Goal: Task Accomplishment & Management: Manage account settings

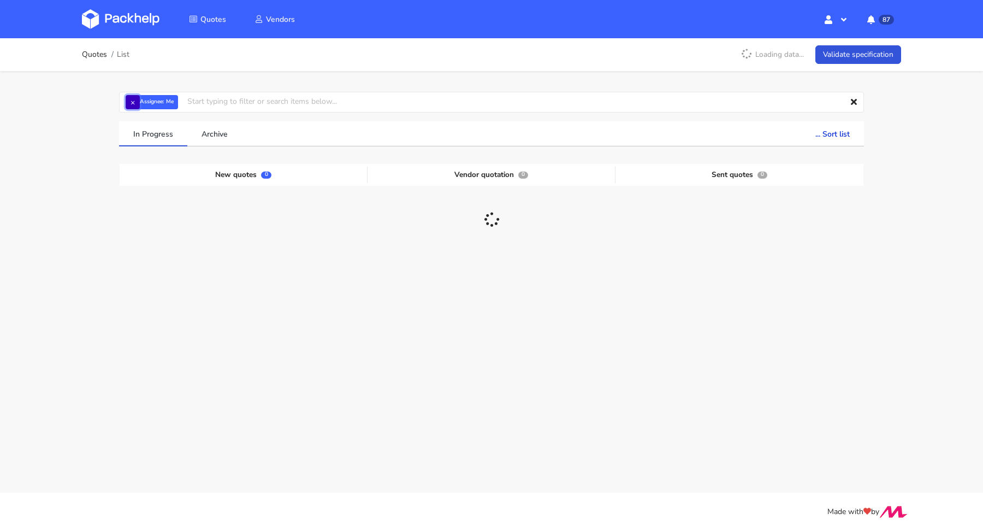
click at [133, 103] on button "×" at bounding box center [133, 102] width 14 height 14
click at [133, 103] on input "text" at bounding box center [491, 102] width 745 height 21
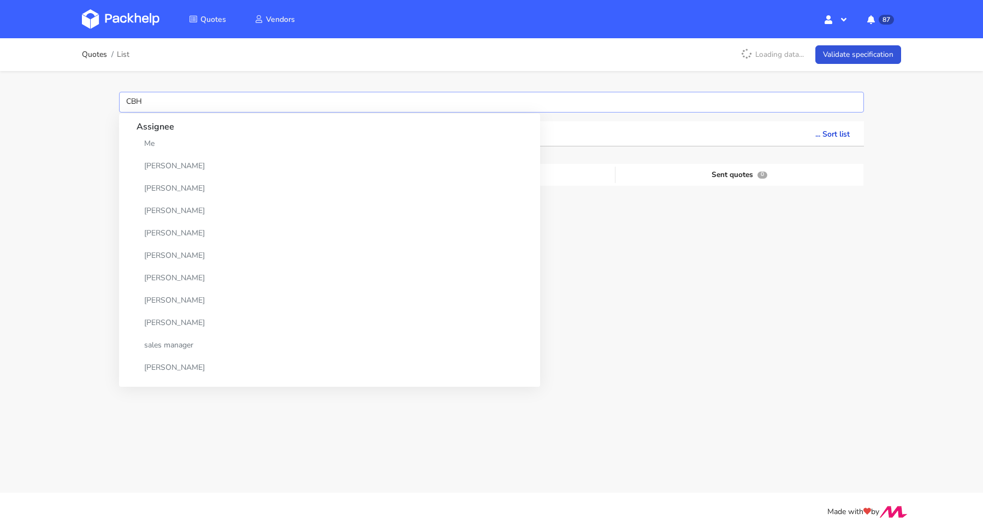
type input "CBHN"
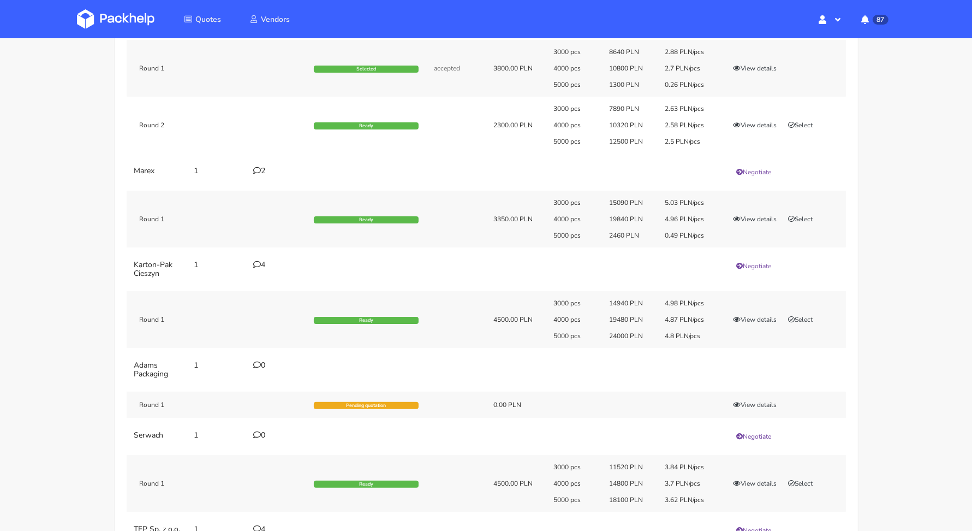
scroll to position [57, 0]
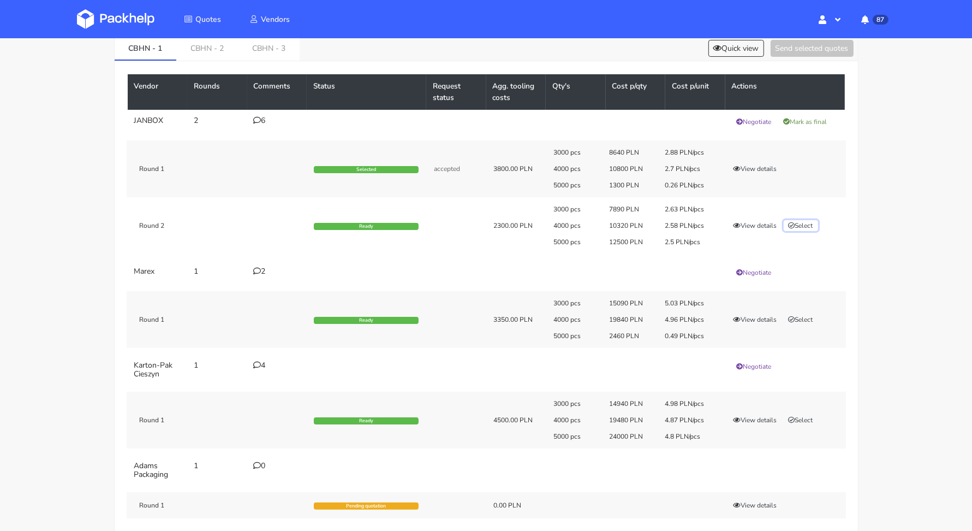
click at [800, 222] on button "Select" at bounding box center [801, 225] width 34 height 11
click at [792, 55] on button "Send selected quotes ( 1 )" at bounding box center [805, 48] width 98 height 17
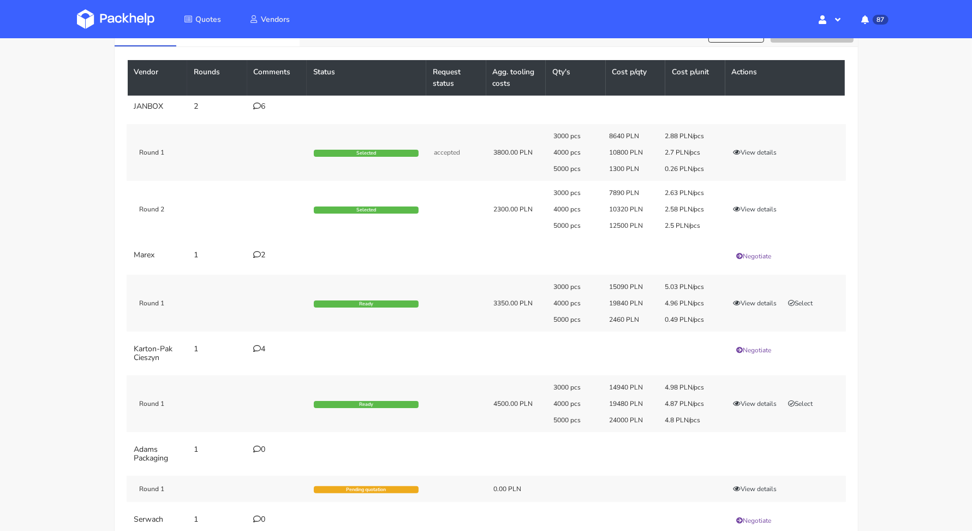
scroll to position [0, 0]
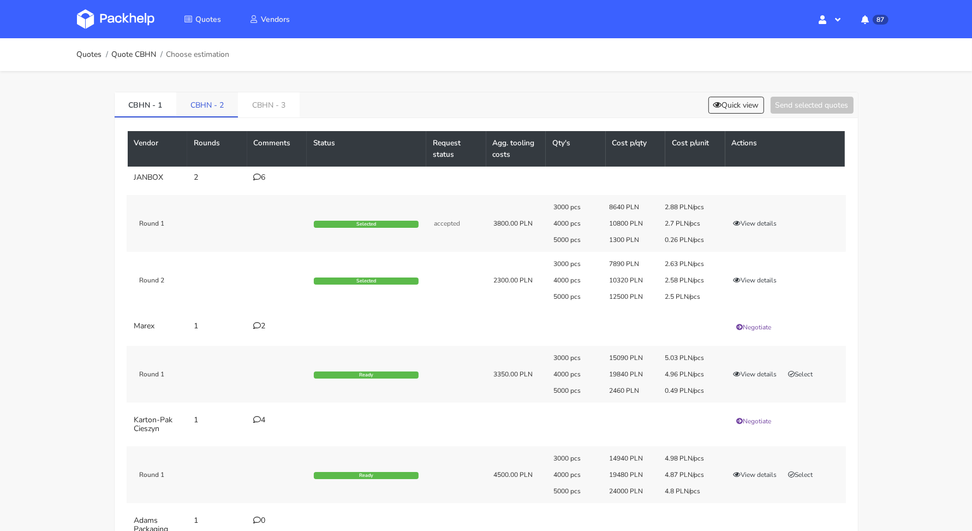
click at [191, 107] on link "CBHN - 2" at bounding box center [207, 104] width 62 height 24
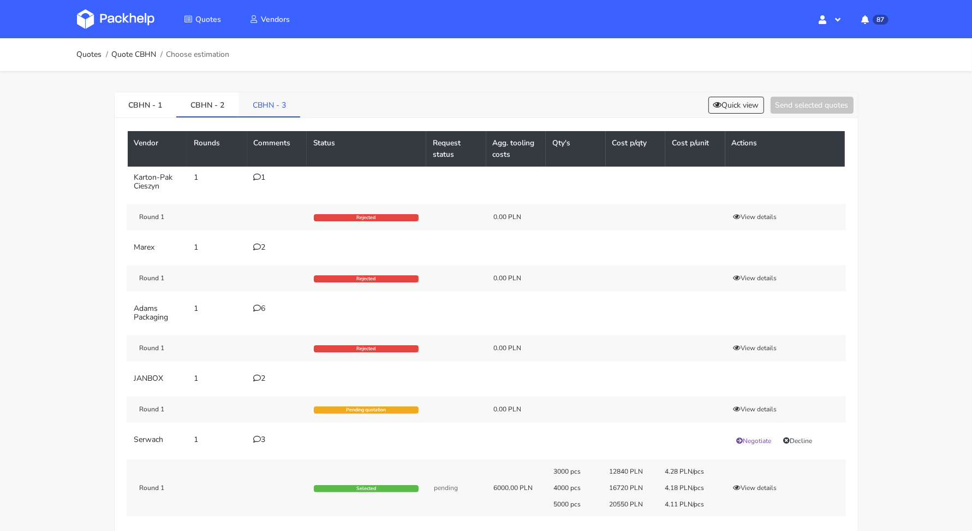
click at [277, 107] on link "CBHN - 3" at bounding box center [270, 104] width 62 height 24
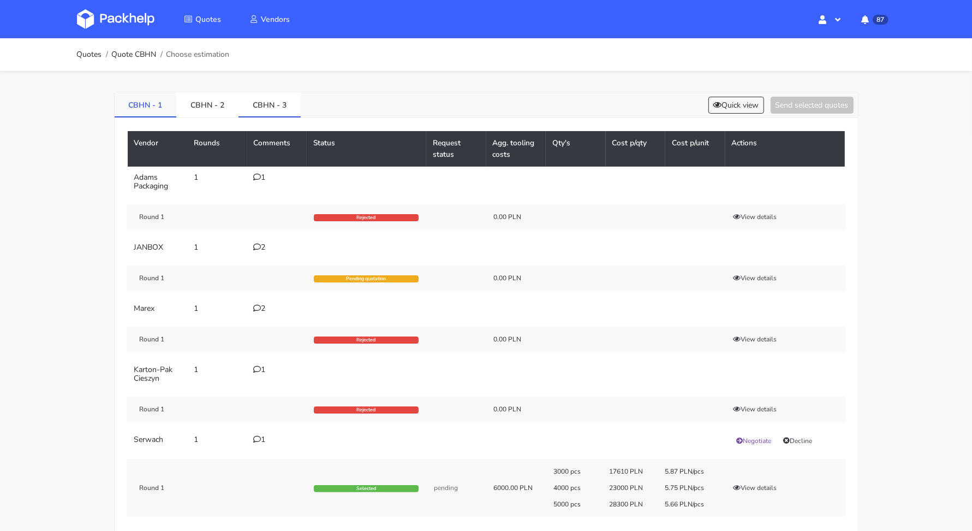
click at [150, 107] on link "CBHN - 1" at bounding box center [146, 104] width 62 height 24
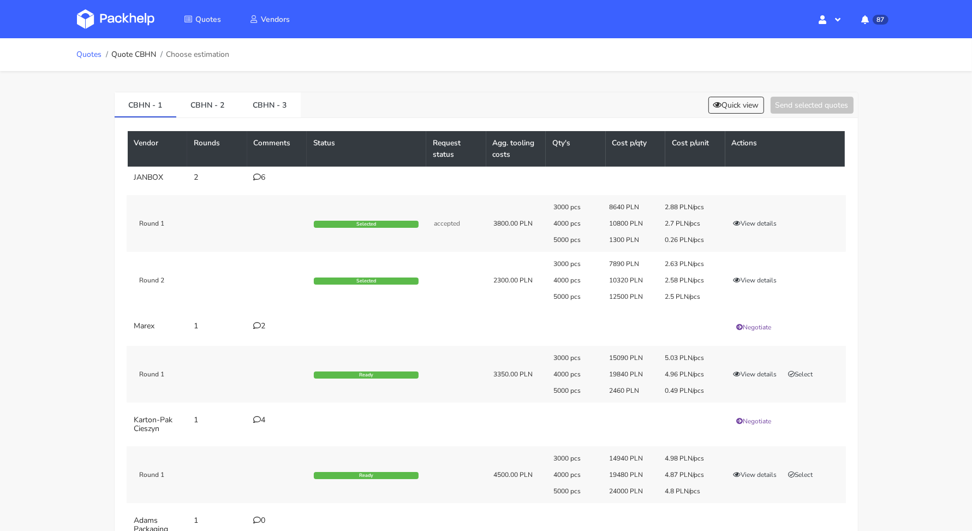
click at [86, 55] on link "Quotes" at bounding box center [89, 54] width 25 height 9
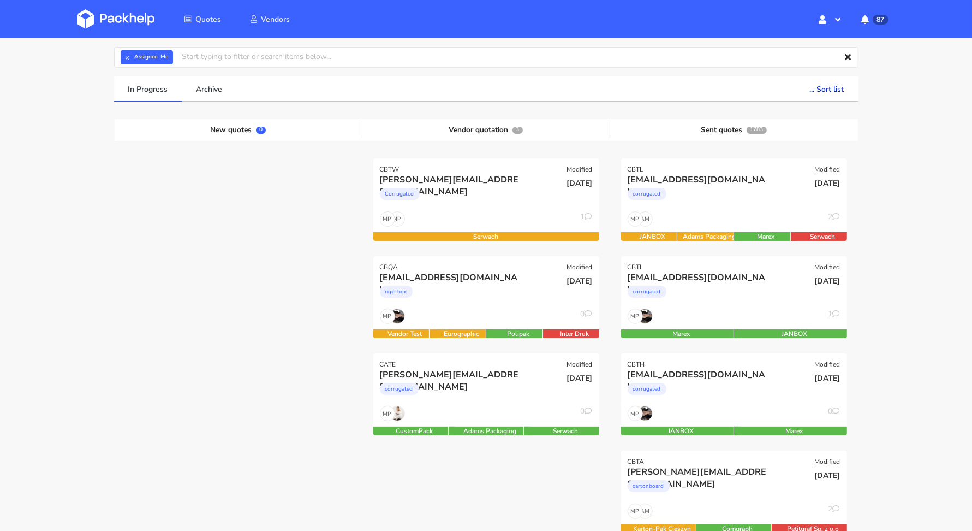
scroll to position [15, 0]
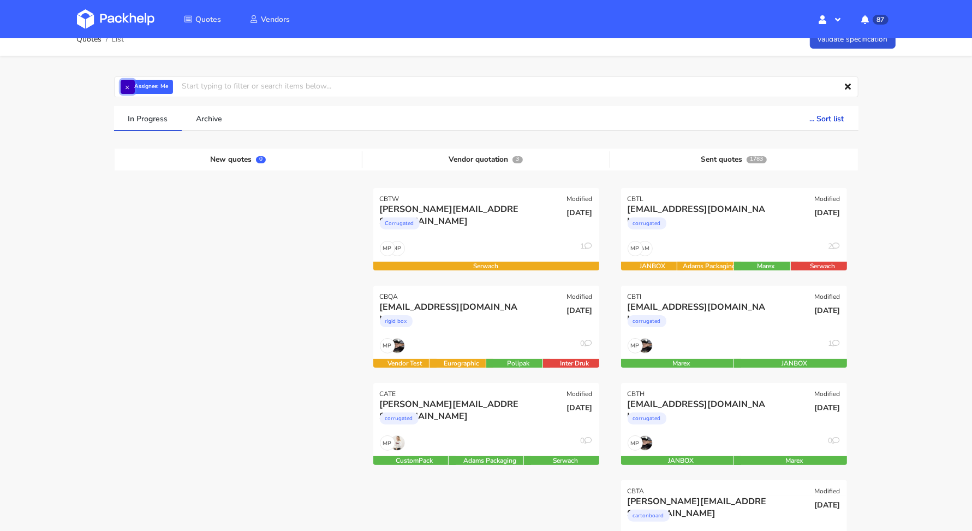
click at [132, 88] on button "×" at bounding box center [128, 87] width 14 height 14
click at [132, 88] on input "text" at bounding box center [486, 86] width 745 height 21
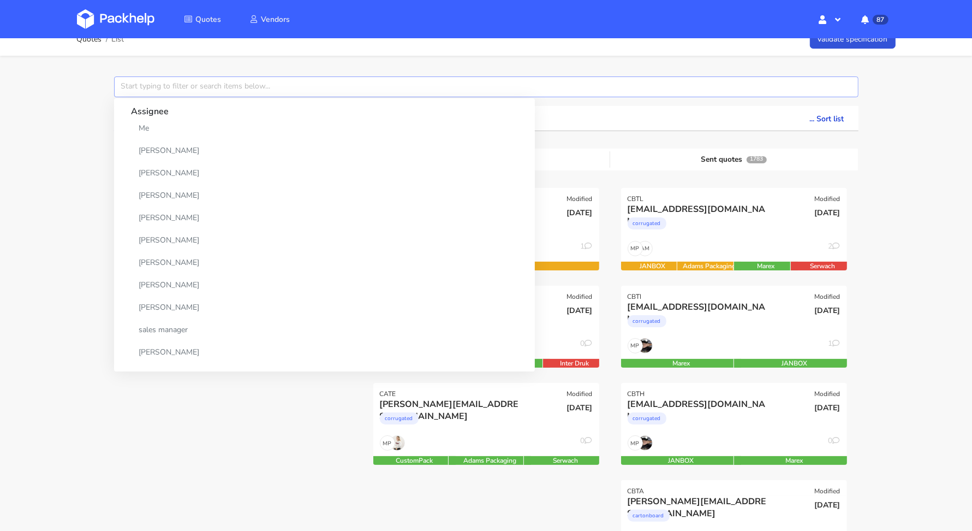
paste input "CBTI"
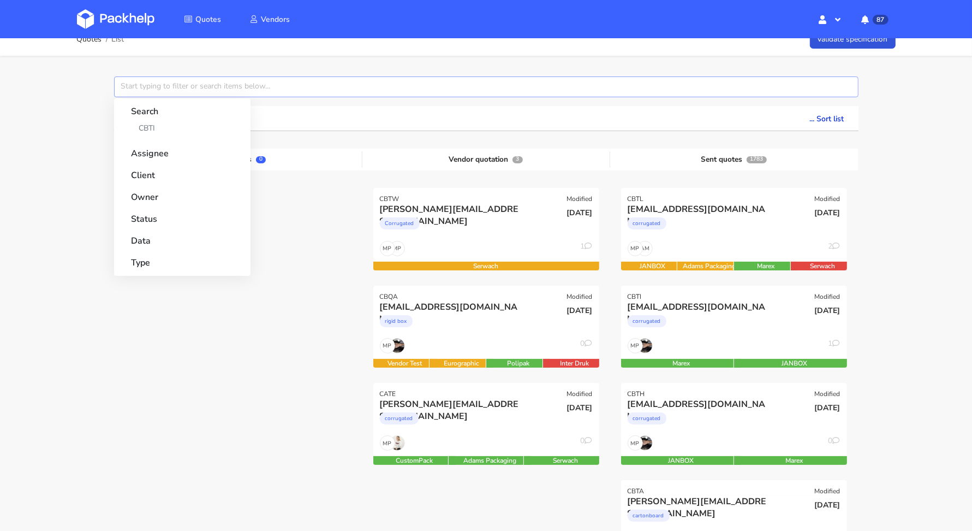
type input "CBTI"
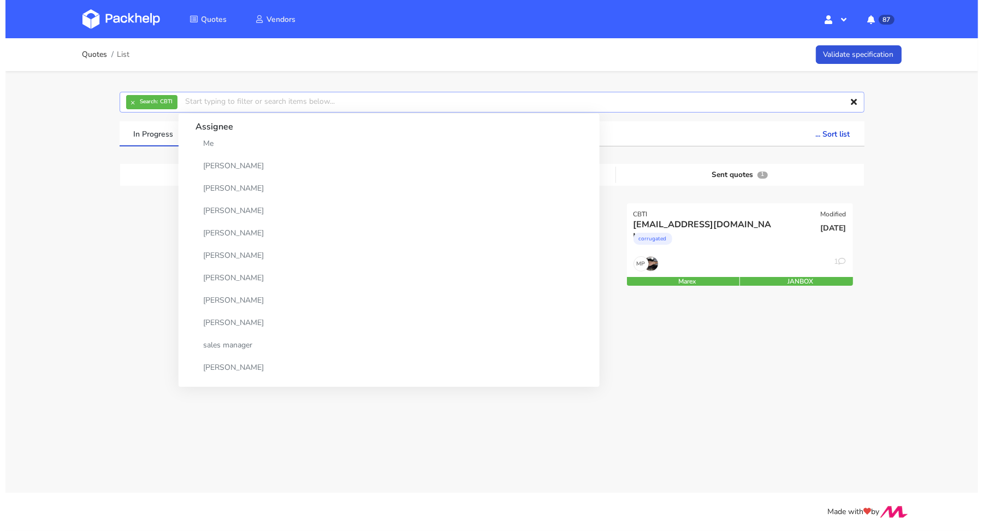
scroll to position [0, 0]
click at [732, 257] on div "MP 1" at bounding box center [739, 266] width 226 height 21
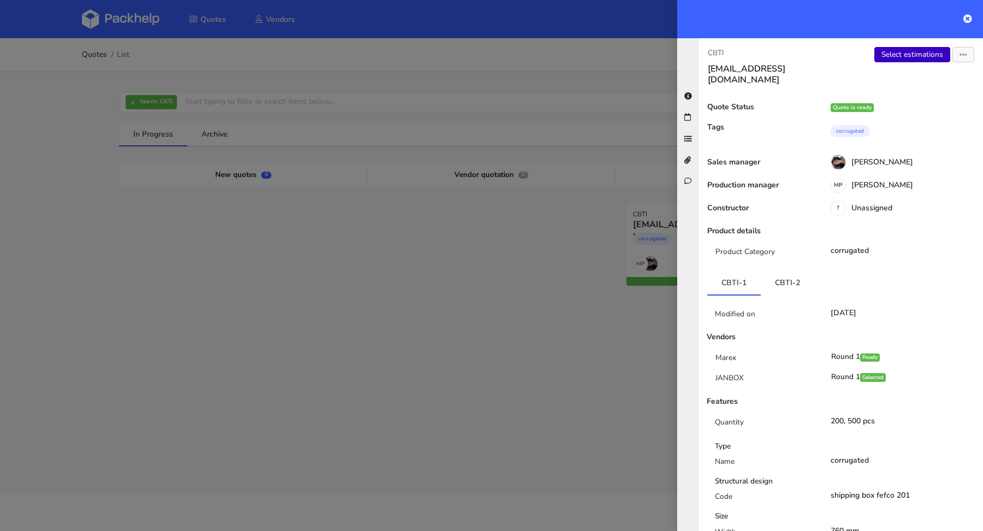
click at [906, 54] on link "Select estimations" at bounding box center [912, 54] width 76 height 15
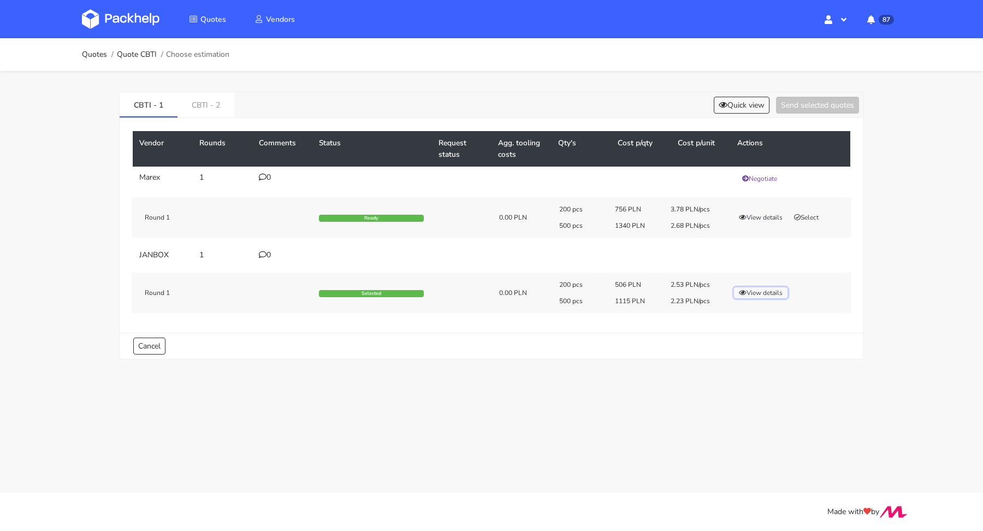
click at [774, 293] on button "View details" at bounding box center [761, 292] width 54 height 11
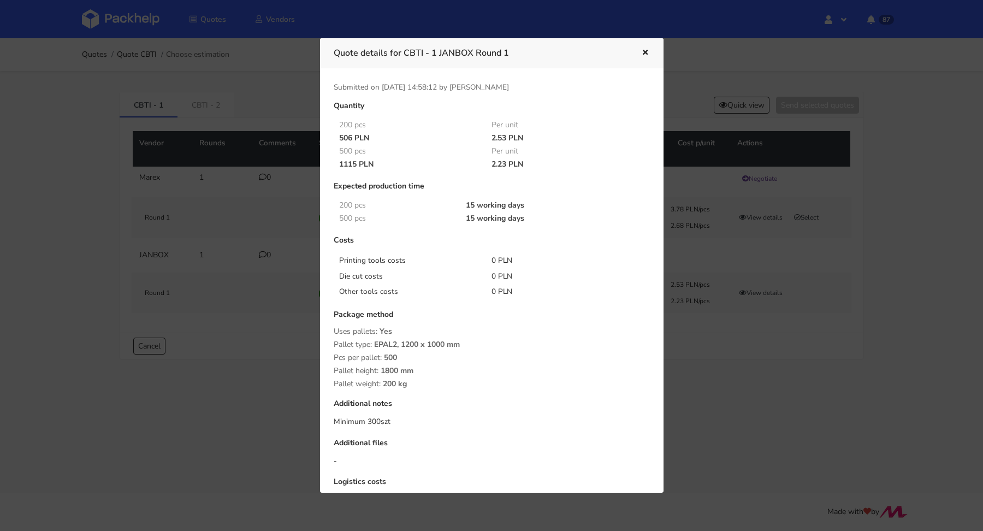
click at [765, 333] on div at bounding box center [491, 265] width 983 height 531
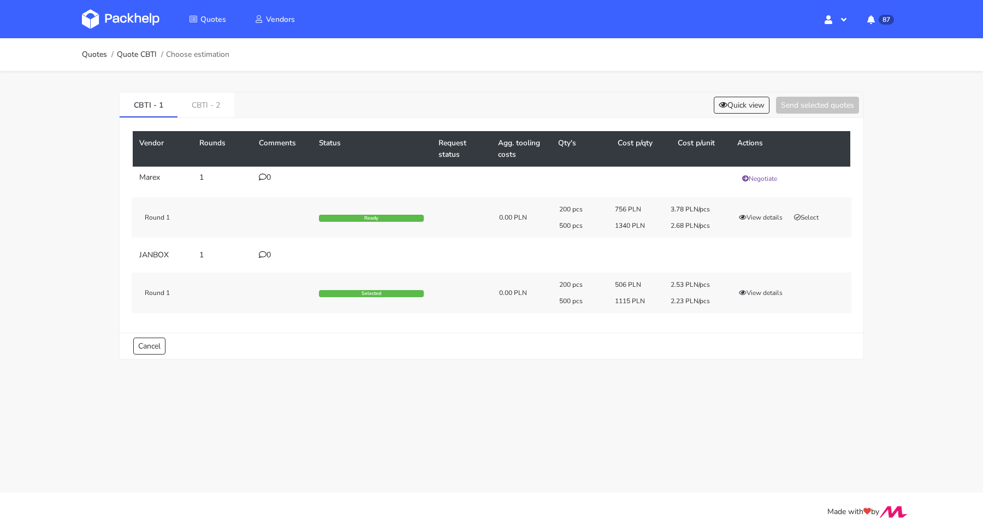
click at [264, 252] on icon at bounding box center [263, 255] width 8 height 8
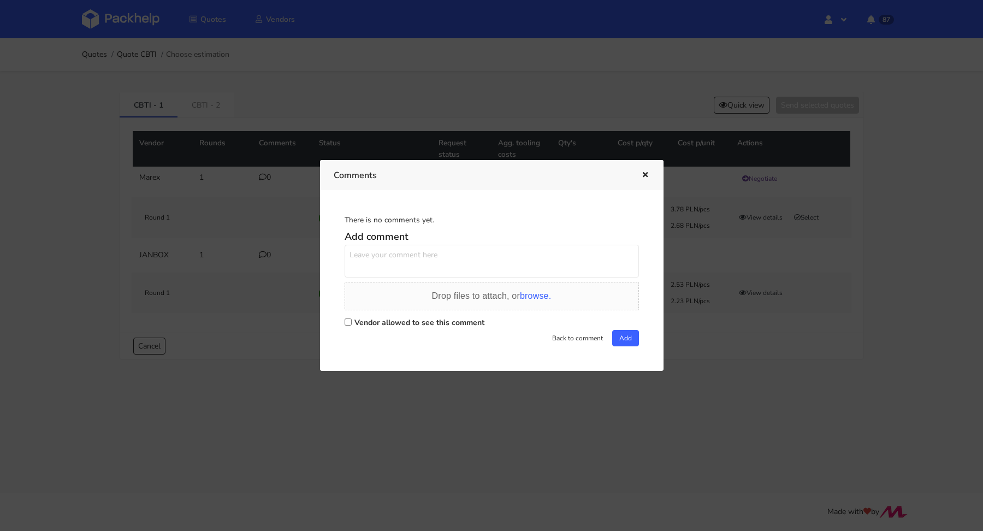
click at [645, 177] on icon "button" at bounding box center [644, 175] width 9 height 8
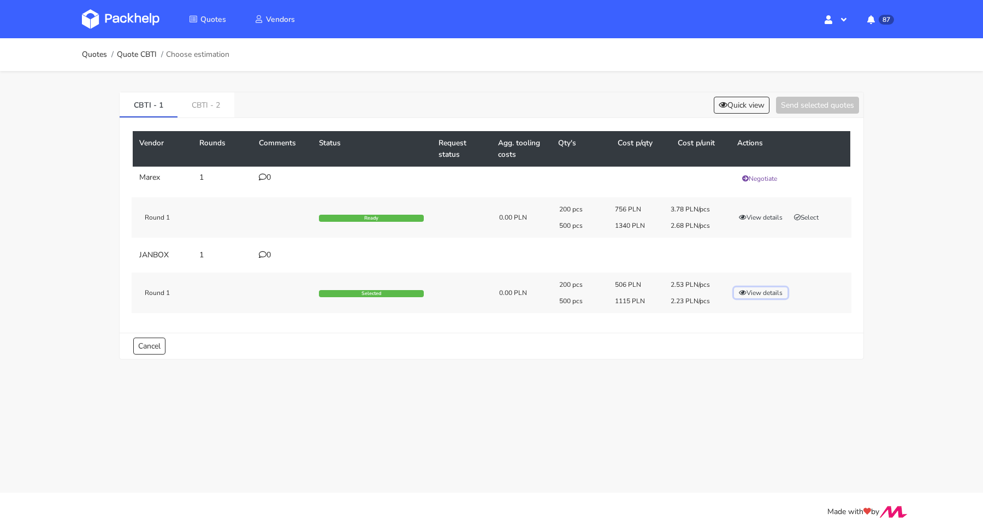
click at [778, 292] on button "View details" at bounding box center [761, 292] width 54 height 11
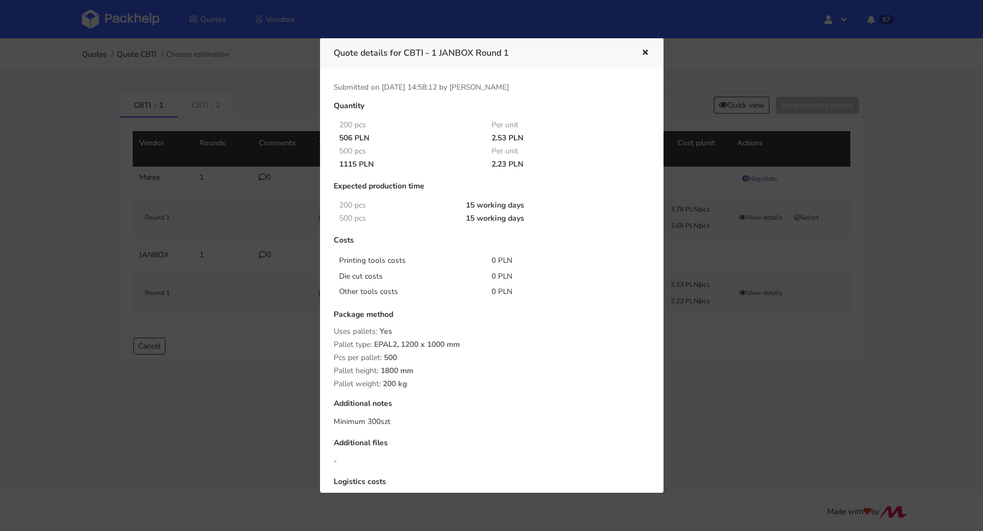
click at [646, 51] on icon "button" at bounding box center [644, 53] width 9 height 8
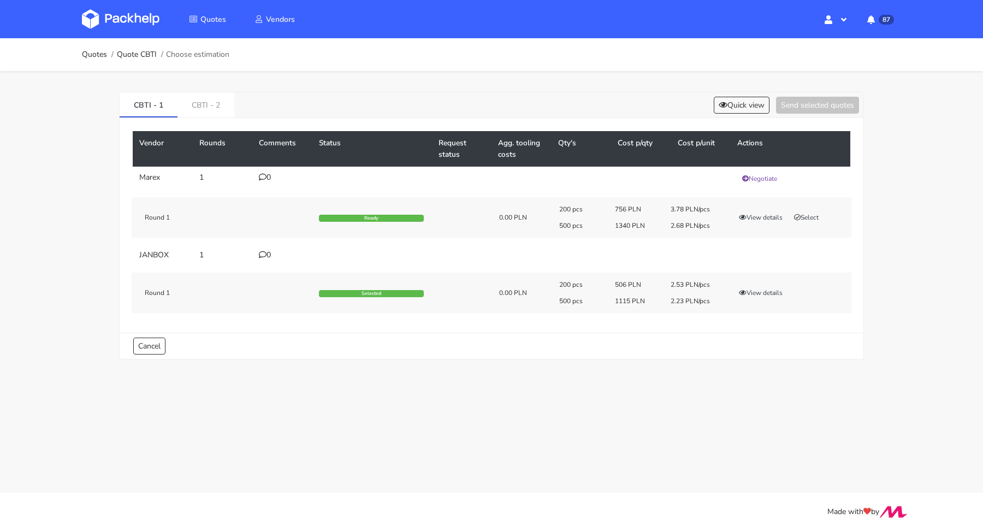
click at [265, 255] on div "0" at bounding box center [282, 255] width 47 height 9
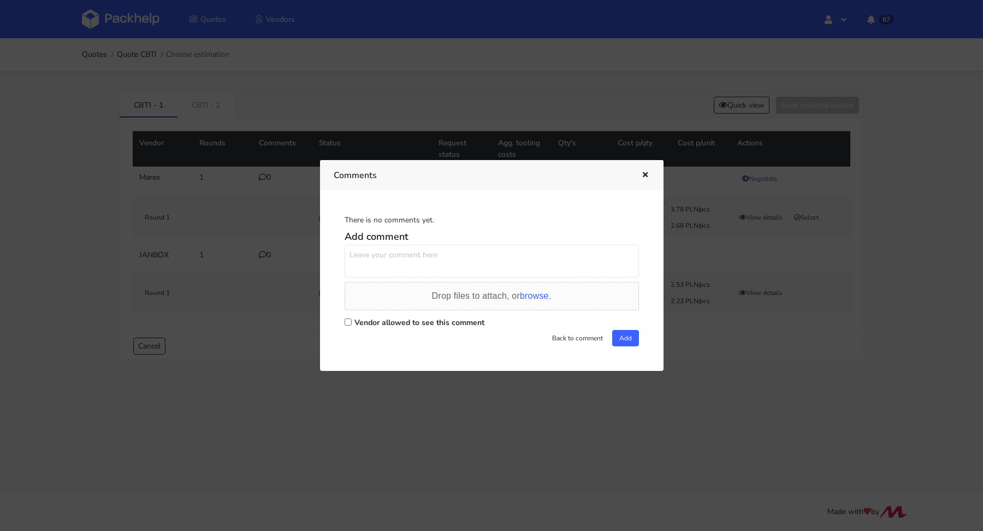
click at [352, 319] on div "Vendor allowed to see this comment" at bounding box center [491, 321] width 294 height 15
click at [368, 266] on textarea at bounding box center [491, 261] width 294 height 33
click at [347, 320] on input "Vendor allowed to see this comment" at bounding box center [347, 321] width 7 height 7
checkbox input "true"
click at [369, 271] on textarea at bounding box center [491, 261] width 294 height 33
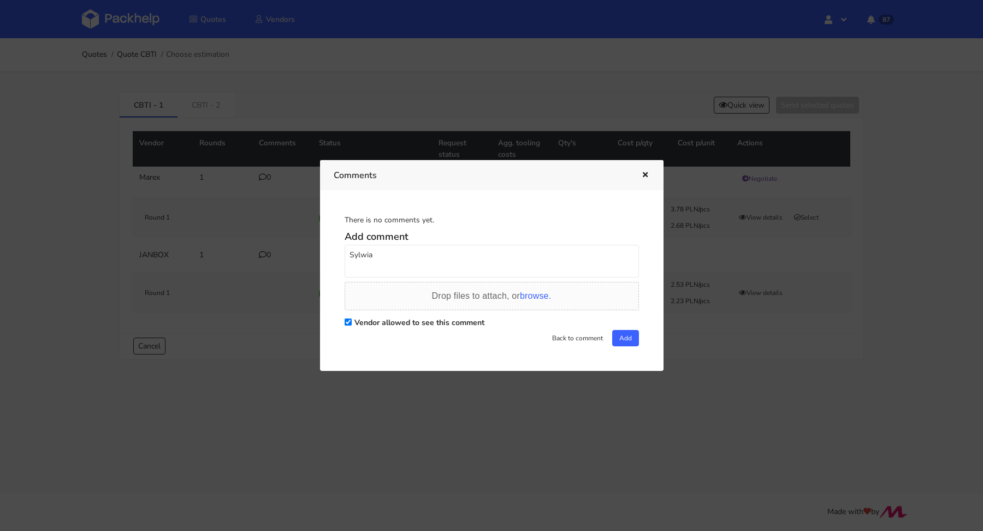
click at [643, 177] on icon "button" at bounding box center [644, 175] width 9 height 8
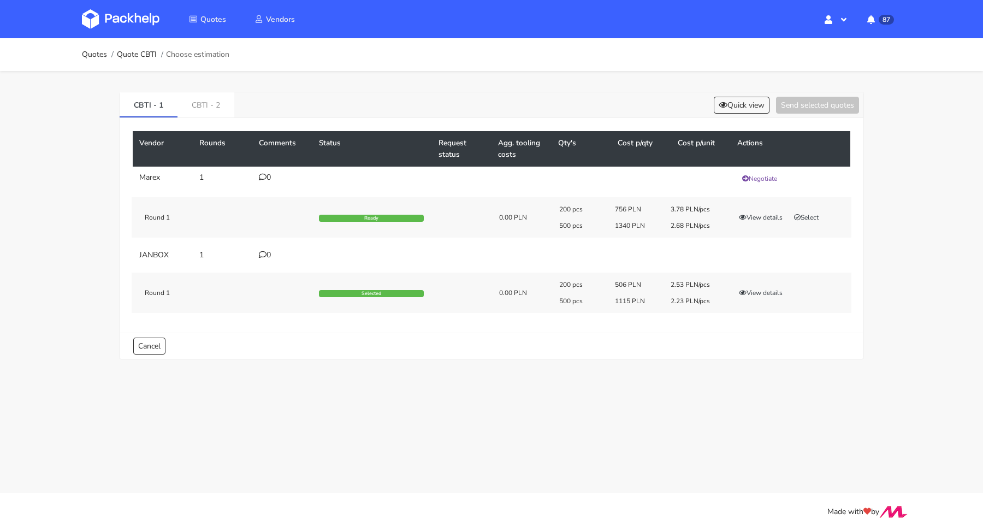
click at [764, 286] on div "200 pcs 506 PLN 2.53 PLN/pcs 500 pcs 1115 PLN 2.23 PLN/pcs View details" at bounding box center [701, 292] width 300 height 25
click at [764, 288] on button "View details" at bounding box center [761, 292] width 54 height 11
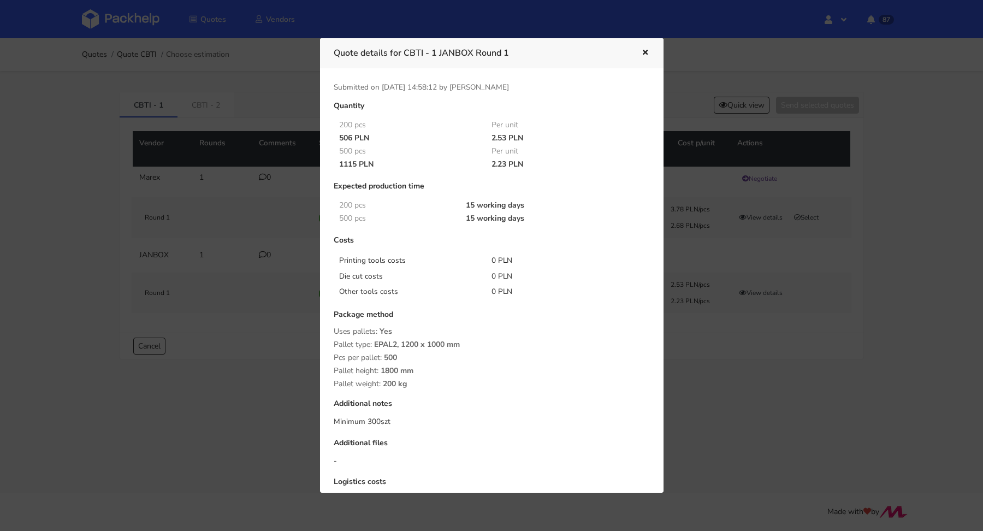
drag, startPoint x: 490, startPoint y: 134, endPoint x: 504, endPoint y: 135, distance: 14.2
click at [504, 135] on div "2.53 PLN" at bounding box center [560, 138] width 153 height 9
copy div "2.53"
click at [643, 49] on icon "button" at bounding box center [644, 53] width 9 height 8
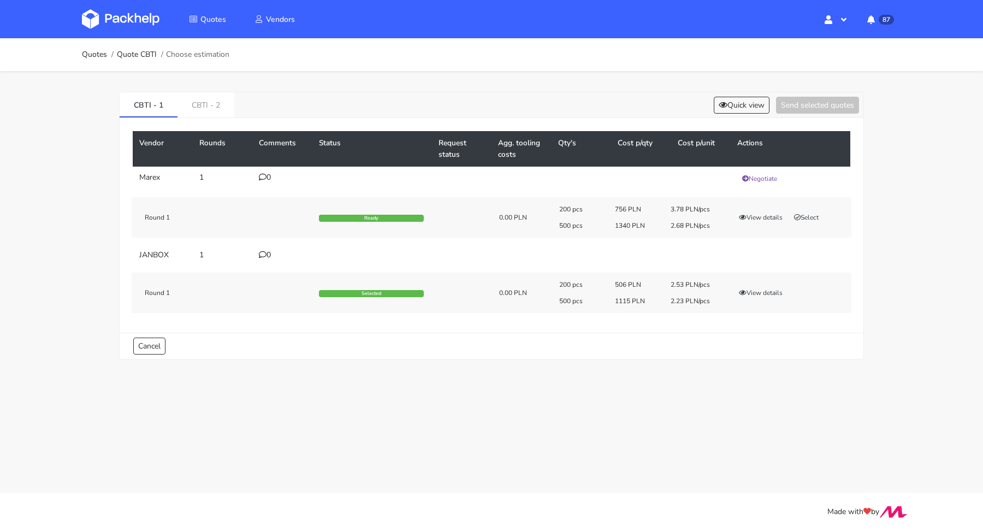
click at [264, 253] on icon at bounding box center [263, 255] width 8 height 8
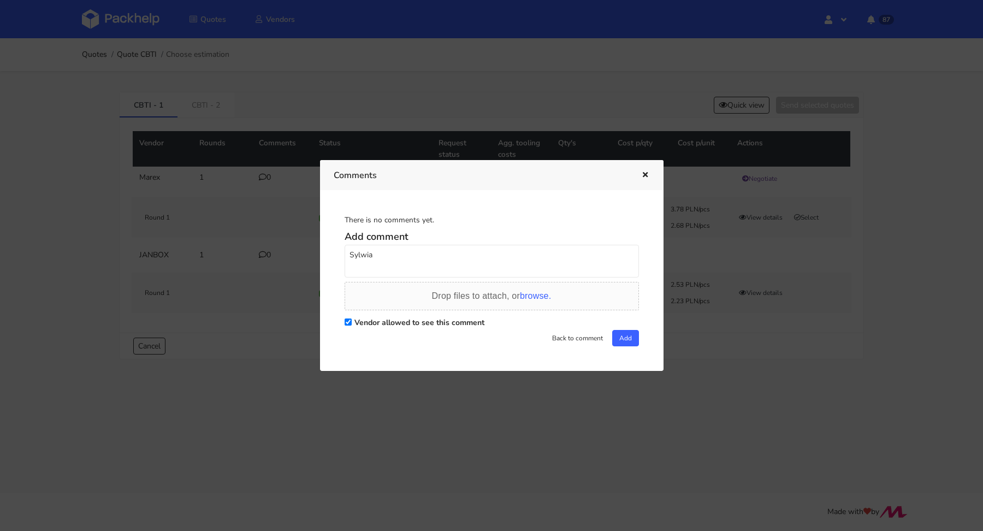
click at [421, 274] on textarea "Sylwia" at bounding box center [491, 261] width 294 height 33
click at [641, 173] on icon "button" at bounding box center [644, 175] width 9 height 8
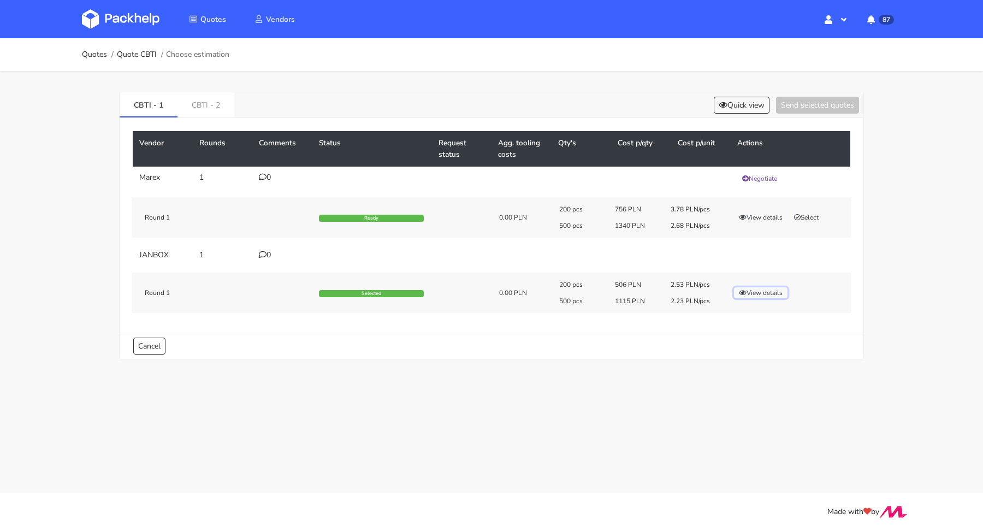
click at [750, 288] on button "View details" at bounding box center [761, 292] width 54 height 11
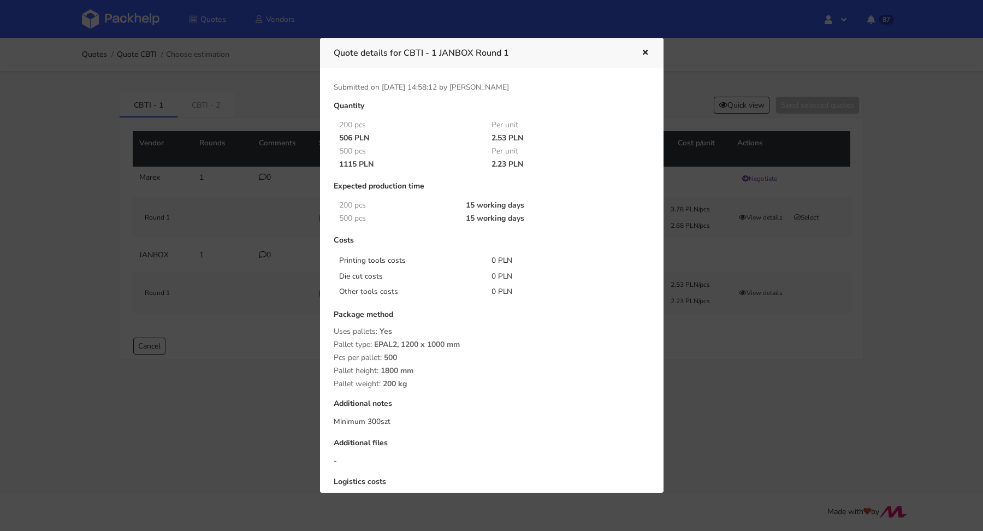
drag, startPoint x: 489, startPoint y: 135, endPoint x: 506, endPoint y: 135, distance: 16.9
click at [506, 135] on div "2.53 PLN" at bounding box center [560, 138] width 153 height 9
copy div "2.53"
click at [646, 50] on icon "button" at bounding box center [644, 53] width 9 height 8
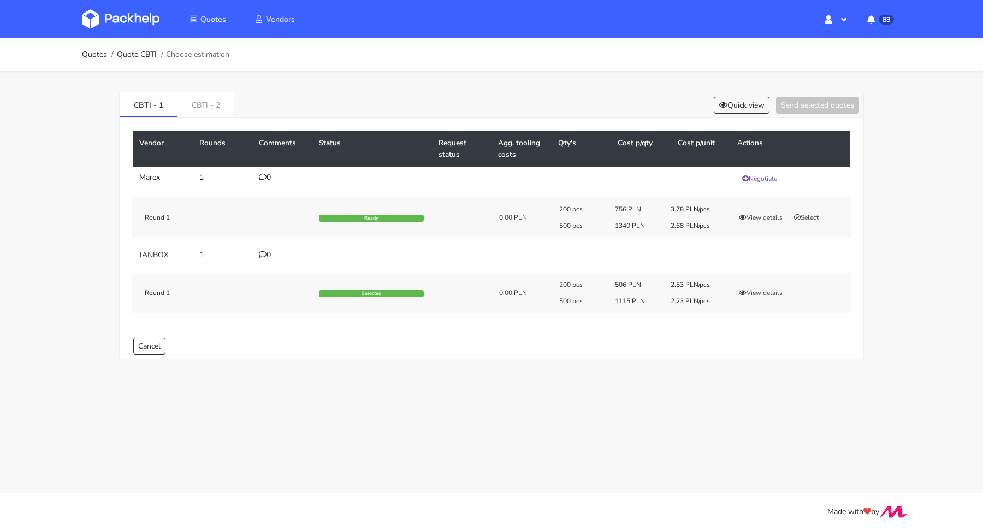
click at [266, 251] on div "0" at bounding box center [282, 255] width 47 height 9
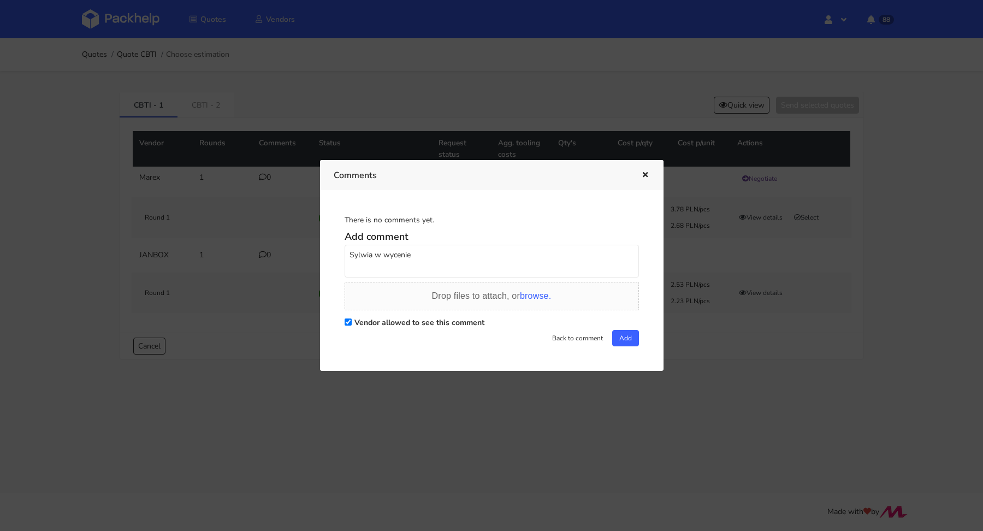
click at [459, 255] on textarea "Sylwia w wycenie" at bounding box center [491, 261] width 294 height 33
paste textarea "2.53"
click at [442, 255] on textarea "Sylwia w wycenie koszt 2.53 to jest przy zamówieniu 300 szt?" at bounding box center [491, 261] width 294 height 33
type textarea "Sylwia w wycenie koszt 2.53 PLN/szt to jest przy zamówieniu 300 szt?"
click at [631, 332] on button "Add" at bounding box center [625, 338] width 27 height 16
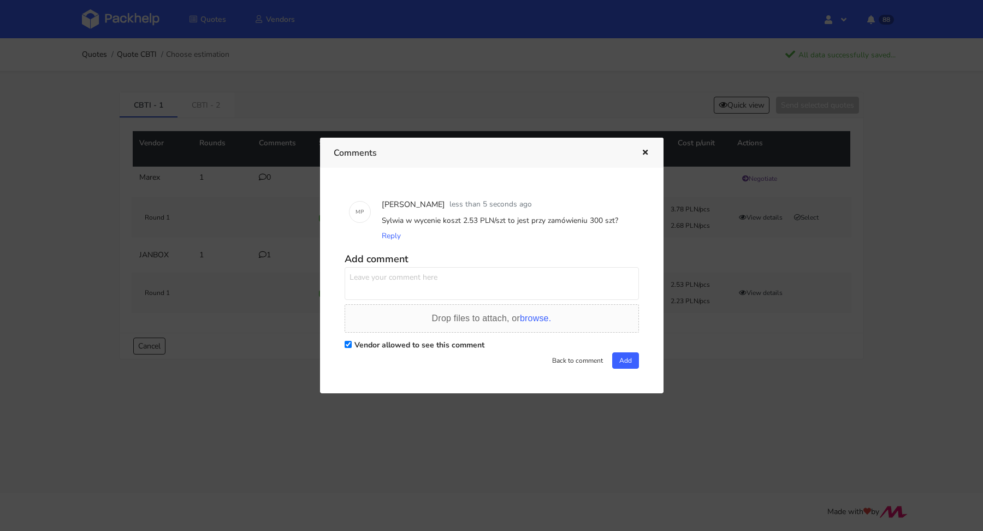
click at [649, 152] on icon "button" at bounding box center [644, 153] width 9 height 8
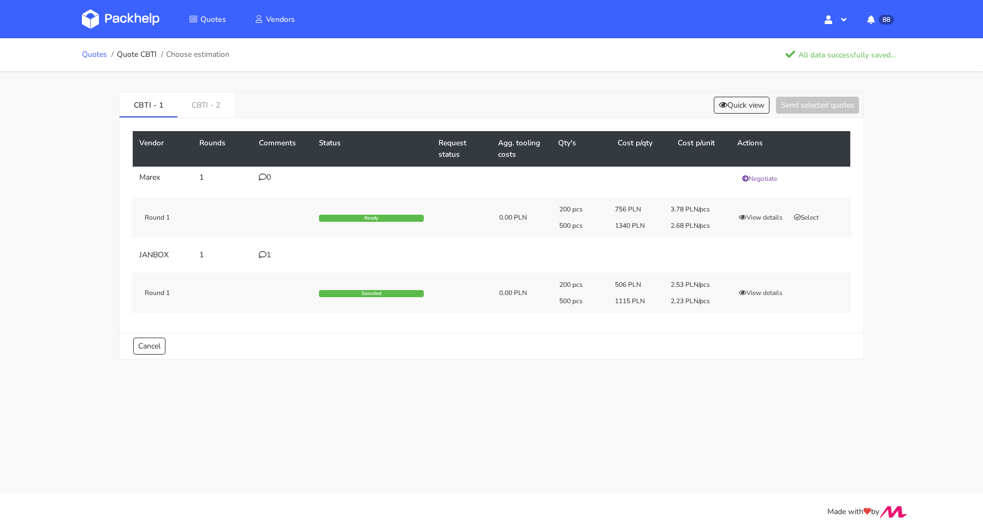
click at [102, 56] on link "Quotes" at bounding box center [94, 54] width 25 height 9
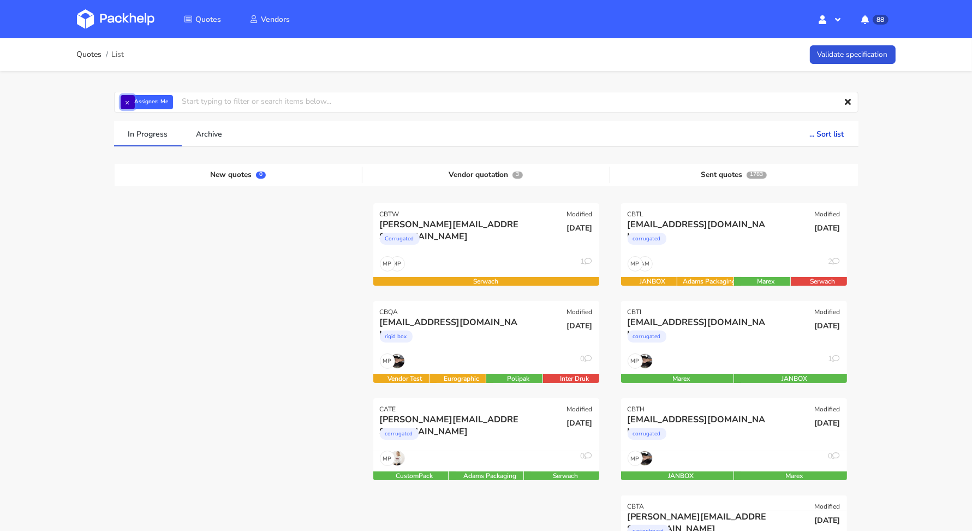
click at [127, 99] on button "×" at bounding box center [128, 102] width 14 height 14
click at [132, 102] on input "text" at bounding box center [486, 102] width 745 height 21
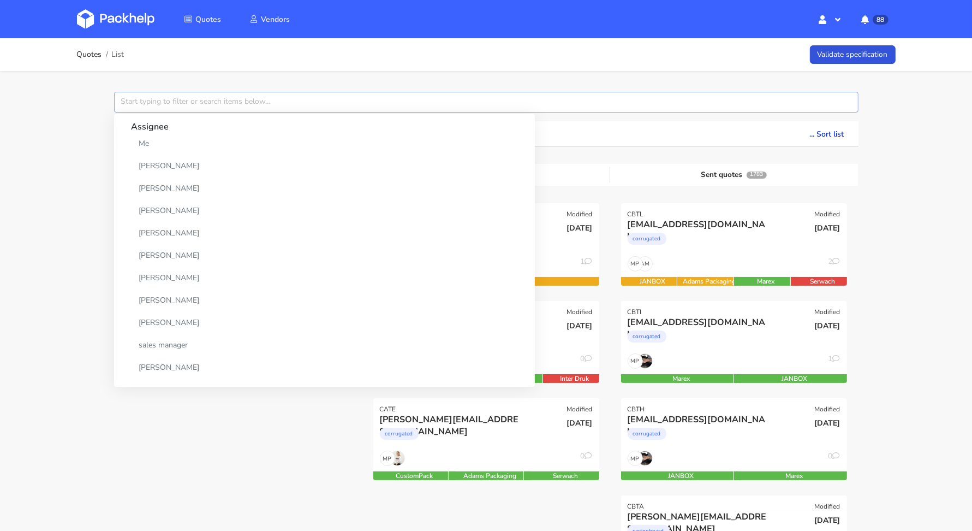
paste input "CBTX"
type input "CBTX"
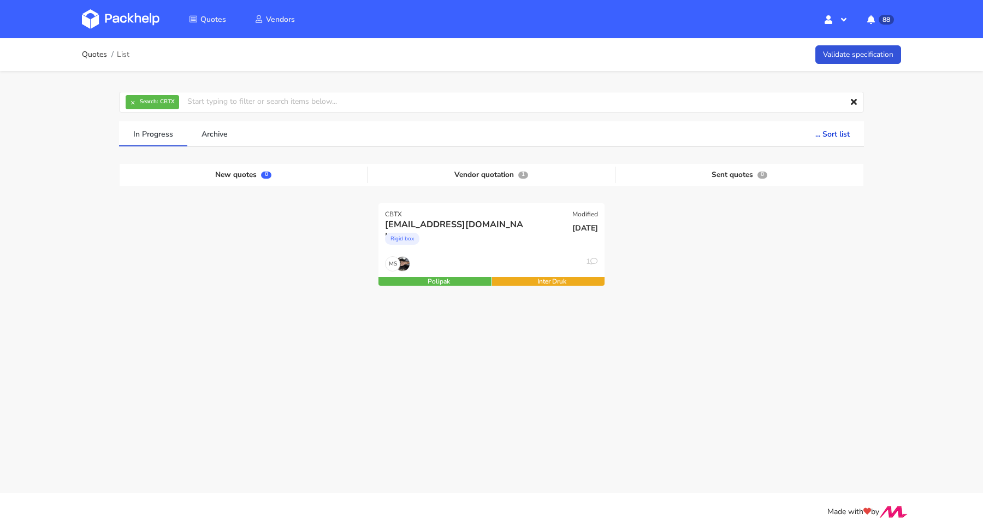
click at [99, 256] on div "× Search: CBTX Assignee Me Dylan Dewit Natalia Misiewicz Andrzej Winecki Maciej…" at bounding box center [491, 225] width 786 height 309
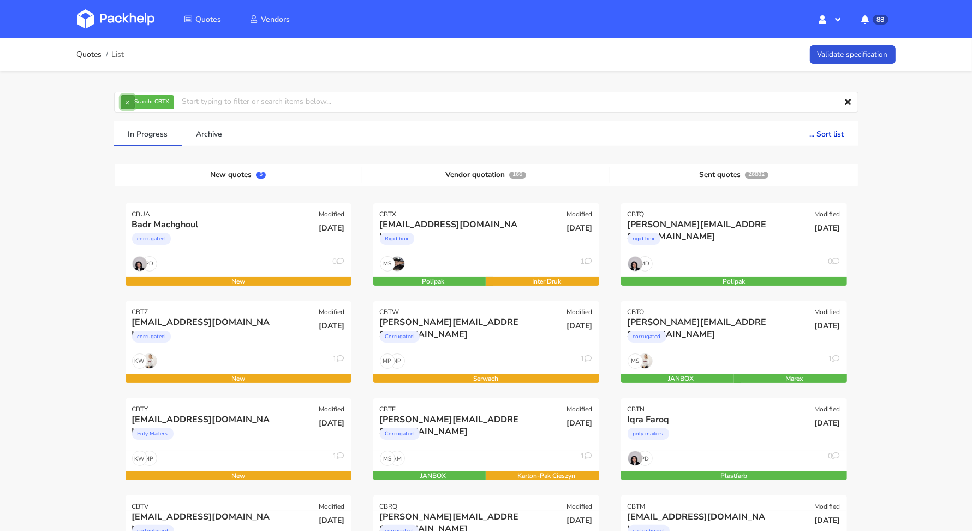
click at [129, 102] on button "×" at bounding box center [128, 102] width 14 height 14
click at [142, 102] on input "text" at bounding box center [486, 102] width 745 height 21
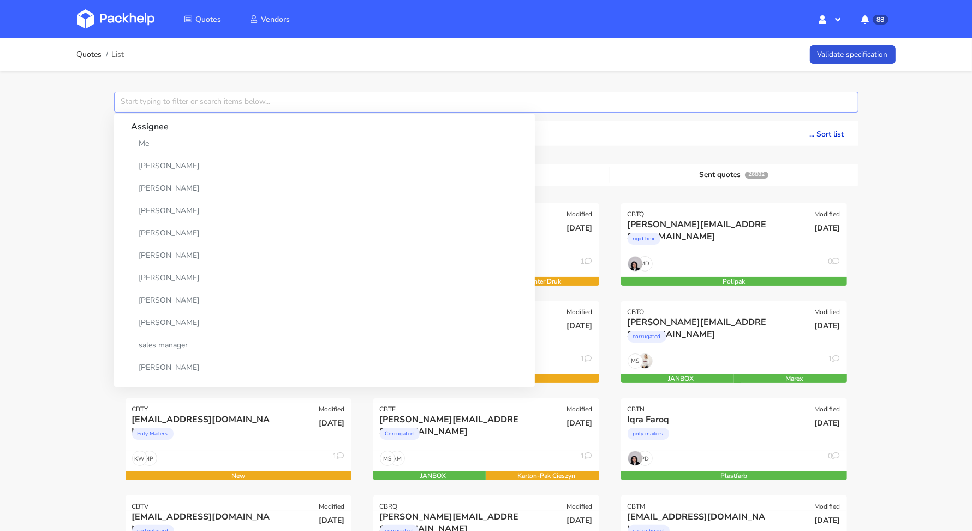
paste input "CBTX"
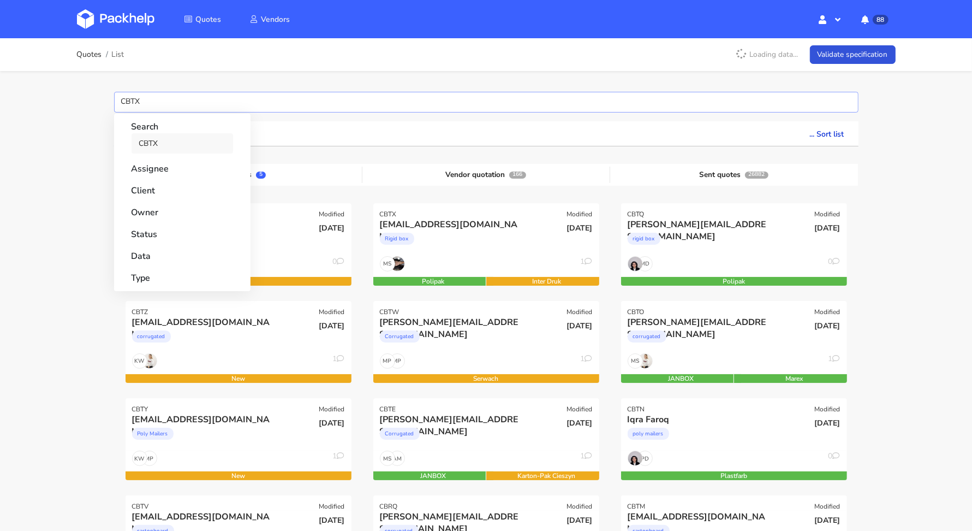
type input "CBTX"
click at [152, 141] on link "CBTX" at bounding box center [183, 143] width 102 height 20
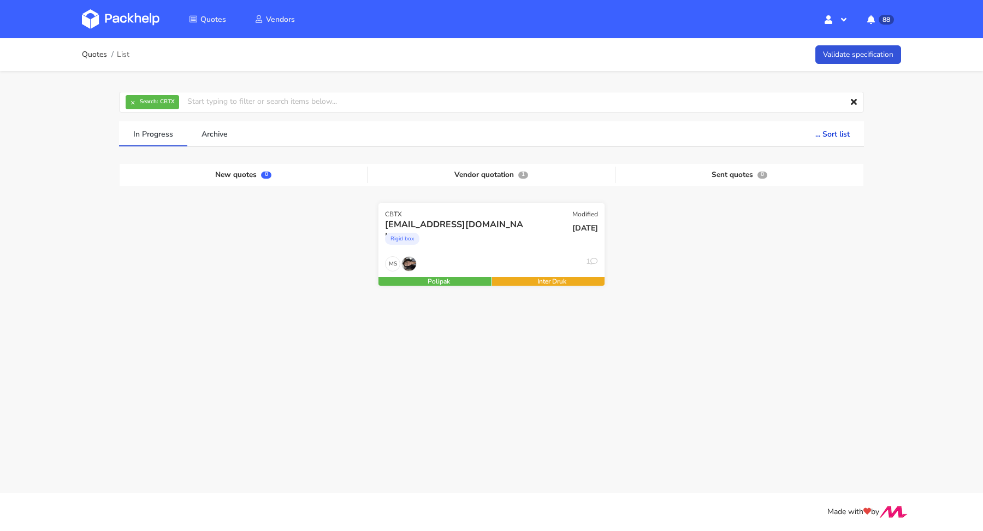
click at [489, 227] on div "info@catavassalo.com" at bounding box center [457, 224] width 145 height 12
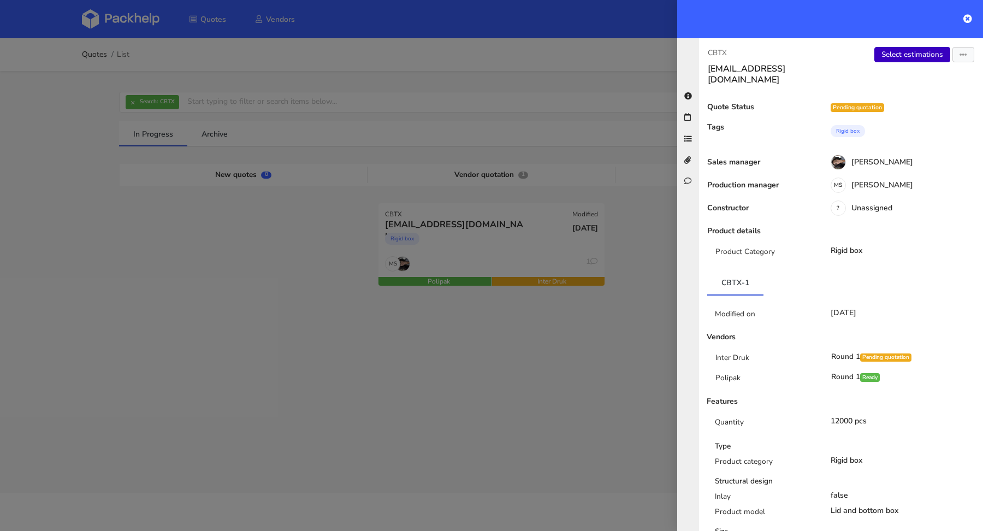
click at [909, 54] on link "Select estimations" at bounding box center [912, 54] width 76 height 15
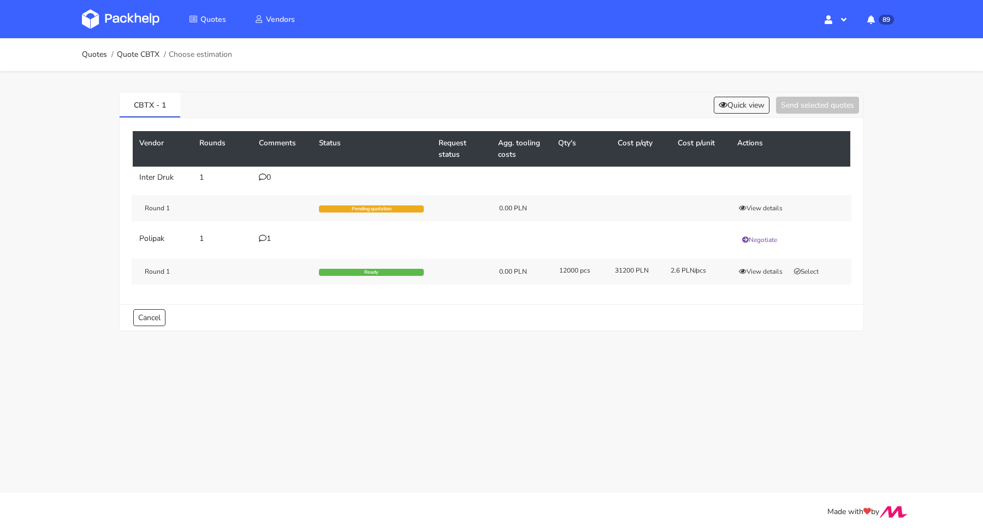
click at [270, 236] on div "1" at bounding box center [282, 238] width 47 height 9
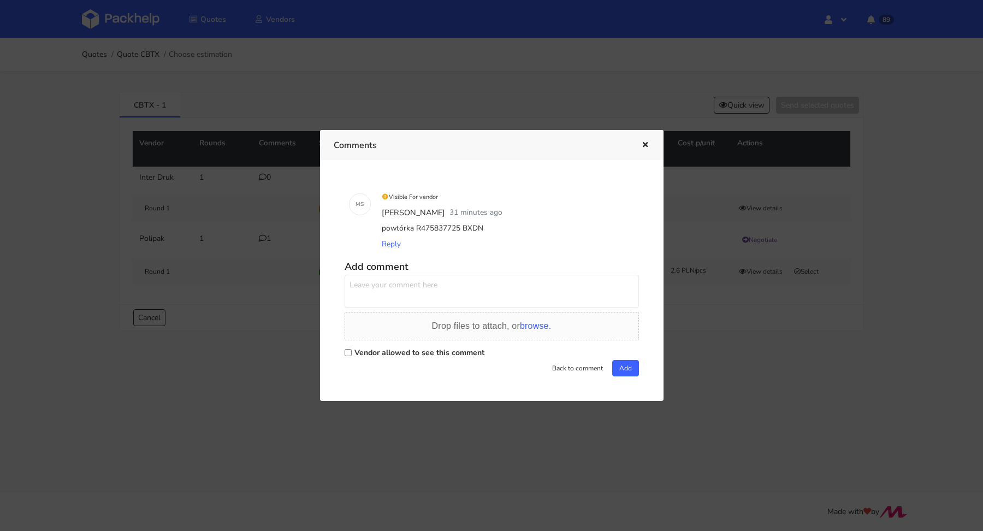
click at [229, 334] on div at bounding box center [491, 265] width 983 height 531
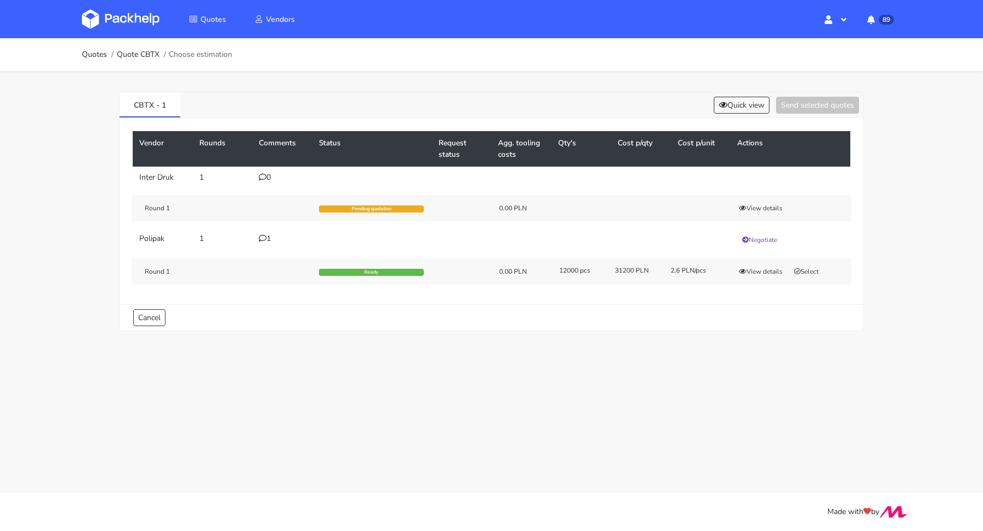
click at [263, 241] on div "1" at bounding box center [282, 238] width 47 height 9
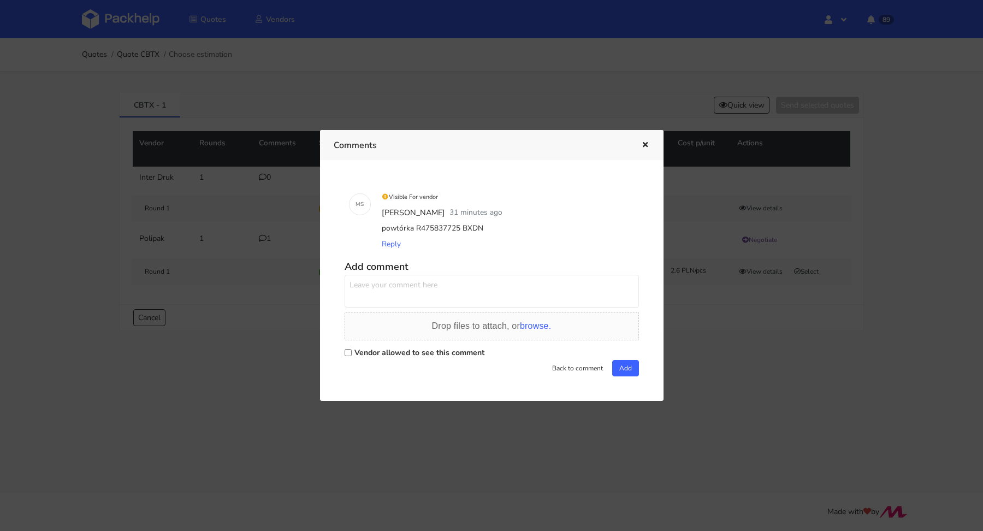
click at [248, 333] on div at bounding box center [491, 265] width 983 height 531
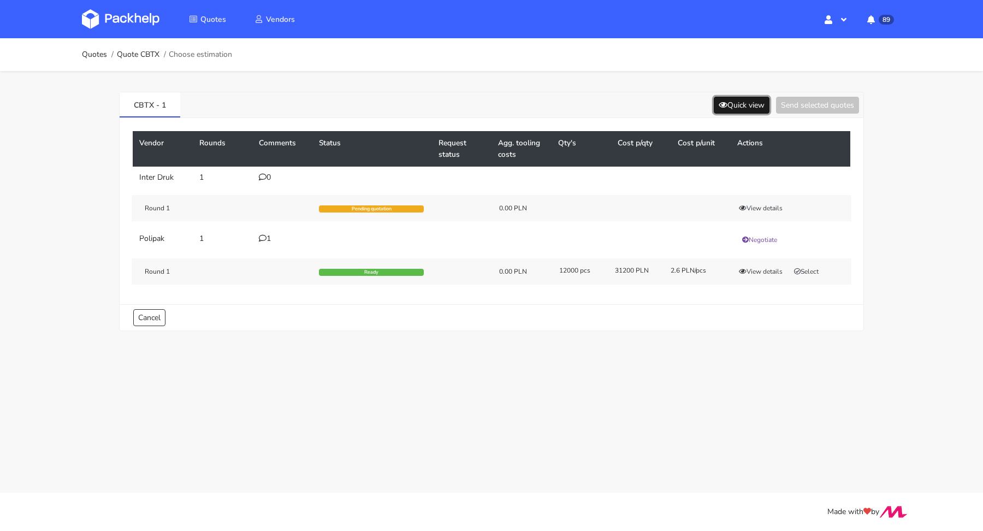
click at [744, 104] on button "Quick view" at bounding box center [742, 105] width 56 height 17
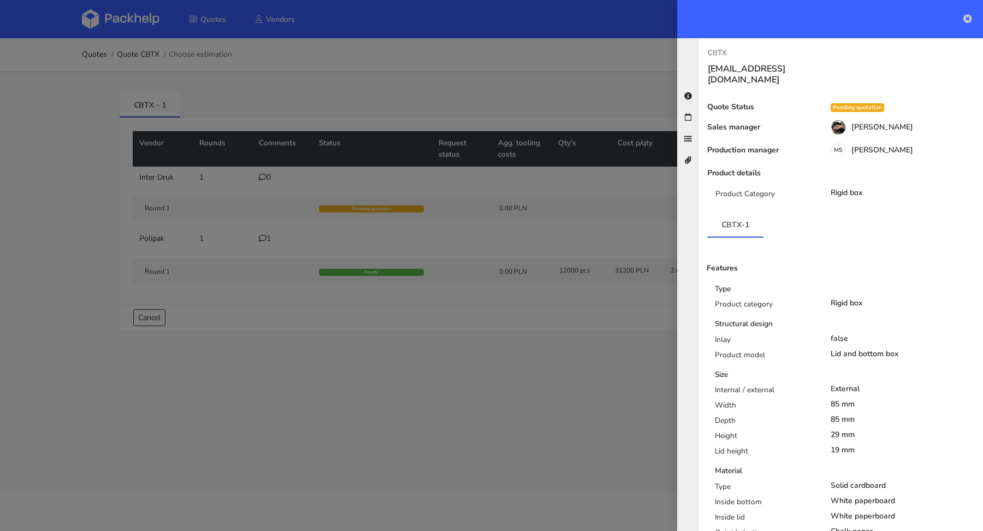
click at [970, 23] on link at bounding box center [967, 19] width 9 height 13
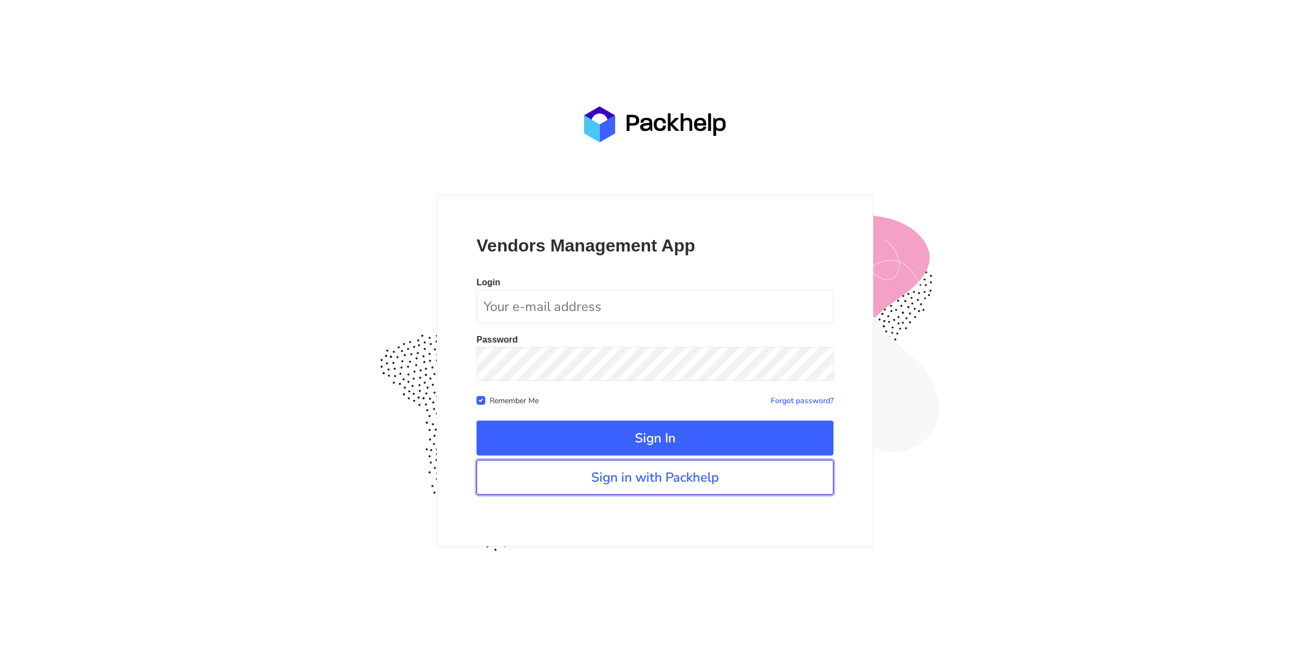
click at [594, 476] on link "Sign in with Packhelp" at bounding box center [655, 477] width 357 height 35
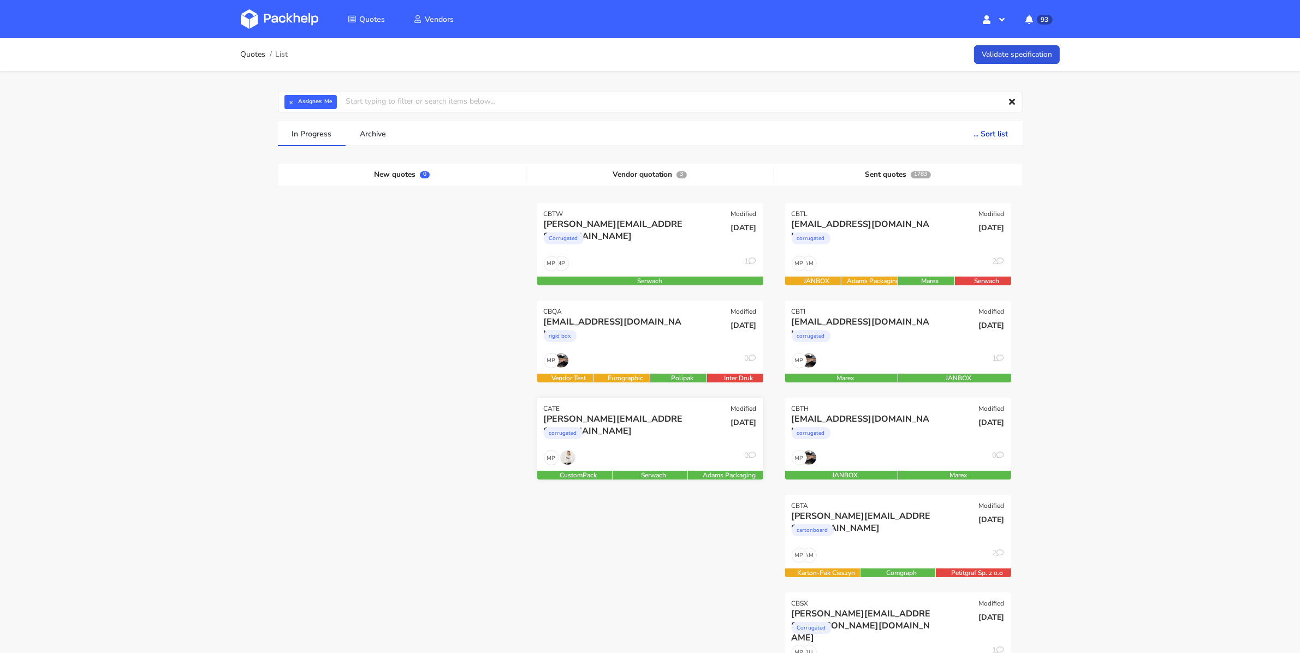
click at [640, 447] on div "veronica@arsdigitalis.io corrugated" at bounding box center [612, 431] width 152 height 37
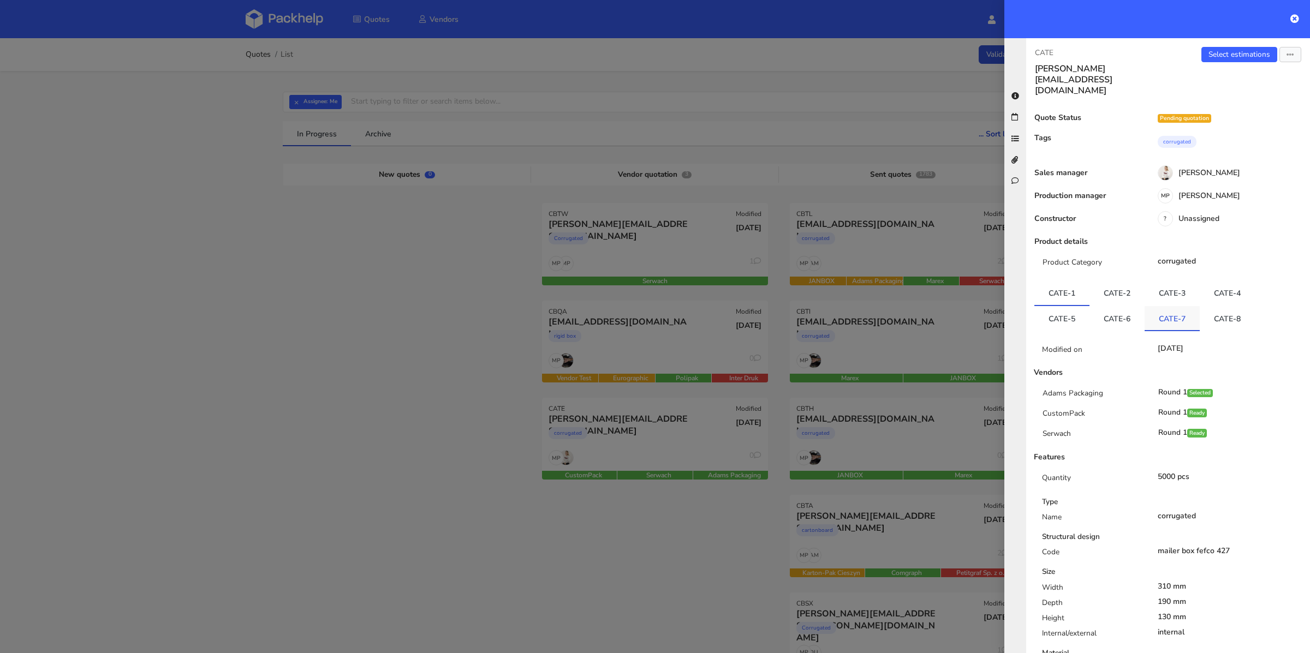
click at [1176, 306] on link "CATE-7" at bounding box center [1172, 318] width 55 height 24
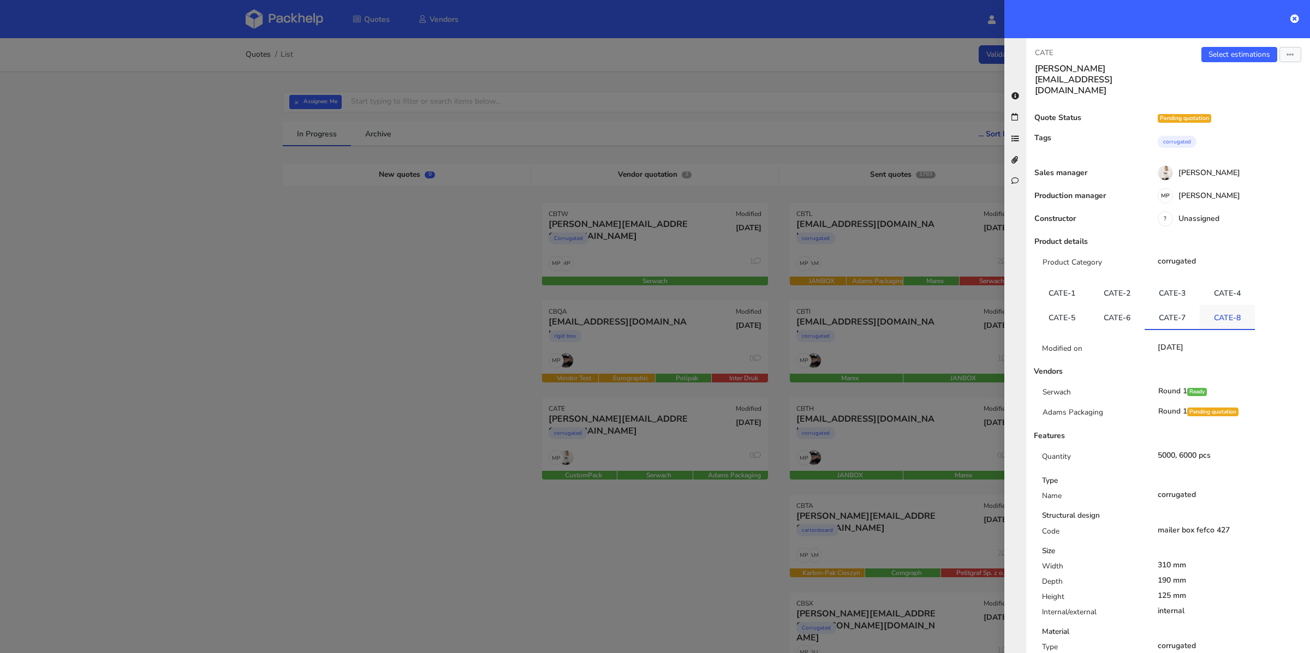
click at [1221, 305] on link "CATE-8" at bounding box center [1227, 317] width 55 height 24
click at [1296, 22] on icon at bounding box center [1295, 18] width 9 height 9
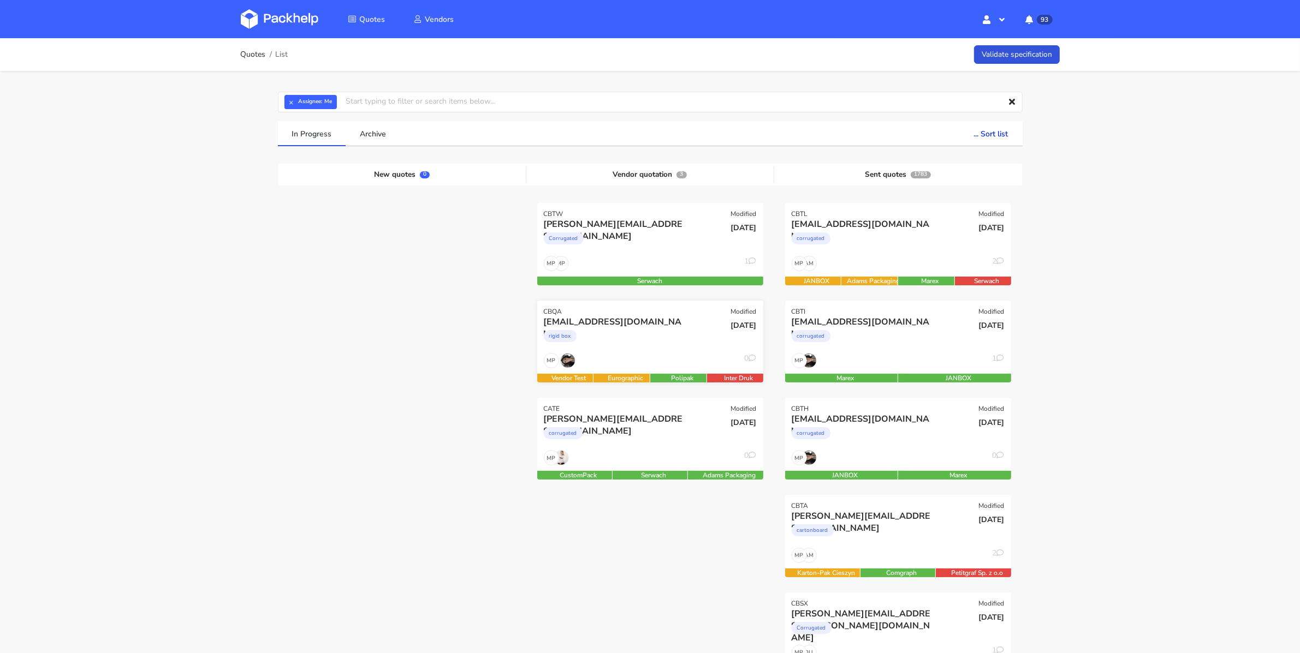
click at [627, 354] on div "MP 0" at bounding box center [650, 363] width 226 height 21
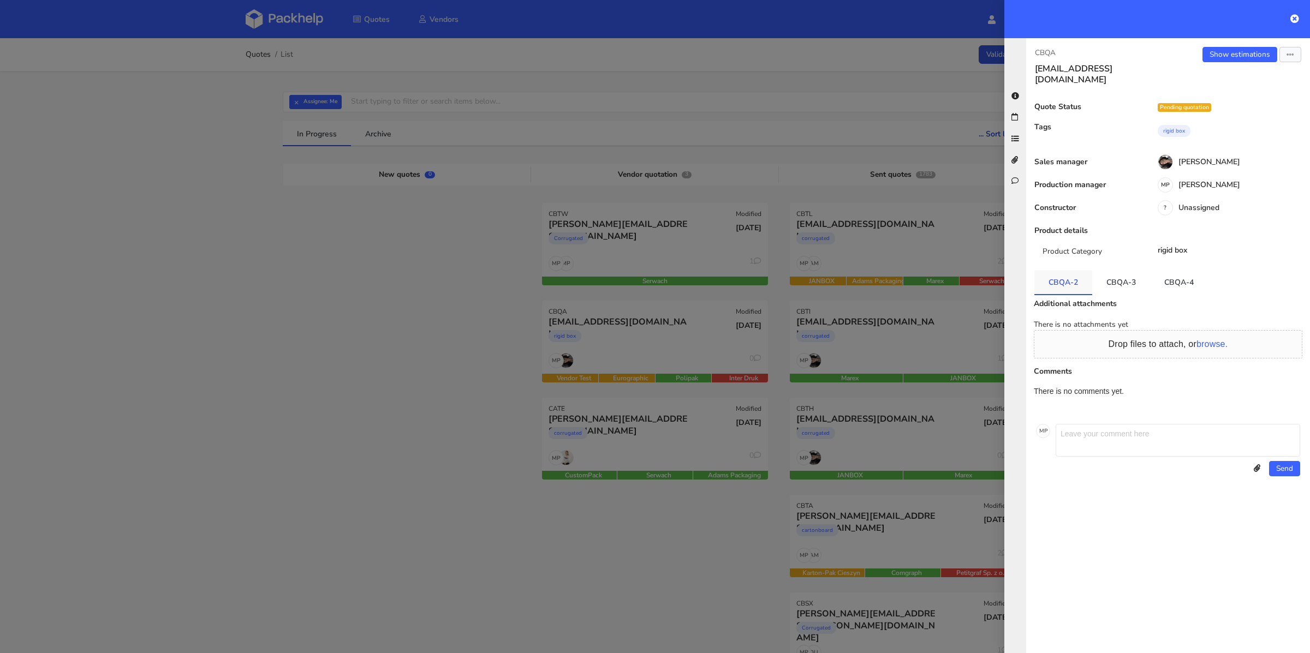
click at [1058, 274] on link "CBQA-2" at bounding box center [1064, 282] width 58 height 24
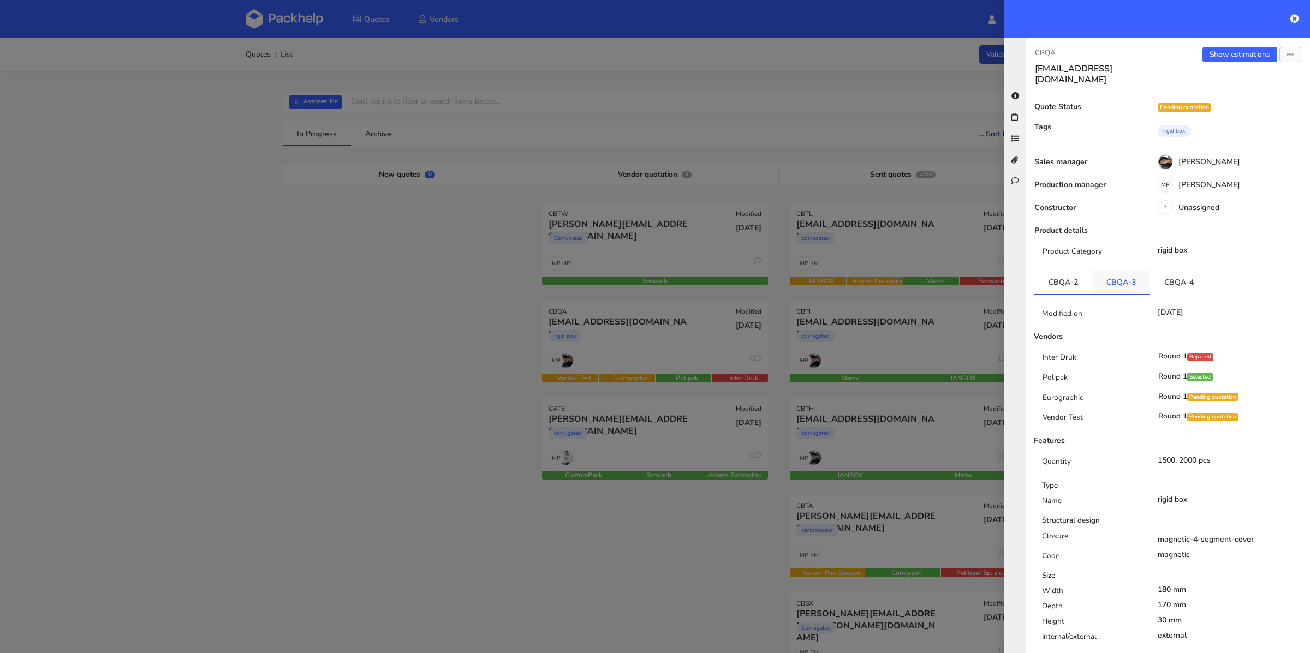
click at [1127, 273] on link "CBQA-3" at bounding box center [1121, 282] width 58 height 24
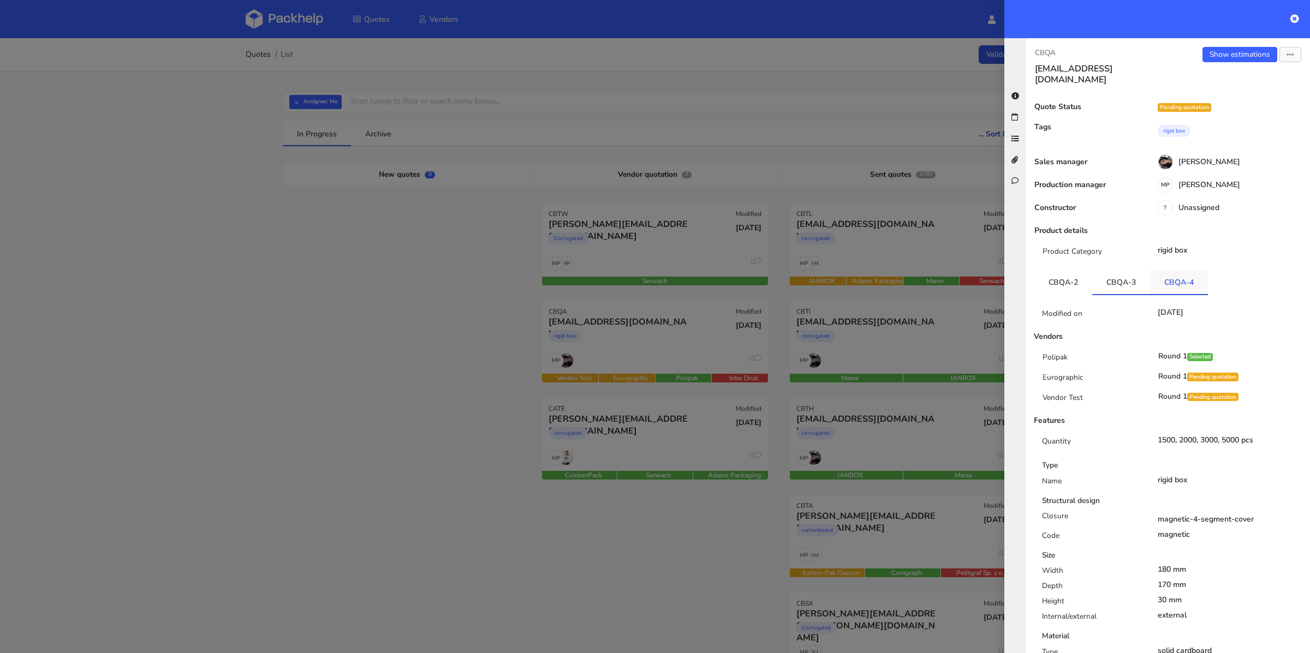
click at [1185, 274] on link "CBQA-4" at bounding box center [1179, 282] width 58 height 24
click at [442, 342] on div at bounding box center [655, 326] width 1310 height 653
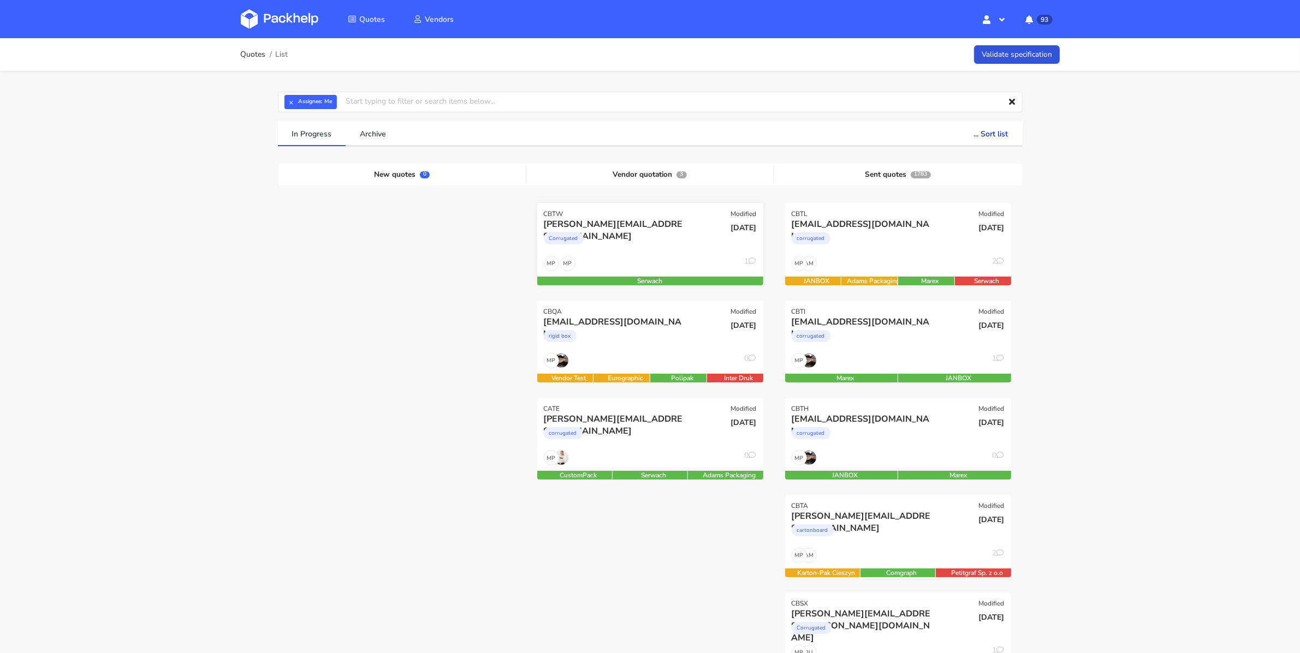
click at [631, 256] on div "MP MP 1" at bounding box center [650, 266] width 226 height 21
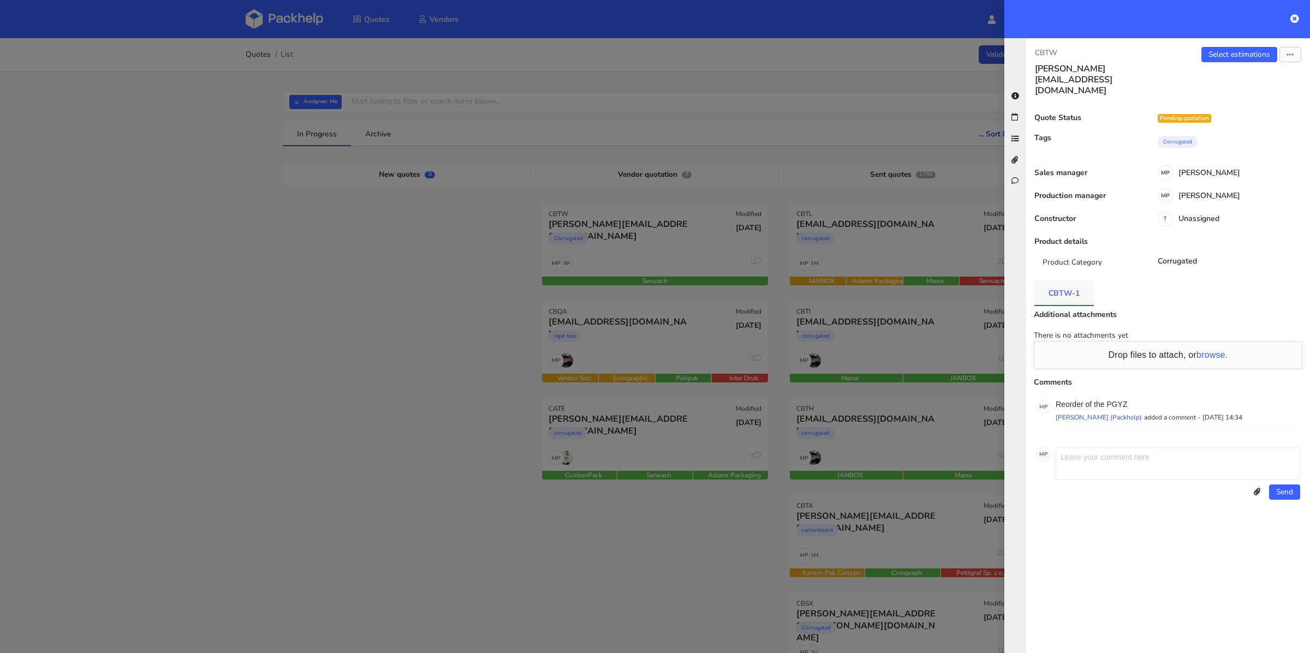
click at [1068, 281] on link "CBTW-1" at bounding box center [1065, 293] width 60 height 24
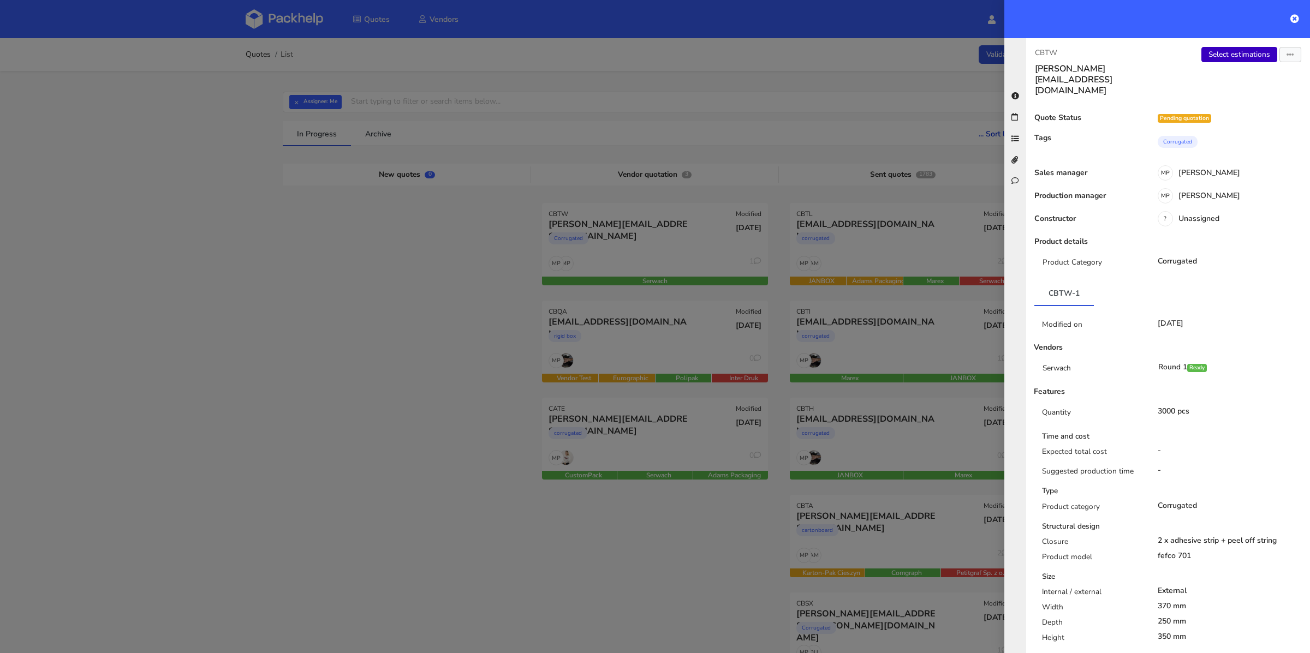
click at [1262, 52] on link "Select estimations" at bounding box center [1240, 54] width 76 height 15
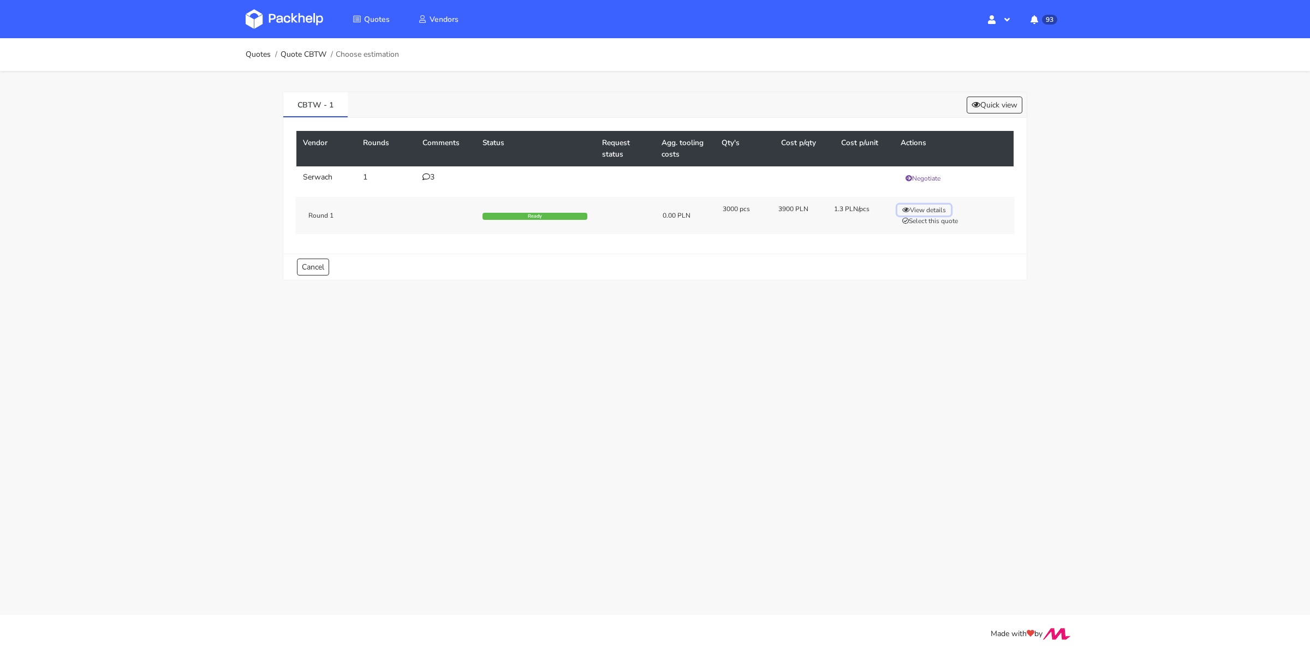
click at [942, 209] on button "View details" at bounding box center [925, 210] width 54 height 11
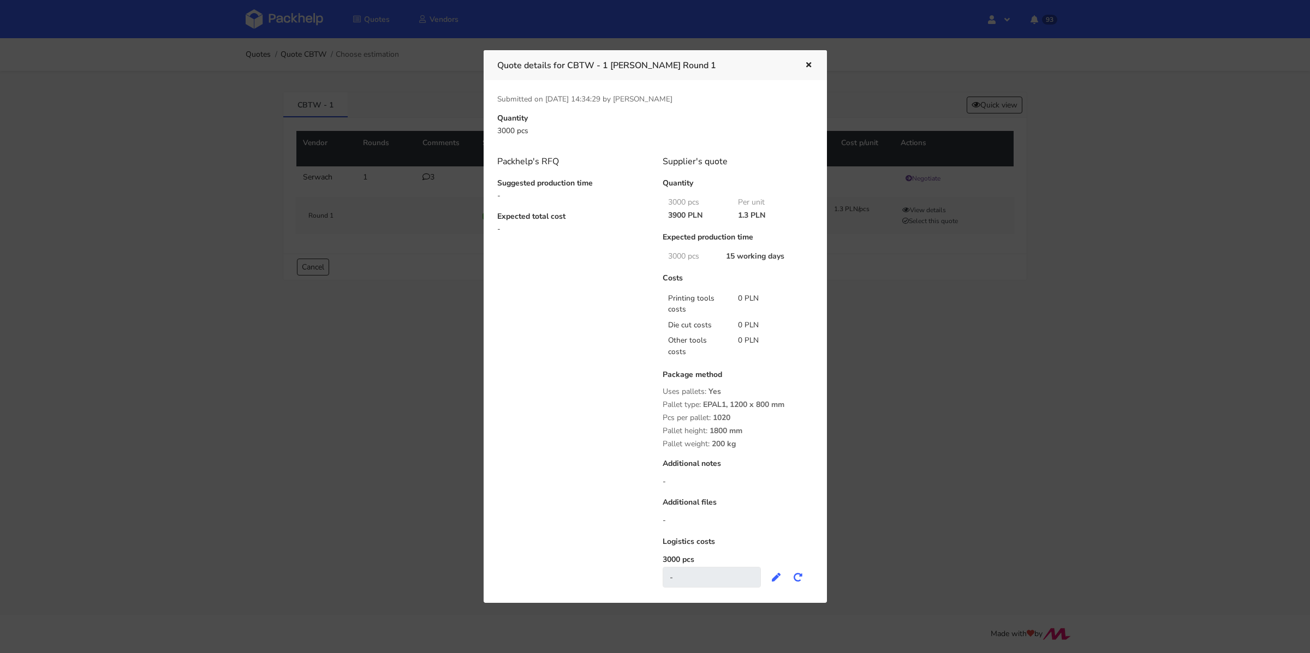
click at [443, 372] on div at bounding box center [655, 326] width 1310 height 653
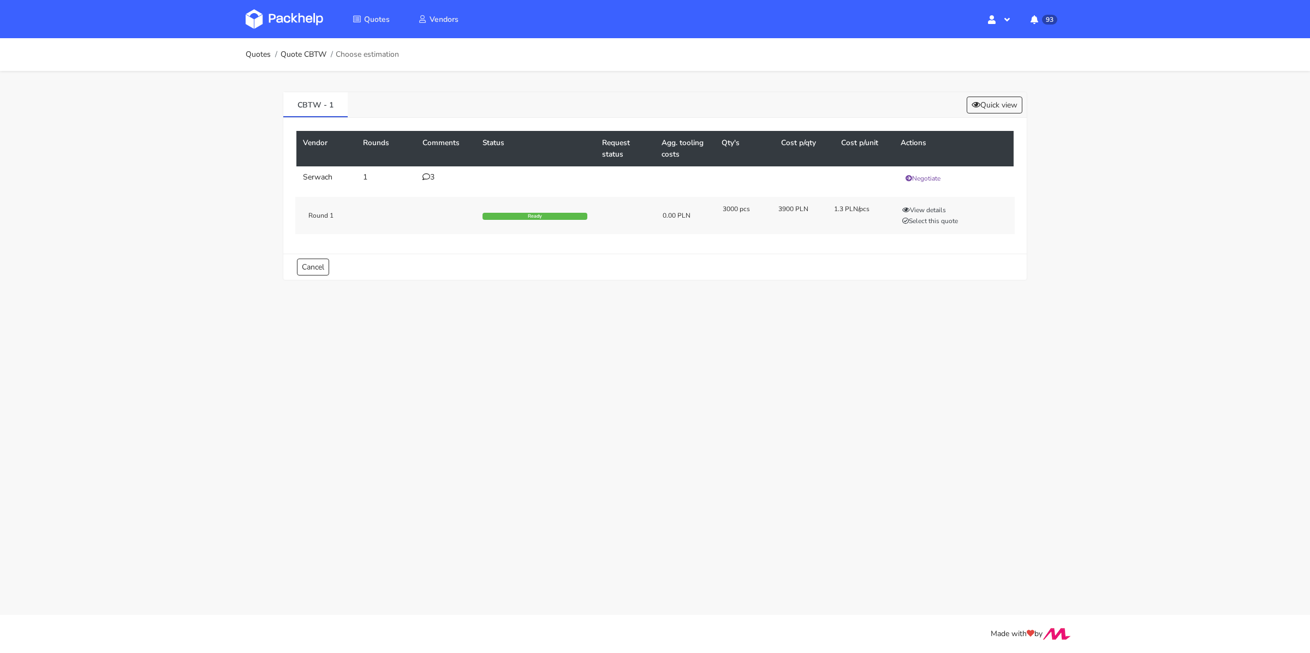
click at [426, 174] on icon at bounding box center [427, 177] width 8 height 8
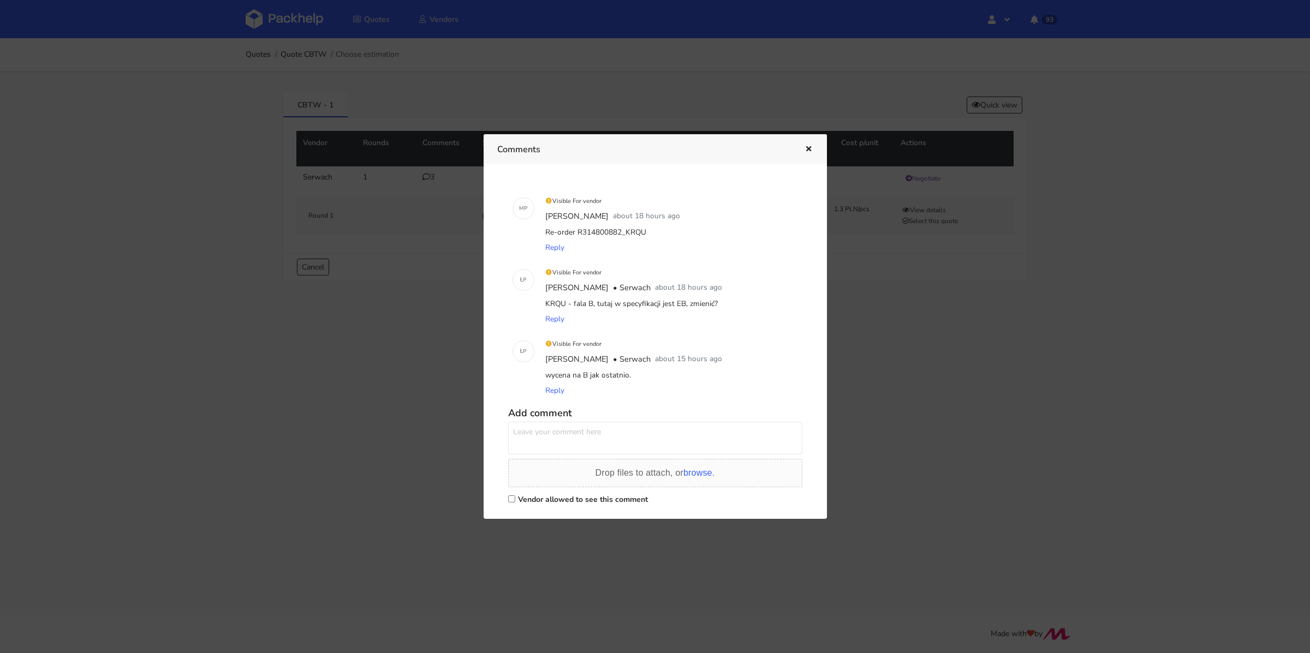
click at [457, 358] on div at bounding box center [655, 326] width 1310 height 653
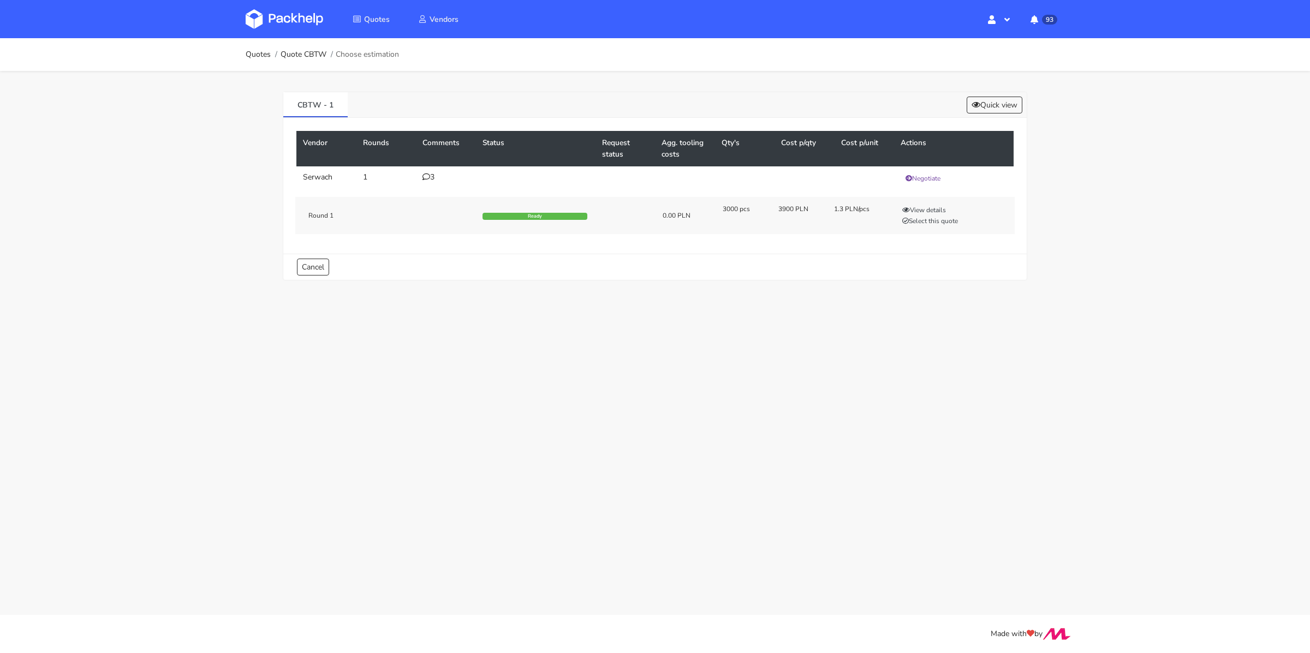
click at [427, 176] on icon at bounding box center [427, 177] width 8 height 8
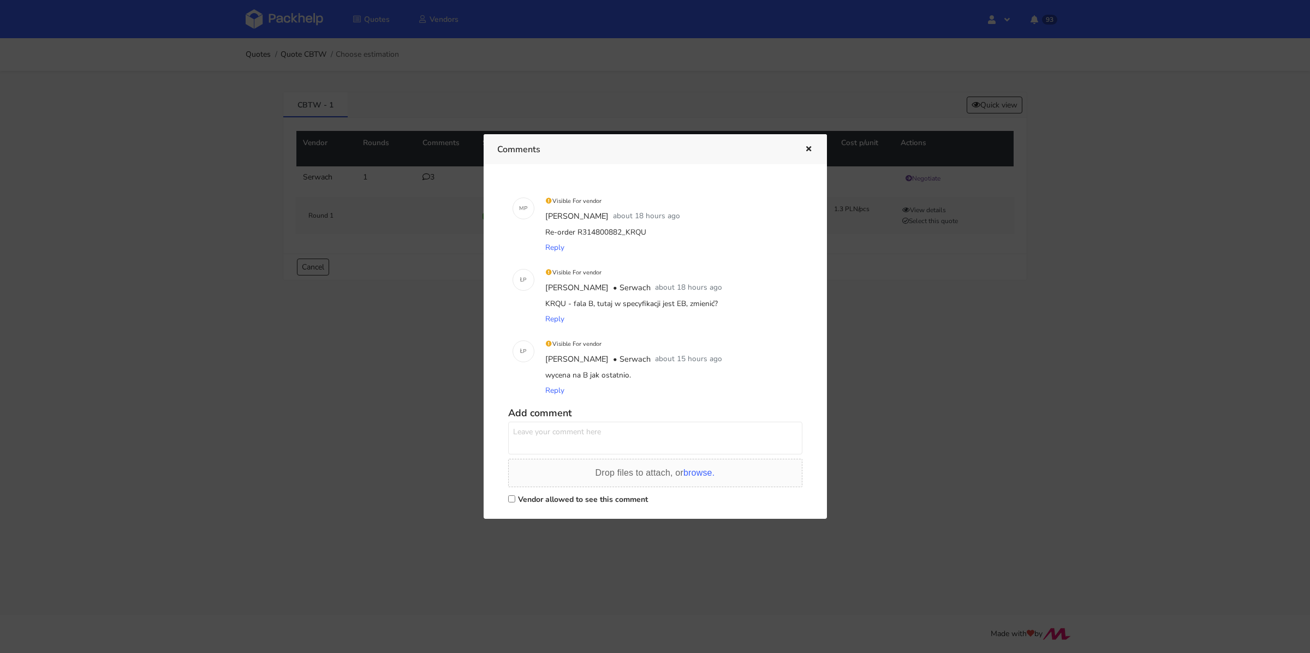
drag, startPoint x: 653, startPoint y: 234, endPoint x: 622, endPoint y: 233, distance: 30.6
click at [622, 233] on div "Re-order R314800882_KRQU" at bounding box center [670, 232] width 255 height 15
copy div "KRQU"
click at [805, 147] on icon "button" at bounding box center [808, 150] width 9 height 8
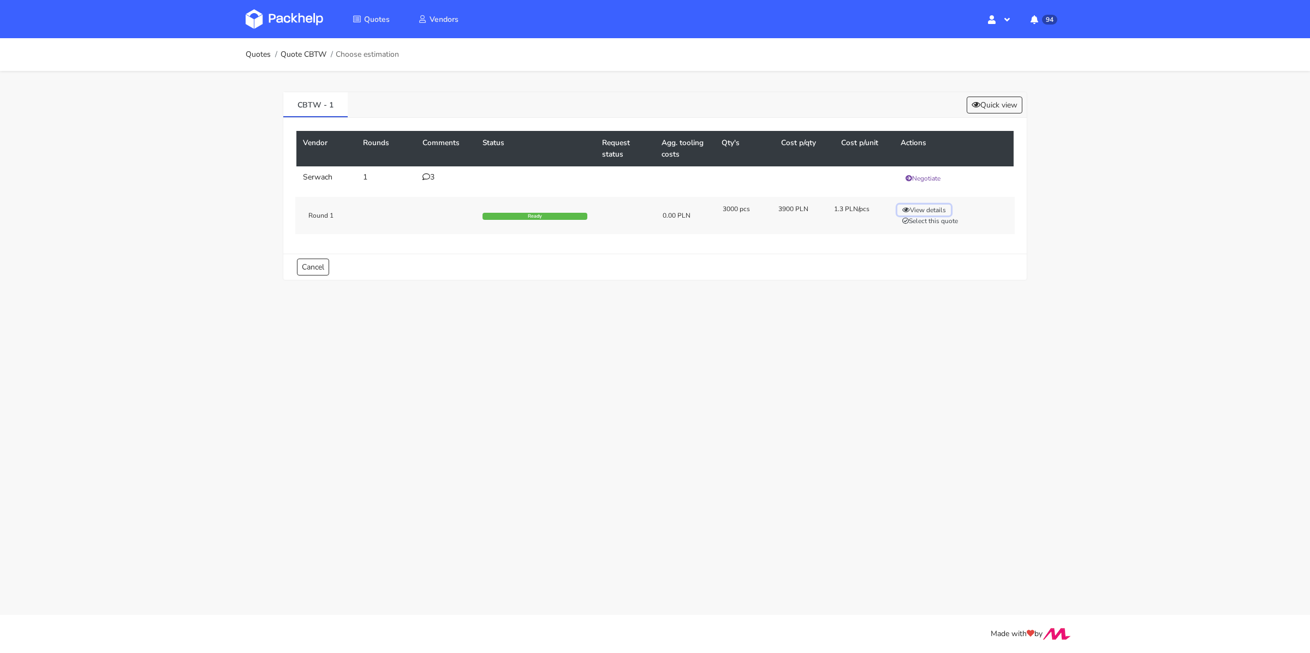
click at [943, 209] on button "View details" at bounding box center [925, 210] width 54 height 11
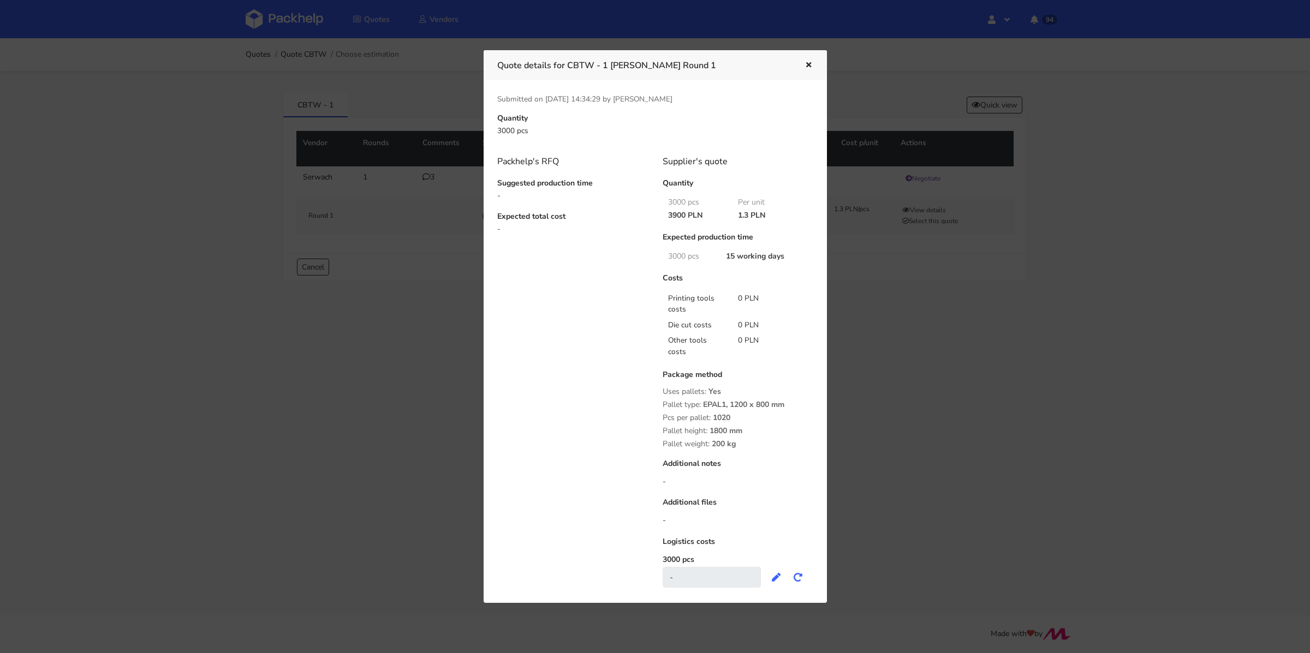
click at [808, 66] on icon "button" at bounding box center [808, 66] width 9 height 8
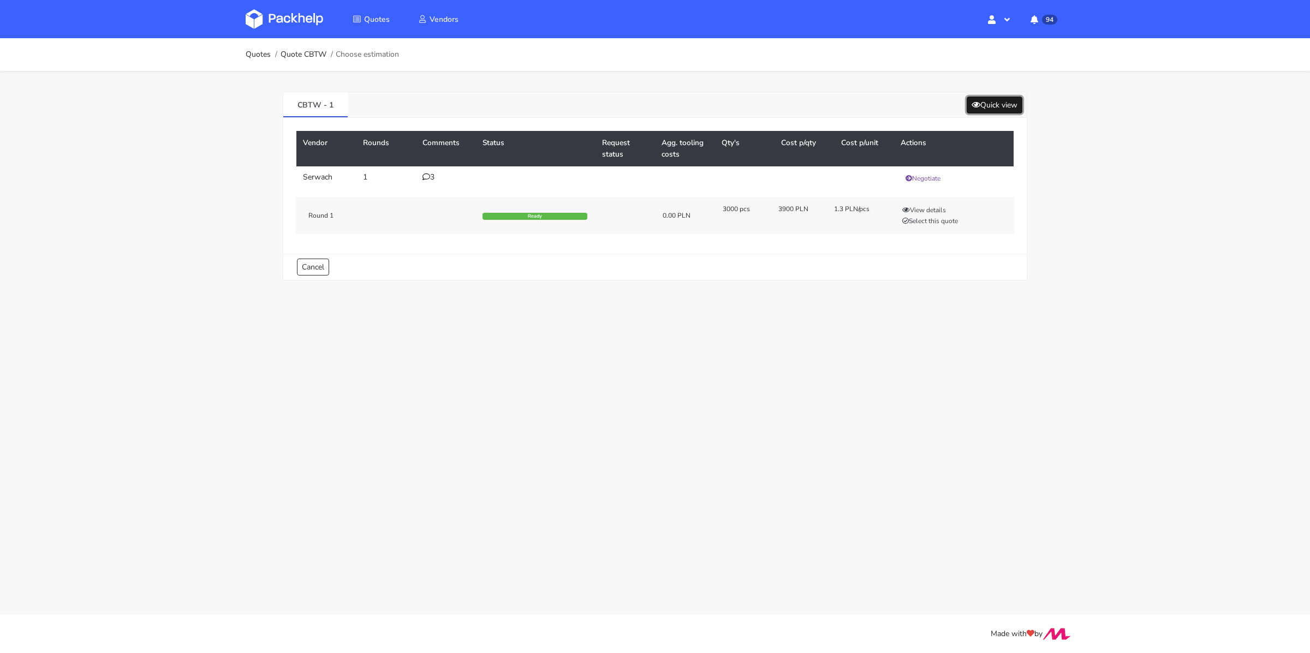
click at [974, 97] on button "Quick view" at bounding box center [995, 105] width 56 height 17
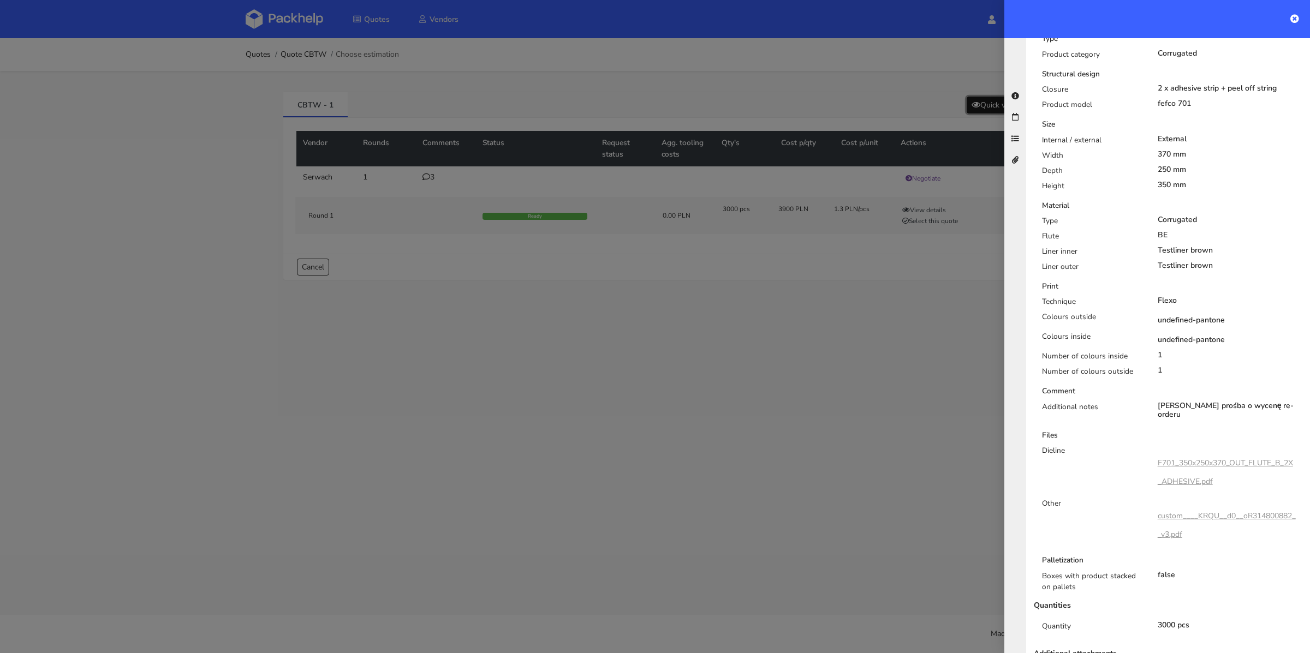
scroll to position [337, 0]
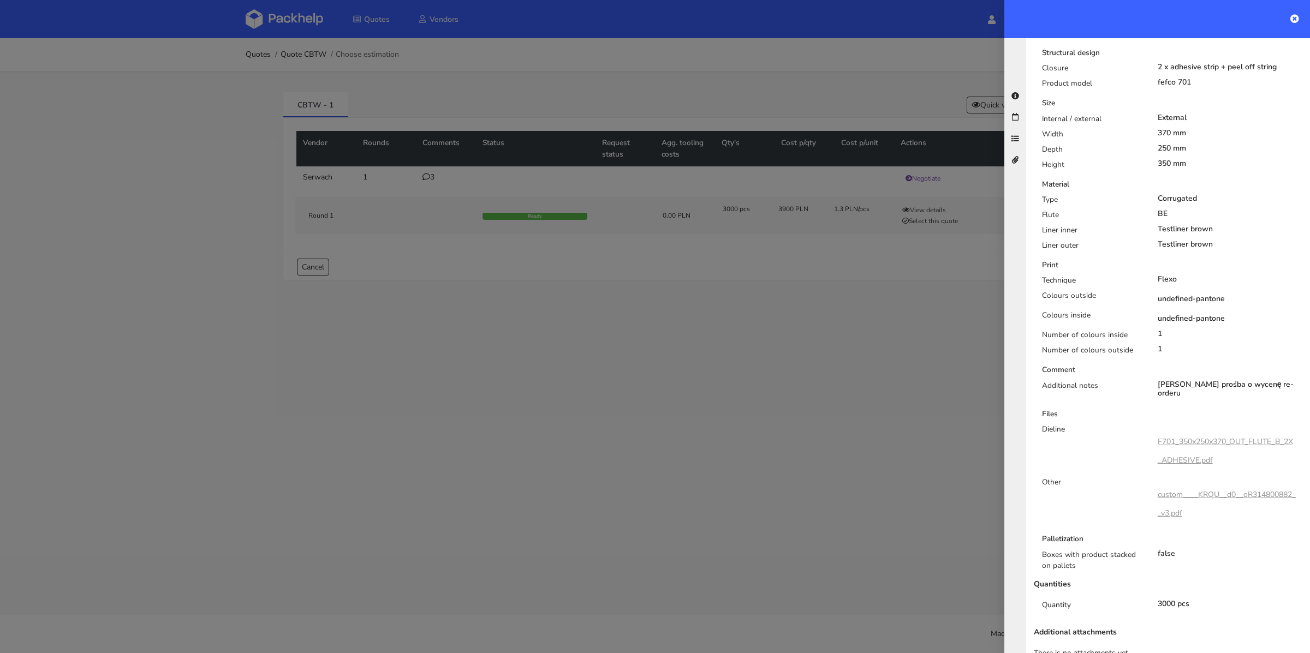
click at [839, 338] on div at bounding box center [655, 326] width 1310 height 653
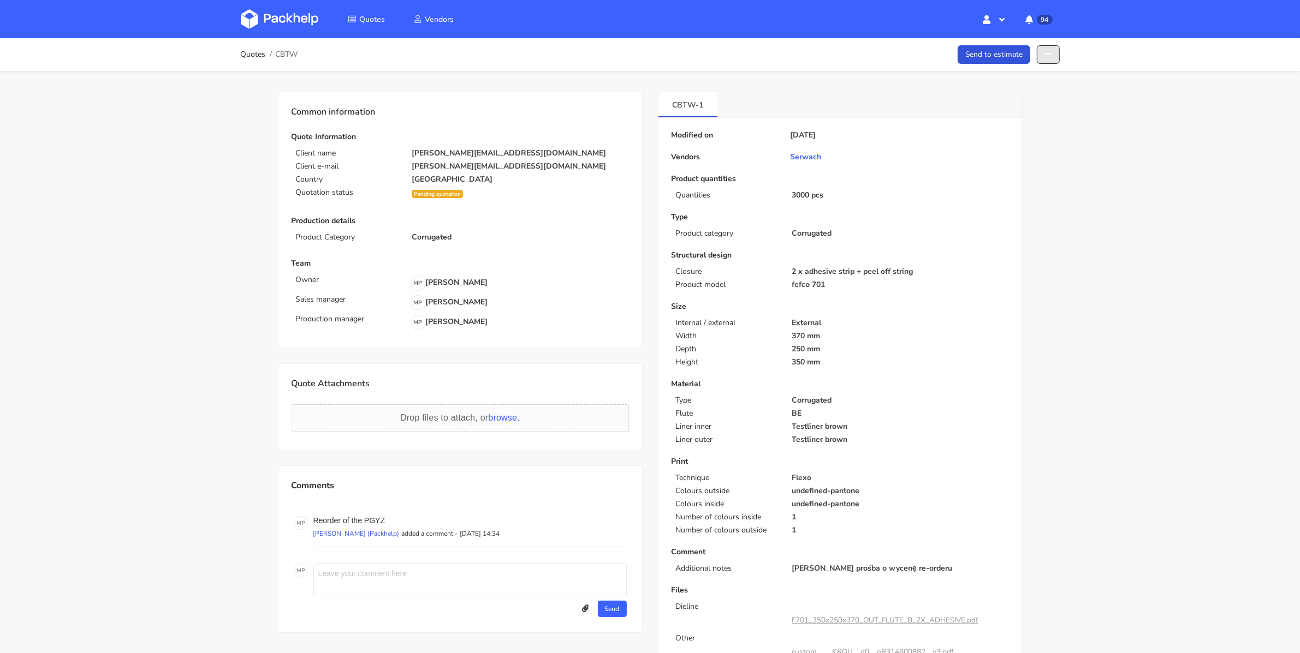
click at [1050, 50] on button "button" at bounding box center [1048, 54] width 23 height 19
click at [1007, 135] on link "Show estimations" at bounding box center [1007, 139] width 96 height 18
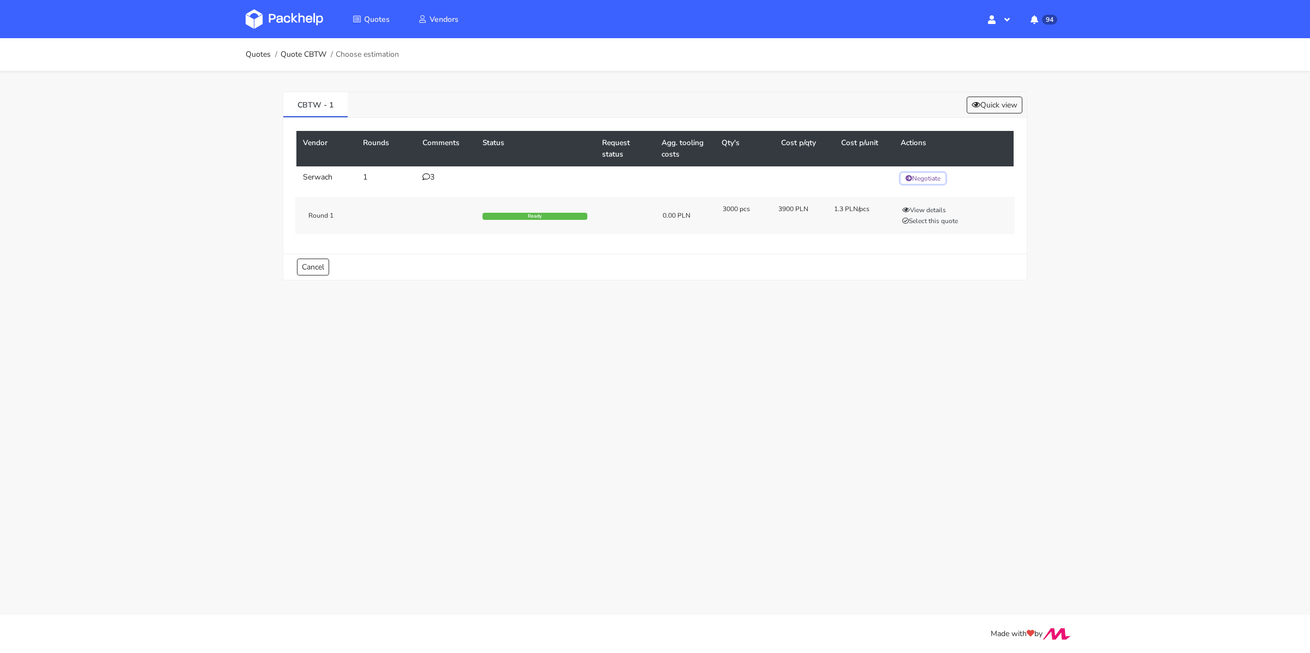
click at [929, 175] on button "Negotiate" at bounding box center [923, 178] width 45 height 11
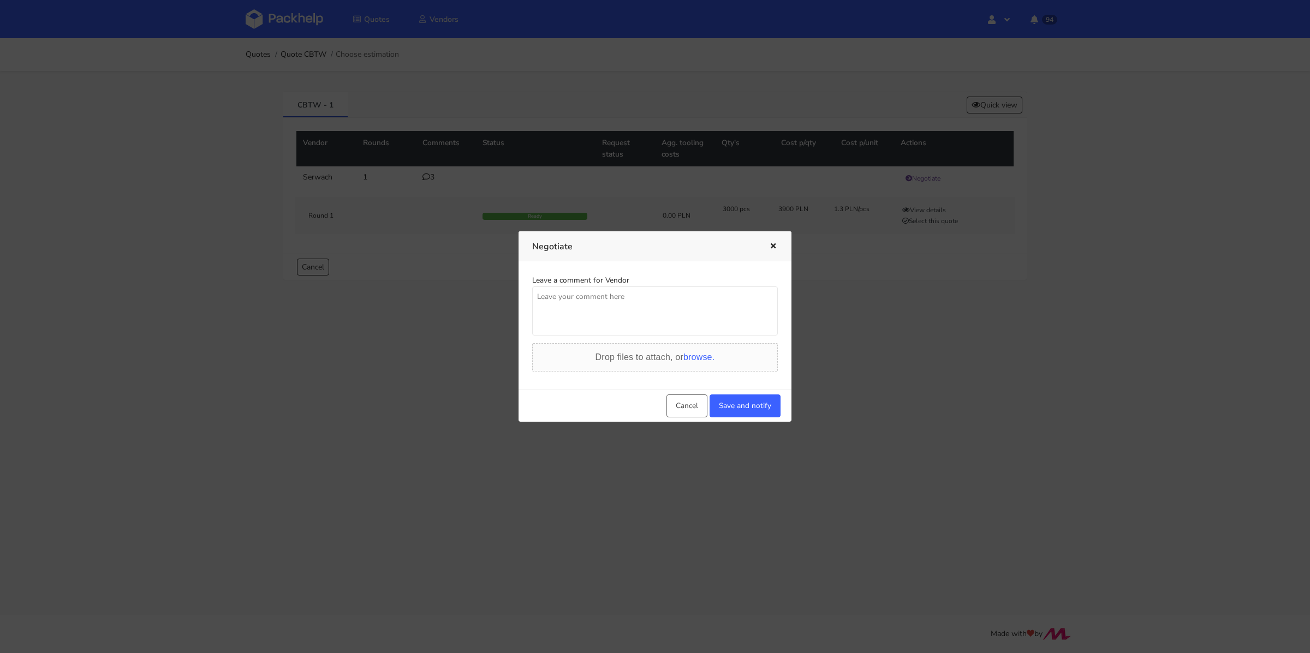
click at [615, 309] on textarea at bounding box center [655, 311] width 246 height 49
type textarea "Dzień dobry. [PERSON_NAME] prośba o wycenę na fale BE"
click at [733, 400] on button "Save and notify" at bounding box center [745, 406] width 71 height 23
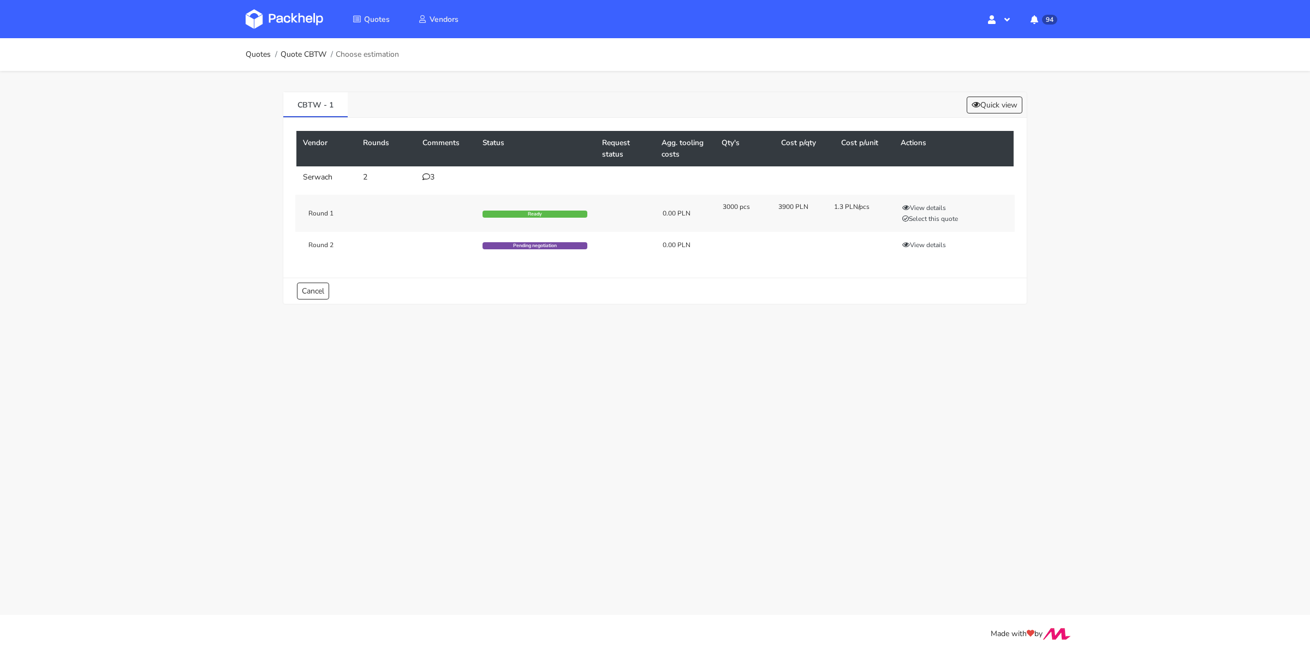
click at [426, 175] on icon at bounding box center [427, 177] width 8 height 8
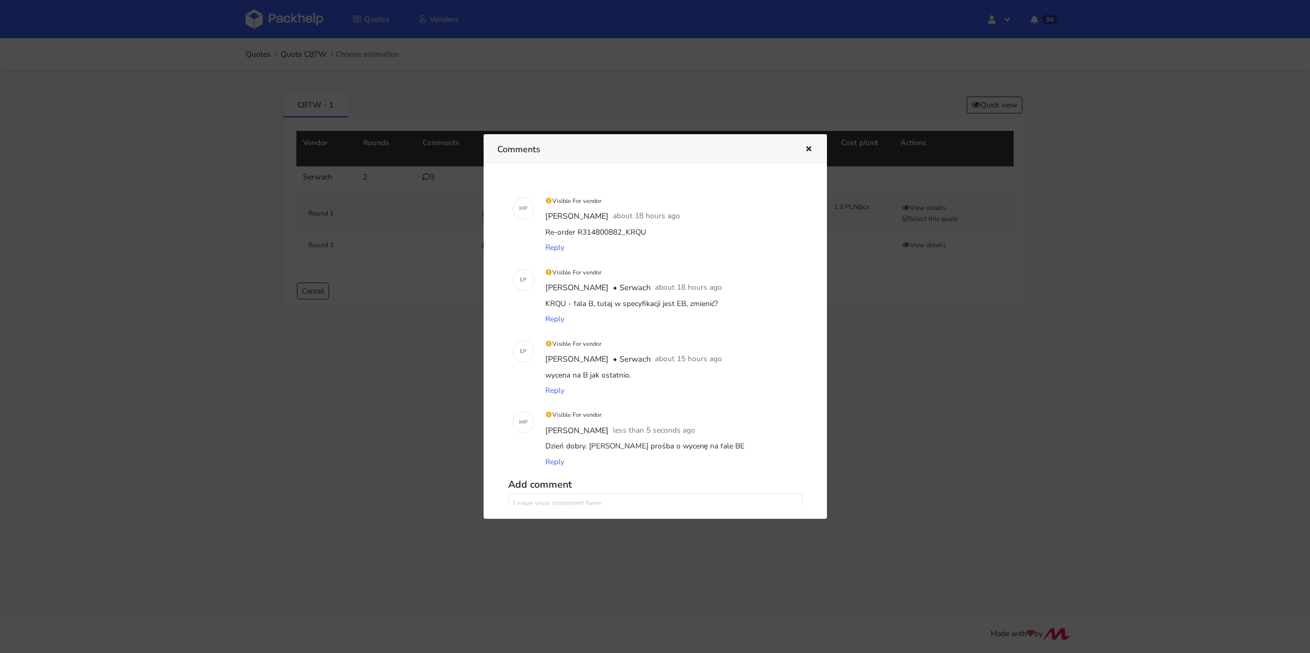
click at [414, 352] on div at bounding box center [655, 326] width 1310 height 653
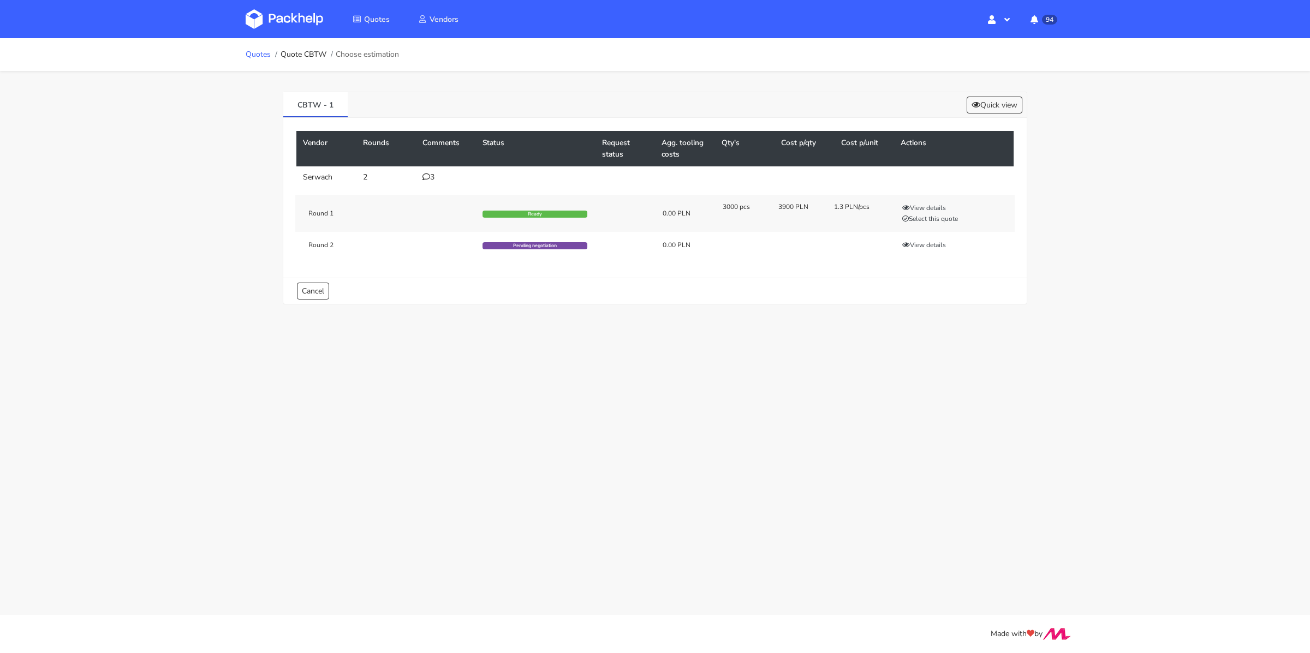
click at [258, 57] on link "Quotes" at bounding box center [258, 54] width 25 height 9
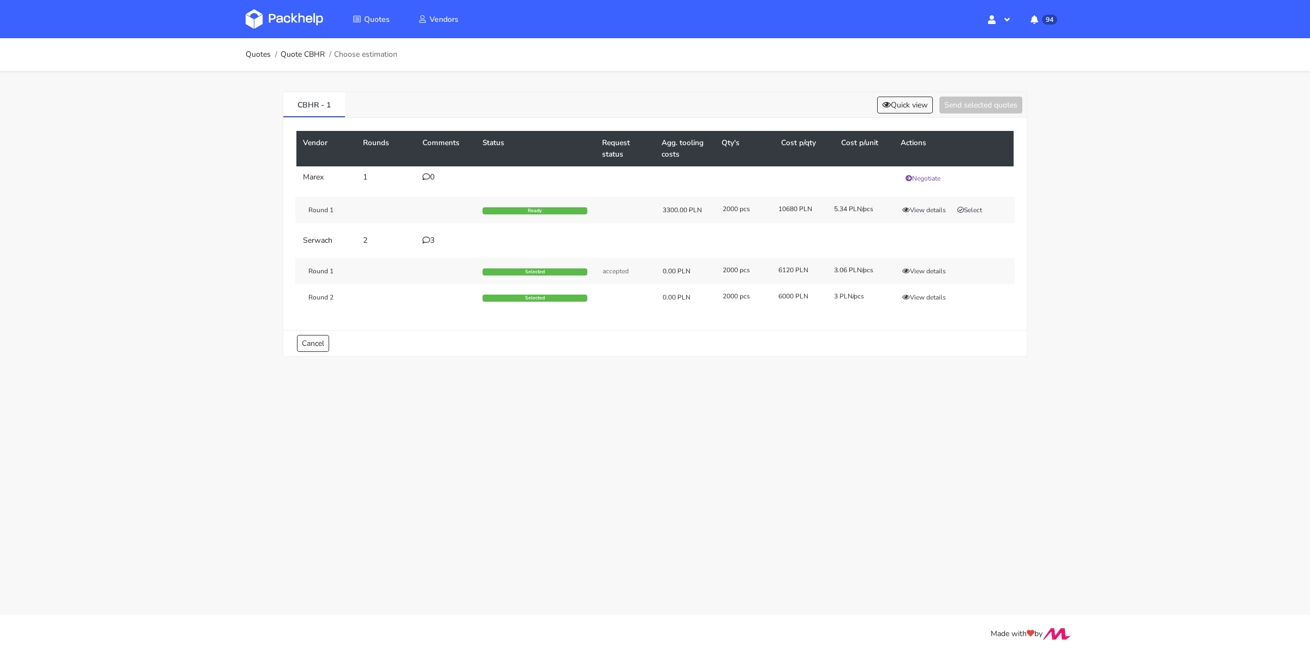
click at [431, 236] on div "3" at bounding box center [446, 240] width 47 height 9
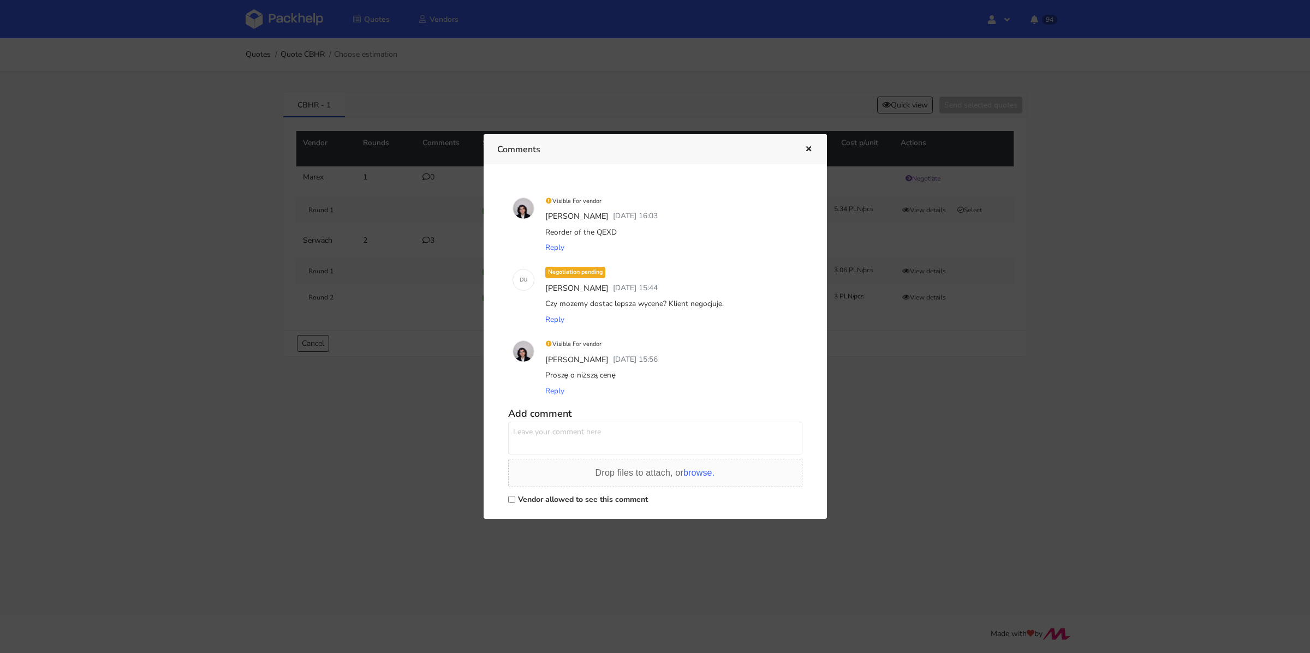
click at [809, 149] on icon "button" at bounding box center [808, 150] width 9 height 8
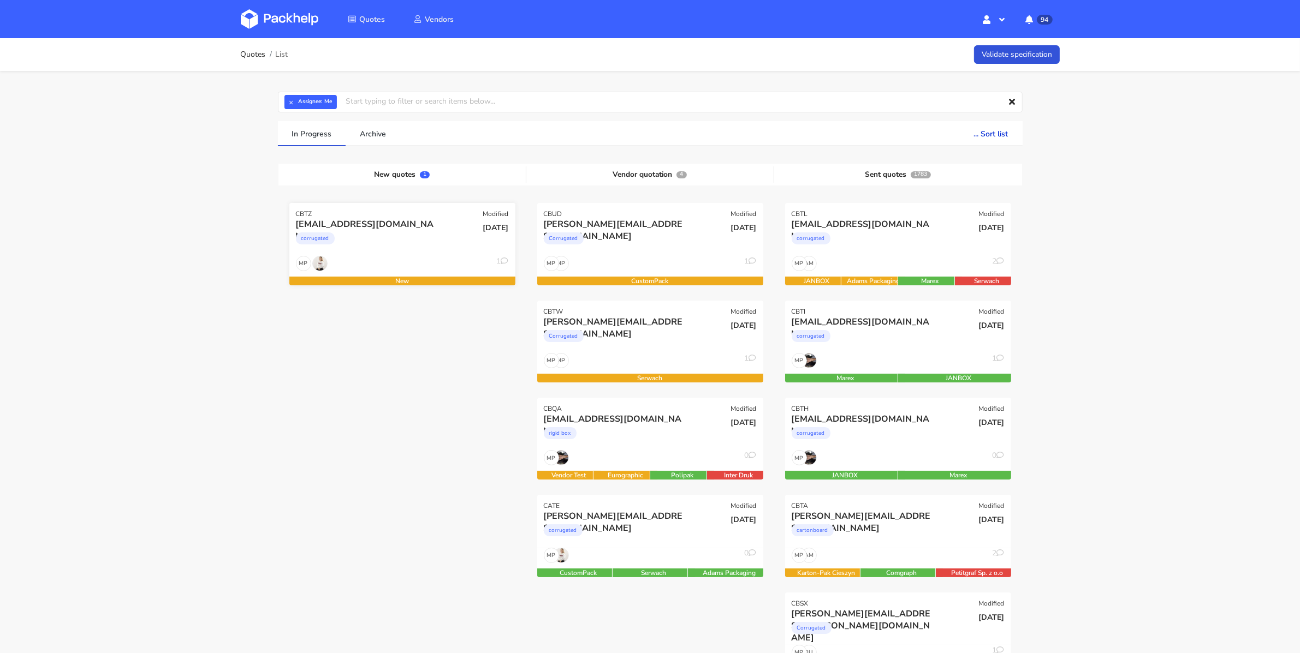
click at [397, 254] on div "[EMAIL_ADDRESS][DOMAIN_NAME] corrugated" at bounding box center [364, 236] width 152 height 37
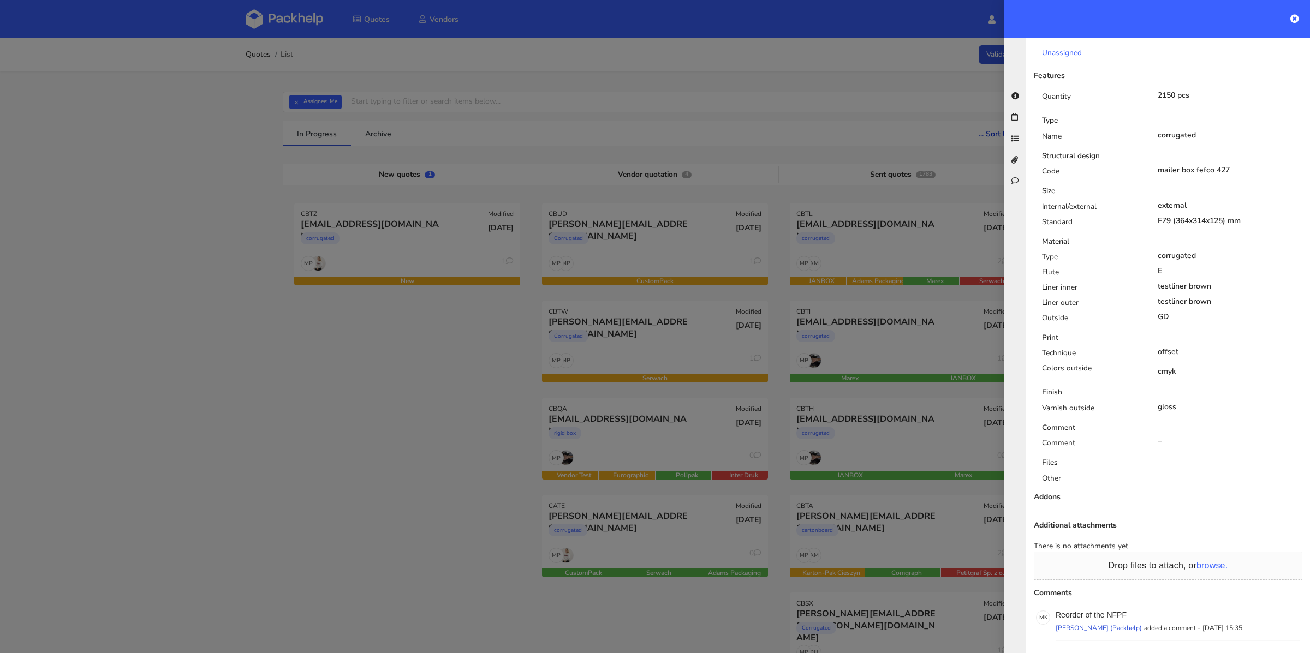
scroll to position [369, 0]
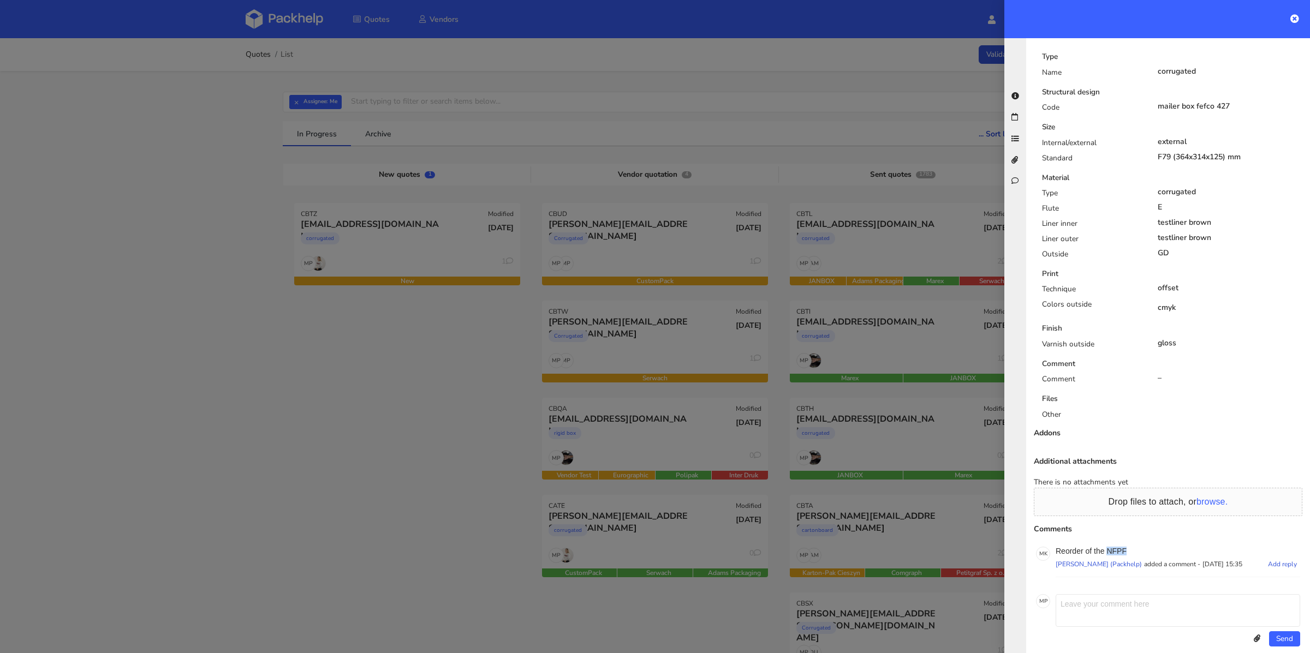
drag, startPoint x: 1136, startPoint y: 538, endPoint x: 1109, endPoint y: 538, distance: 26.2
click at [1109, 547] on p "Reorder of the NFPF" at bounding box center [1178, 551] width 245 height 9
copy p "NFPF"
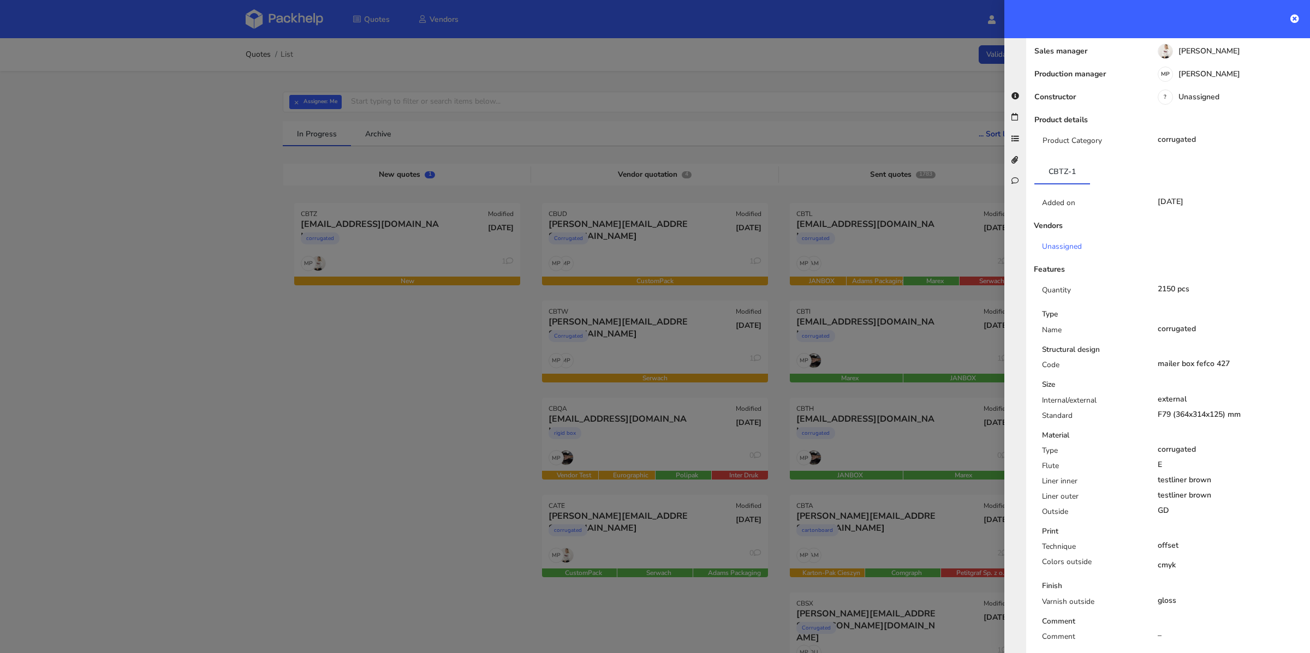
scroll to position [0, 0]
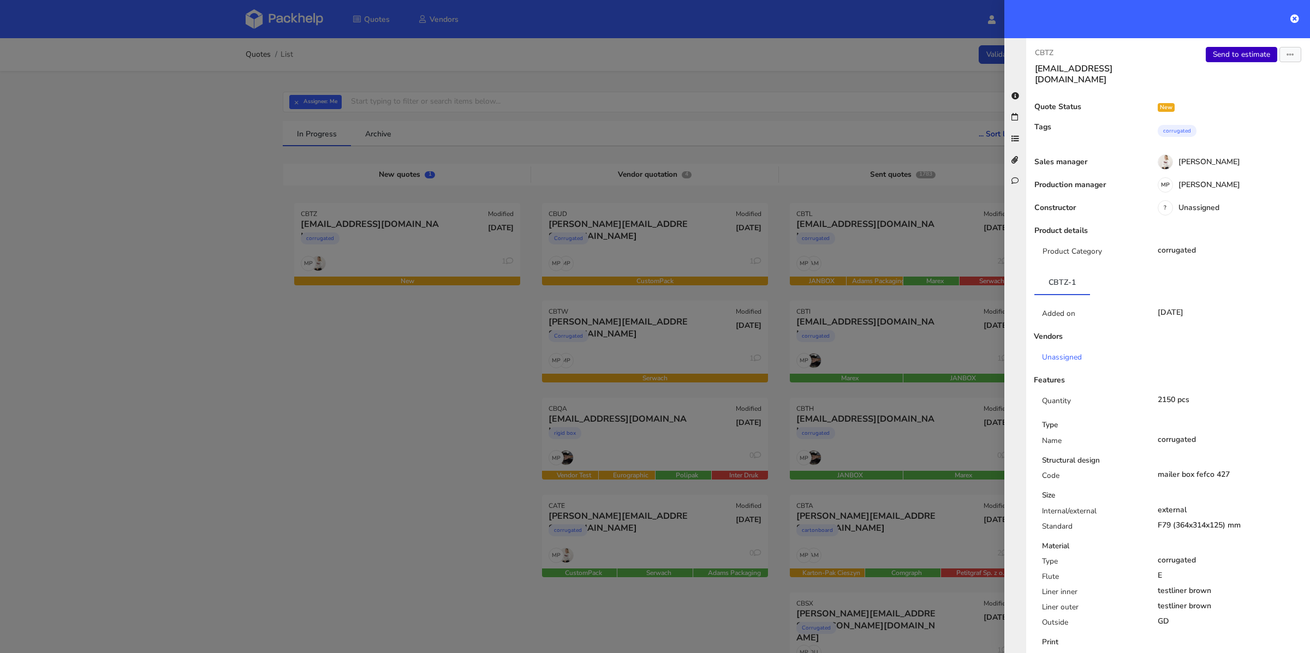
click at [1234, 61] on link "Send to estimate" at bounding box center [1242, 54] width 72 height 15
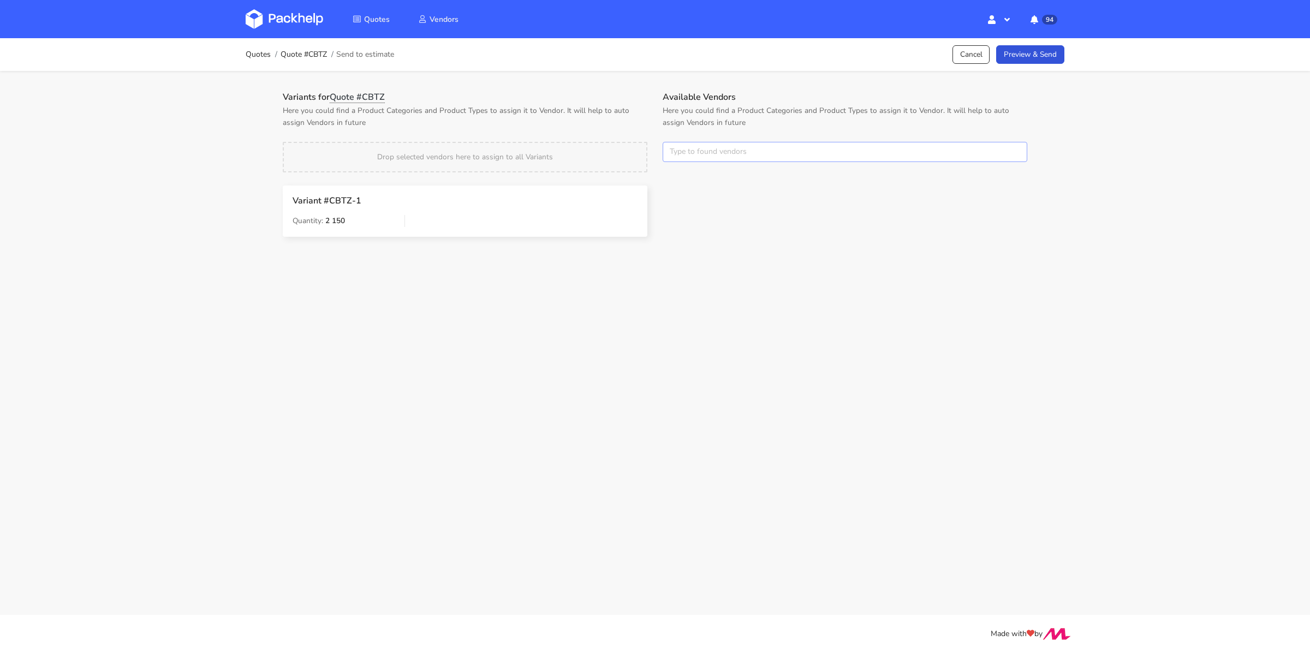
click at [733, 146] on input "text" at bounding box center [845, 152] width 365 height 21
type input "marex"
click at [728, 308] on div "Country [GEOGRAPHIC_DATA] [GEOGRAPHIC_DATA] [GEOGRAPHIC_DATA] [GEOGRAPHIC_DATA]…" at bounding box center [870, 299] width 289 height 273
click at [711, 309] on main "Quotes Quote #CBTZ Send to estimate Cancel Preview & Send Variants for Quote #C…" at bounding box center [655, 307] width 1310 height 615
click at [1020, 57] on link "Preview & Send" at bounding box center [1030, 54] width 68 height 19
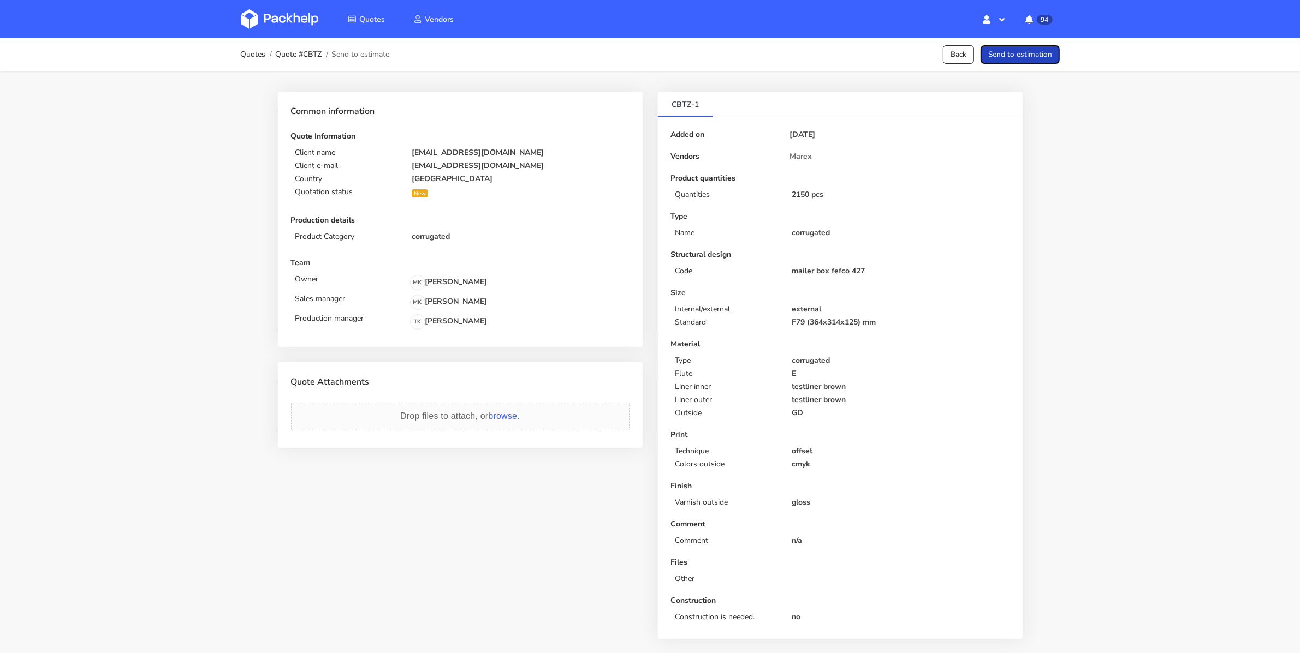
click at [1021, 57] on button "Send to estimation" at bounding box center [1019, 54] width 79 height 19
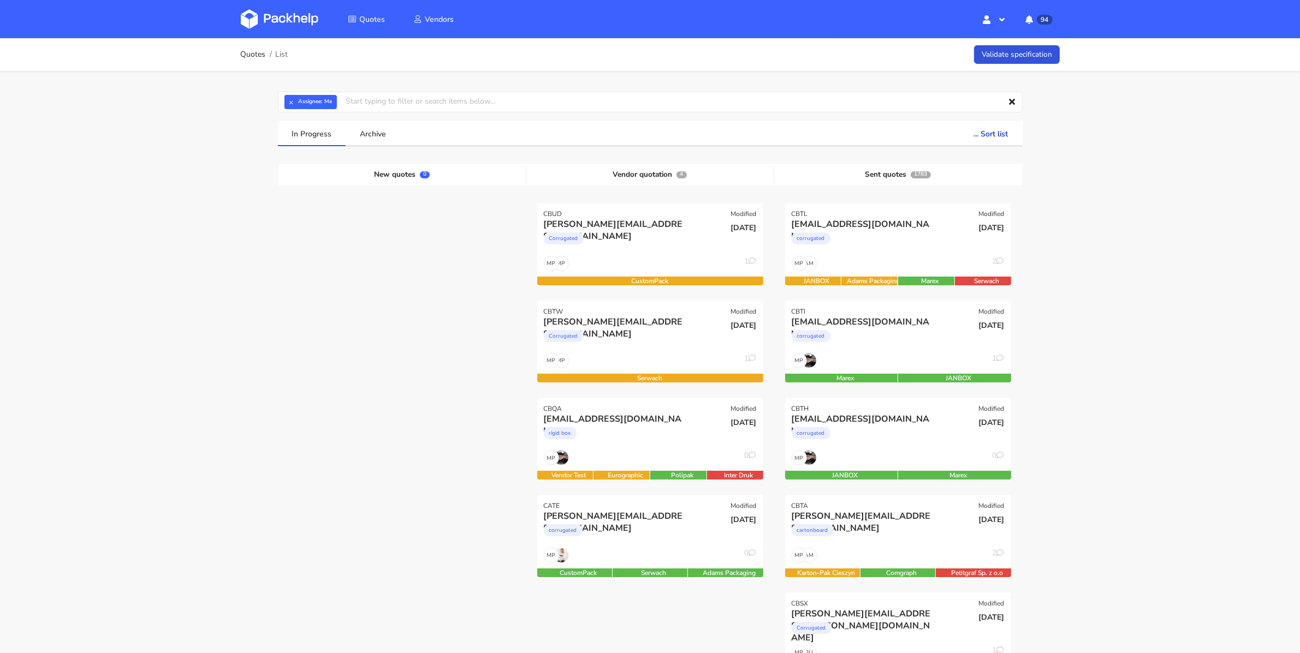
click at [664, 502] on div "CATE Modified" at bounding box center [650, 502] width 226 height 15
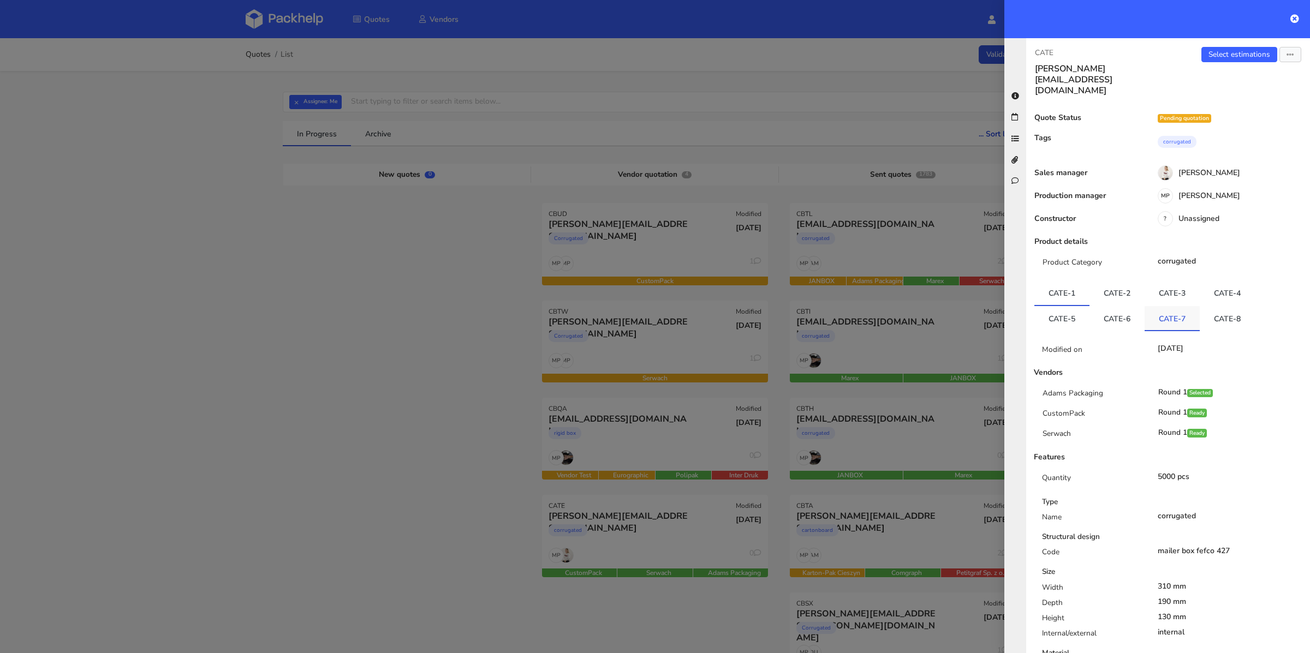
click at [1185, 306] on link "CATE-7" at bounding box center [1172, 318] width 55 height 24
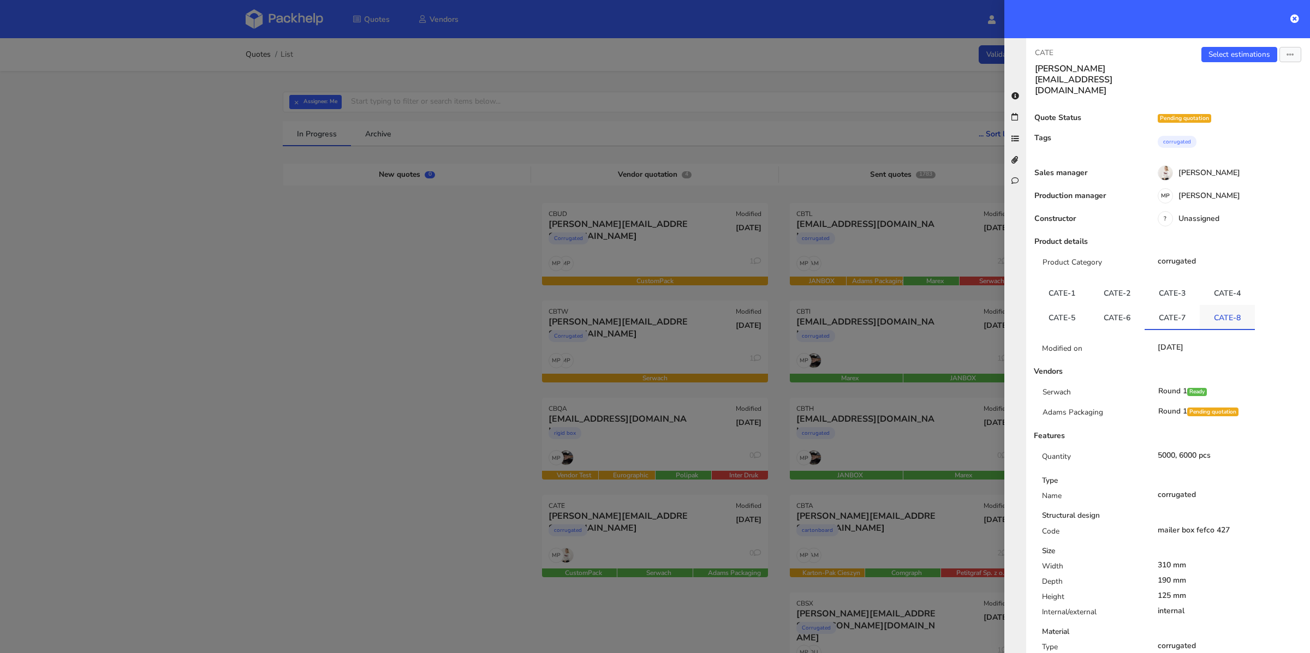
click at [1209, 305] on link "CATE-8" at bounding box center [1227, 317] width 55 height 24
click at [512, 393] on div at bounding box center [655, 326] width 1310 height 653
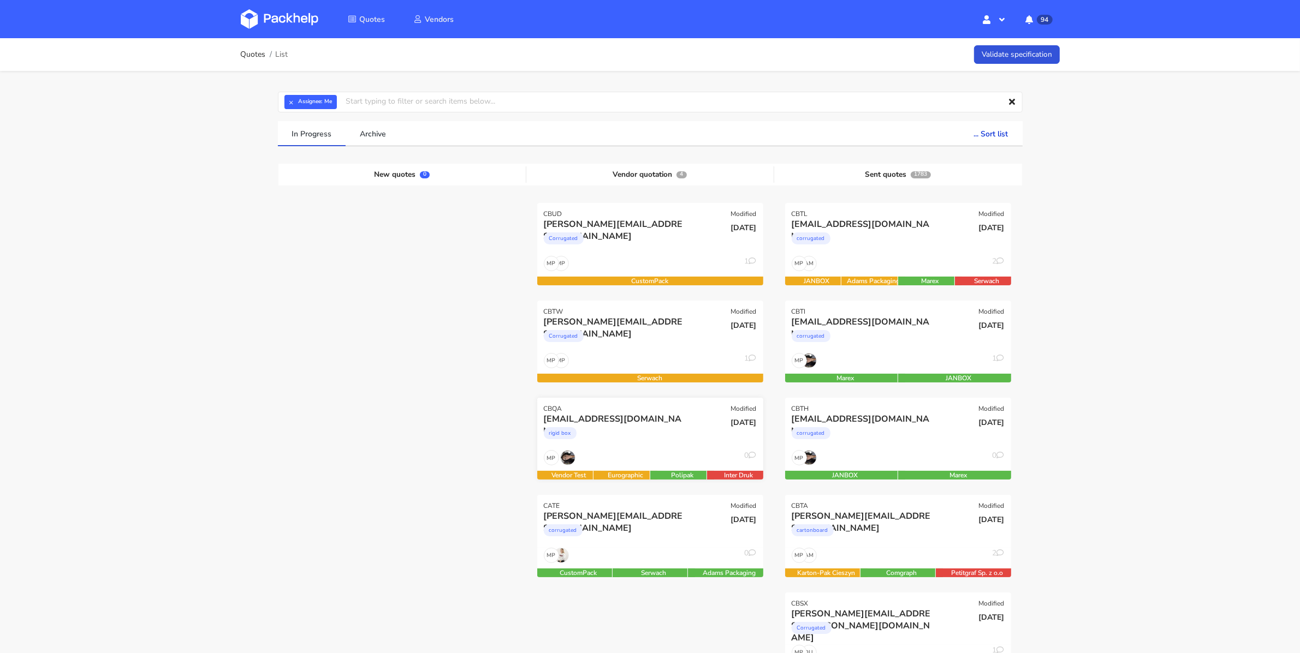
click at [627, 418] on div "[EMAIL_ADDRESS][DOMAIN_NAME]" at bounding box center [616, 419] width 145 height 12
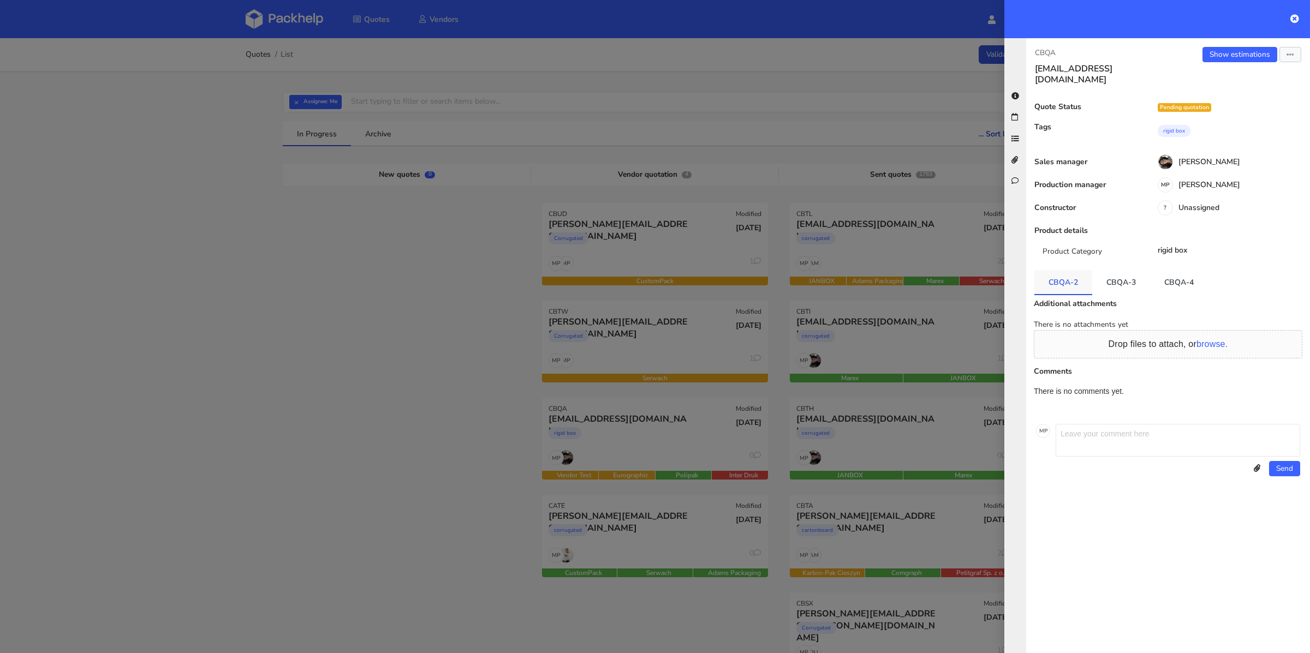
click at [1071, 280] on link "CBQA-2" at bounding box center [1064, 282] width 58 height 24
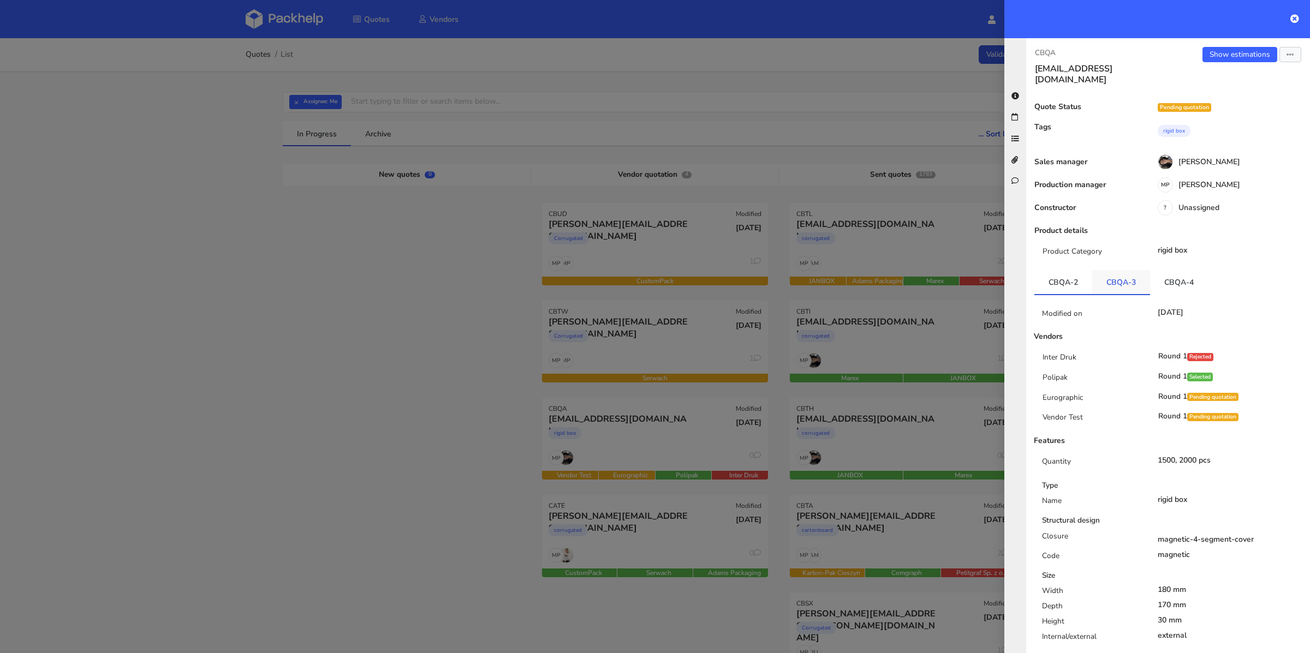
click at [1134, 273] on link "CBQA-3" at bounding box center [1121, 282] width 58 height 24
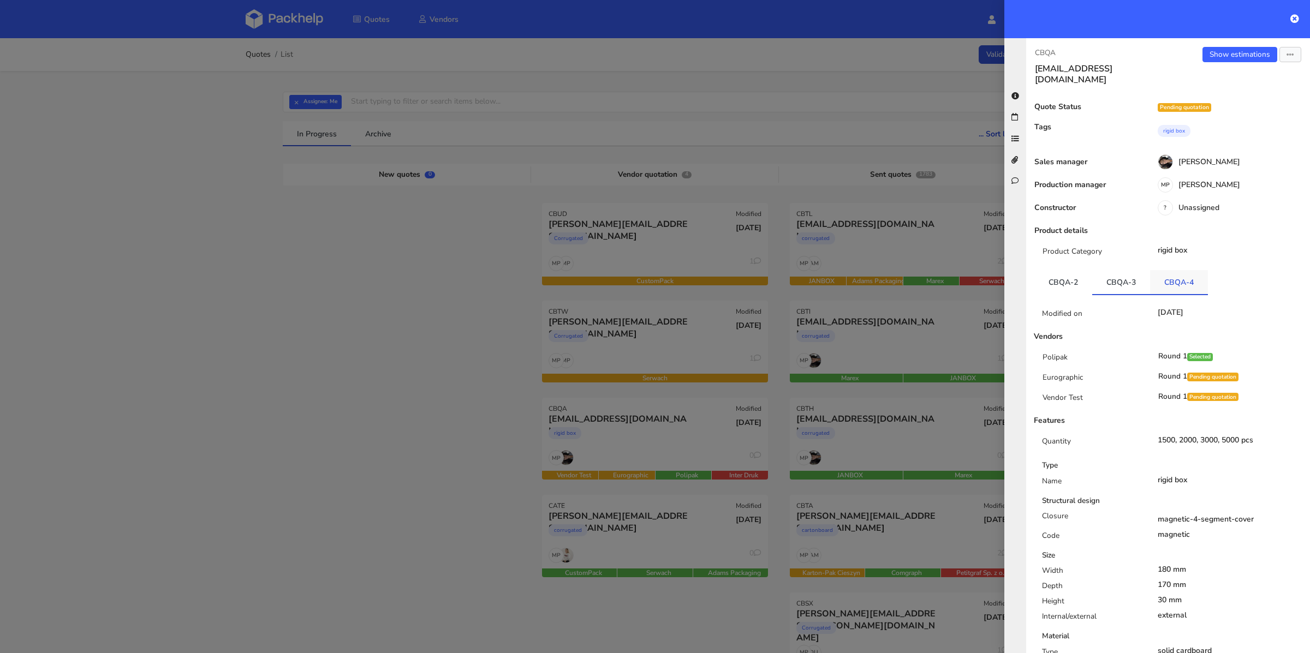
click at [1162, 274] on link "CBQA-4" at bounding box center [1179, 282] width 58 height 24
click at [1067, 274] on link "CBQA-2" at bounding box center [1064, 282] width 58 height 24
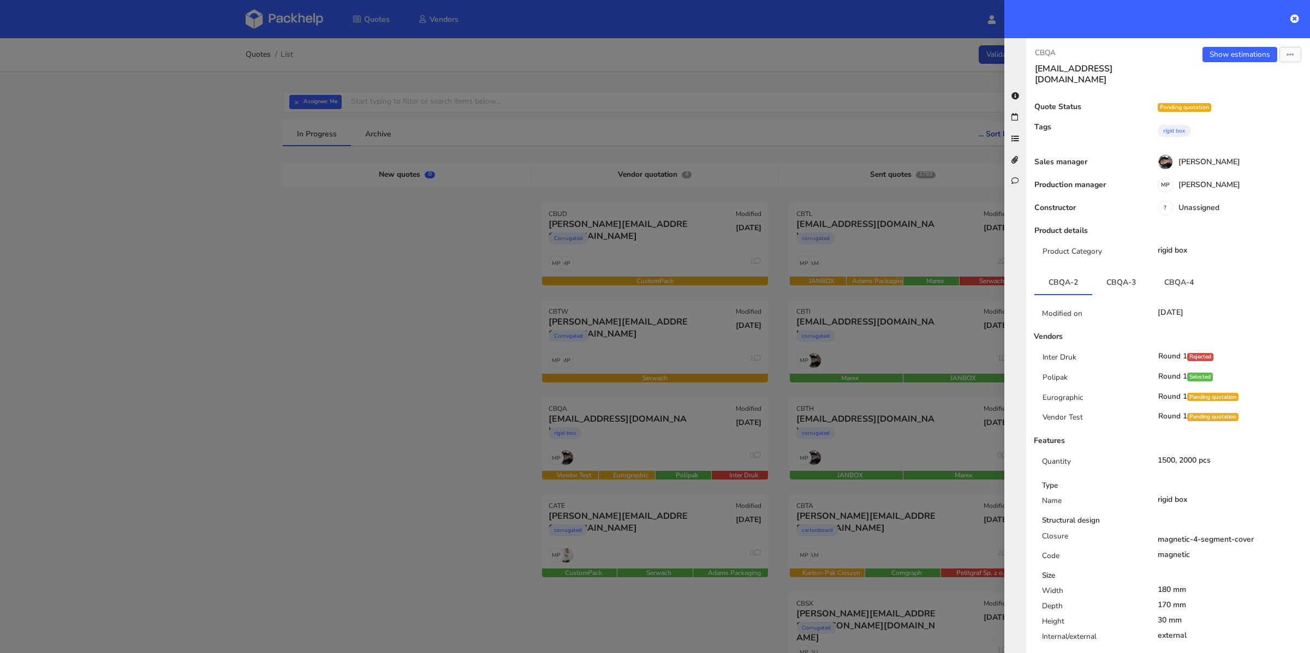
click at [485, 369] on div at bounding box center [655, 326] width 1310 height 653
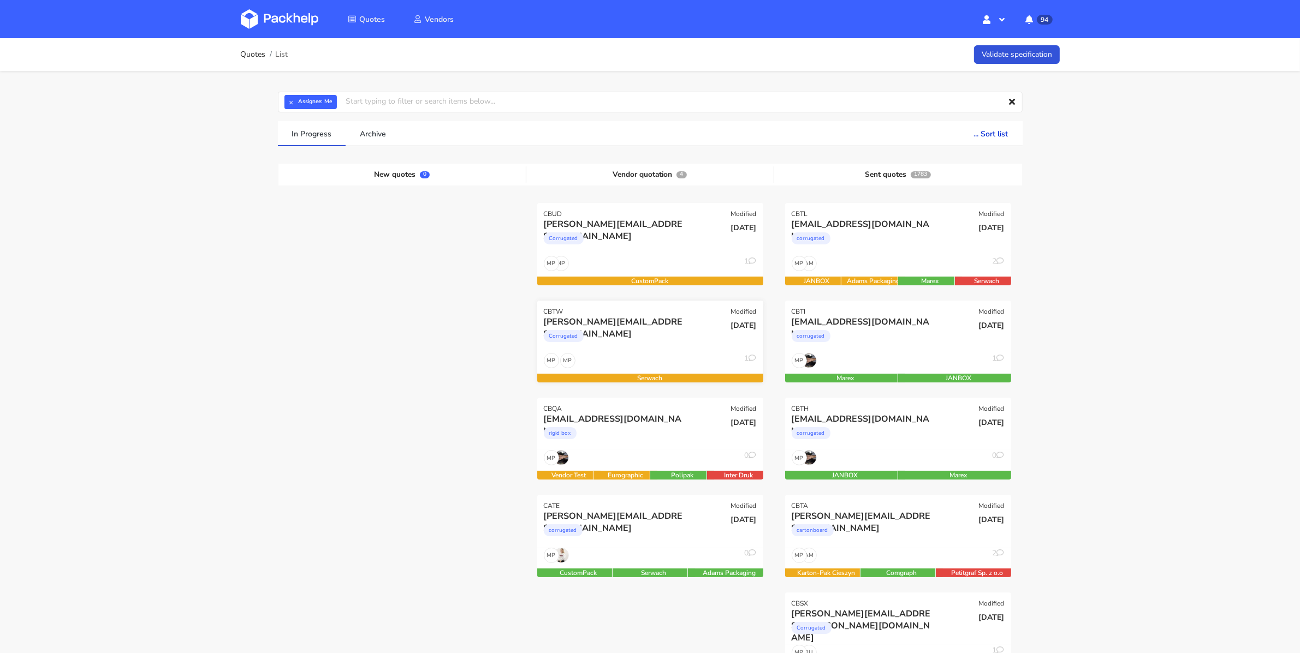
click at [656, 352] on div "alexandru@ototo.ro Corrugated" at bounding box center [612, 334] width 152 height 37
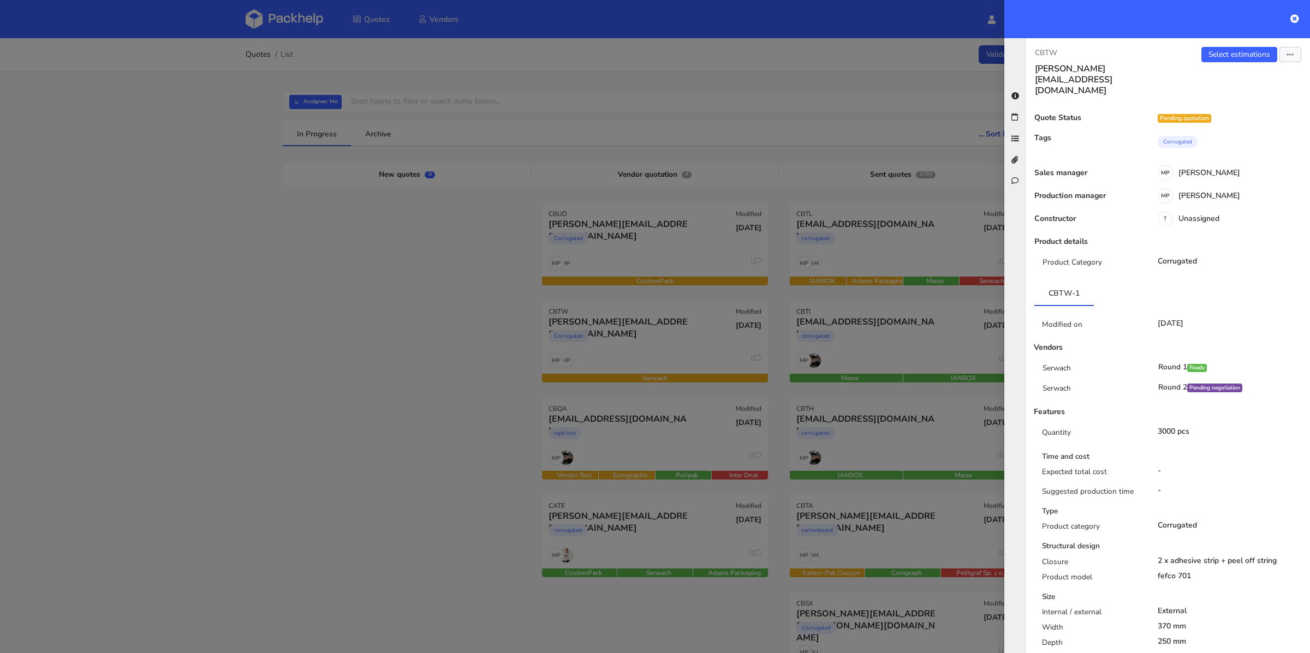
click at [310, 321] on div at bounding box center [655, 326] width 1310 height 653
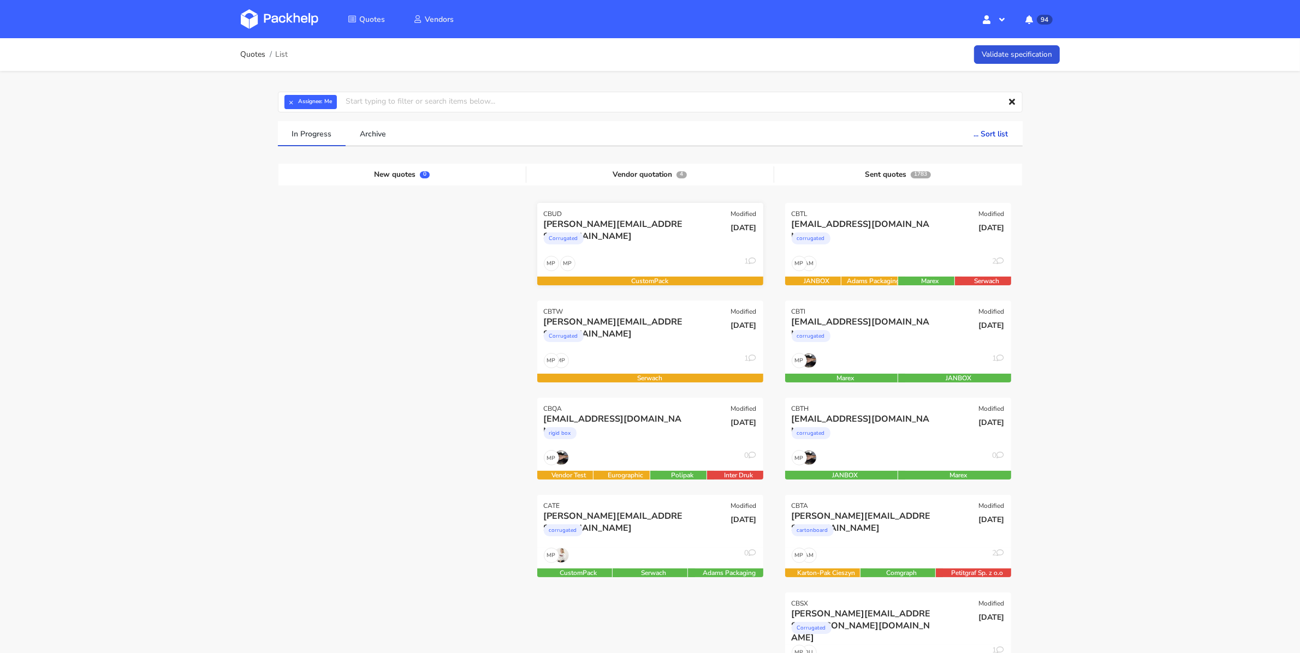
click at [649, 252] on div "simon@organic-future.com Corrugated" at bounding box center [612, 236] width 152 height 37
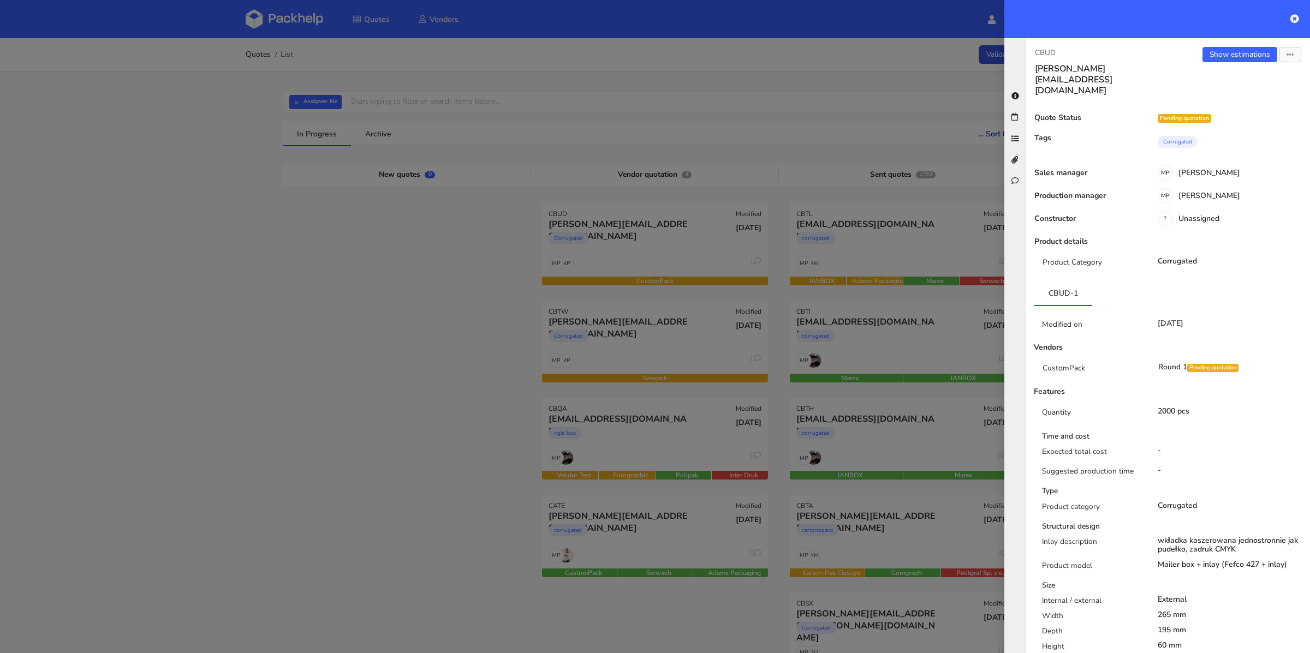
click at [406, 335] on div at bounding box center [655, 326] width 1310 height 653
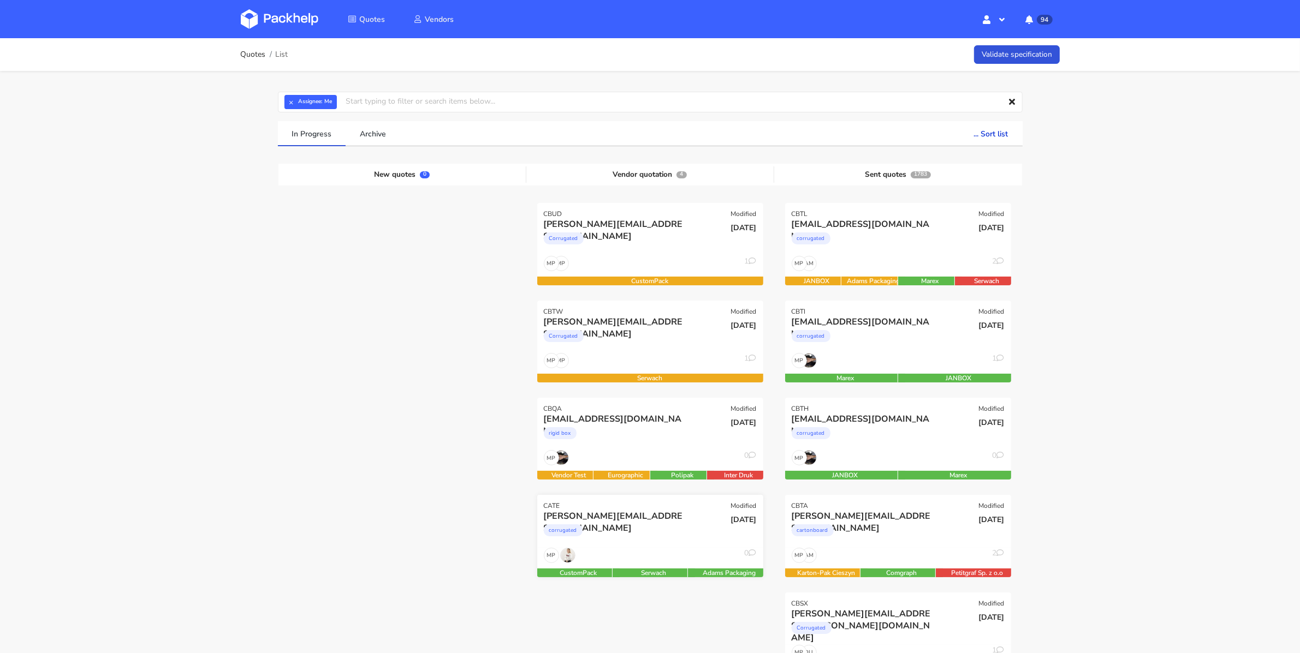
click at [634, 533] on div "corrugated" at bounding box center [616, 533] width 145 height 22
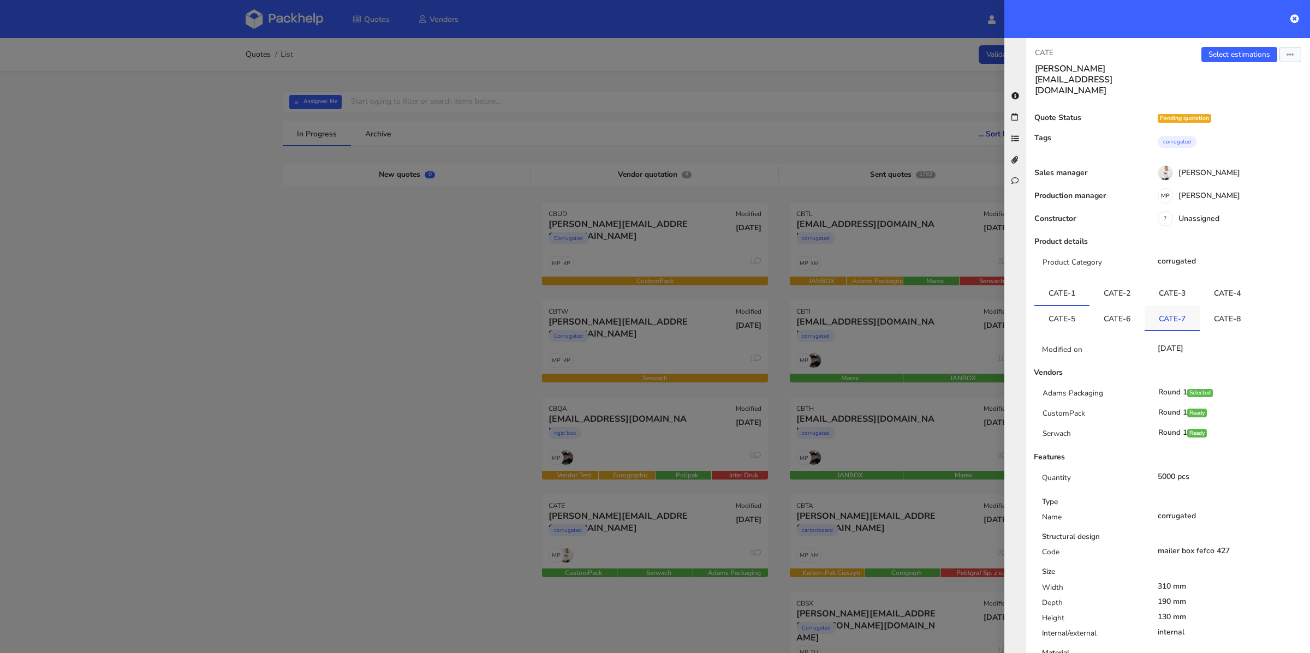
click at [1179, 306] on link "CATE-7" at bounding box center [1172, 318] width 55 height 24
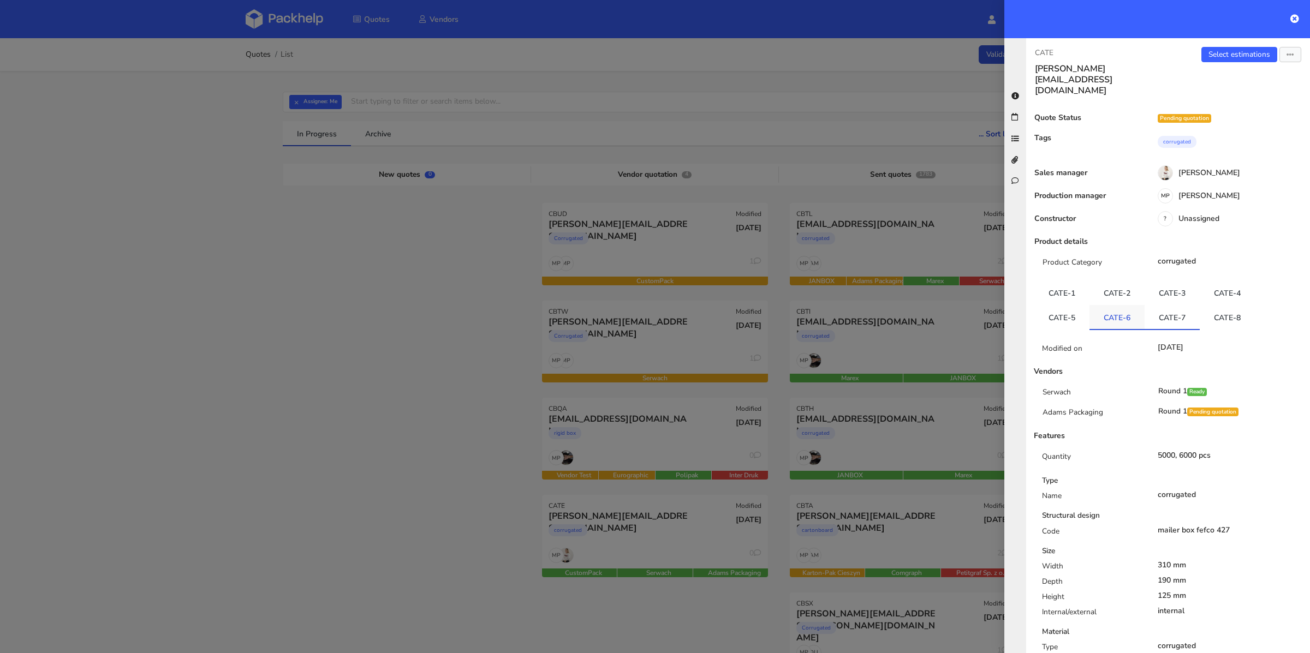
click at [1126, 305] on link "CATE-6" at bounding box center [1117, 317] width 55 height 24
click at [1170, 305] on link "CATE-7" at bounding box center [1172, 317] width 55 height 24
click at [1220, 59] on link "Select estimations" at bounding box center [1240, 54] width 76 height 15
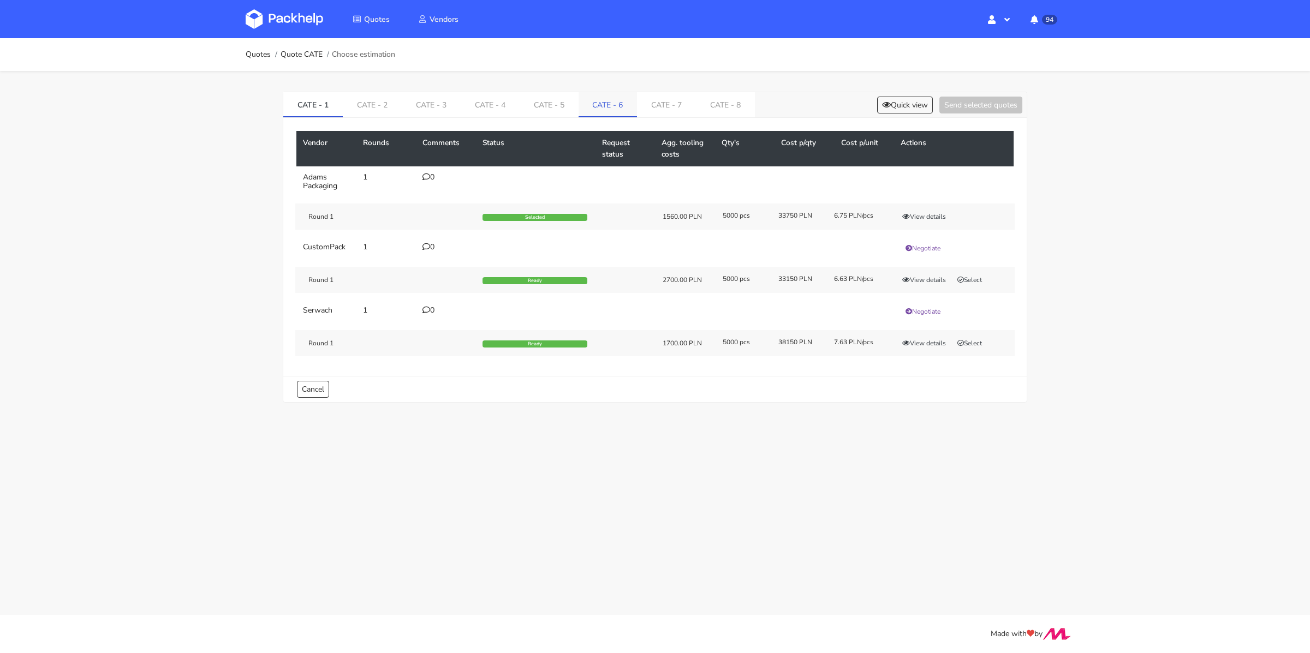
click at [607, 102] on link "CATE - 6" at bounding box center [608, 104] width 59 height 24
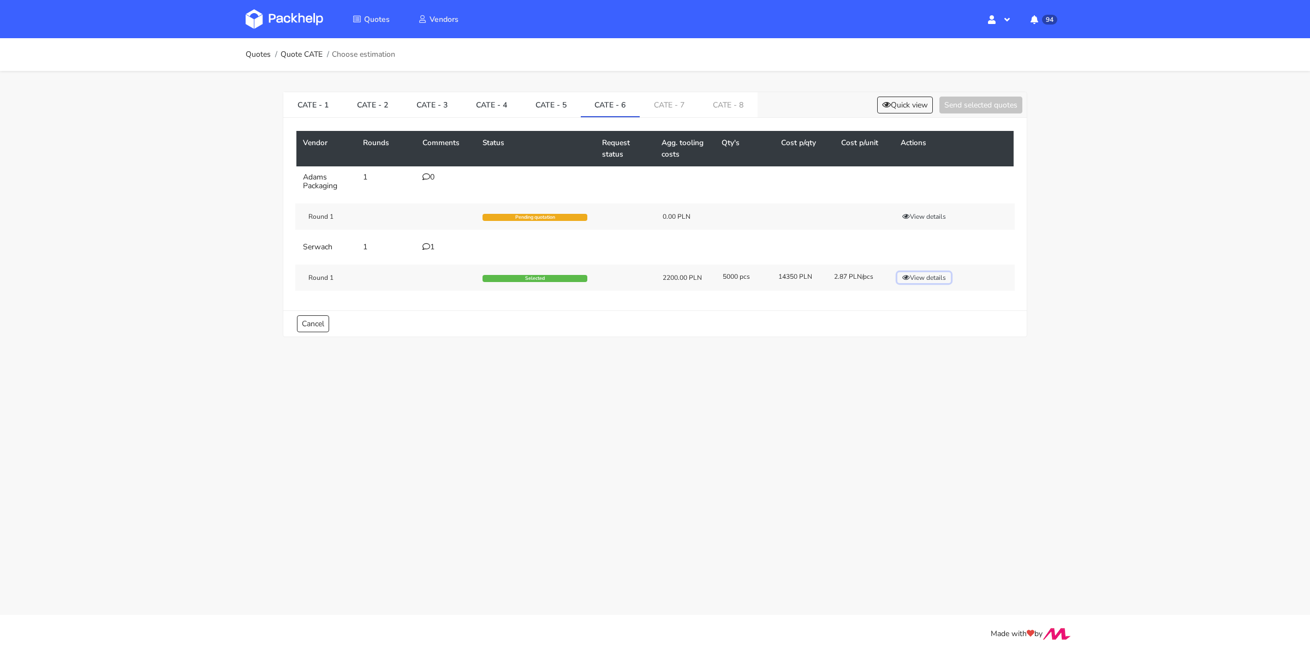
click at [929, 277] on button "View details" at bounding box center [925, 277] width 54 height 11
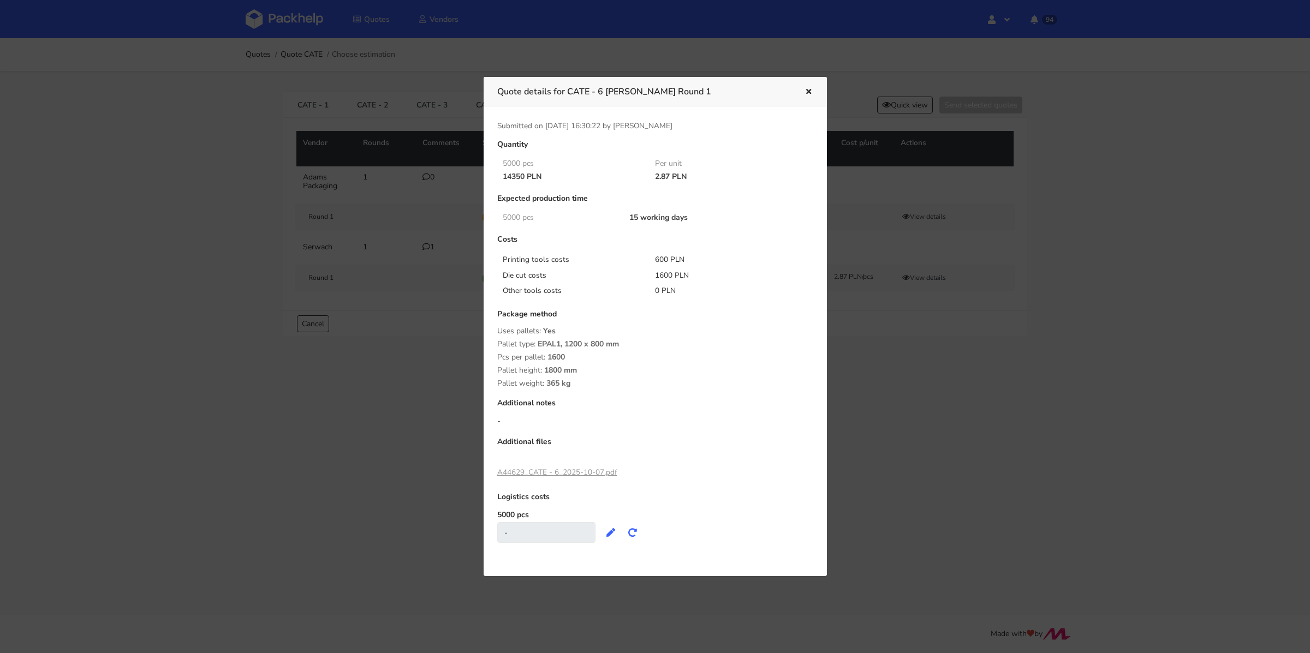
click at [809, 91] on icon "button" at bounding box center [808, 92] width 9 height 8
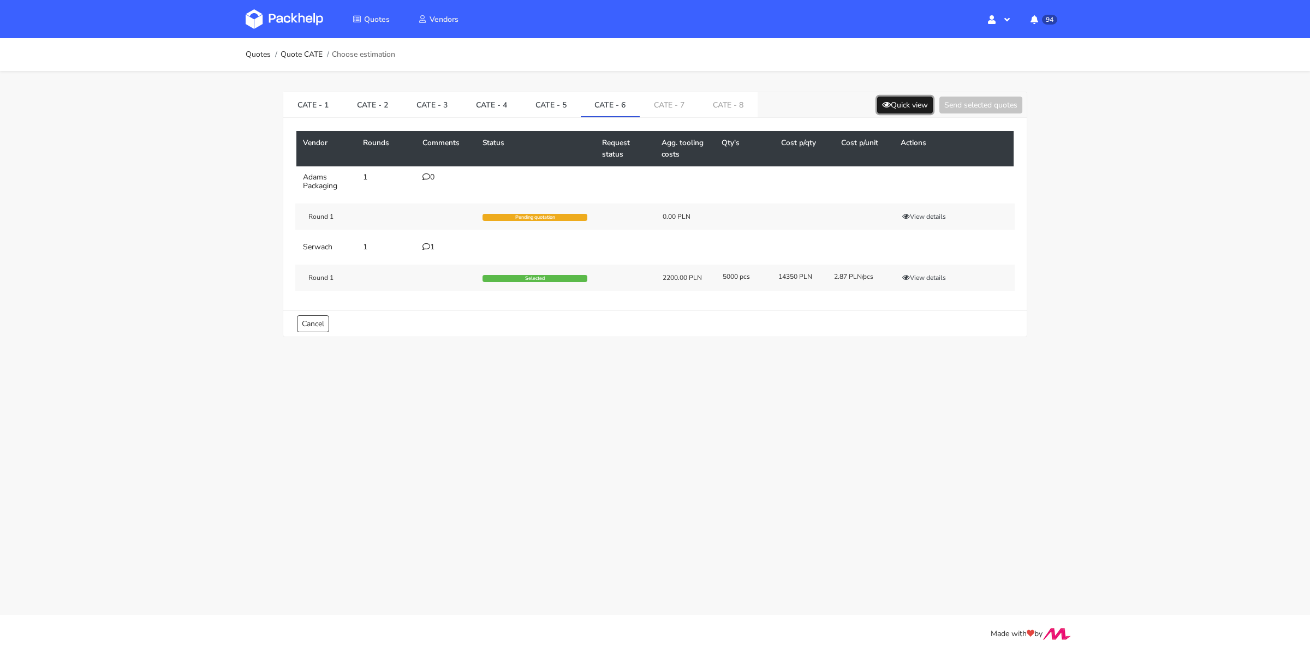
click at [895, 104] on button "Quick view" at bounding box center [905, 105] width 56 height 17
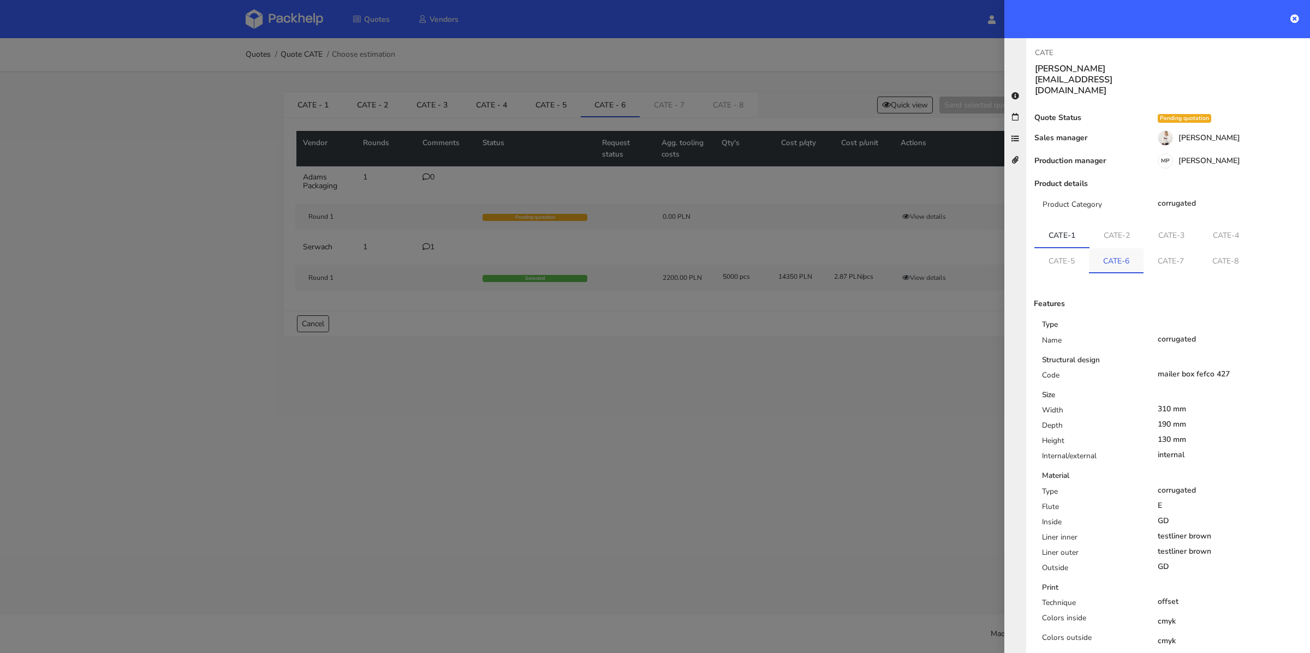
click at [1119, 248] on link "CATE-6" at bounding box center [1116, 260] width 55 height 24
click at [1071, 247] on link "CATE-5" at bounding box center [1062, 259] width 55 height 24
click at [1169, 247] on link "CATE-7" at bounding box center [1172, 259] width 55 height 24
click at [1070, 247] on link "CATE-5" at bounding box center [1062, 259] width 55 height 24
click at [1154, 247] on link "CATE-7" at bounding box center [1172, 259] width 55 height 24
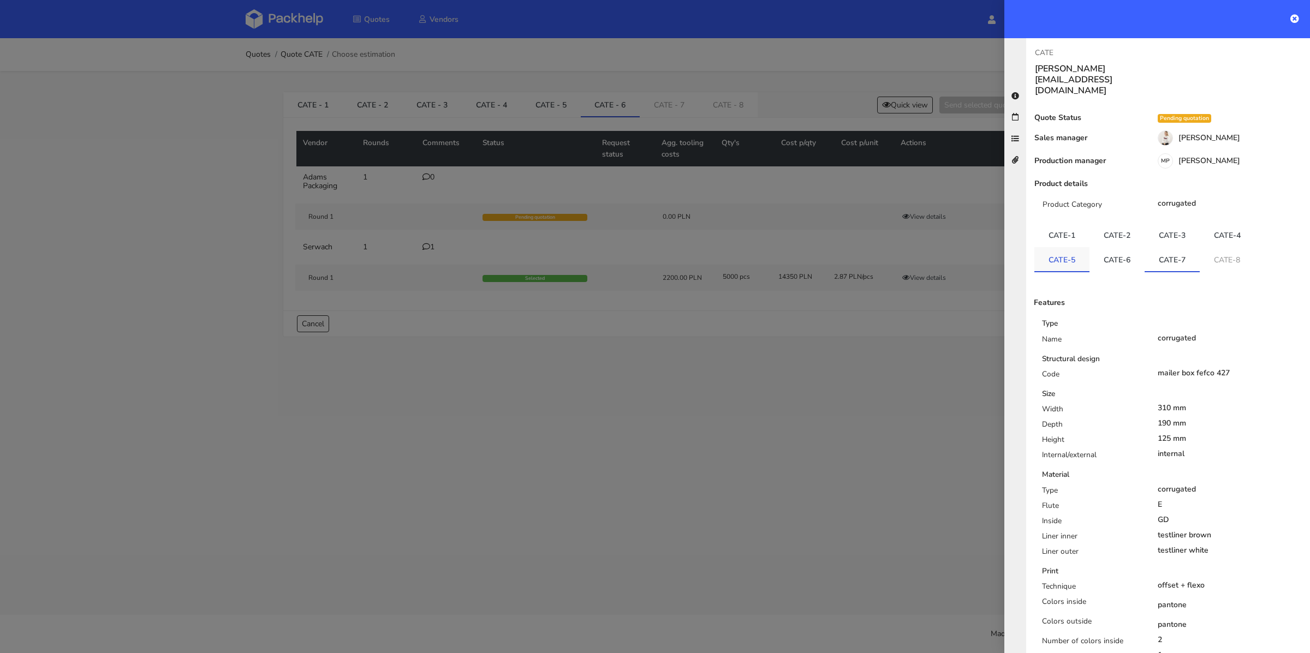
click at [1050, 247] on link "CATE-5" at bounding box center [1062, 259] width 55 height 24
click at [1166, 247] on link "CATE-7" at bounding box center [1172, 259] width 55 height 24
click at [738, 392] on div at bounding box center [655, 326] width 1310 height 653
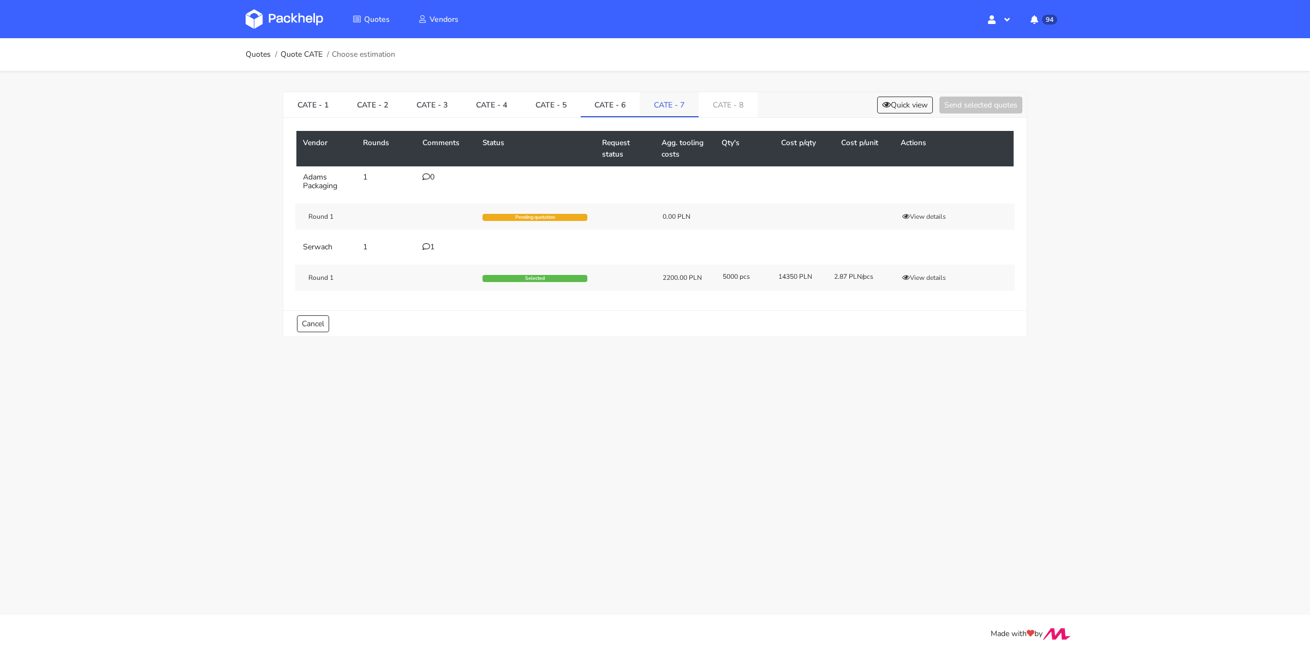
click at [643, 103] on link "CATE - 7" at bounding box center [669, 104] width 59 height 24
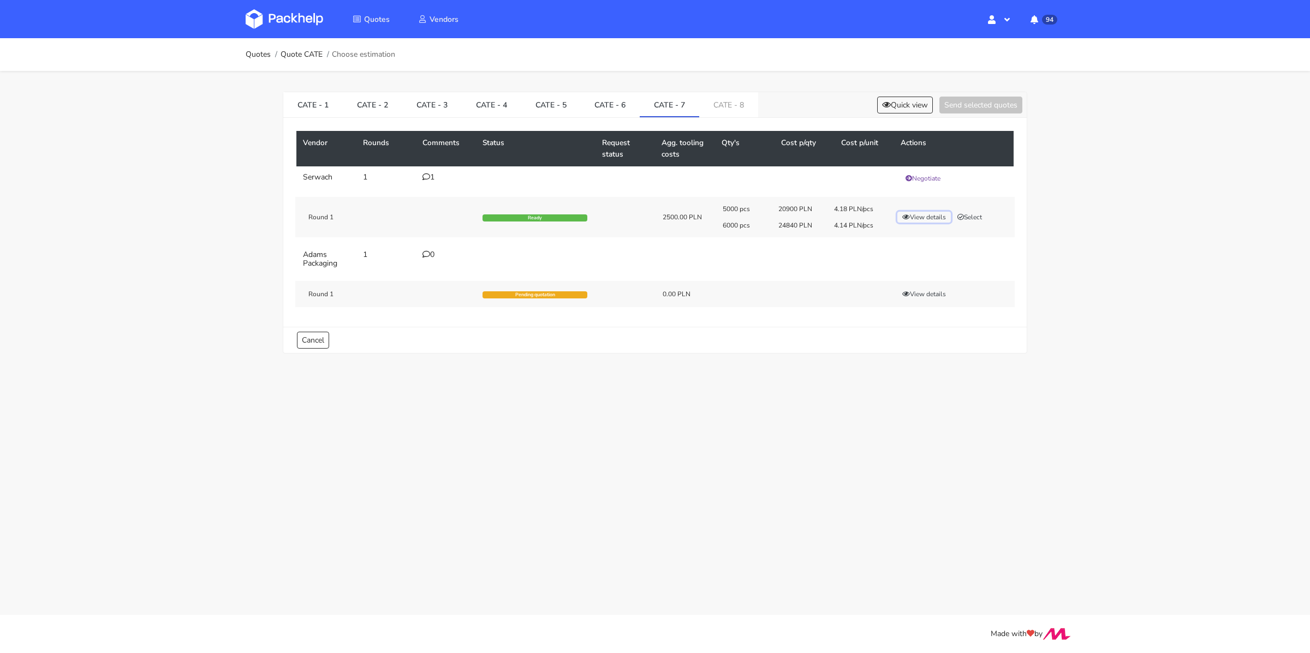
click at [926, 214] on button "View details" at bounding box center [925, 217] width 54 height 11
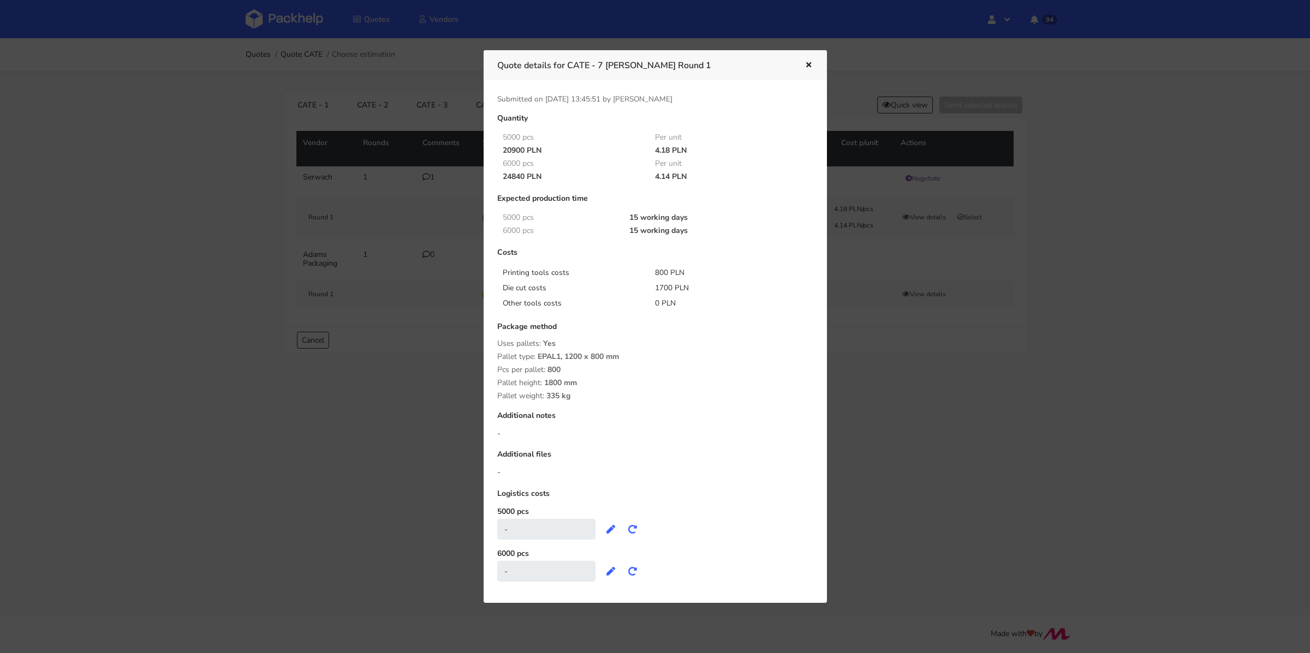
click at [810, 65] on icon "button" at bounding box center [808, 66] width 9 height 8
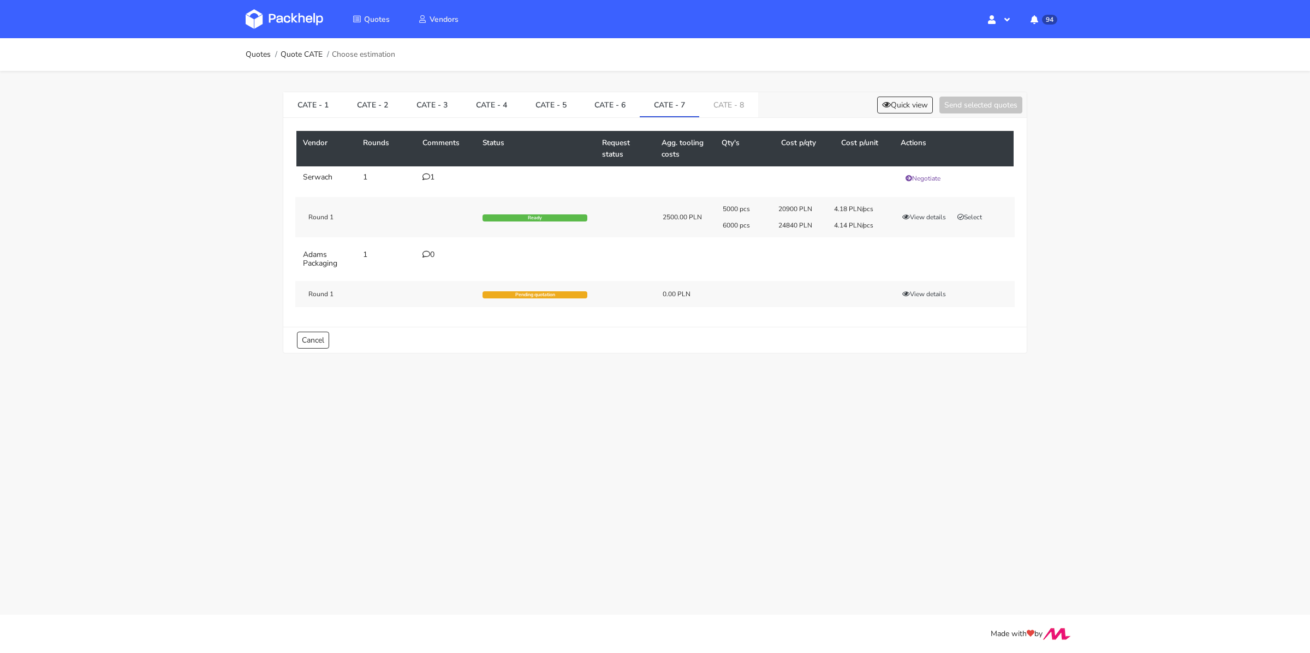
click at [425, 176] on icon at bounding box center [427, 177] width 8 height 8
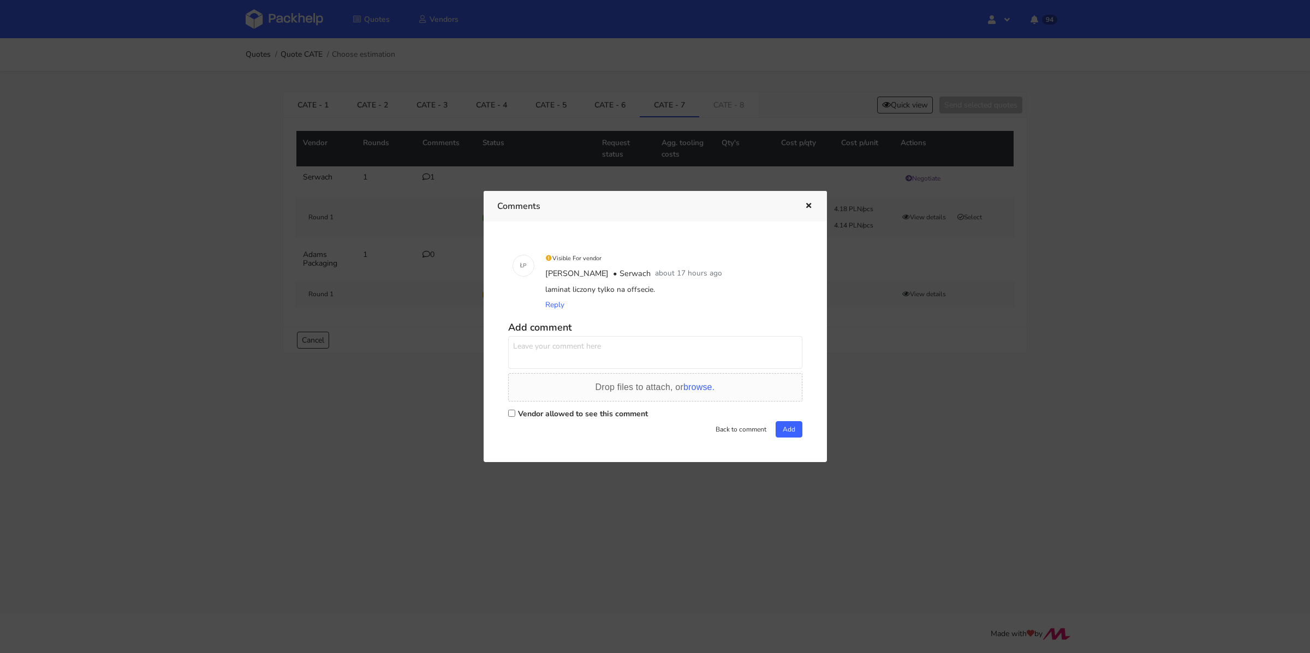
click at [805, 209] on icon "button" at bounding box center [808, 207] width 9 height 8
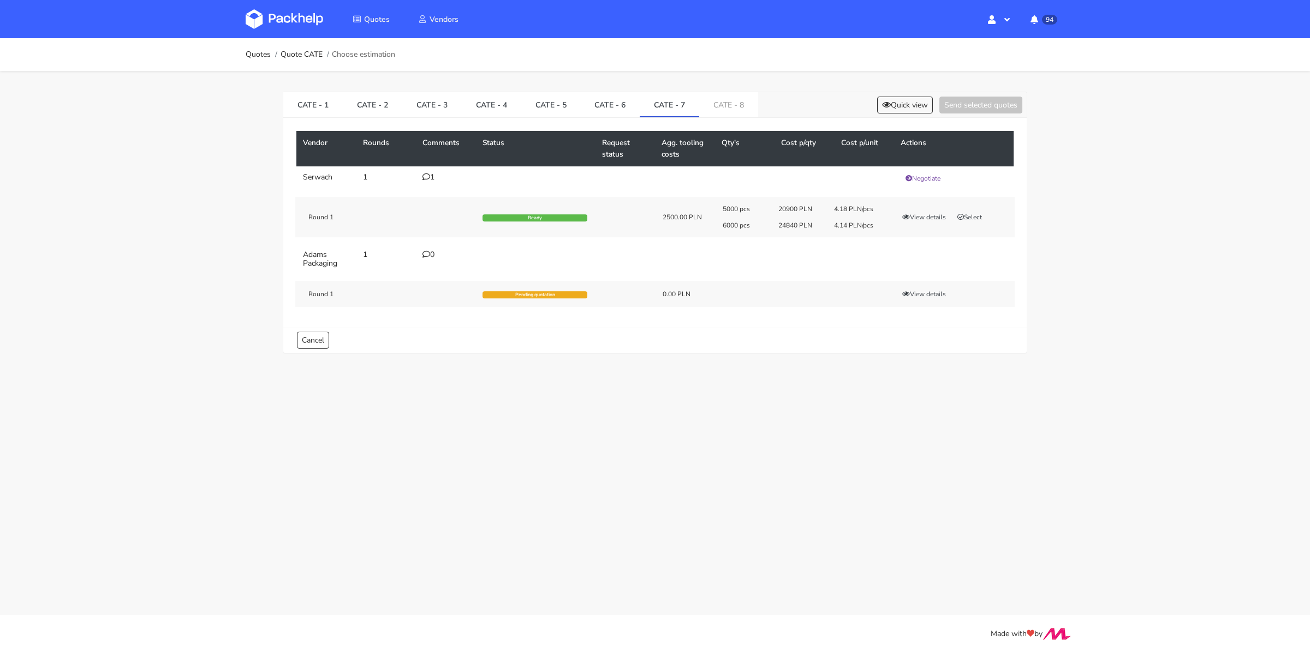
click at [895, 115] on div "CATE - 1 CATE - 2 CATE - 3 CATE - 4 CATE - 5 CATE - 6 CATE - 7 CATE - 8 Quick v…" at bounding box center [655, 105] width 744 height 26
click at [904, 104] on button "Quick view" at bounding box center [905, 105] width 56 height 17
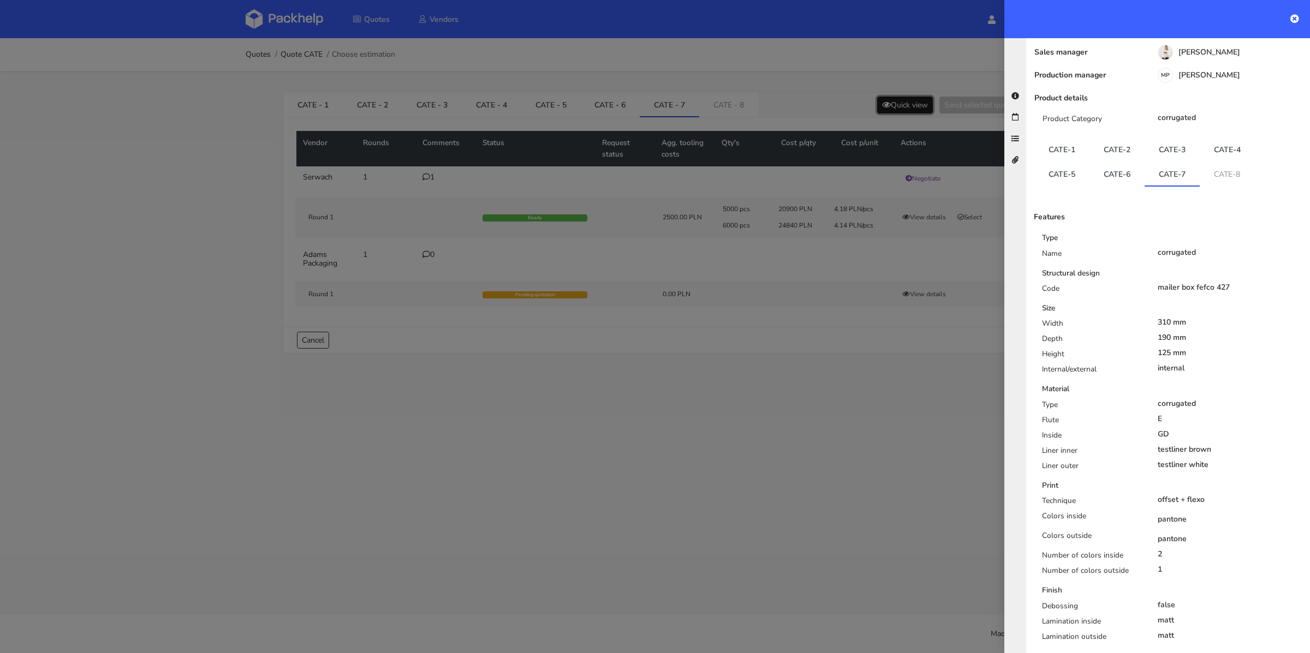
scroll to position [85, 0]
click at [1129, 162] on link "CATE-6" at bounding box center [1117, 174] width 55 height 24
click at [1069, 162] on link "CATE-5" at bounding box center [1062, 174] width 55 height 24
click at [1094, 162] on link "CATE-6" at bounding box center [1117, 174] width 55 height 24
click at [1165, 162] on link "CATE-7" at bounding box center [1172, 174] width 55 height 24
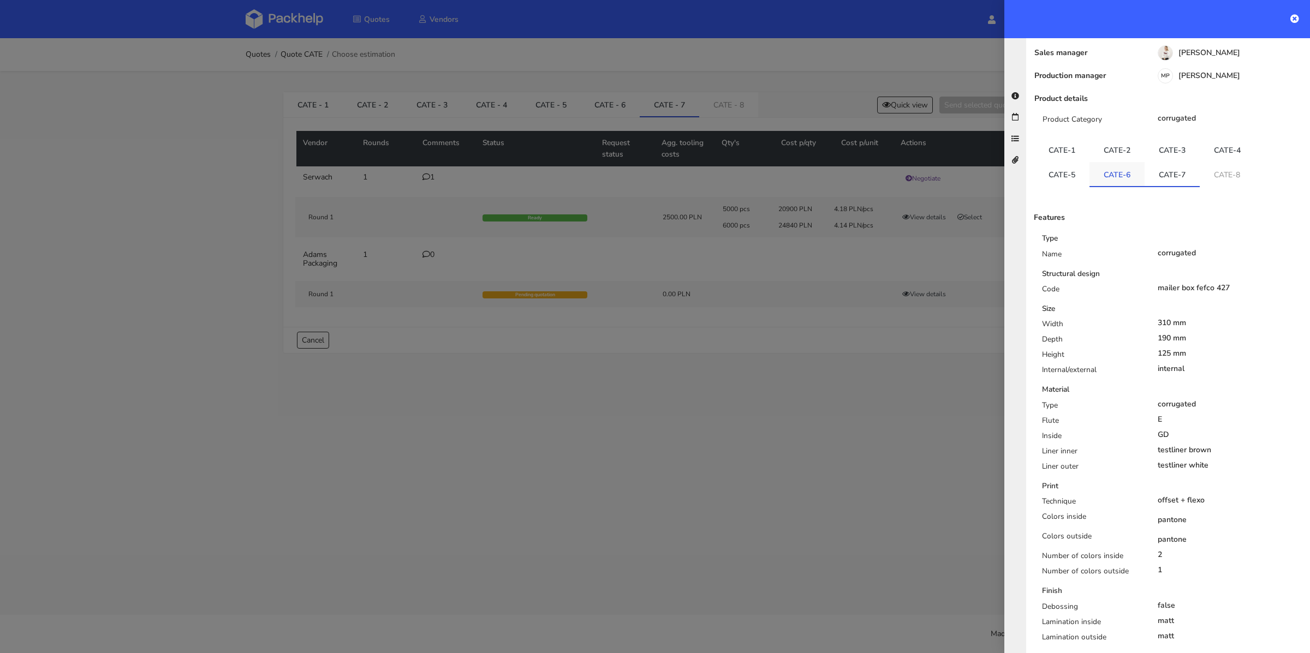
click at [1128, 162] on link "CATE-6" at bounding box center [1117, 174] width 55 height 24
click at [1155, 162] on link "CATE-7" at bounding box center [1172, 174] width 55 height 24
click at [736, 365] on div at bounding box center [655, 326] width 1310 height 653
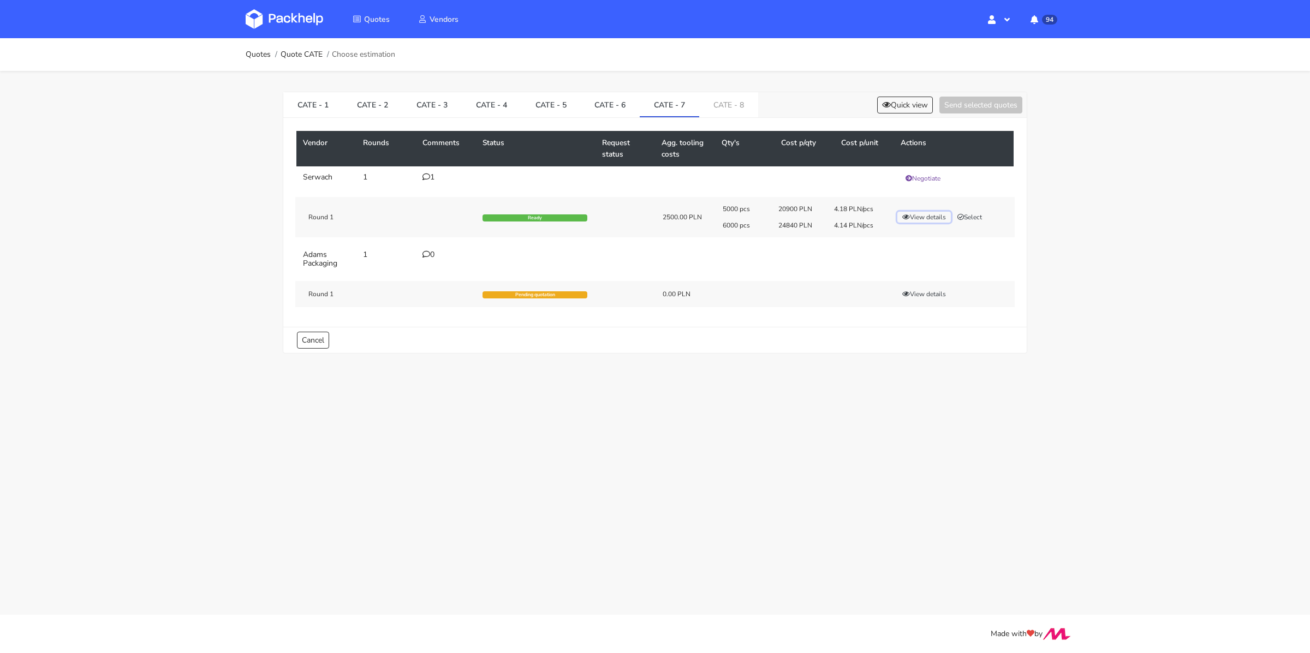
click at [926, 217] on button "View details" at bounding box center [925, 217] width 54 height 11
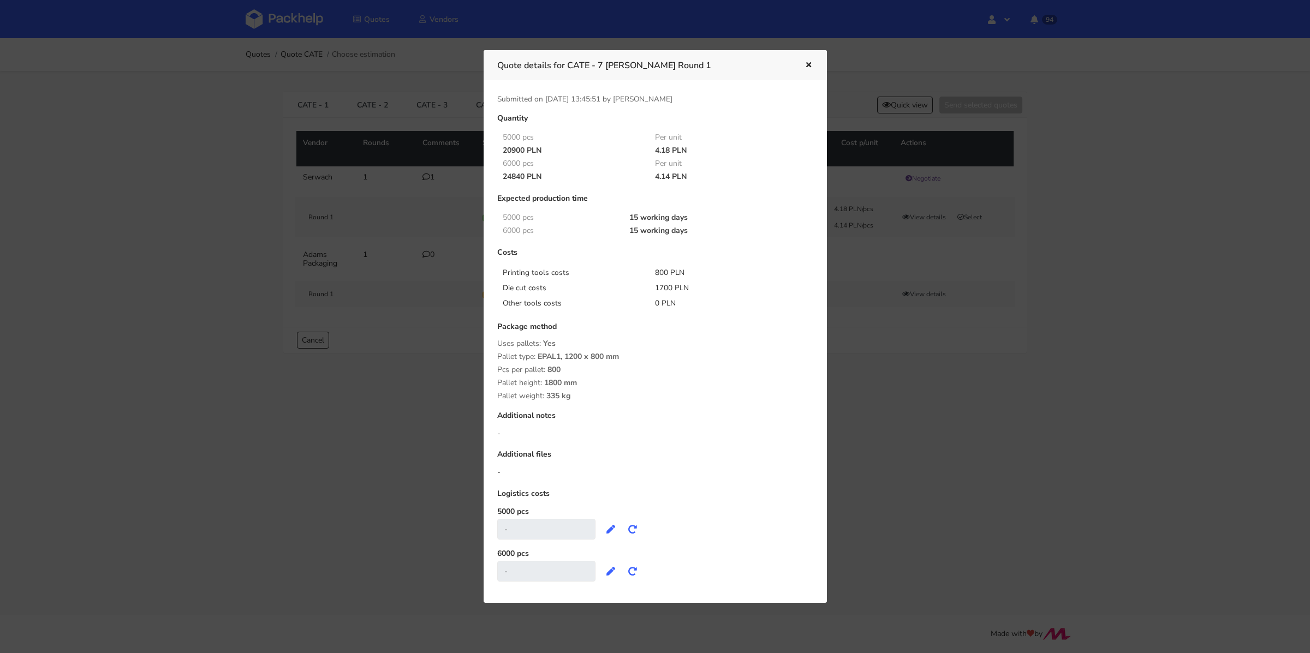
click at [898, 354] on div at bounding box center [655, 326] width 1310 height 653
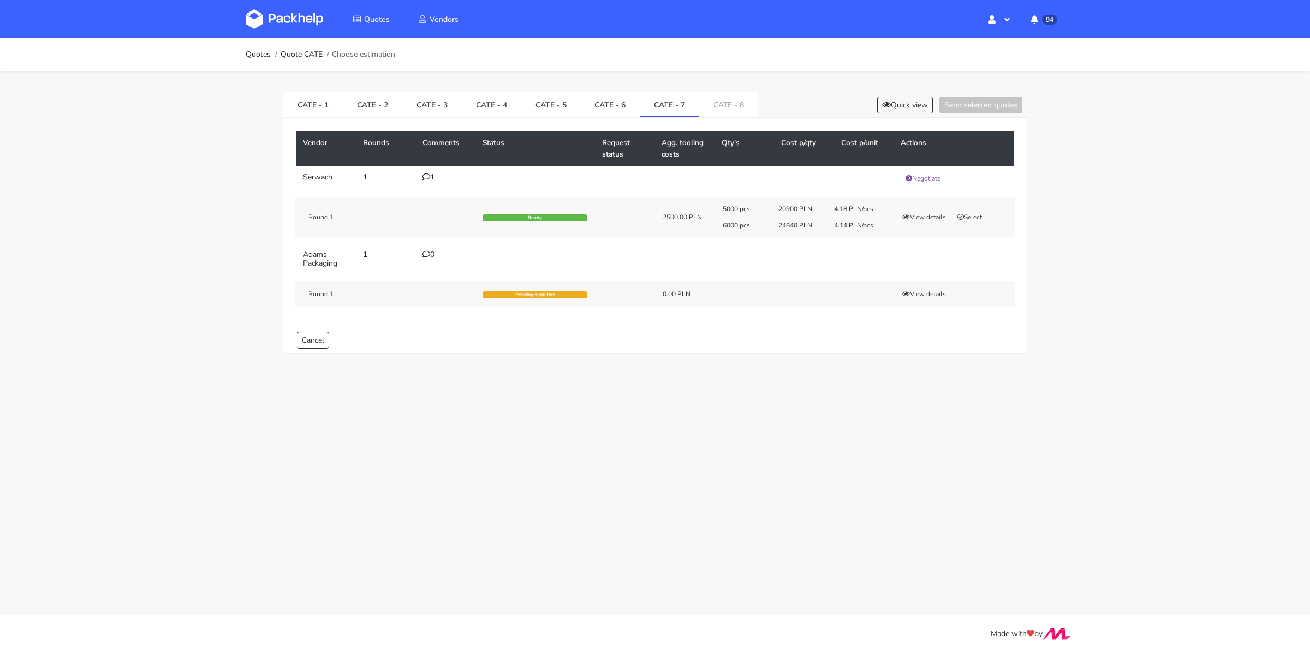
click at [428, 175] on icon at bounding box center [427, 177] width 8 height 8
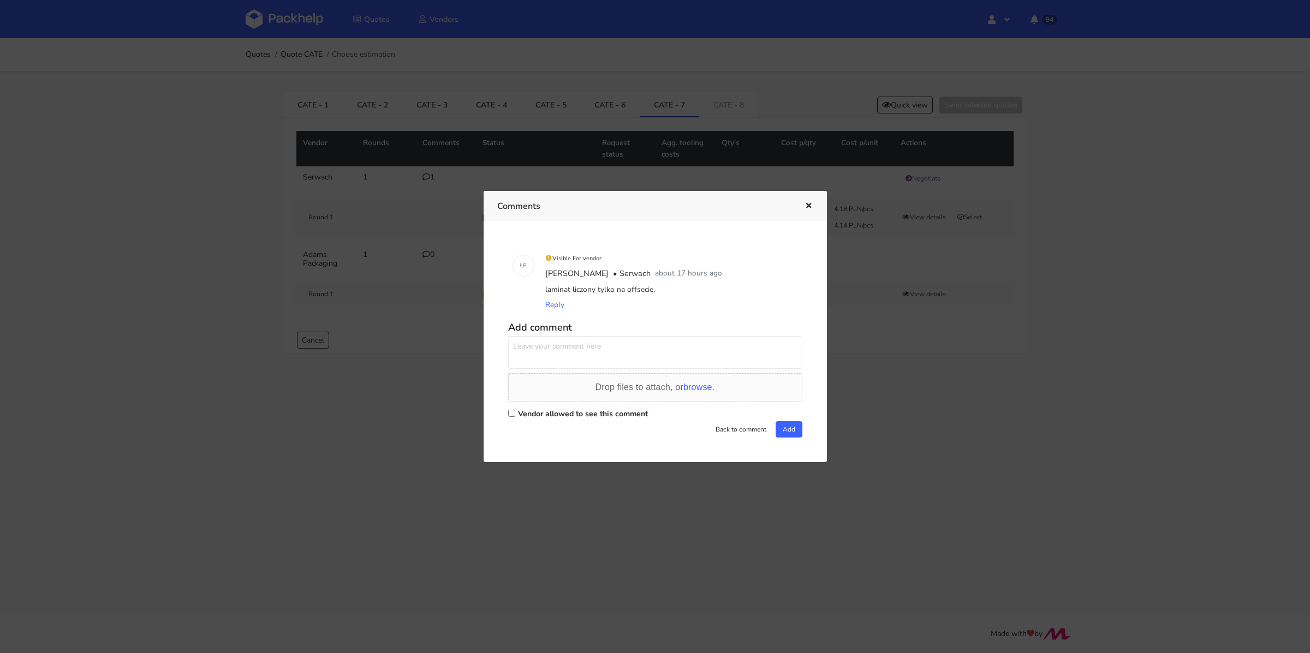
click at [249, 83] on div at bounding box center [655, 326] width 1310 height 653
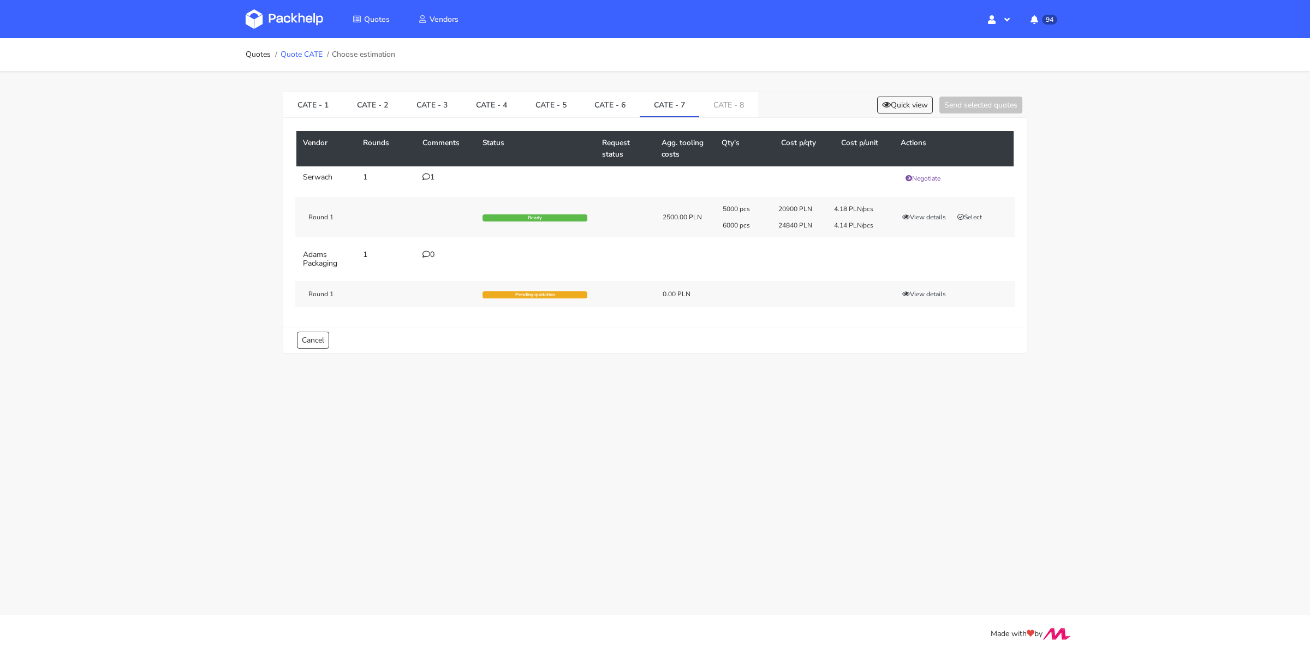
click at [300, 56] on link "Quote CATE" at bounding box center [302, 54] width 42 height 9
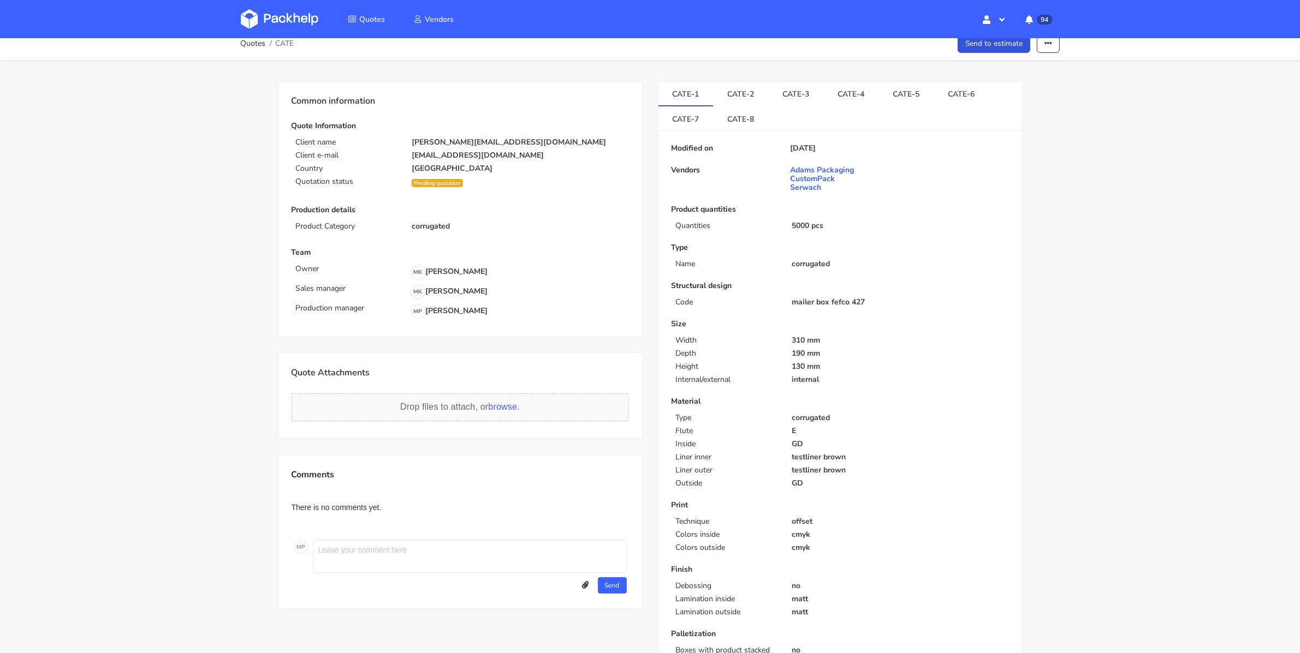
scroll to position [24, 0]
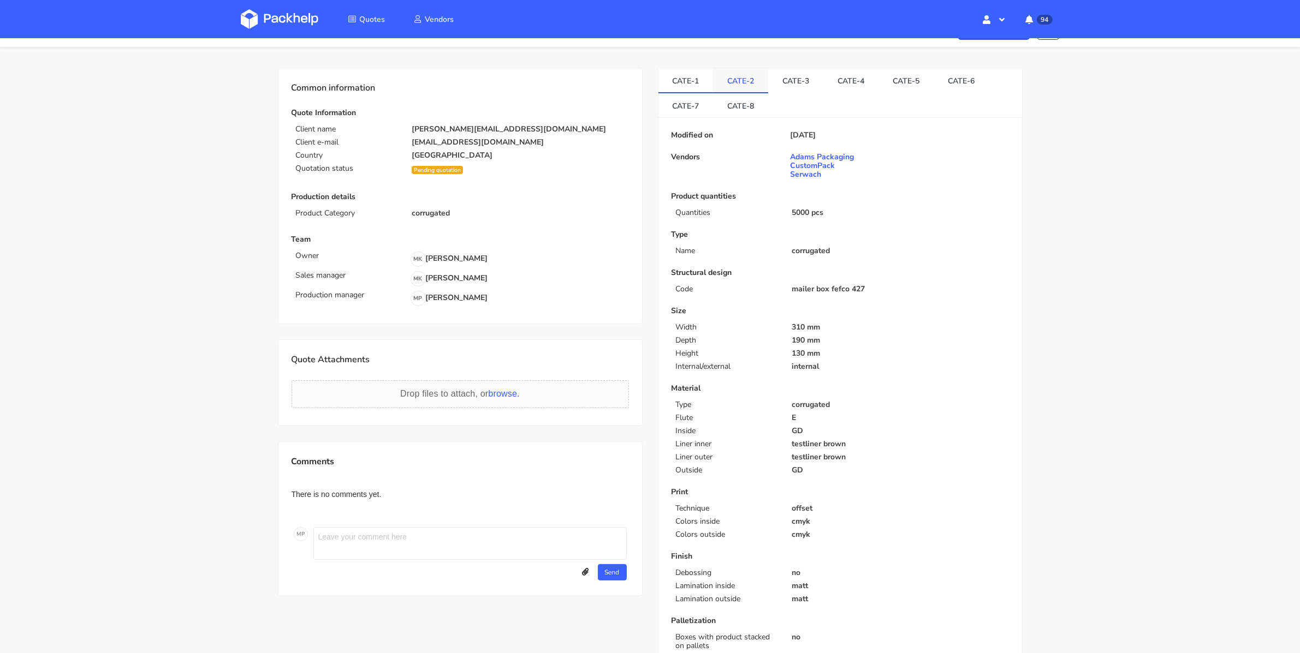
click at [756, 79] on link "CATE-2" at bounding box center [740, 80] width 55 height 24
click at [782, 79] on link "CATE-3" at bounding box center [795, 80] width 55 height 24
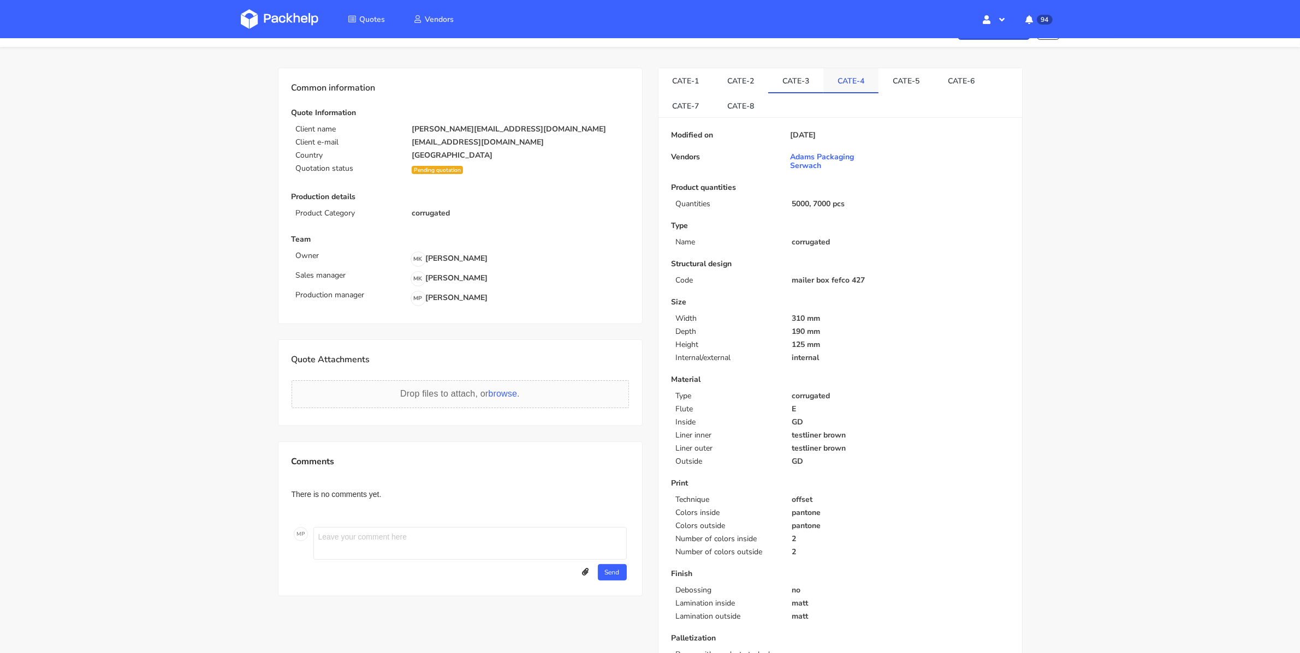
click at [851, 79] on link "CATE-4" at bounding box center [850, 80] width 55 height 24
click at [898, 79] on link "CATE-5" at bounding box center [905, 80] width 55 height 24
click at [942, 79] on link "CATE-6" at bounding box center [961, 80] width 55 height 24
click at [681, 104] on link "CATE-7" at bounding box center [685, 105] width 55 height 24
click at [720, 104] on link "CATE-8" at bounding box center [740, 104] width 55 height 24
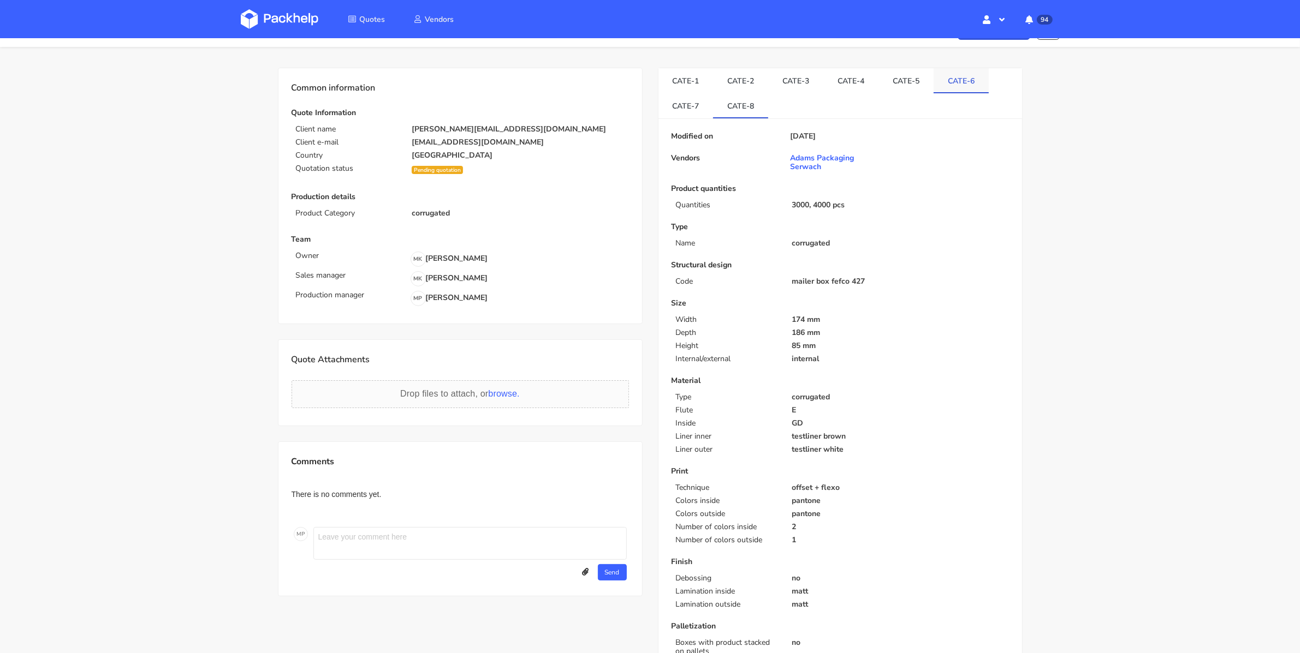
click at [941, 76] on link "CATE-6" at bounding box center [961, 80] width 55 height 24
click at [887, 77] on link "CATE-5" at bounding box center [905, 80] width 55 height 24
click at [839, 80] on link "CATE-4" at bounding box center [850, 80] width 55 height 24
click at [355, 538] on textarea at bounding box center [469, 543] width 313 height 33
type textarea "Laminacja liczona tylko po stronie zadruku offset"
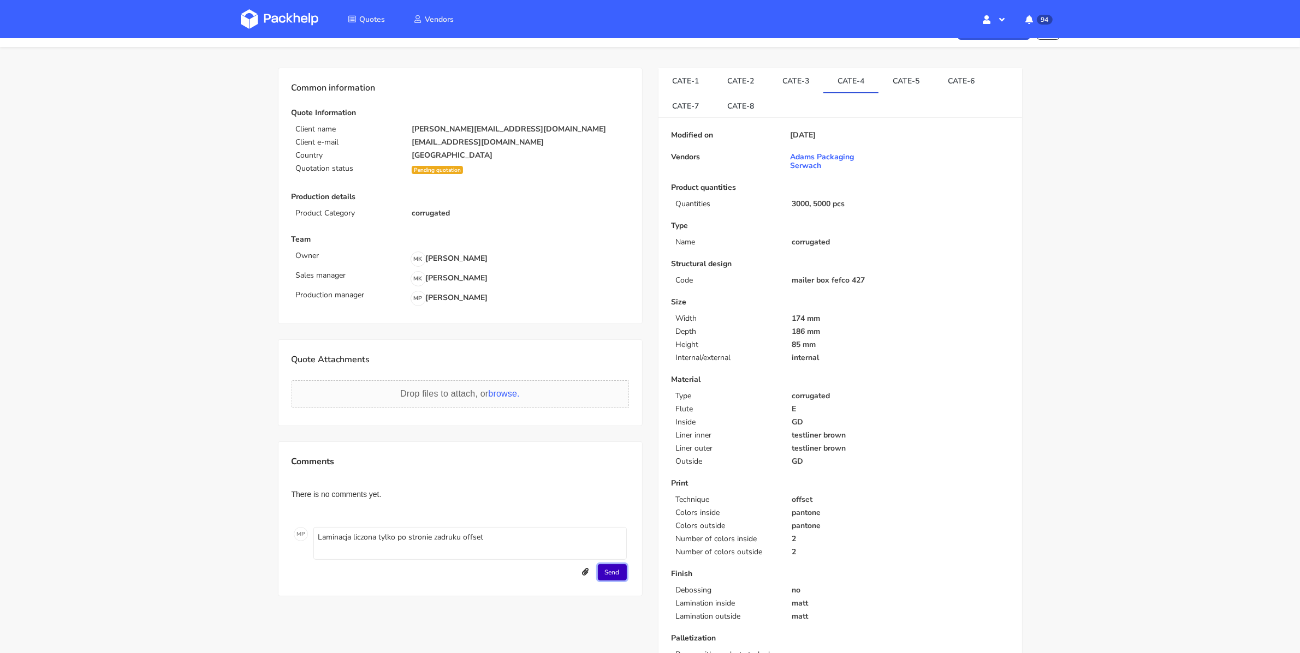
click at [617, 571] on button "Send" at bounding box center [612, 572] width 29 height 16
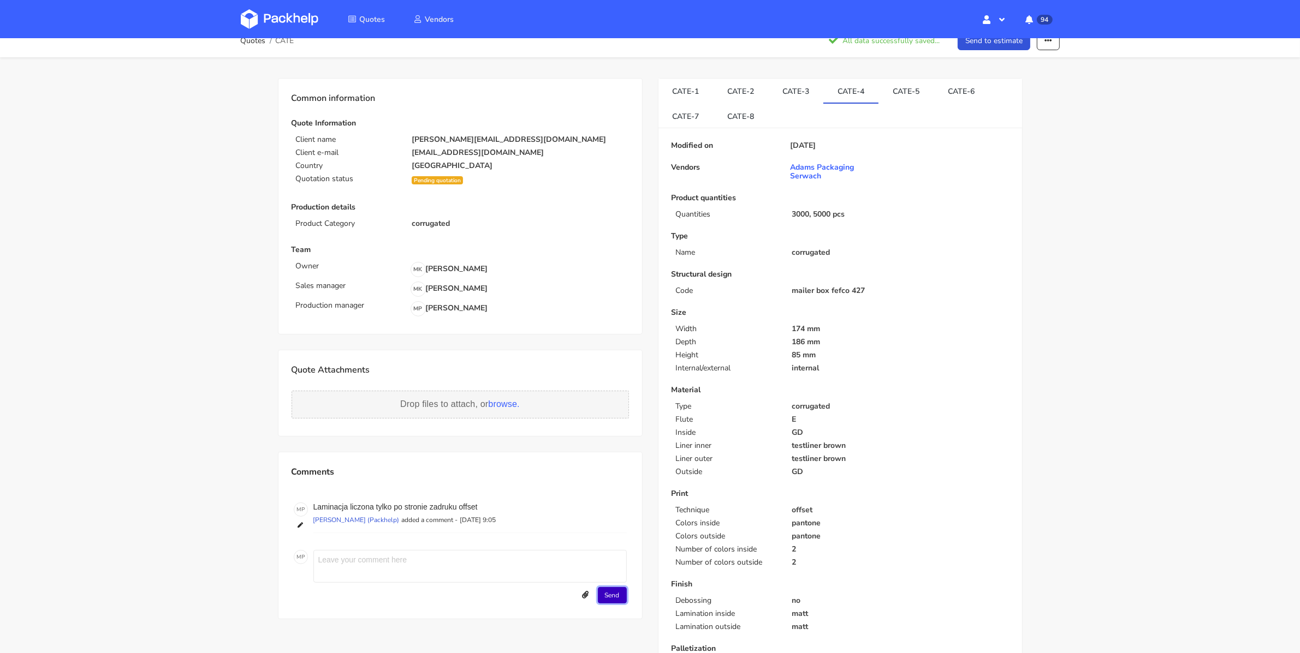
scroll to position [0, 0]
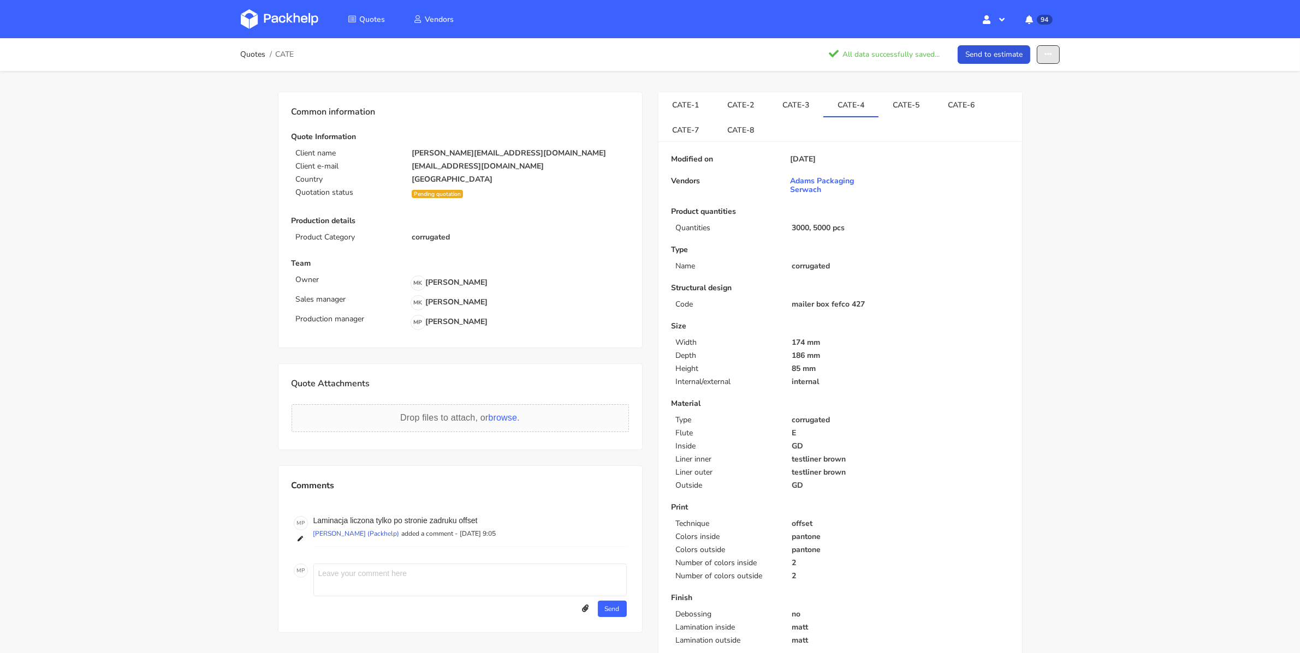
click at [1052, 61] on button "button" at bounding box center [1048, 54] width 23 height 19
click at [1015, 133] on link "Show estimations" at bounding box center [1007, 139] width 96 height 18
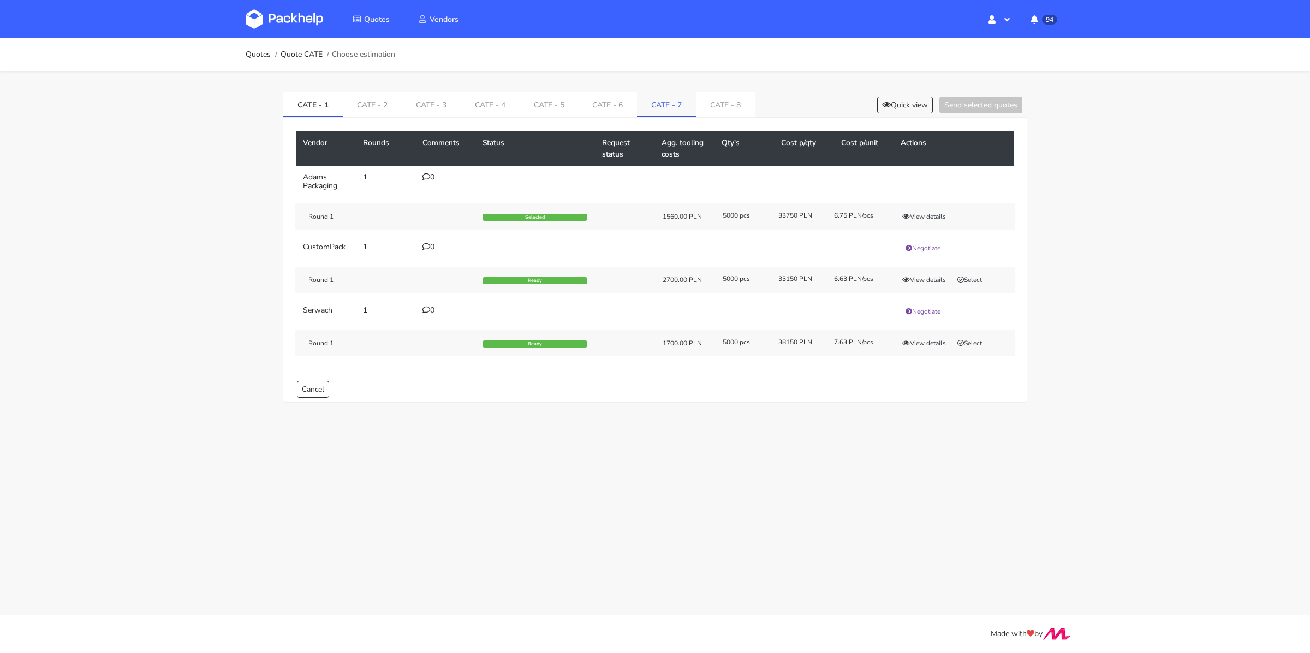
click at [665, 101] on link "CATE - 7" at bounding box center [666, 104] width 59 height 24
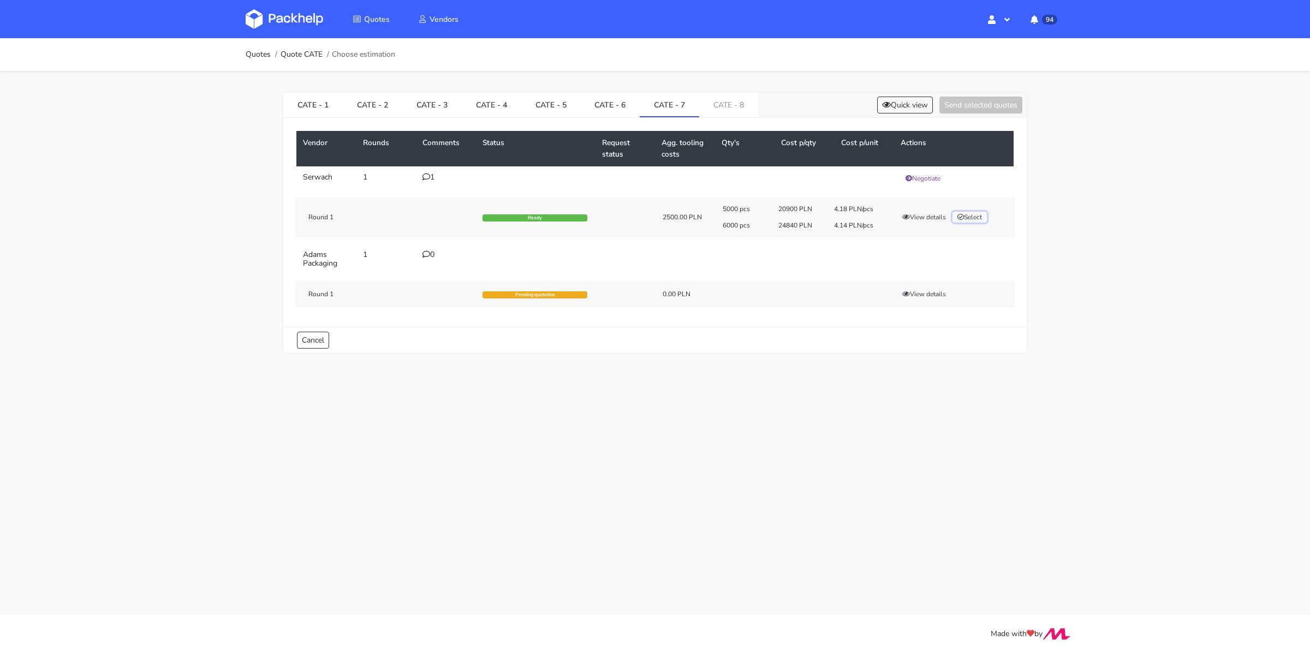
click at [982, 214] on button "Select" at bounding box center [970, 217] width 34 height 11
click at [723, 109] on link "CATE - 8" at bounding box center [728, 104] width 59 height 24
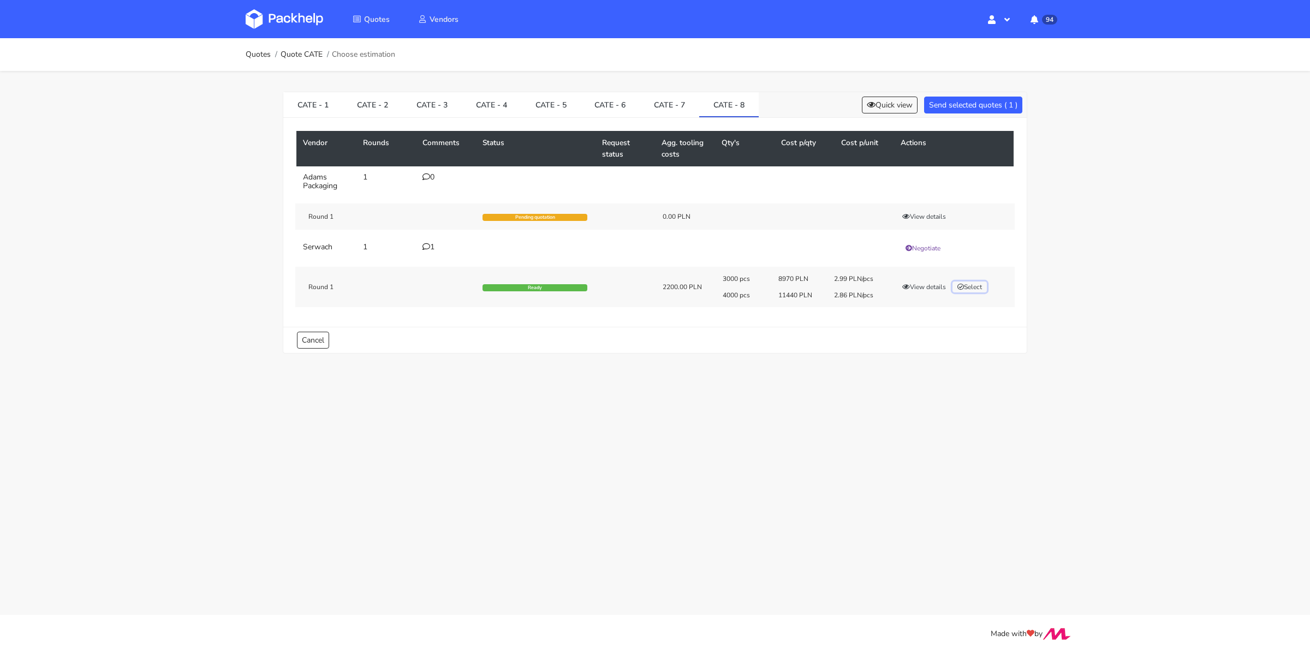
click at [975, 284] on button "Select" at bounding box center [970, 287] width 34 height 11
click at [976, 103] on button "Send selected quotes ( 2 )" at bounding box center [973, 105] width 98 height 17
click at [247, 47] on ol "Quotes Quote CATE Choose estimation" at bounding box center [321, 55] width 150 height 22
click at [249, 52] on link "Quotes" at bounding box center [258, 54] width 25 height 9
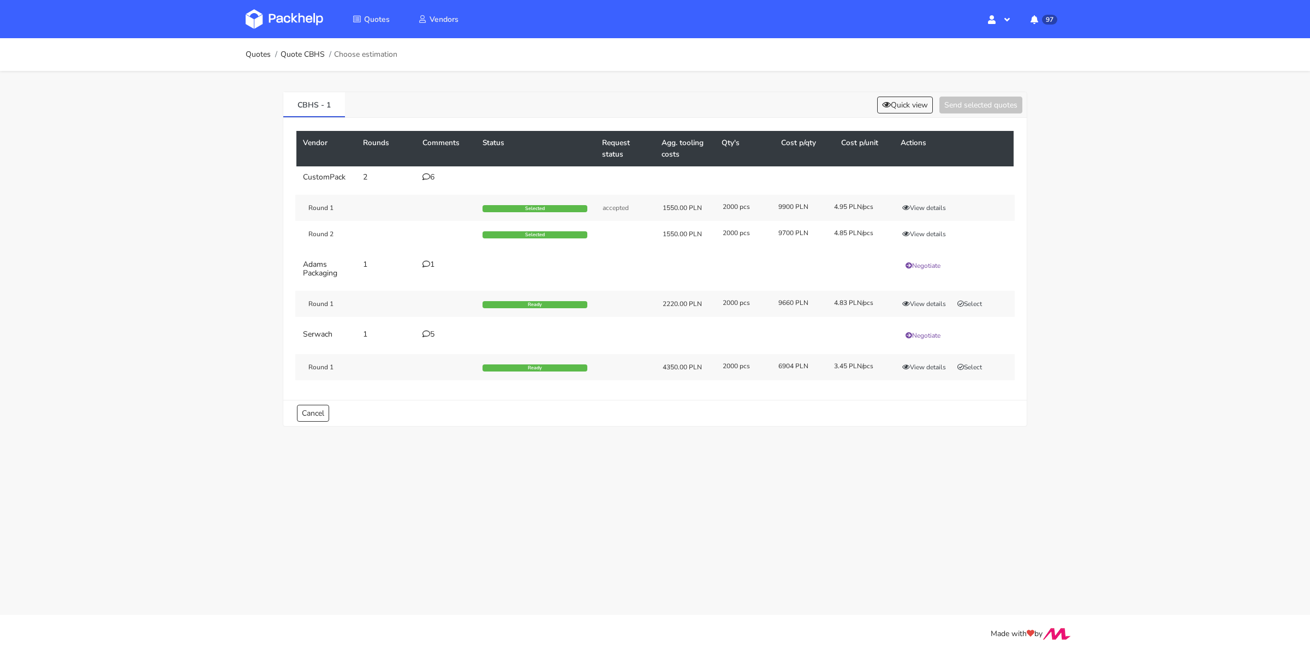
click at [430, 334] on div "5" at bounding box center [446, 334] width 47 height 9
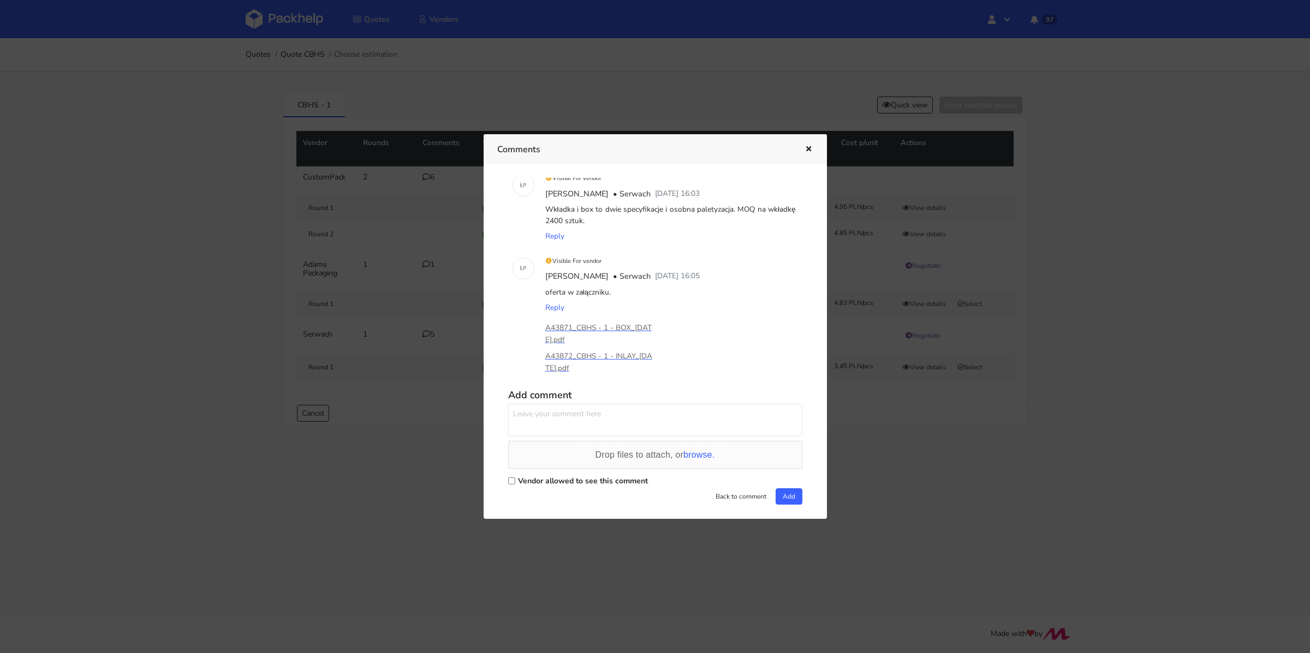
scroll to position [311, 0]
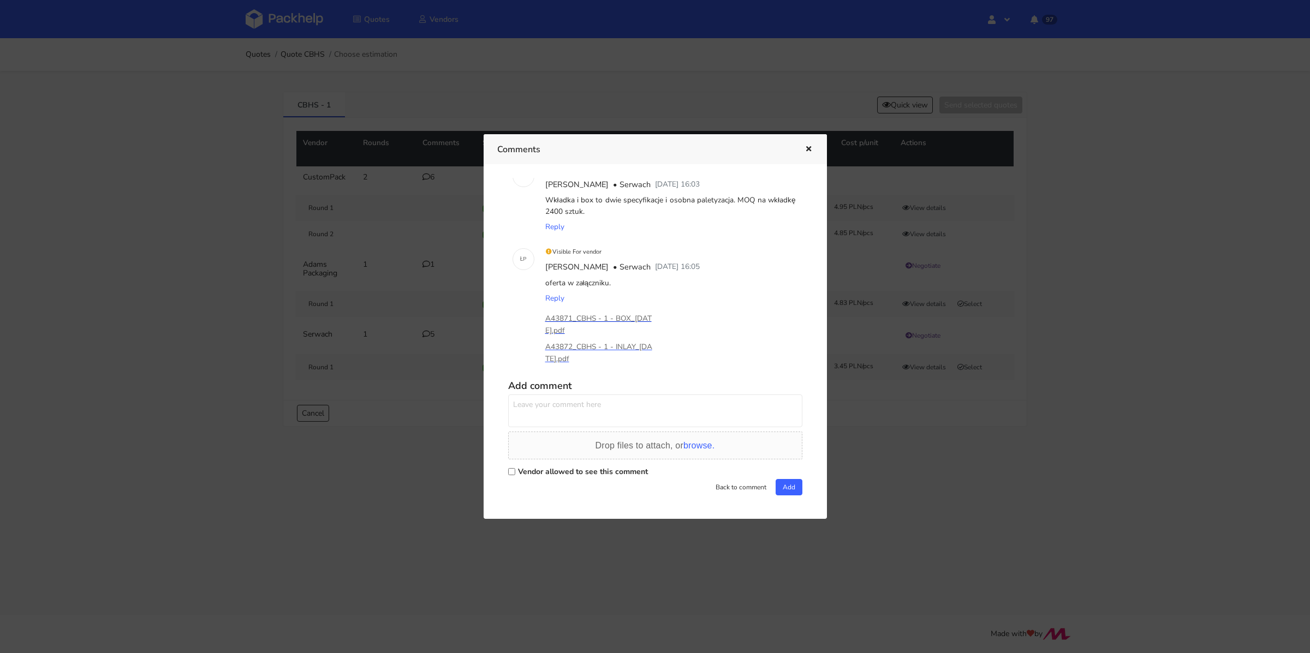
click at [618, 321] on p "A43871_CBHS - 1 - BOX_[DATE].pdf" at bounding box center [599, 325] width 109 height 24
click at [593, 343] on p "A43872_CBHS - 1 - INLAY_[DATE].pdf" at bounding box center [599, 353] width 109 height 24
click at [807, 149] on icon "button" at bounding box center [808, 150] width 9 height 8
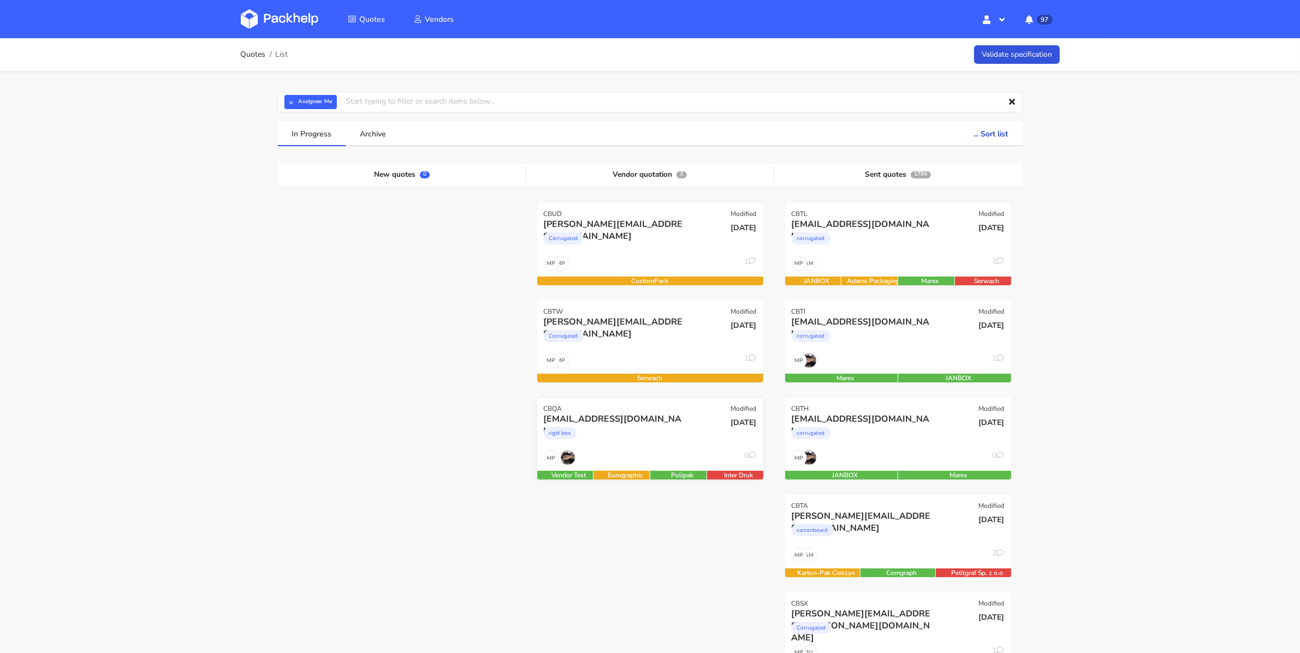
click at [622, 433] on div "rigid box" at bounding box center [616, 436] width 145 height 22
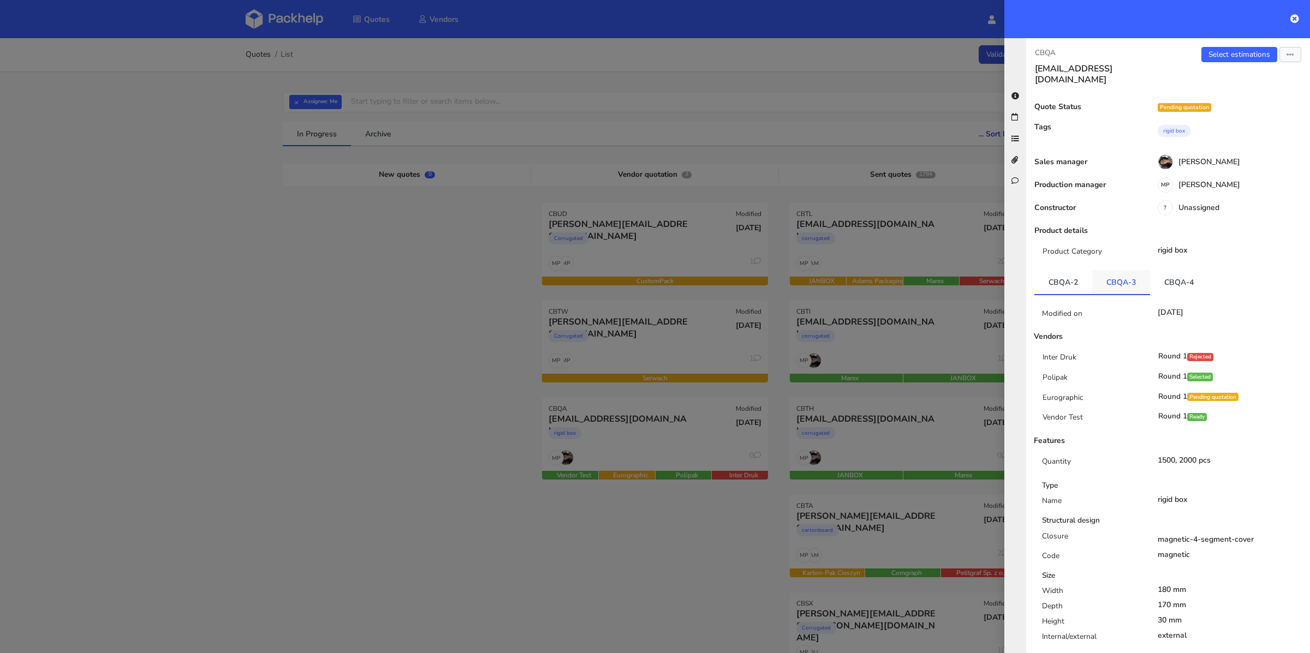
click at [1108, 278] on link "CBQA-3" at bounding box center [1121, 282] width 58 height 24
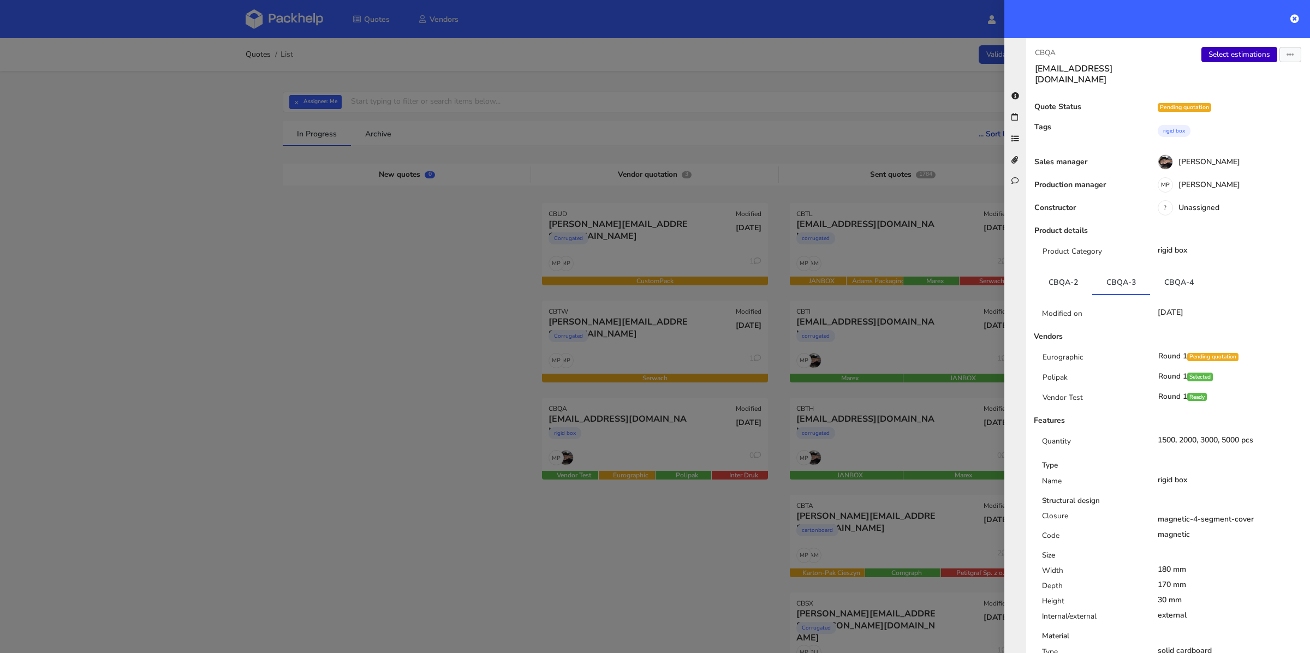
click at [1223, 54] on link "Select estimations" at bounding box center [1240, 54] width 76 height 15
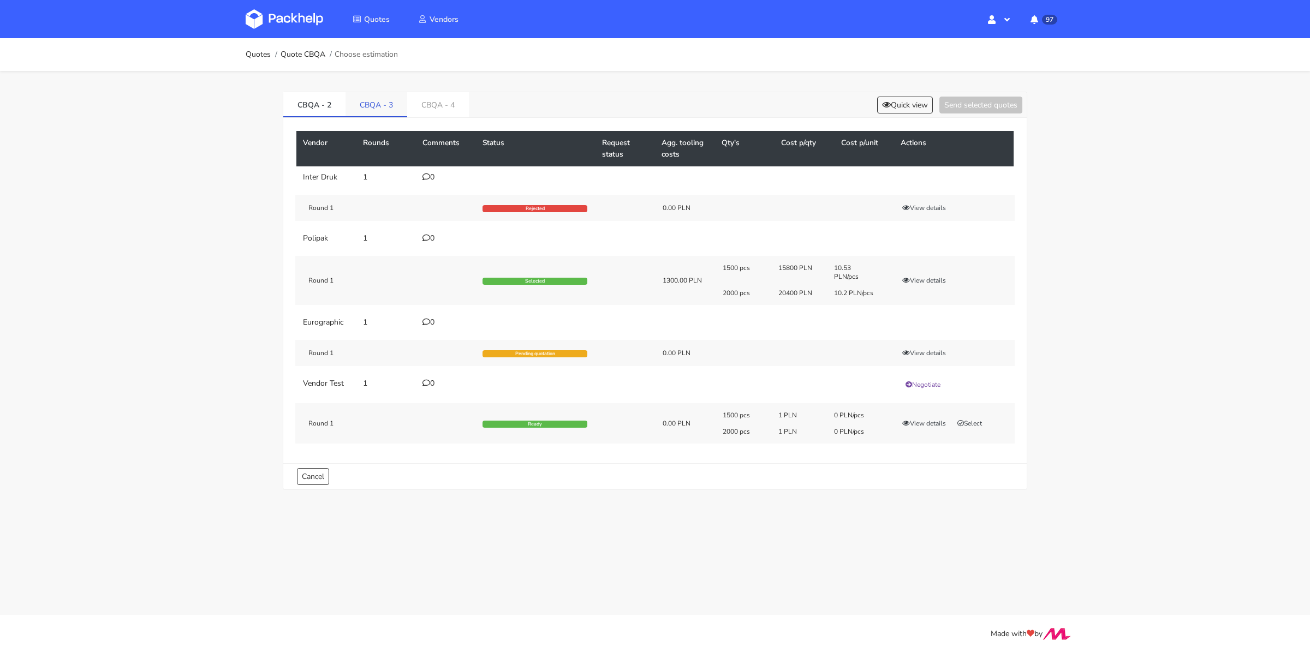
click at [376, 113] on link "CBQA - 3" at bounding box center [377, 104] width 62 height 24
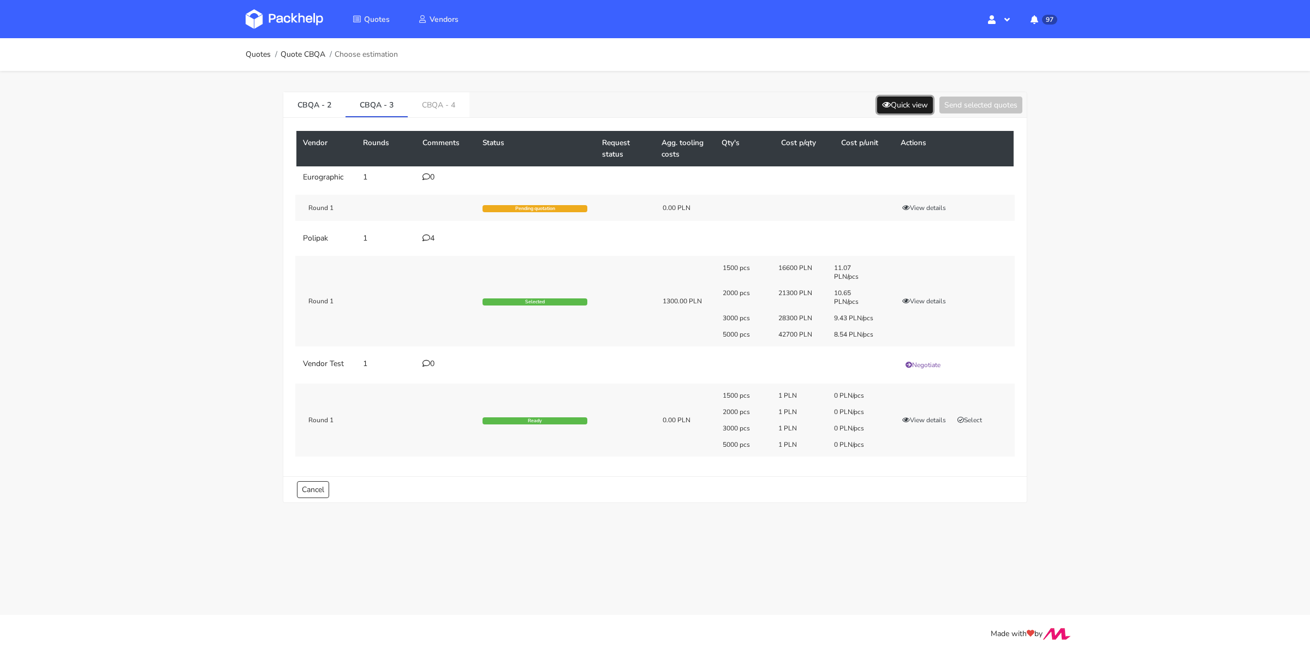
click at [878, 103] on button "Quick view" at bounding box center [905, 105] width 56 height 17
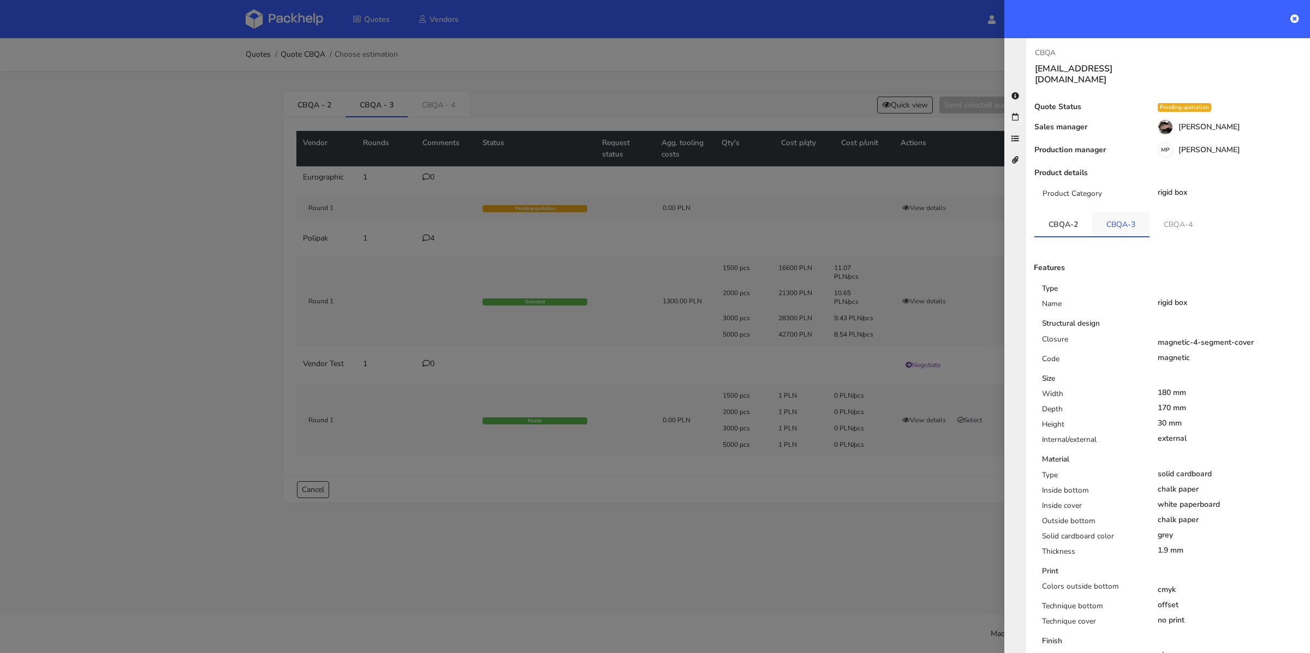
click at [1125, 217] on link "CBQA-3" at bounding box center [1120, 224] width 57 height 24
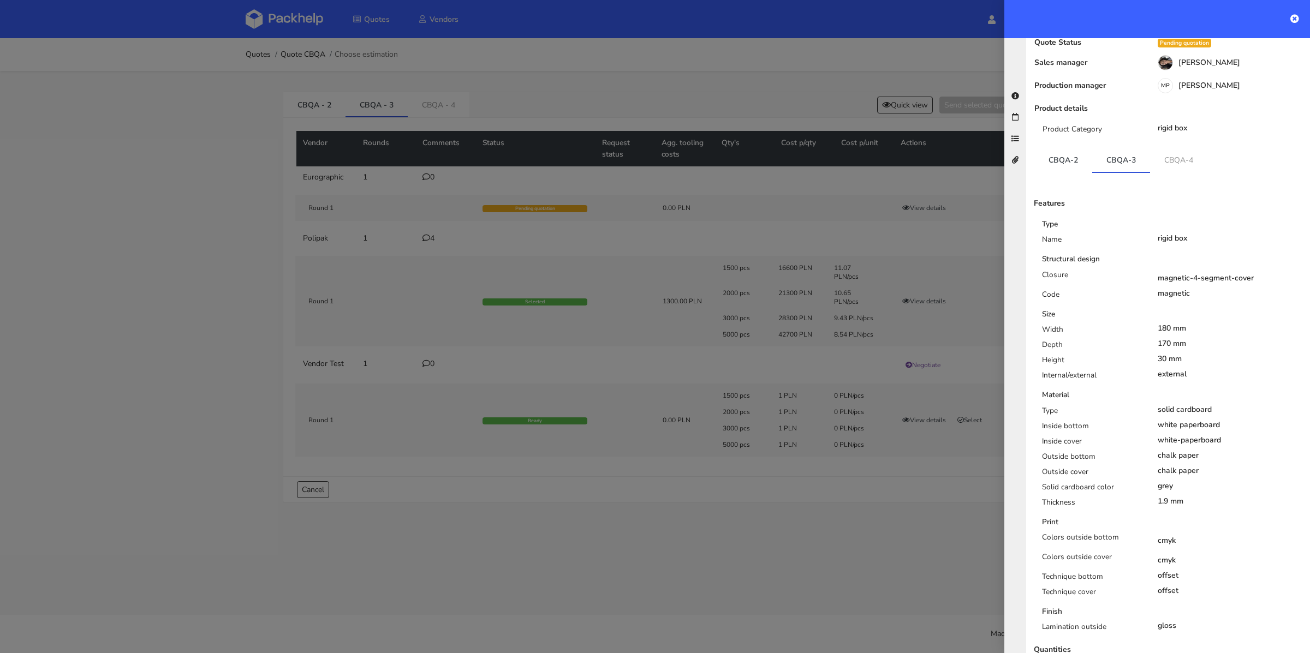
scroll to position [72, 0]
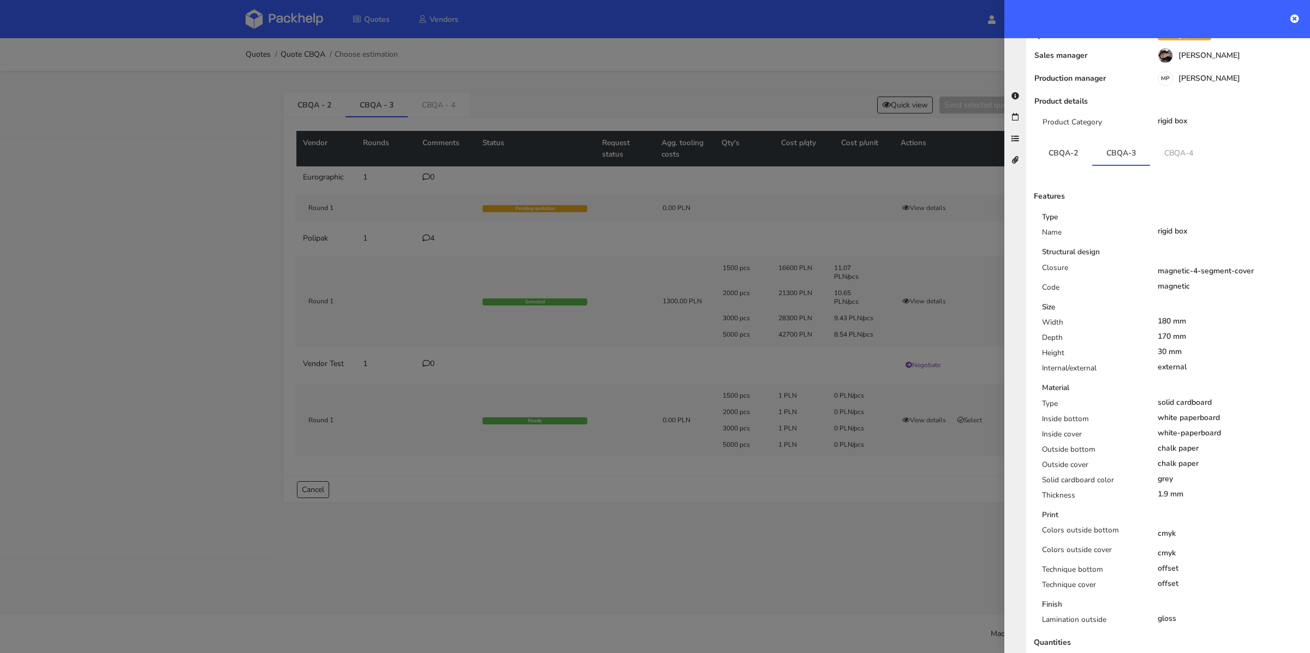
click at [762, 522] on div at bounding box center [655, 326] width 1310 height 653
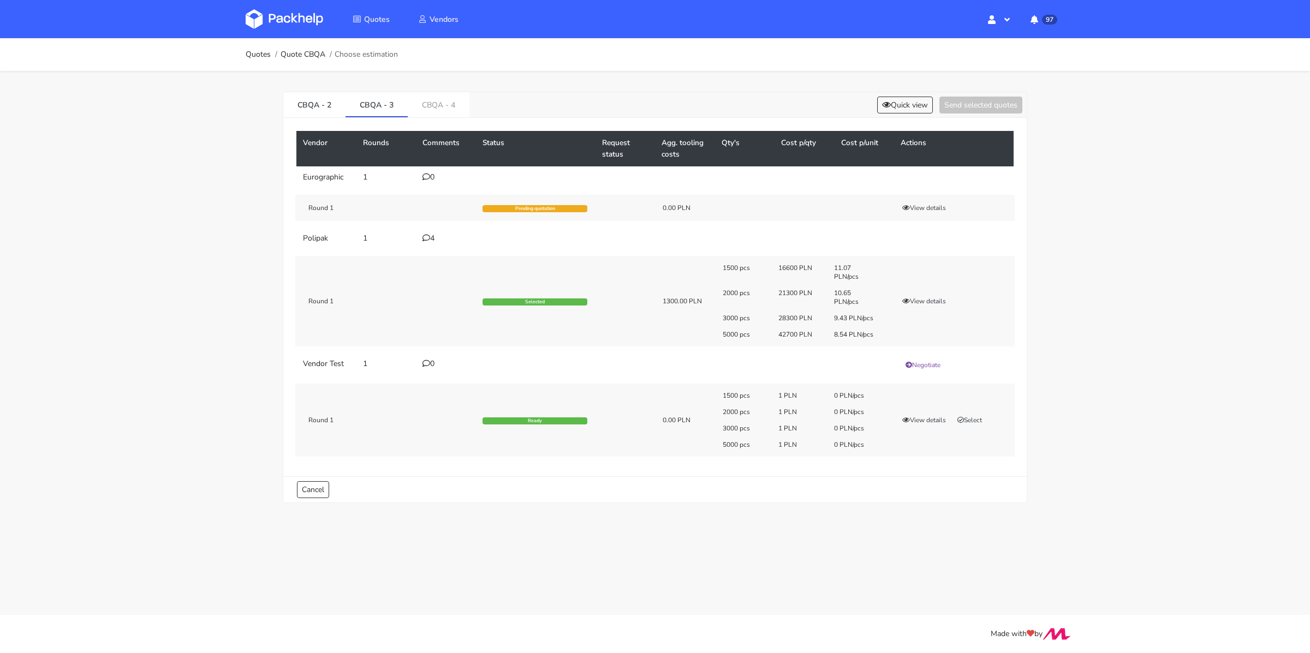
click at [427, 235] on icon at bounding box center [427, 238] width 8 height 8
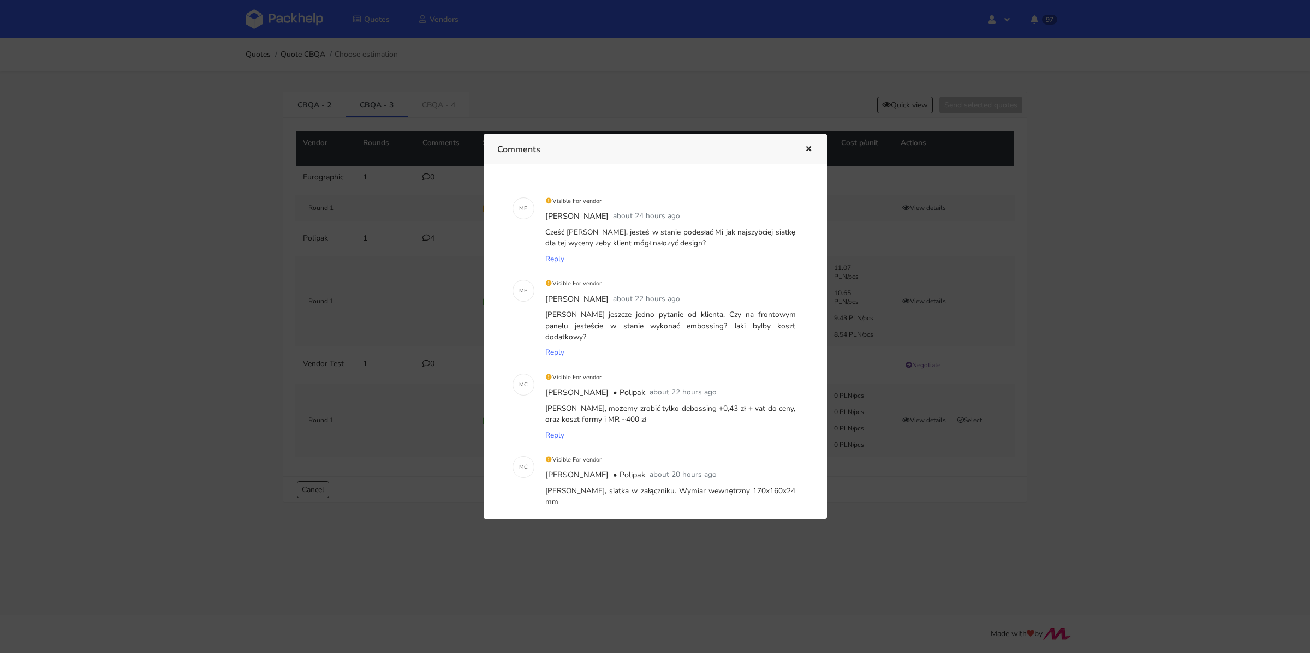
click at [813, 150] on icon "button" at bounding box center [808, 150] width 9 height 8
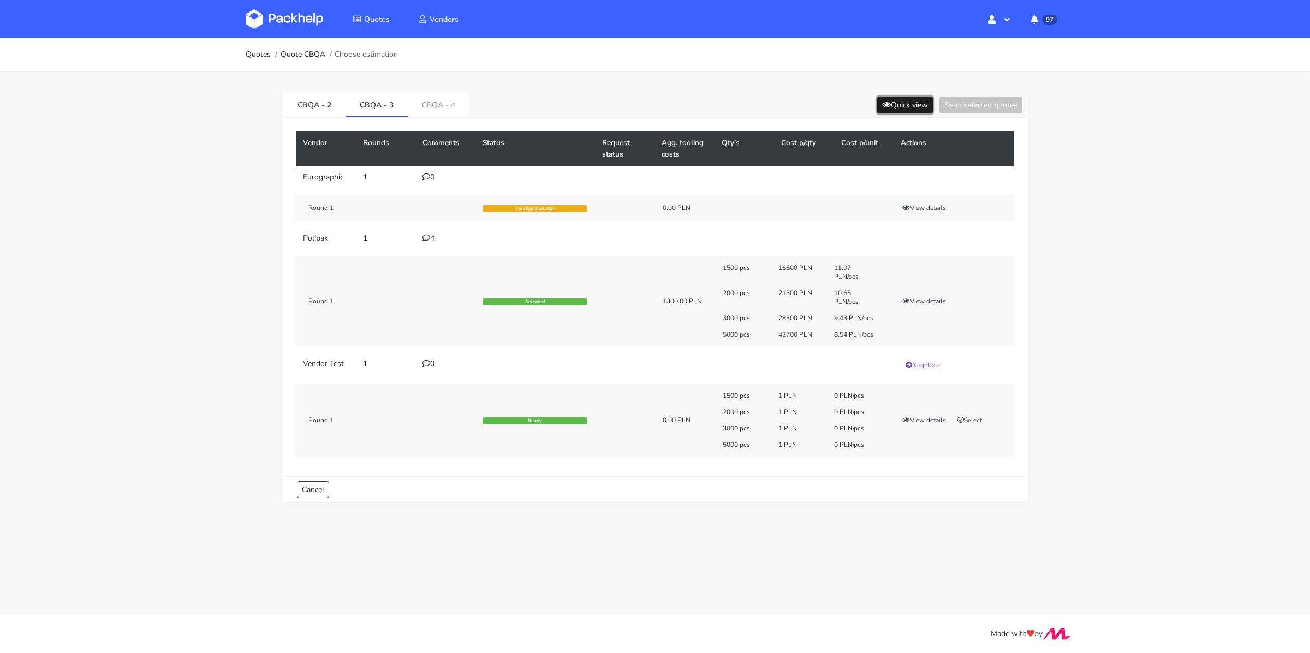
click at [908, 111] on button "Quick view" at bounding box center [905, 105] width 56 height 17
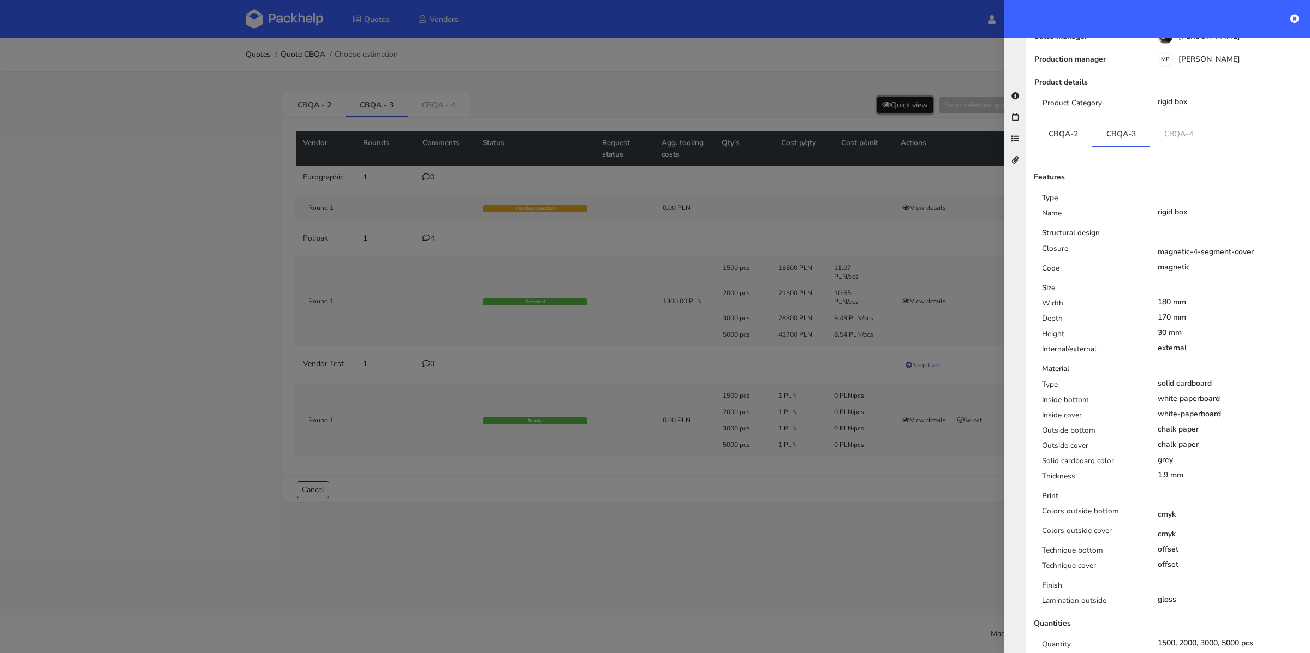
scroll to position [141, 0]
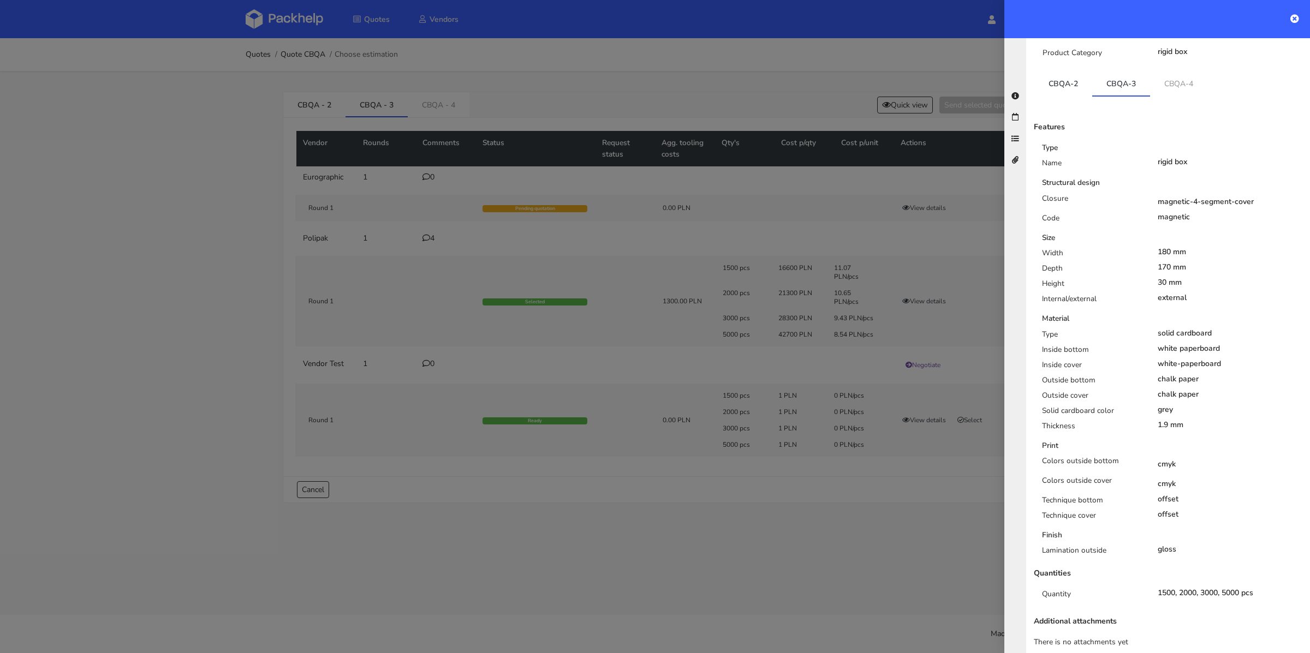
click at [747, 522] on div at bounding box center [655, 326] width 1310 height 653
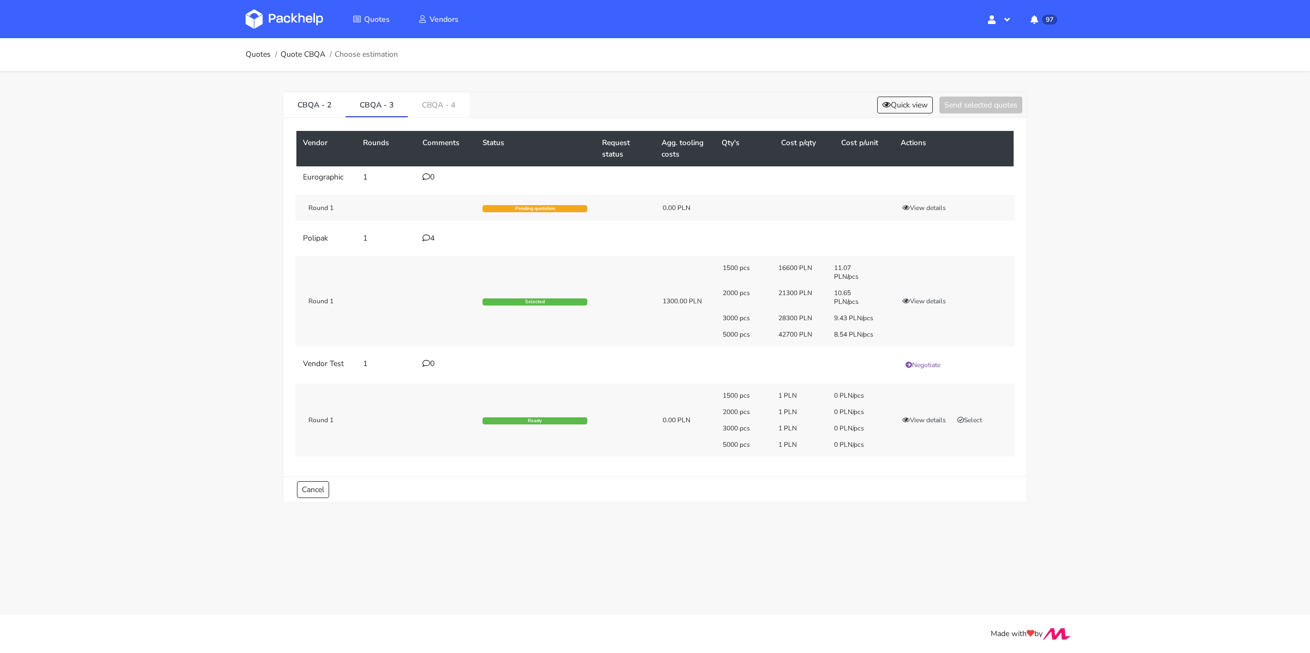
click at [425, 232] on td "4" at bounding box center [446, 239] width 60 height 22
click at [429, 239] on icon at bounding box center [427, 238] width 8 height 8
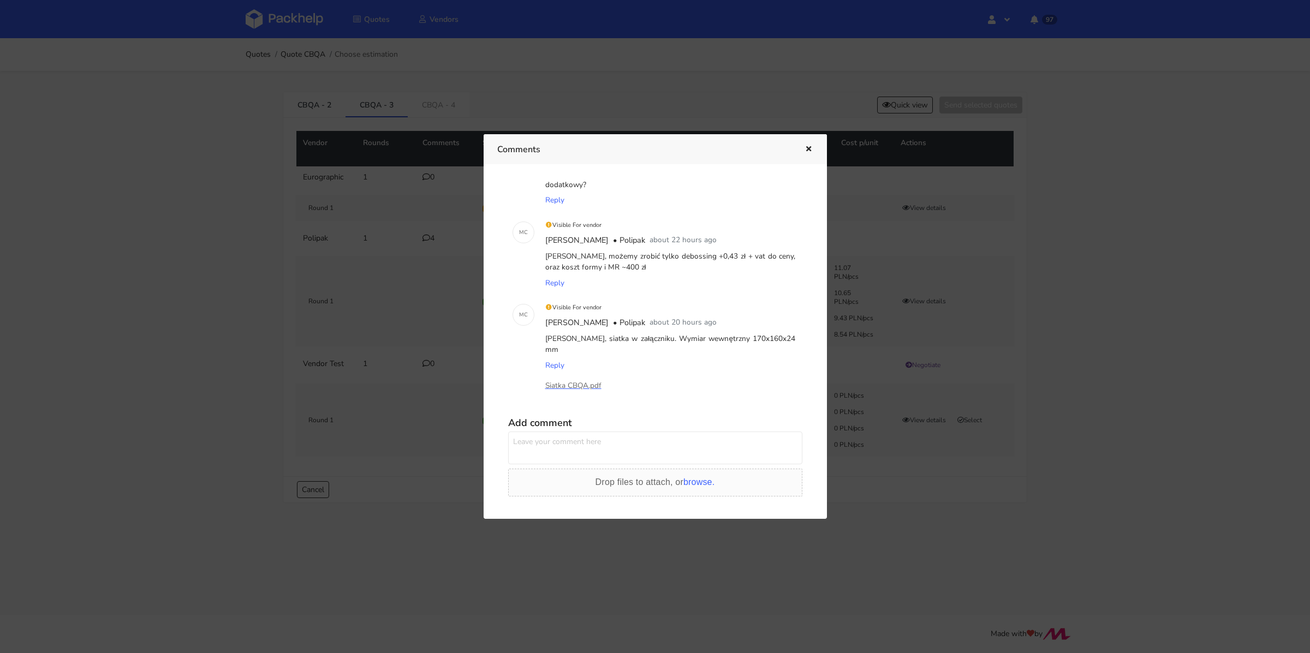
scroll to position [167, 0]
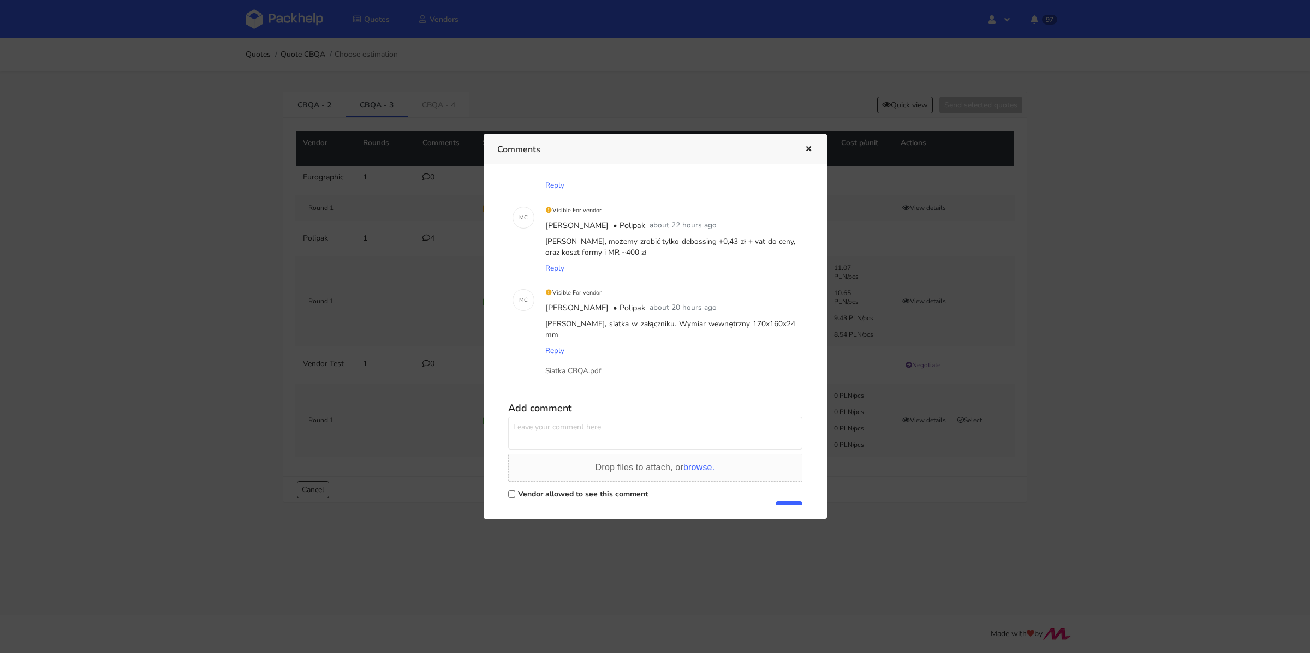
click at [528, 489] on label "Vendor allowed to see this comment" at bounding box center [583, 494] width 130 height 10
click at [515, 491] on input "Vendor allowed to see this comment" at bounding box center [511, 494] width 7 height 7
checkbox input "true"
click at [534, 417] on textarea at bounding box center [655, 433] width 294 height 33
click at [810, 146] on icon "button" at bounding box center [808, 150] width 9 height 8
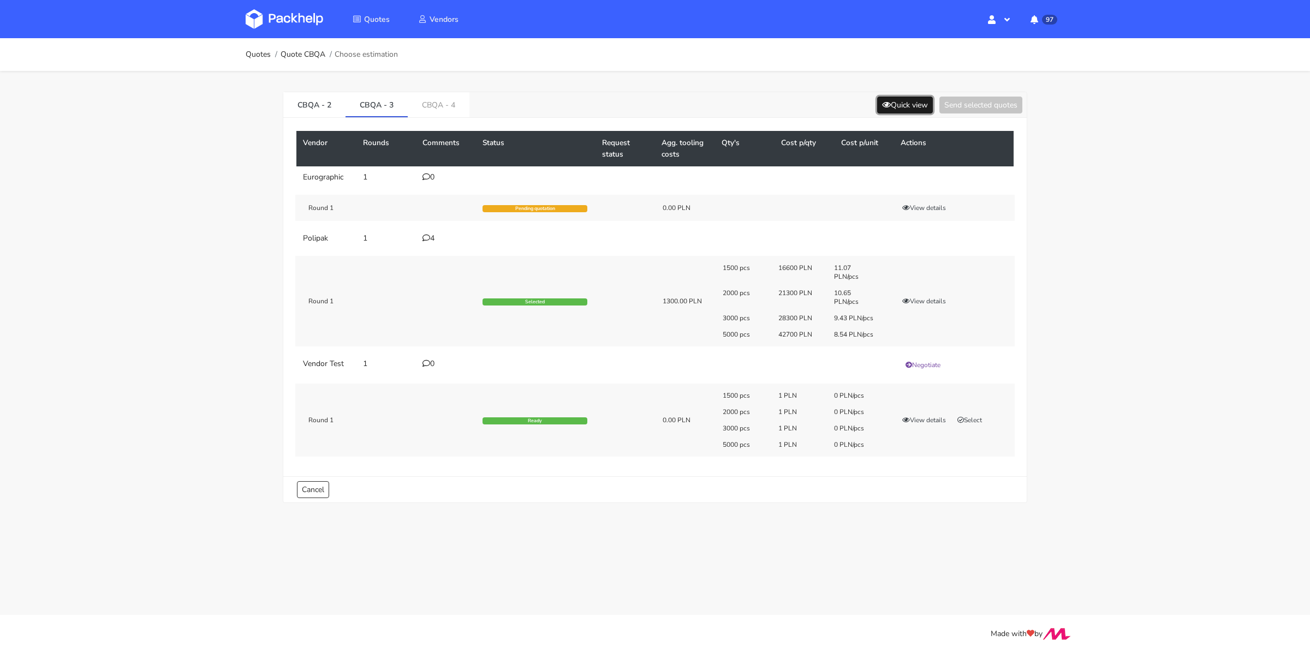
click at [910, 108] on button "Quick view" at bounding box center [905, 105] width 56 height 17
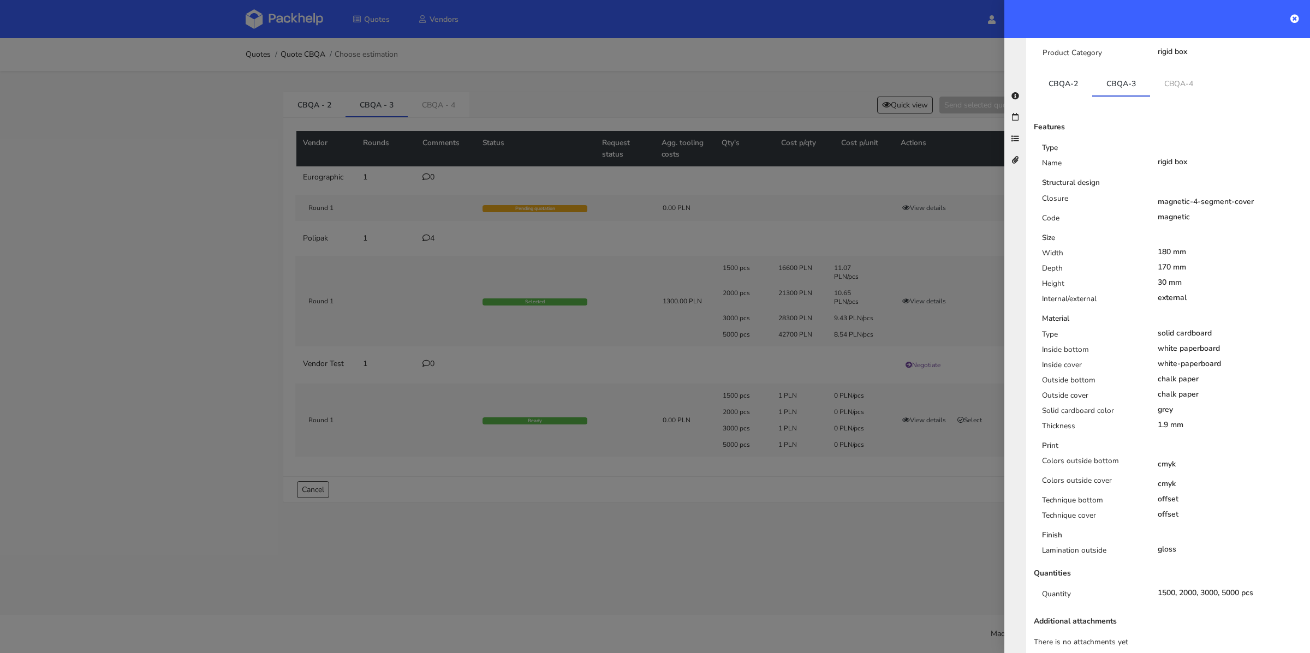
click at [646, 409] on div at bounding box center [655, 326] width 1310 height 653
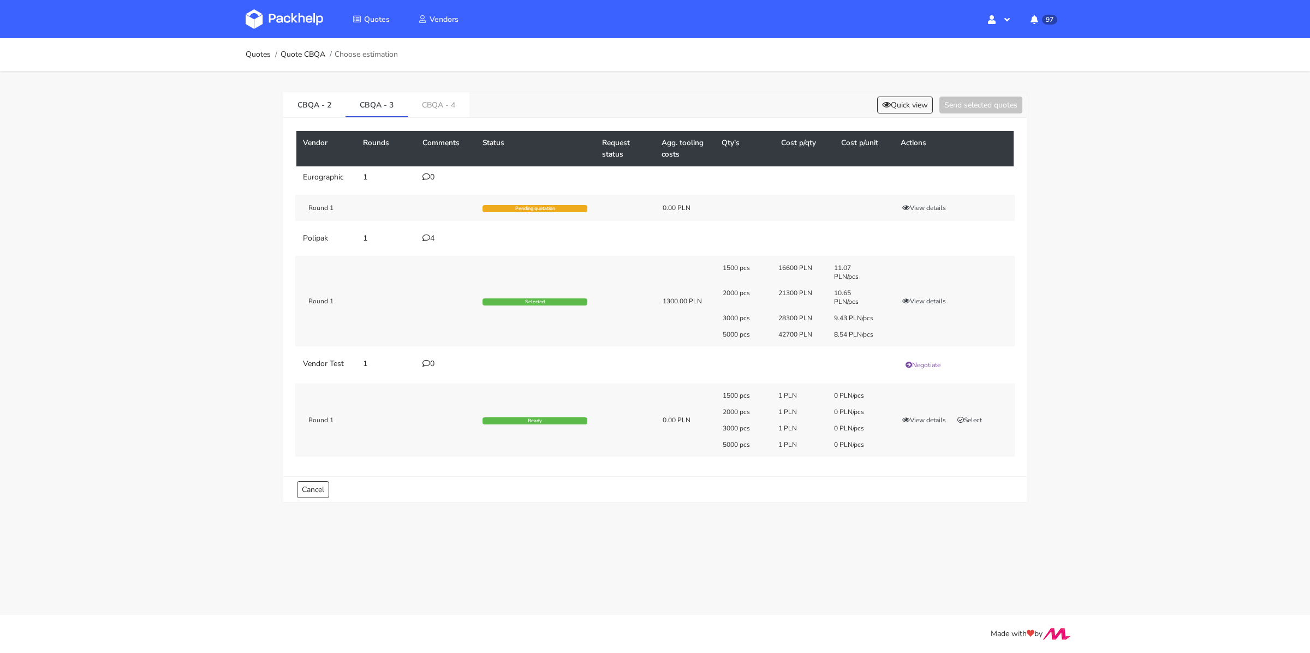
click at [423, 235] on icon at bounding box center [427, 238] width 8 height 8
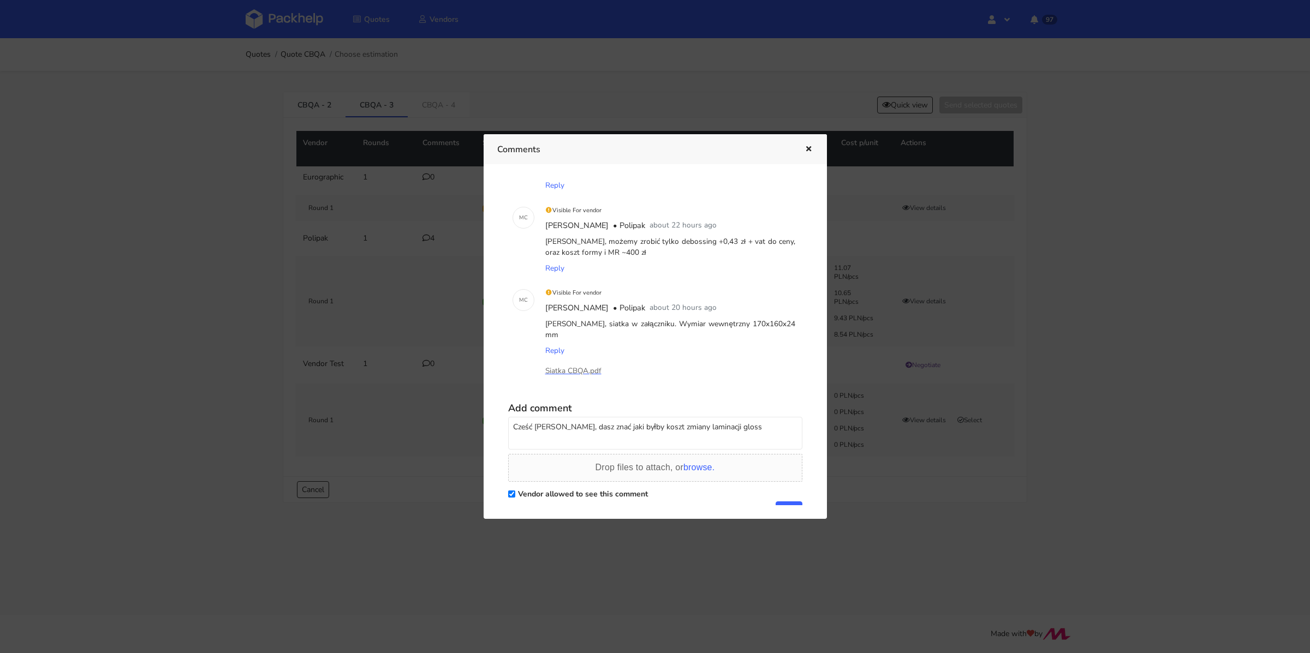
click at [755, 417] on textarea "Cześć Marcin, dasz znać jaki byłby koszt zmiany laminacji gloss" at bounding box center [655, 433] width 294 height 33
type textarea "Cześć Marcin, dasz znać jaki byłby koszt zmiany laminacji gloss na folię soft t…"
click at [811, 144] on button "button" at bounding box center [807, 149] width 12 height 14
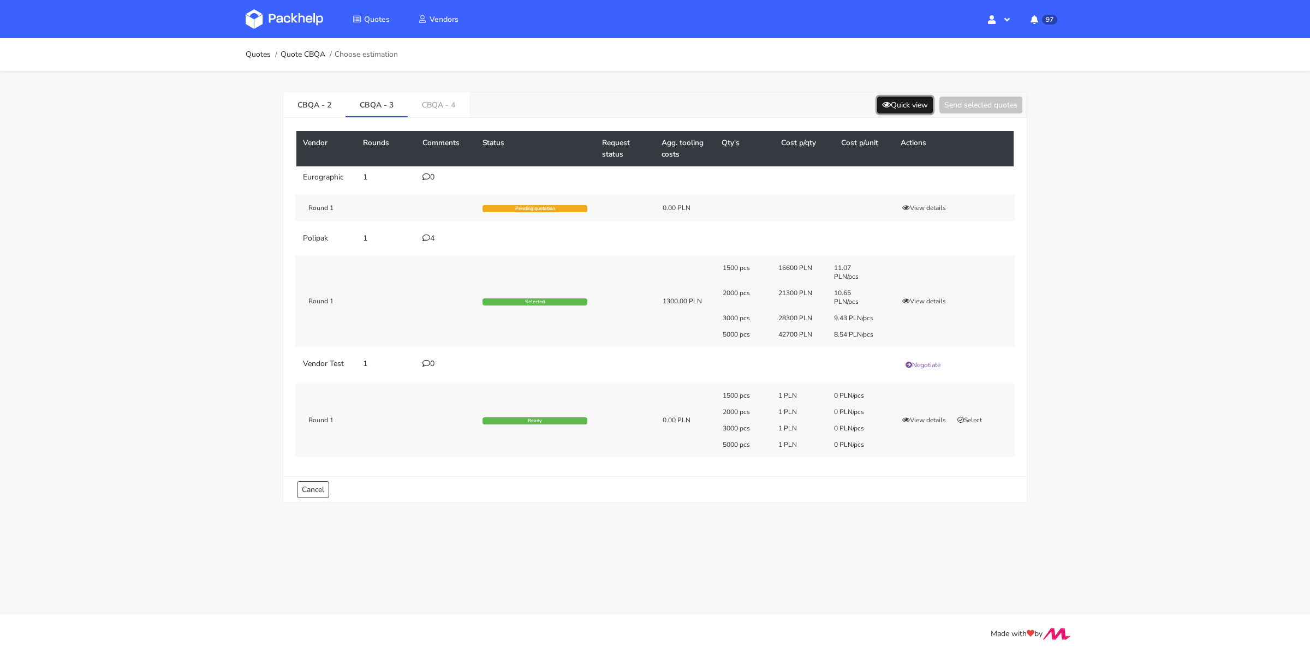
click at [908, 107] on button "Quick view" at bounding box center [905, 105] width 56 height 17
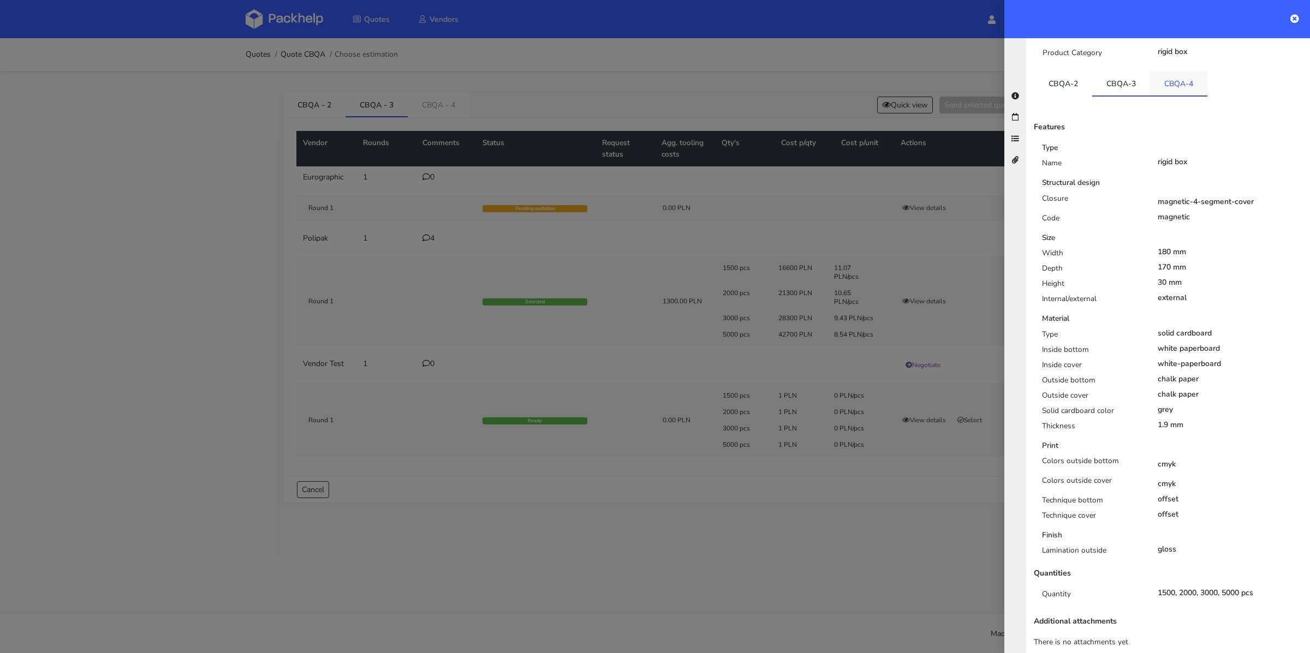
click at [1180, 72] on link "CBQA-4" at bounding box center [1178, 84] width 57 height 24
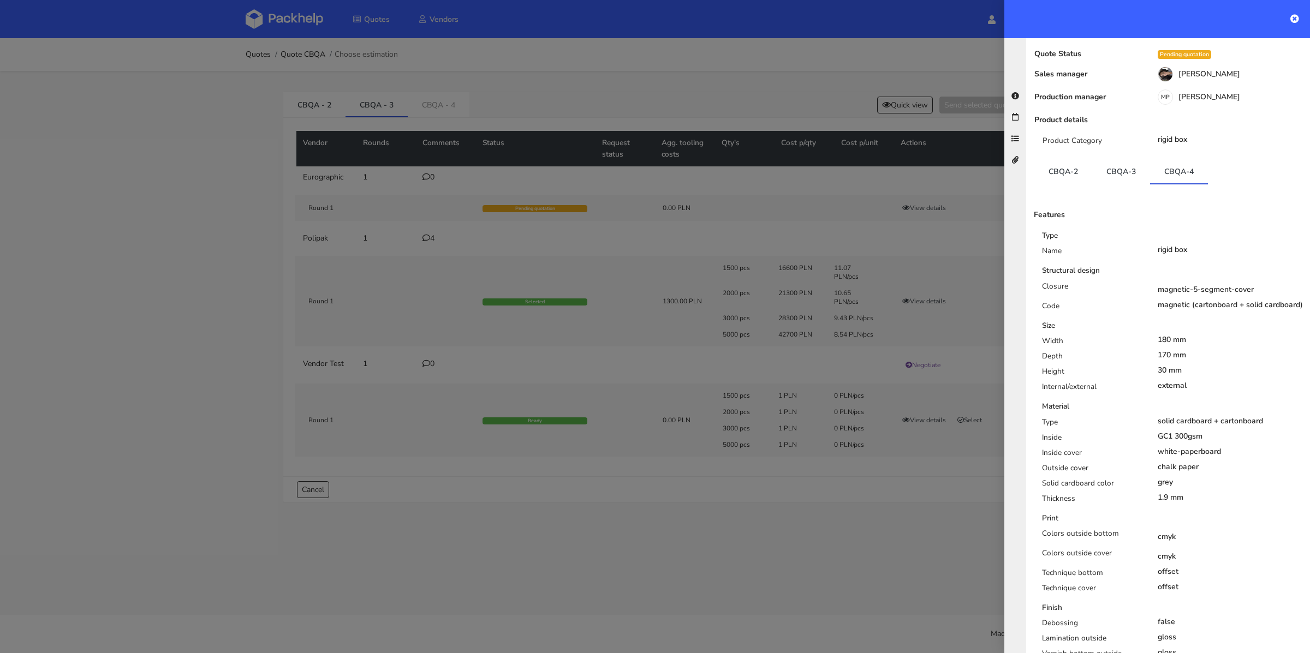
scroll to position [0, 0]
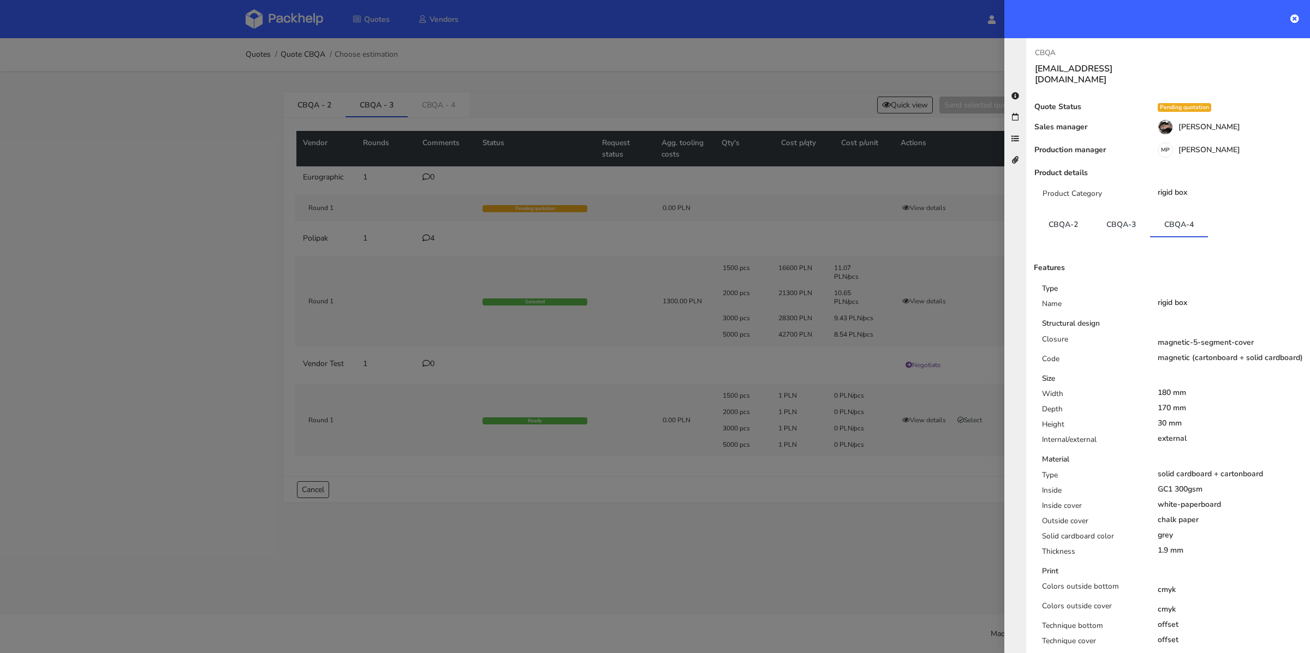
click at [859, 233] on div at bounding box center [655, 326] width 1310 height 653
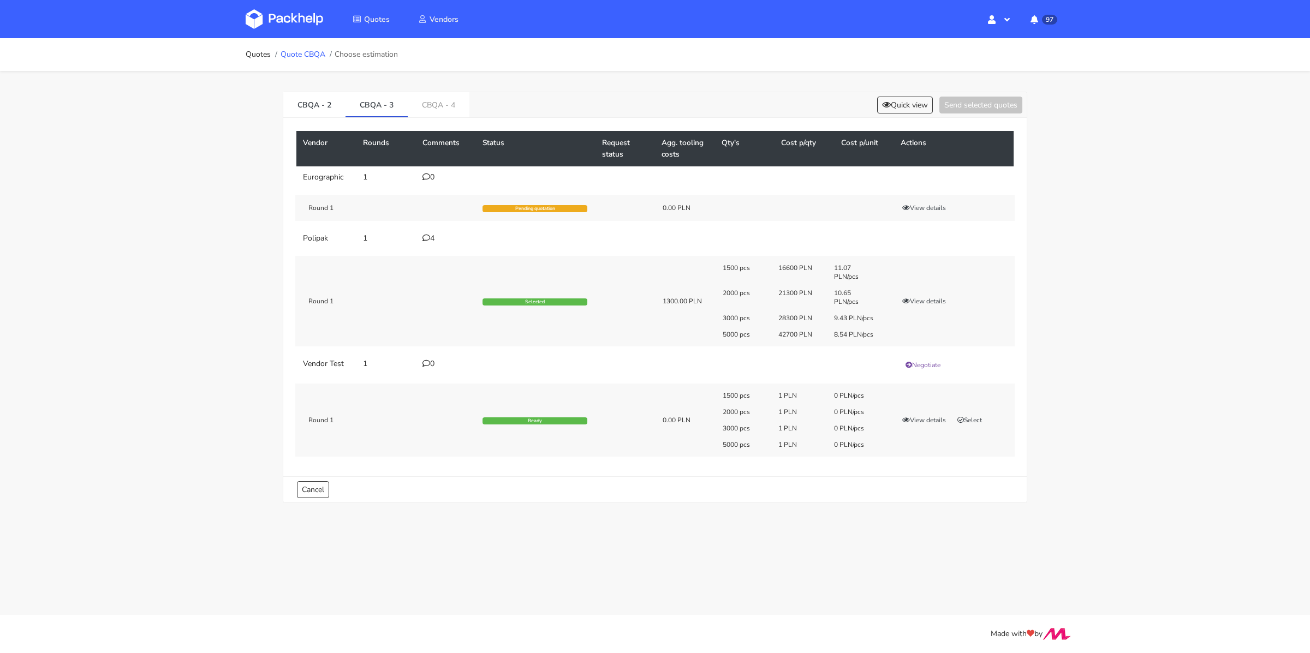
click at [312, 58] on link "Quote CBQA" at bounding box center [303, 54] width 45 height 9
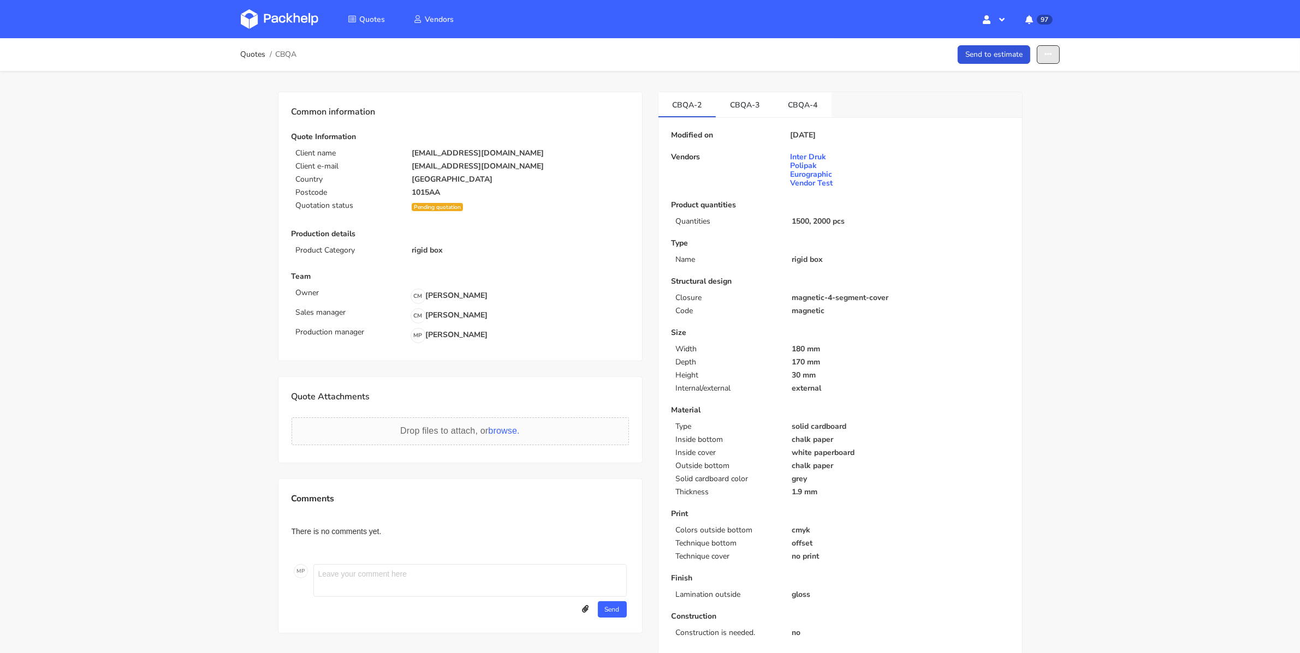
click at [1048, 53] on icon "button" at bounding box center [1048, 55] width 8 height 8
click at [1009, 101] on link "Edit quote" at bounding box center [1007, 99] width 96 height 18
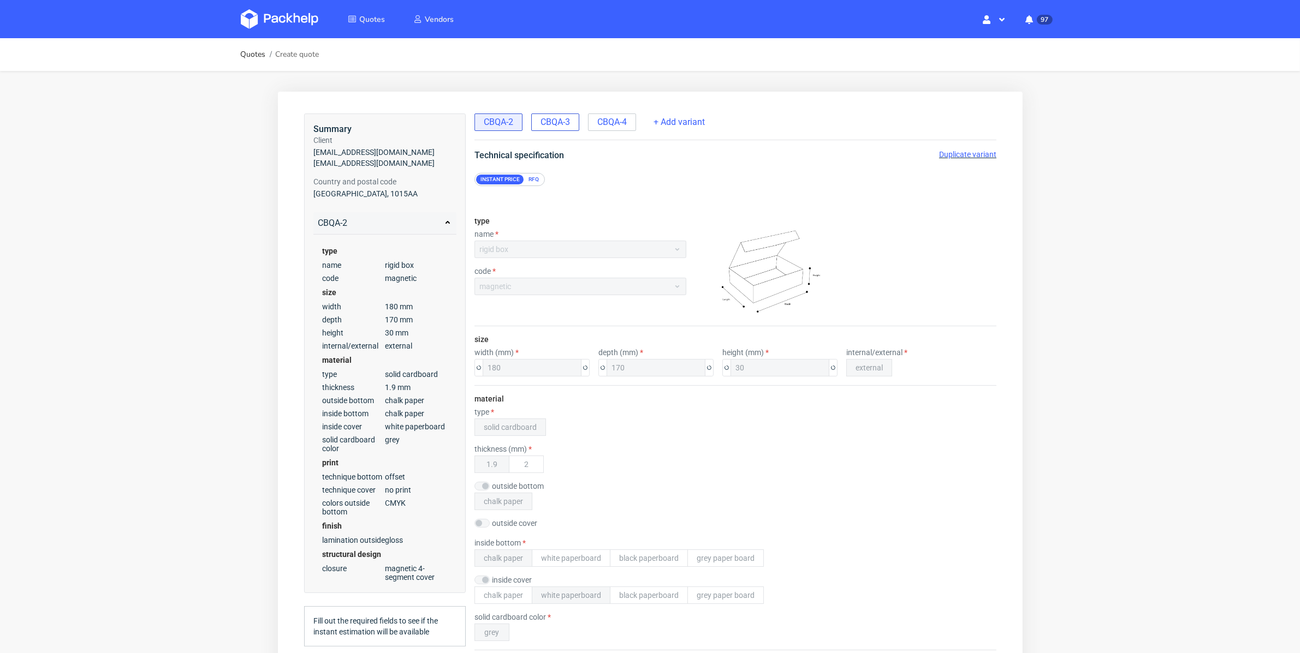
click at [559, 128] on div "CBQA-3" at bounding box center [555, 121] width 48 height 17
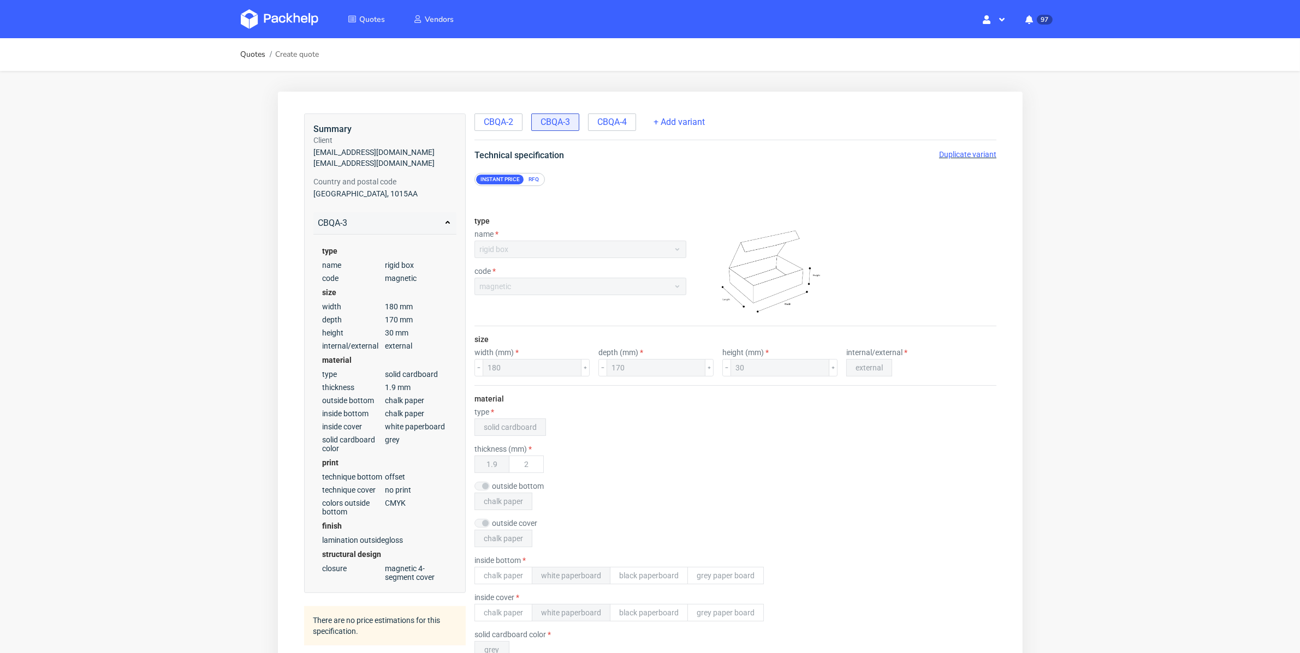
click at [954, 154] on span "Duplicate variant" at bounding box center [966, 154] width 57 height 9
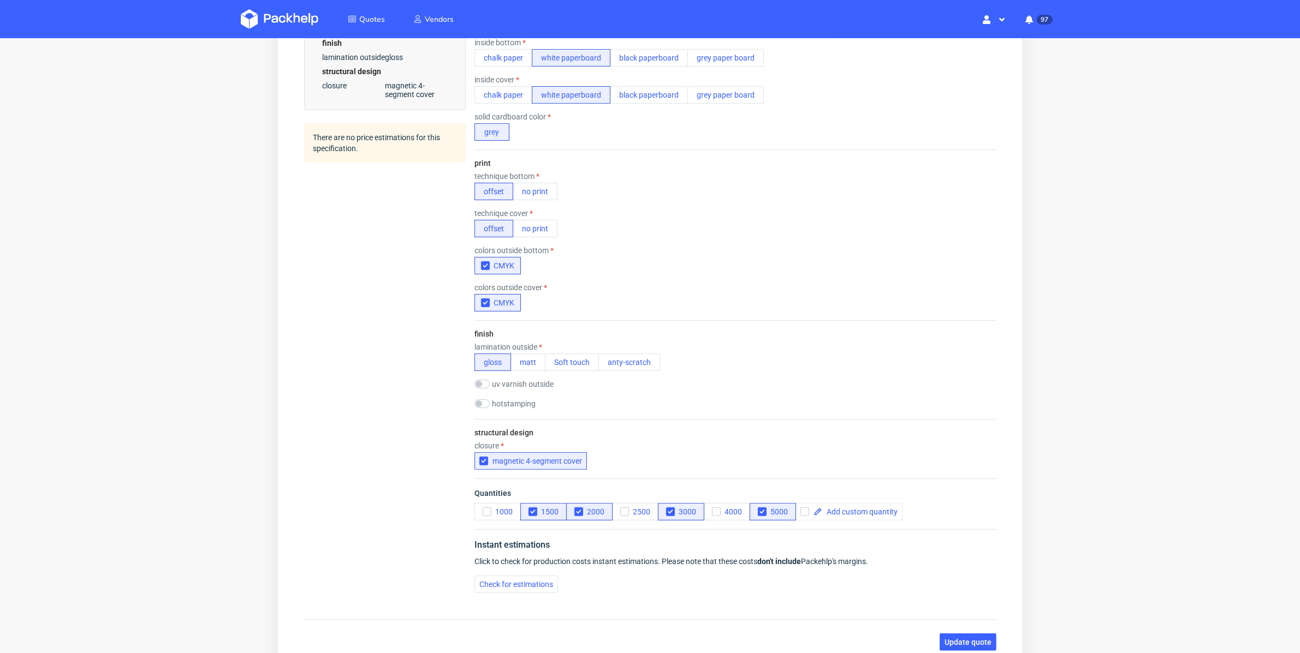
scroll to position [583, 0]
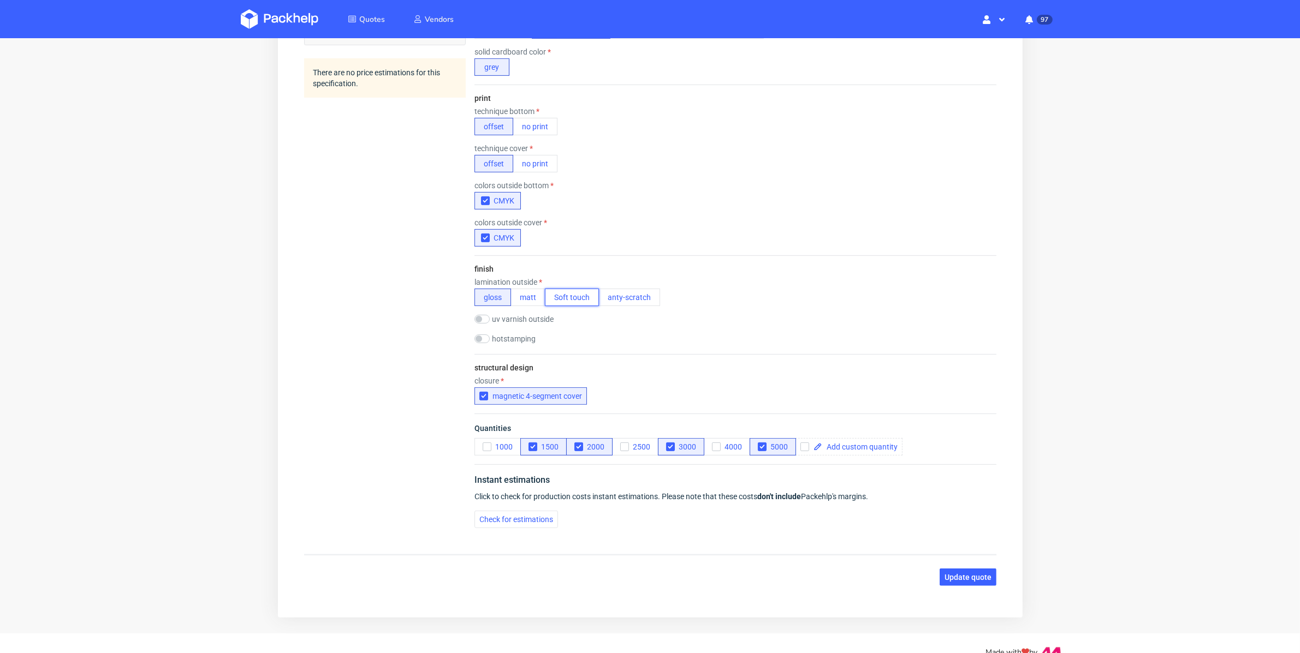
click at [585, 294] on button "Soft touch" at bounding box center [571, 297] width 54 height 17
click at [484, 292] on button "gloss" at bounding box center [492, 297] width 37 height 17
click at [479, 340] on input "checkbox" at bounding box center [481, 339] width 15 height 9
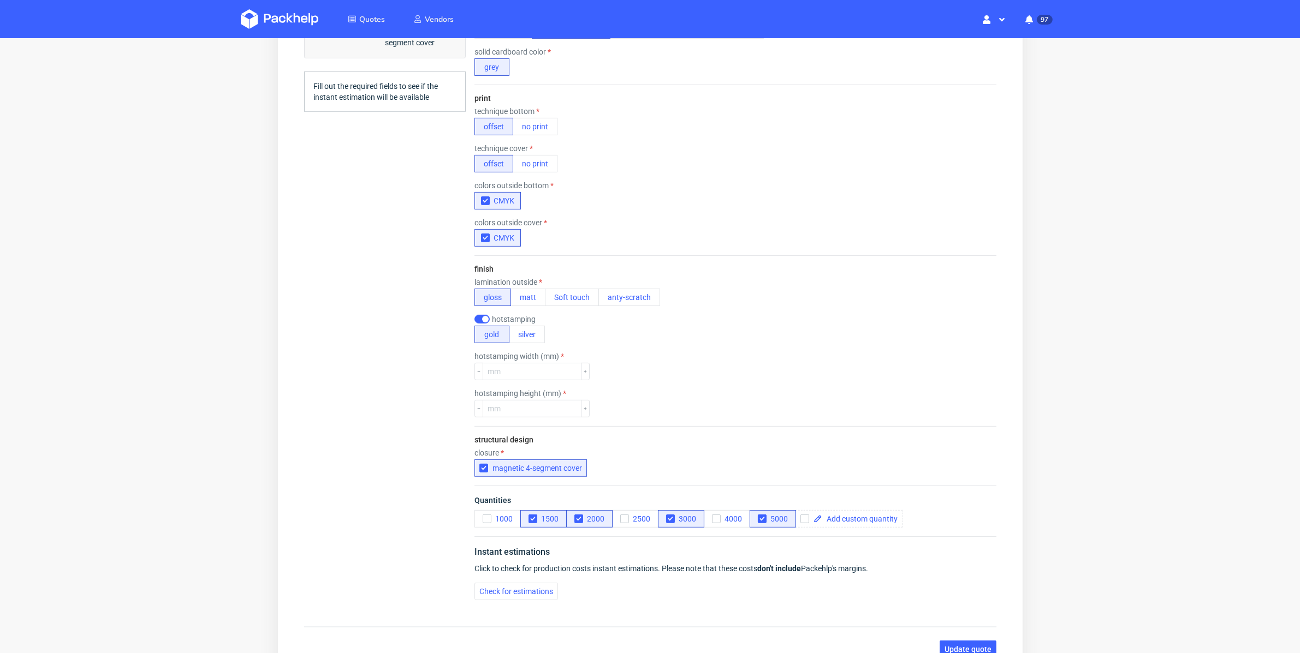
click at [675, 372] on div "hotstamping width (mm)" at bounding box center [735, 367] width 522 height 28
click at [522, 372] on input "number" at bounding box center [531, 372] width 99 height 17
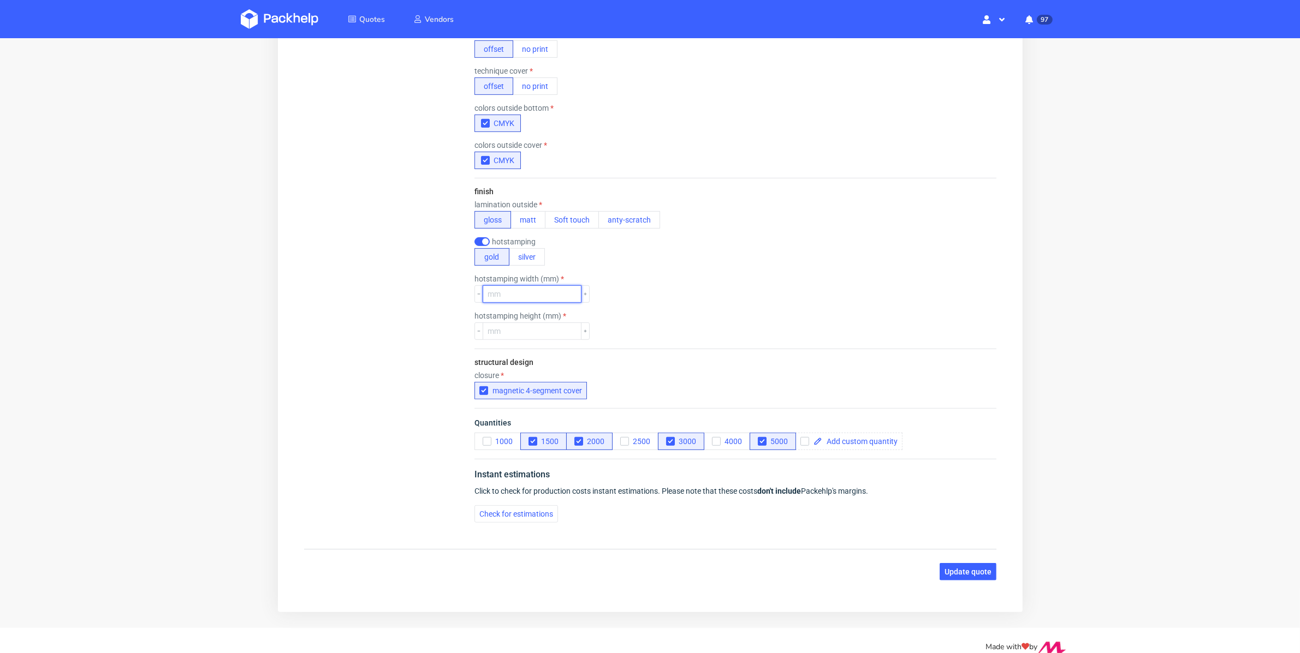
scroll to position [673, 0]
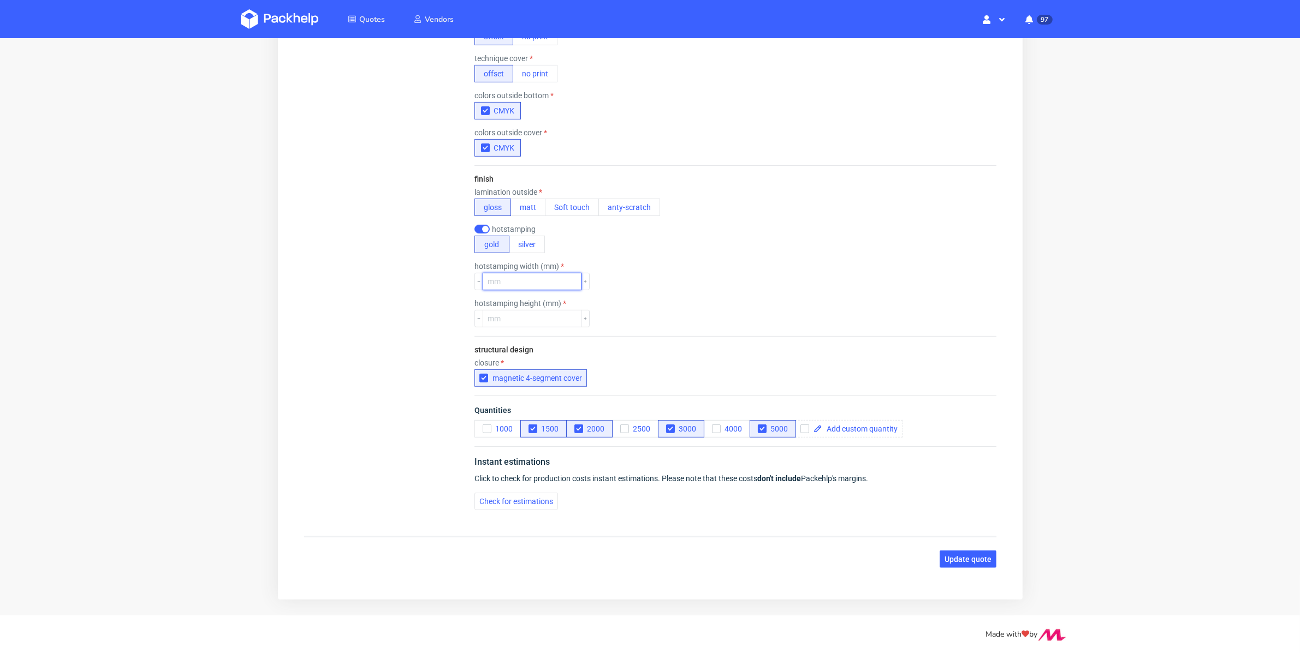
type input "2"
type input "2.3"
type input "2.5"
click at [536, 321] on input "number" at bounding box center [531, 319] width 99 height 17
type input "13"
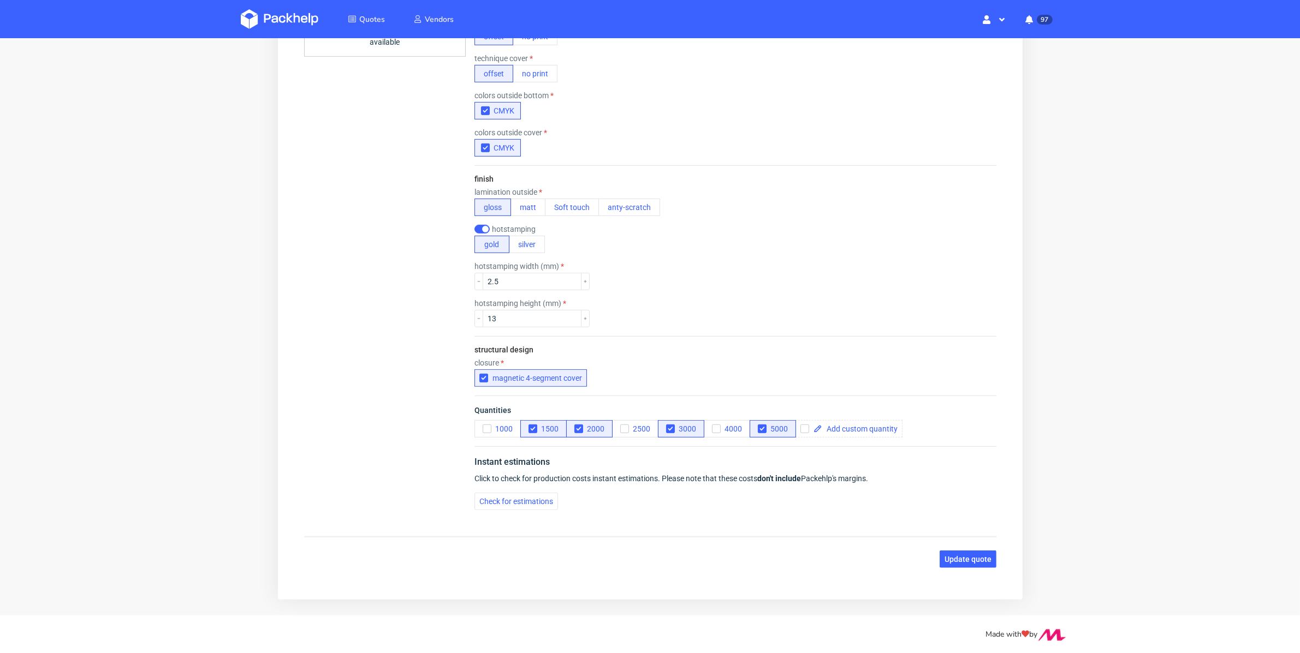
click at [727, 318] on div "hotstamping height (mm) 13" at bounding box center [735, 314] width 522 height 28
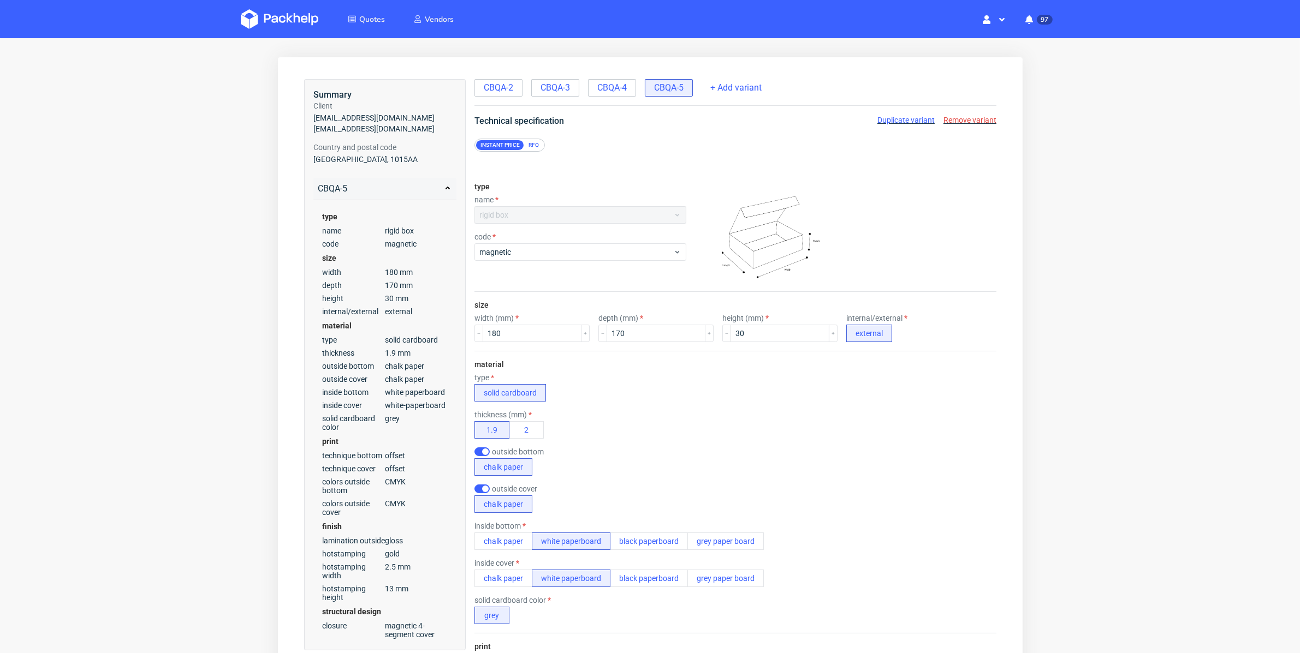
scroll to position [0, 0]
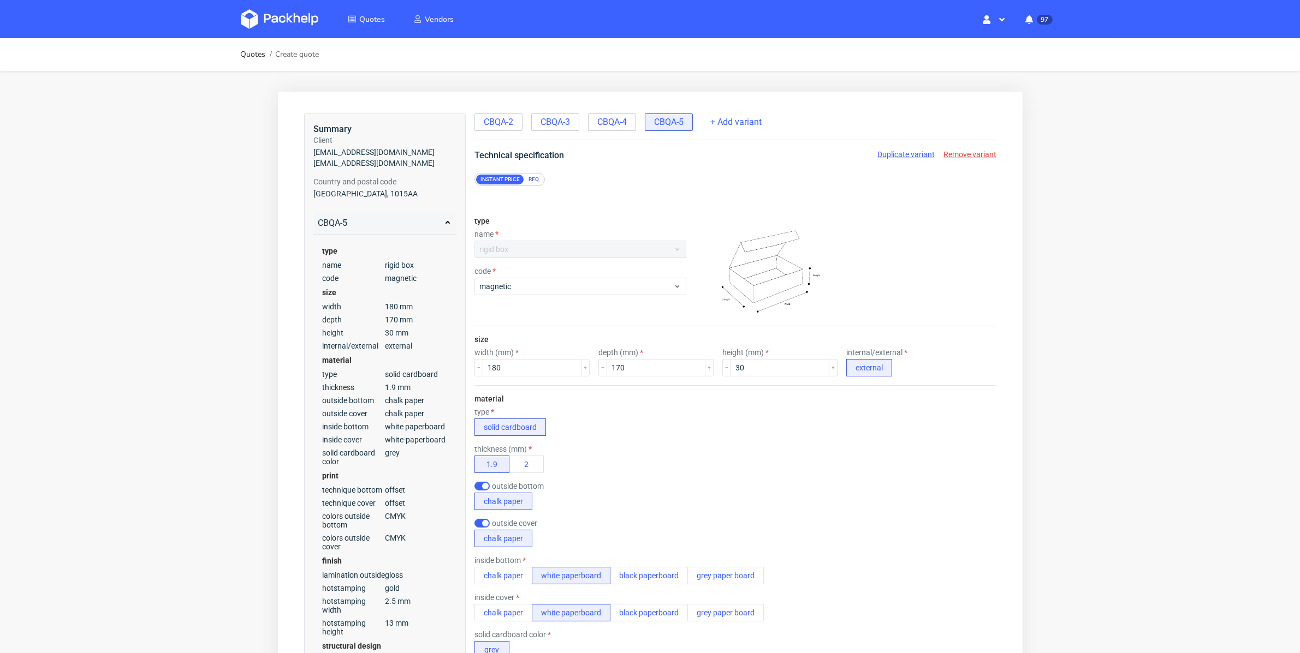
click at [904, 157] on span "Duplicate variant" at bounding box center [905, 154] width 57 height 9
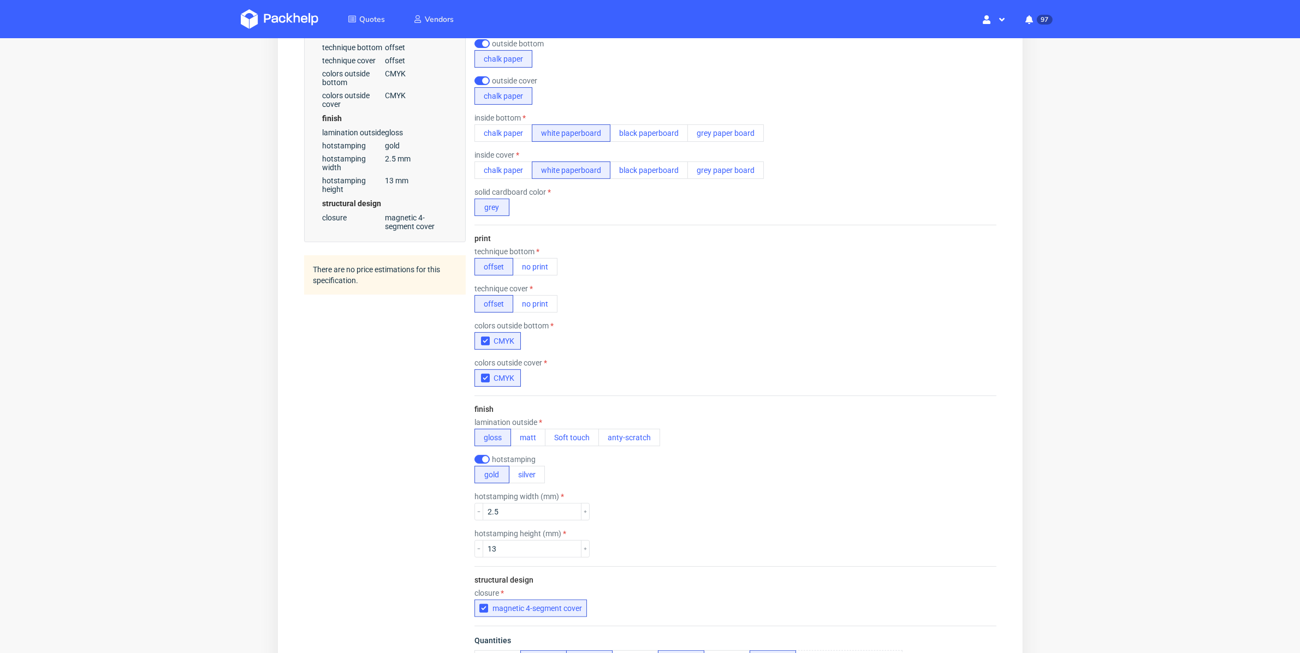
scroll to position [563, 0]
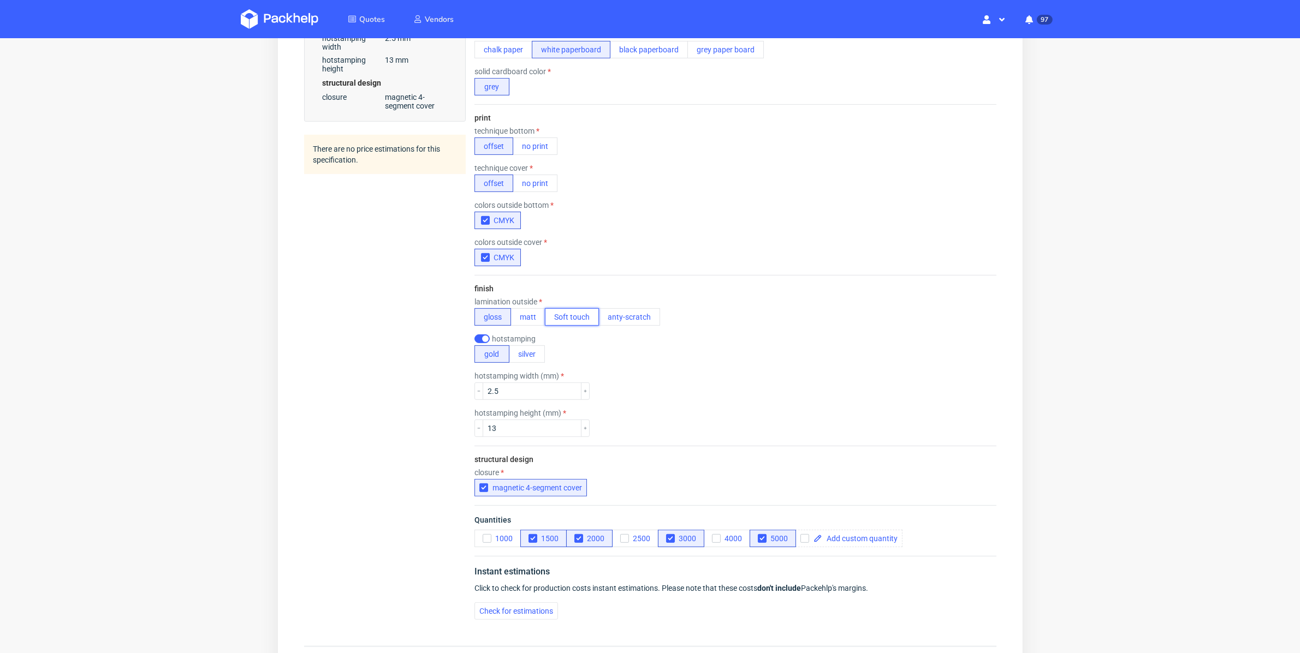
click at [557, 309] on button "Soft touch" at bounding box center [571, 317] width 54 height 17
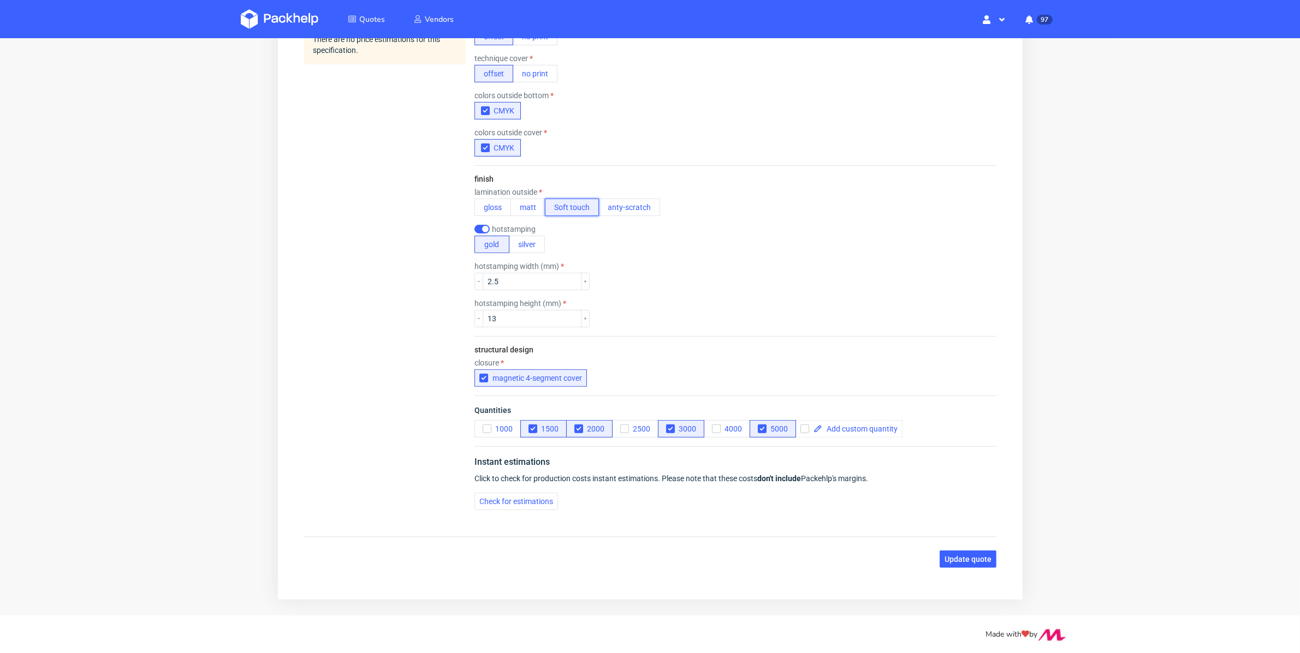
scroll to position [673, 0]
click at [954, 557] on span "Update quote" at bounding box center [967, 560] width 47 height 8
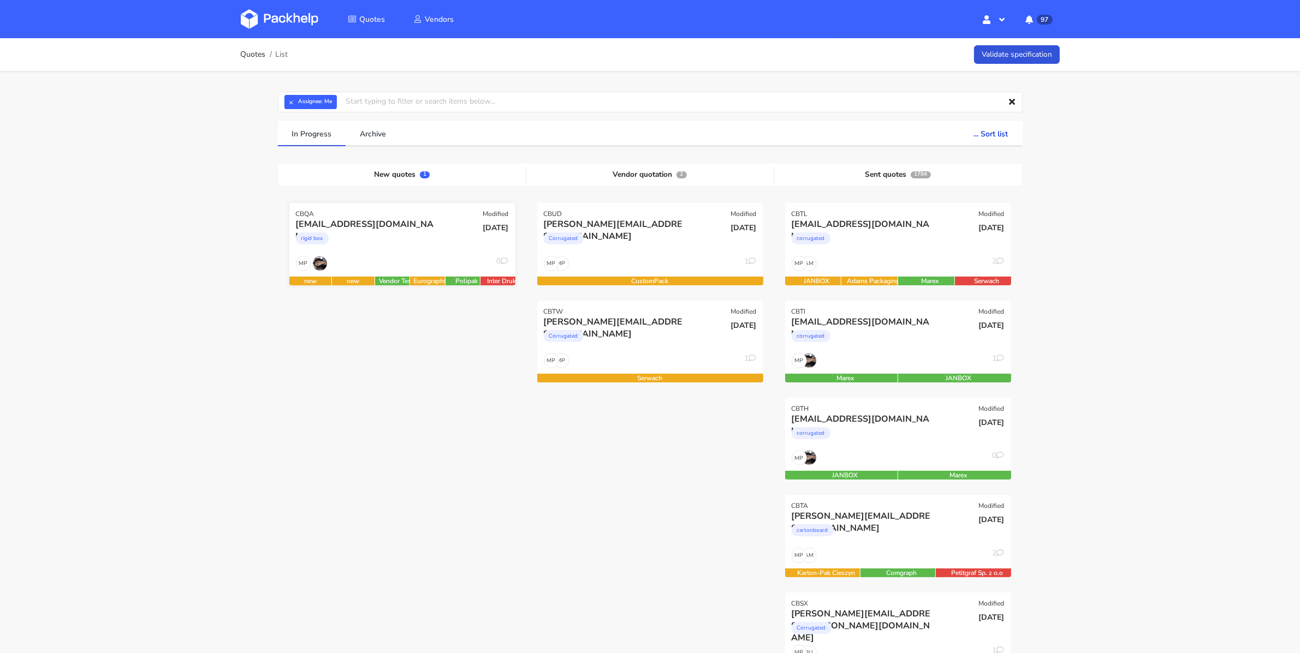
click at [419, 247] on div "rigid box" at bounding box center [368, 241] width 145 height 22
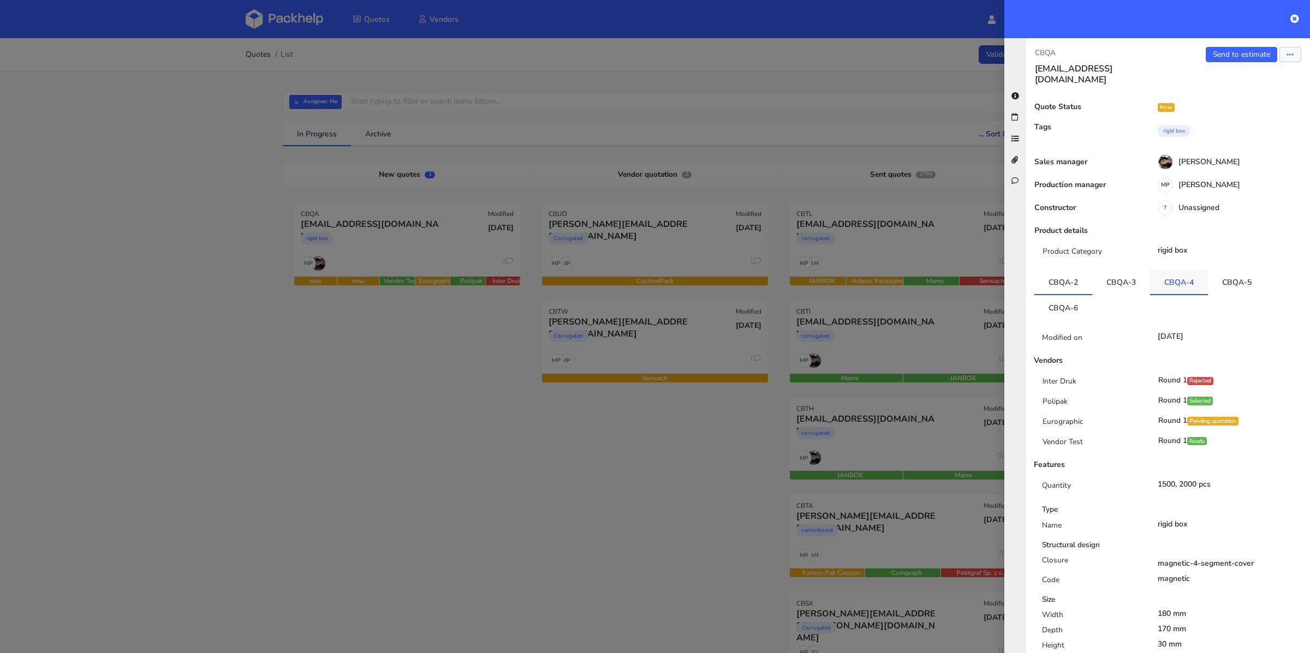
click at [1178, 277] on link "CBQA-4" at bounding box center [1179, 282] width 58 height 24
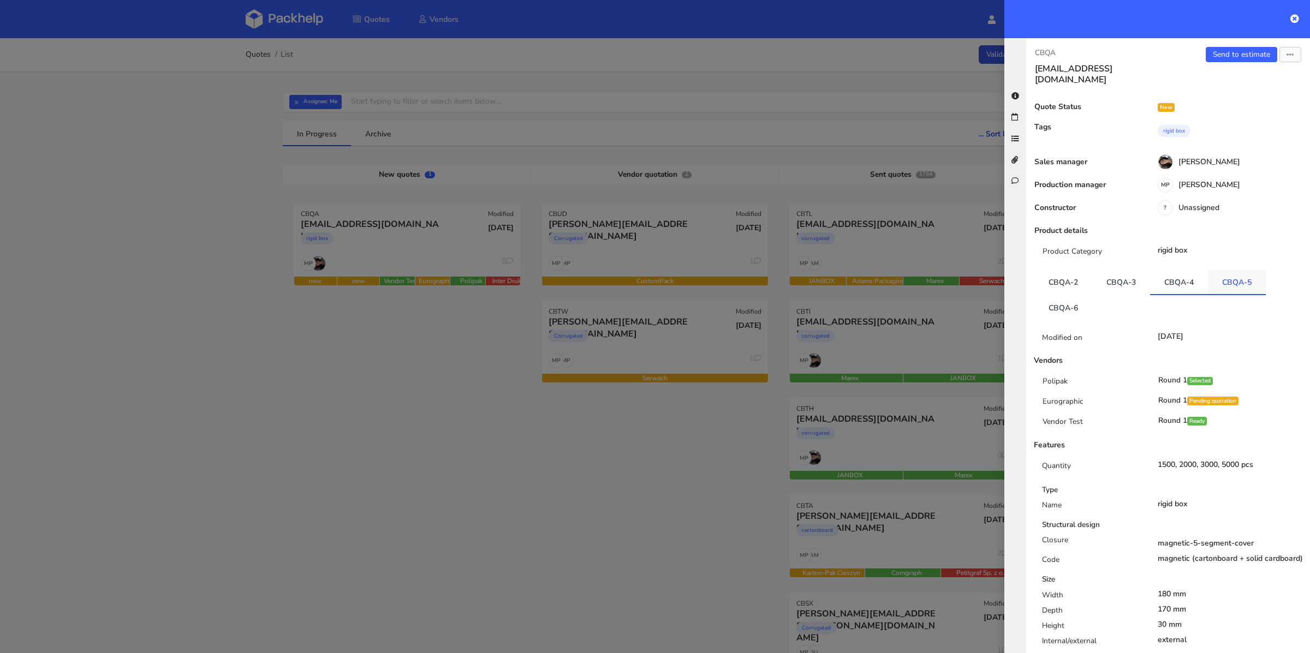
click at [1214, 271] on link "CBQA-5" at bounding box center [1237, 282] width 58 height 24
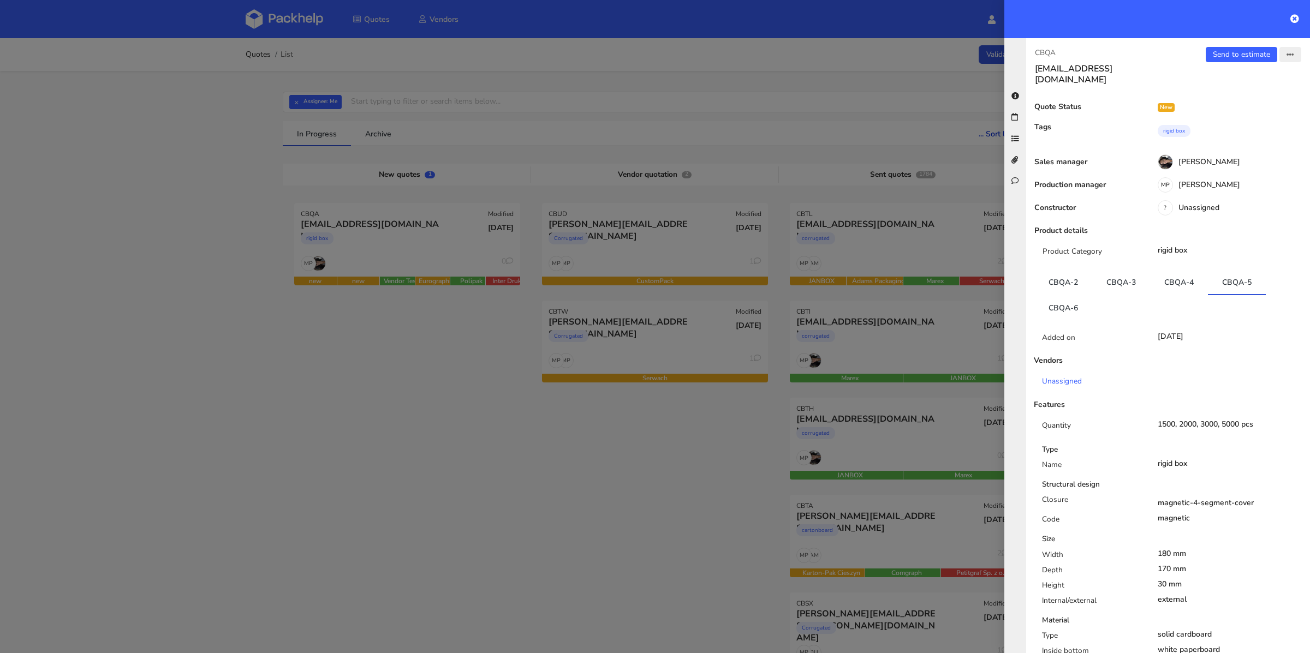
click at [1280, 57] on button "button" at bounding box center [1291, 54] width 22 height 15
click at [1250, 96] on link "Edit quote" at bounding box center [1255, 97] width 96 height 18
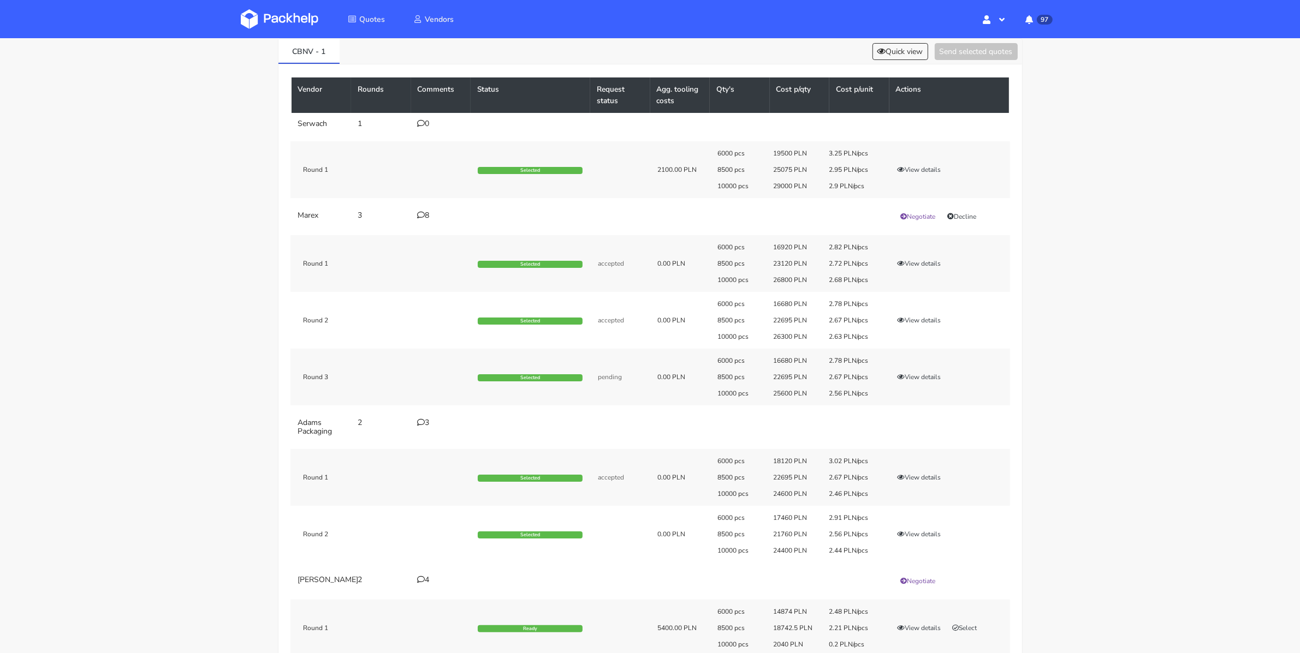
scroll to position [106, 0]
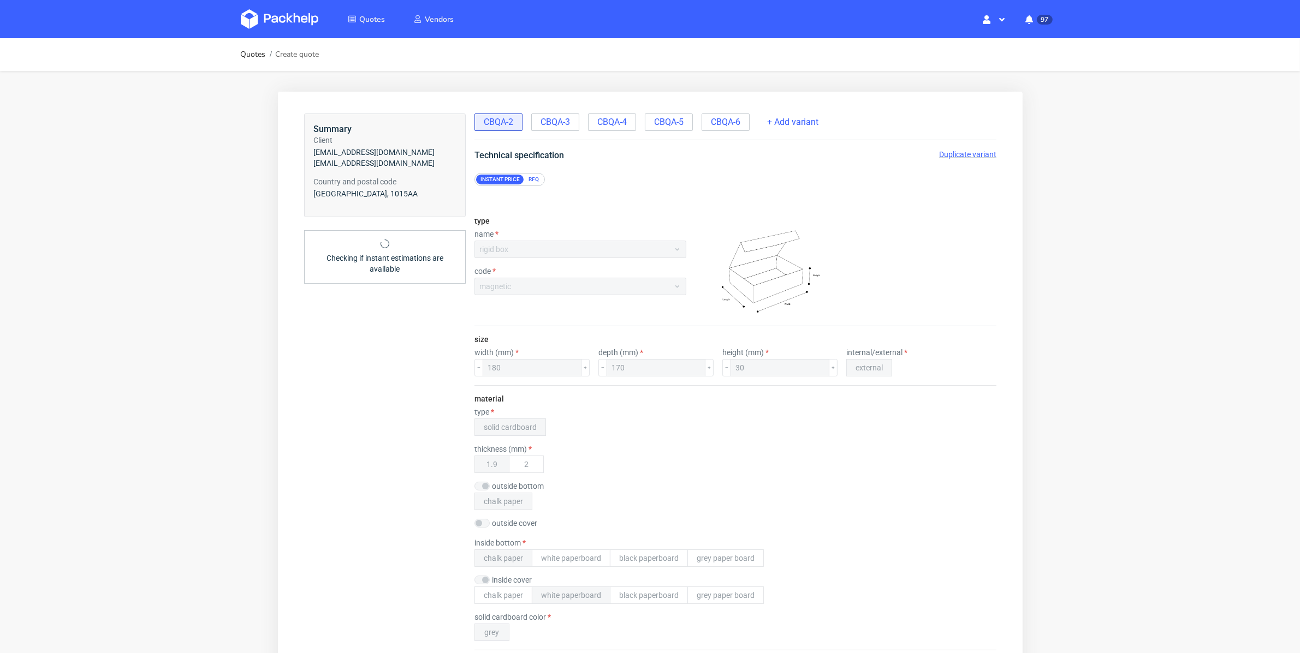
scroll to position [1, 0]
click at [663, 130] on div "CBQA-2 CBQA-3 CBQA-4 CBQA-5 CBQA-6 + Add variant" at bounding box center [735, 126] width 522 height 27
click at [667, 125] on span "CBQA-5" at bounding box center [667, 122] width 29 height 12
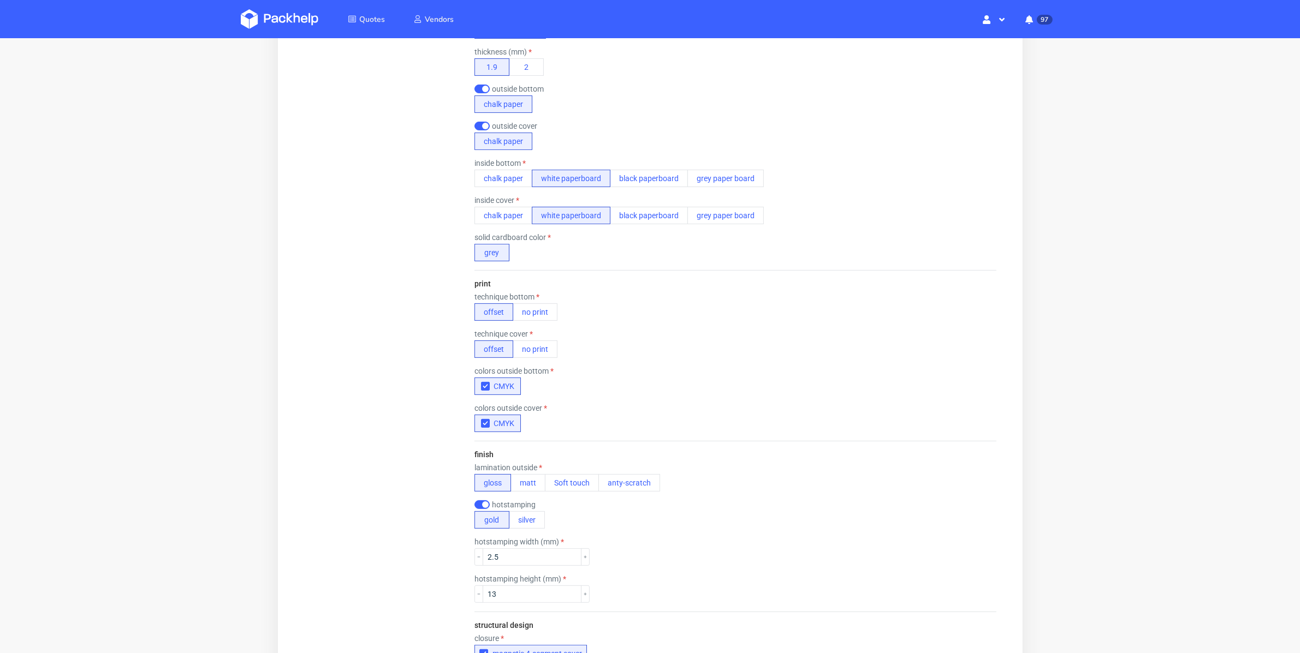
scroll to position [673, 0]
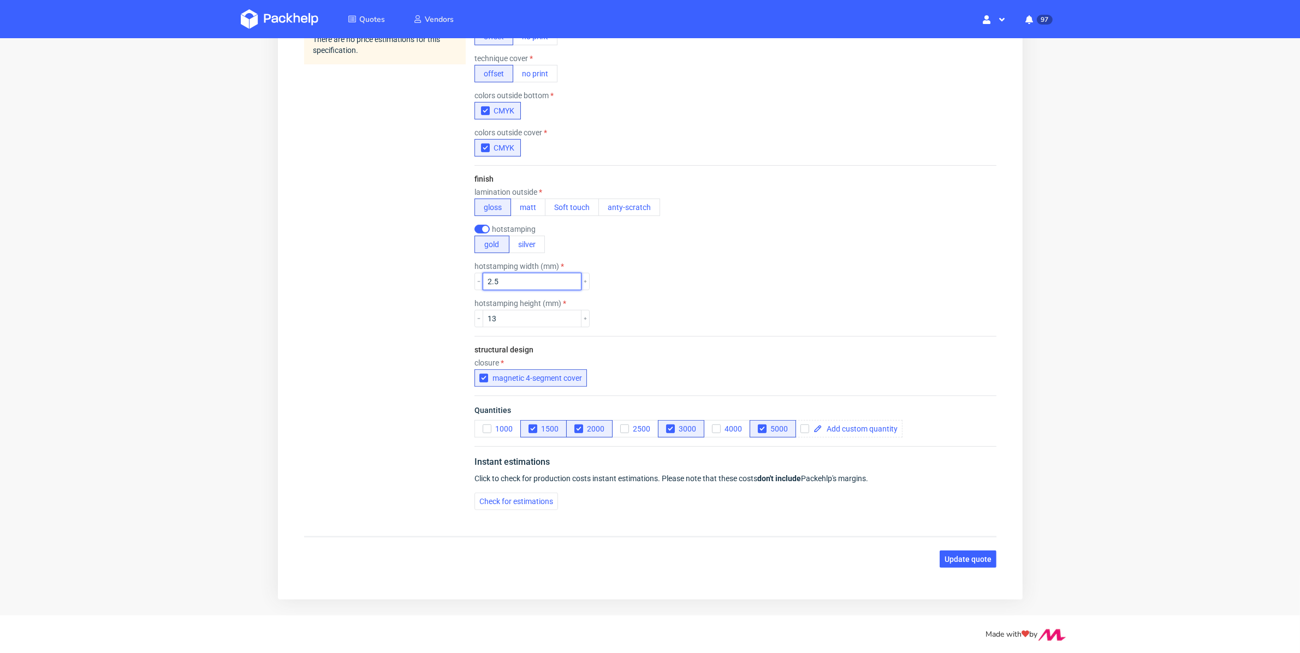
drag, startPoint x: 503, startPoint y: 278, endPoint x: 485, endPoint y: 277, distance: 18.0
click at [485, 277] on input "2.5" at bounding box center [531, 282] width 99 height 17
click at [509, 283] on input "2.5" at bounding box center [531, 282] width 99 height 17
drag, startPoint x: 515, startPoint y: 278, endPoint x: 469, endPoint y: 278, distance: 46.4
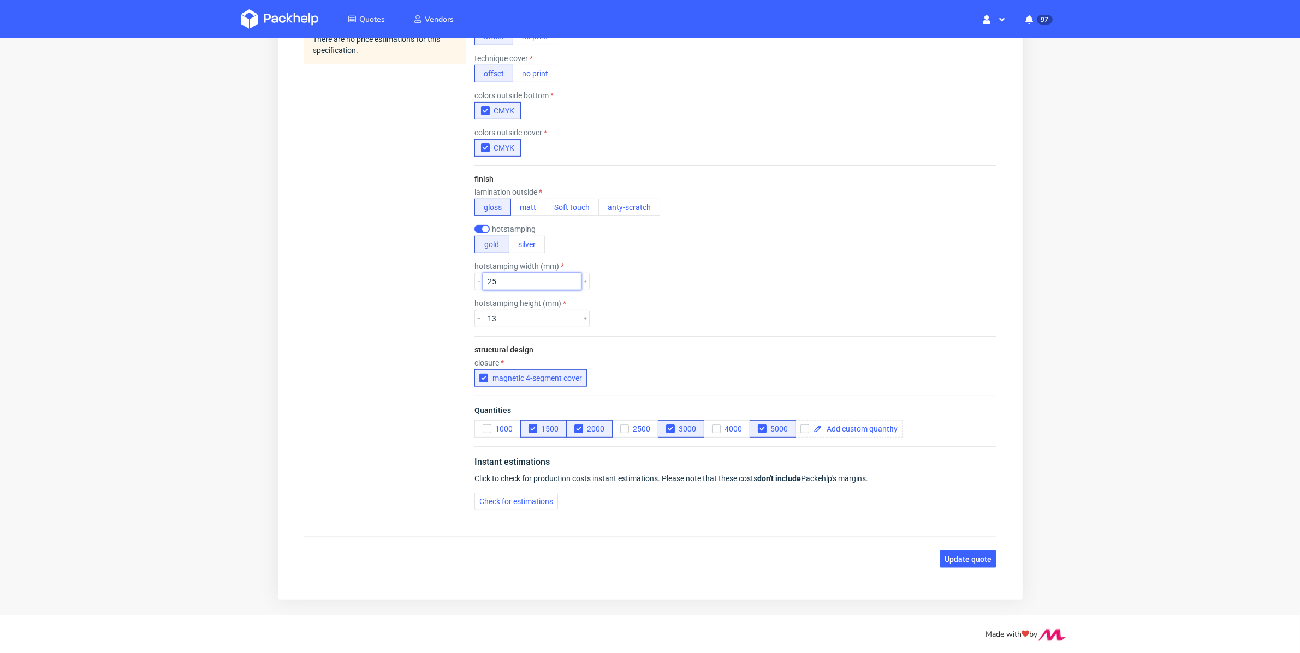
type input "25"
click at [492, 316] on input "13" at bounding box center [531, 319] width 99 height 17
click at [510, 318] on input "13" at bounding box center [531, 319] width 99 height 17
type input "130"
click at [704, 317] on div "hotstamping height (mm) 130" at bounding box center [735, 314] width 522 height 28
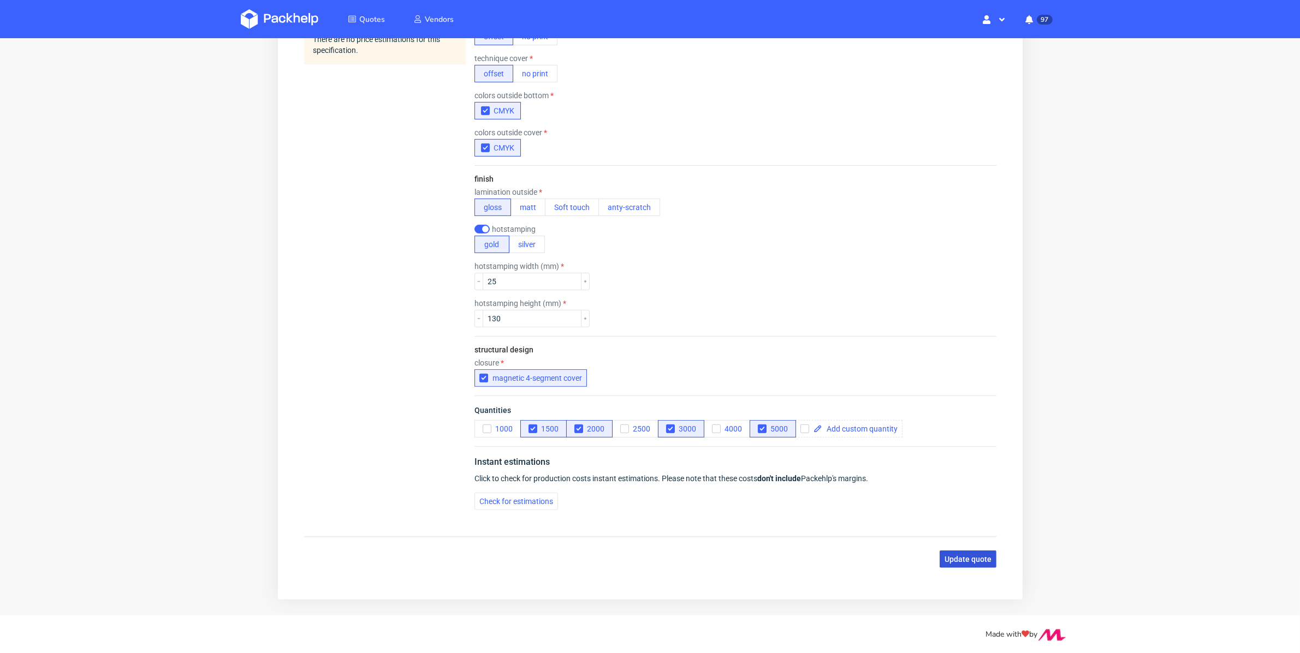
click at [944, 558] on span "Update quote" at bounding box center [967, 560] width 47 height 8
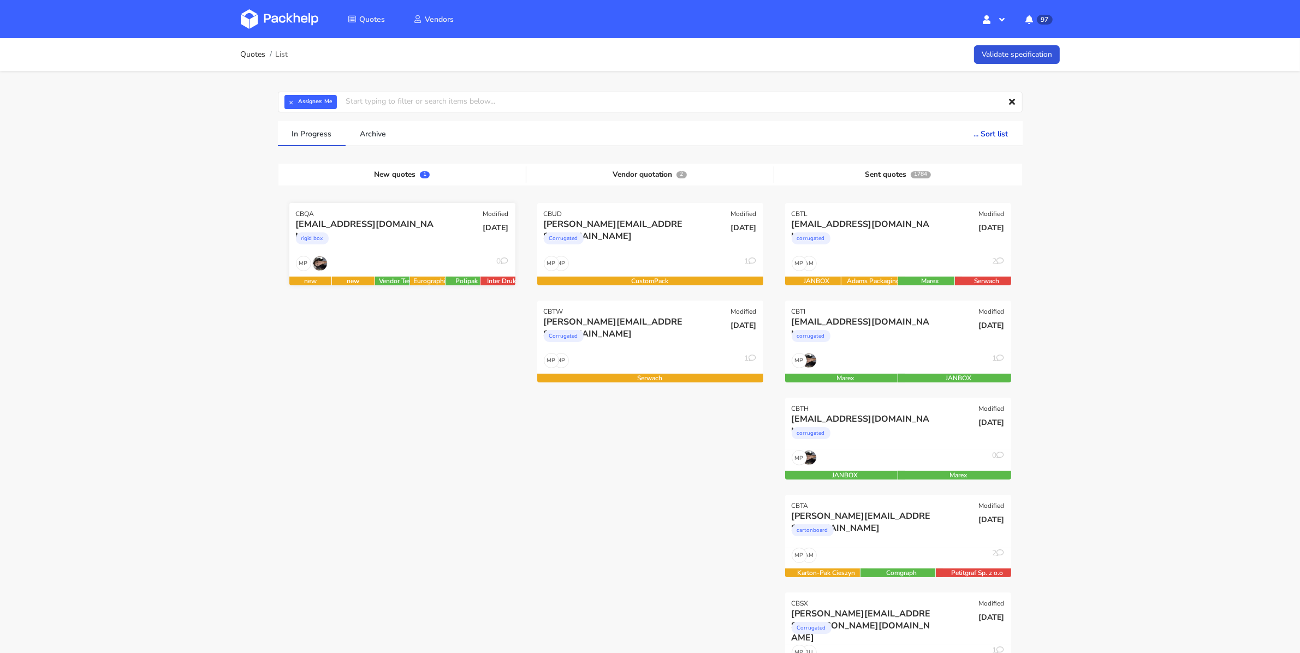
click at [454, 246] on div "09 Oct 2025" at bounding box center [478, 236] width 76 height 37
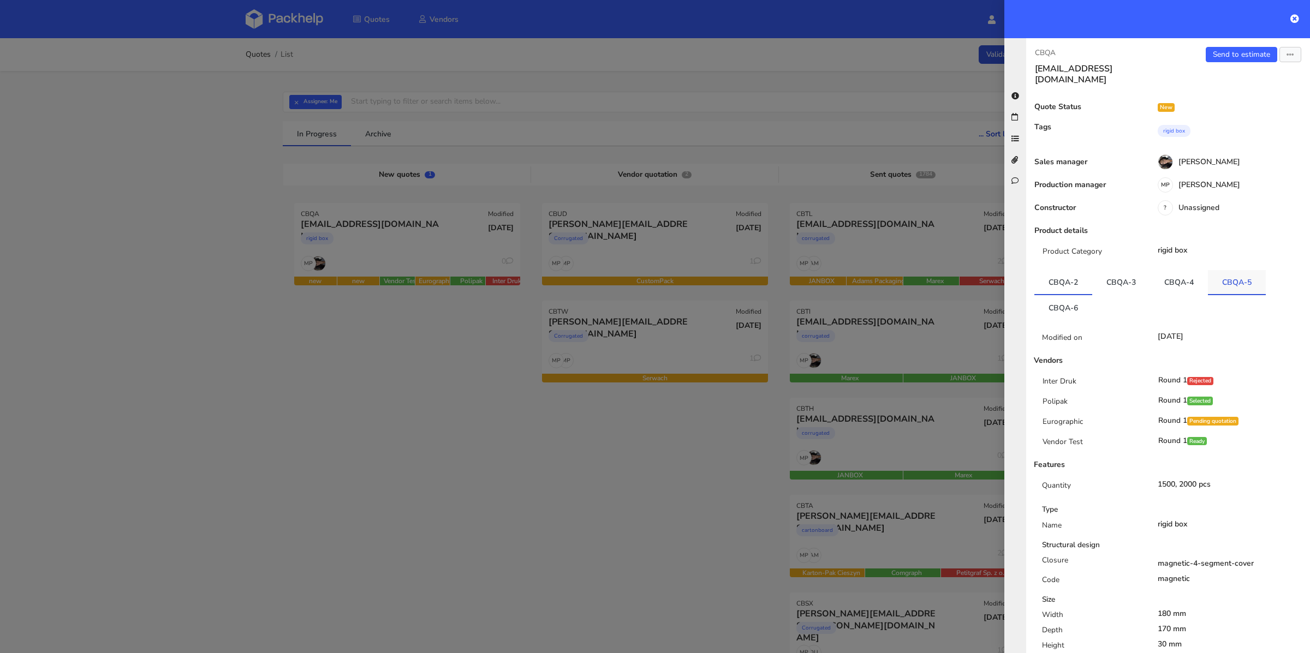
click at [1253, 275] on link "CBQA-5" at bounding box center [1237, 282] width 58 height 24
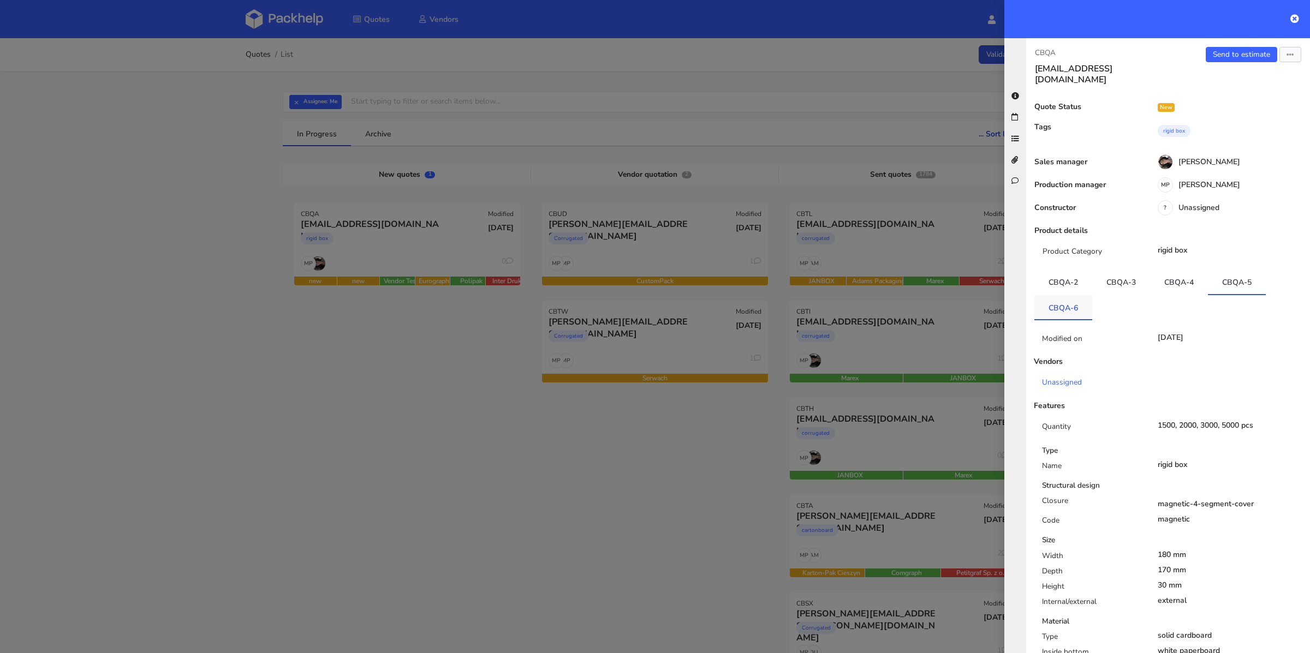
click at [1067, 295] on link "CBQA-6" at bounding box center [1064, 307] width 58 height 24
click at [1287, 55] on icon "button" at bounding box center [1291, 55] width 8 height 8
click at [1237, 100] on link "Edit quote" at bounding box center [1255, 97] width 96 height 18
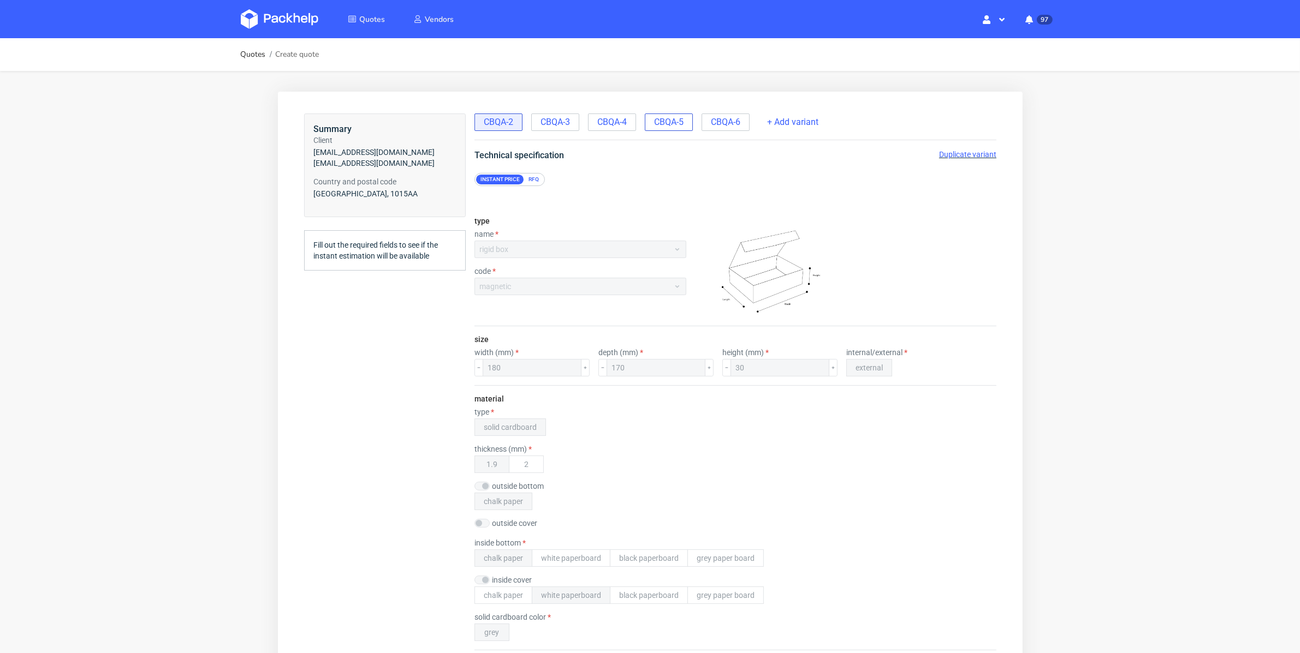
click at [676, 127] on span "CBQA-5" at bounding box center [667, 122] width 29 height 12
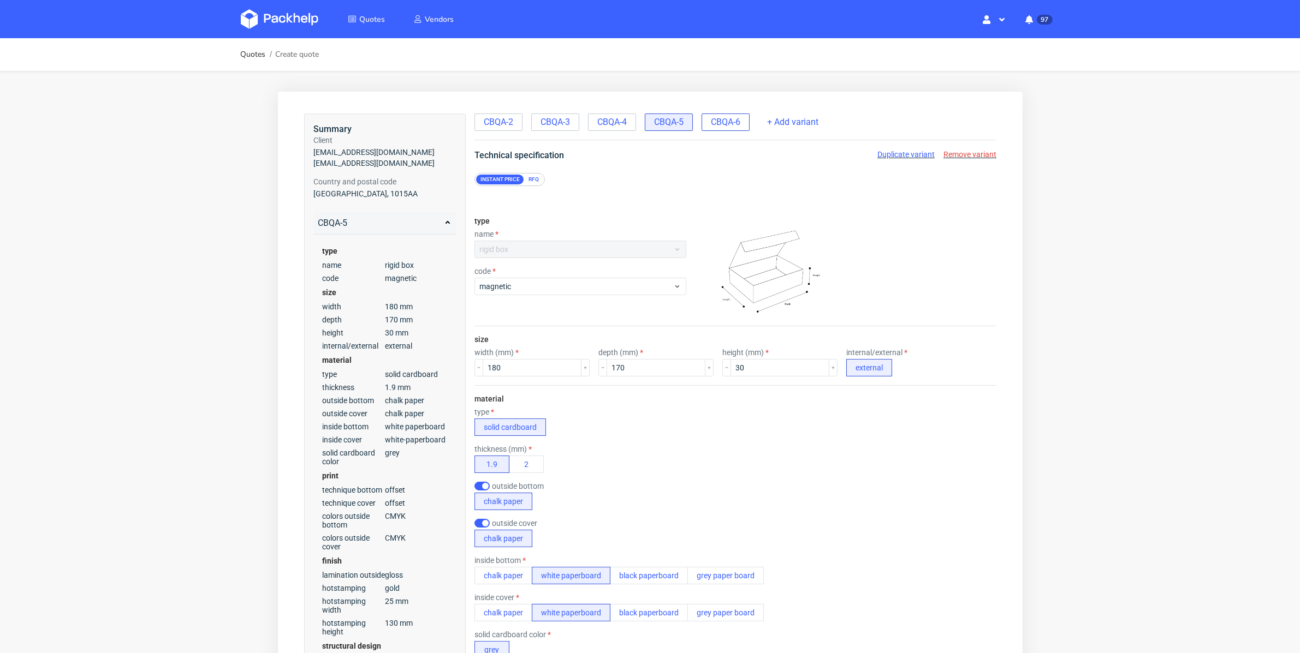
click at [733, 129] on div "CBQA-6" at bounding box center [725, 121] width 48 height 17
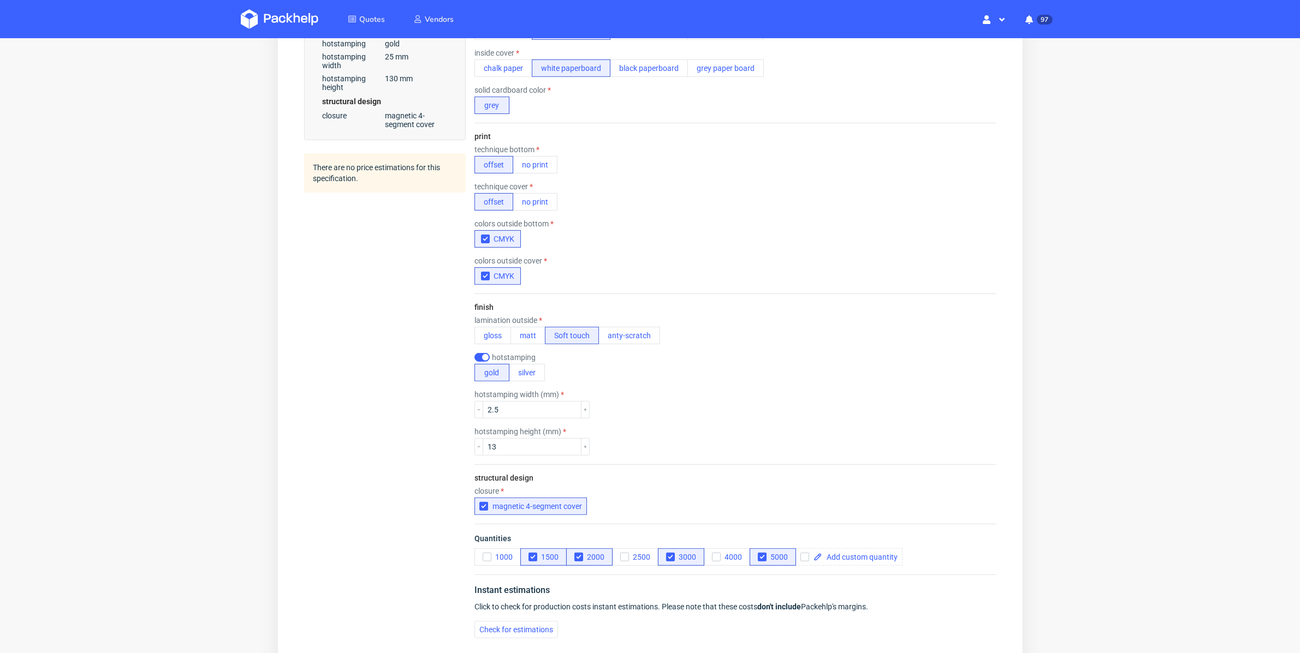
scroll to position [673, 0]
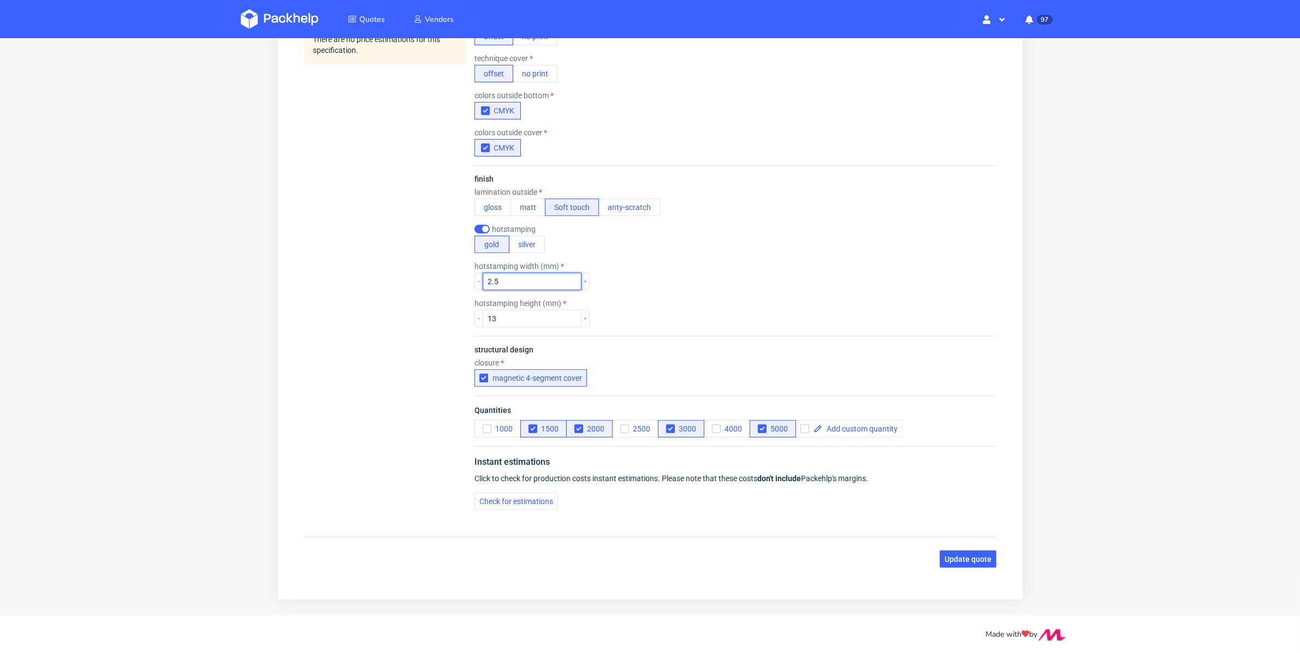
drag, startPoint x: 519, startPoint y: 276, endPoint x: 472, endPoint y: 269, distance: 47.5
click at [506, 275] on input "2.5" at bounding box center [531, 282] width 99 height 17
drag, startPoint x: 515, startPoint y: 282, endPoint x: 483, endPoint y: 269, distance: 34.8
click at [483, 269] on div "hotstamping width (mm) 2.5" at bounding box center [531, 277] width 115 height 28
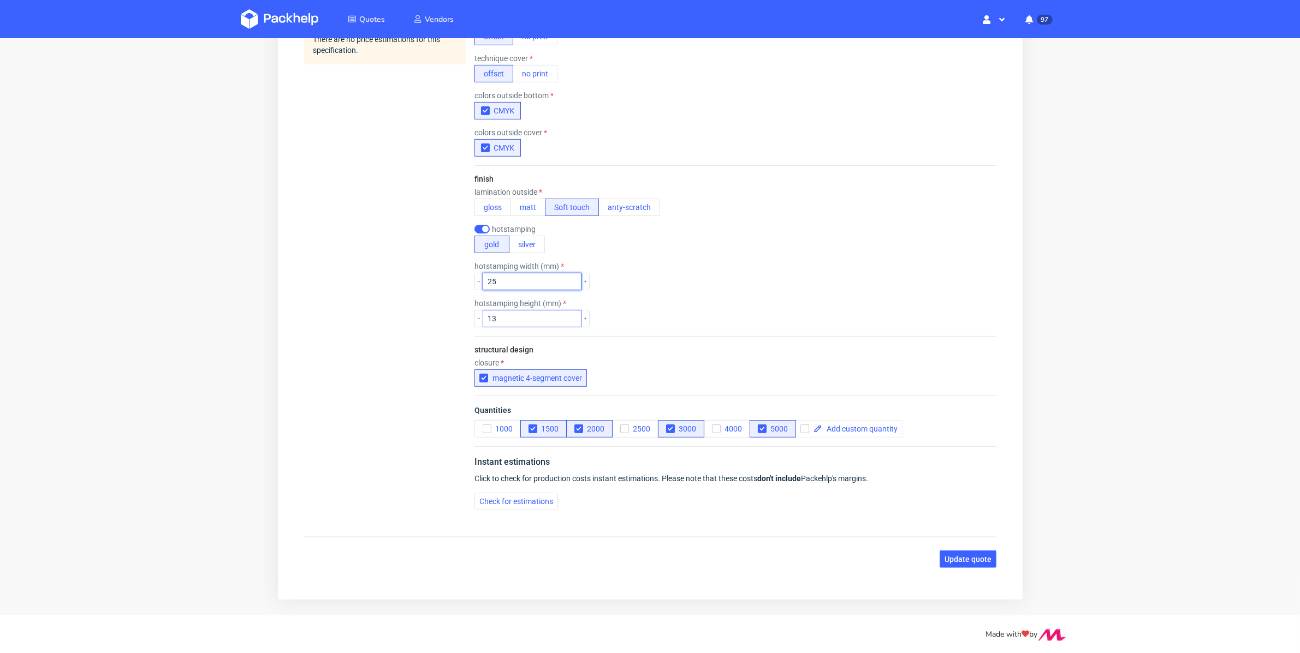
type input "25"
click at [521, 322] on input "13" at bounding box center [531, 319] width 99 height 17
type input "130"
click at [736, 304] on div "hotstamping height (mm) 130" at bounding box center [735, 314] width 522 height 28
click at [959, 551] on button "Update quote" at bounding box center [967, 559] width 57 height 17
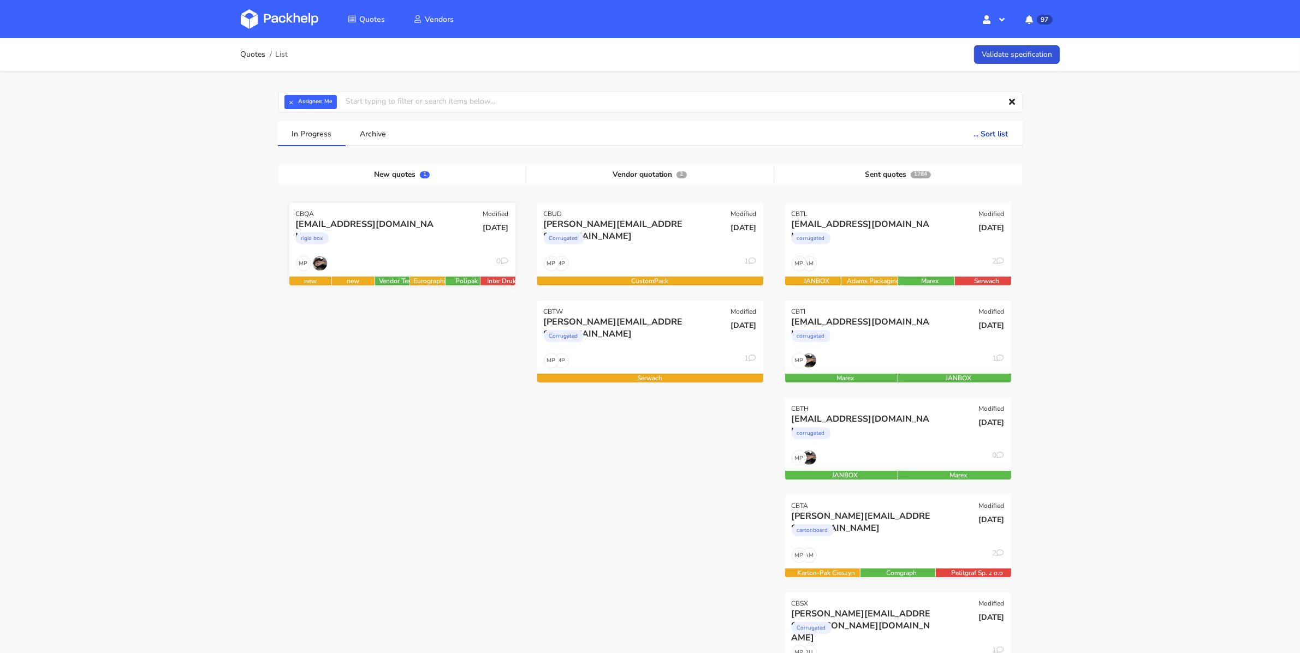
click at [435, 270] on div "MP 0" at bounding box center [402, 266] width 226 height 21
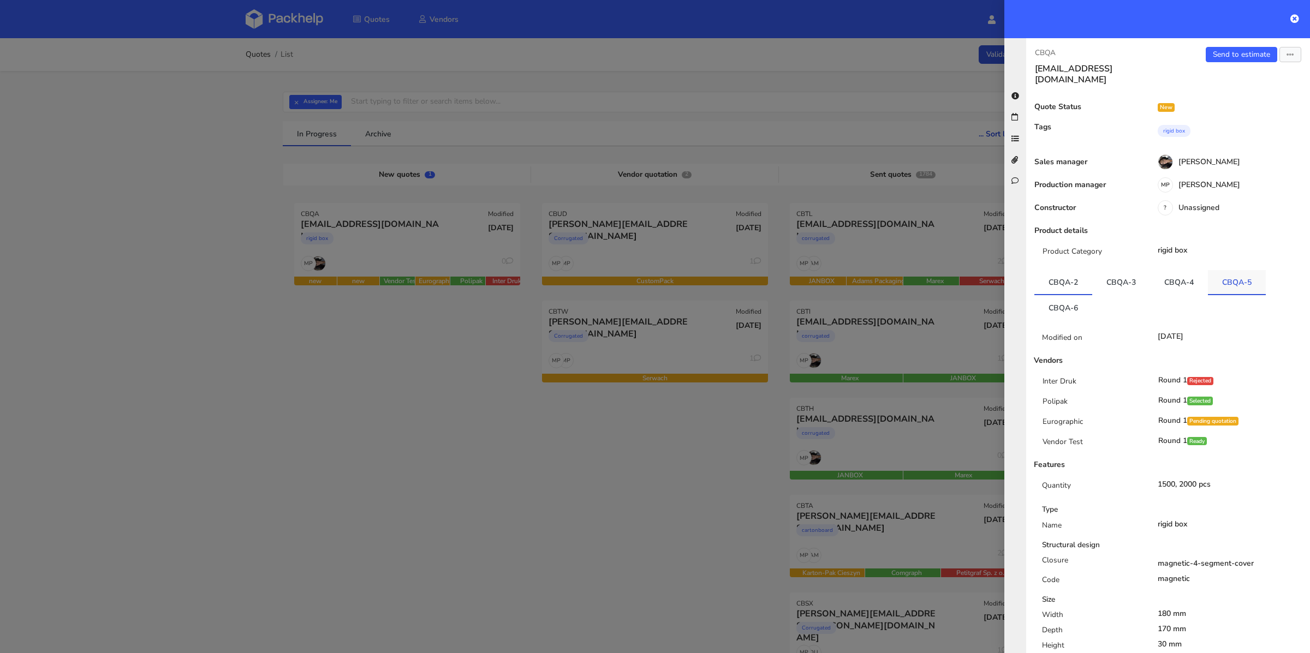
click at [1229, 270] on link "CBQA-5" at bounding box center [1237, 282] width 58 height 24
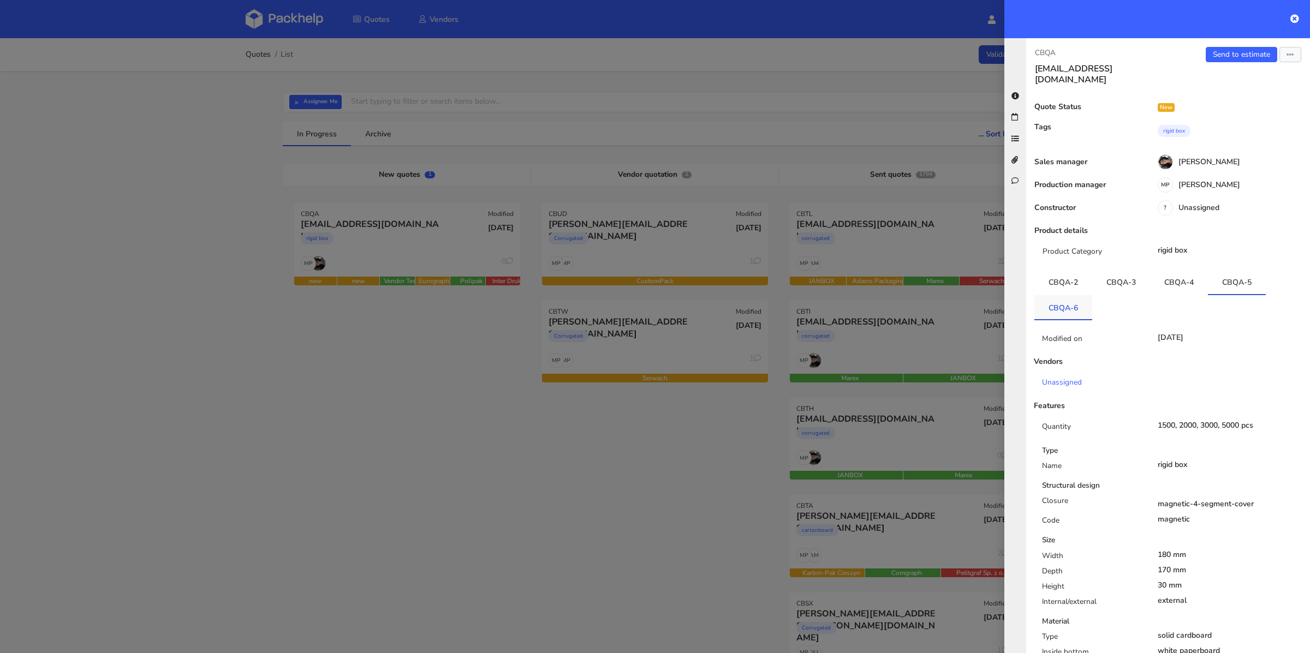
click at [1068, 301] on link "CBQA-6" at bounding box center [1064, 307] width 58 height 24
click at [1215, 58] on link "Send to estimate" at bounding box center [1242, 54] width 72 height 15
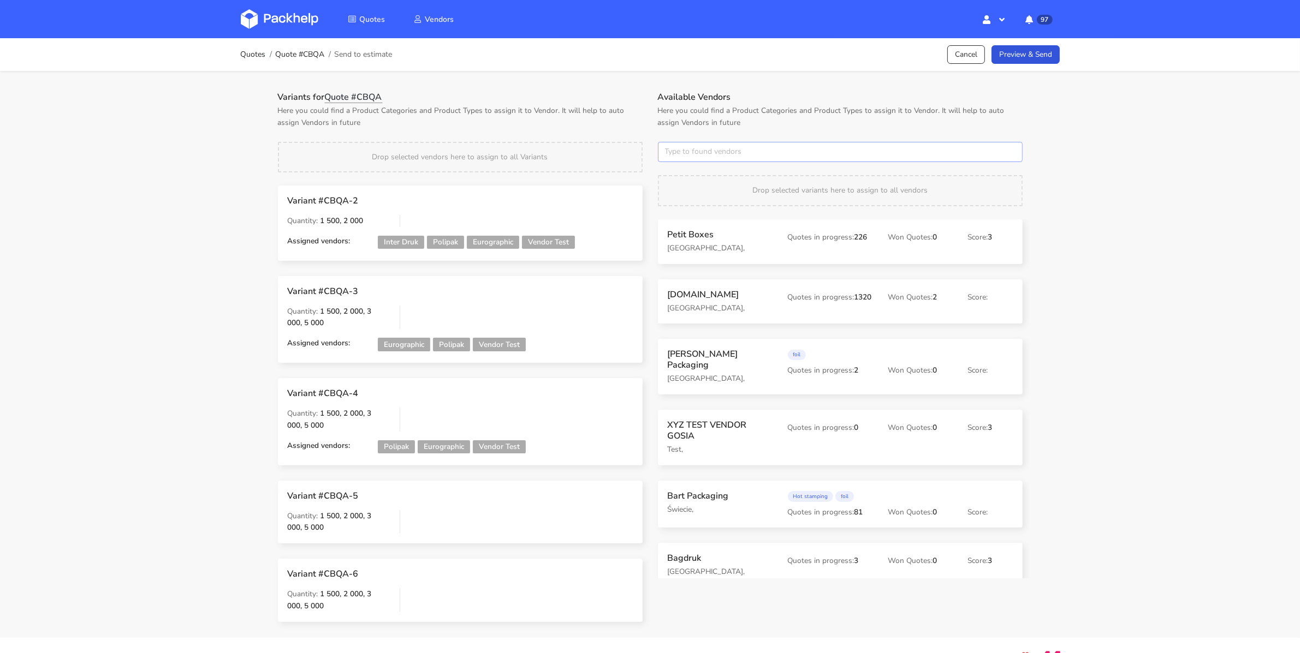
click at [704, 155] on input "text" at bounding box center [840, 152] width 365 height 21
type input "polipak"
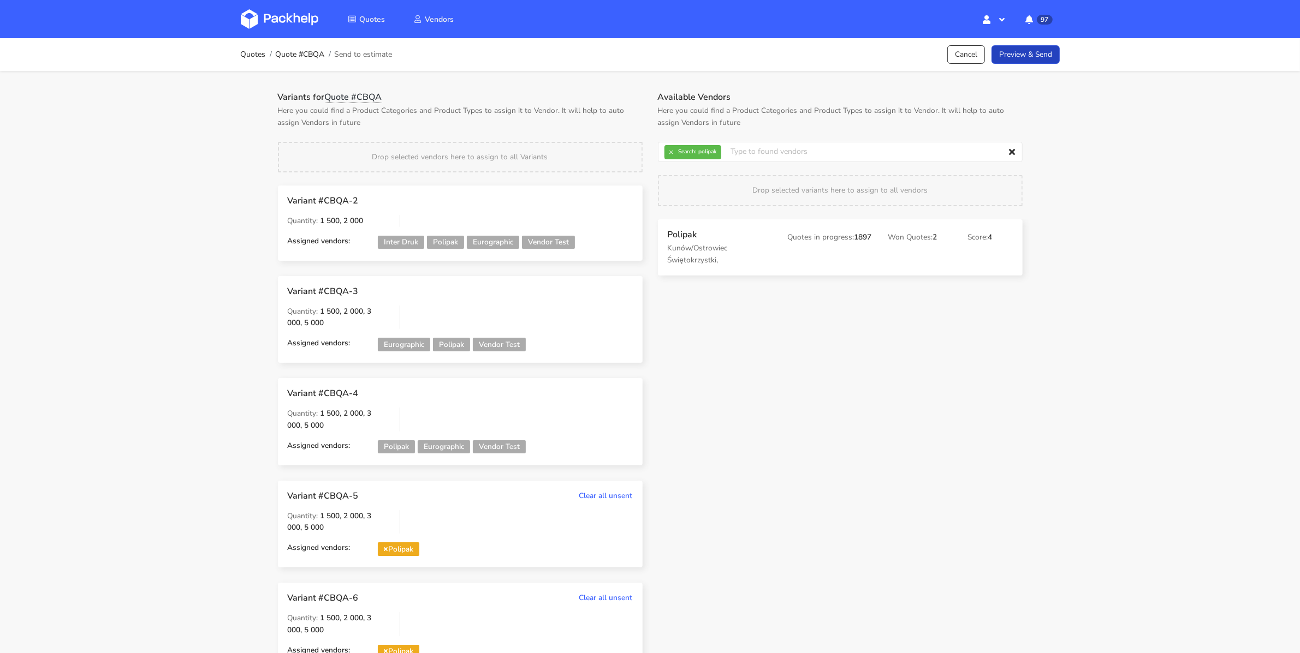
click at [1025, 56] on link "Preview & Send" at bounding box center [1025, 54] width 68 height 19
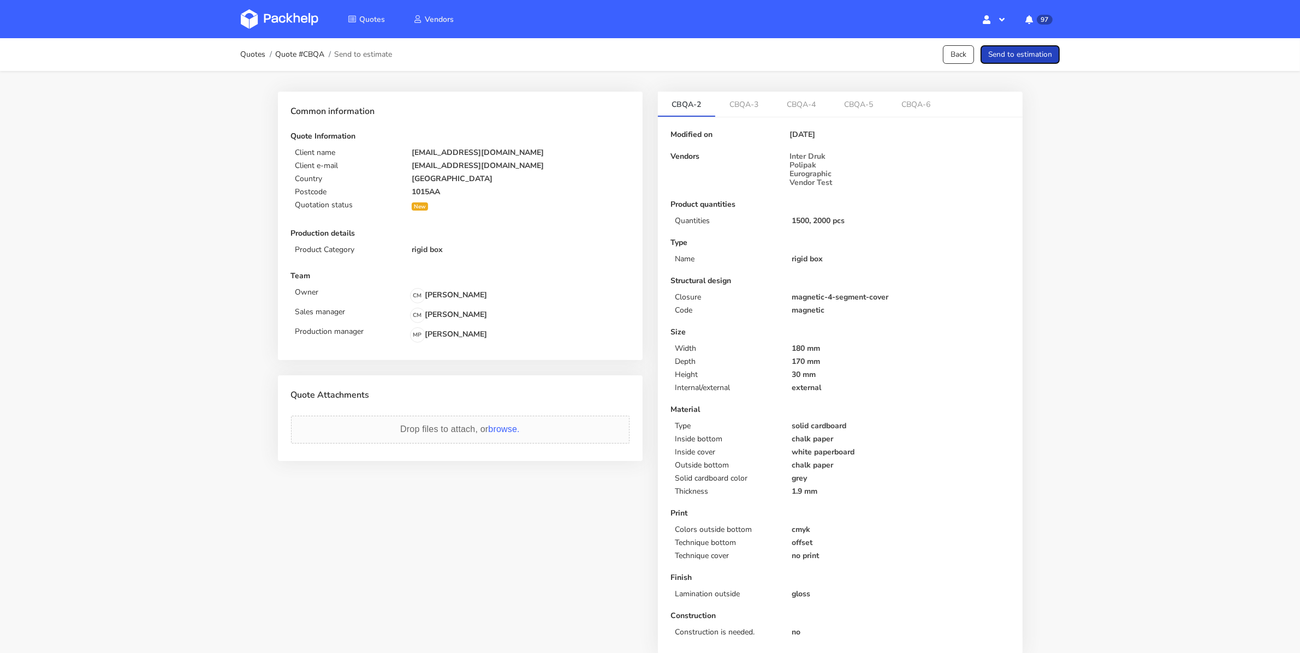
click at [1025, 56] on button "Send to estimation" at bounding box center [1019, 54] width 79 height 19
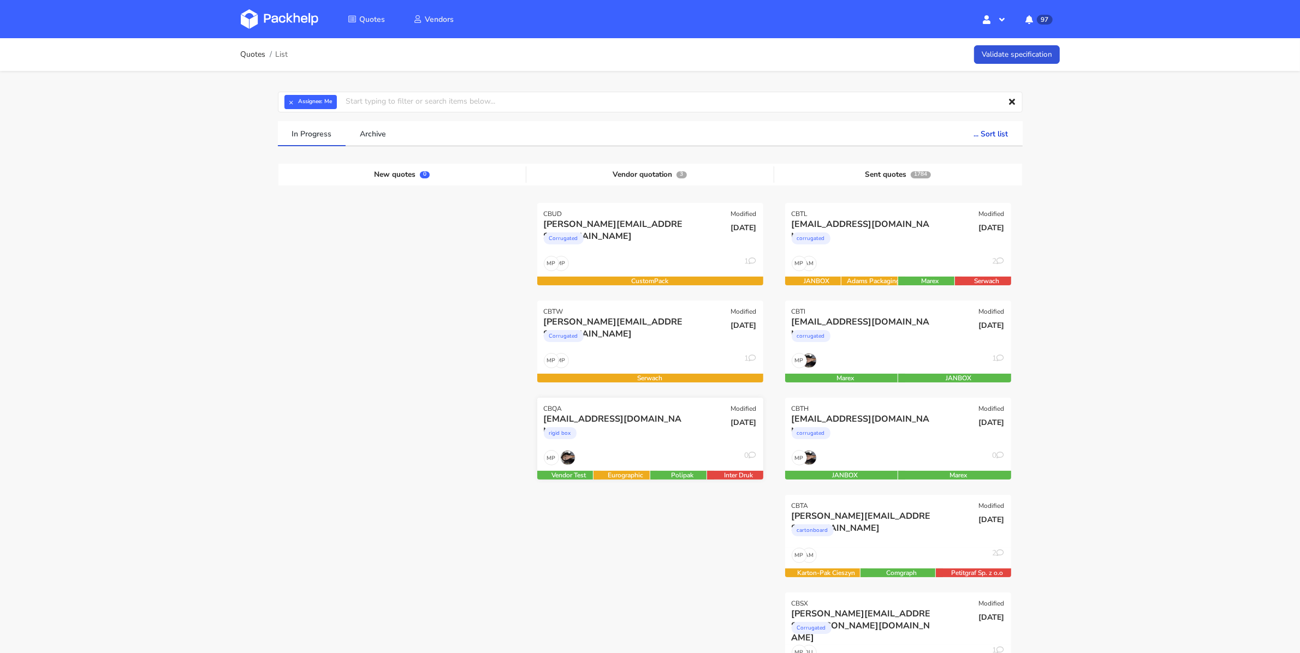
click at [650, 430] on div "rigid box" at bounding box center [616, 436] width 145 height 22
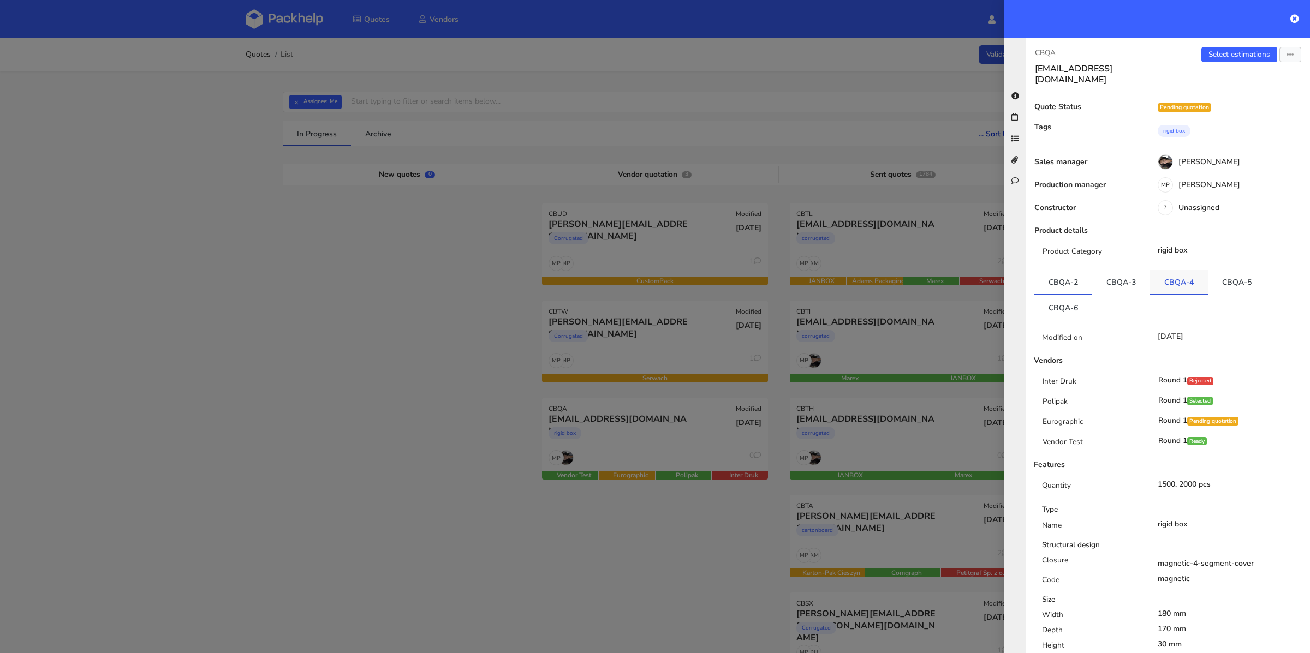
click at [1168, 273] on link "CBQA-4" at bounding box center [1179, 282] width 58 height 24
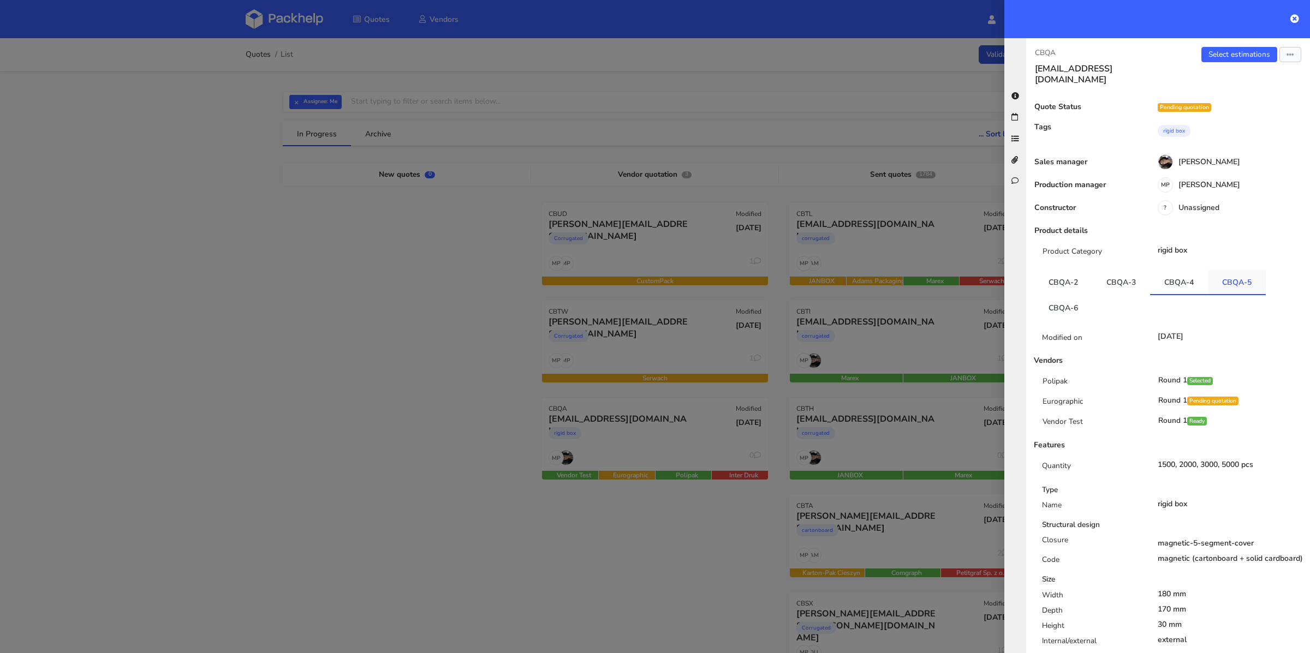
click at [1225, 273] on link "CBQA-5" at bounding box center [1237, 282] width 58 height 24
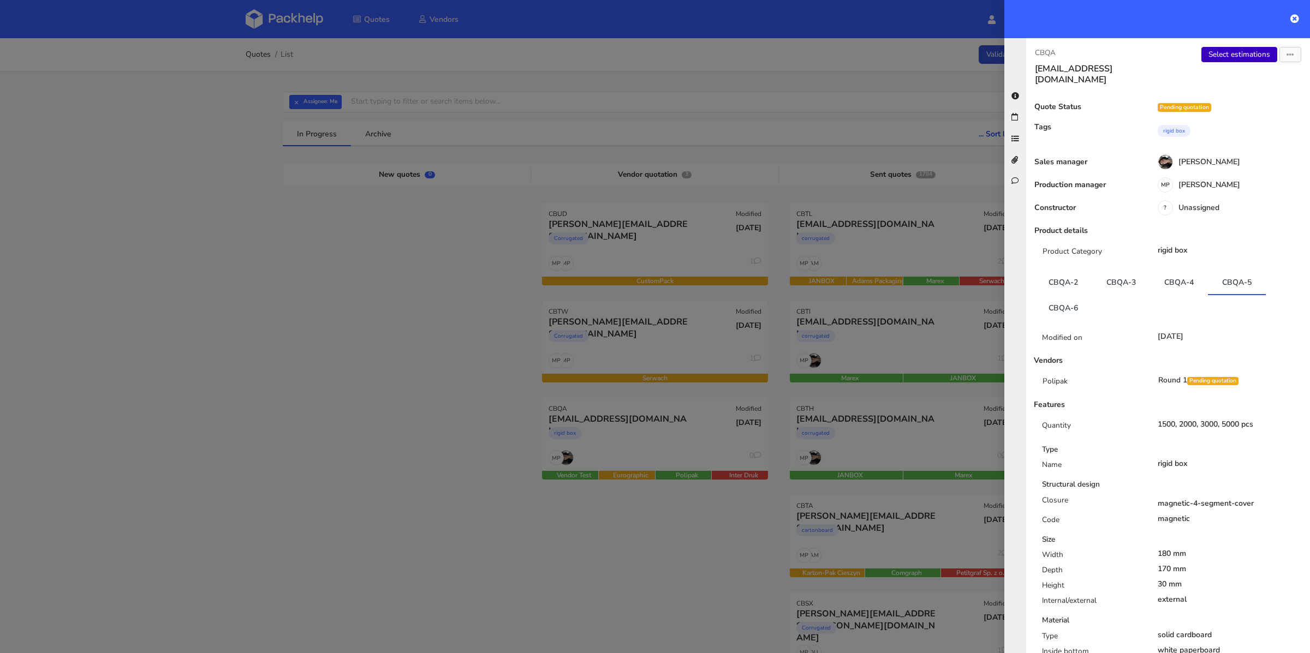
click at [1235, 52] on link "Select estimations" at bounding box center [1240, 54] width 76 height 15
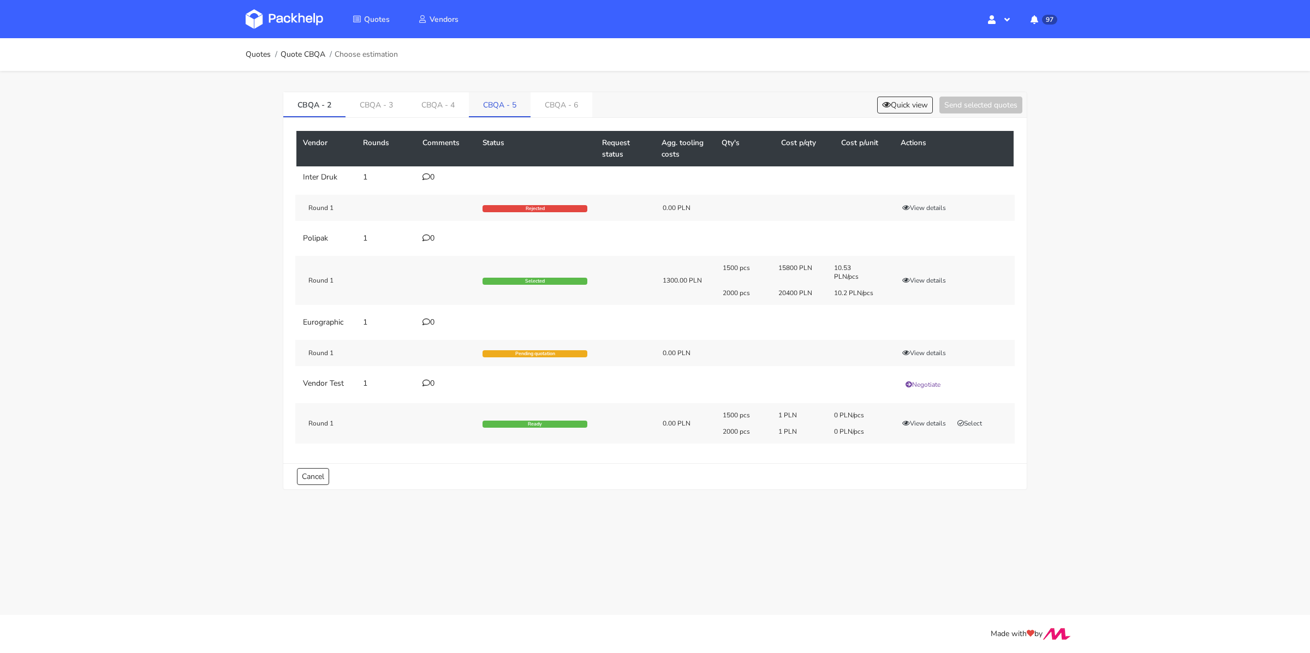
click at [510, 95] on link "CBQA - 5" at bounding box center [500, 104] width 62 height 24
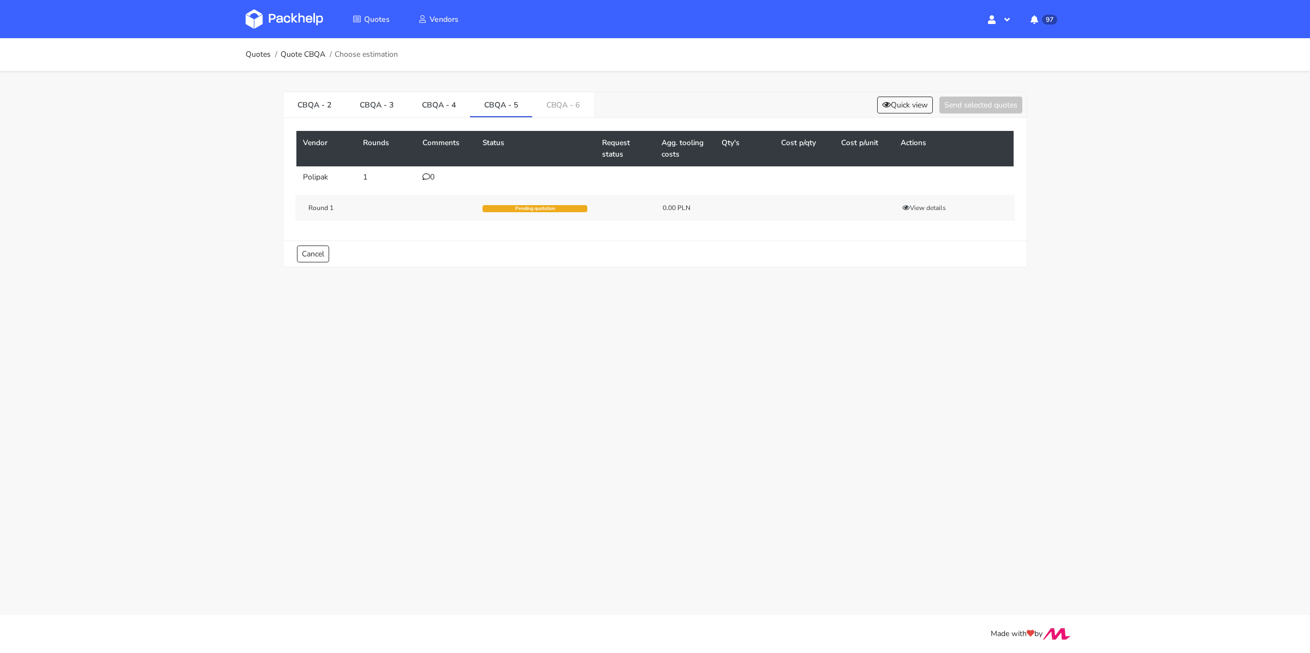
click at [426, 173] on icon at bounding box center [427, 177] width 8 height 8
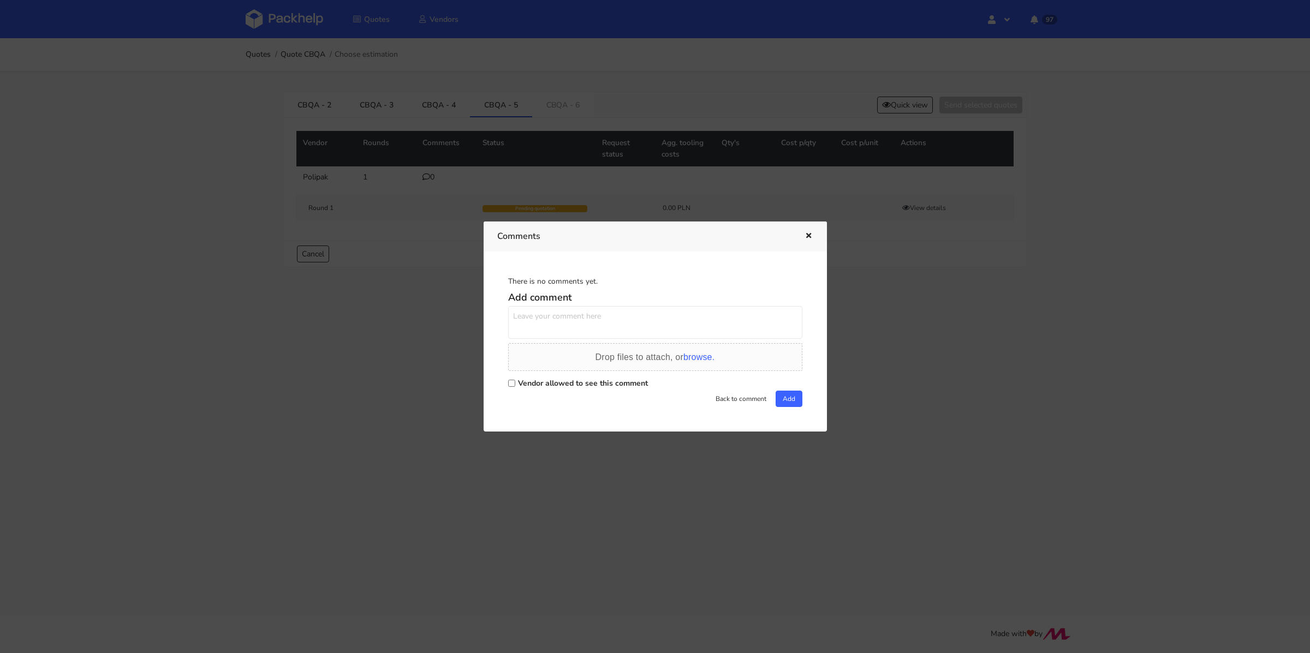
click at [540, 394] on div "Back to comment Add" at bounding box center [655, 399] width 294 height 16
click at [535, 383] on label "Vendor allowed to see this comment" at bounding box center [583, 383] width 130 height 10
click at [515, 383] on input "Vendor allowed to see this comment" at bounding box center [511, 383] width 7 height 7
checkbox input "true"
click at [543, 320] on textarea at bounding box center [655, 322] width 294 height 33
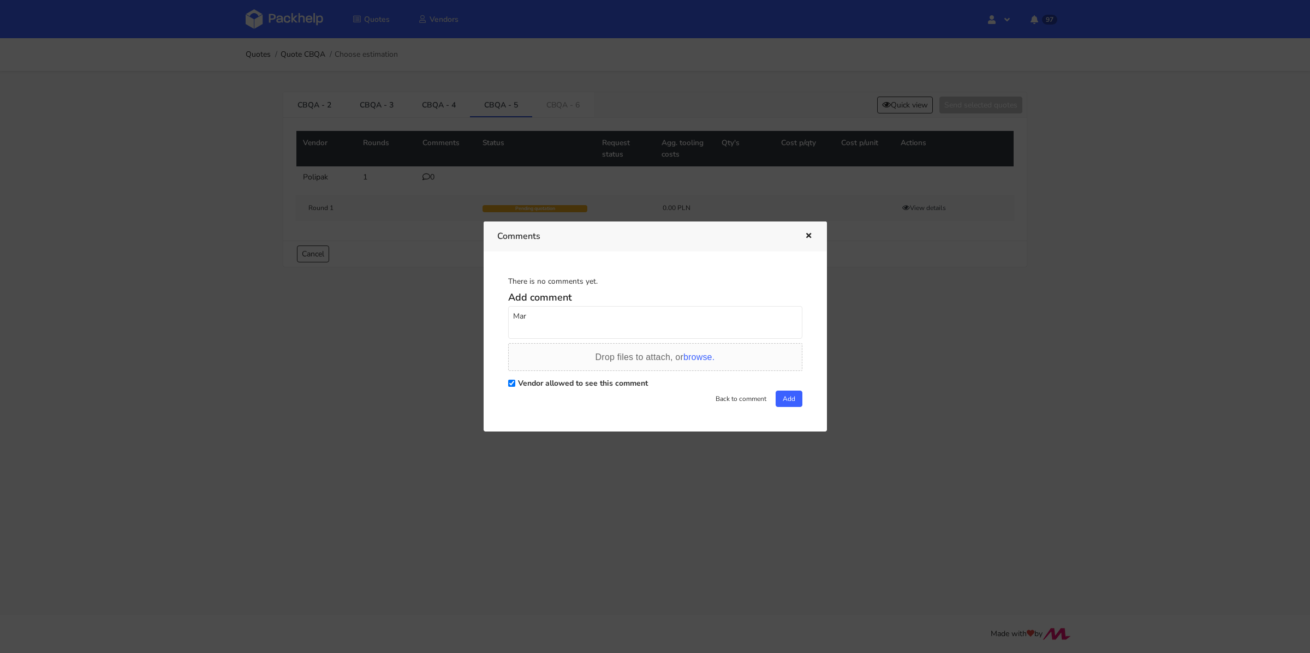
click at [355, 285] on div at bounding box center [655, 326] width 1310 height 653
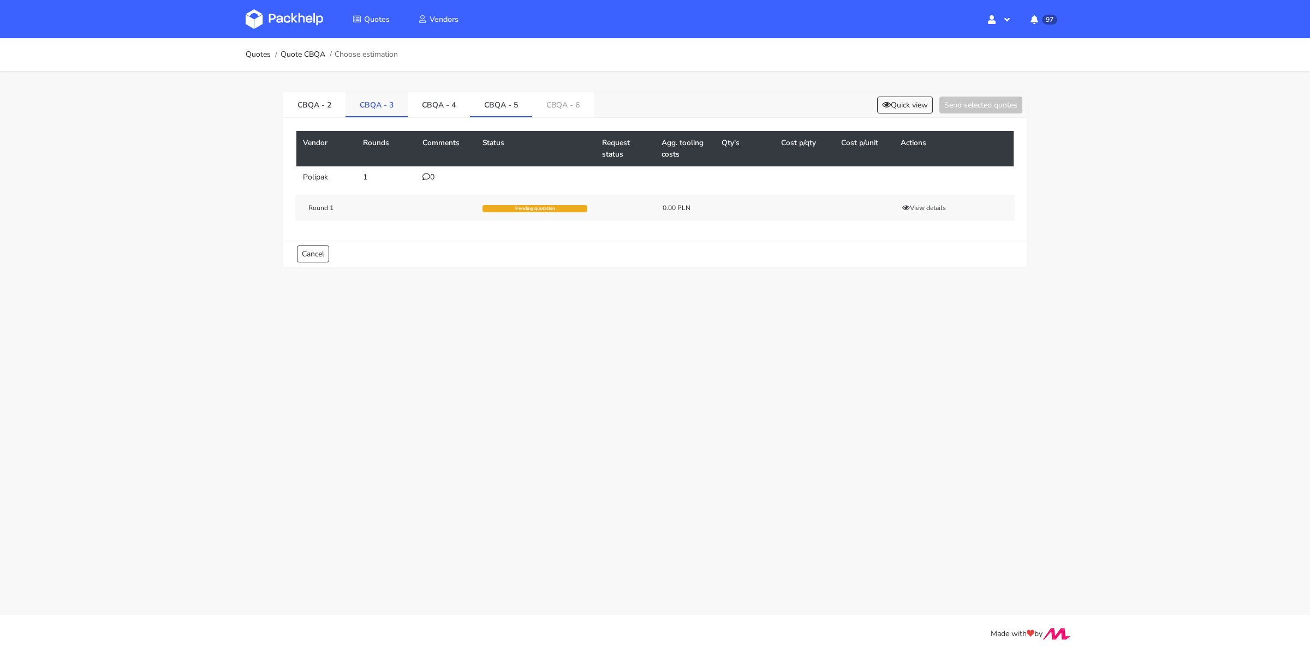
click at [383, 106] on link "CBQA - 3" at bounding box center [377, 104] width 62 height 24
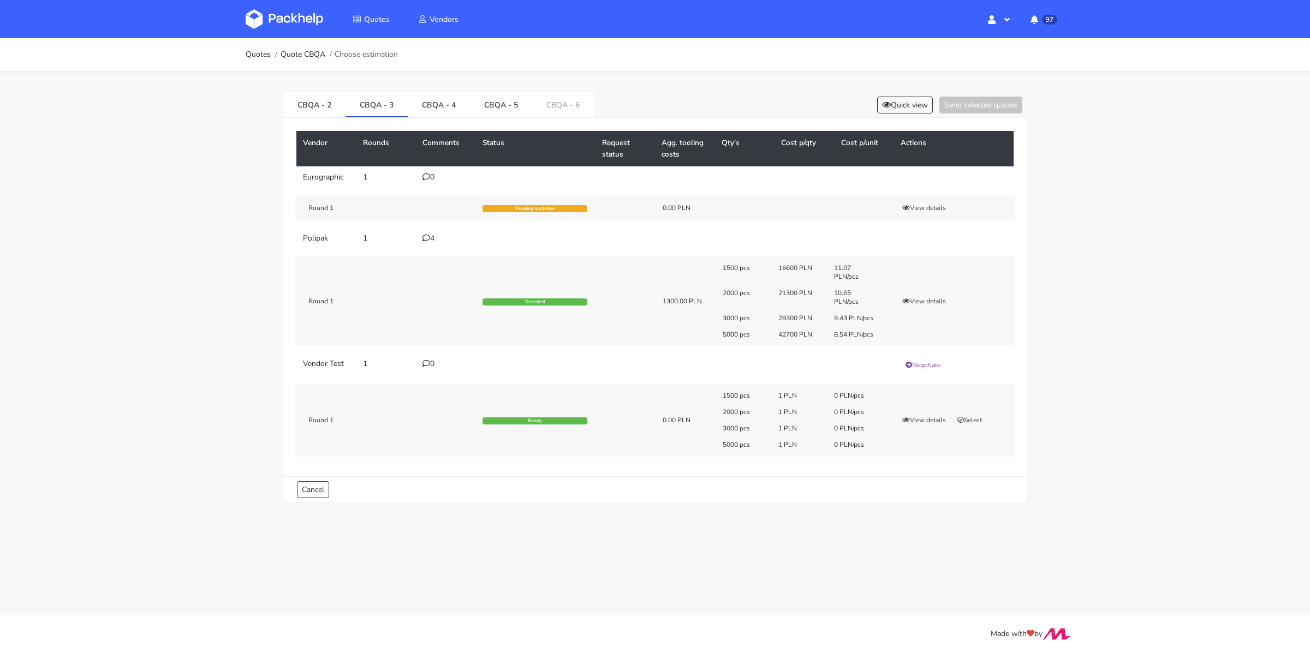
click at [425, 241] on div "4" at bounding box center [446, 238] width 47 height 9
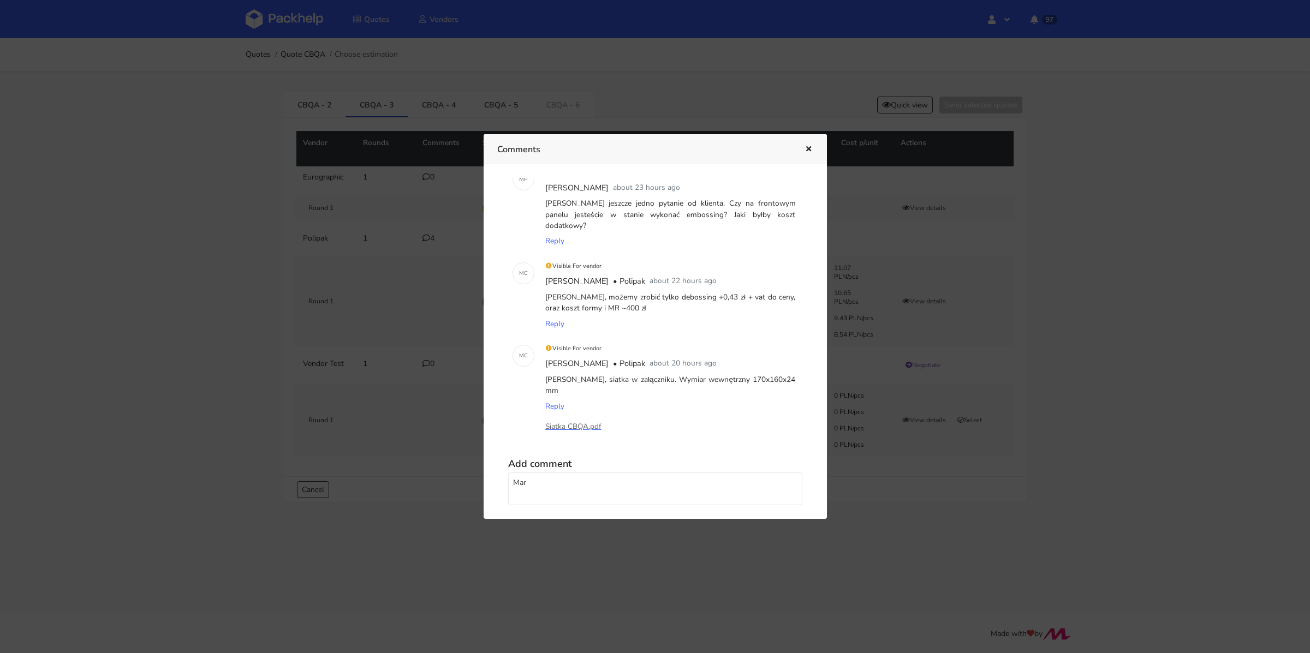
scroll to position [167, 0]
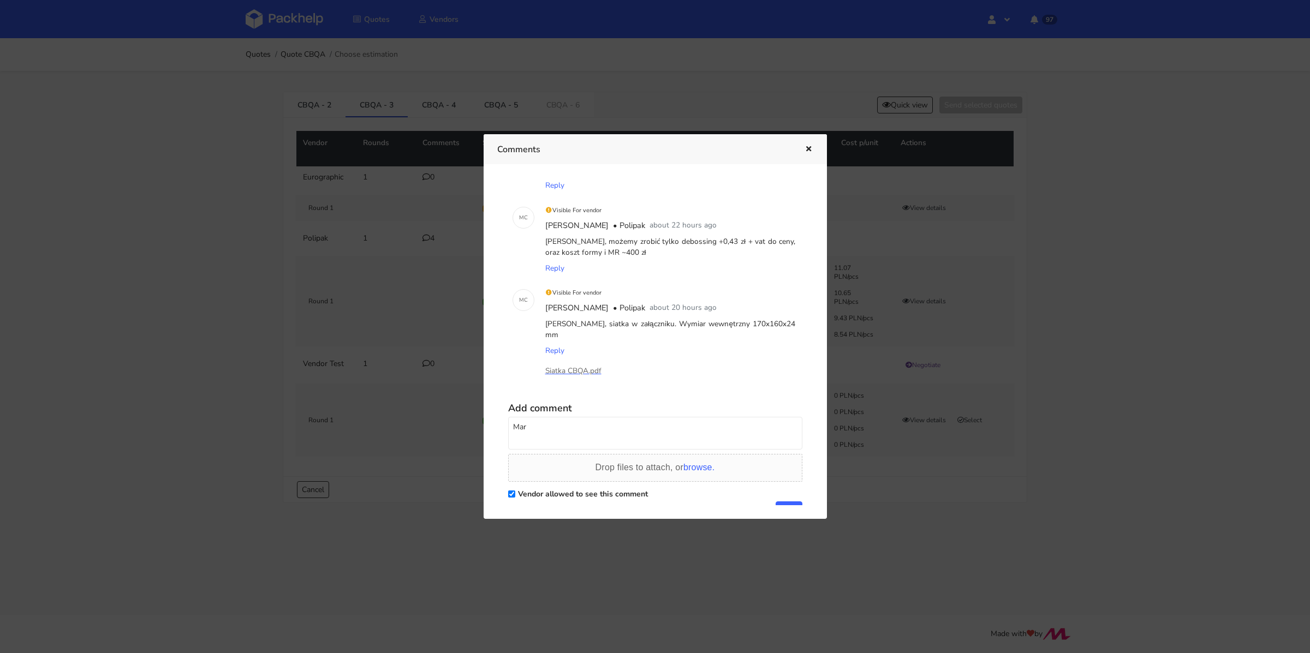
click at [812, 148] on icon "button" at bounding box center [808, 150] width 9 height 8
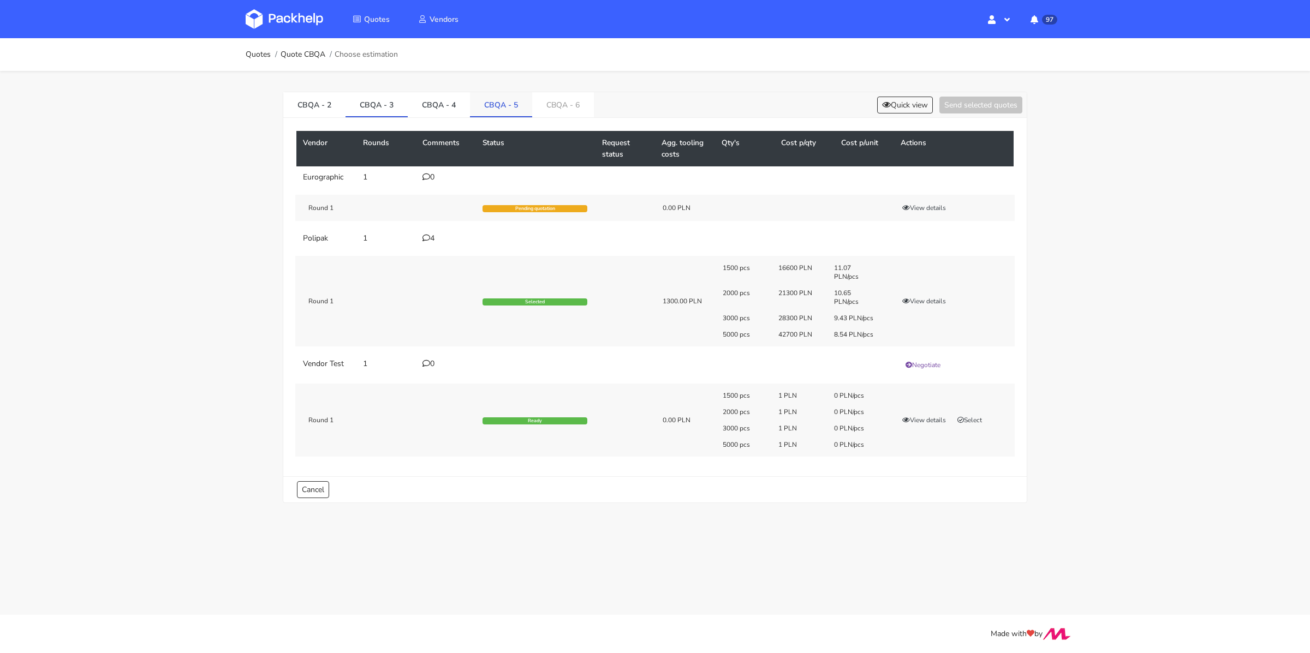
click at [513, 110] on link "CBQA - 5" at bounding box center [501, 104] width 62 height 24
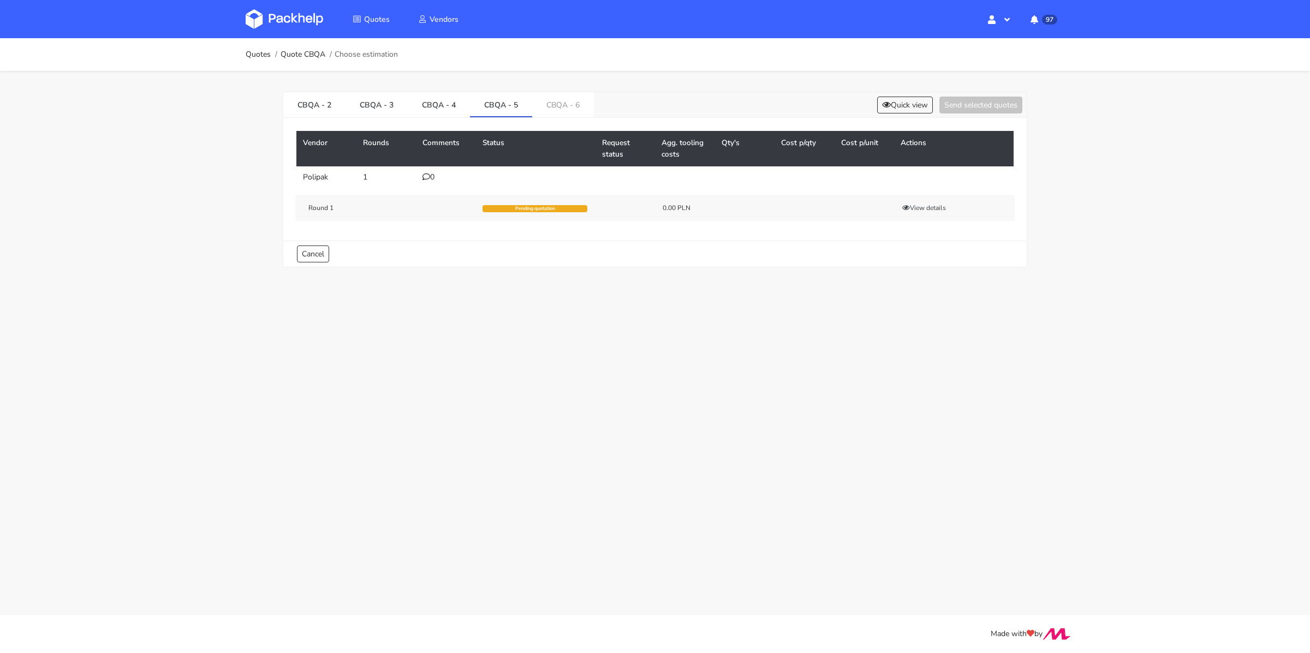
click at [433, 173] on div "0" at bounding box center [446, 177] width 47 height 9
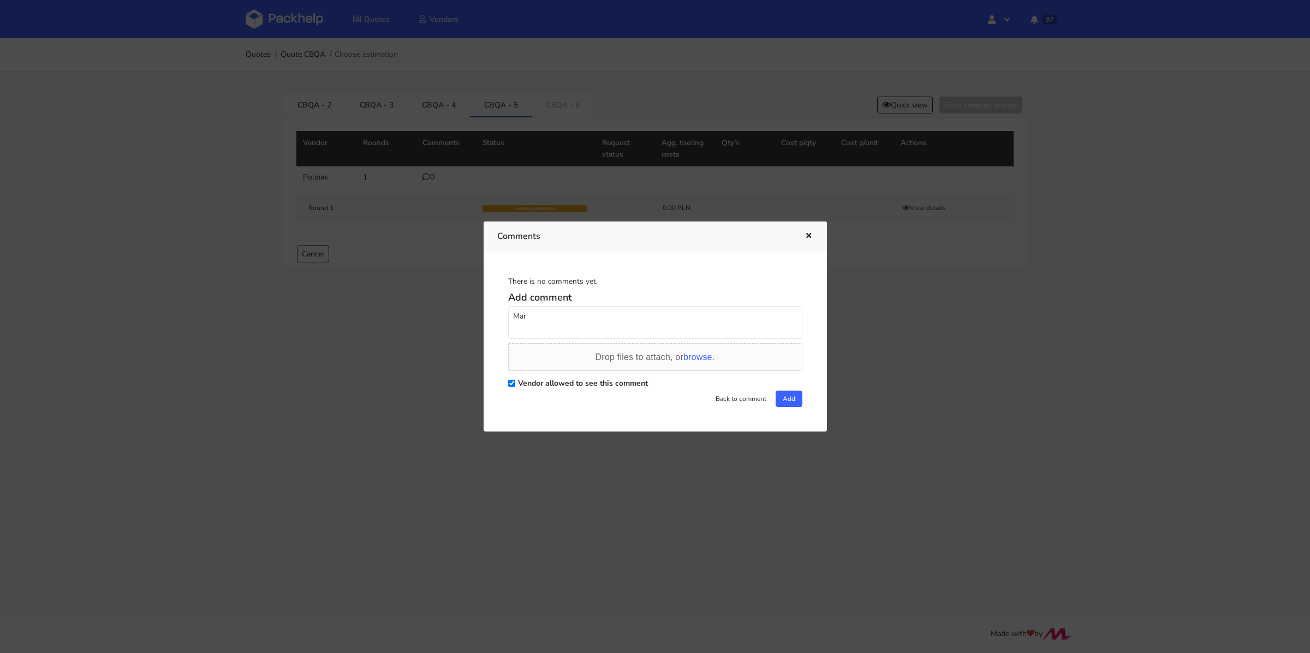
scroll to position [0, 0]
click at [550, 319] on textarea "Mar" at bounding box center [655, 322] width 294 height 33
type textarea "M"
type textarea "c"
paste textarea "lamination glow + HS "logo is 2,5cm x 13cm" laminatin soft touch + HS "logo is …"
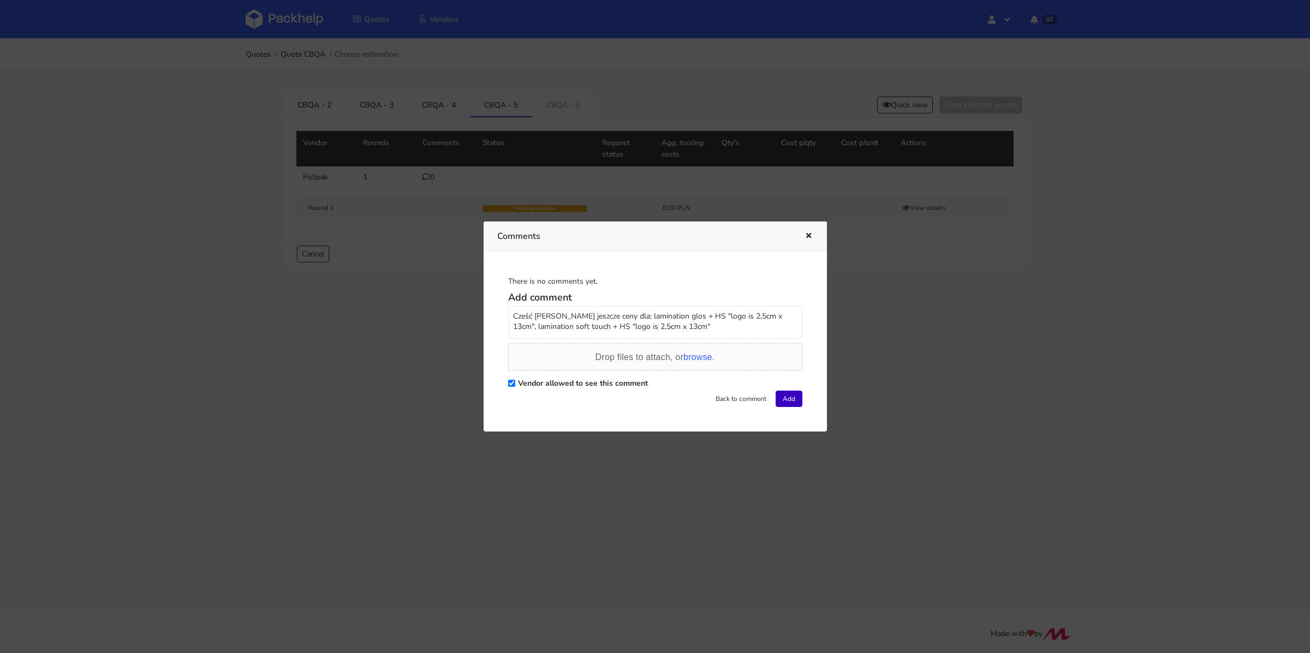
type textarea "Cześć Marcin potrzebuję jeszcze ceny dla: lamination glos + HS "logo is 2,5cm x…"
click at [788, 400] on button "Add" at bounding box center [789, 399] width 27 height 16
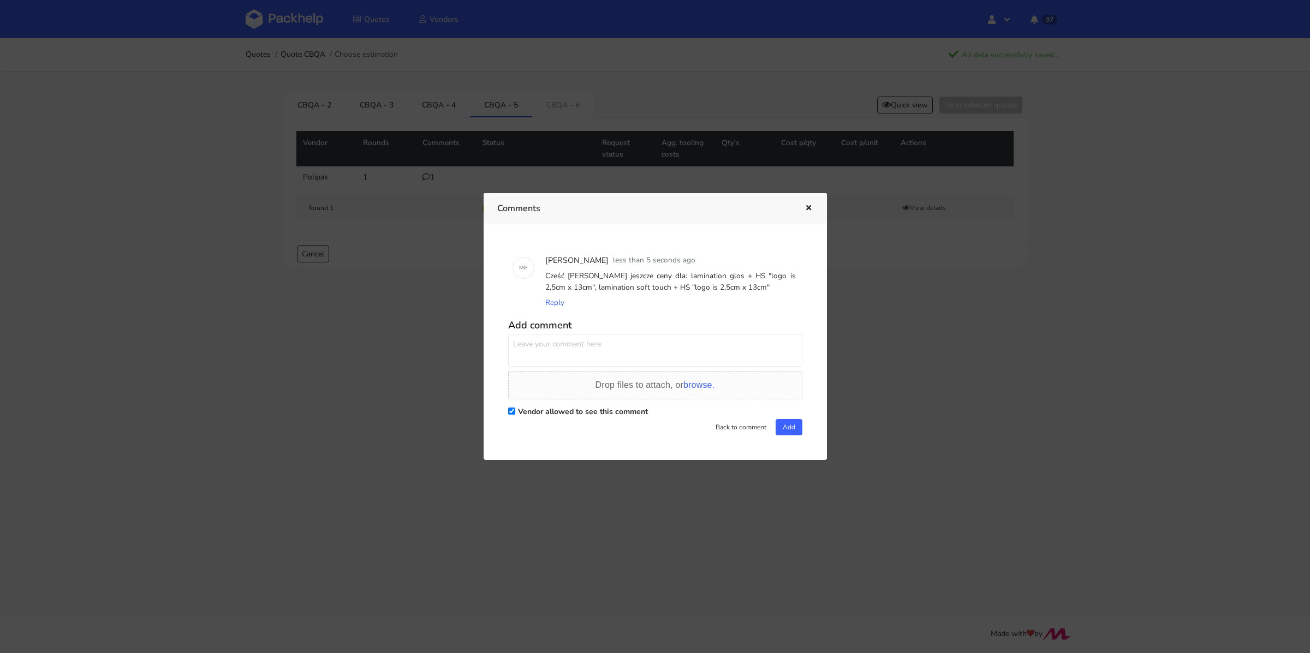
click at [805, 210] on icon "button" at bounding box center [808, 209] width 9 height 8
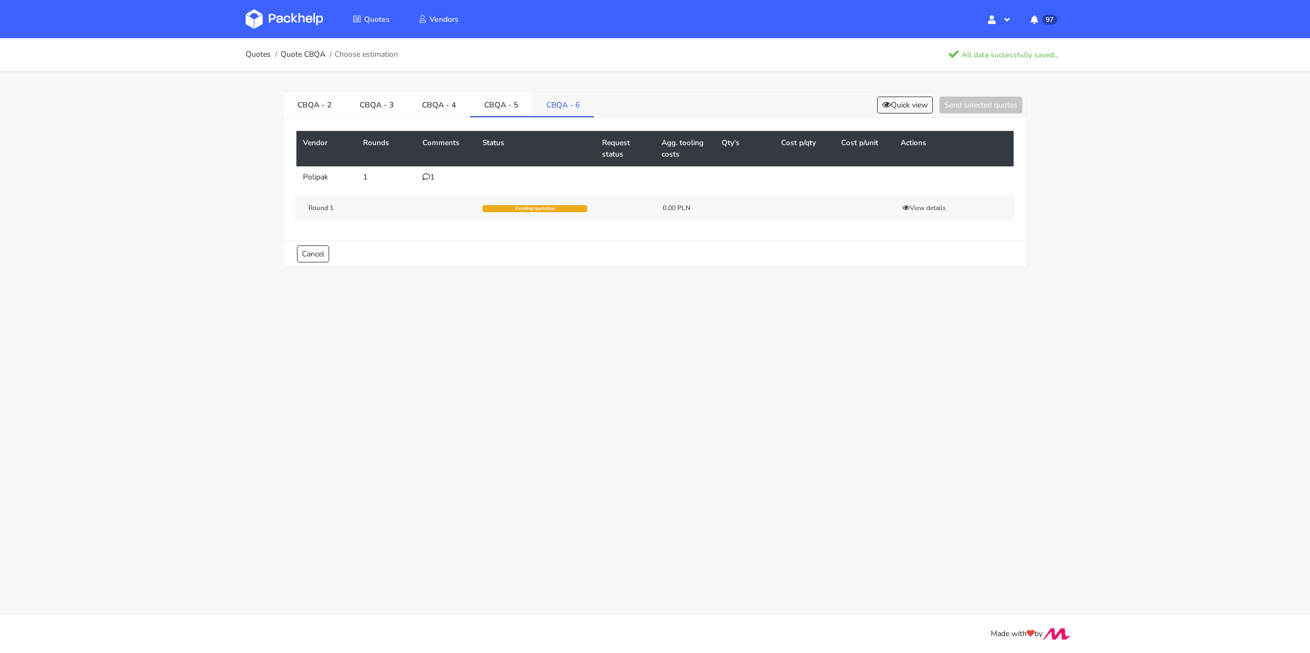
click at [553, 103] on link "CBQA - 6" at bounding box center [563, 104] width 62 height 24
click at [236, 63] on div "Quotes Quote CBQA Choose estimation" at bounding box center [654, 54] width 873 height 33
click at [257, 53] on link "Quotes" at bounding box center [258, 54] width 25 height 9
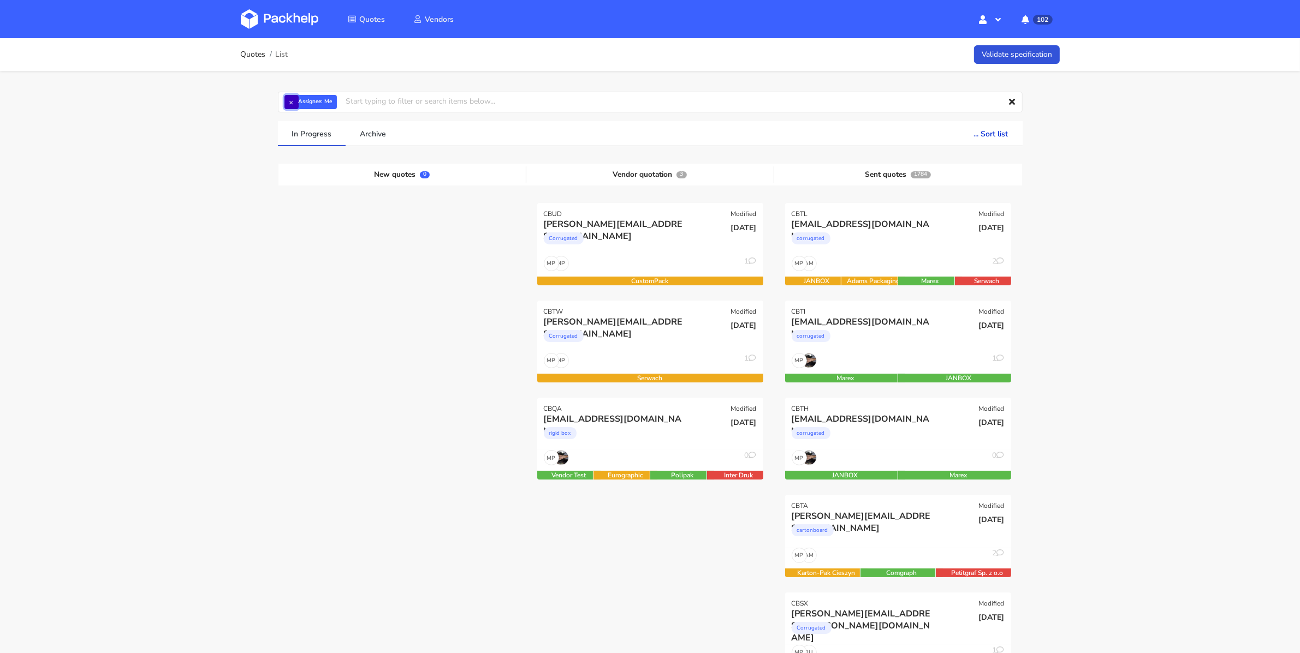
click at [291, 105] on button "×" at bounding box center [291, 102] width 14 height 14
click at [300, 104] on input "text" at bounding box center [650, 102] width 745 height 21
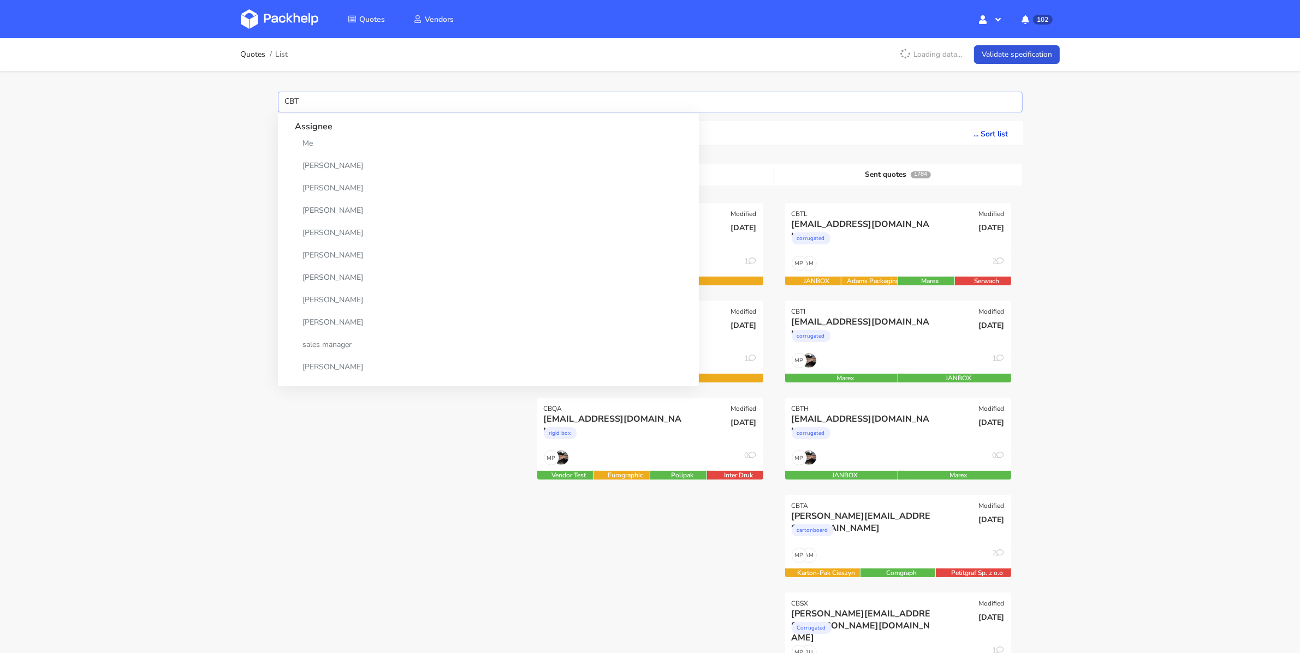
type input "CBTT"
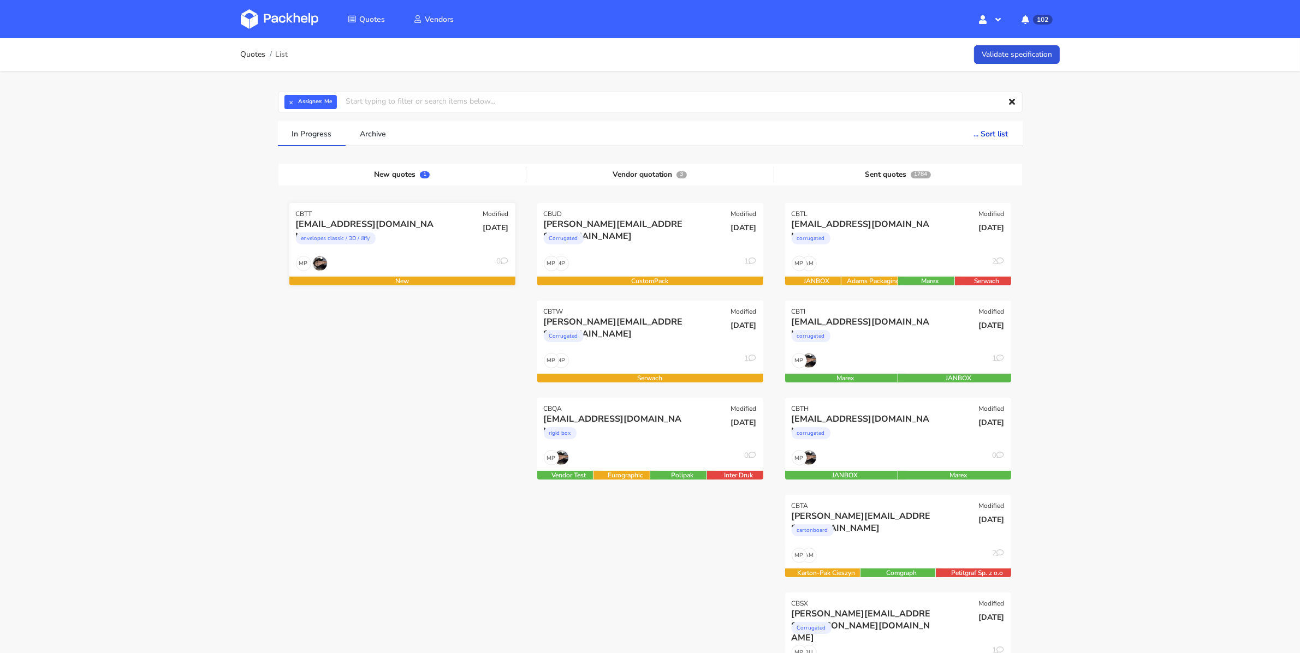
click at [401, 245] on div "envelopes classic / 3D / Jiffy" at bounding box center [368, 241] width 145 height 22
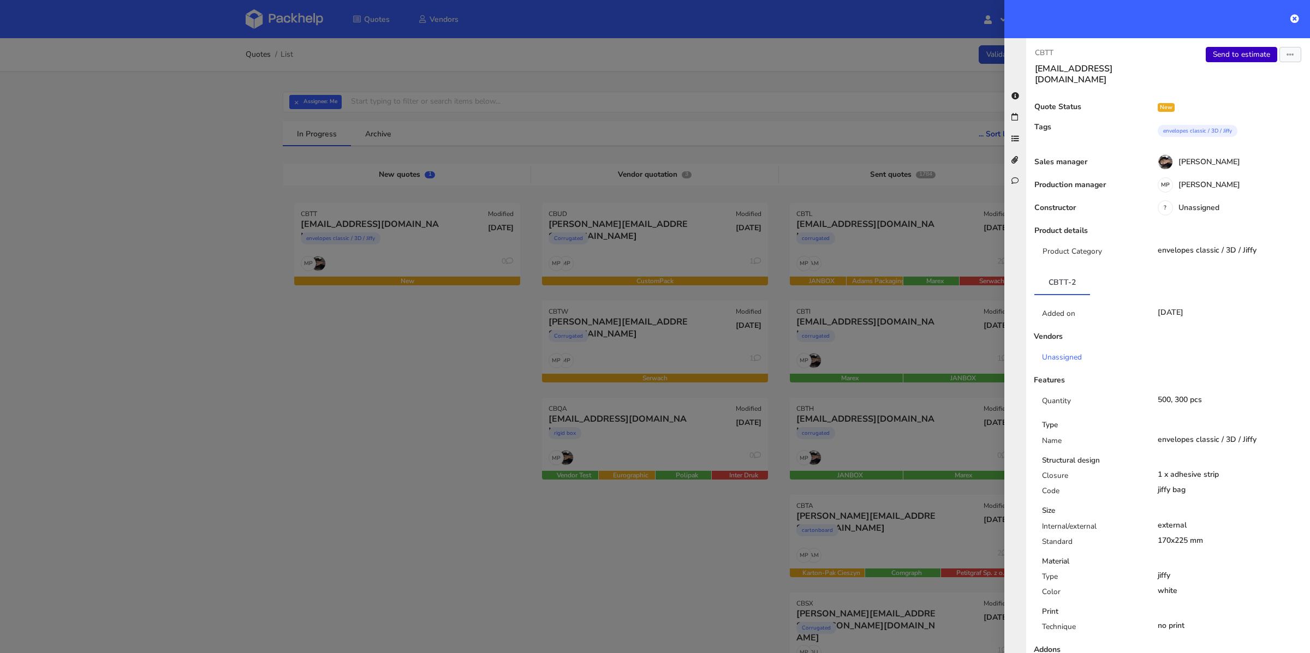
click at [1235, 58] on link "Send to estimate" at bounding box center [1242, 54] width 72 height 15
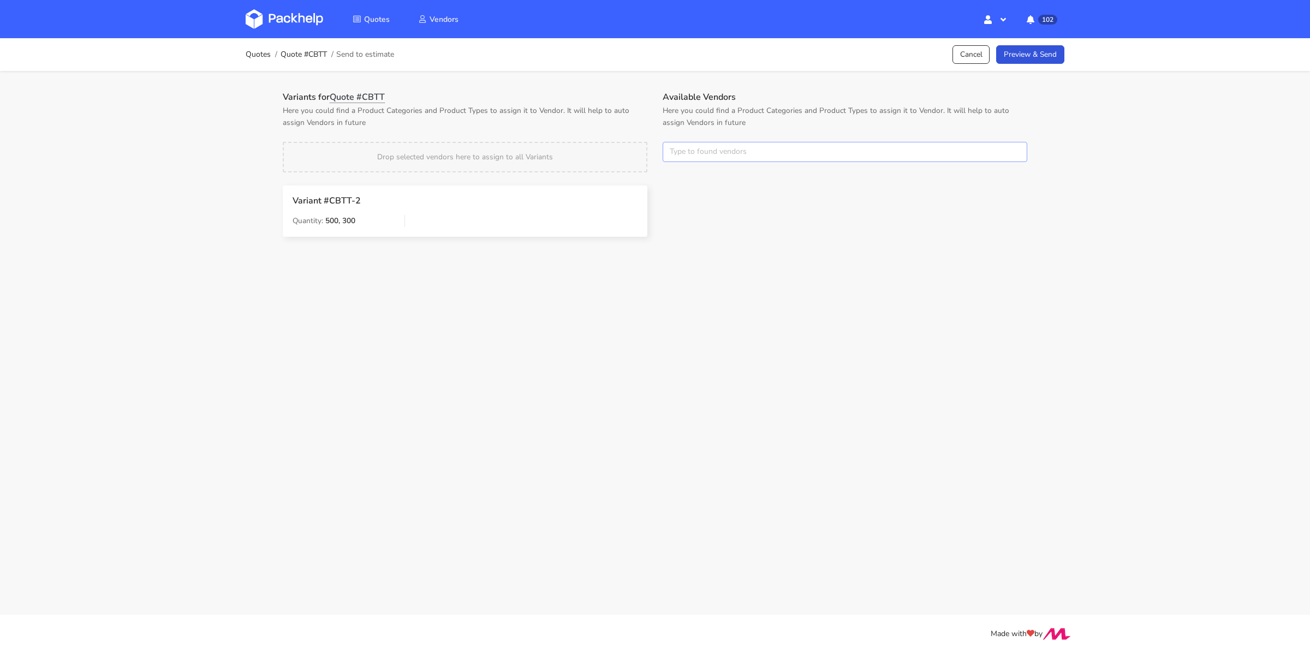
click at [747, 152] on input "text" at bounding box center [845, 152] width 365 height 21
type input "Bong"
click at [1013, 56] on link "Preview & Send" at bounding box center [1030, 54] width 68 height 19
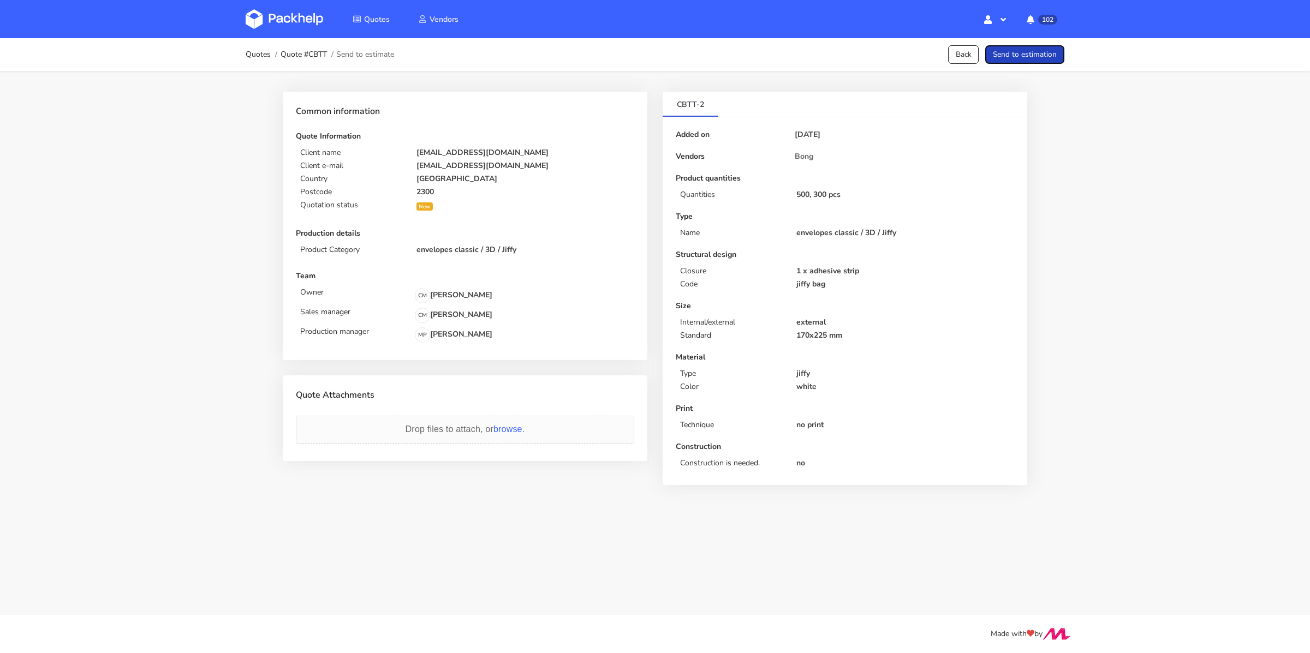
click at [1013, 56] on button "Send to estimation" at bounding box center [1024, 54] width 79 height 19
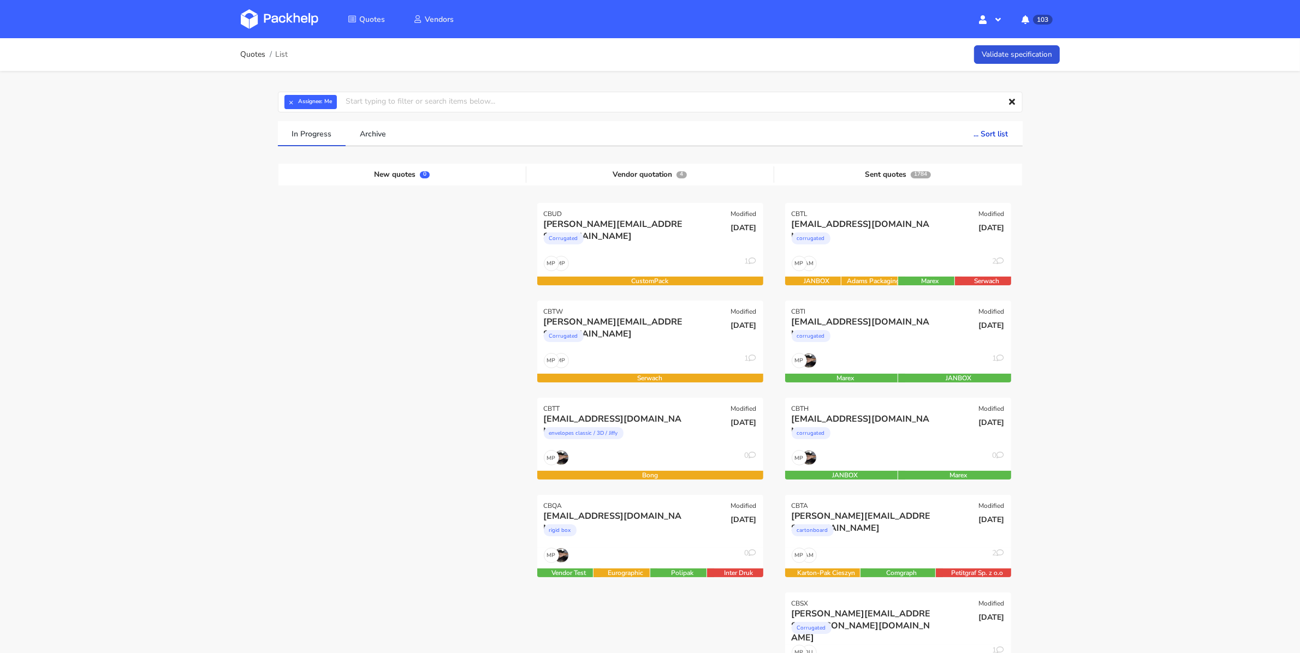
click at [299, 106] on span "× Assignee: Me" at bounding box center [308, 102] width 48 height 14
click at [293, 105] on button "×" at bounding box center [291, 102] width 14 height 14
click at [293, 105] on input "text" at bounding box center [650, 102] width 745 height 21
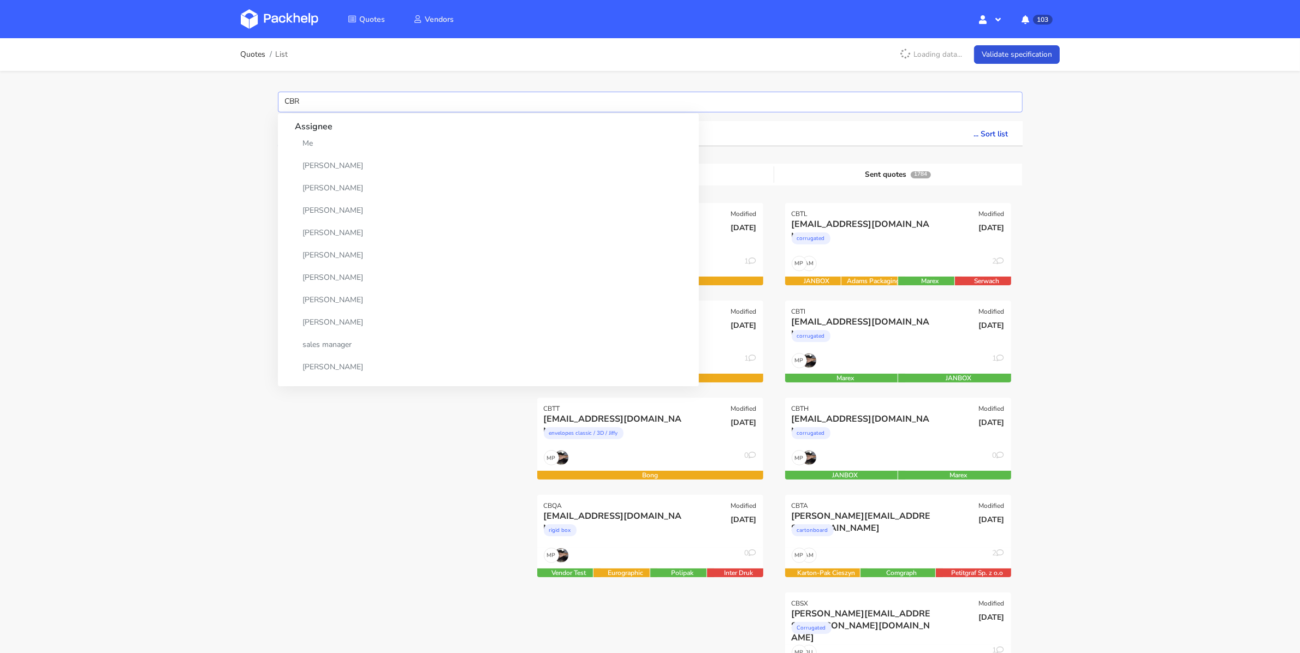
type input "CBRA"
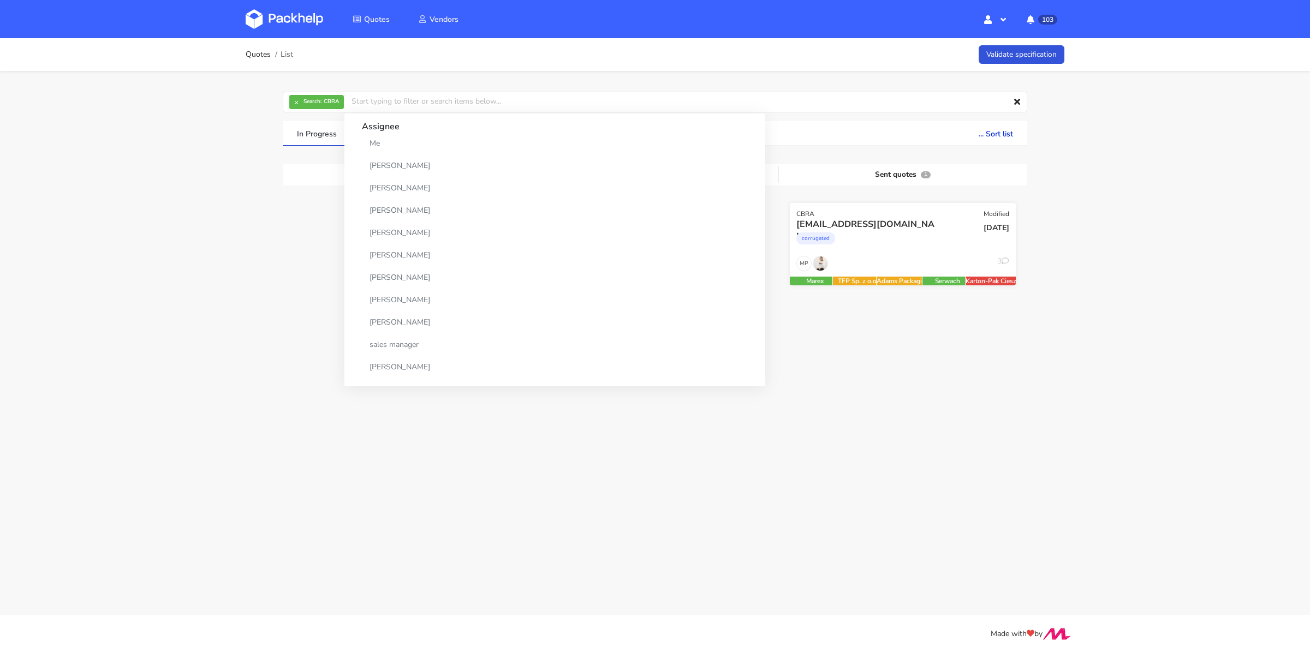
click at [876, 239] on div "corrugated" at bounding box center [869, 241] width 145 height 22
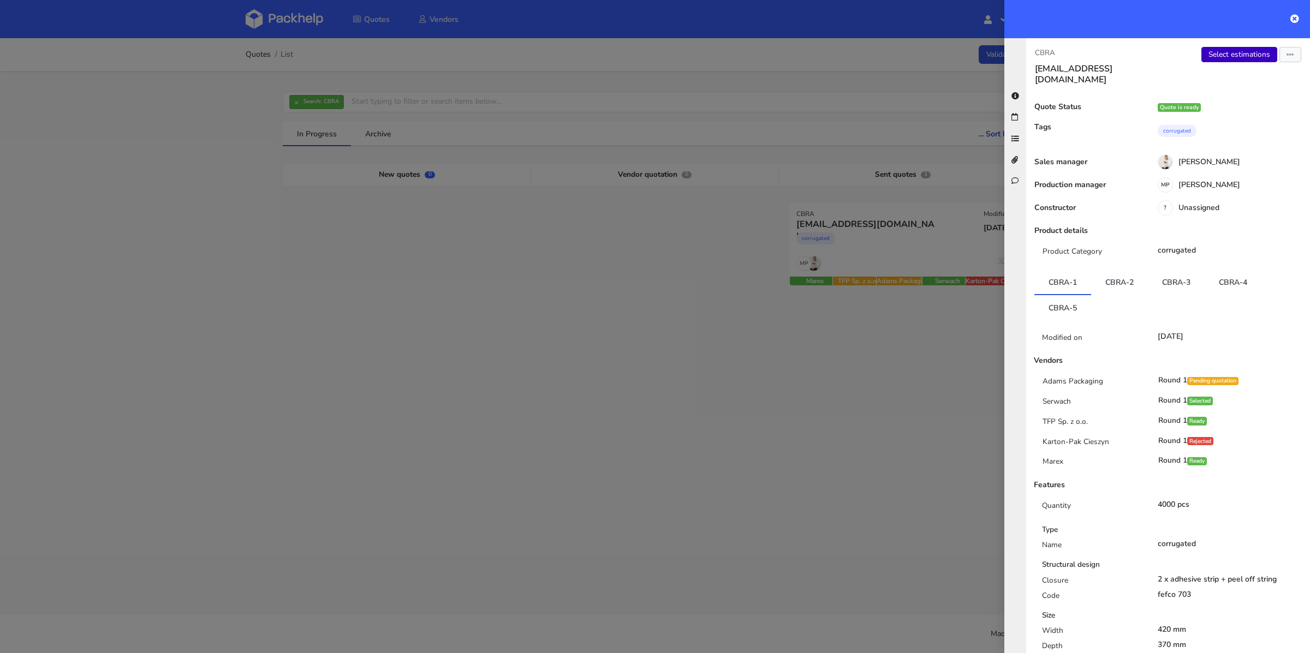
click at [1217, 59] on link "Select estimations" at bounding box center [1240, 54] width 76 height 15
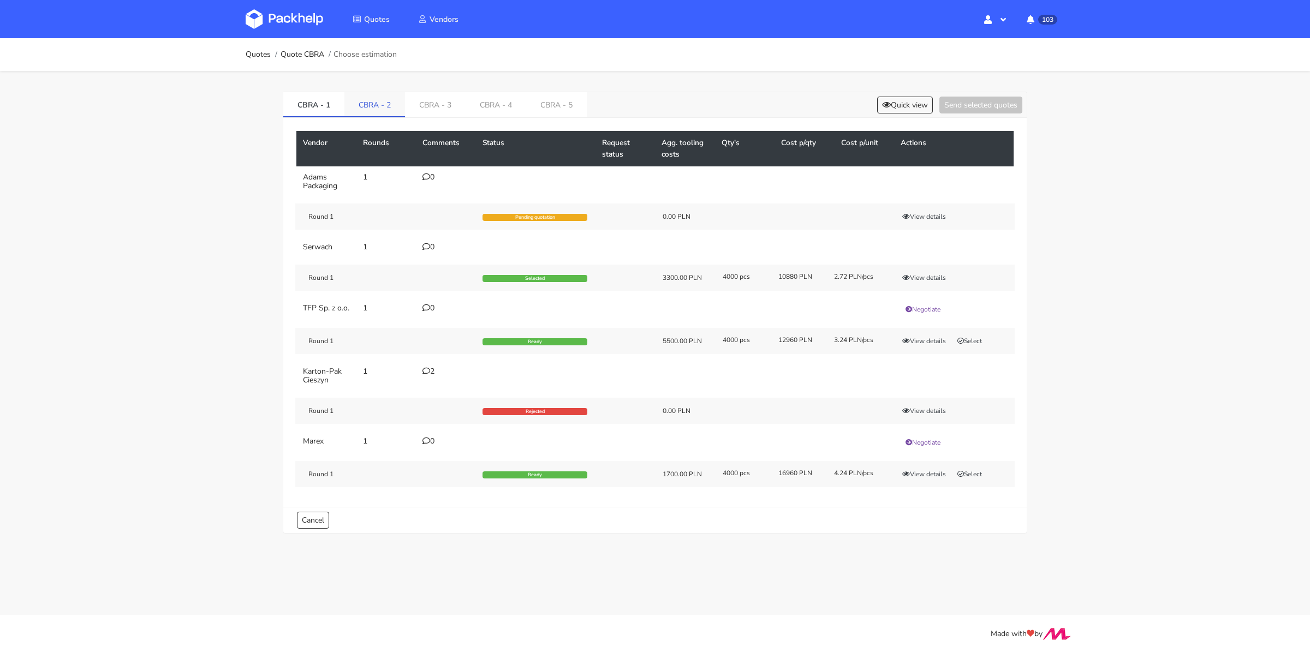
click at [369, 99] on link "CBRA - 2" at bounding box center [374, 104] width 61 height 24
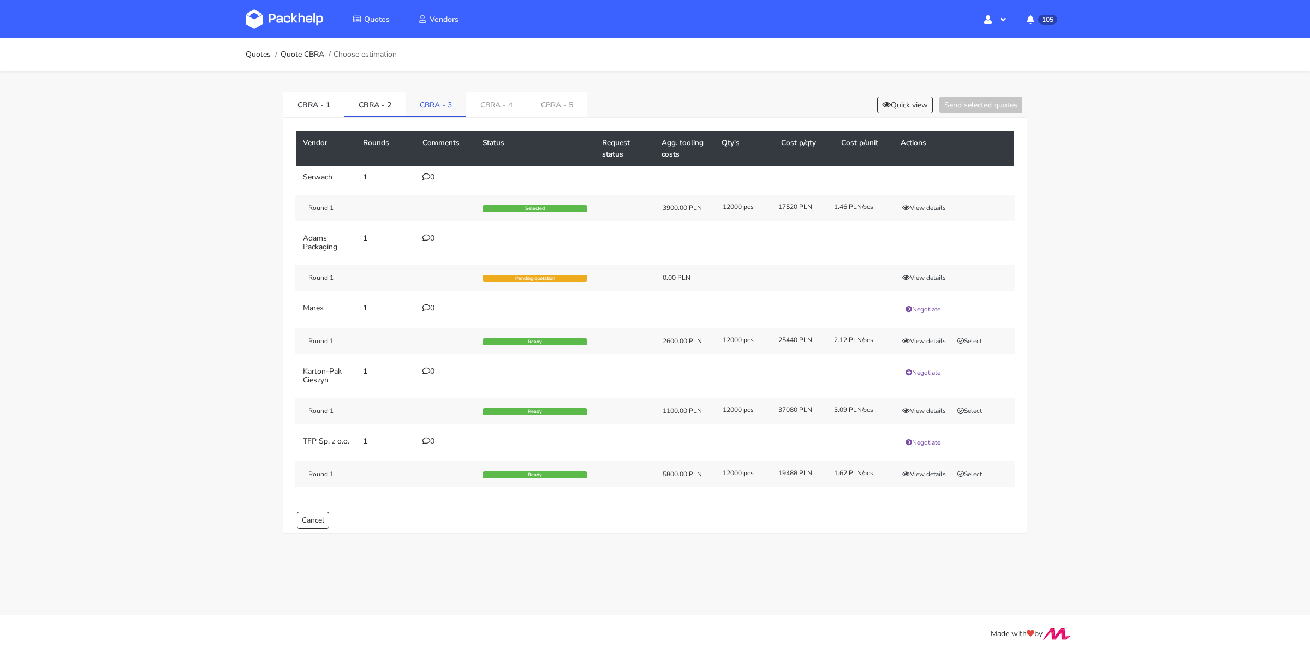
click at [434, 104] on link "CBRA - 3" at bounding box center [436, 104] width 61 height 24
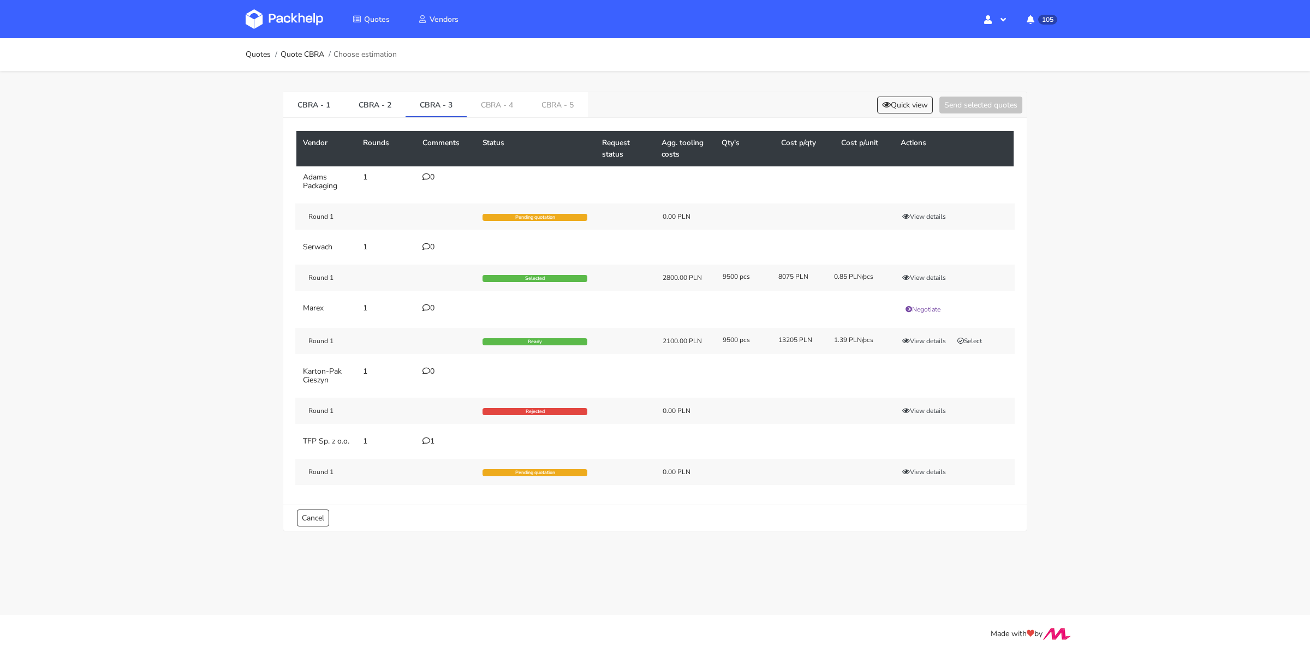
click at [429, 437] on icon at bounding box center [427, 441] width 8 height 8
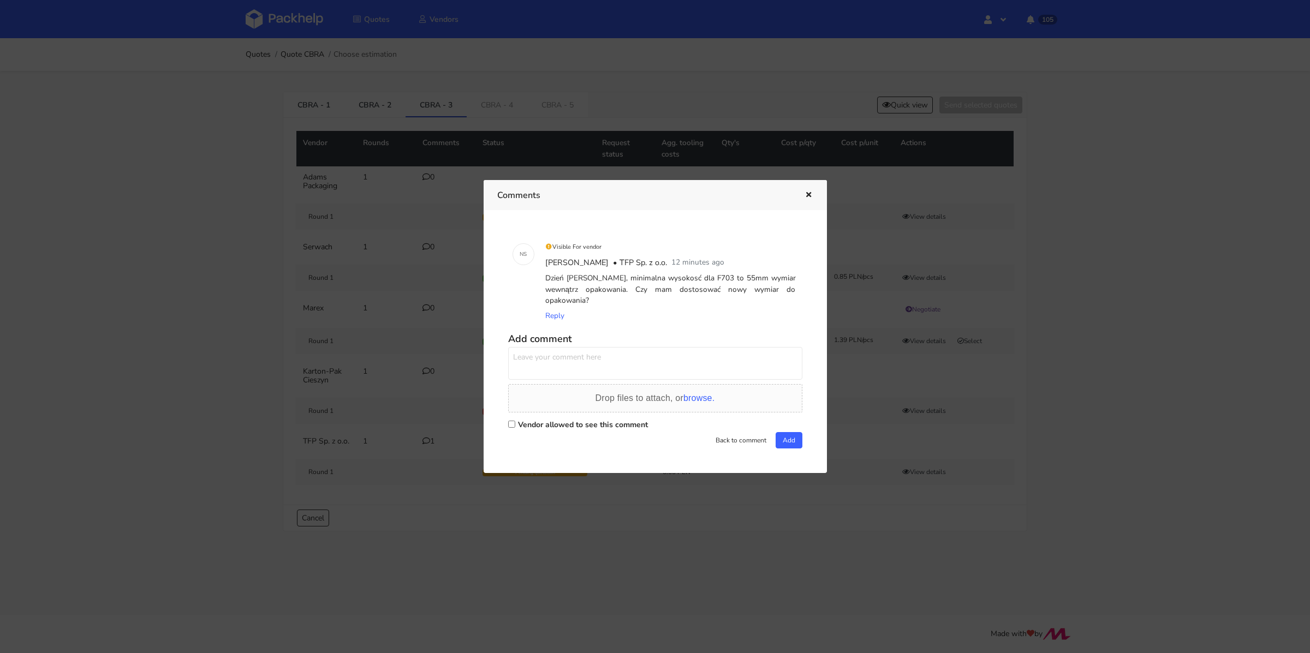
click at [566, 421] on label "Vendor allowed to see this comment" at bounding box center [583, 425] width 130 height 10
click at [515, 421] on input "Vendor allowed to see this comment" at bounding box center [511, 424] width 7 height 7
checkbox input "true"
click at [572, 365] on textarea at bounding box center [655, 363] width 294 height 33
type textarea "Pani [PERSON_NAME] tak proszę"
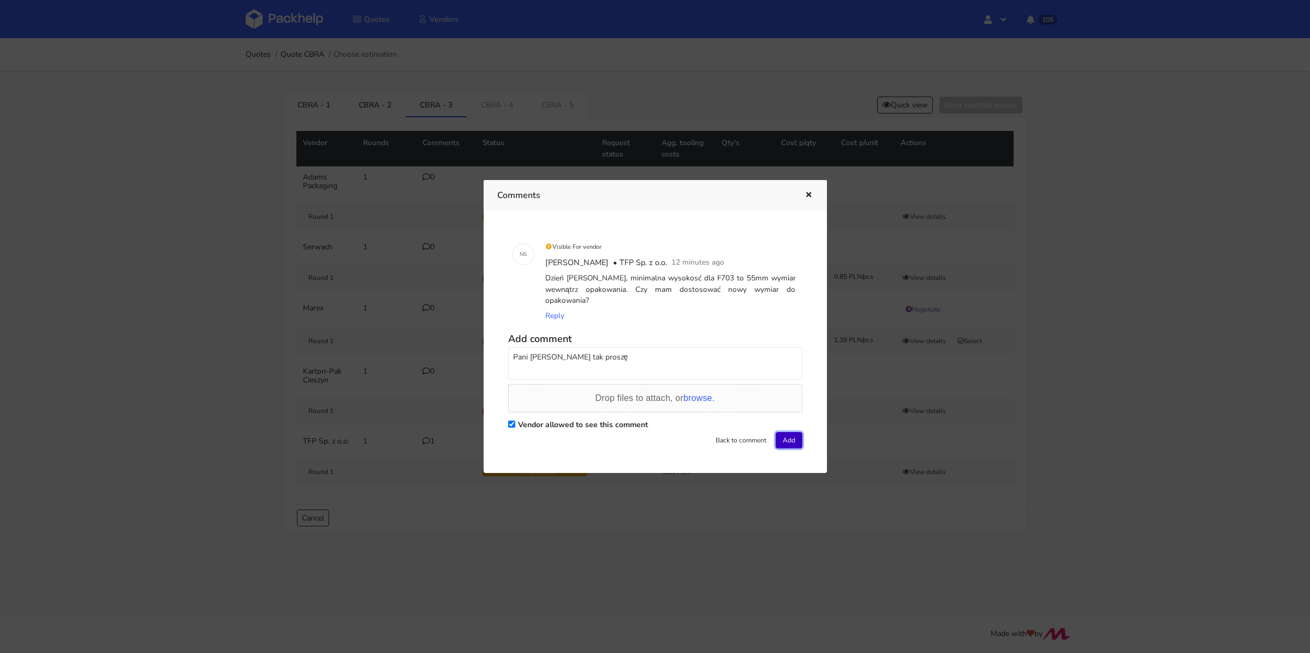
click at [789, 438] on button "Add" at bounding box center [789, 440] width 27 height 16
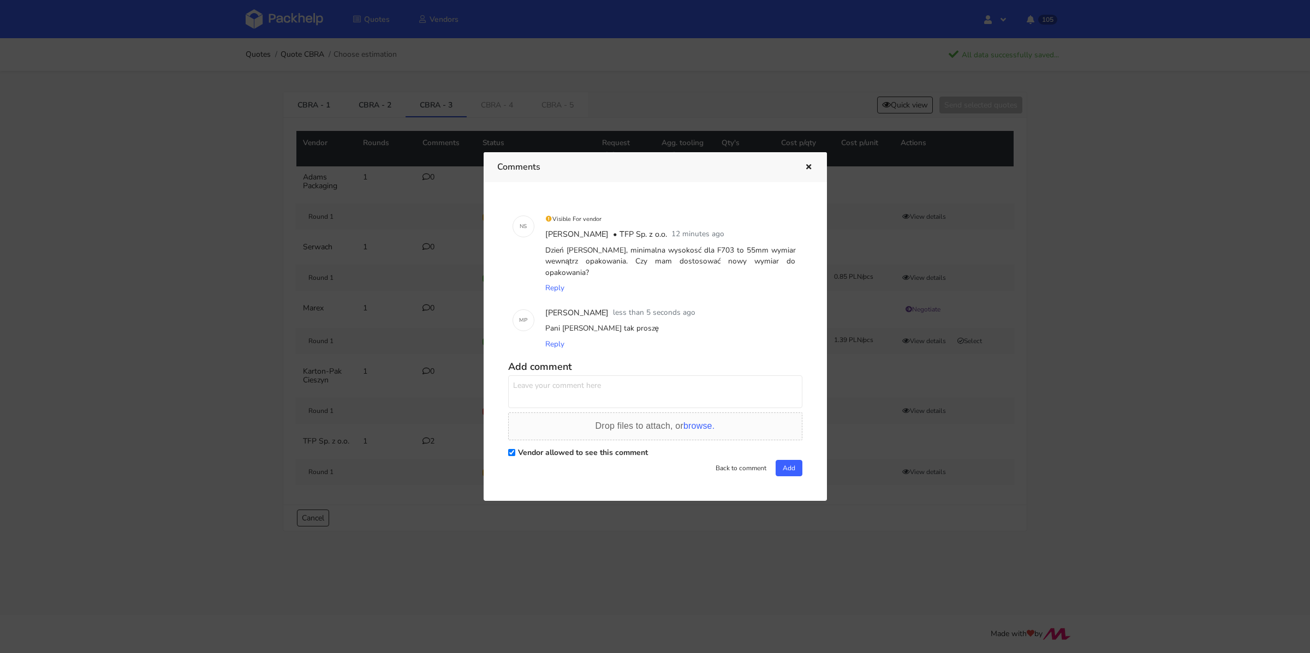
click at [804, 171] on icon "button" at bounding box center [808, 168] width 9 height 8
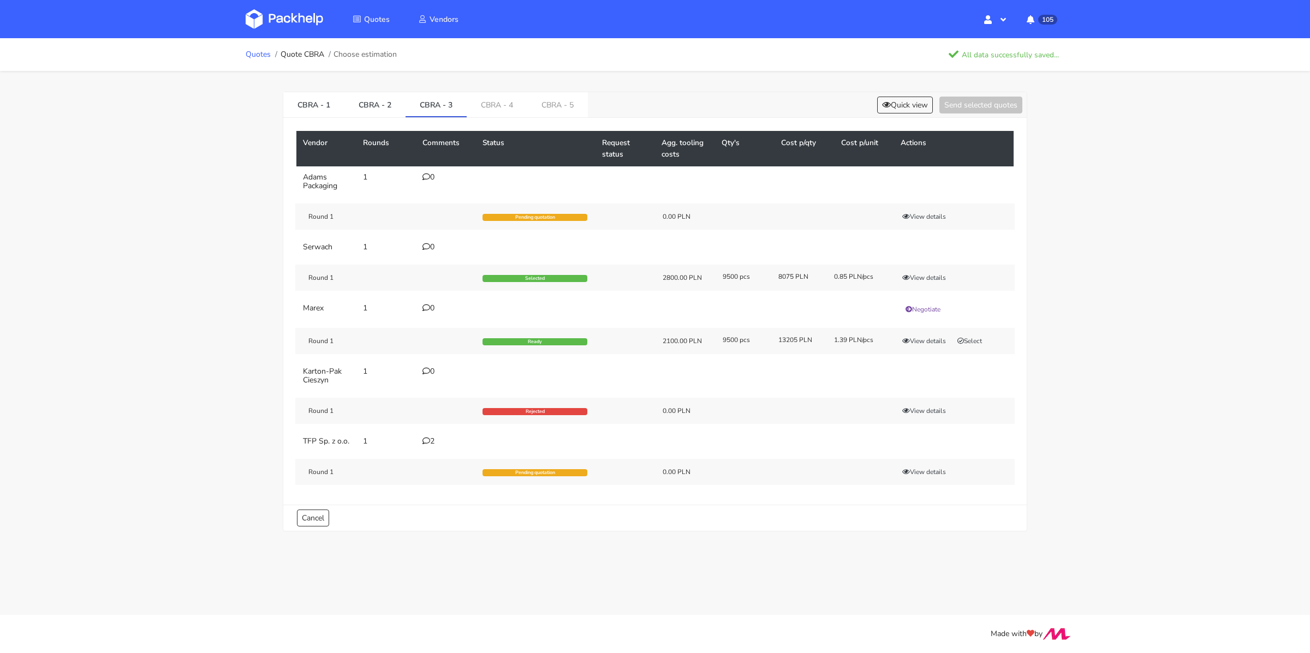
click at [251, 54] on link "Quotes" at bounding box center [258, 54] width 25 height 9
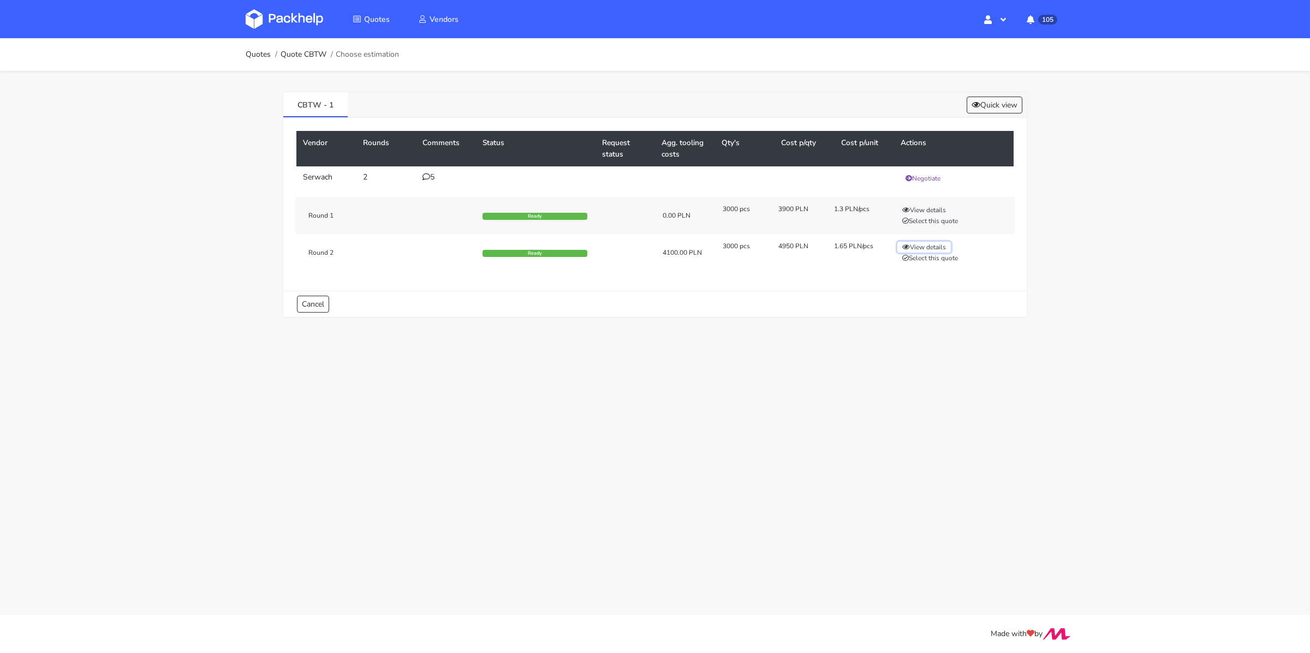
click at [924, 242] on button "View details" at bounding box center [925, 247] width 54 height 11
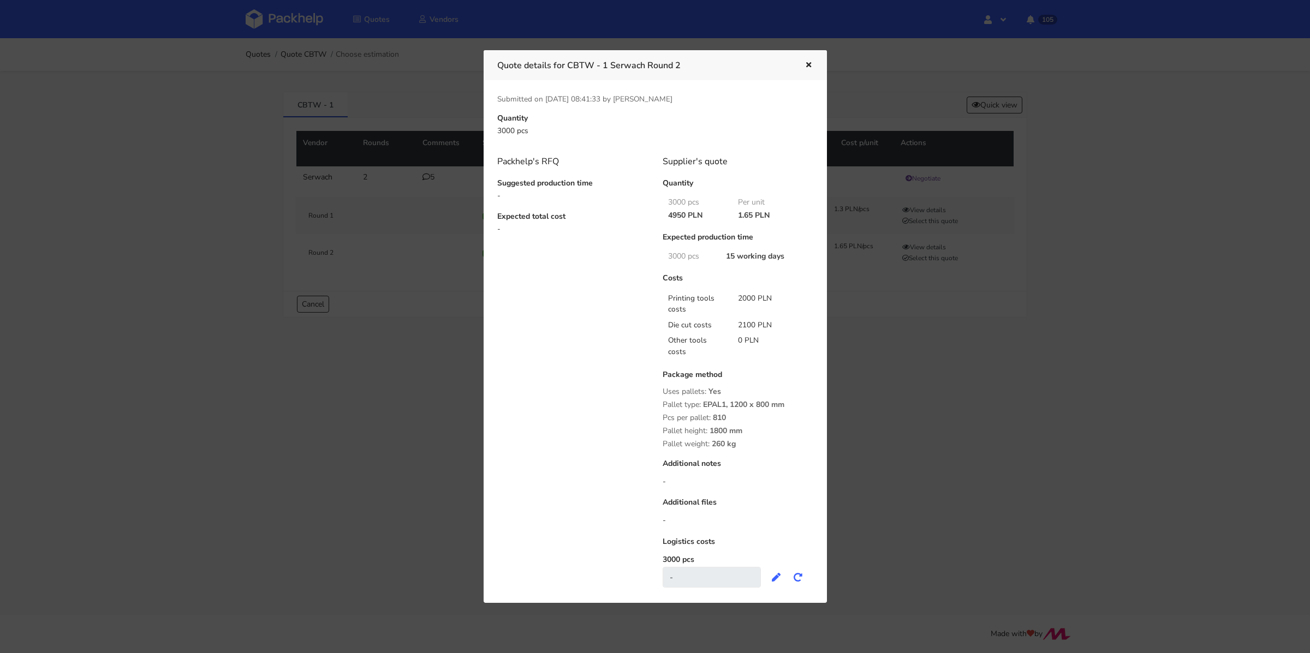
click at [855, 337] on div at bounding box center [655, 326] width 1310 height 653
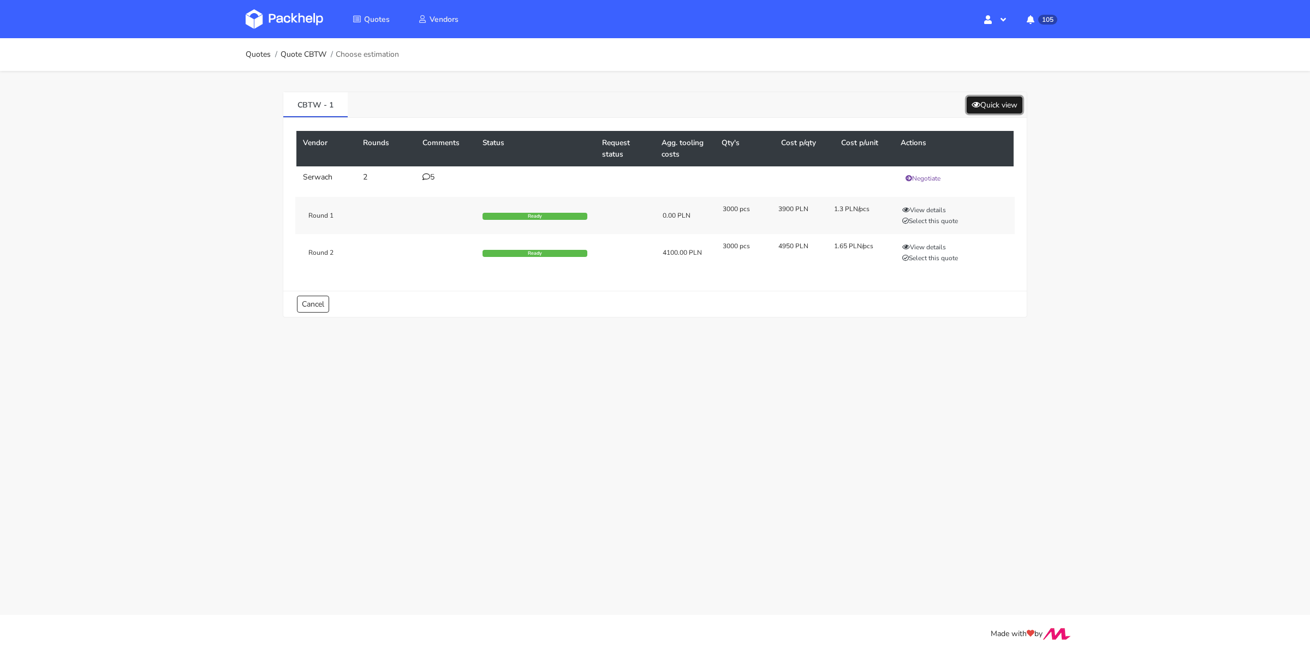
click at [991, 105] on button "Quick view" at bounding box center [995, 105] width 56 height 17
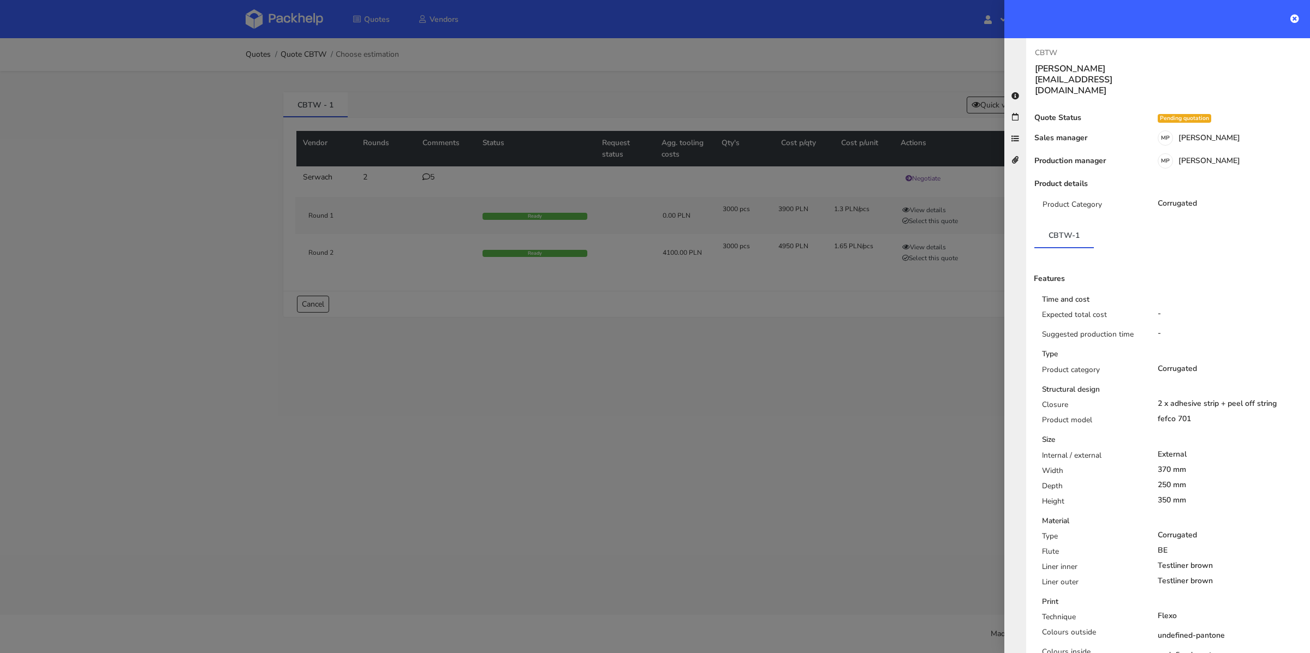
click at [937, 324] on div at bounding box center [655, 326] width 1310 height 653
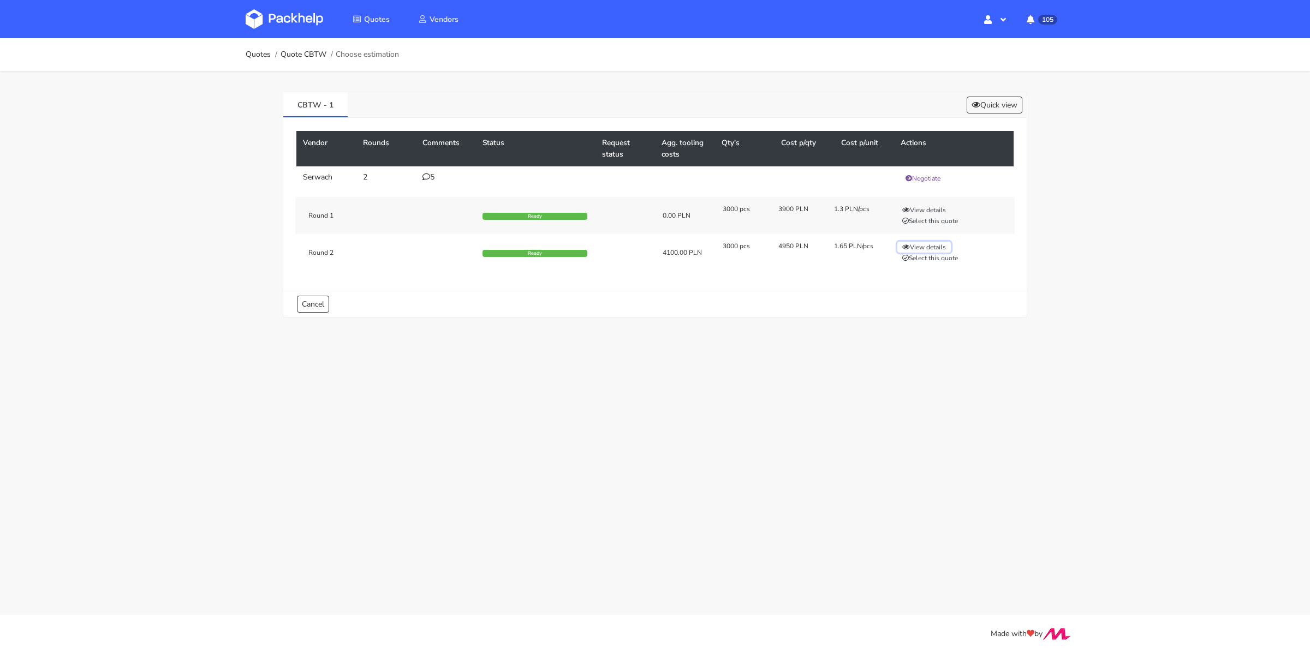
click at [935, 244] on button "View details" at bounding box center [925, 247] width 54 height 11
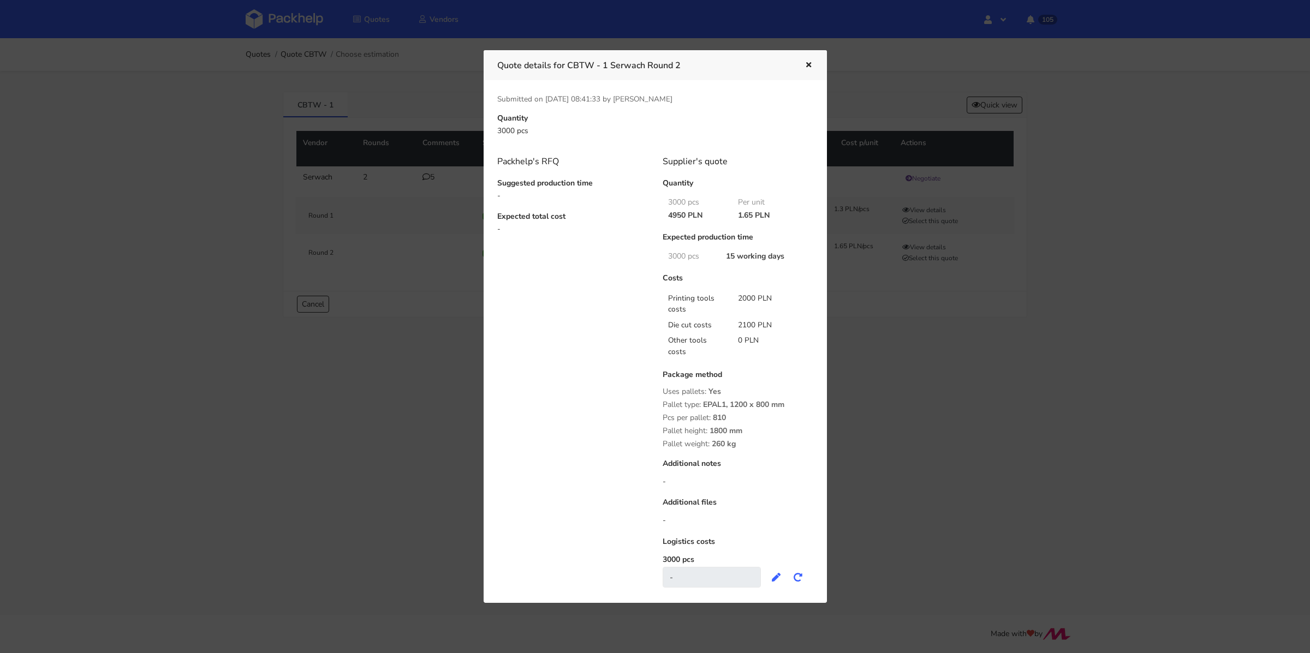
click at [810, 61] on button "button" at bounding box center [807, 65] width 12 height 14
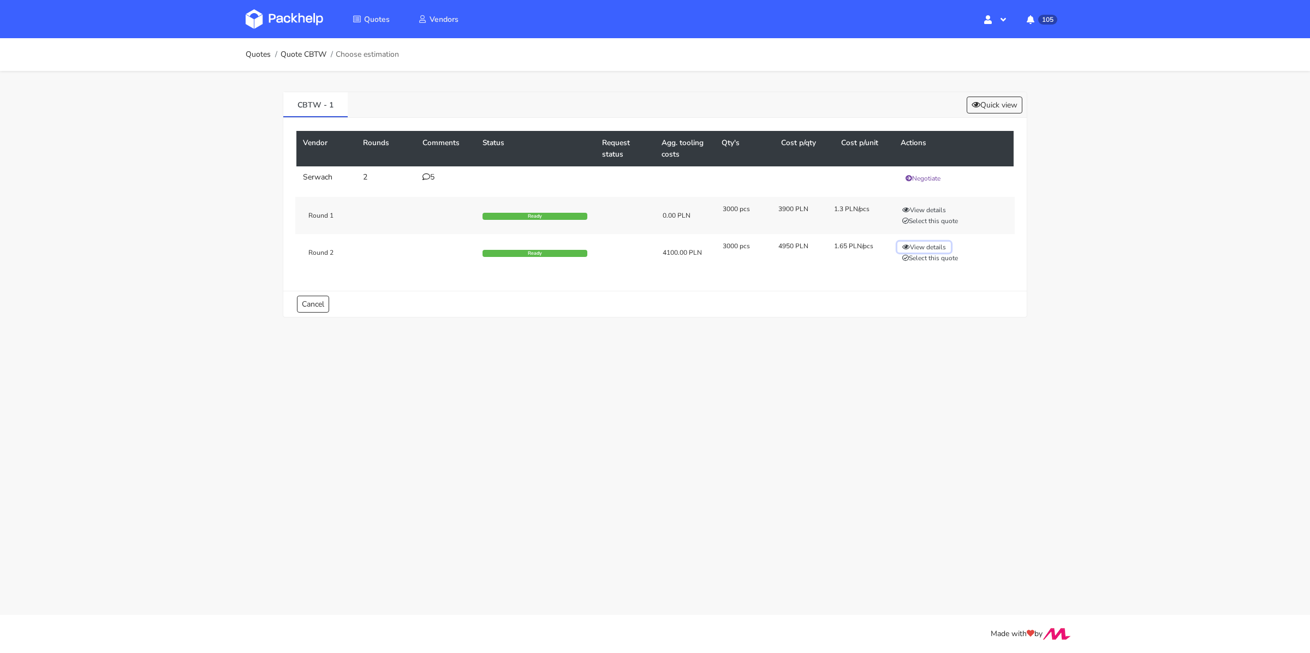
click at [920, 242] on button "View details" at bounding box center [925, 247] width 54 height 11
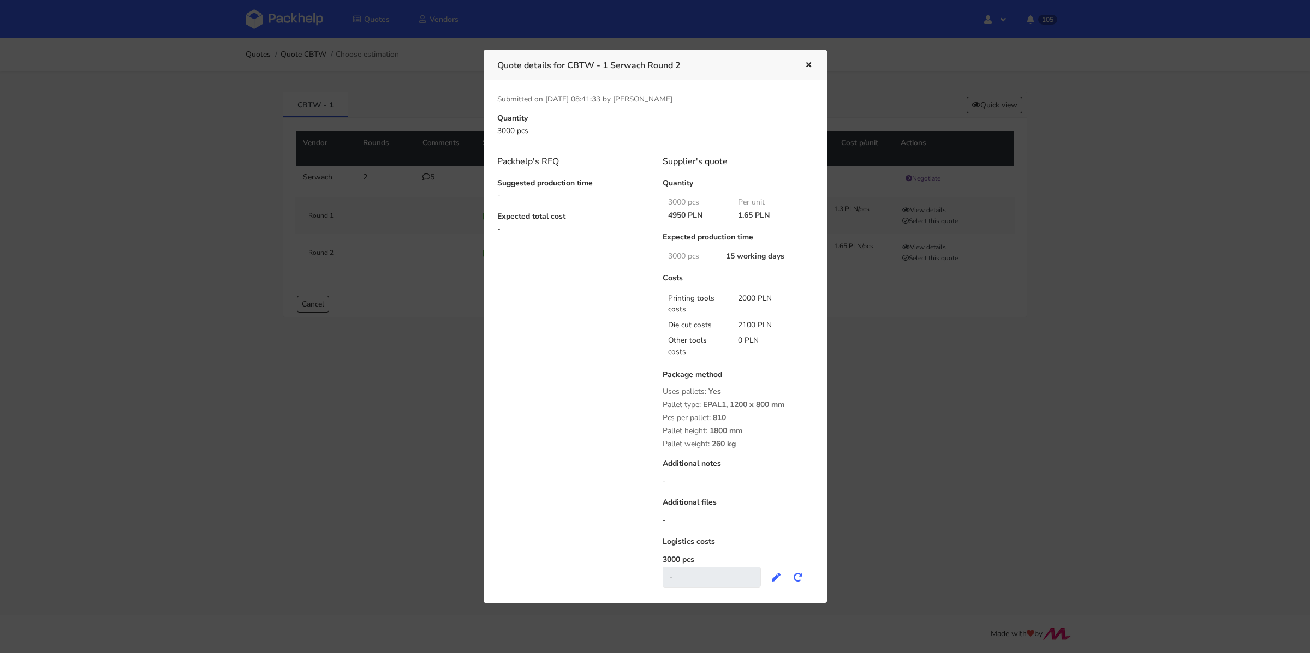
click at [421, 227] on div at bounding box center [655, 326] width 1310 height 653
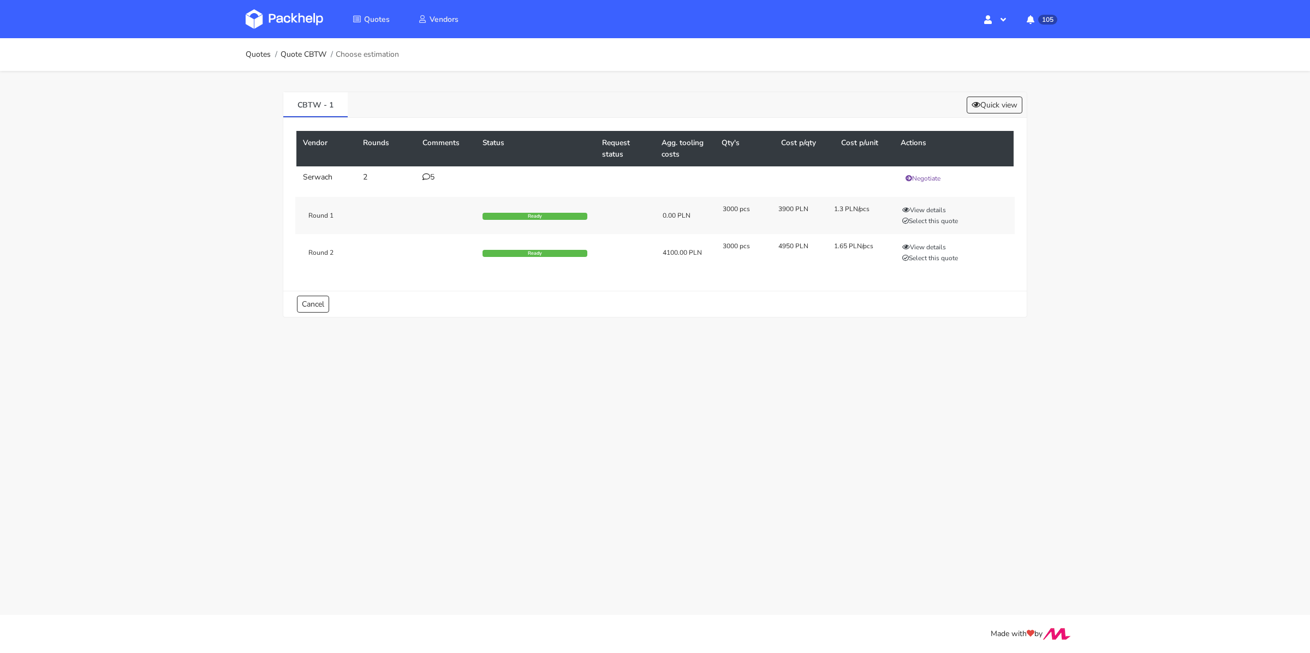
click at [431, 177] on div "5" at bounding box center [446, 177] width 47 height 9
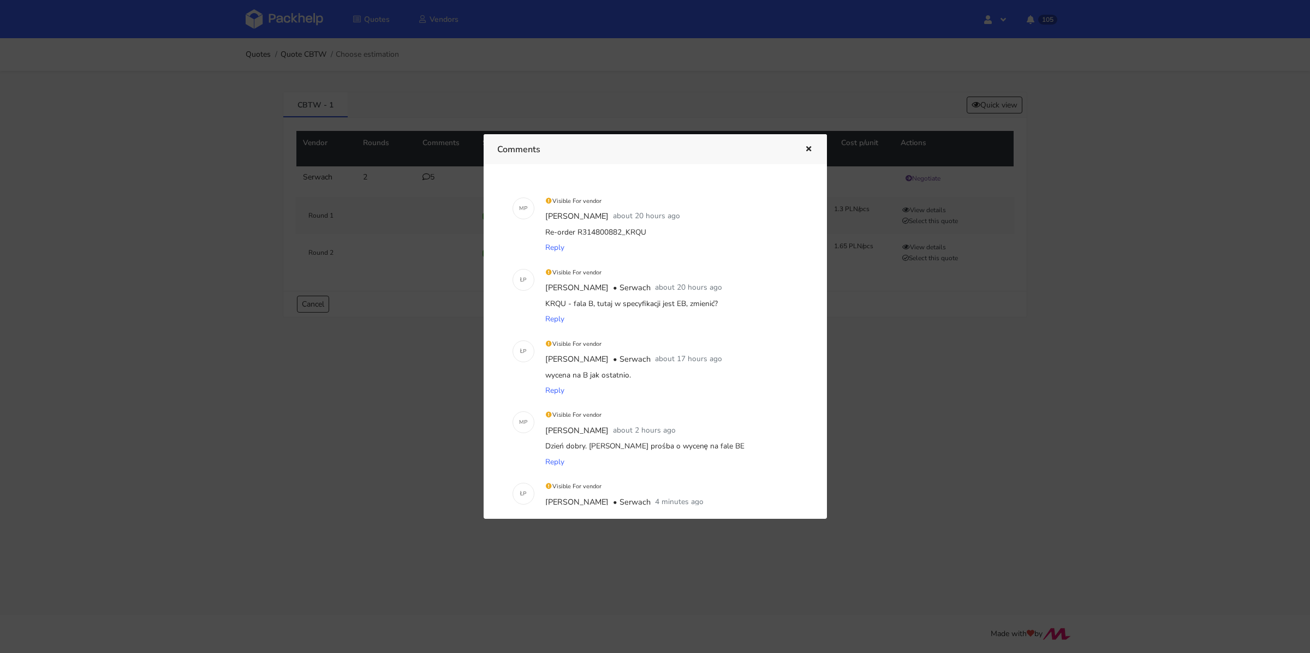
click at [806, 151] on icon "button" at bounding box center [808, 150] width 9 height 8
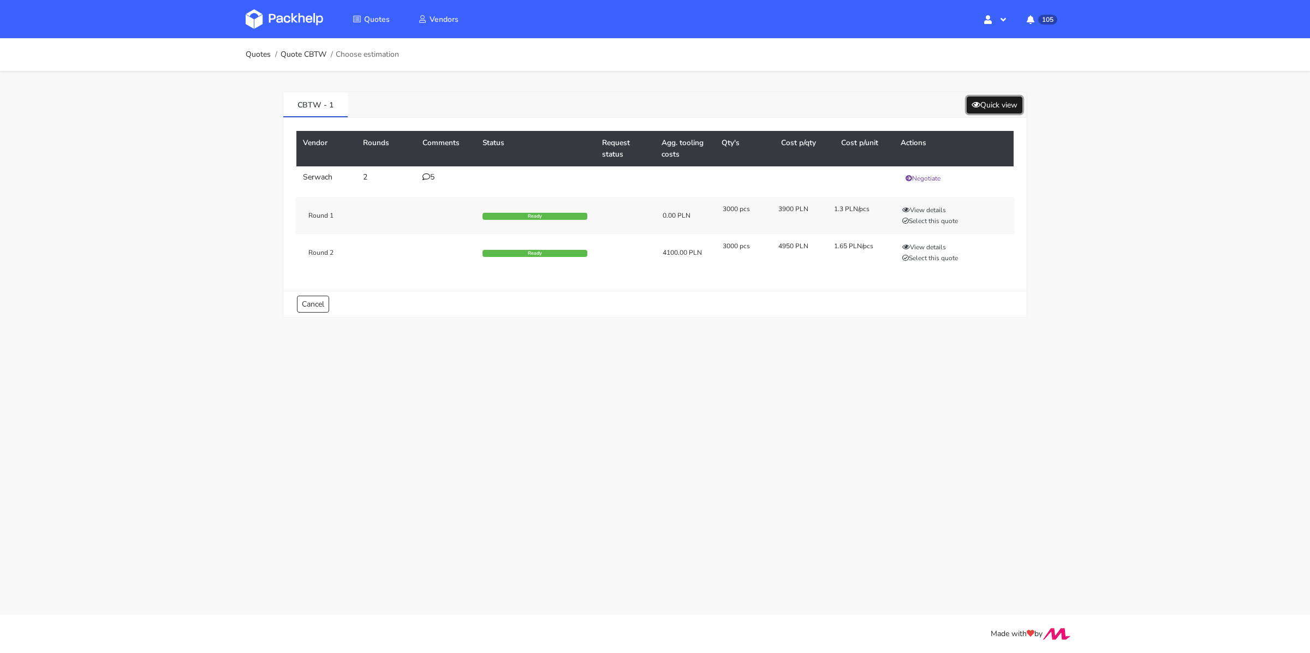
click at [977, 106] on icon at bounding box center [976, 105] width 9 height 8
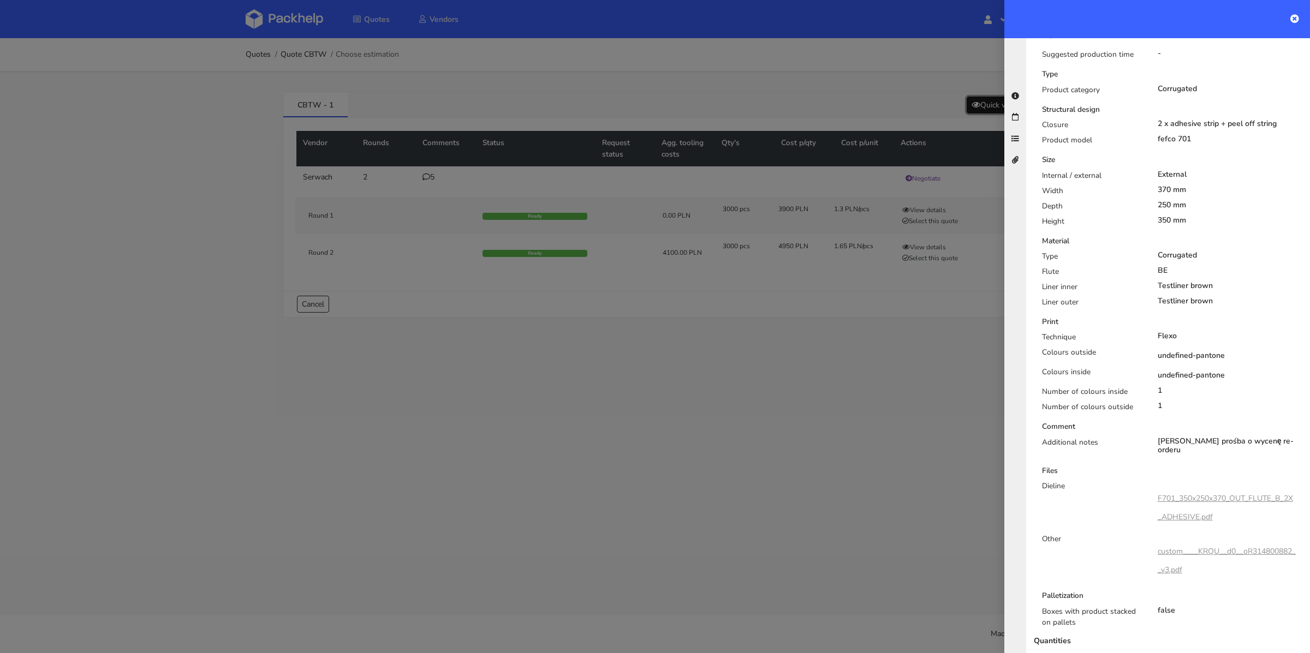
scroll to position [307, 0]
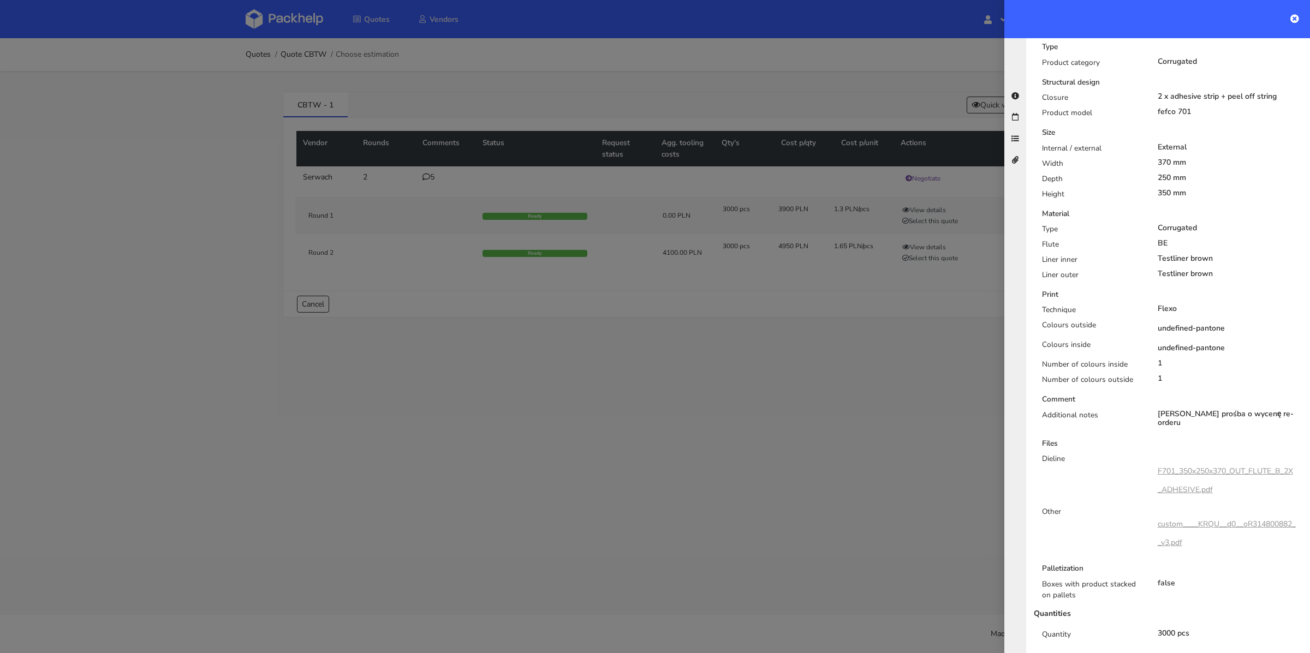
click at [1232, 519] on link "custom____KRQU__d0__oR314800882__v3.pdf" at bounding box center [1227, 533] width 138 height 29
click at [713, 257] on div at bounding box center [655, 326] width 1310 height 653
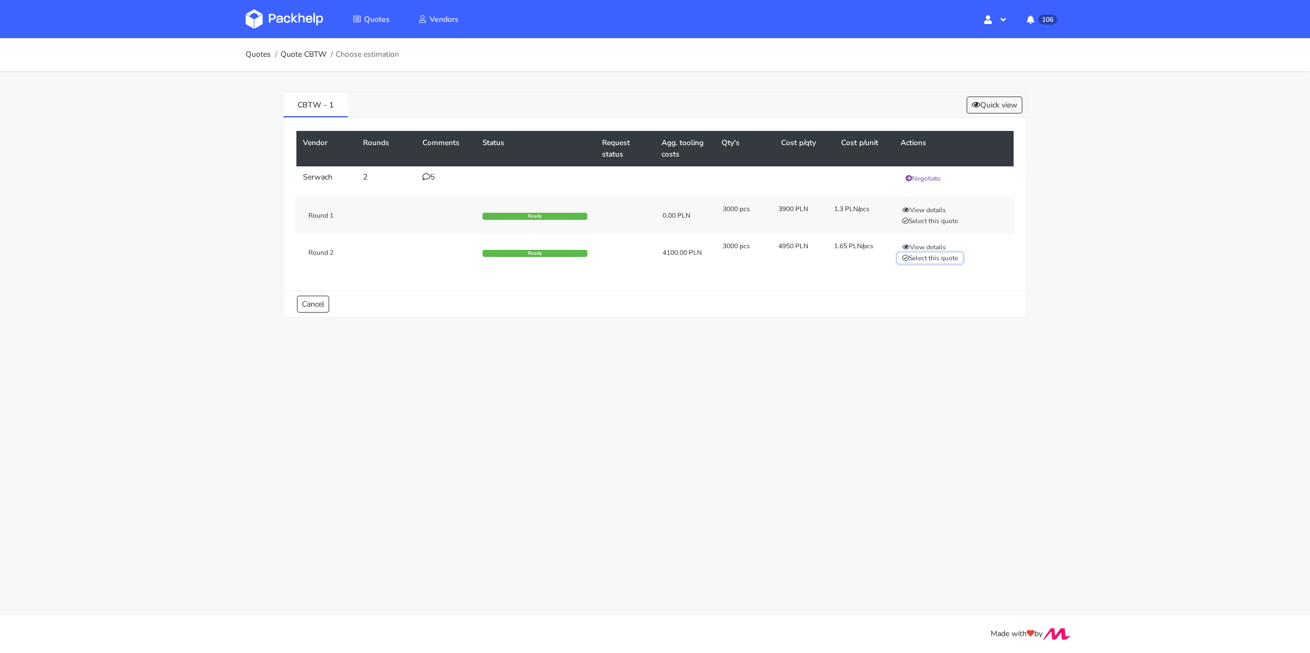
click at [939, 256] on button "Select this quote" at bounding box center [931, 258] width 66 height 11
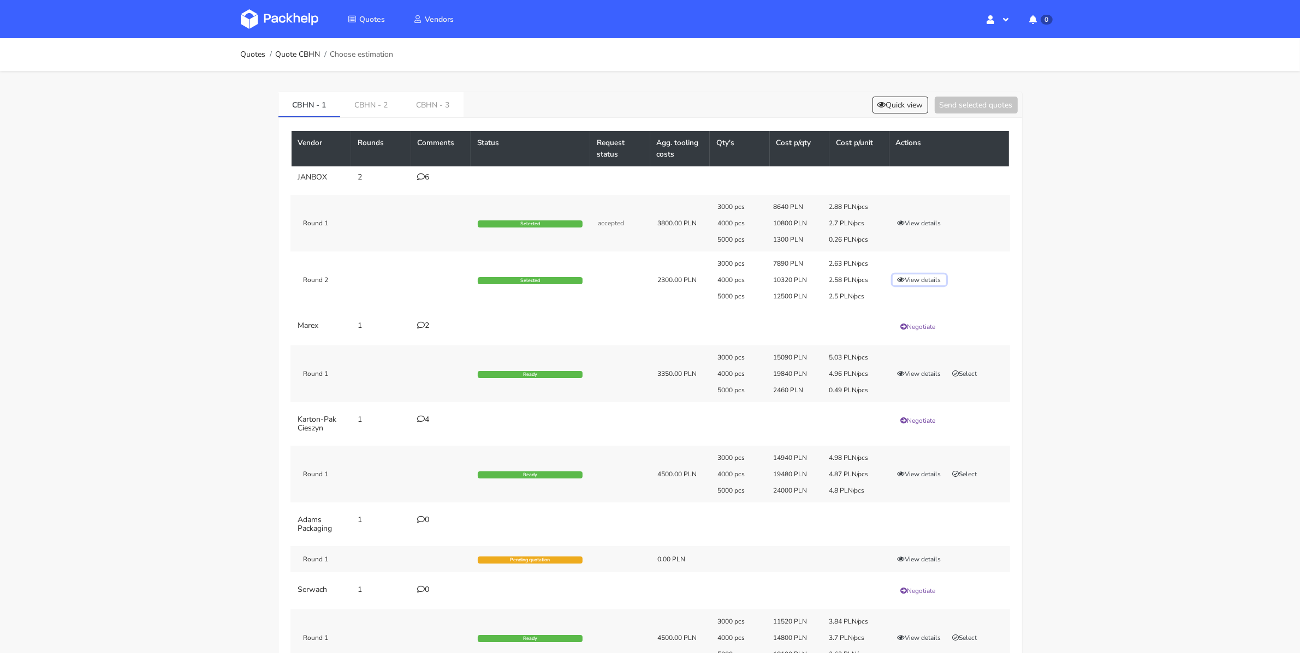
click at [930, 276] on button "View details" at bounding box center [920, 280] width 54 height 11
click at [425, 175] on div "6" at bounding box center [441, 177] width 47 height 9
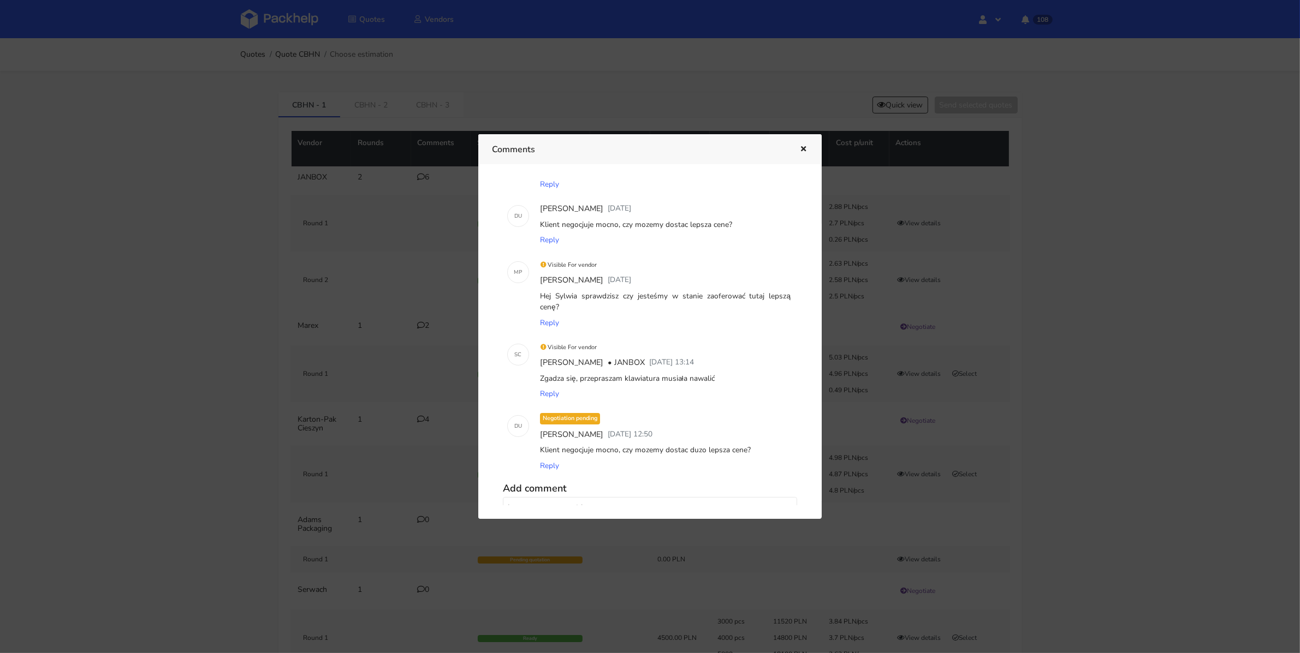
scroll to position [185, 0]
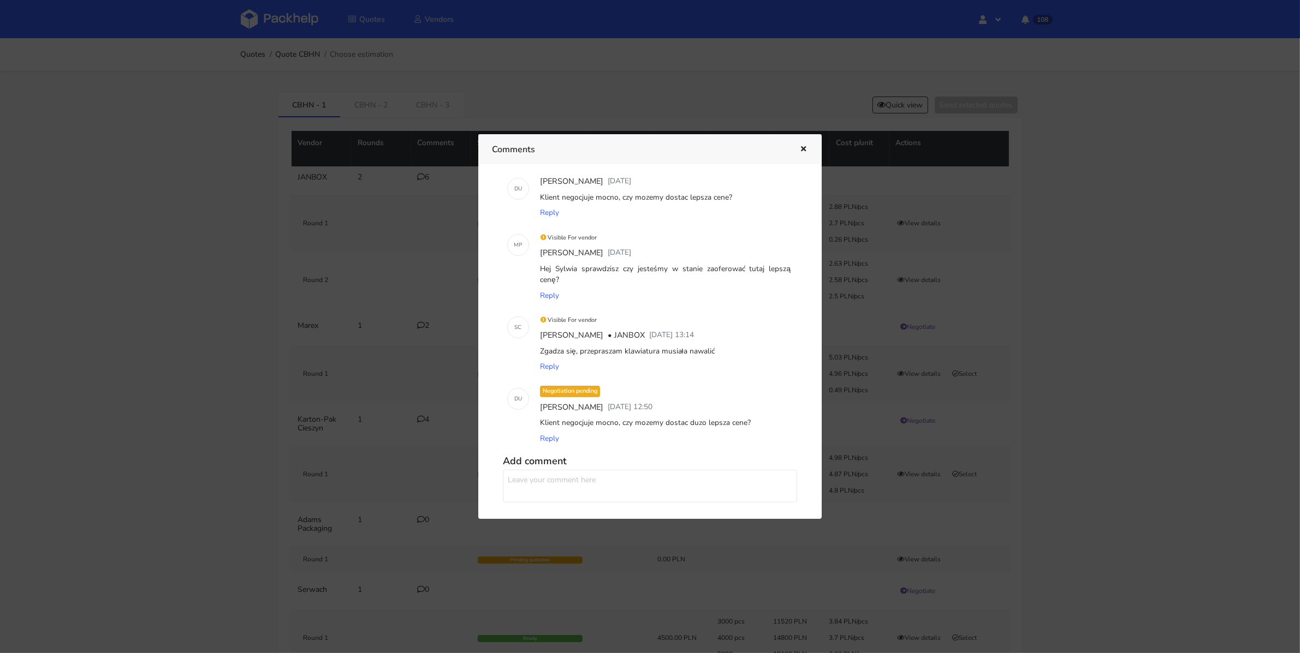
click at [807, 146] on icon "button" at bounding box center [803, 150] width 9 height 8
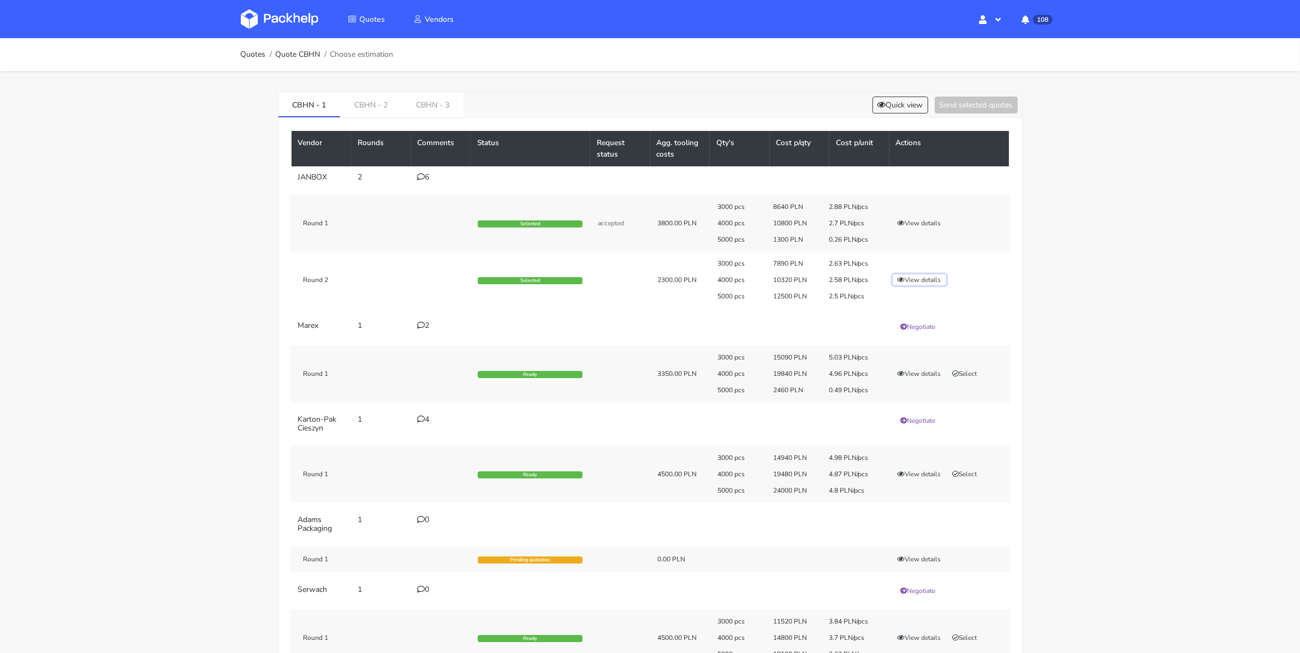
click at [910, 275] on button "View details" at bounding box center [920, 280] width 54 height 11
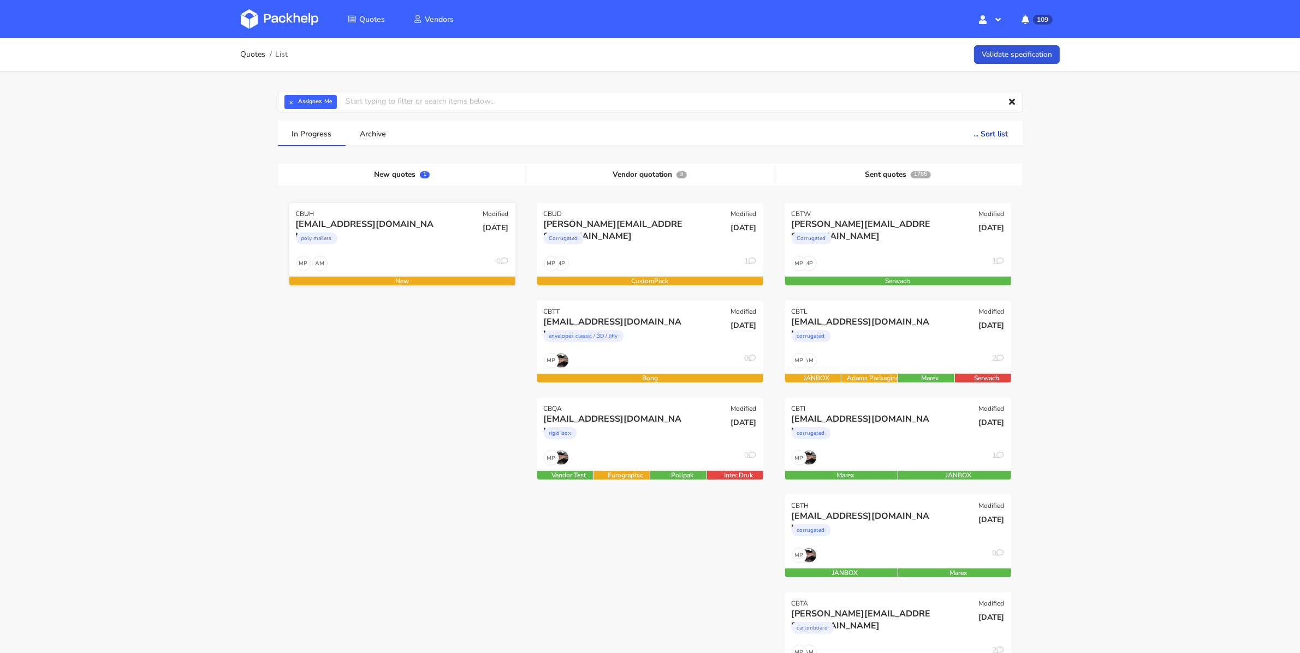
click at [413, 261] on div "AM MP 0" at bounding box center [402, 266] width 226 height 21
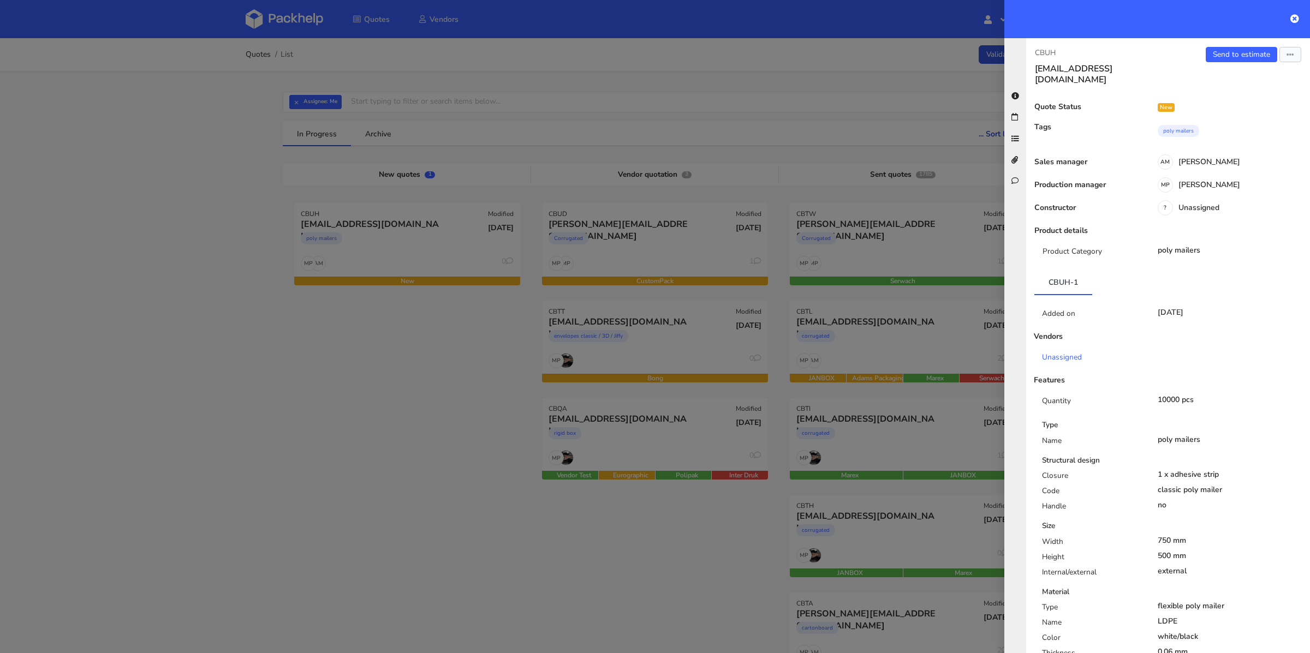
click at [1227, 63] on div "Send to estimate View quote Edit quote Missing data Reject quote Export to PDF" at bounding box center [1239, 66] width 142 height 38
click at [1230, 60] on link "Send to estimate" at bounding box center [1242, 54] width 72 height 15
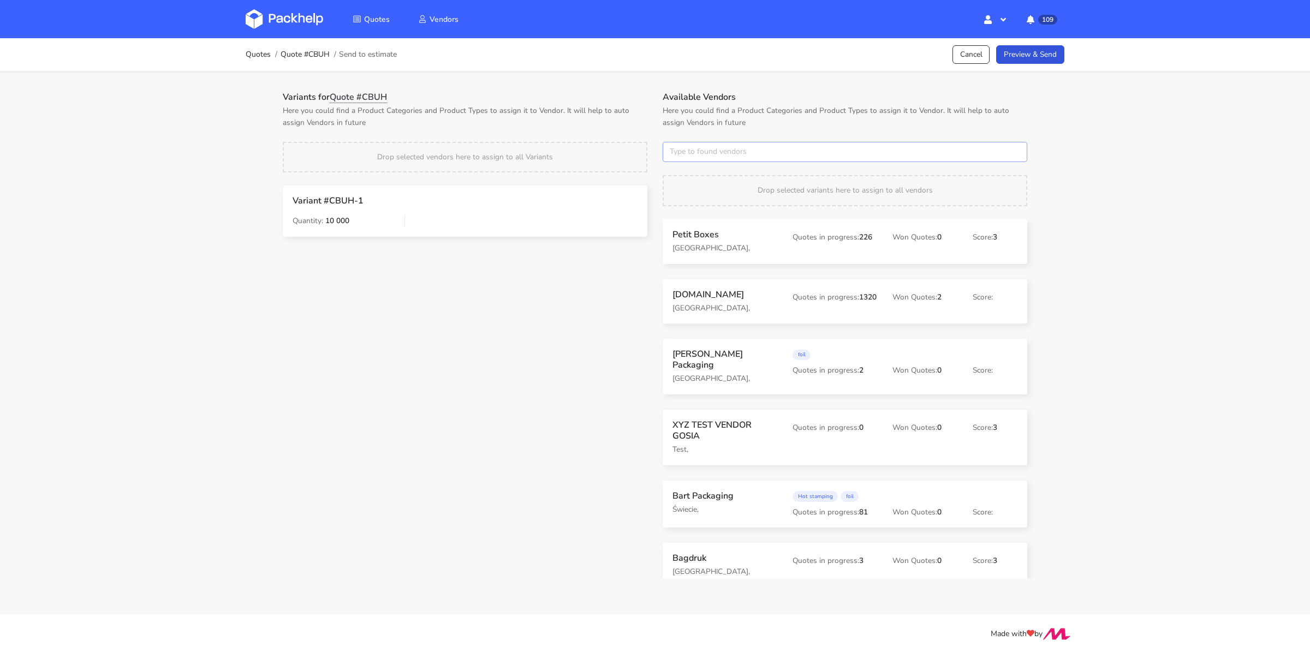
click at [695, 152] on input "text" at bounding box center [845, 152] width 365 height 21
type input "plastfarb"
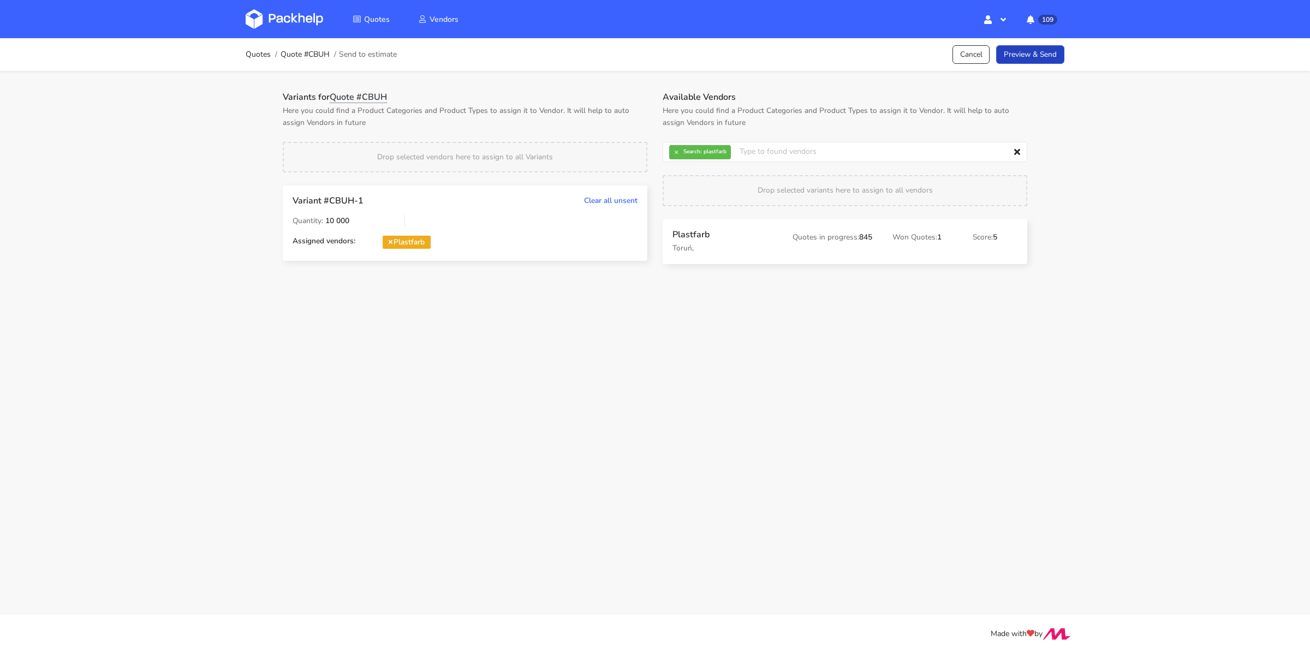
click at [1002, 56] on link "Preview & Send" at bounding box center [1030, 54] width 68 height 19
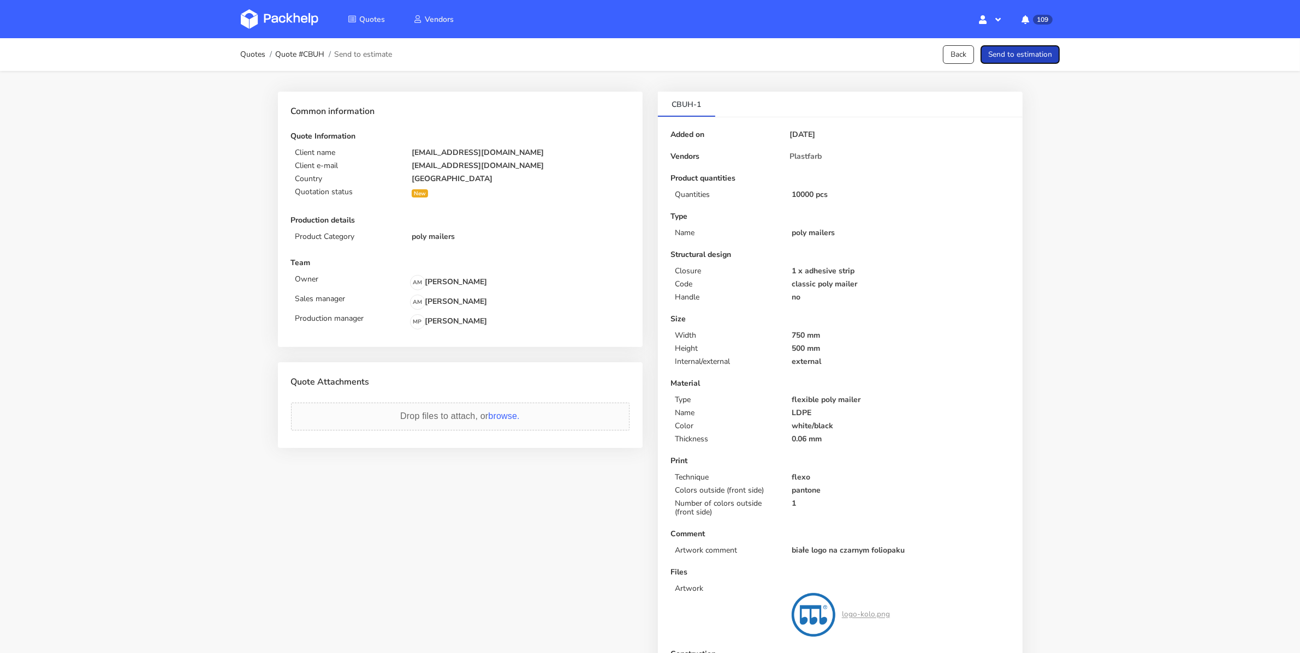
click at [1023, 56] on button "Send to estimation" at bounding box center [1019, 54] width 79 height 19
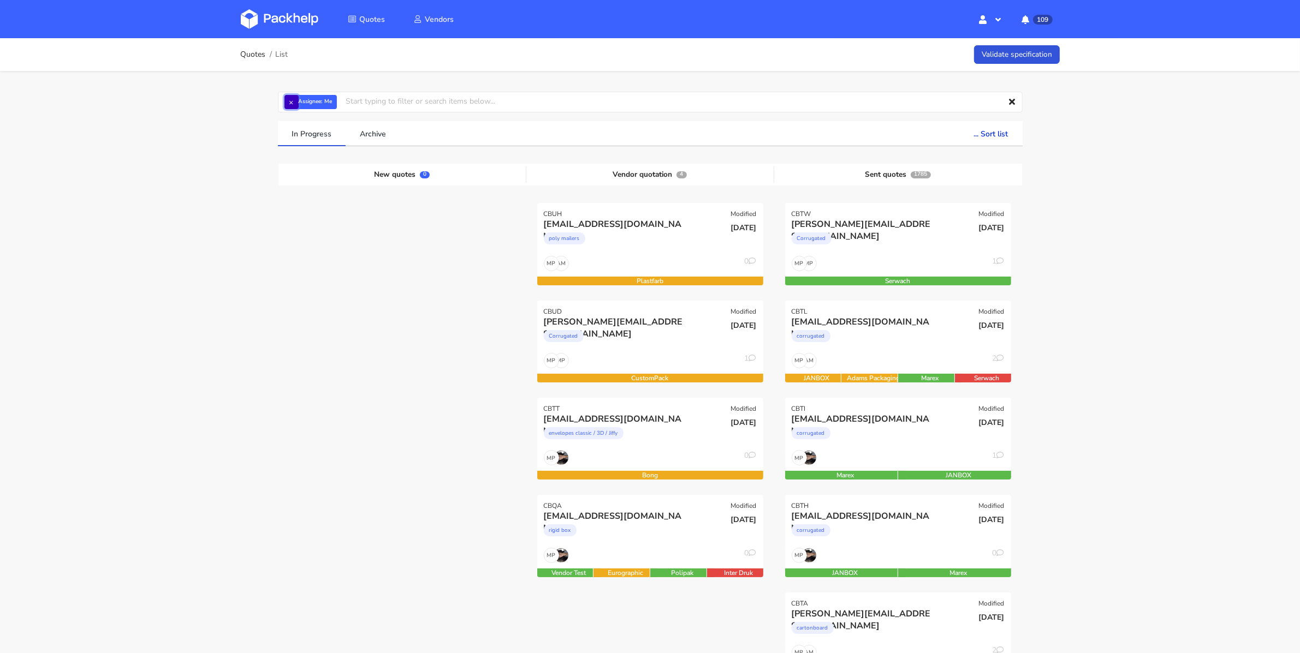
click at [289, 102] on button "×" at bounding box center [291, 102] width 14 height 14
click at [289, 102] on input "text" at bounding box center [650, 102] width 745 height 21
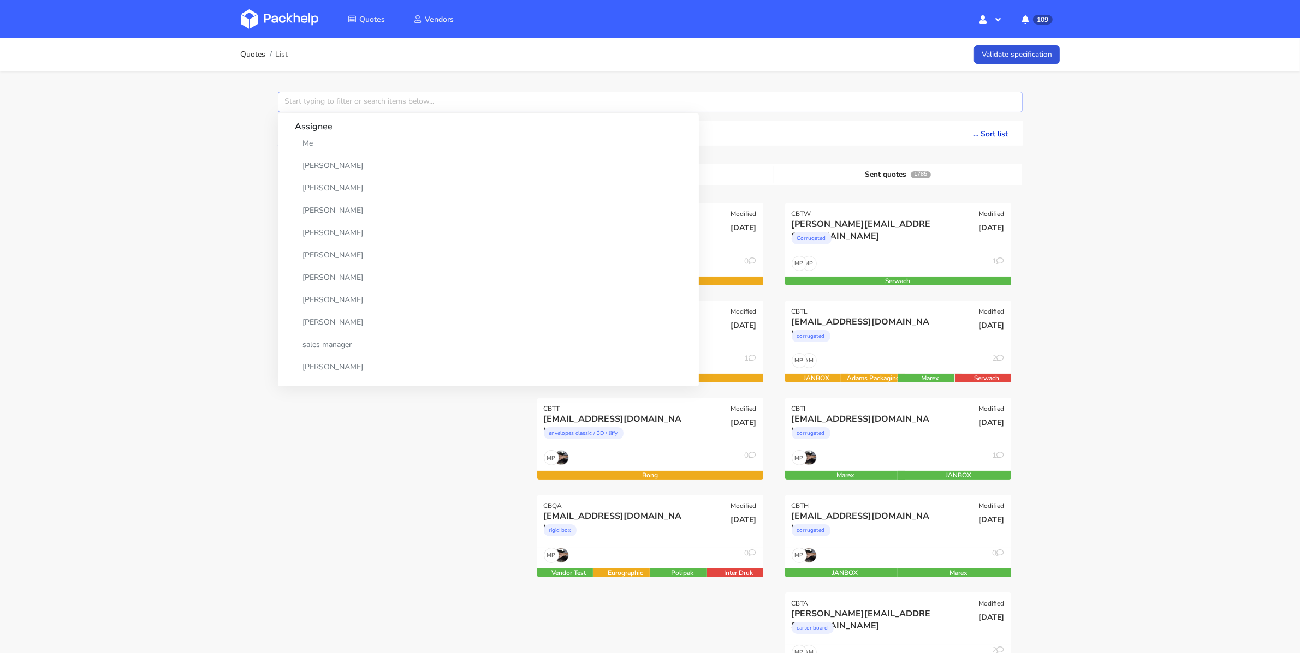
click at [292, 102] on input "text" at bounding box center [650, 102] width 745 height 21
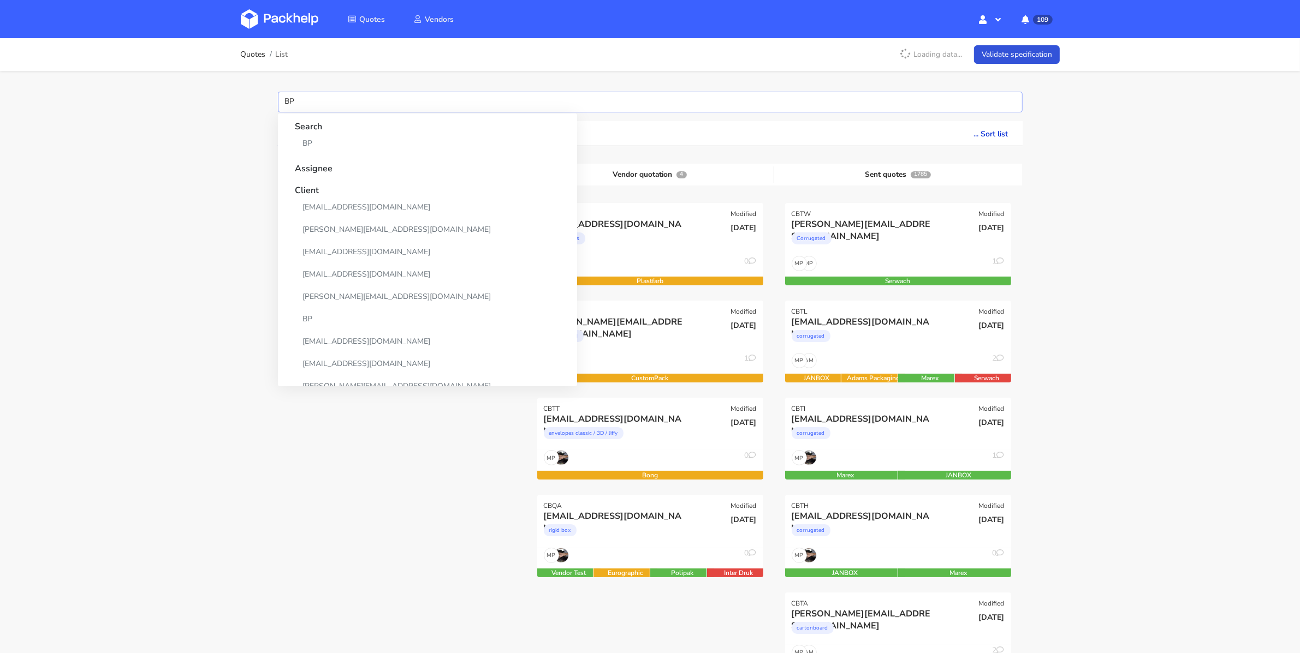
type input "B"
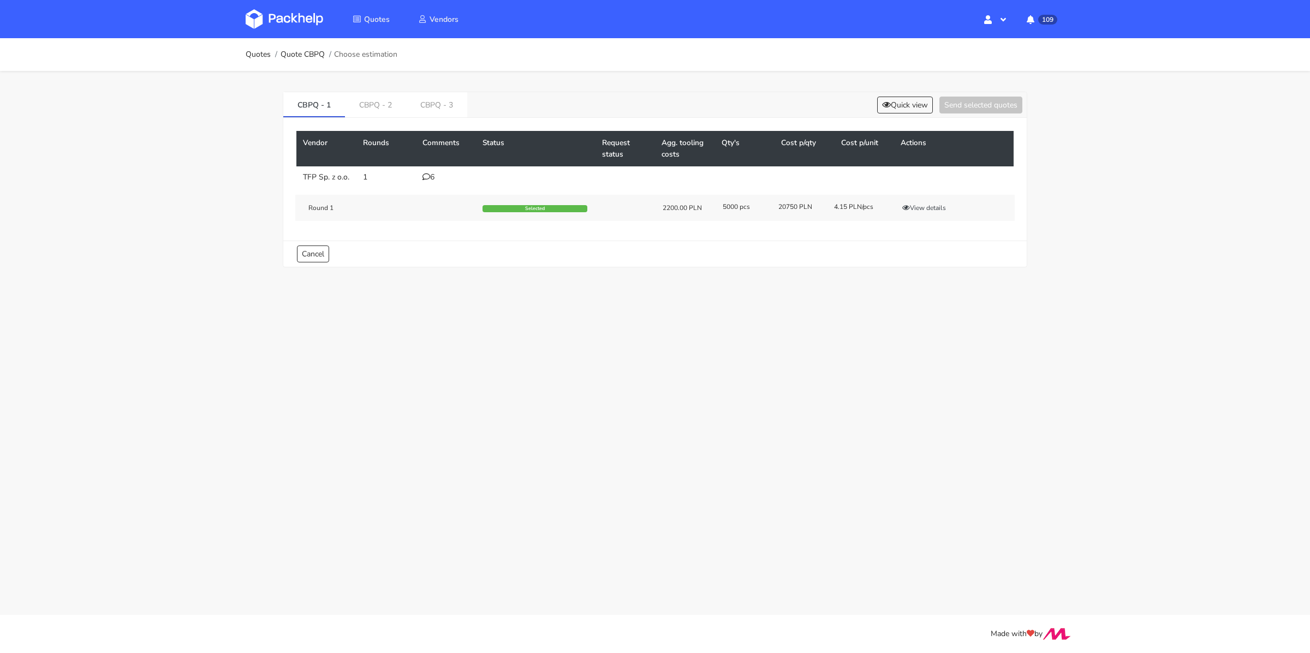
click at [432, 176] on div "6" at bounding box center [446, 177] width 47 height 9
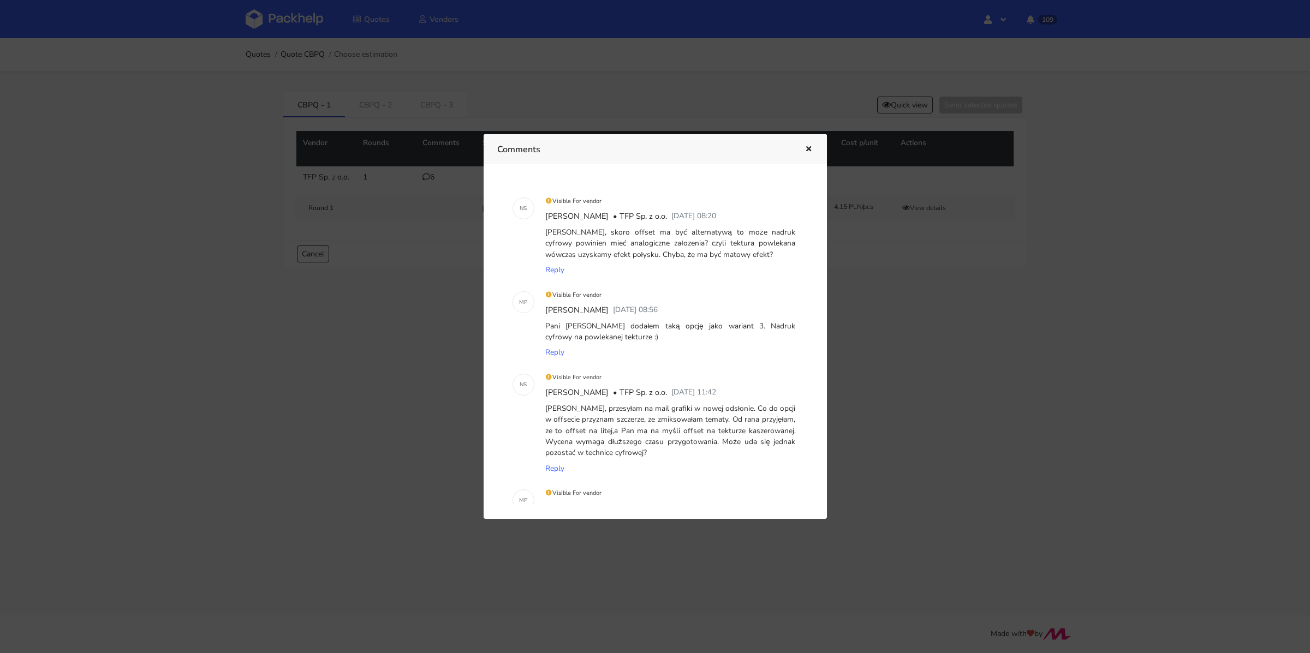
click at [806, 144] on button "button" at bounding box center [807, 149] width 12 height 14
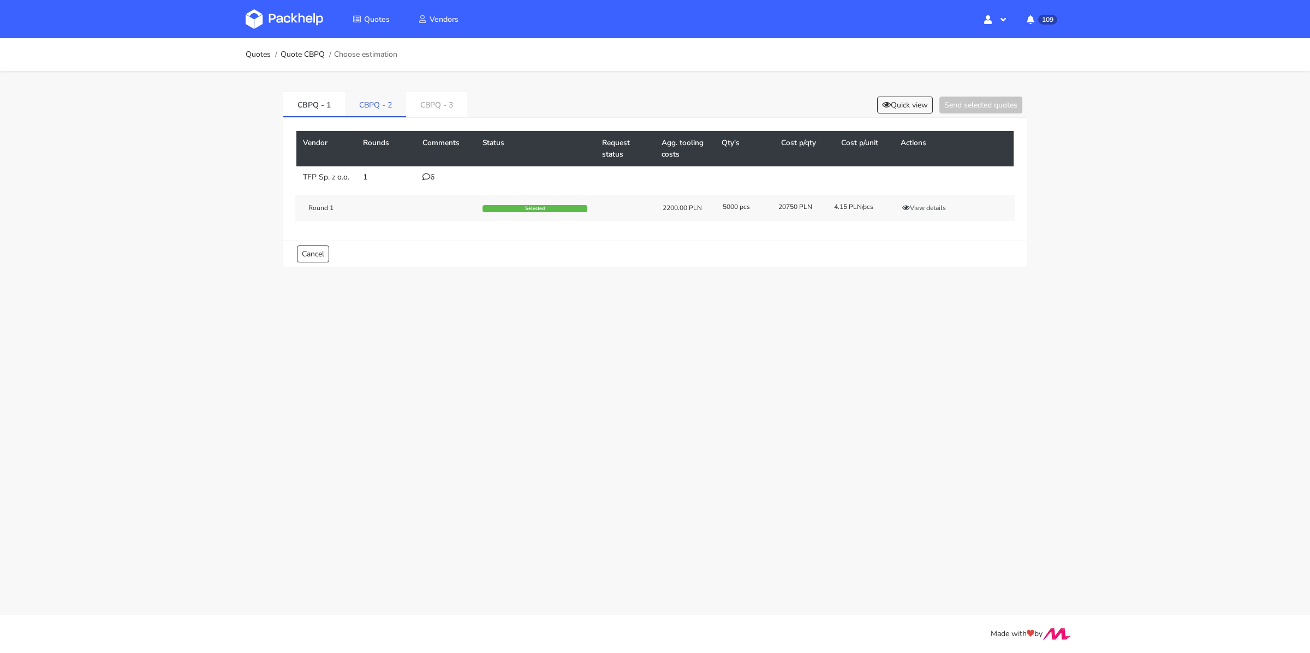
click at [380, 100] on link "CBPQ - 2" at bounding box center [375, 104] width 61 height 24
click at [429, 101] on link "CBPQ - 3" at bounding box center [437, 104] width 61 height 24
click at [376, 100] on link "CBPQ - 2" at bounding box center [376, 104] width 62 height 24
click at [430, 177] on div "4" at bounding box center [446, 177] width 47 height 9
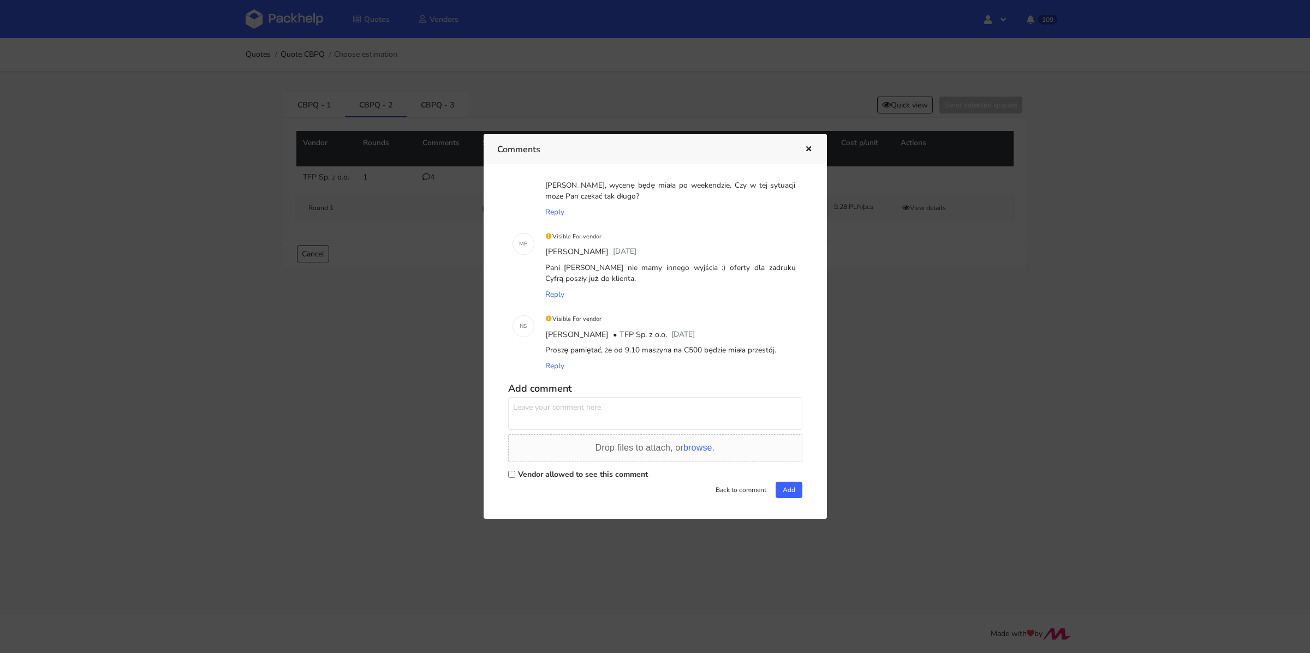
scroll to position [121, 0]
click at [809, 151] on icon "button" at bounding box center [808, 150] width 9 height 8
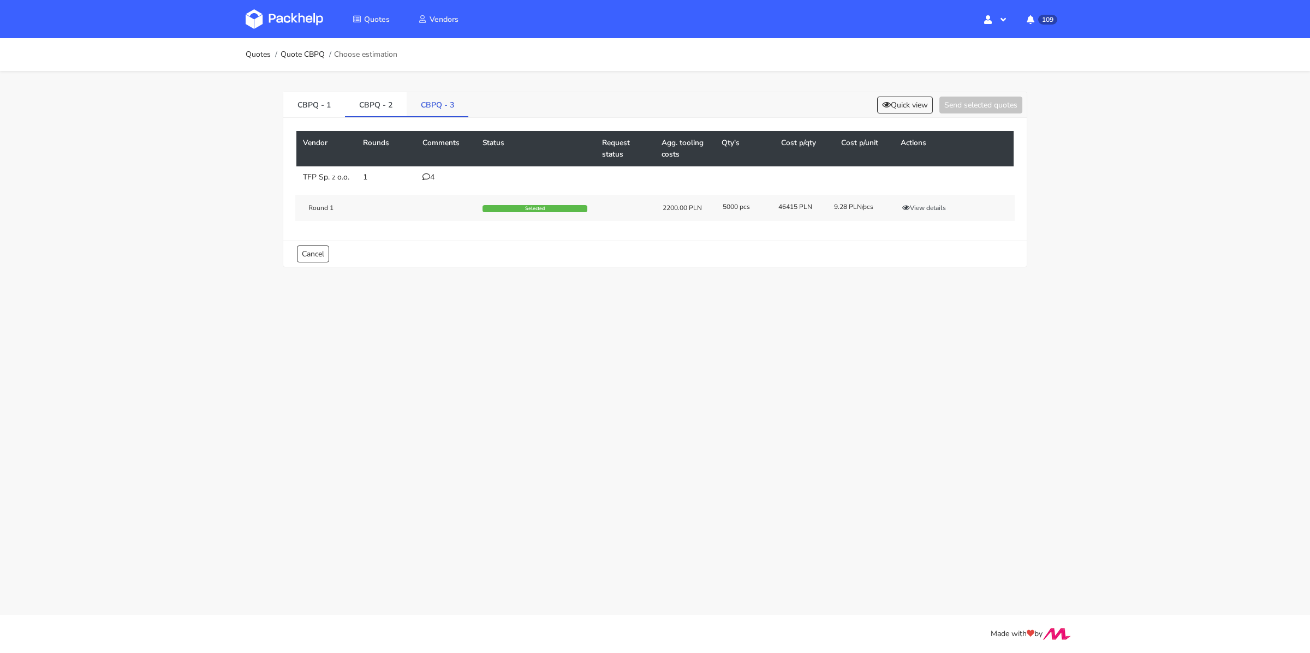
click at [436, 109] on link "CBPQ - 3" at bounding box center [438, 104] width 62 height 24
click at [421, 175] on td "2" at bounding box center [446, 178] width 60 height 22
click at [427, 175] on icon at bounding box center [427, 177] width 8 height 8
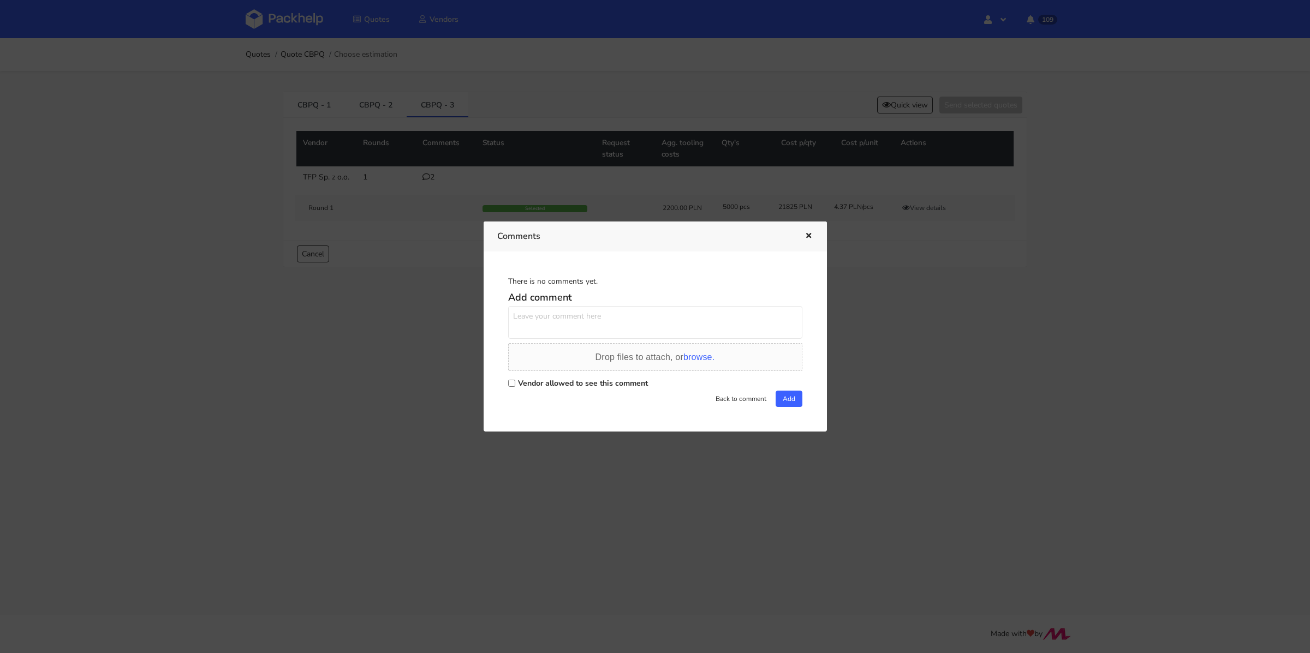
scroll to position [0, 0]
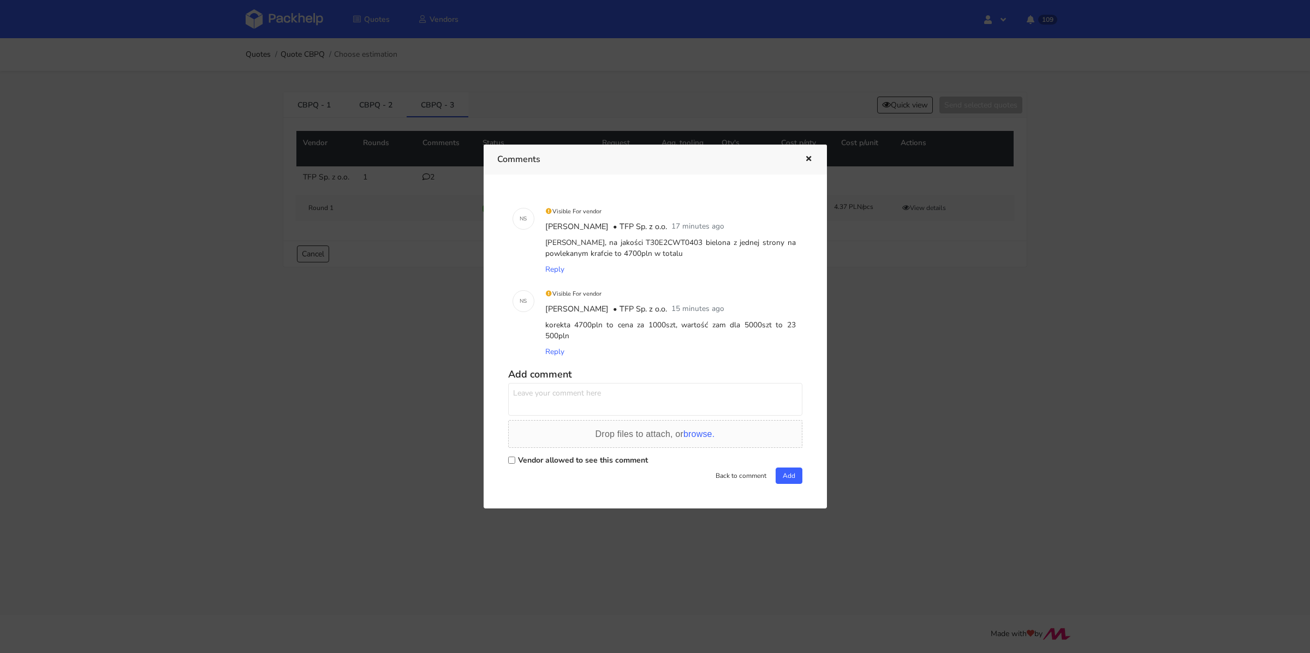
click at [807, 163] on icon "button" at bounding box center [808, 160] width 9 height 8
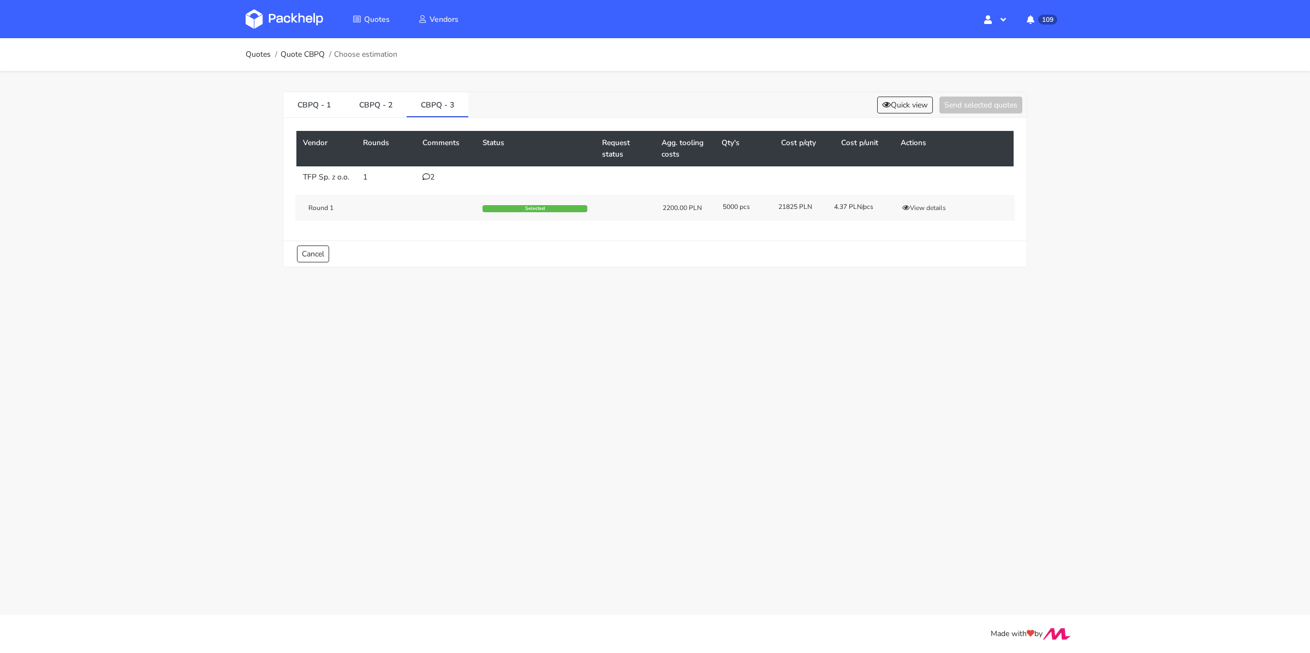
click at [258, 59] on ol "Quotes Quote CBPQ Choose estimation" at bounding box center [322, 55] width 152 height 22
click at [259, 57] on link "Quotes" at bounding box center [258, 54] width 25 height 9
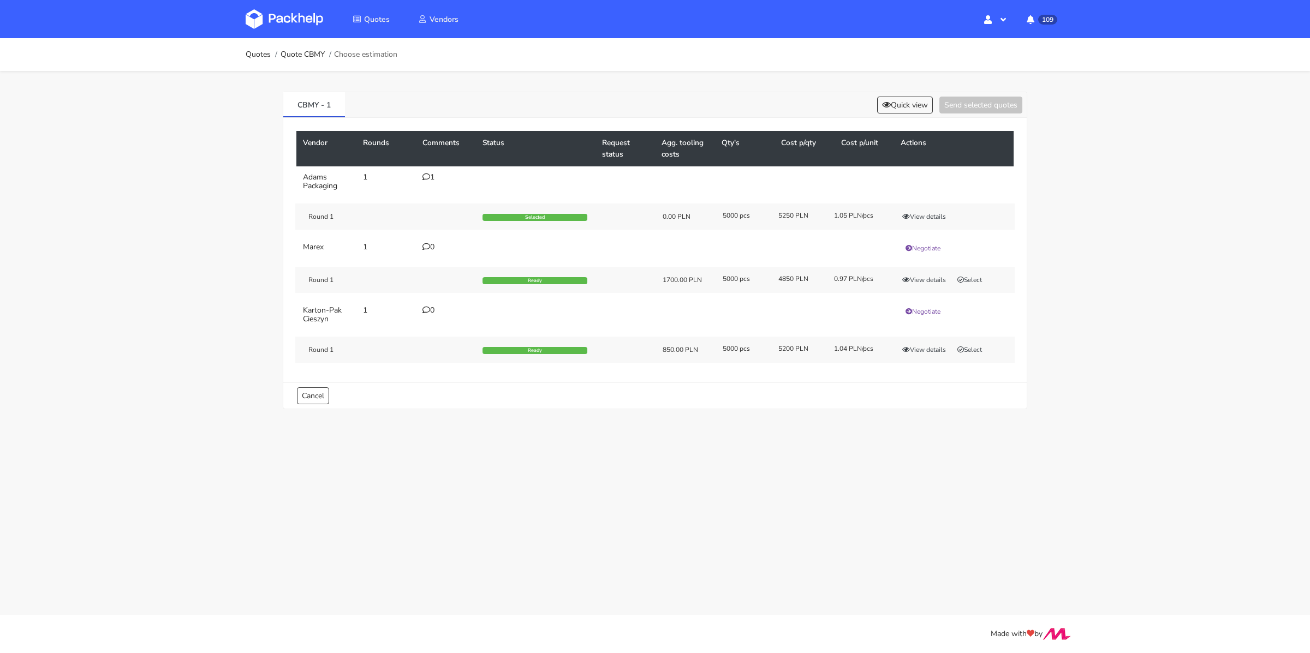
click at [429, 176] on icon at bounding box center [427, 177] width 8 height 8
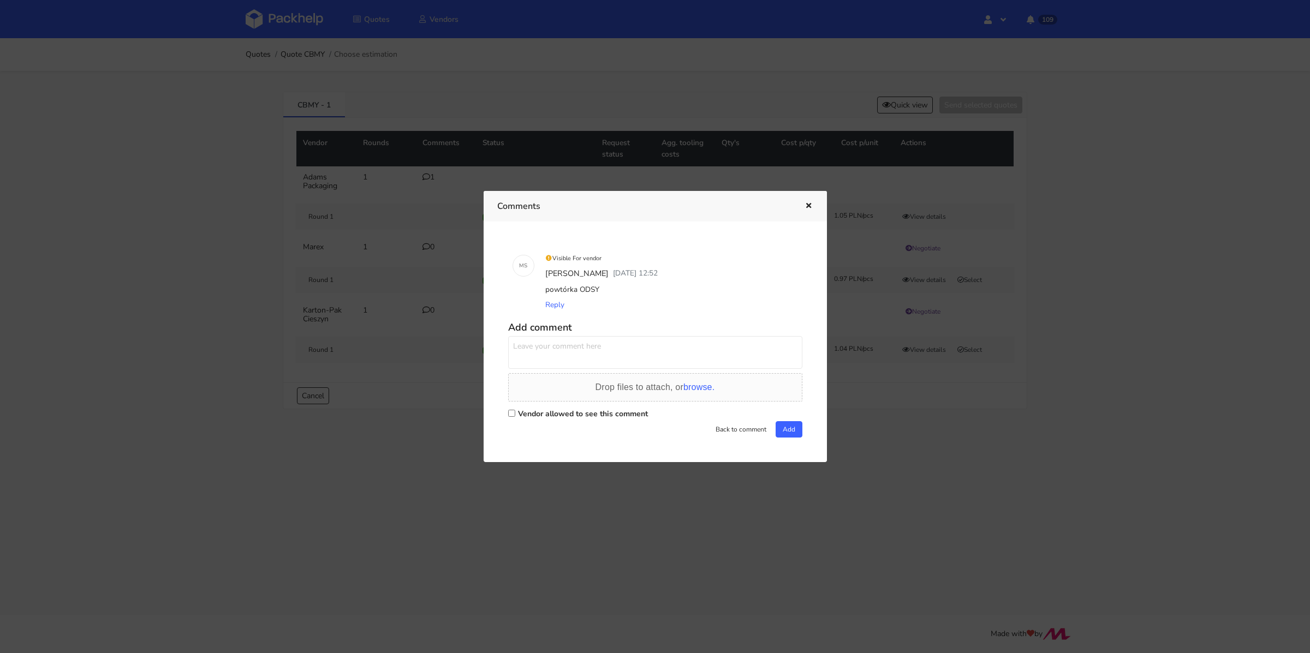
click at [261, 269] on div at bounding box center [655, 326] width 1310 height 653
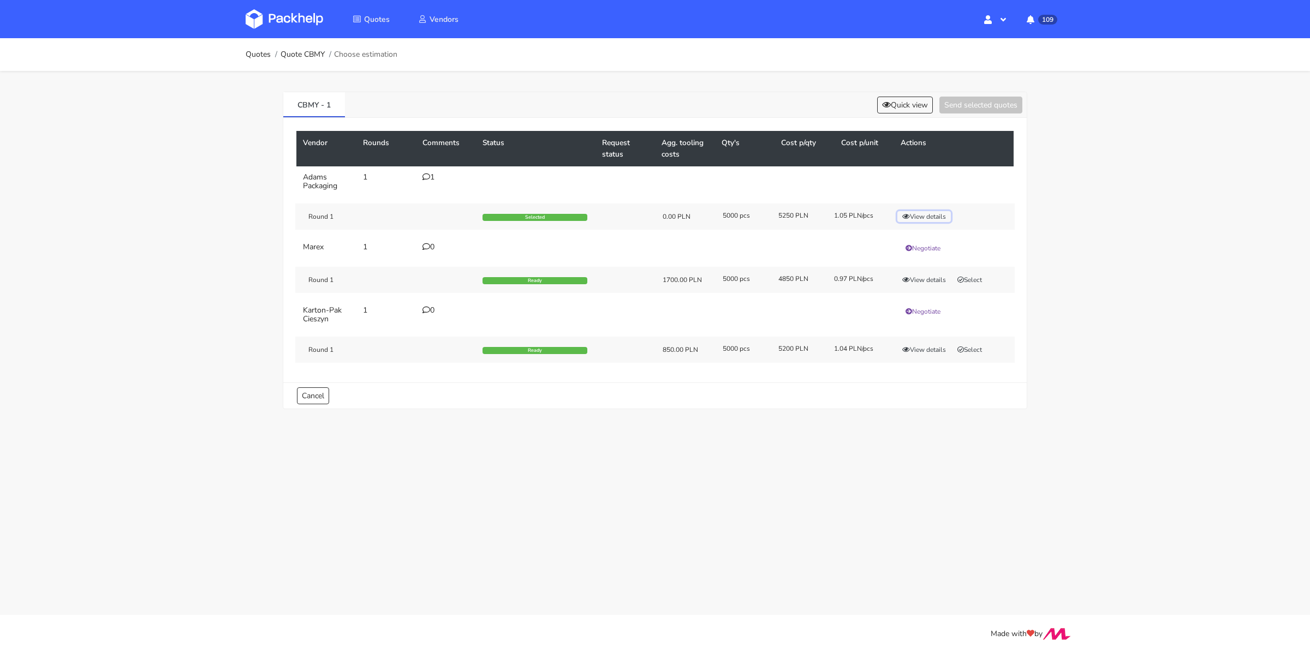
click at [941, 216] on button "View details" at bounding box center [925, 216] width 54 height 11
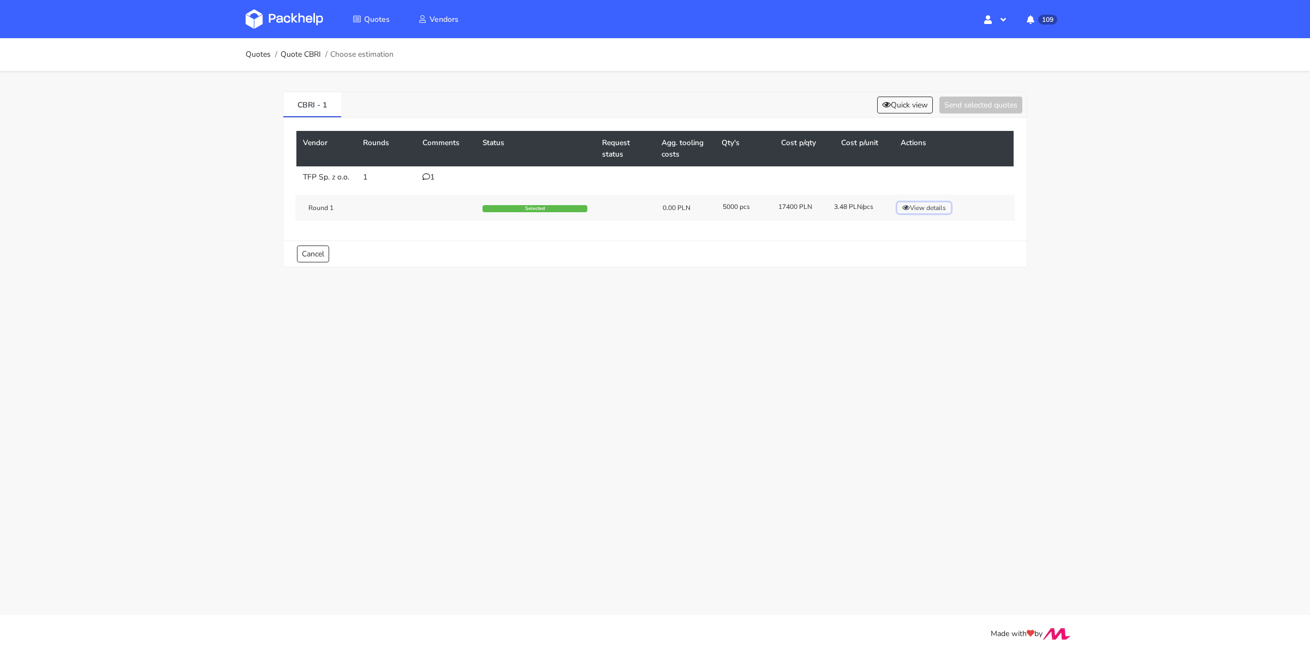
click at [927, 213] on button "View details" at bounding box center [925, 208] width 54 height 11
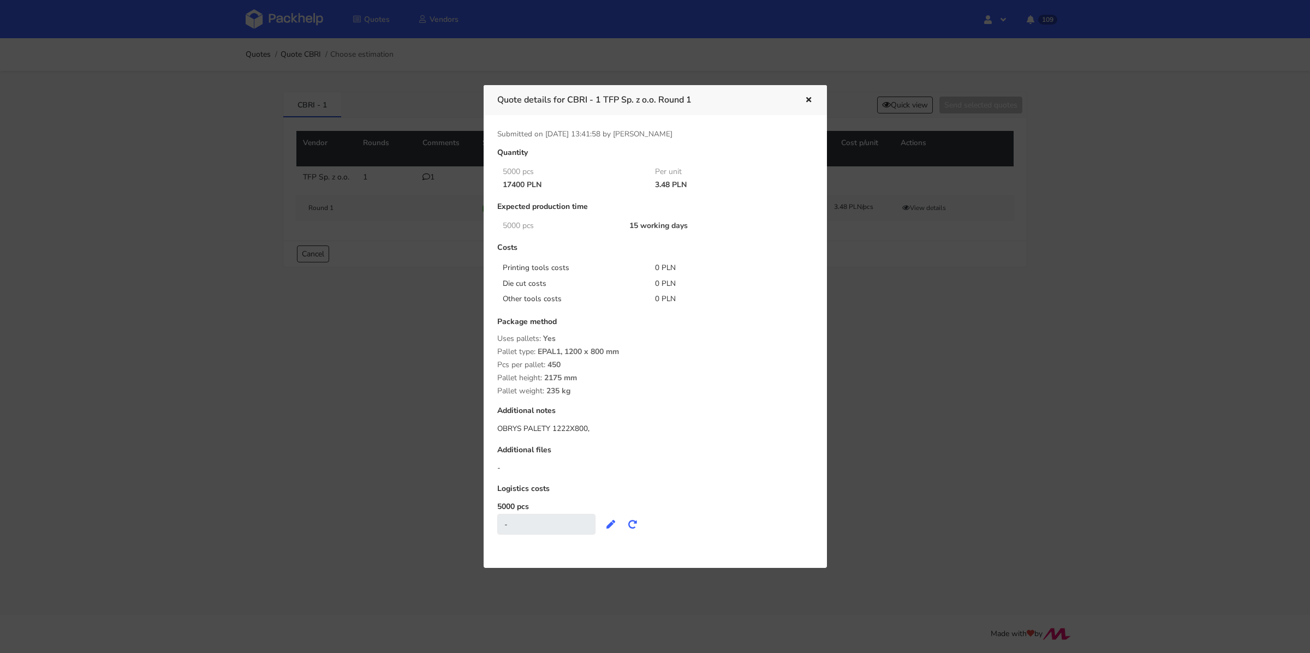
click at [808, 99] on icon "button" at bounding box center [808, 101] width 9 height 8
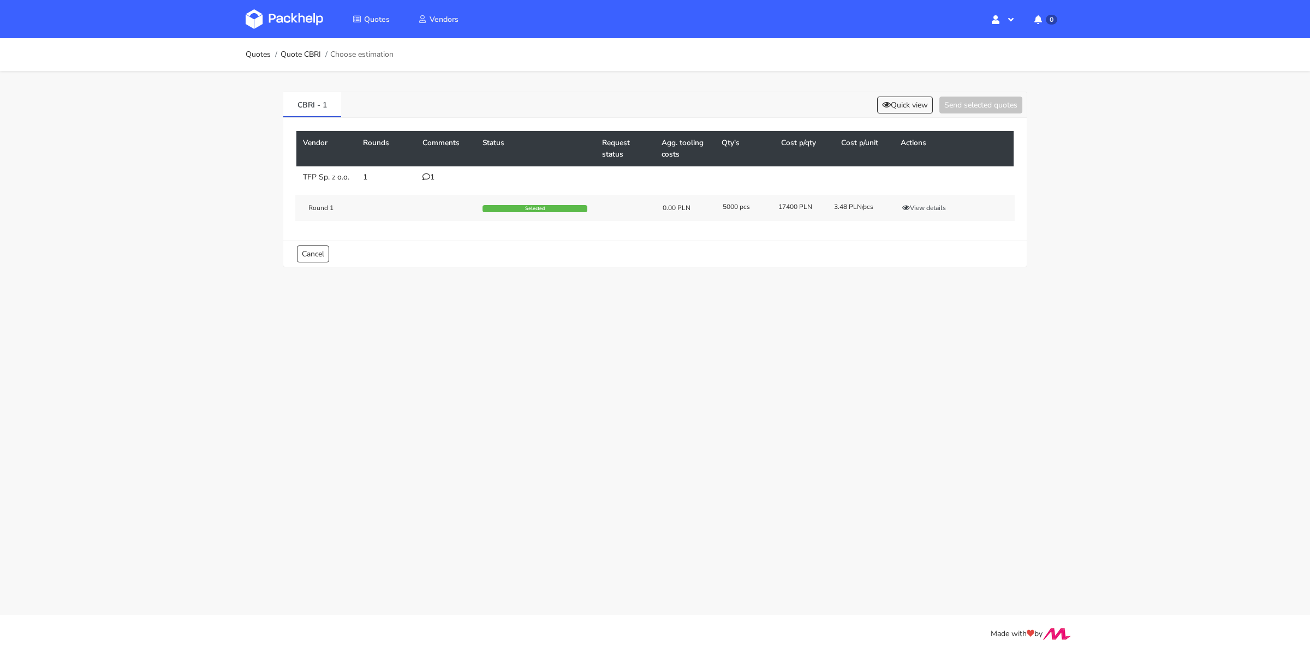
click at [431, 186] on td "1" at bounding box center [446, 178] width 60 height 22
click at [431, 180] on div "1" at bounding box center [446, 177] width 47 height 9
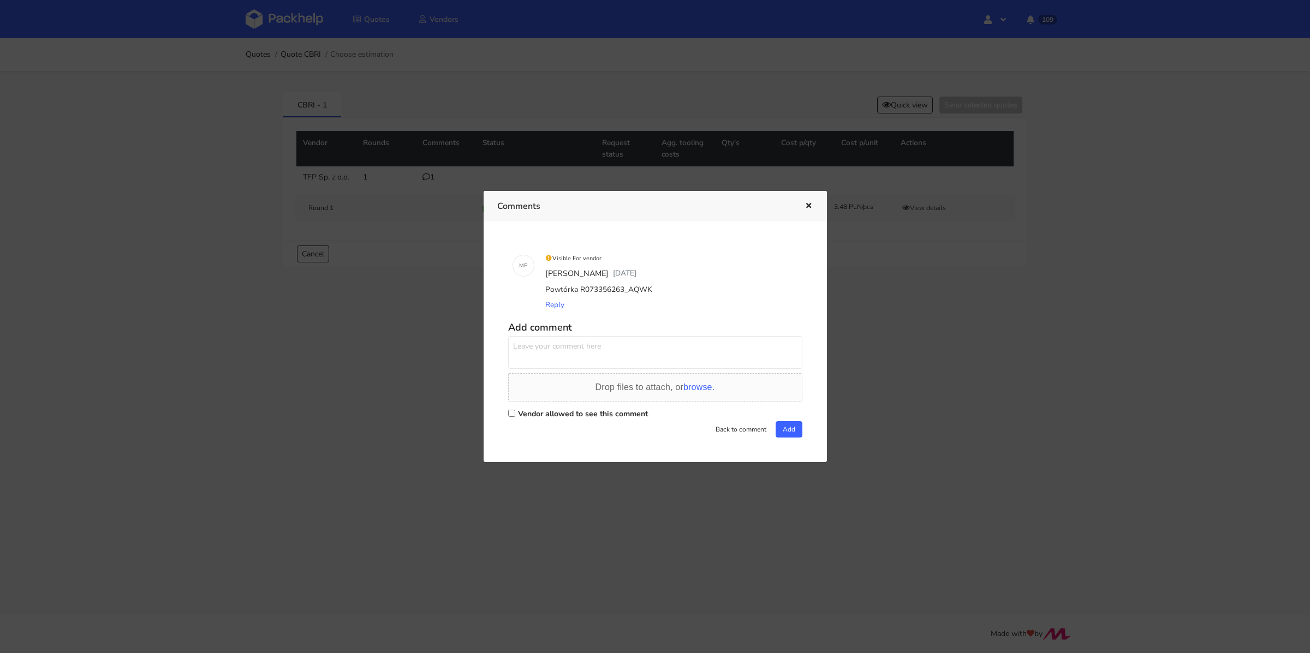
drag, startPoint x: 657, startPoint y: 294, endPoint x: 623, endPoint y: 290, distance: 34.1
click at [623, 290] on div "Powtórka R073356263_AQWK" at bounding box center [670, 289] width 255 height 15
copy div "AQWK"
click at [233, 70] on div at bounding box center [655, 326] width 1310 height 653
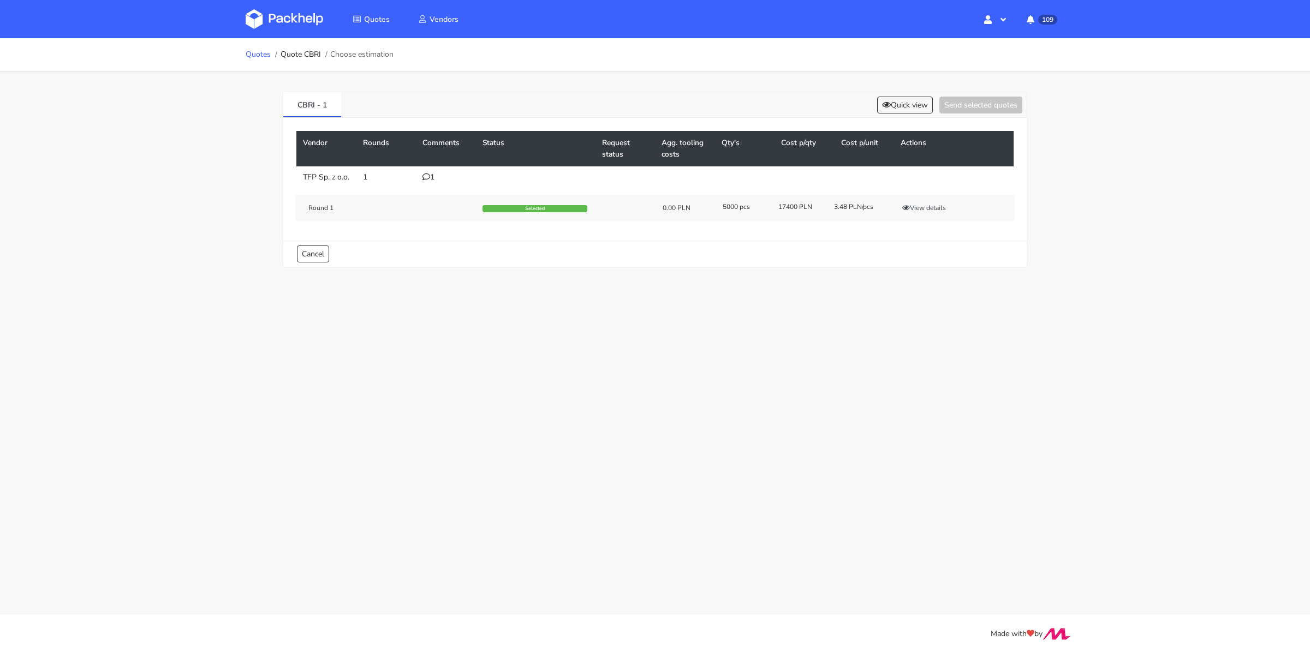
click at [263, 50] on link "Quotes" at bounding box center [258, 54] width 25 height 9
click at [930, 214] on button "View details" at bounding box center [925, 217] width 54 height 11
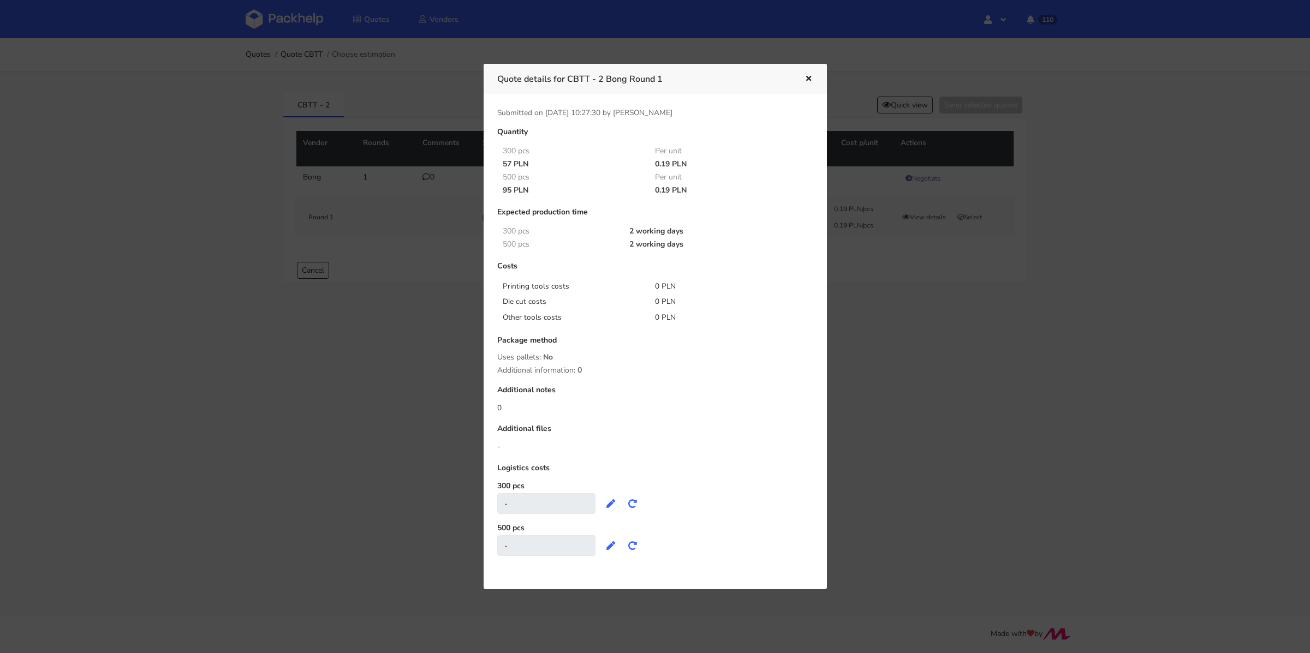
click at [811, 77] on icon "button" at bounding box center [808, 79] width 9 height 8
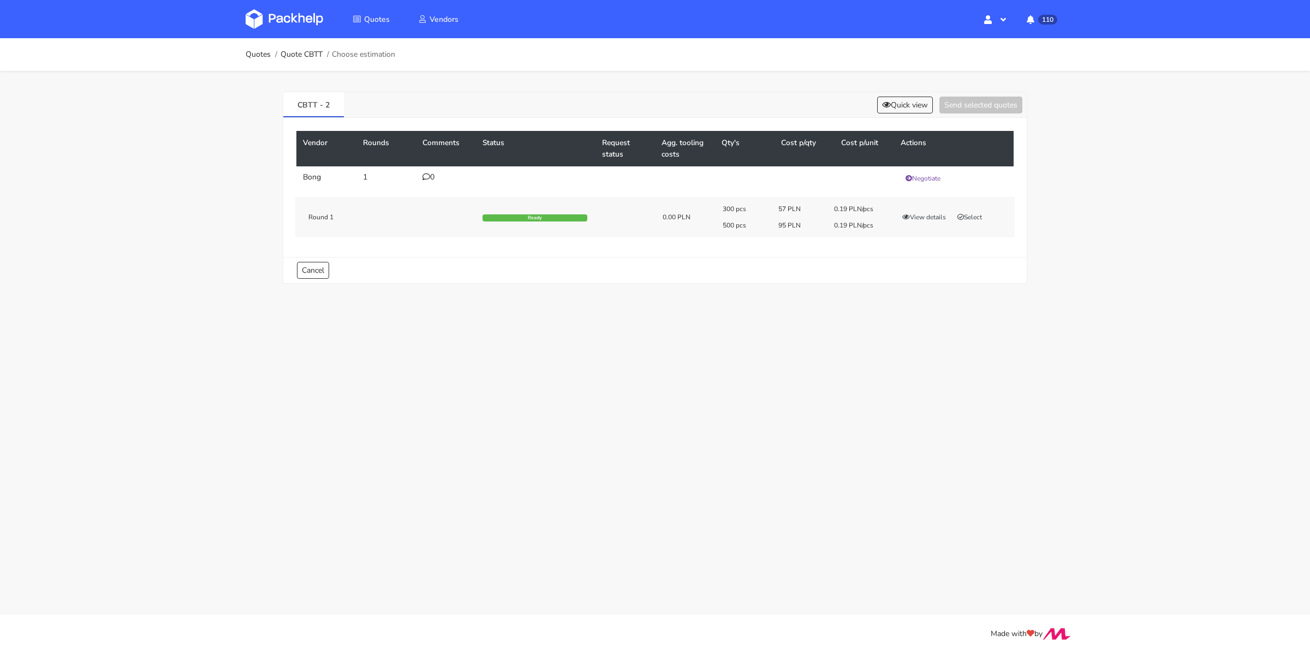
click at [430, 175] on div "0" at bounding box center [446, 177] width 47 height 9
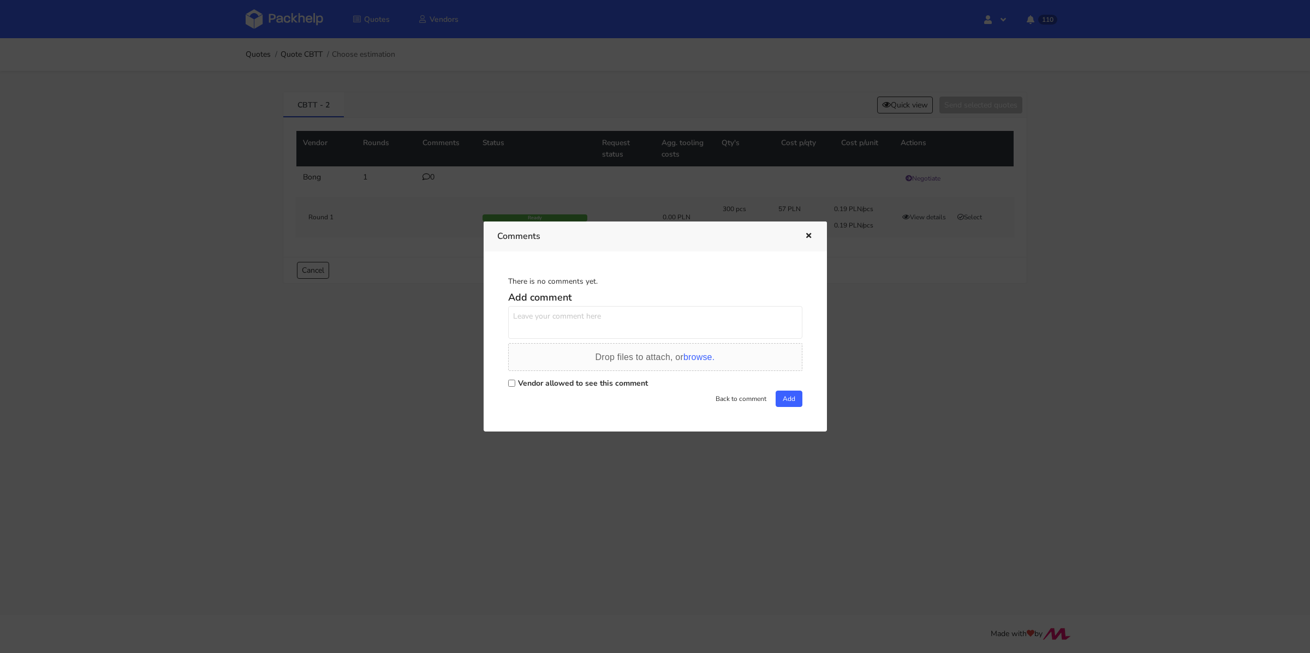
click at [516, 382] on div "Vendor allowed to see this comment" at bounding box center [655, 383] width 294 height 15
click at [547, 331] on textarea at bounding box center [655, 322] width 294 height 33
click at [511, 384] on input "Vendor allowed to see this comment" at bounding box center [511, 383] width 7 height 7
checkbox input "true"
click at [533, 318] on textarea at bounding box center [655, 322] width 294 height 33
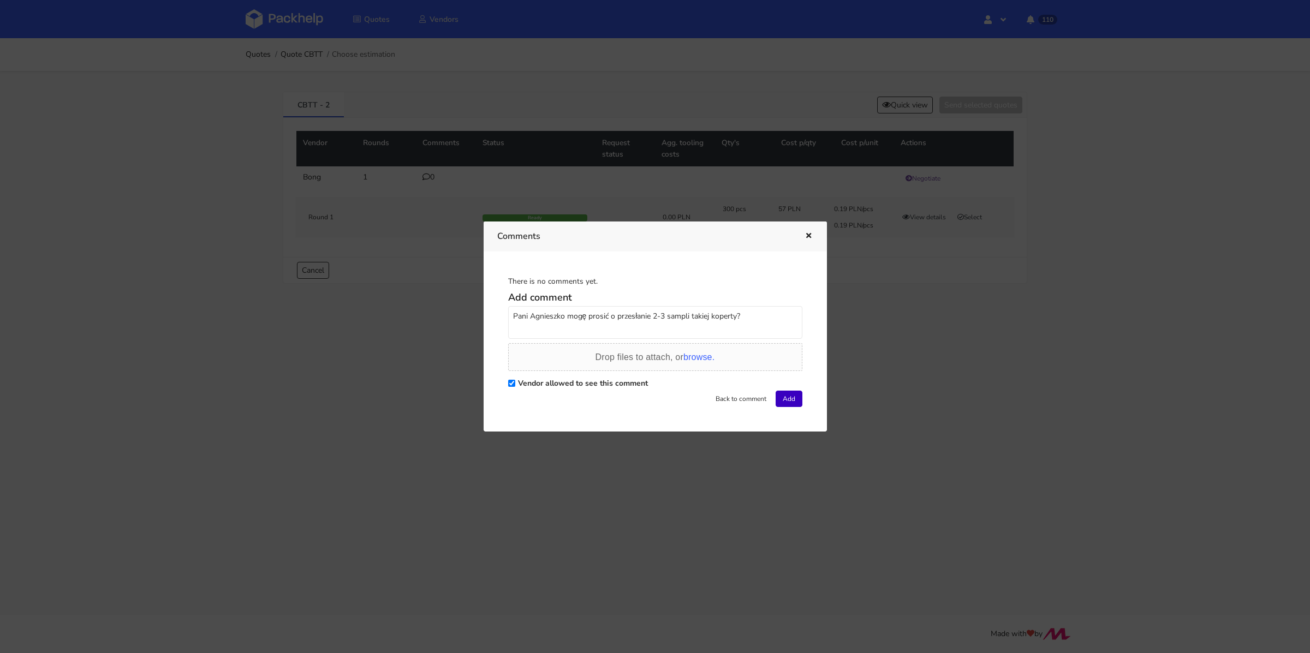
type textarea "Pani Agnieszko mogę prosić o przesłanie 2-3 sampli takiej koperty?"
click at [783, 405] on button "Add" at bounding box center [789, 399] width 27 height 16
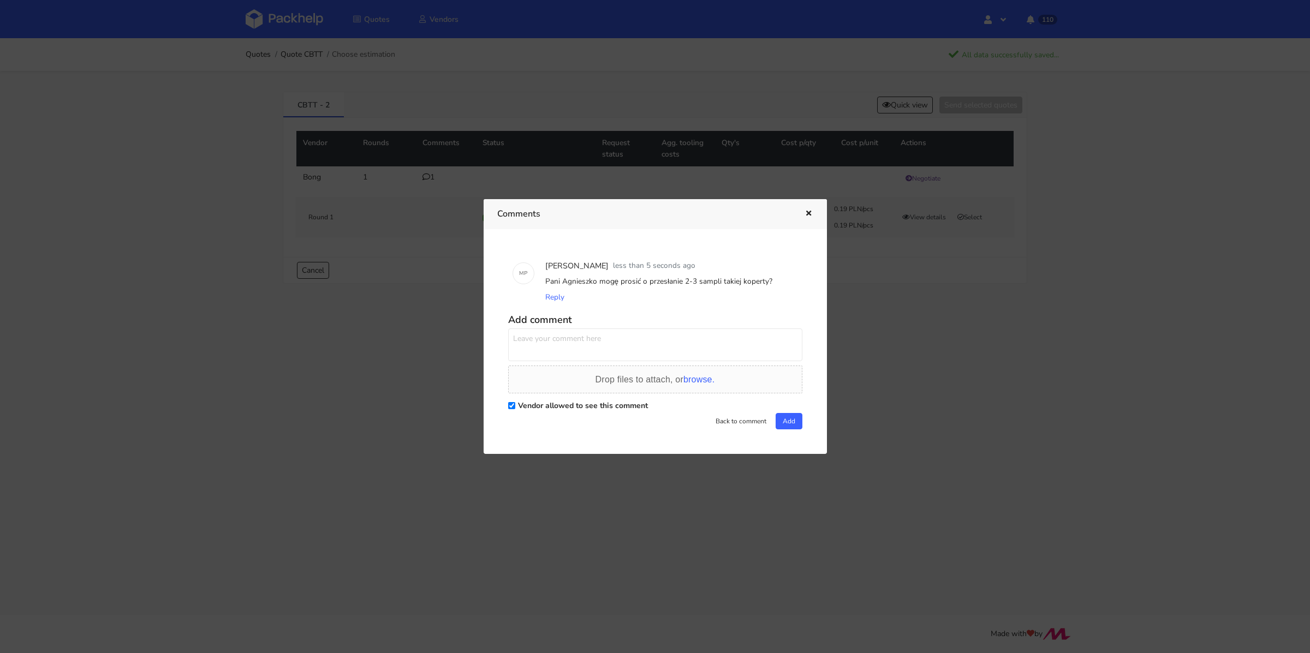
click at [811, 215] on icon "button" at bounding box center [808, 214] width 9 height 8
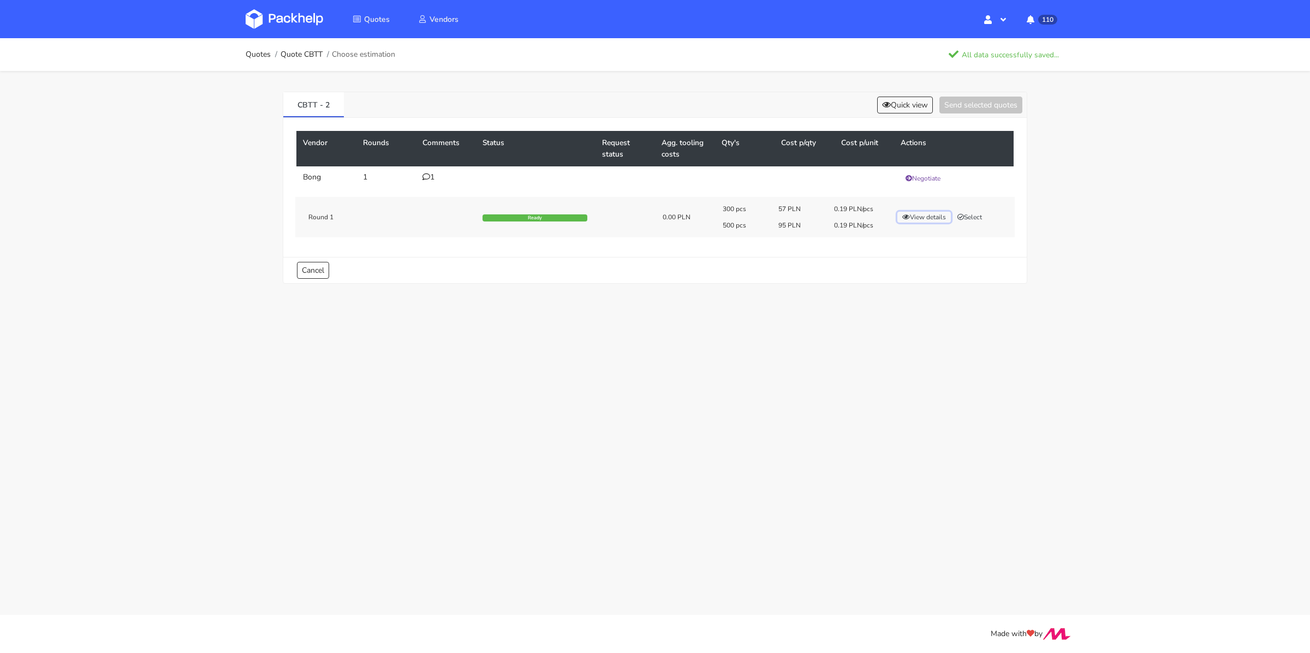
click at [936, 220] on button "View details" at bounding box center [925, 217] width 54 height 11
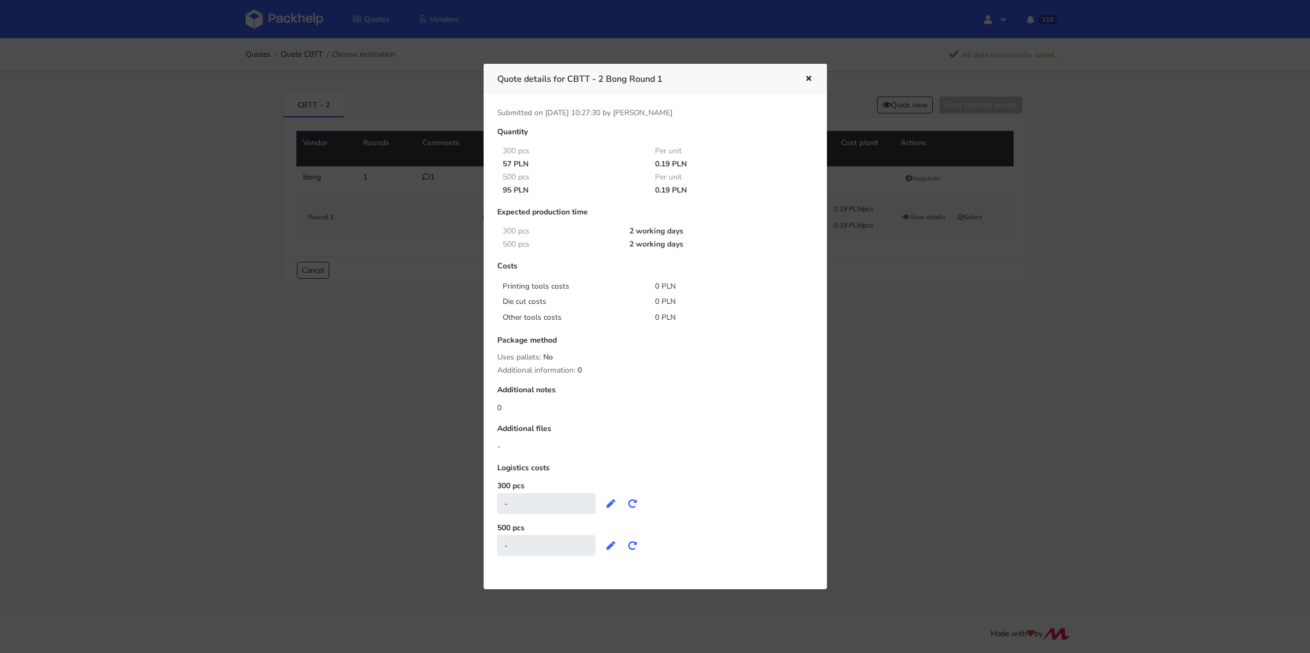
click at [856, 307] on div at bounding box center [655, 326] width 1310 height 653
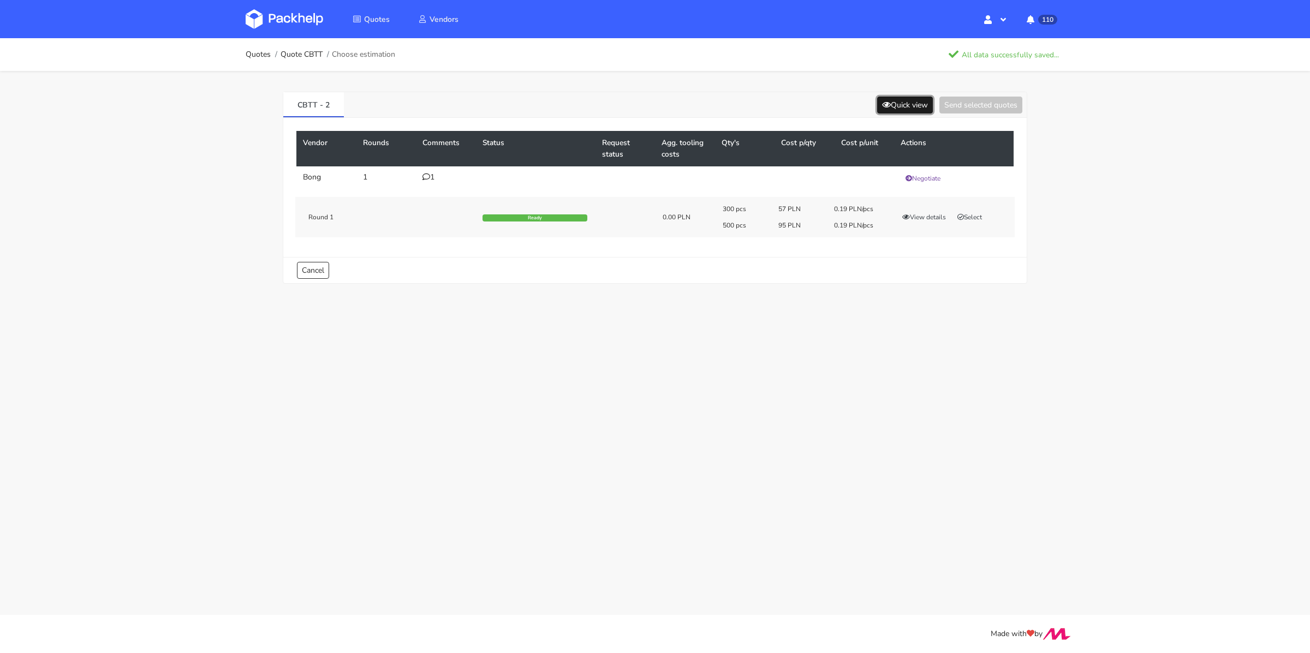
click at [911, 109] on button "Quick view" at bounding box center [905, 105] width 56 height 17
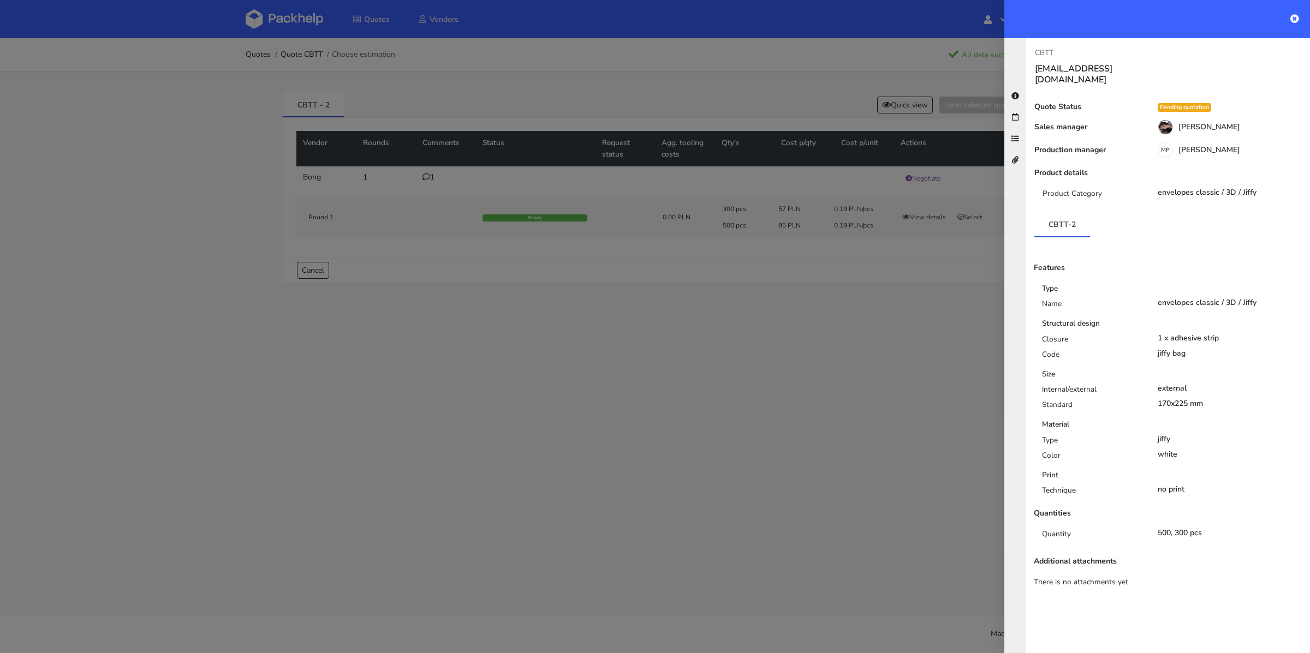
click at [870, 392] on div at bounding box center [655, 326] width 1310 height 653
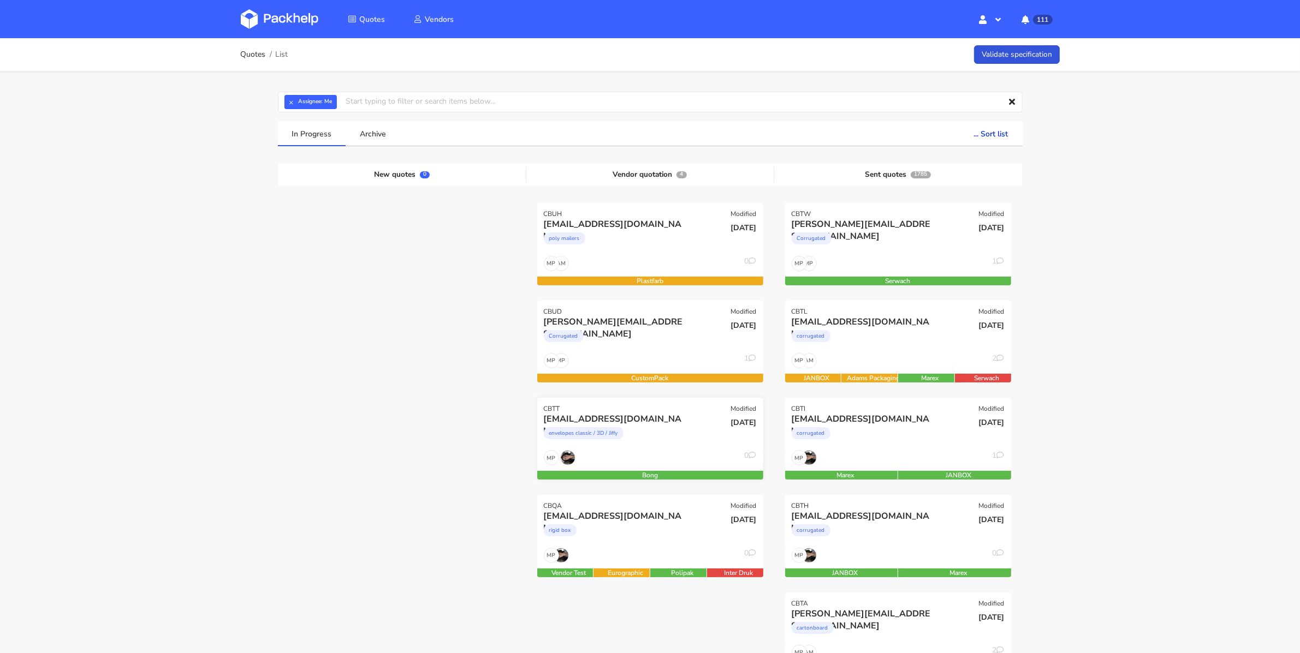
click at [669, 425] on div "envelopes classic / 3D / Jiffy" at bounding box center [616, 436] width 145 height 22
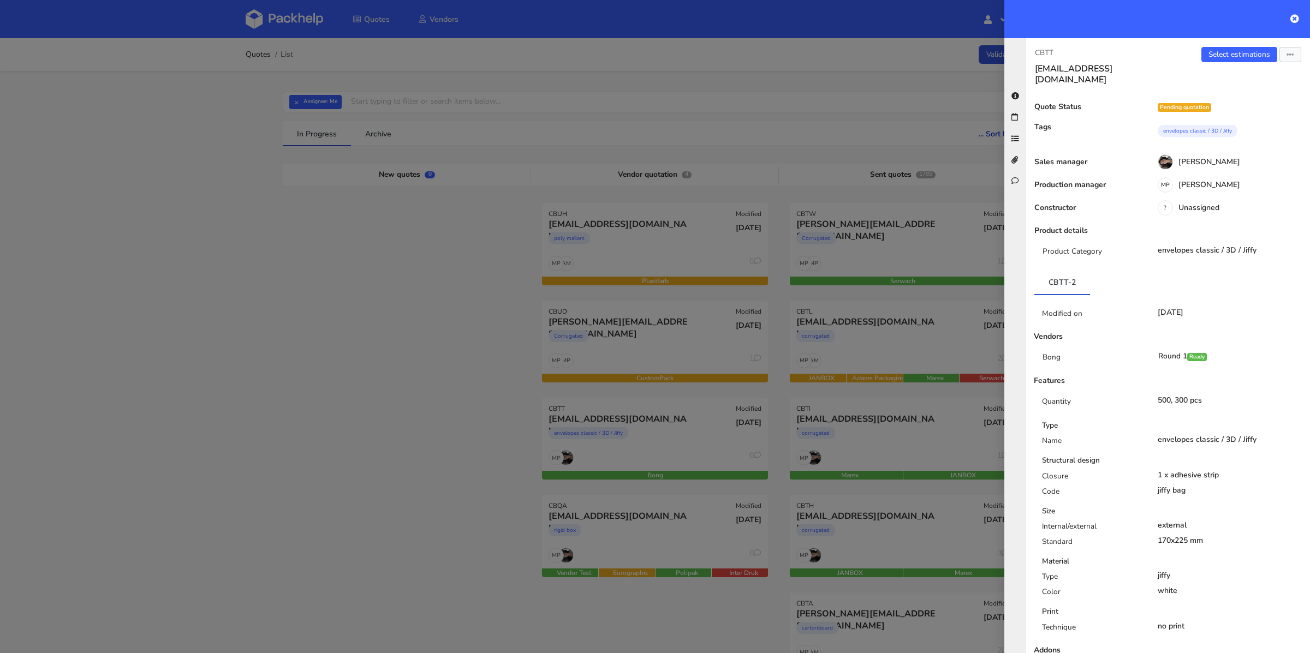
click at [1227, 63] on div "Select estimations Send to estimate View quote Edit quote Missing data Reject q…" at bounding box center [1239, 66] width 142 height 38
click at [1228, 60] on link "Select estimations" at bounding box center [1240, 54] width 76 height 15
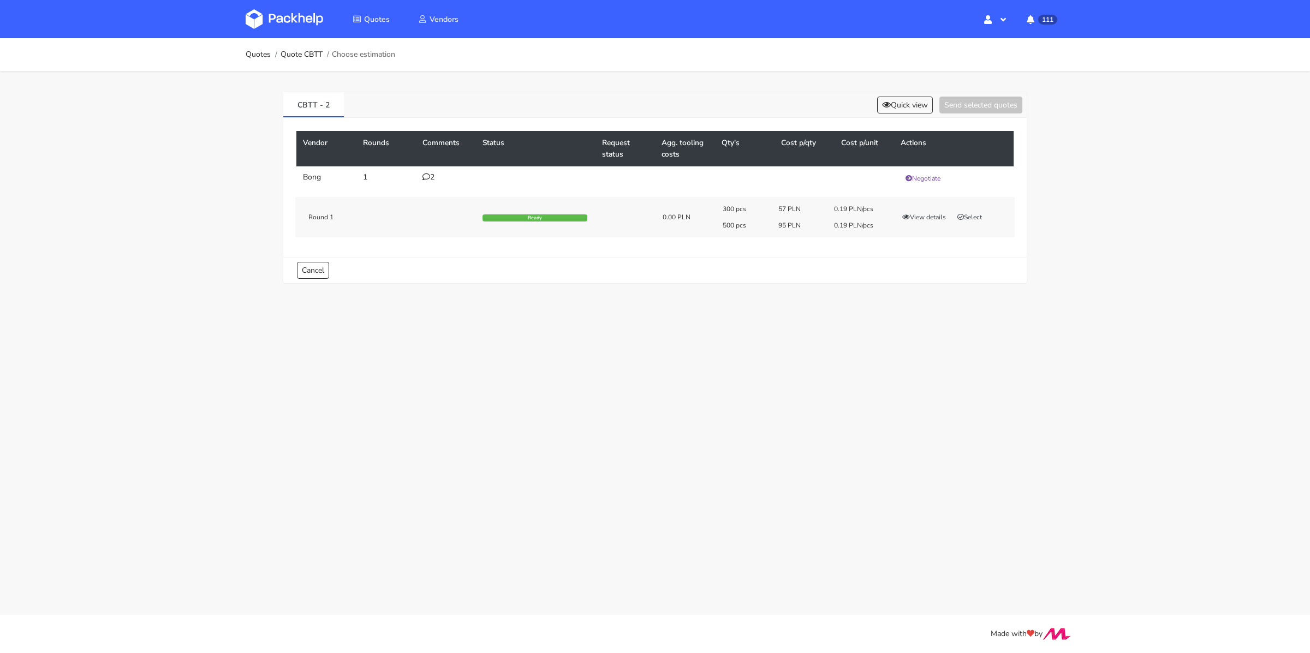
click at [435, 178] on div "2" at bounding box center [446, 177] width 47 height 9
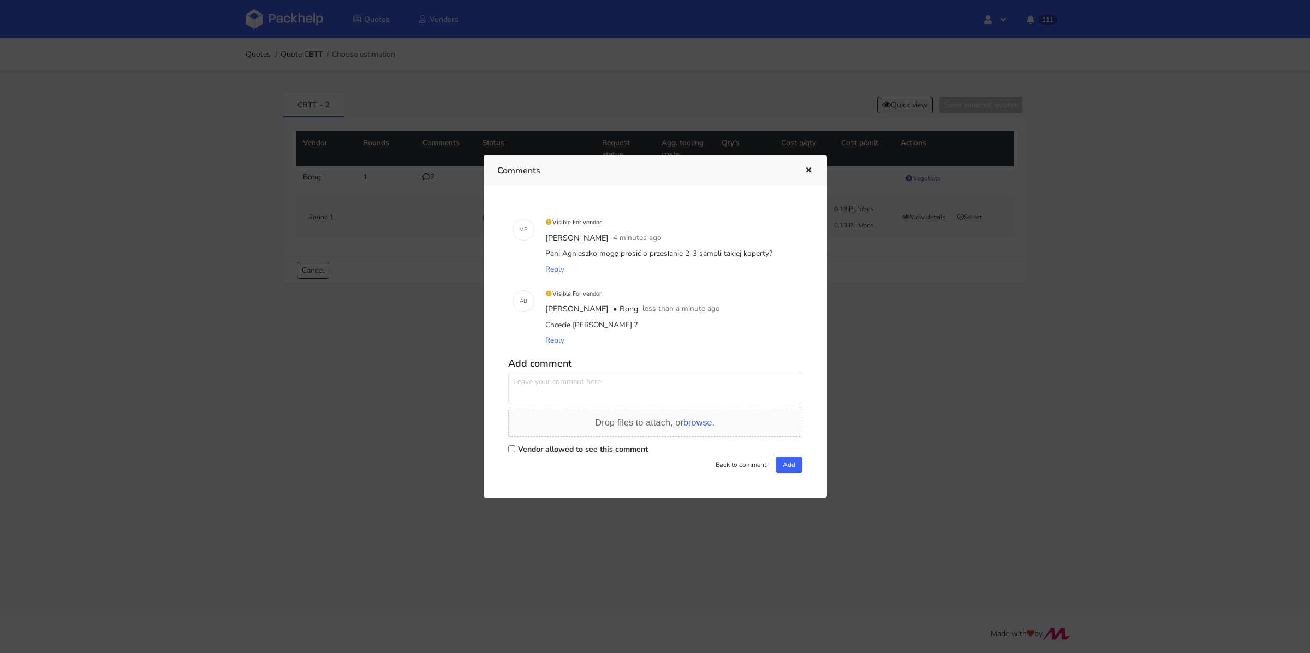
click at [544, 445] on label "Vendor allowed to see this comment" at bounding box center [583, 449] width 130 height 10
click at [515, 445] on input "Vendor allowed to see this comment" at bounding box center [511, 448] width 7 height 7
checkbox input "true"
click at [558, 396] on textarea at bounding box center [655, 388] width 294 height 33
type textarea "Tak, prośba o podanie wielkości paczki"
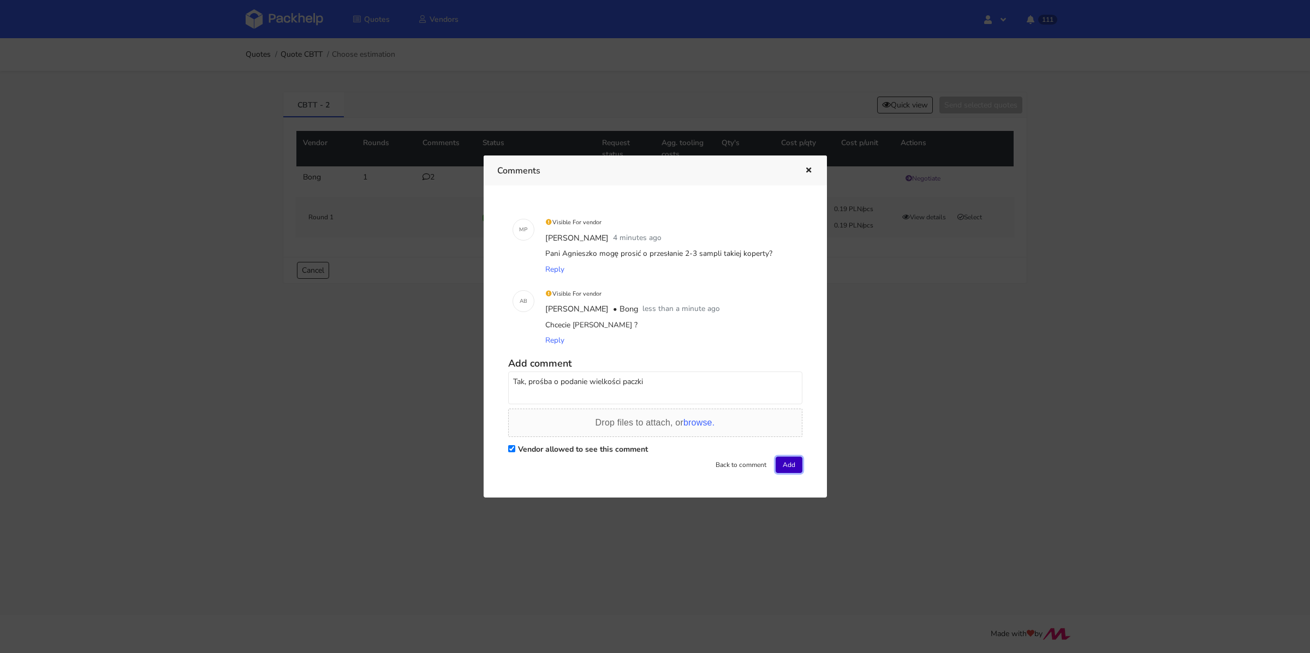
click at [790, 471] on button "Add" at bounding box center [789, 465] width 27 height 16
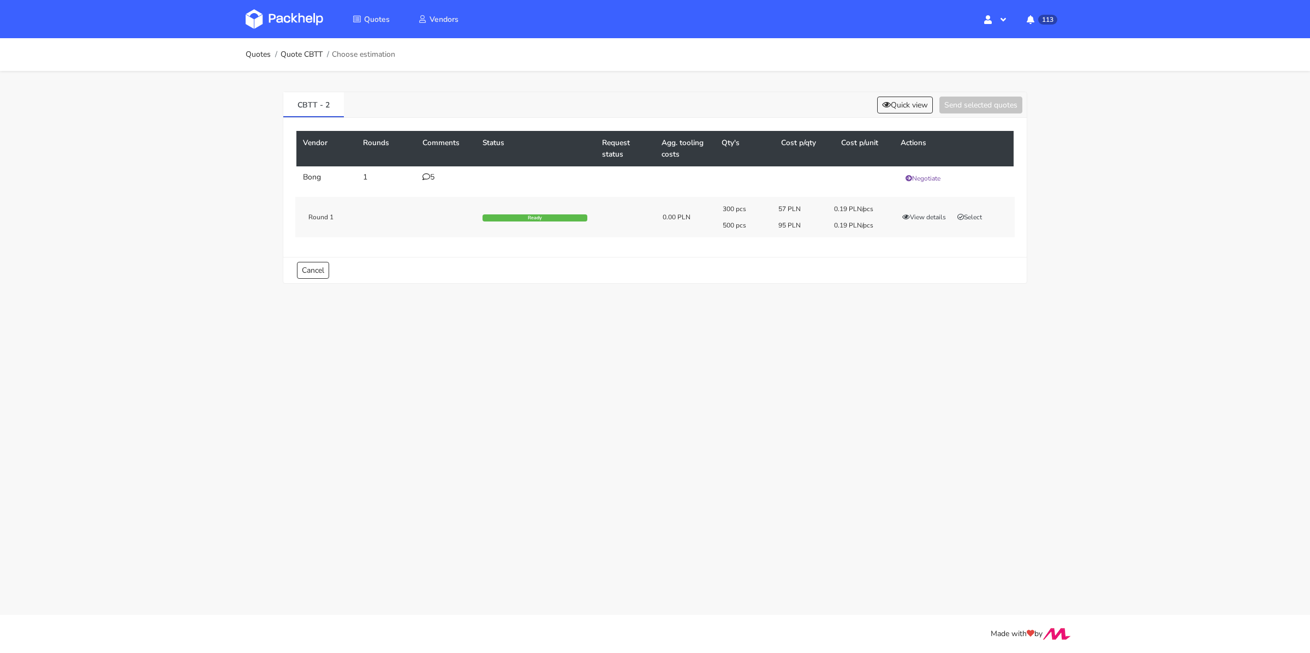
click at [427, 173] on icon at bounding box center [427, 177] width 8 height 8
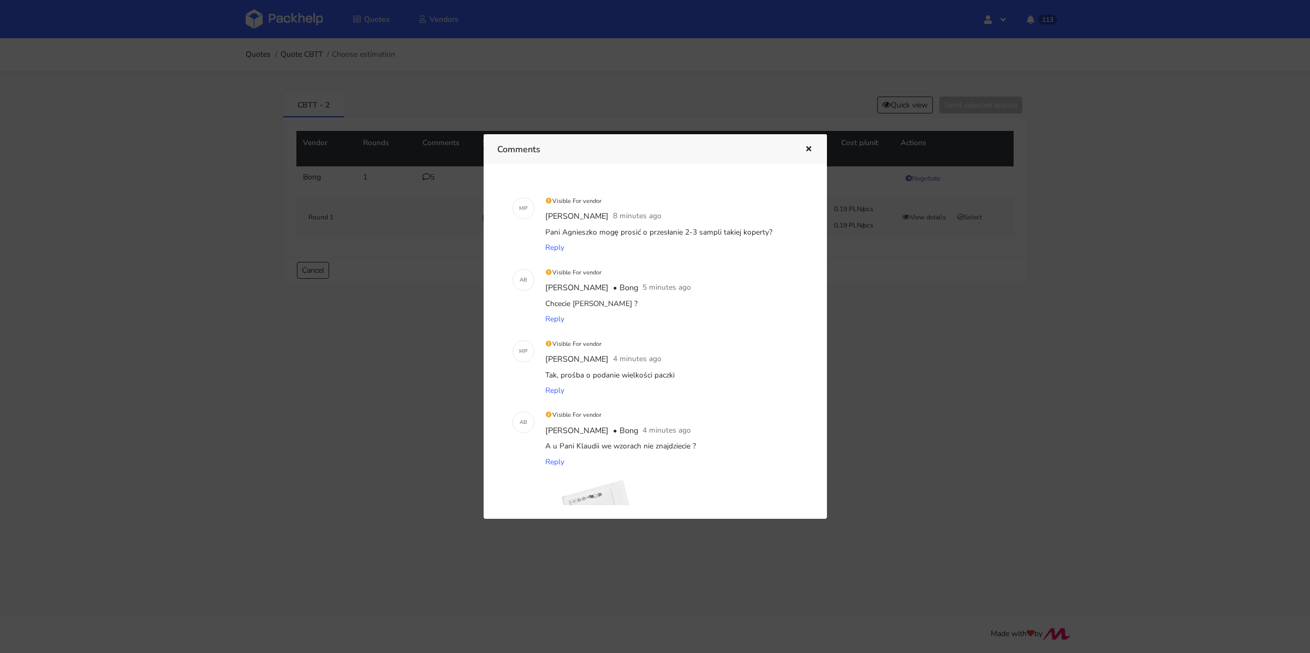
scroll to position [223, 0]
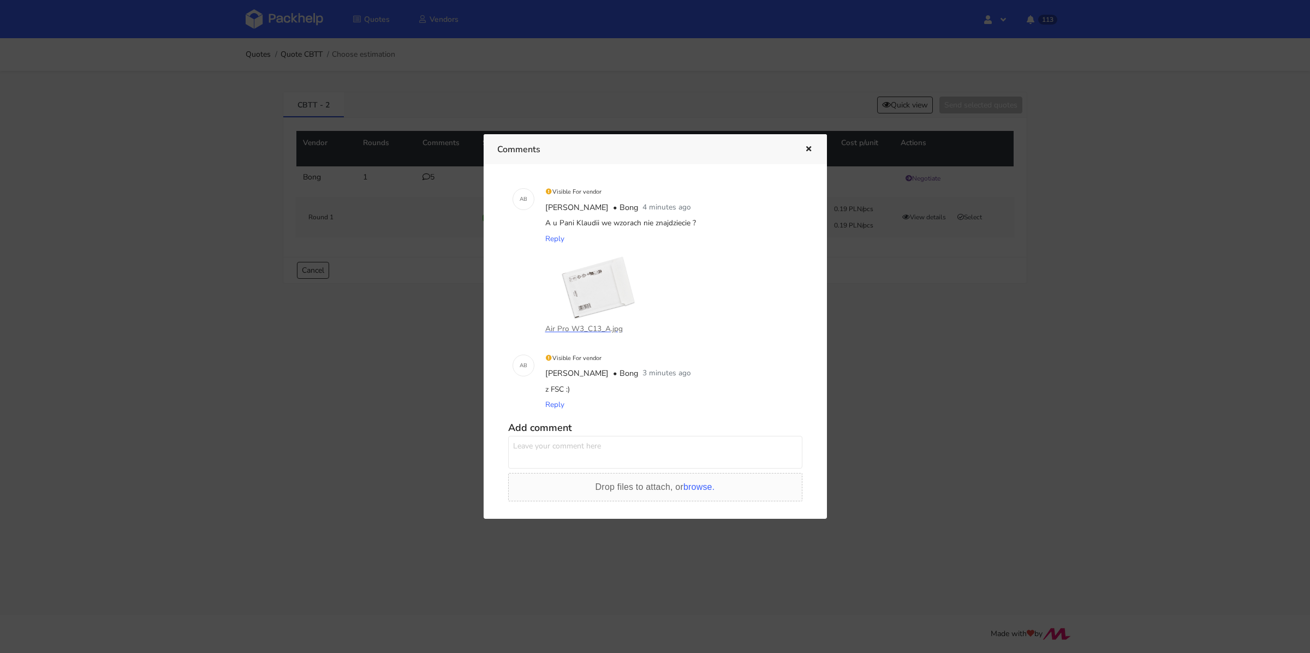
click at [807, 146] on icon "button" at bounding box center [808, 150] width 9 height 8
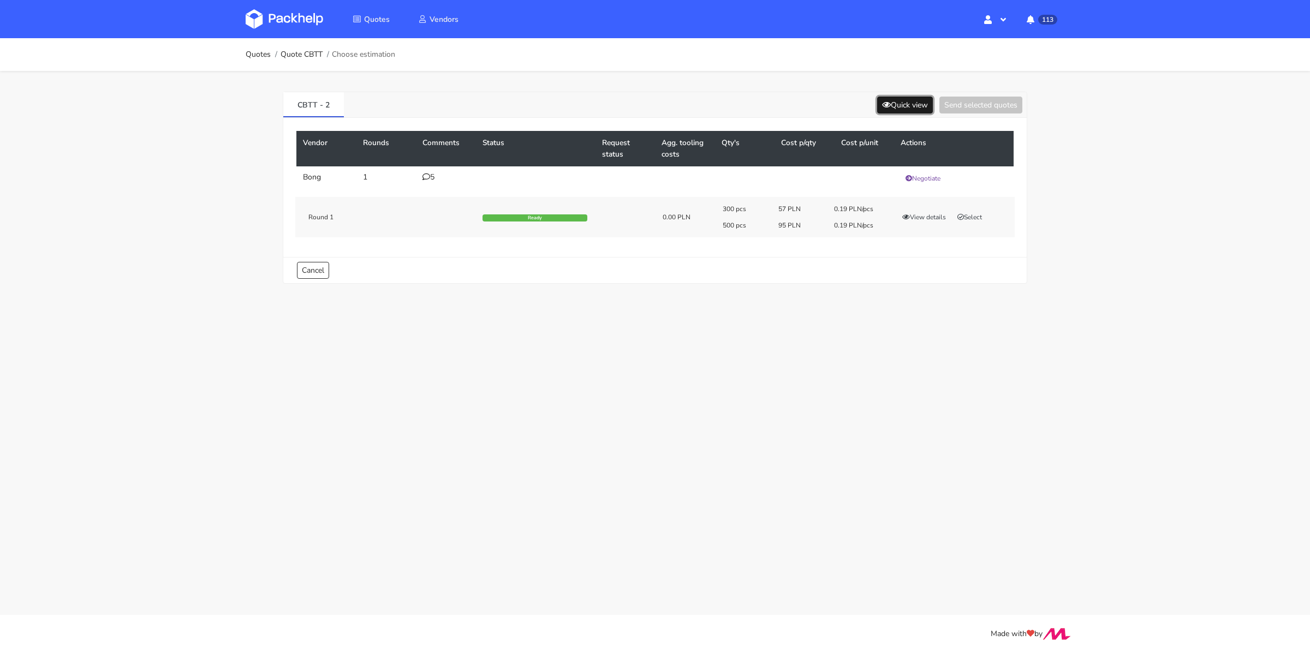
click at [905, 112] on button "Quick view" at bounding box center [905, 105] width 56 height 17
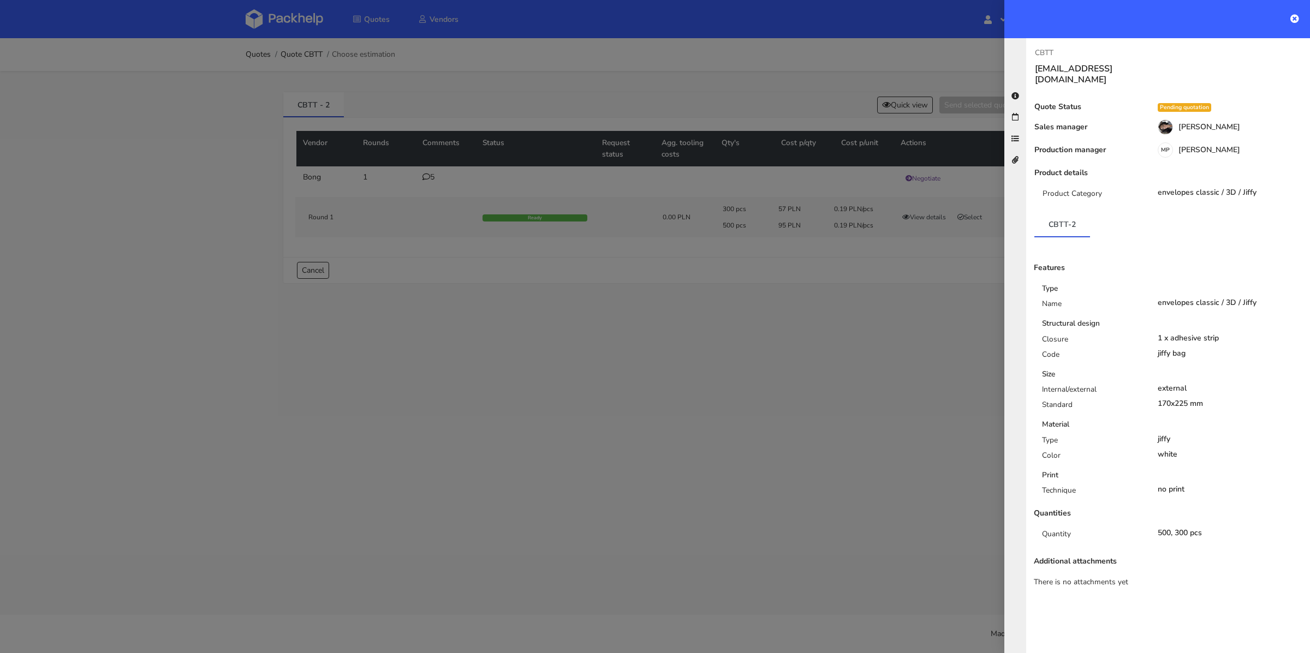
click at [847, 382] on div at bounding box center [655, 326] width 1310 height 653
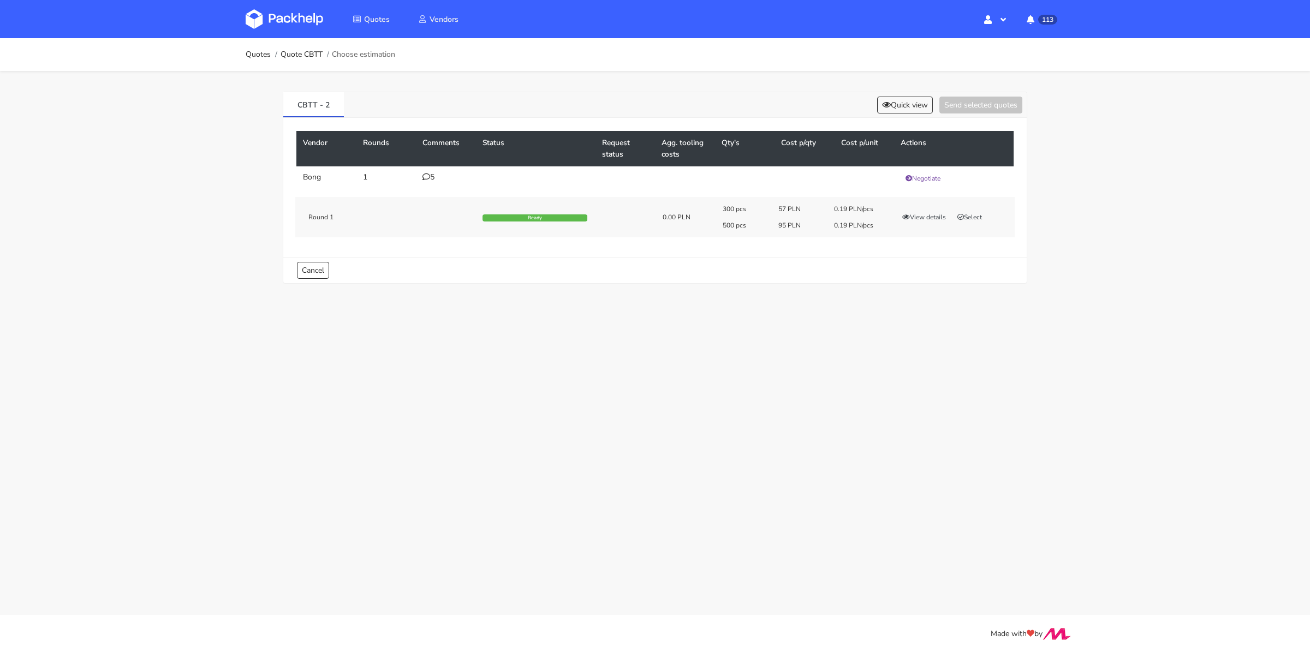
click at [436, 173] on div "5" at bounding box center [446, 177] width 47 height 9
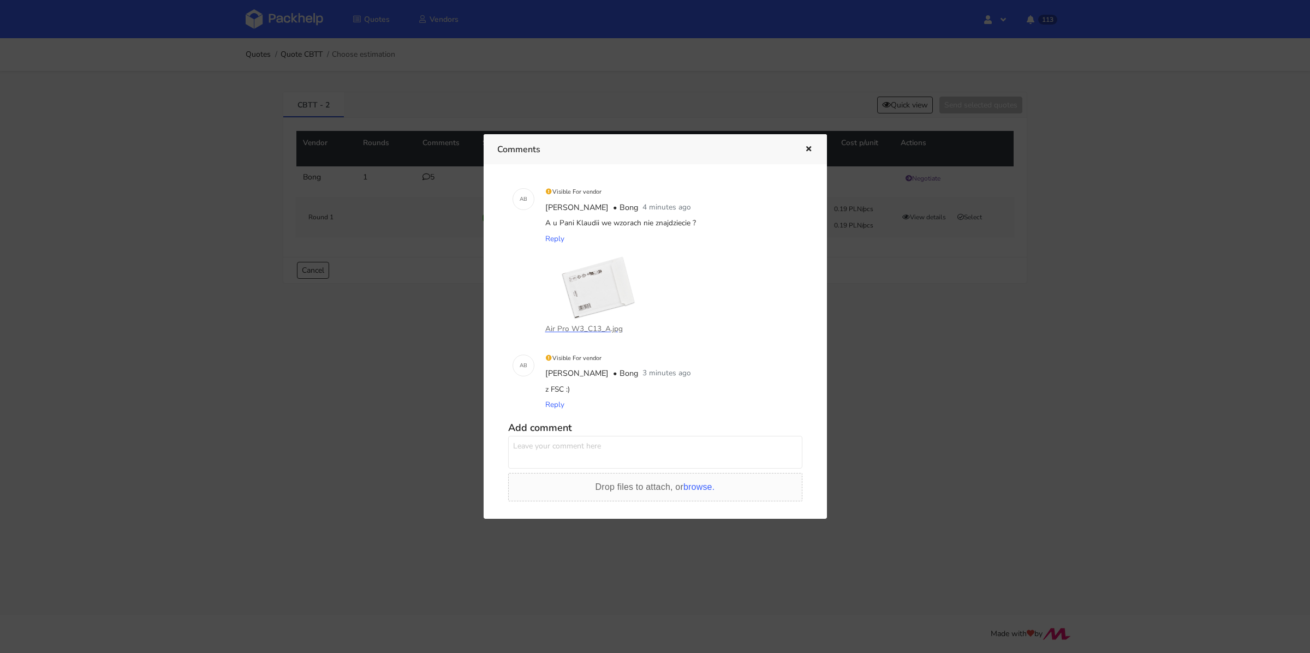
scroll to position [203, 0]
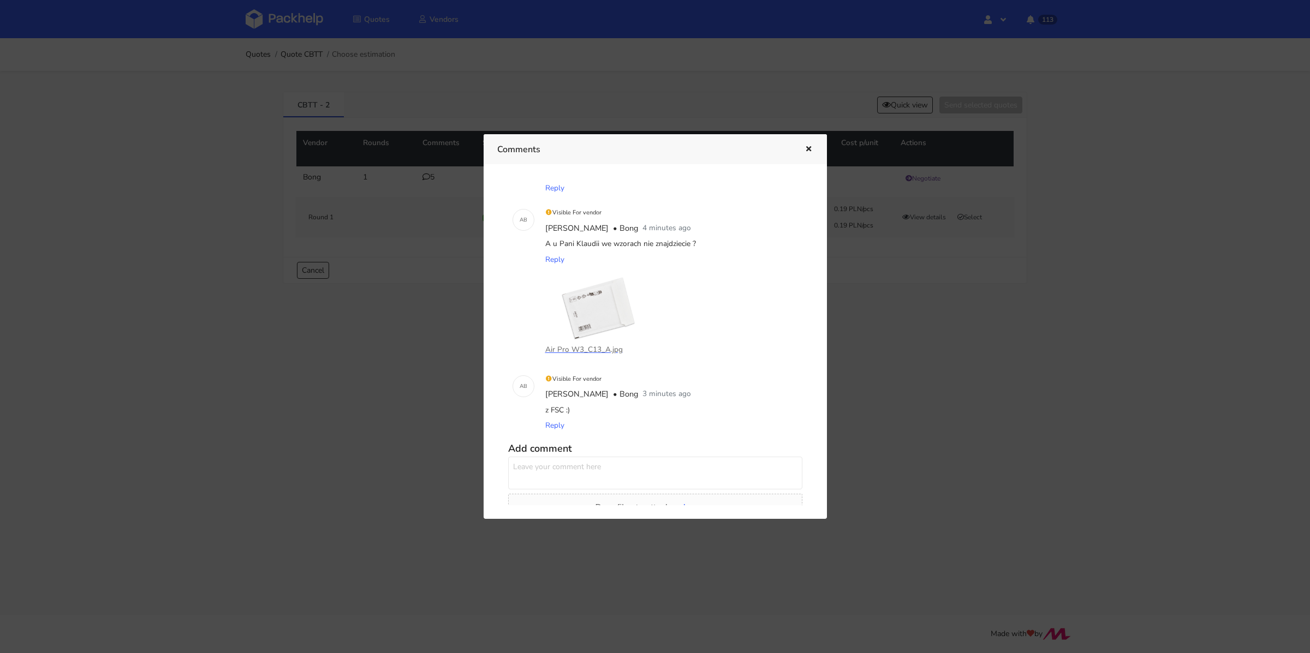
click at [805, 151] on icon "button" at bounding box center [808, 150] width 9 height 8
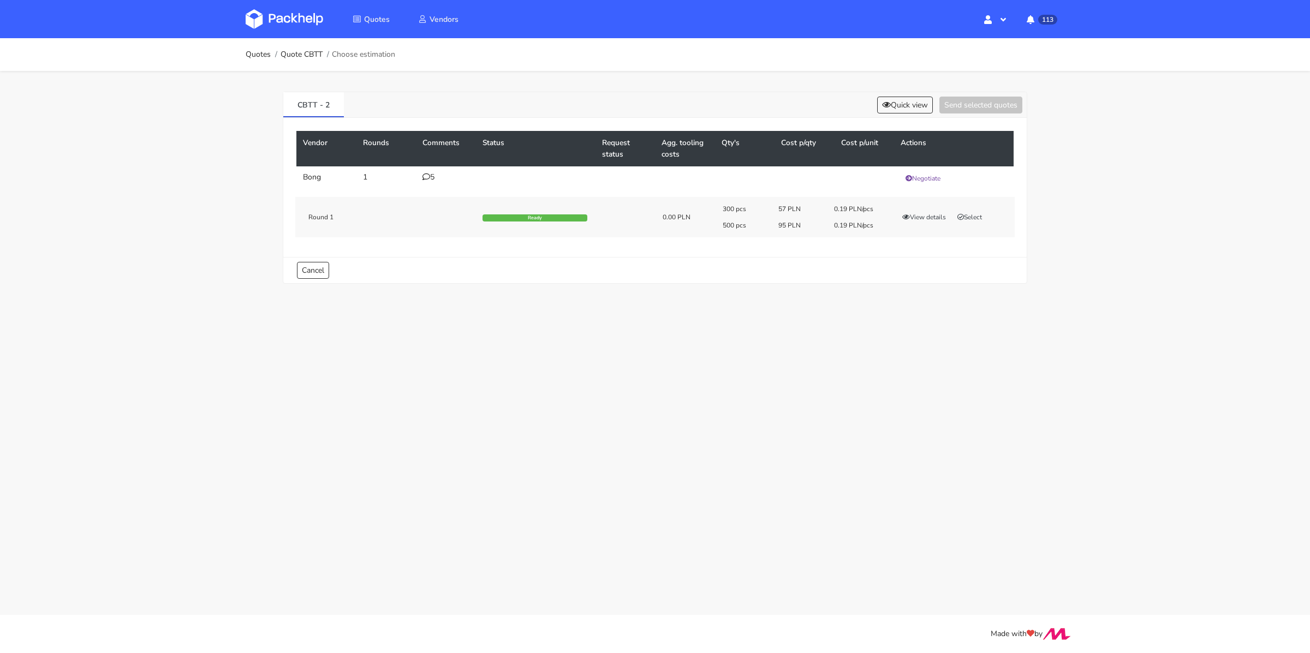
click at [435, 175] on div "5" at bounding box center [446, 177] width 47 height 9
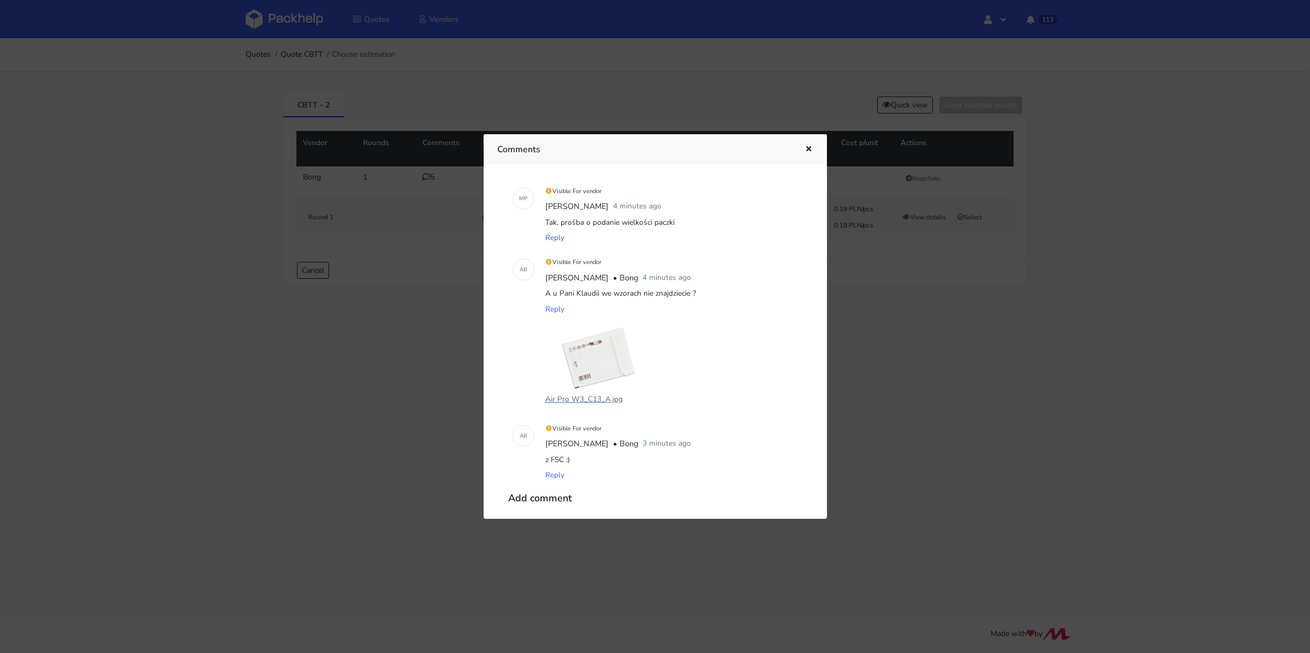
scroll to position [158, 0]
click at [806, 151] on icon "button" at bounding box center [808, 150] width 9 height 8
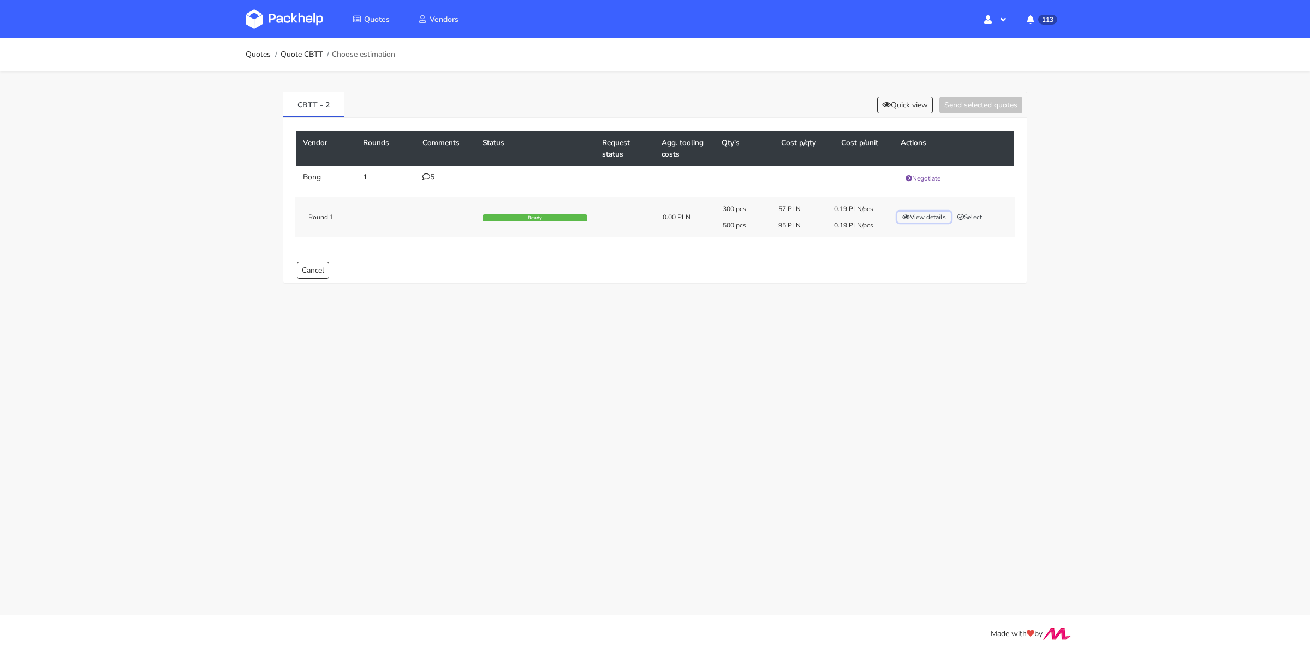
click at [925, 215] on button "View details" at bounding box center [925, 217] width 54 height 11
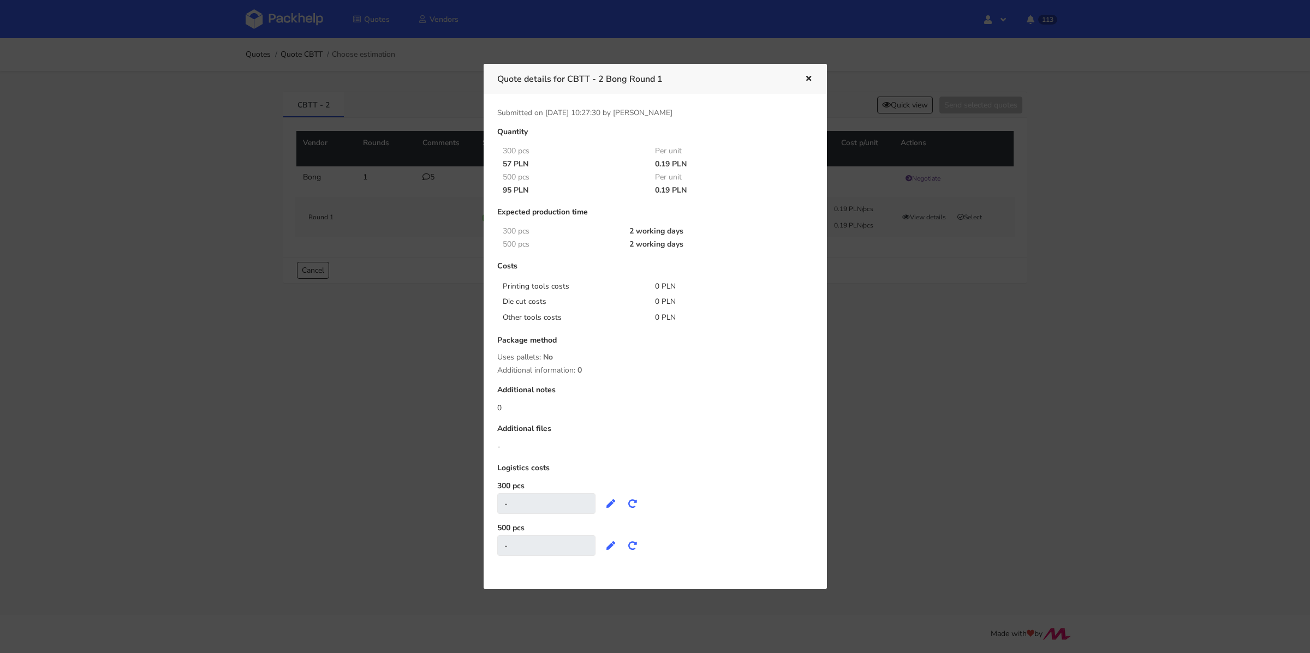
drag, startPoint x: 930, startPoint y: 175, endPoint x: 934, endPoint y: 167, distance: 9.5
click at [930, 175] on div at bounding box center [655, 326] width 1310 height 653
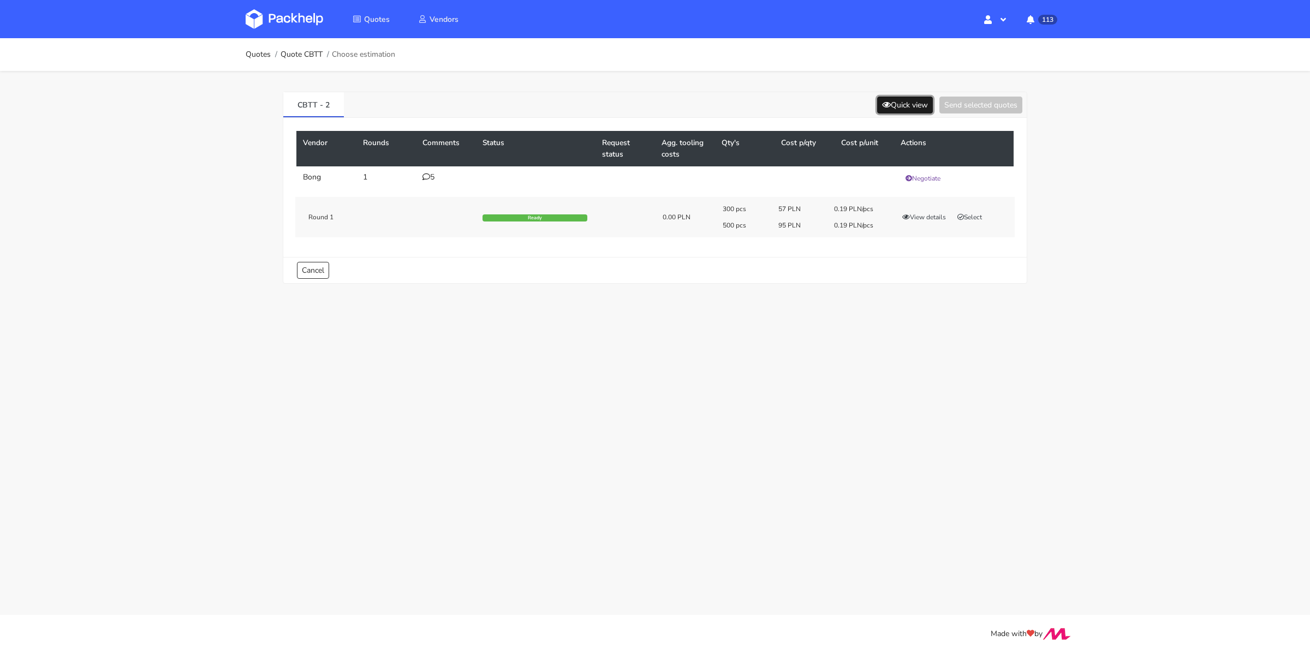
click at [898, 98] on button "Quick view" at bounding box center [905, 105] width 56 height 17
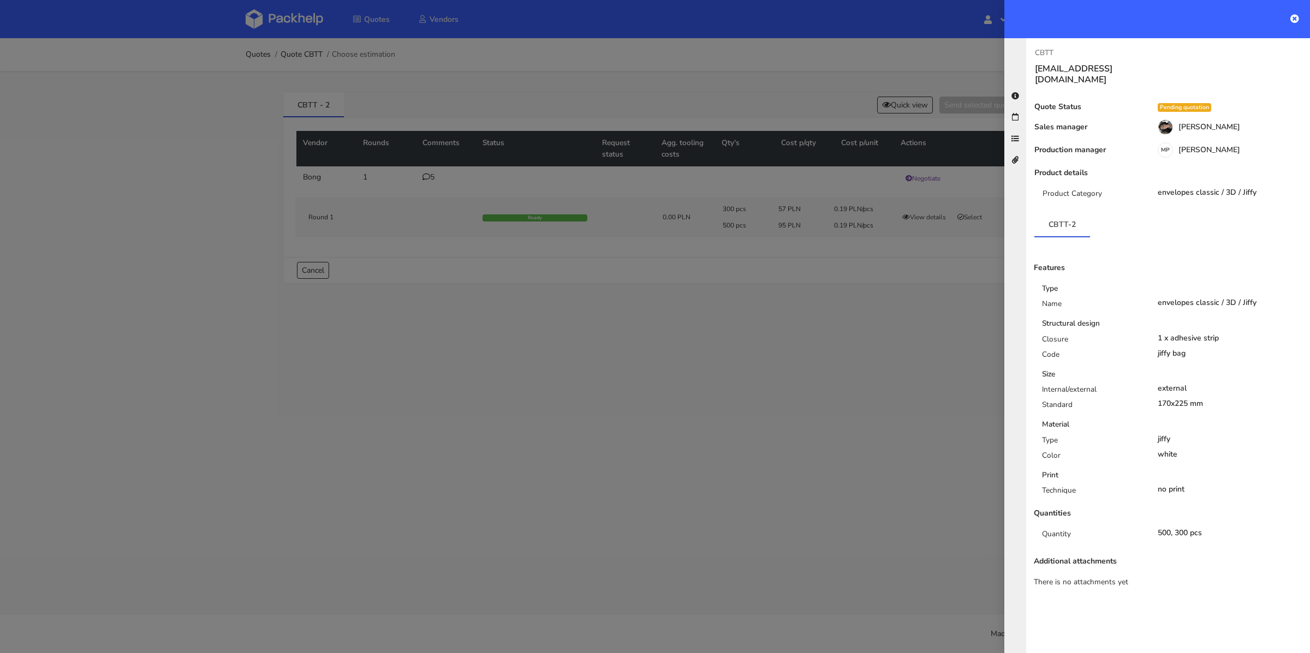
click at [671, 341] on div at bounding box center [655, 326] width 1310 height 653
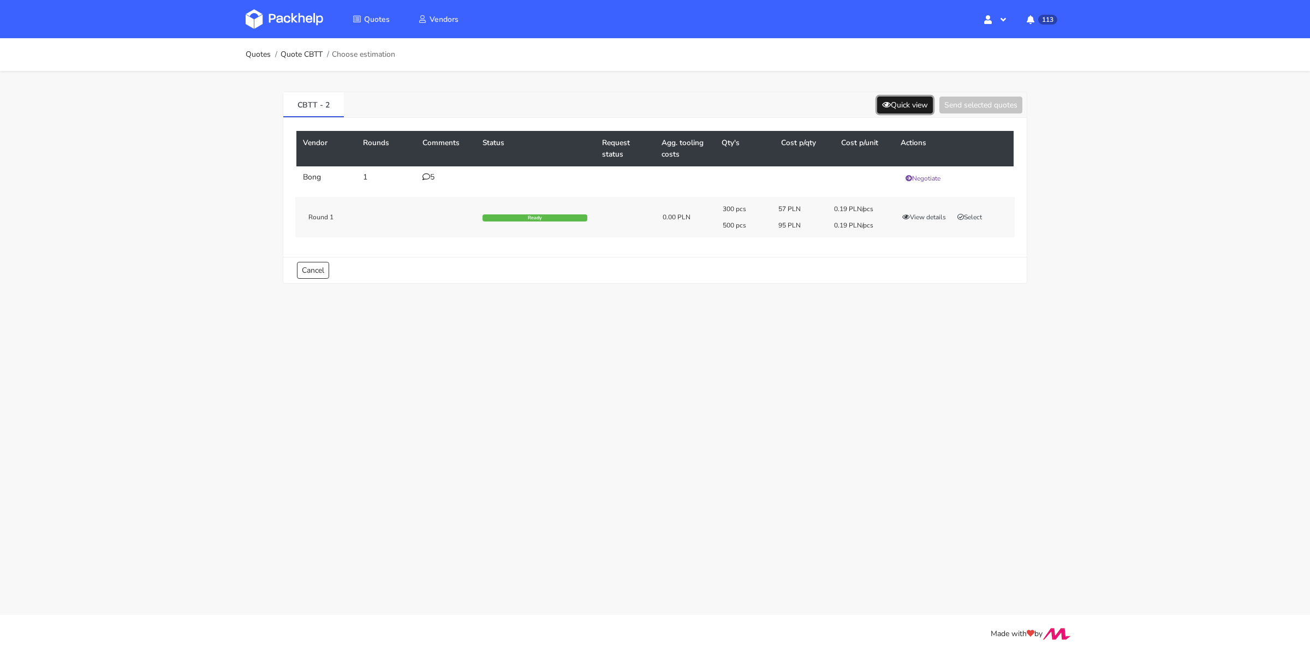
click at [929, 99] on button "Quick view" at bounding box center [905, 105] width 56 height 17
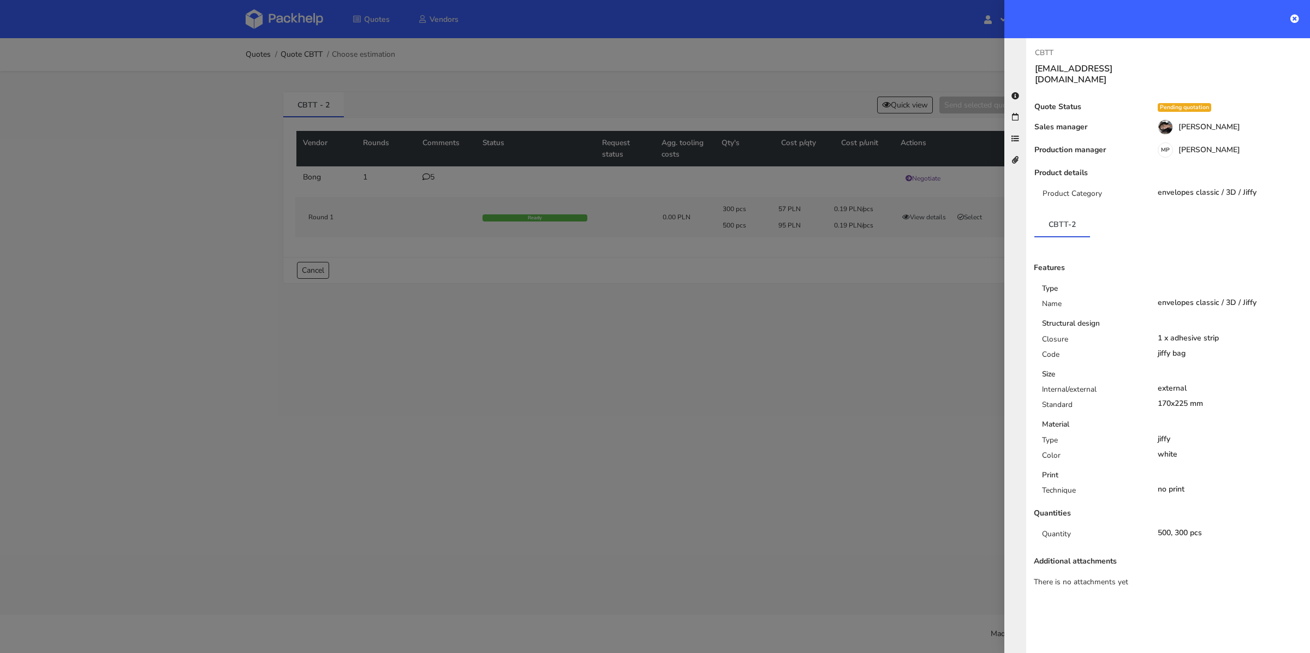
click at [834, 319] on div at bounding box center [655, 326] width 1310 height 653
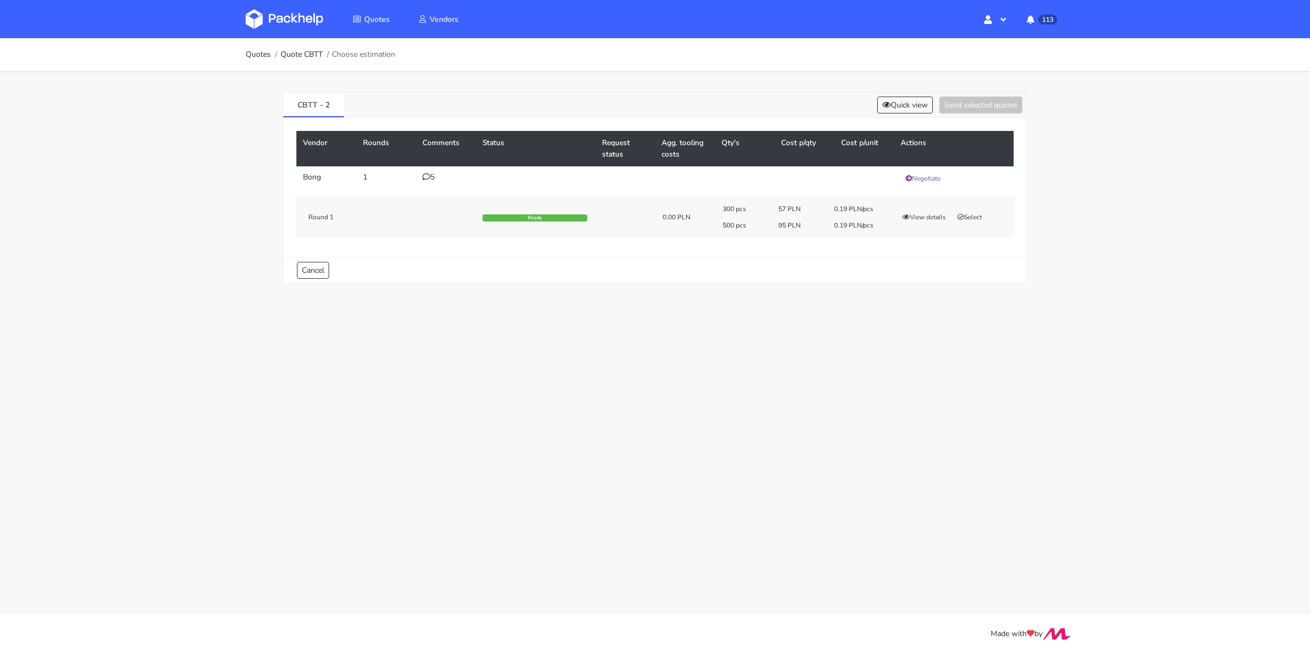
click at [428, 176] on icon at bounding box center [427, 177] width 8 height 8
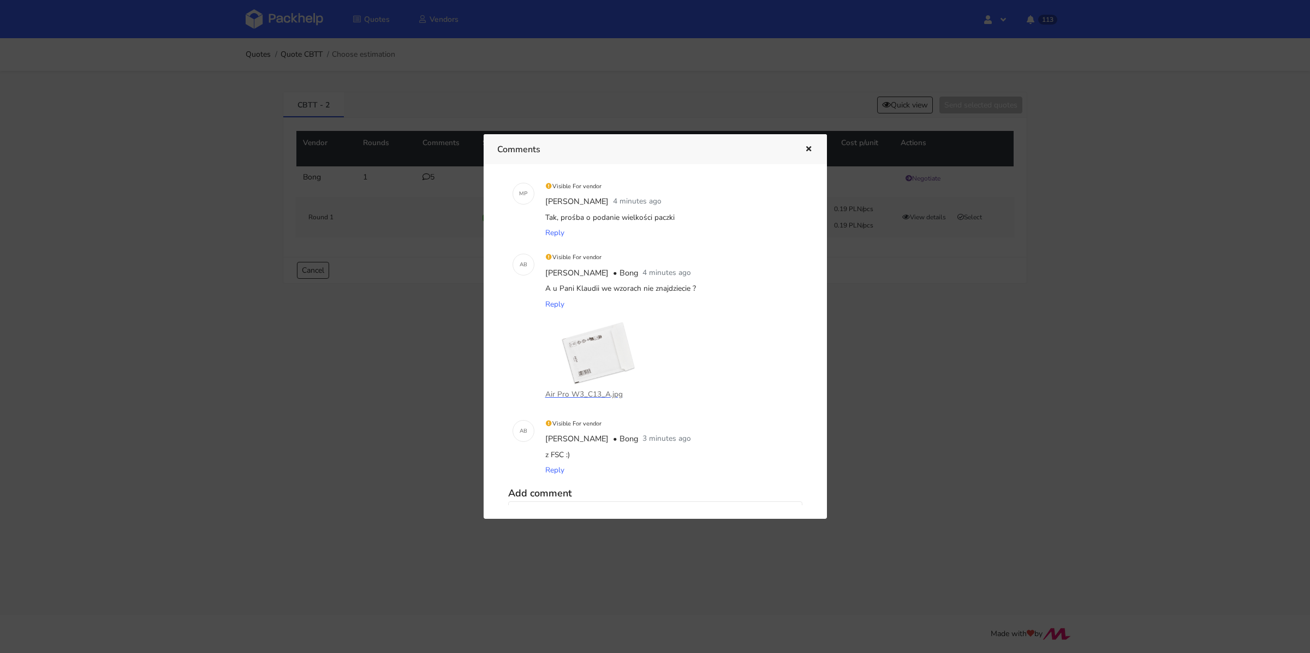
click at [806, 148] on icon "button" at bounding box center [808, 150] width 9 height 8
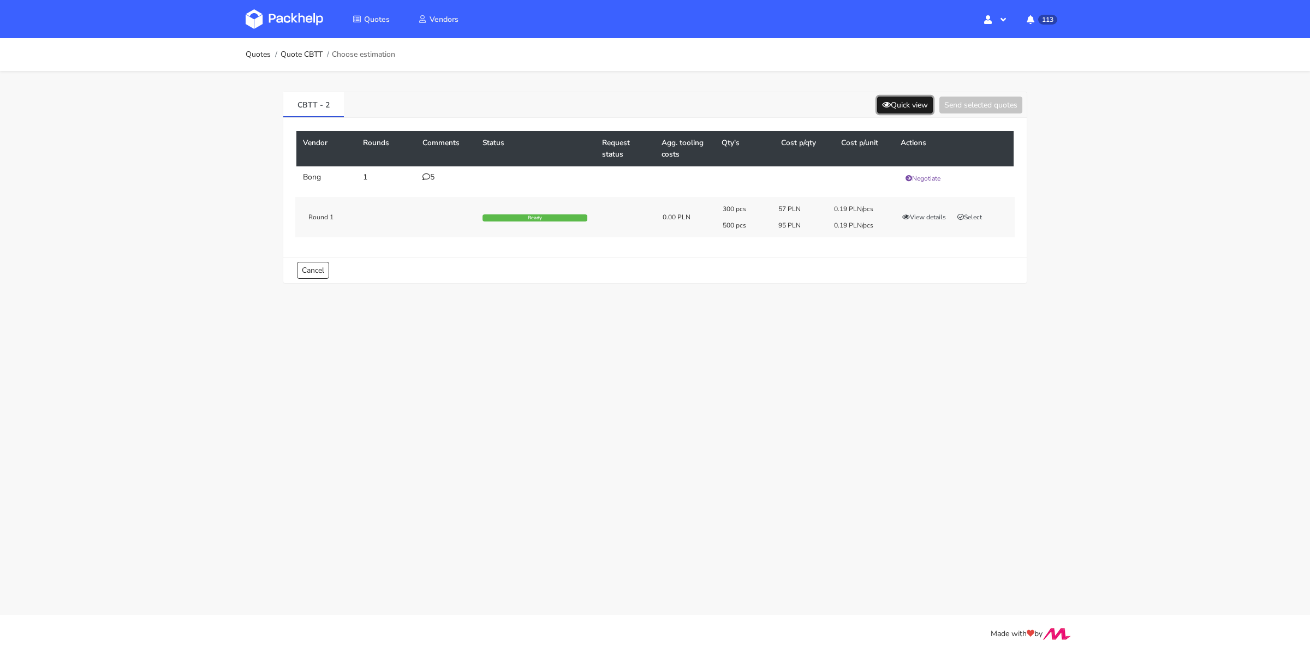
click at [890, 103] on button "Quick view" at bounding box center [905, 105] width 56 height 17
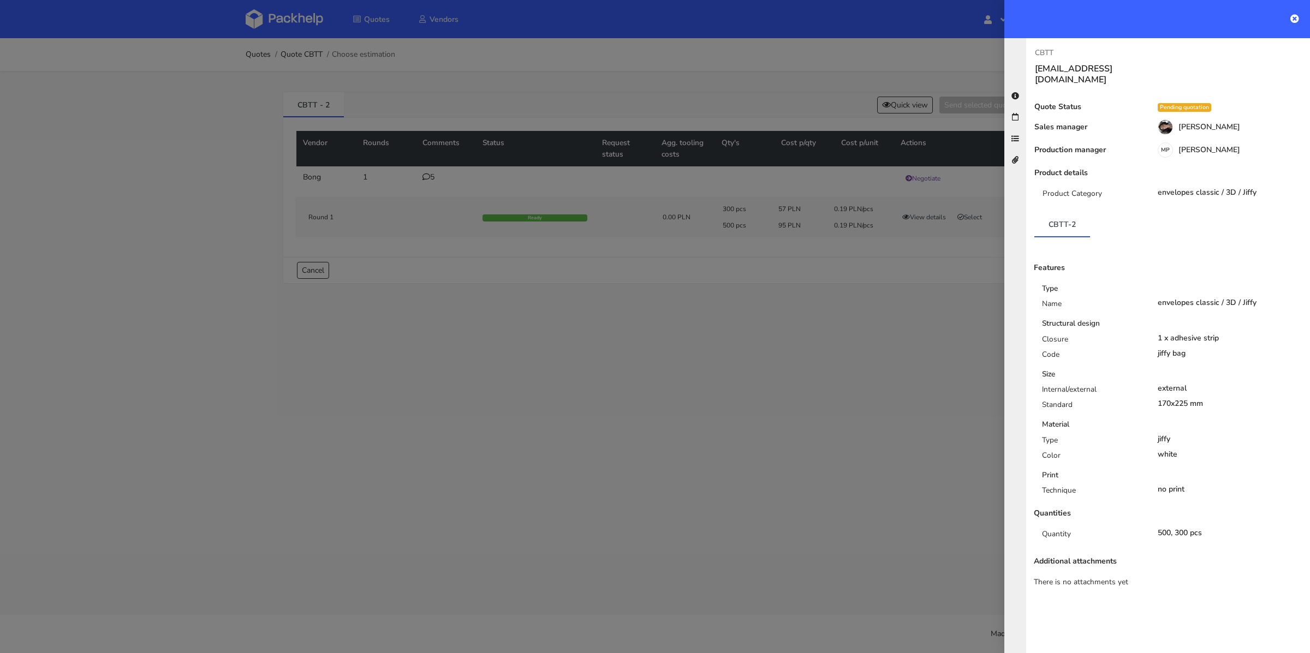
drag, startPoint x: 583, startPoint y: 284, endPoint x: 551, endPoint y: 285, distance: 32.2
click at [581, 293] on div at bounding box center [655, 326] width 1310 height 653
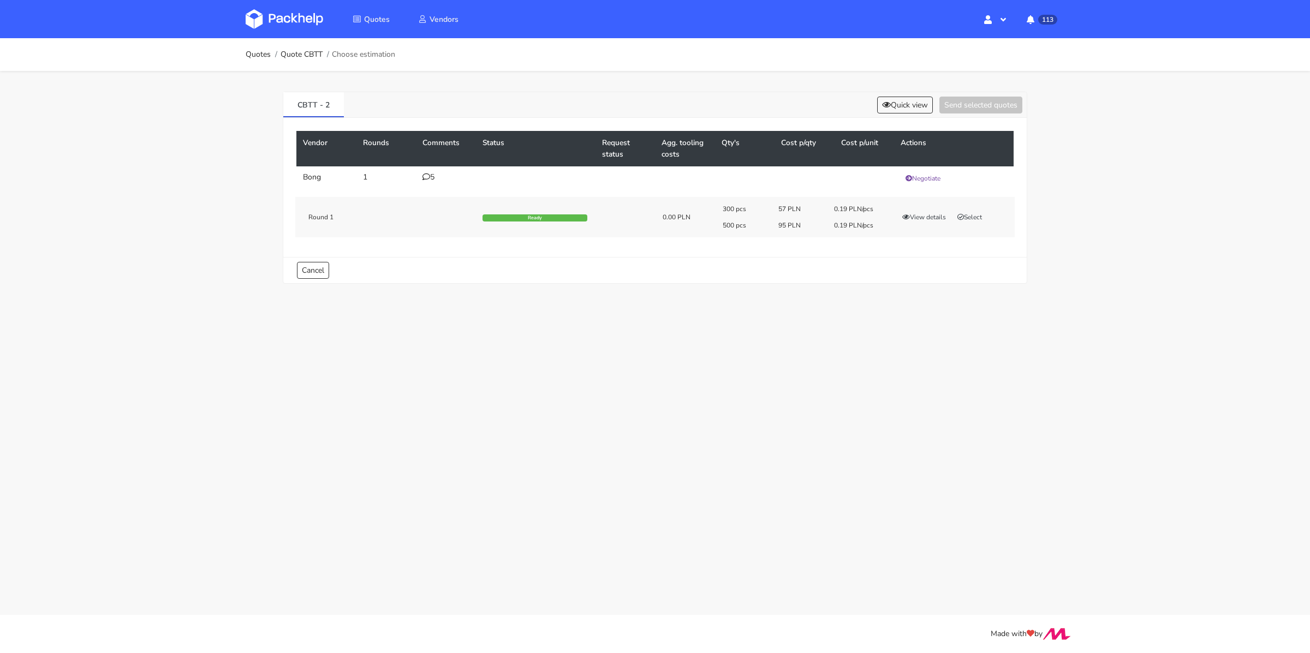
click at [432, 174] on div "5" at bounding box center [446, 177] width 47 height 9
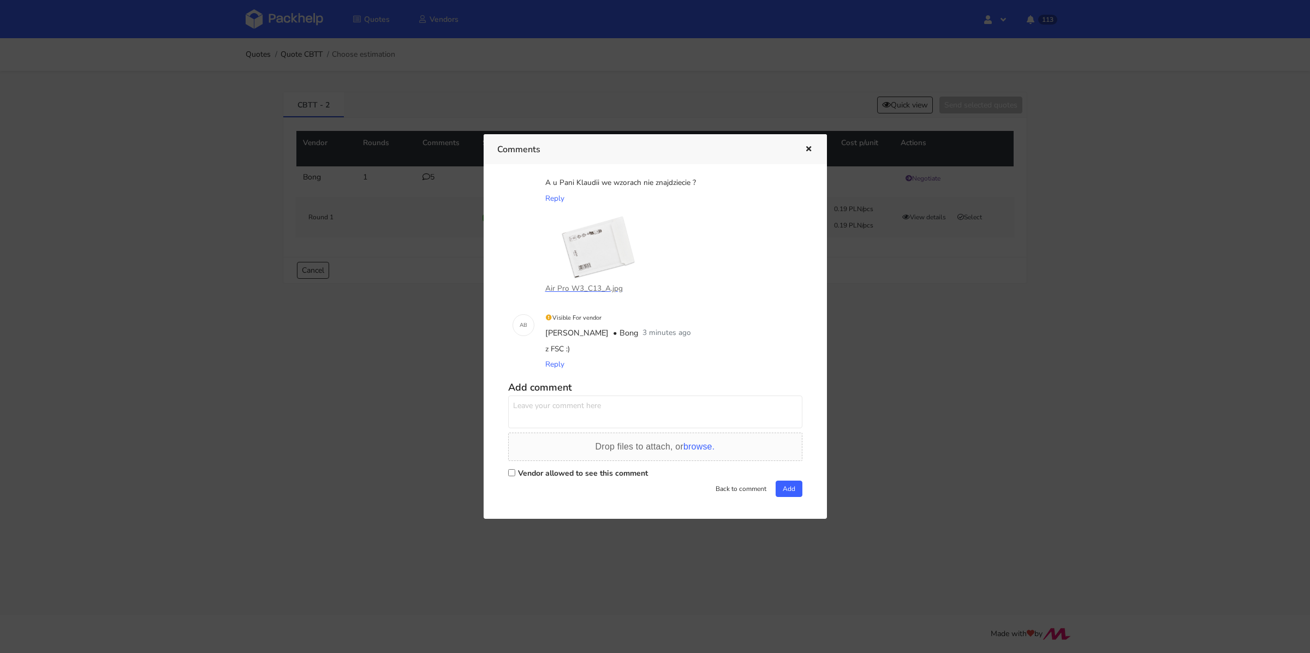
scroll to position [265, 0]
click at [515, 469] on div "Vendor allowed to see this comment" at bounding box center [655, 471] width 294 height 15
click at [513, 470] on input "Vendor allowed to see this comment" at bounding box center [511, 471] width 7 height 7
checkbox input "true"
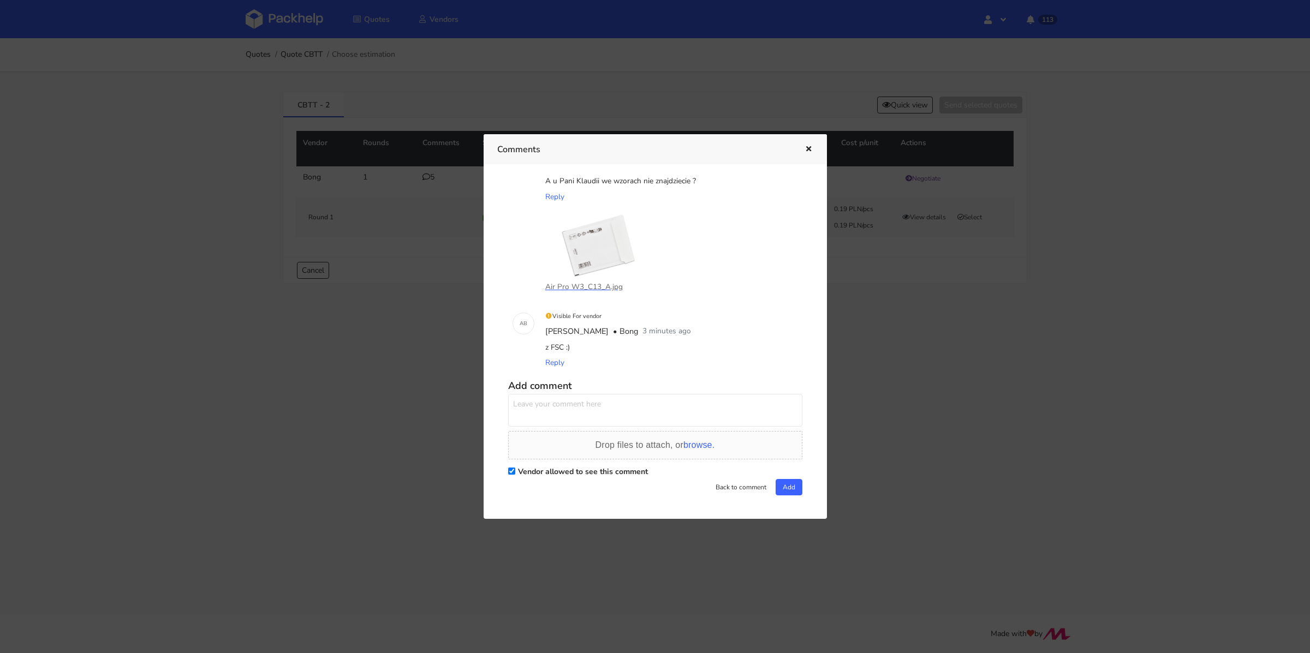
click at [540, 426] on textarea at bounding box center [655, 410] width 294 height 33
type textarea "Pani Agnieszko mam znalazłem, dziękuję"
click at [782, 493] on button "Add" at bounding box center [789, 487] width 27 height 16
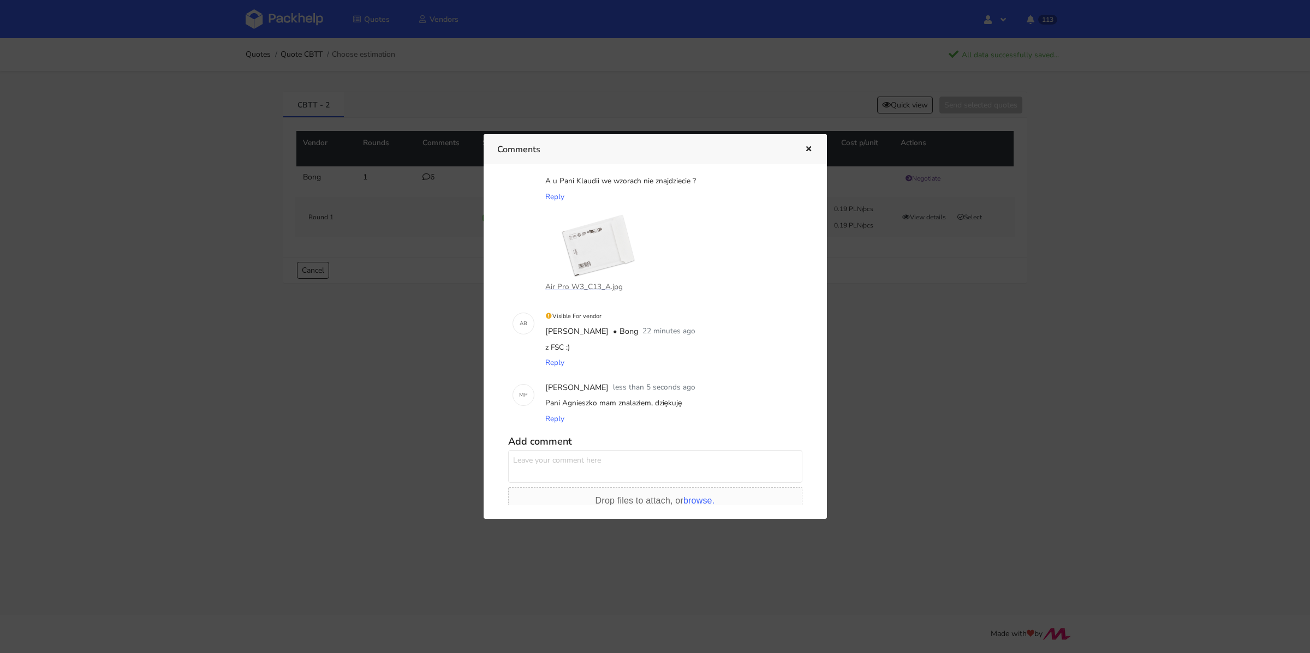
click at [811, 152] on icon "button" at bounding box center [808, 150] width 9 height 8
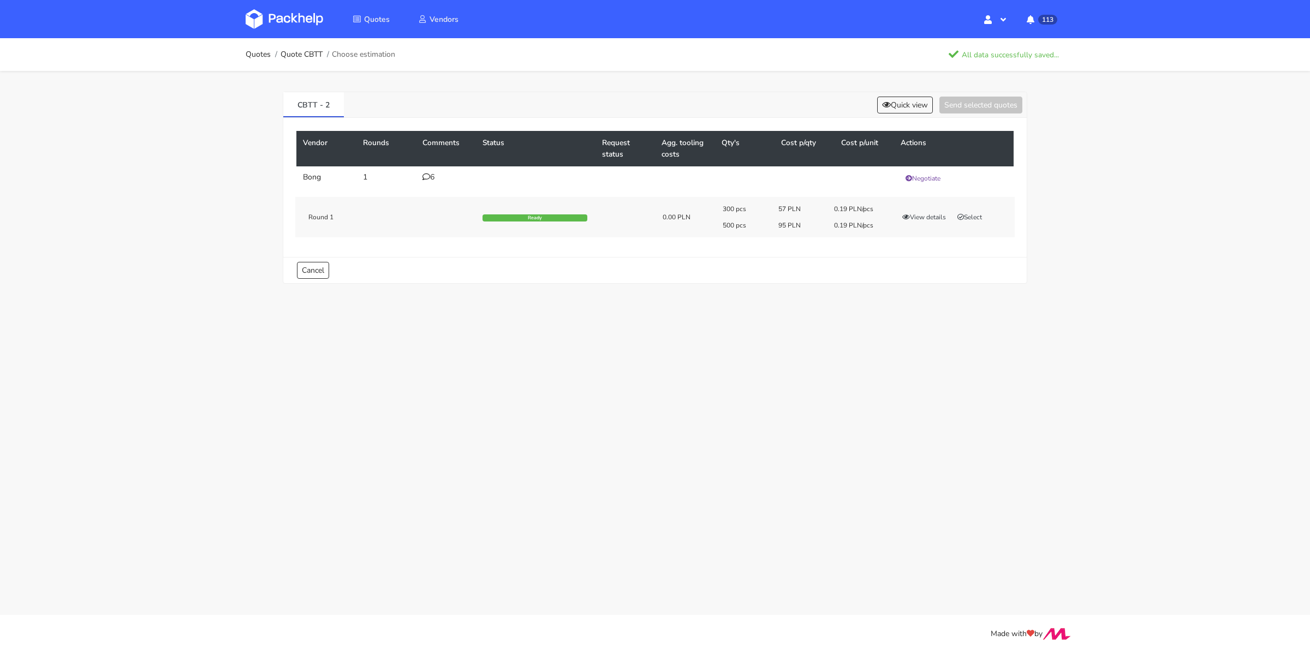
click at [966, 207] on div "300 pcs 57 PLN 0.19 PLN/pcs 500 pcs 95 PLN 0.19 PLN/pcs View details Select" at bounding box center [865, 217] width 300 height 25
click at [967, 212] on button "Select" at bounding box center [970, 217] width 34 height 11
click at [972, 103] on button "Send selected quotes ( 1 )" at bounding box center [973, 105] width 98 height 17
click at [260, 57] on link "Quotes" at bounding box center [258, 54] width 25 height 9
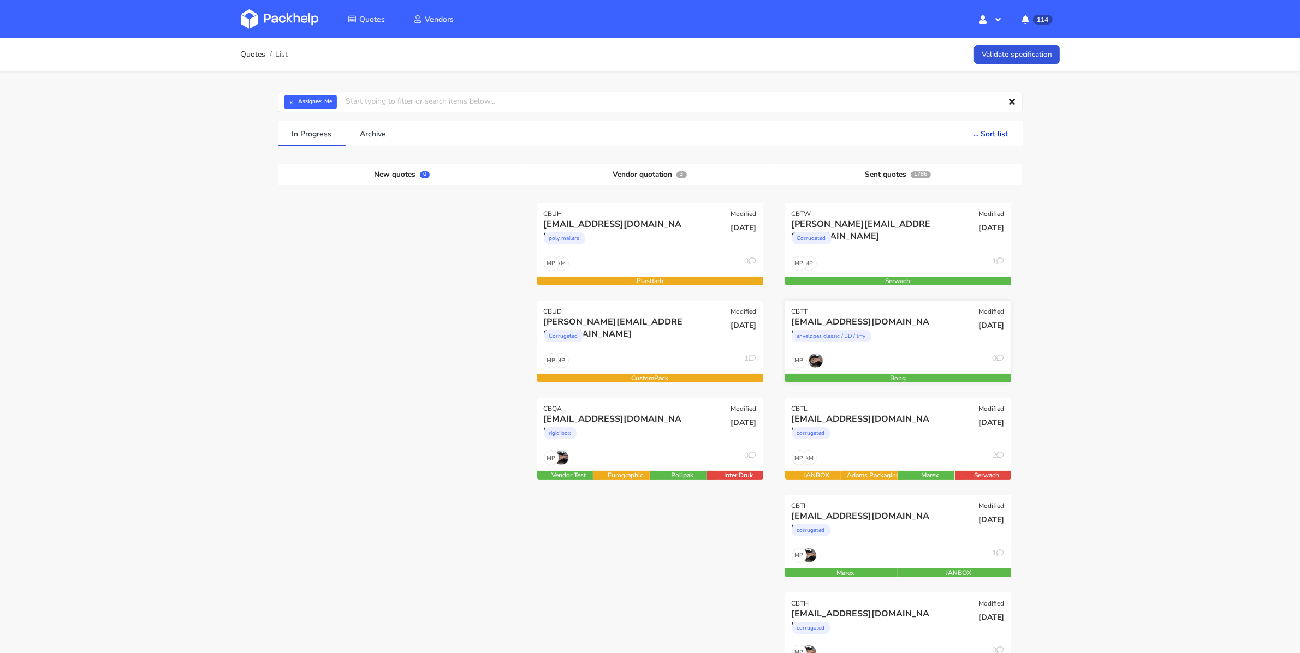
click at [895, 354] on div "MP 0" at bounding box center [898, 363] width 226 height 21
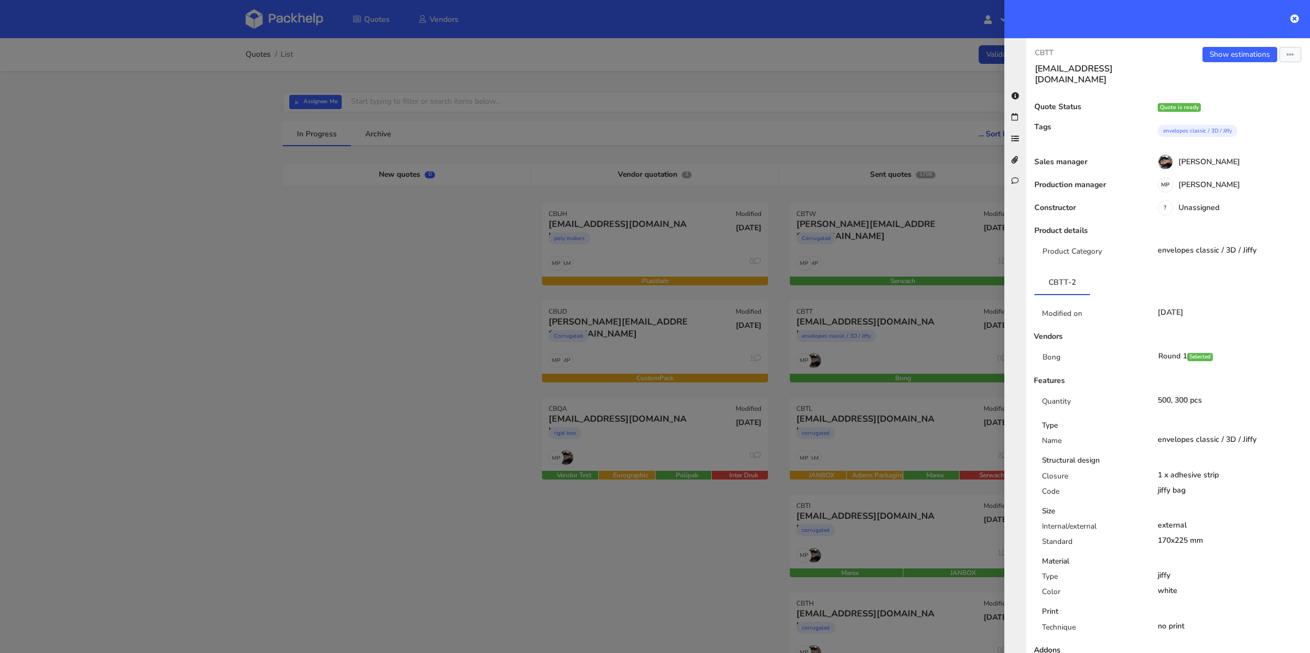
click at [1224, 64] on div "Show estimations View quote Edit quote Missing data Export to PDF" at bounding box center [1239, 66] width 142 height 38
click at [1225, 60] on link "Show estimations" at bounding box center [1240, 54] width 75 height 15
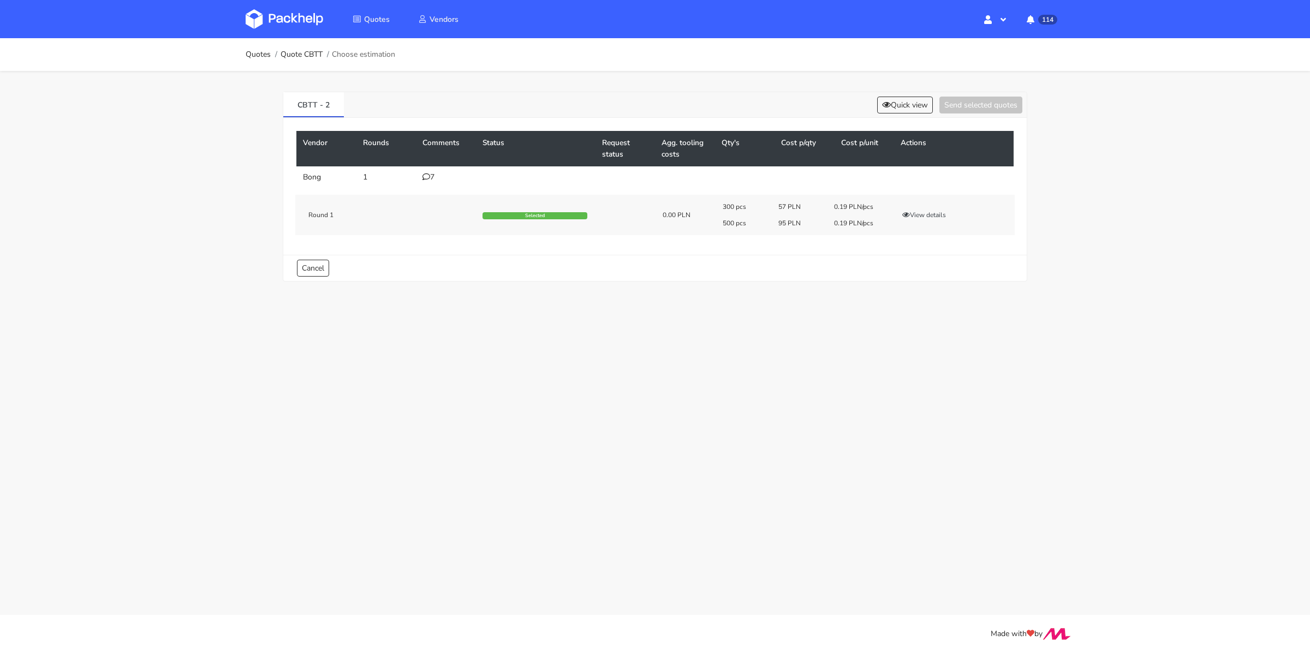
click at [436, 179] on div "7" at bounding box center [446, 177] width 47 height 9
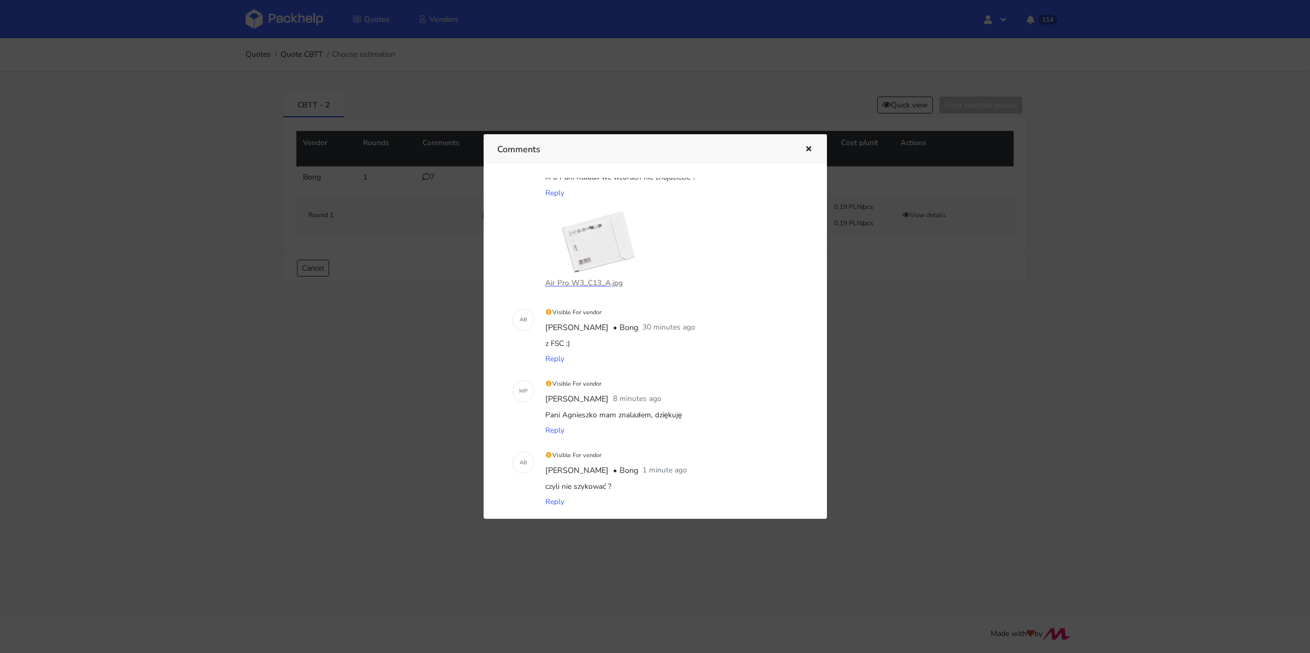
scroll to position [408, 0]
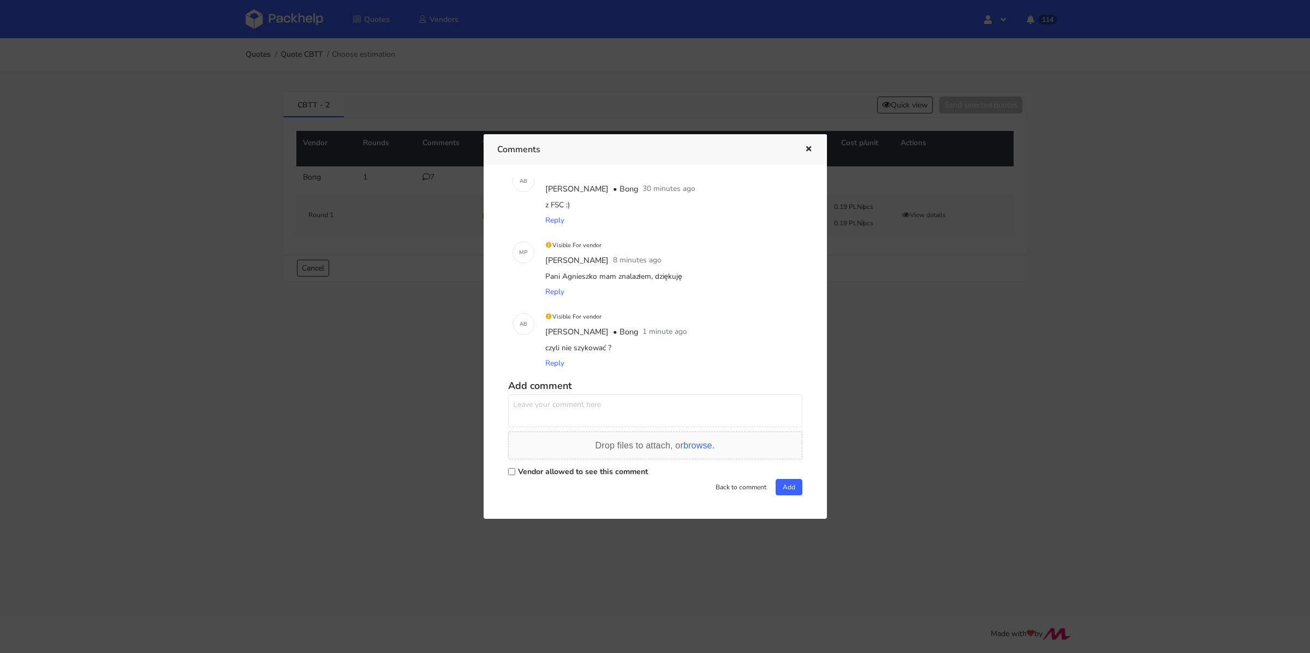
click at [529, 471] on label "Vendor allowed to see this comment" at bounding box center [583, 472] width 130 height 10
click at [515, 471] on input "Vendor allowed to see this comment" at bounding box center [511, 471] width 7 height 7
checkbox input "true"
click at [544, 416] on textarea at bounding box center [655, 411] width 294 height 33
type textarea "Nie, dziękuje :)"
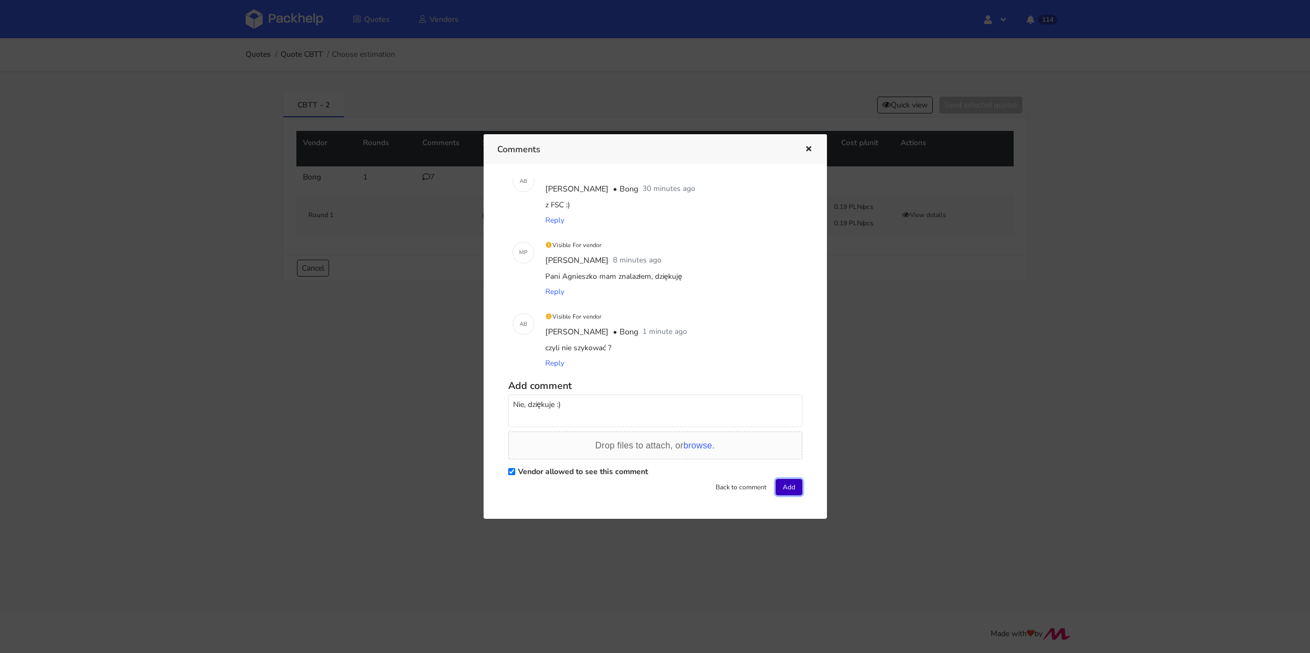
click at [779, 480] on button "Add" at bounding box center [789, 487] width 27 height 16
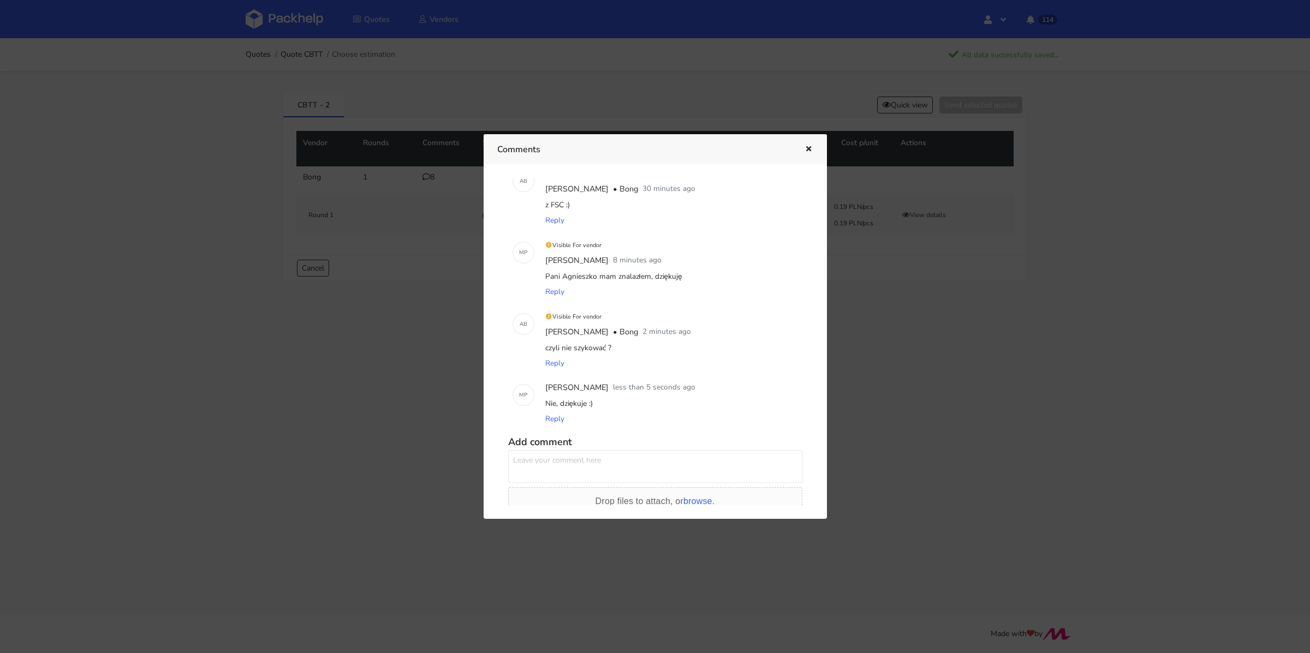
click at [816, 152] on div "Comments" at bounding box center [655, 149] width 343 height 30
click at [811, 151] on icon "button" at bounding box center [808, 150] width 9 height 8
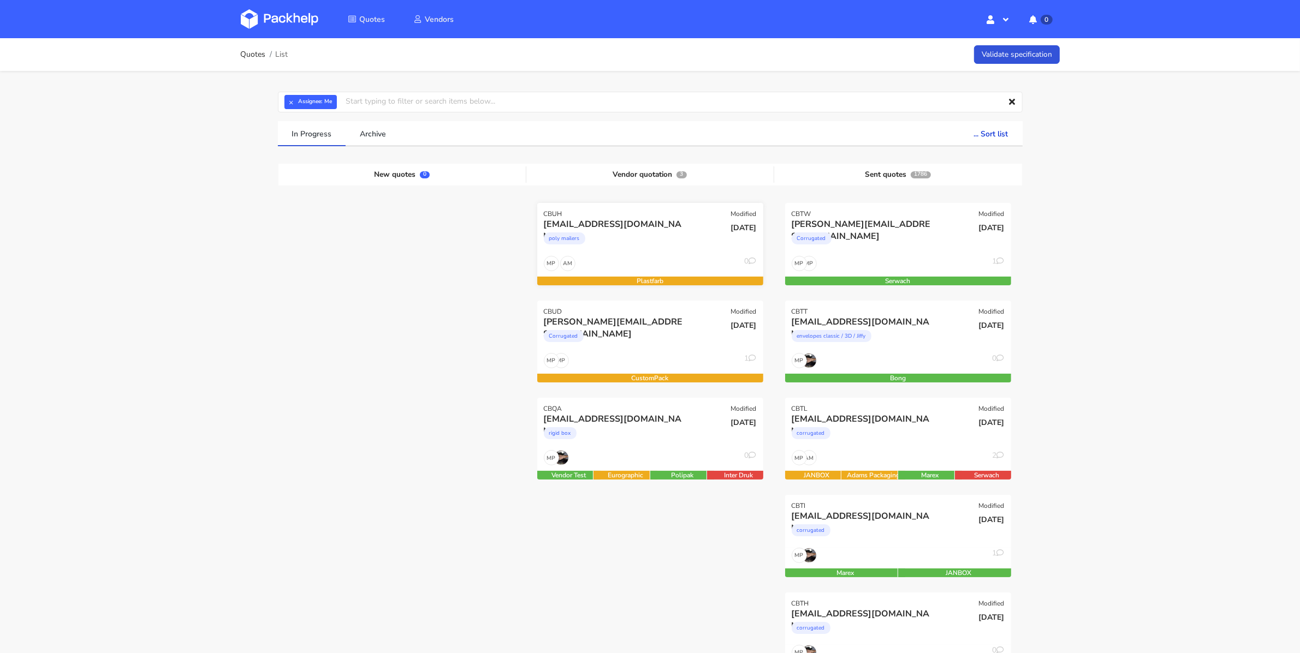
click at [664, 233] on div "poly mailers" at bounding box center [616, 241] width 145 height 22
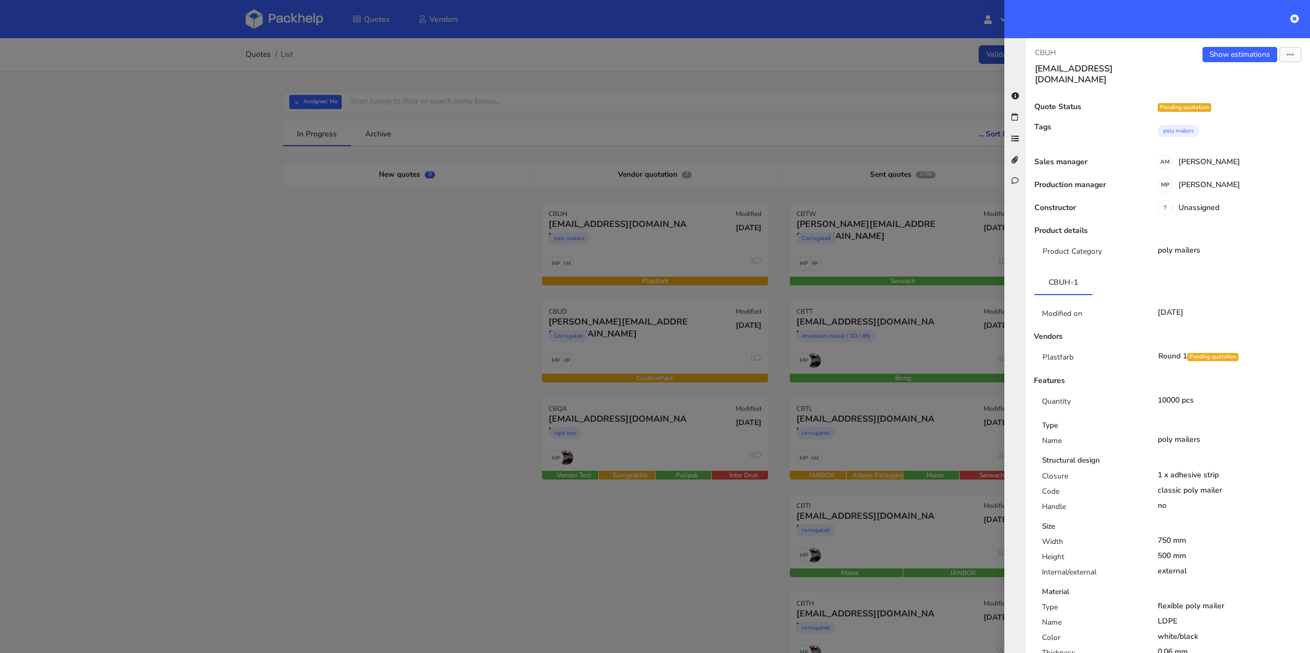
click at [429, 388] on div at bounding box center [655, 326] width 1310 height 653
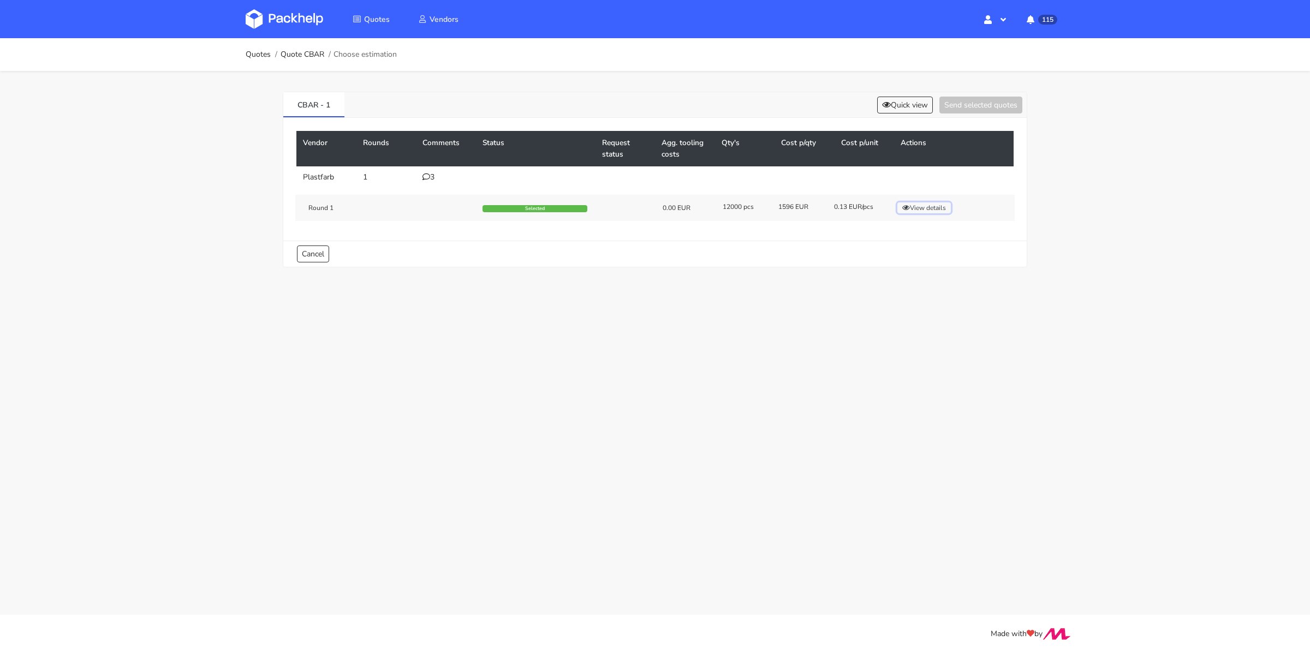
click at [914, 211] on button "View details" at bounding box center [925, 208] width 54 height 11
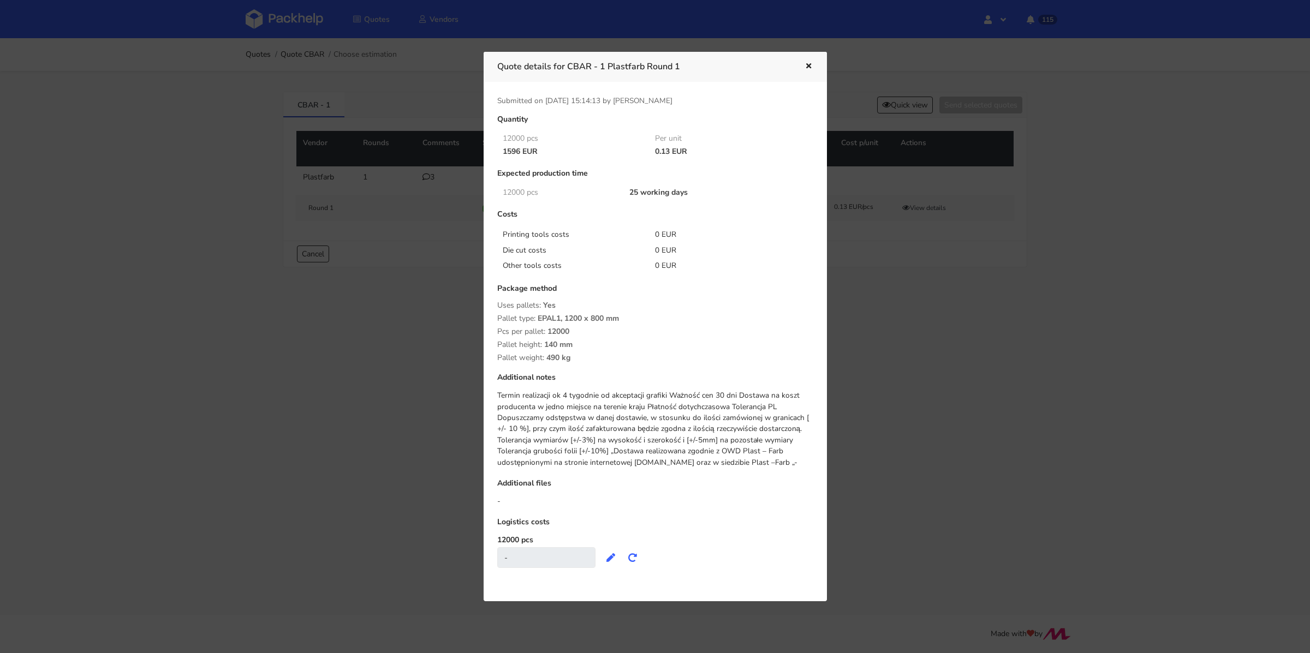
click at [812, 65] on icon "button" at bounding box center [808, 67] width 9 height 8
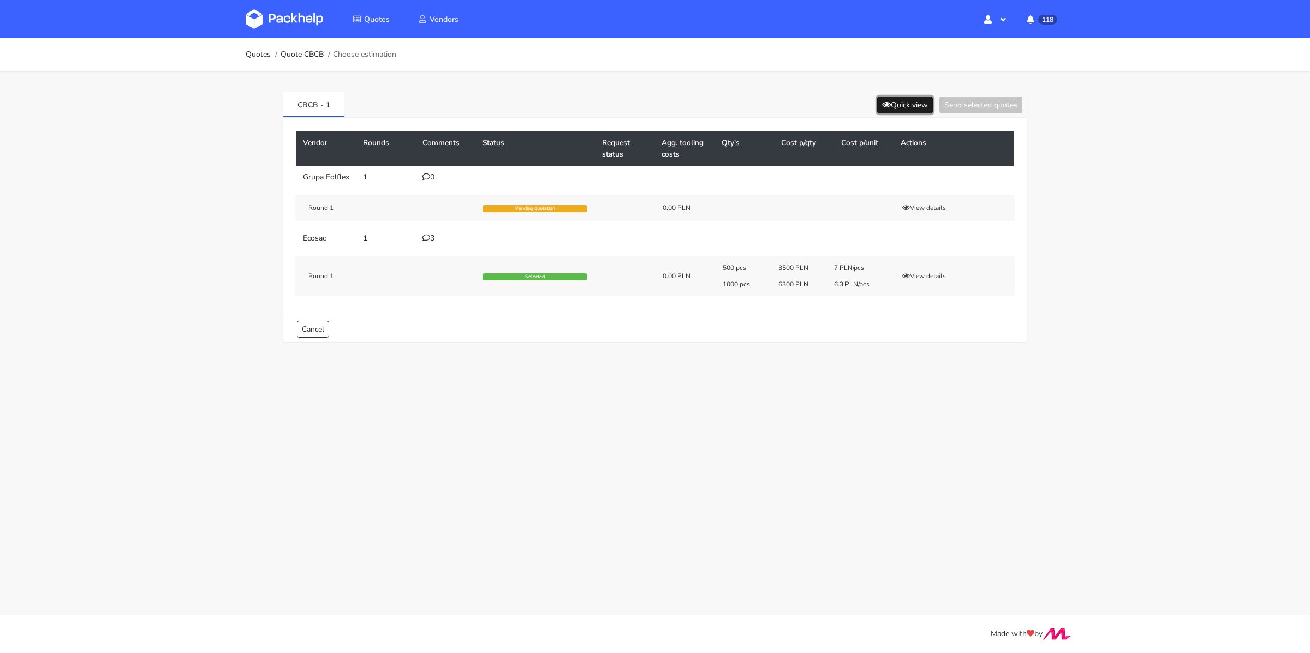
click at [912, 108] on button "Quick view" at bounding box center [905, 105] width 56 height 17
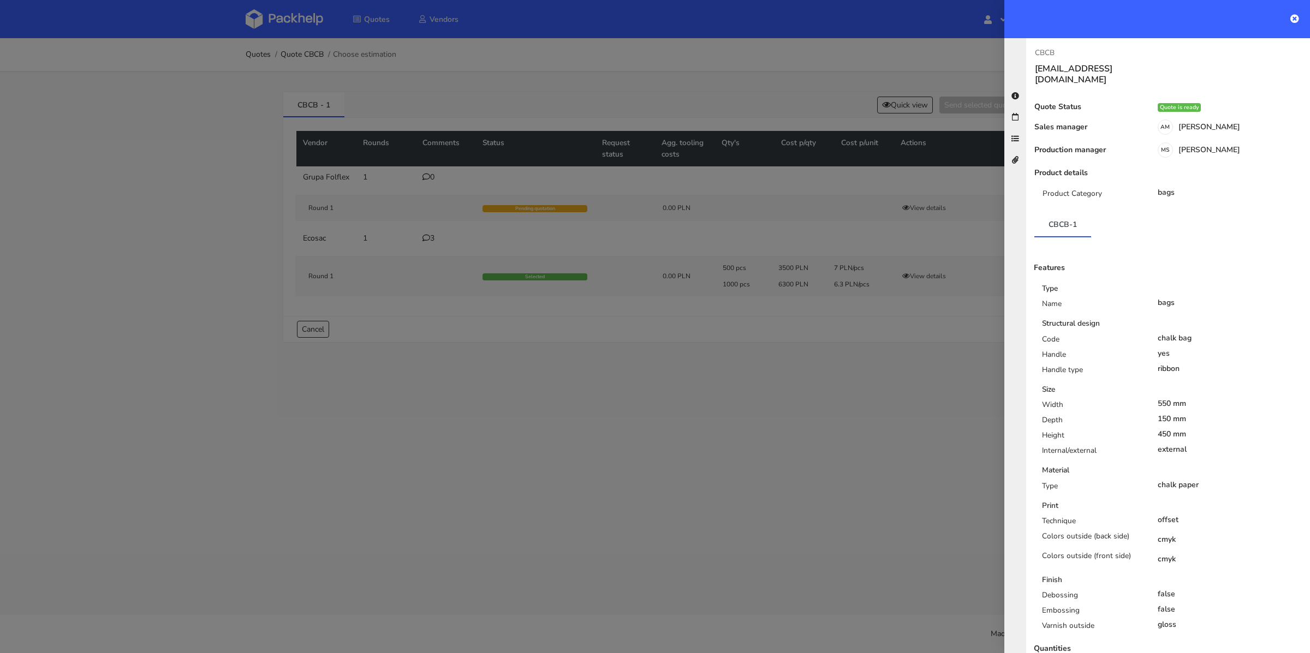
click at [895, 343] on div at bounding box center [655, 326] width 1310 height 653
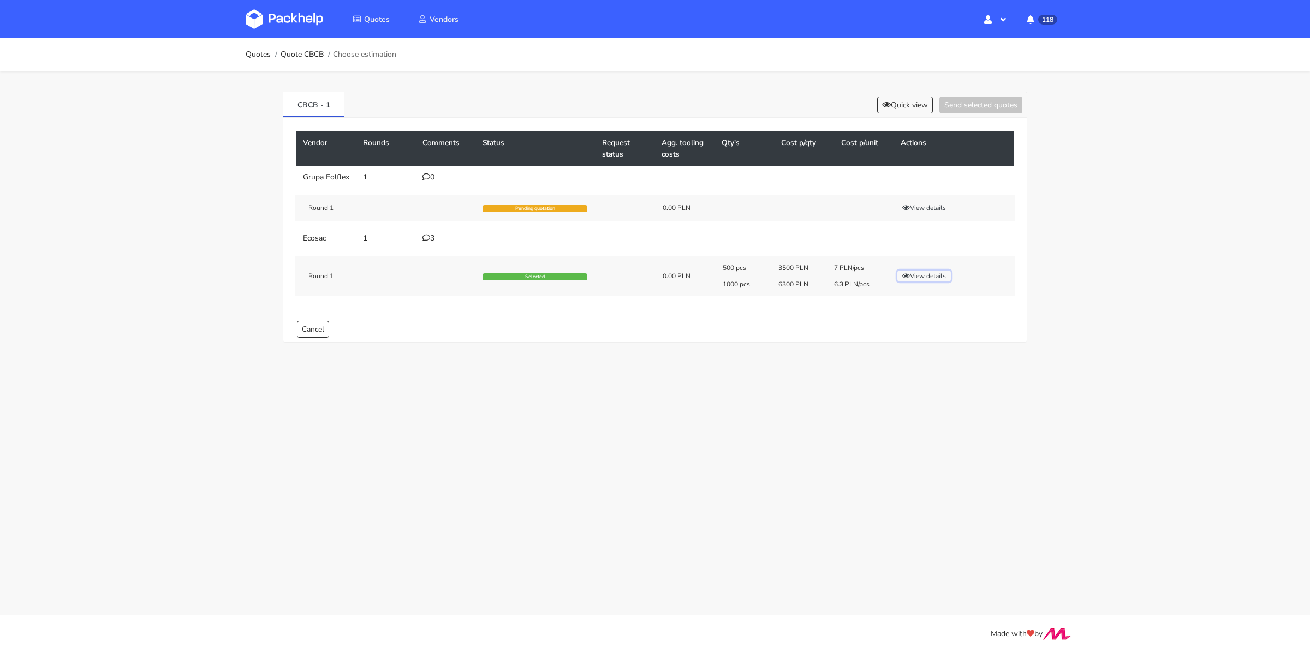
click at [926, 273] on button "View details" at bounding box center [925, 276] width 54 height 11
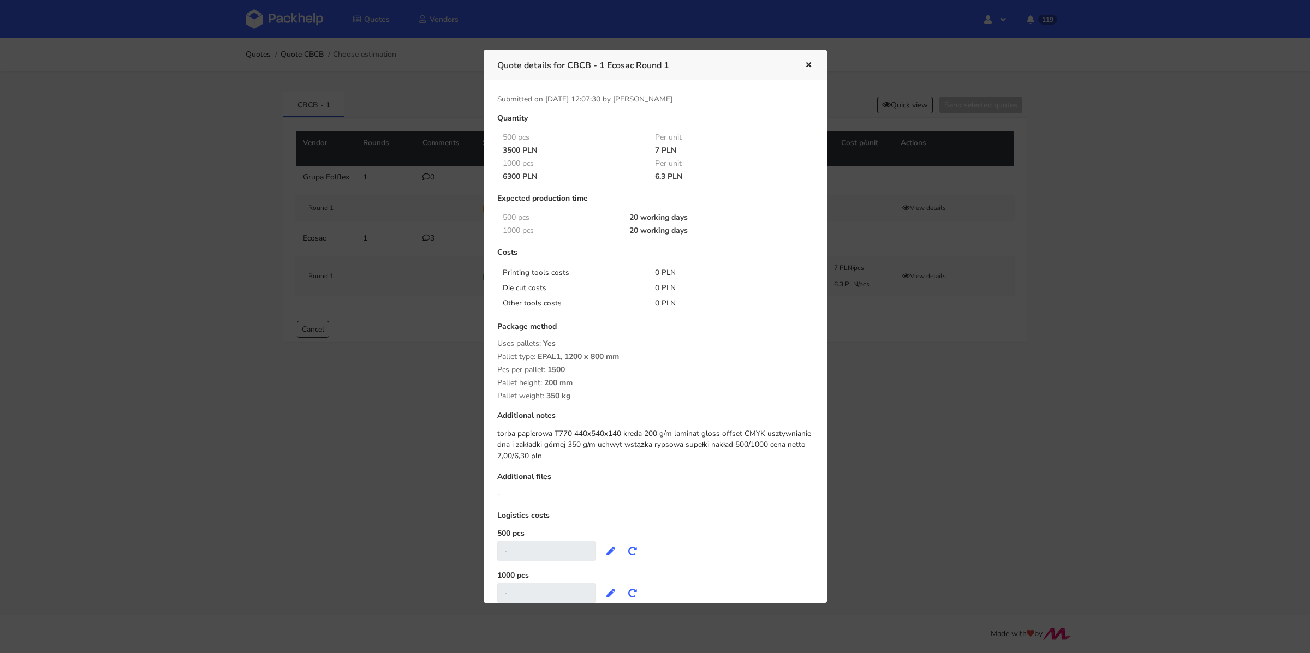
click at [807, 63] on icon "button" at bounding box center [808, 66] width 9 height 8
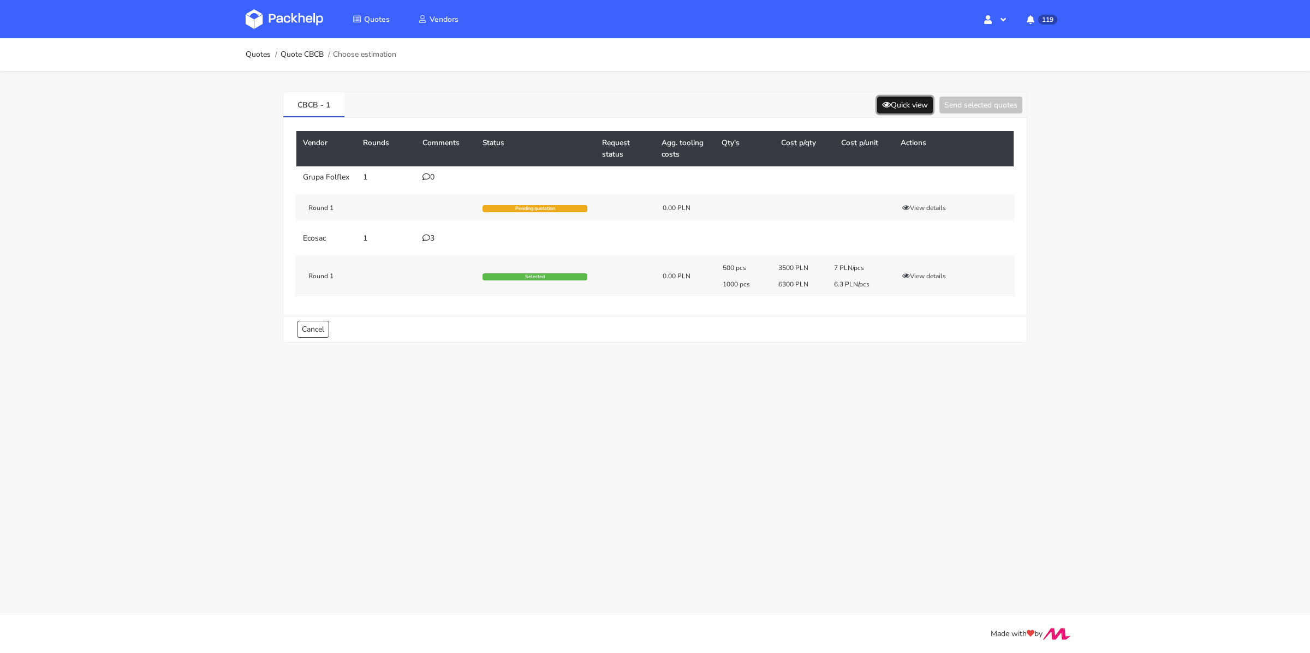
click at [904, 106] on button "Quick view" at bounding box center [905, 105] width 56 height 17
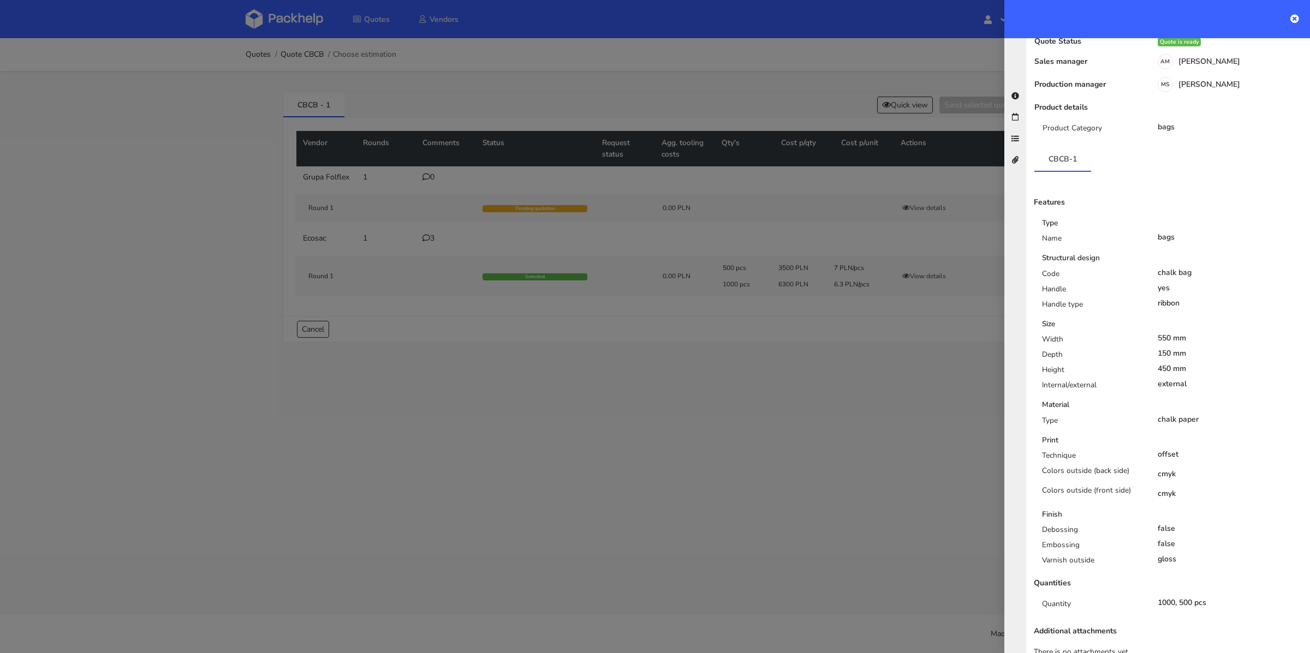
scroll to position [52, 0]
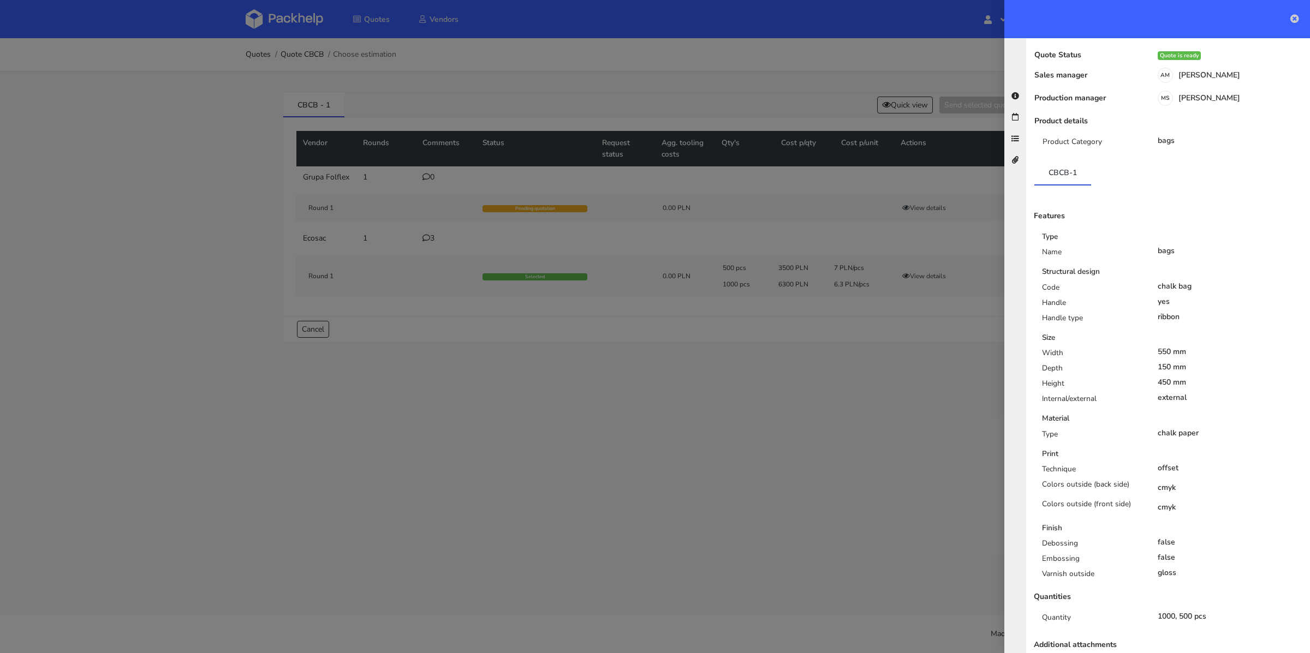
click at [1295, 21] on icon at bounding box center [1295, 18] width 9 height 9
click at [1295, 21] on div at bounding box center [1158, 19] width 306 height 38
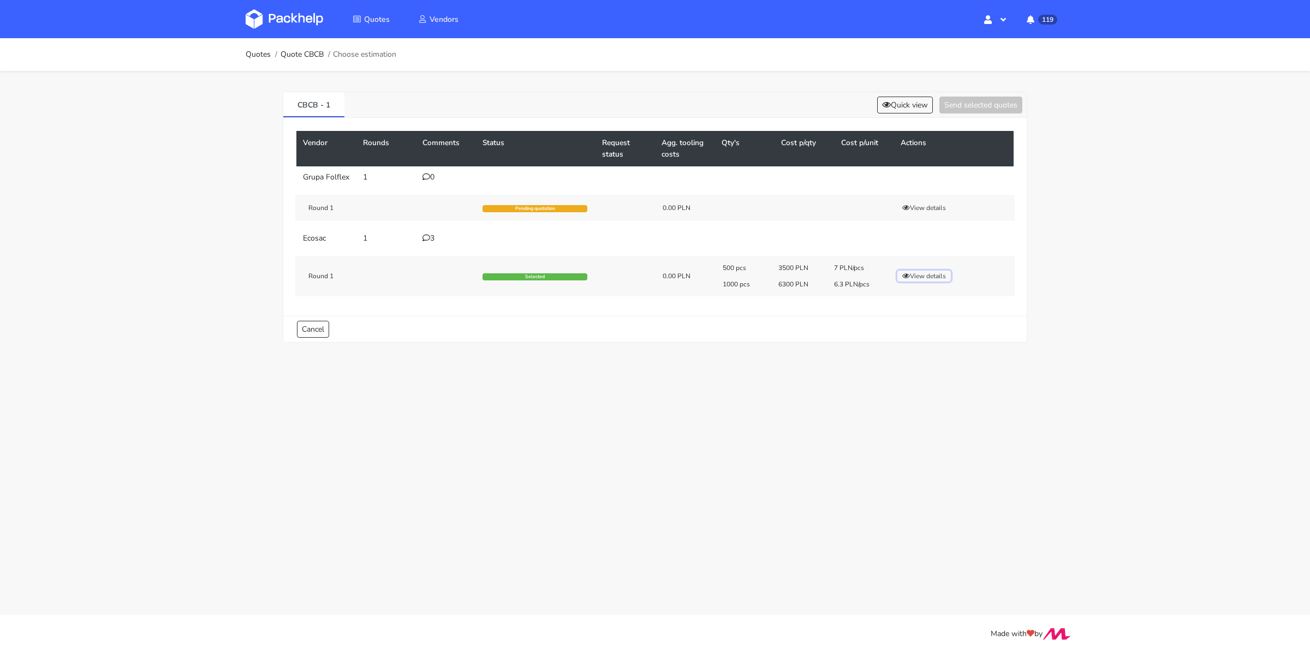
click at [932, 273] on button "View details" at bounding box center [925, 276] width 54 height 11
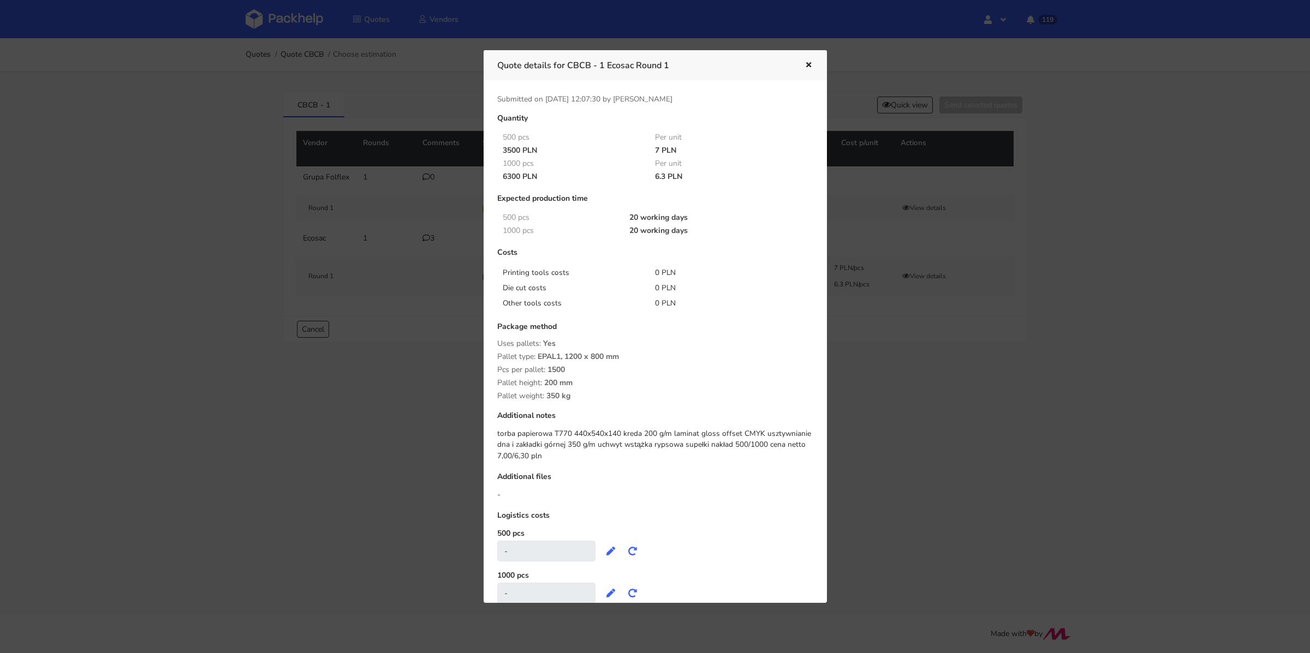
click at [806, 66] on icon "button" at bounding box center [808, 66] width 9 height 8
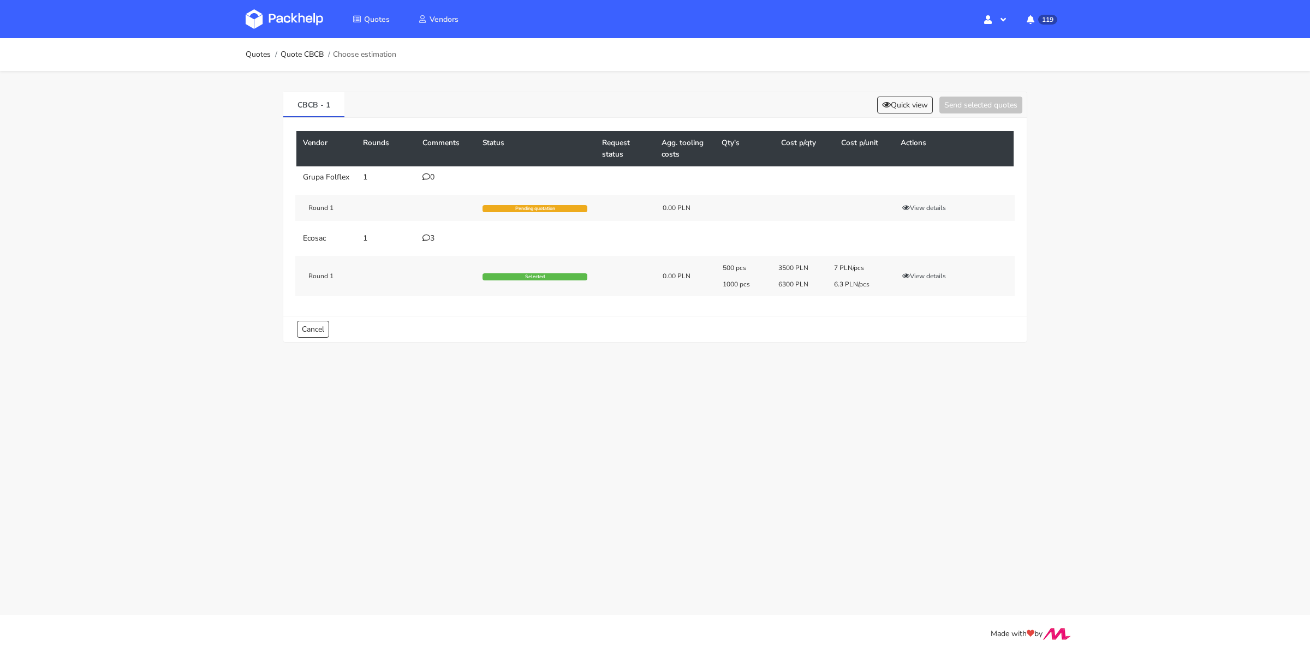
click at [922, 284] on div "500 pcs 3500 PLN 7 PLN/pcs 1000 pcs 6300 PLN 6.3 PLN/pcs View details" at bounding box center [865, 276] width 300 height 25
click at [922, 279] on button "View details" at bounding box center [925, 276] width 54 height 11
click at [428, 235] on icon at bounding box center [427, 238] width 8 height 8
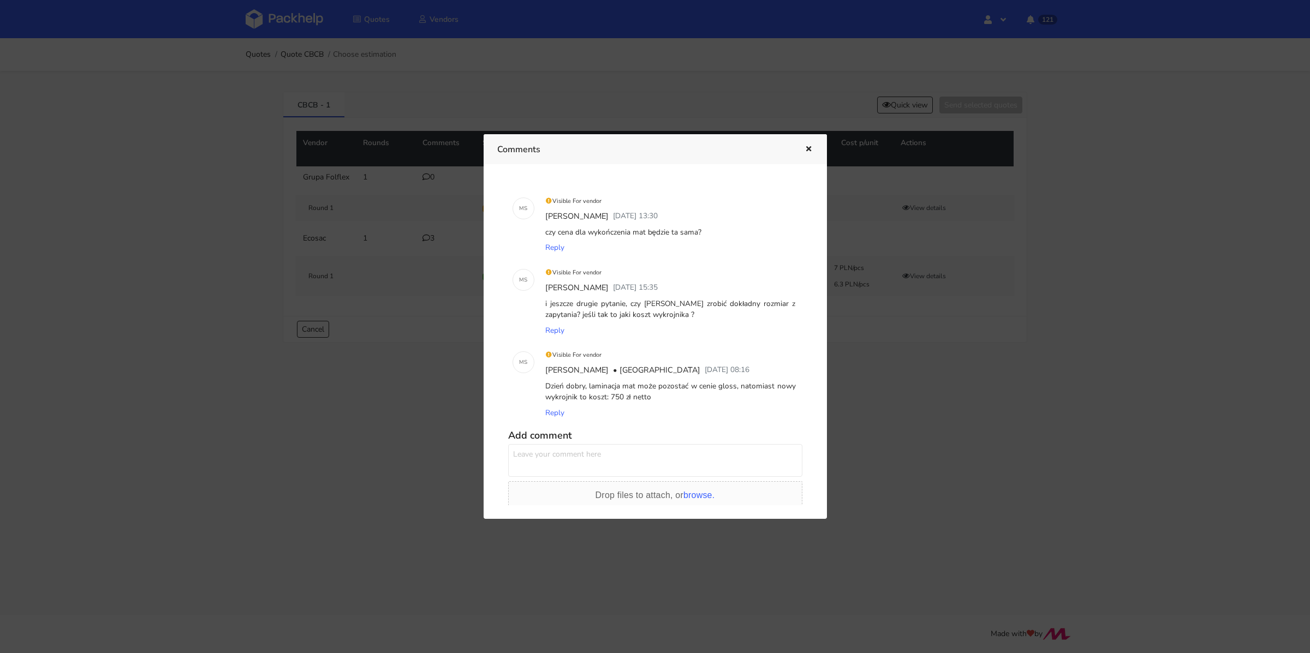
click at [810, 149] on icon "button" at bounding box center [808, 150] width 9 height 8
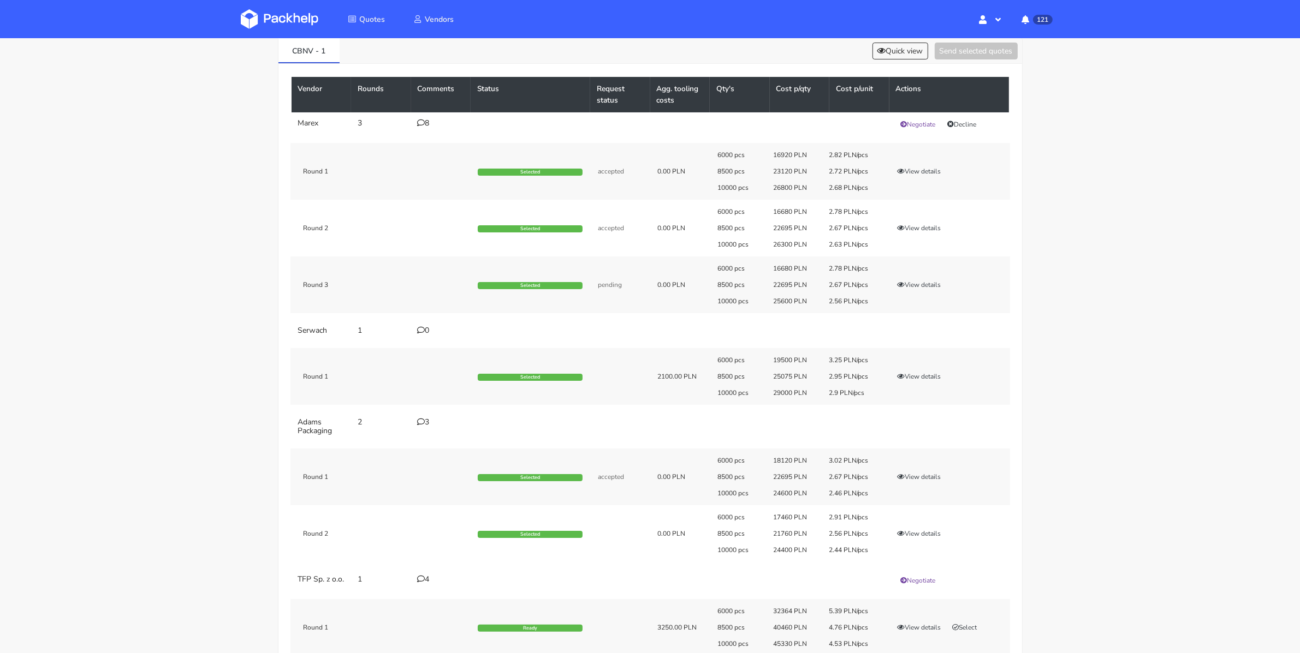
scroll to position [216, 0]
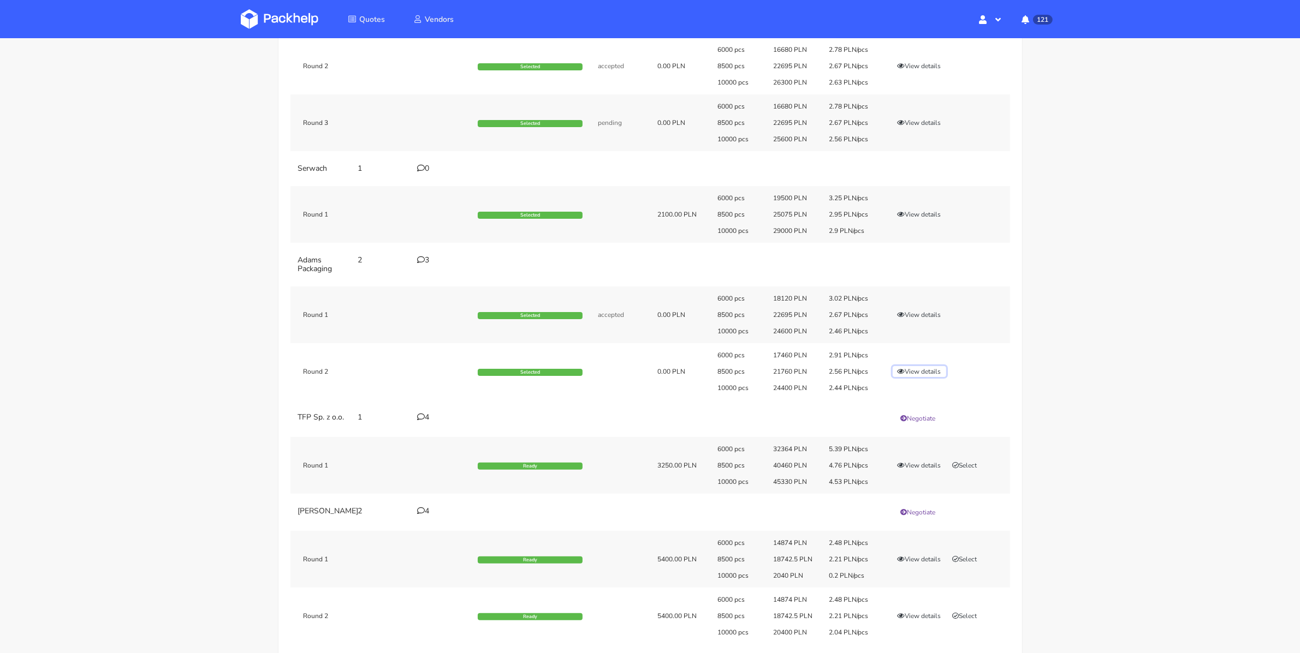
click at [927, 372] on button "View details" at bounding box center [920, 371] width 54 height 11
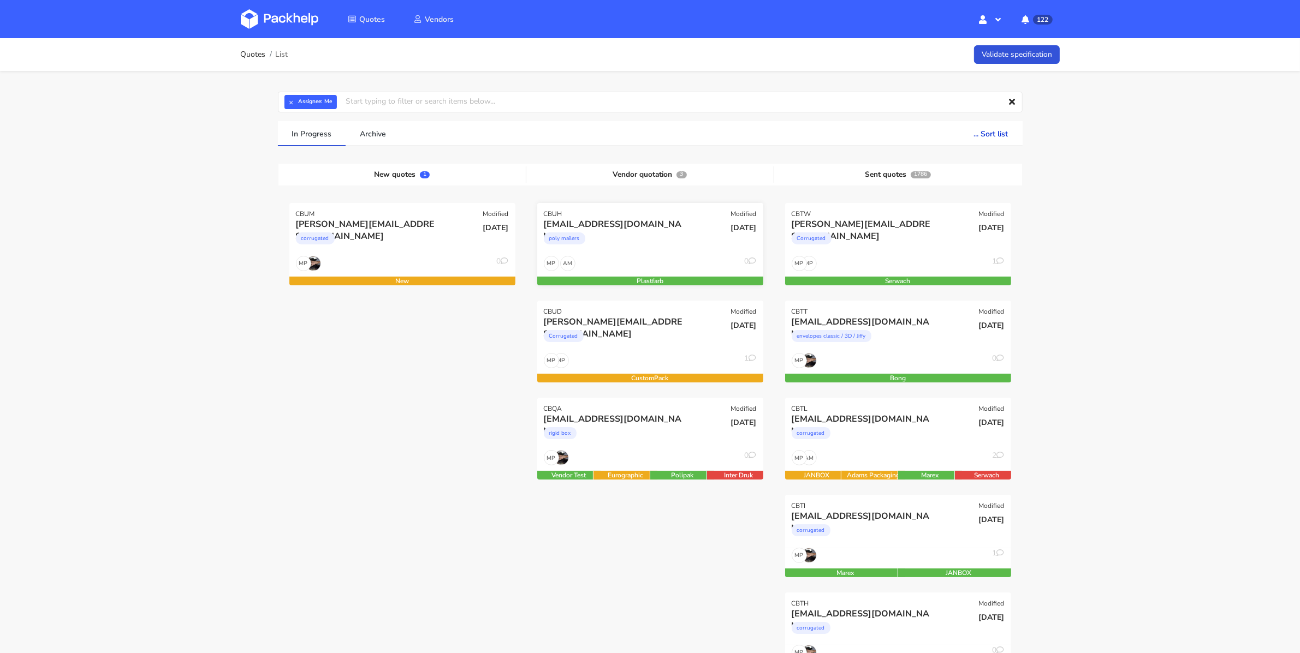
click at [644, 230] on div "poly mailers" at bounding box center [616, 241] width 145 height 22
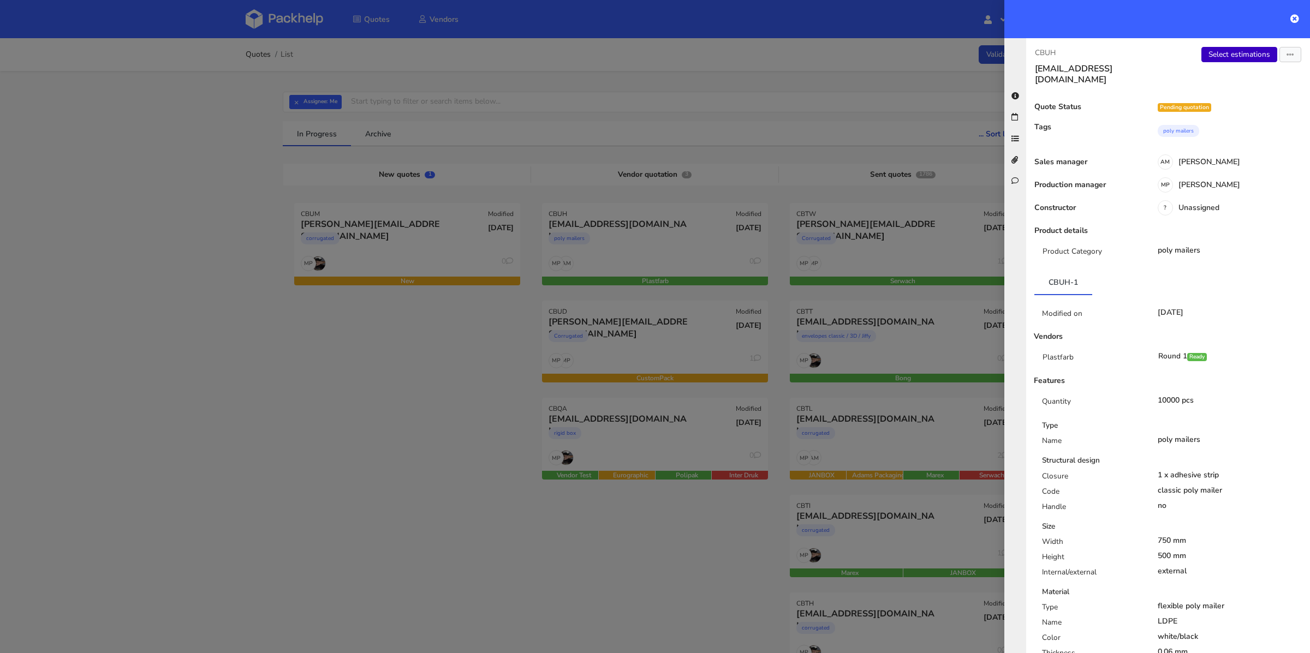
click at [1239, 57] on link "Select estimations" at bounding box center [1240, 54] width 76 height 15
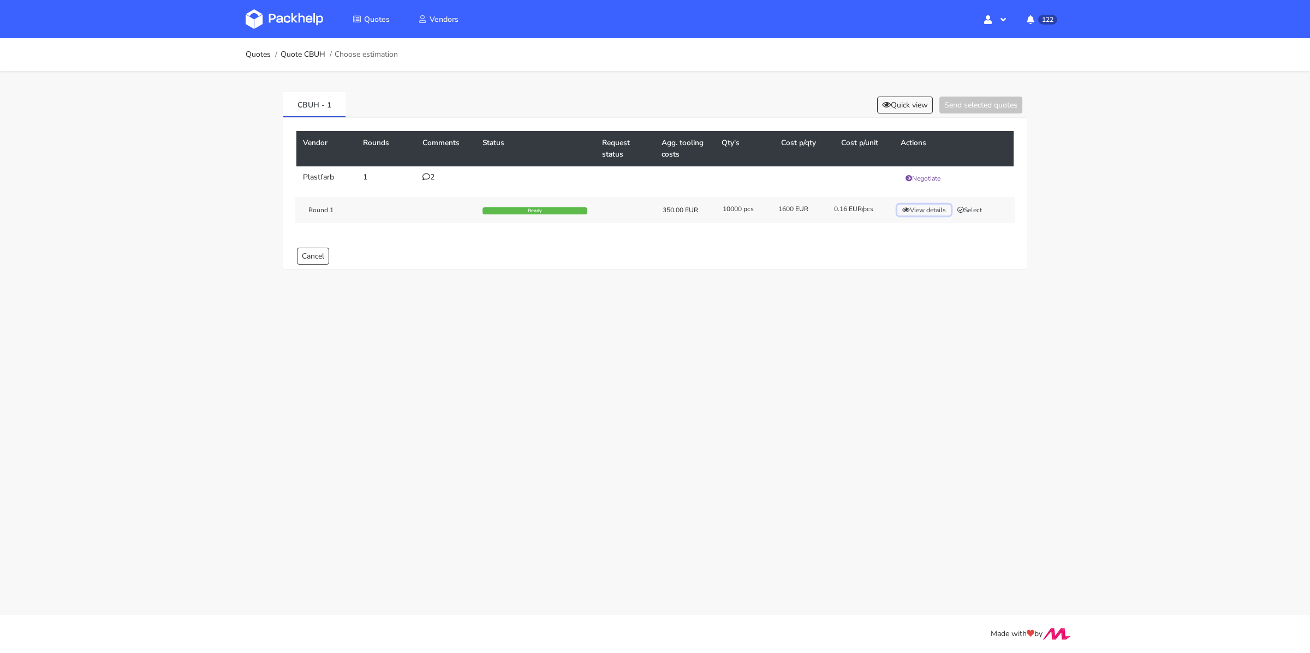
click at [940, 208] on button "View details" at bounding box center [925, 210] width 54 height 11
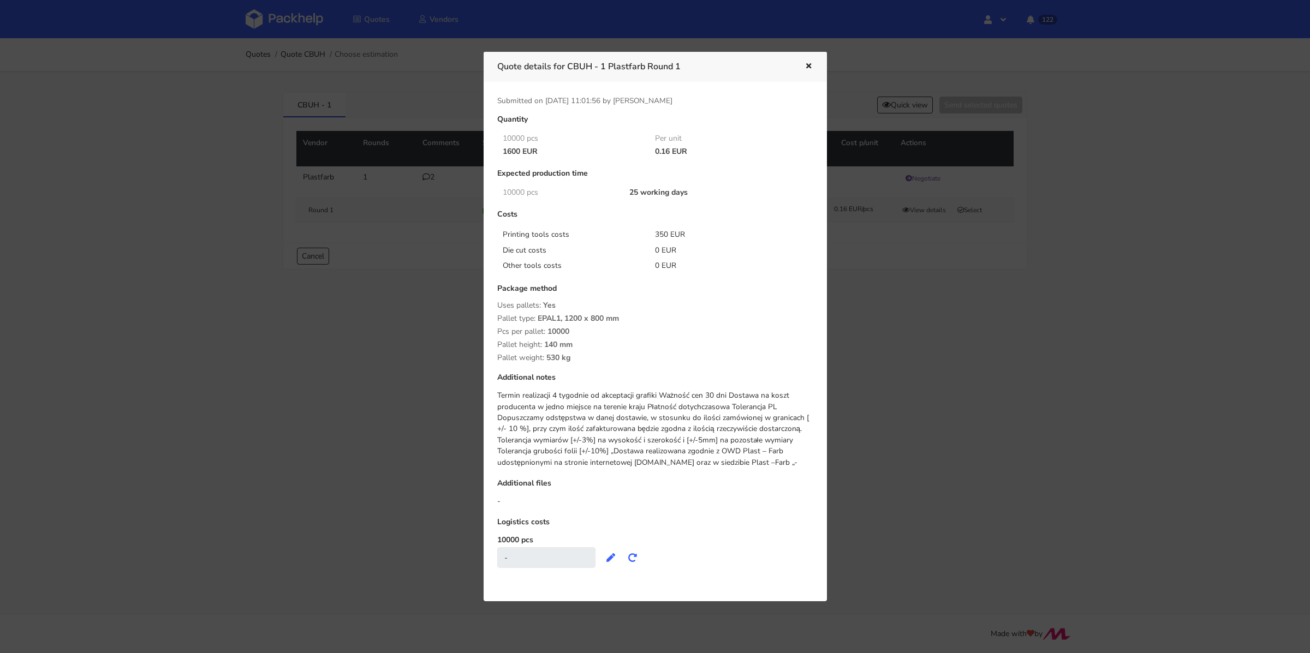
click at [809, 69] on icon "button" at bounding box center [808, 67] width 9 height 8
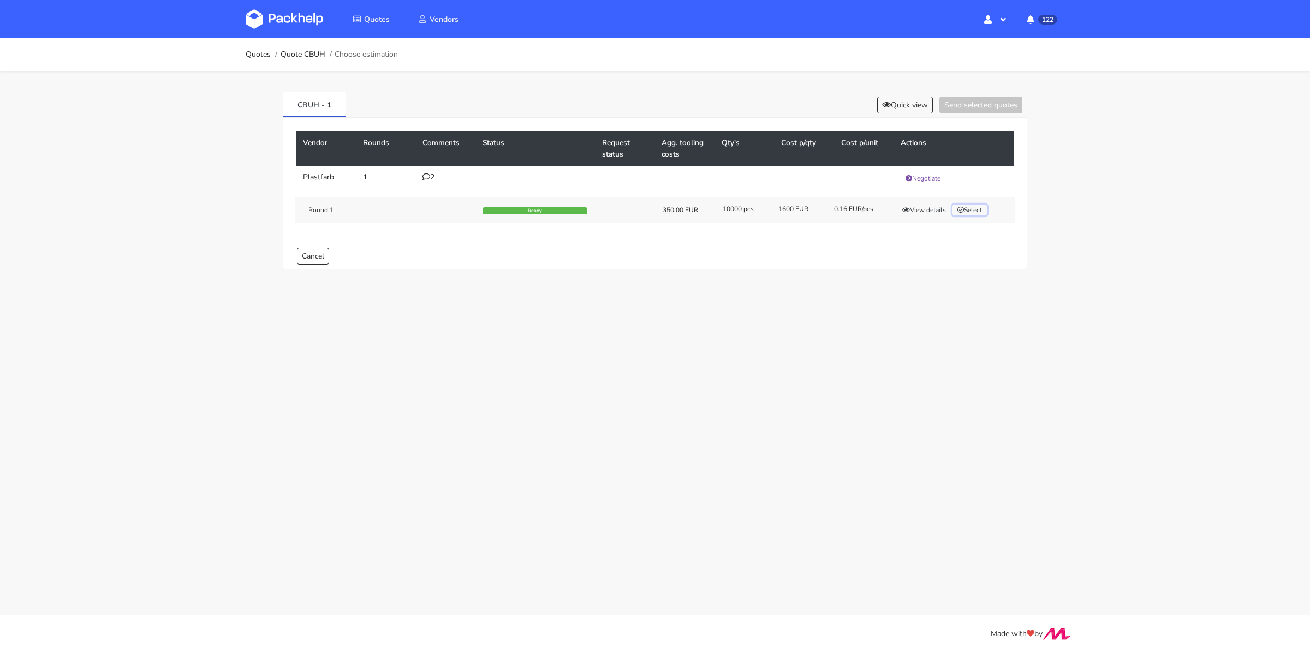
click at [978, 209] on button "Select" at bounding box center [970, 210] width 34 height 11
click at [889, 99] on button "Quick view" at bounding box center [890, 105] width 56 height 17
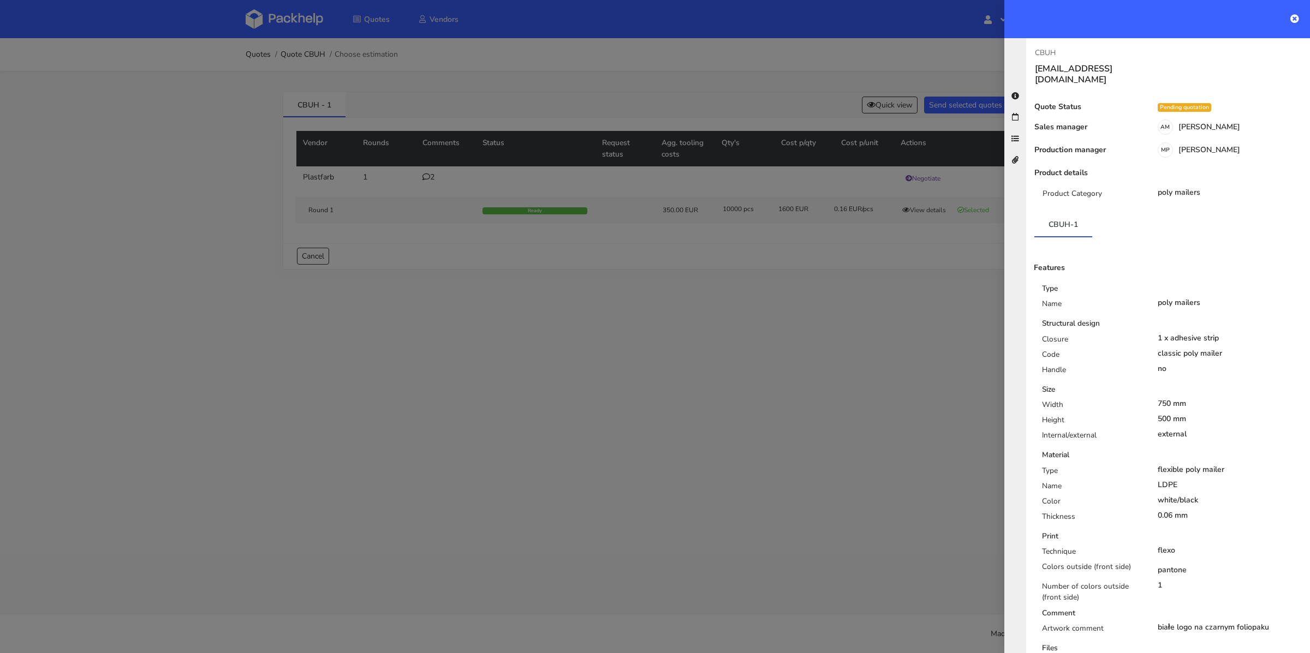
click at [862, 286] on div at bounding box center [655, 326] width 1310 height 653
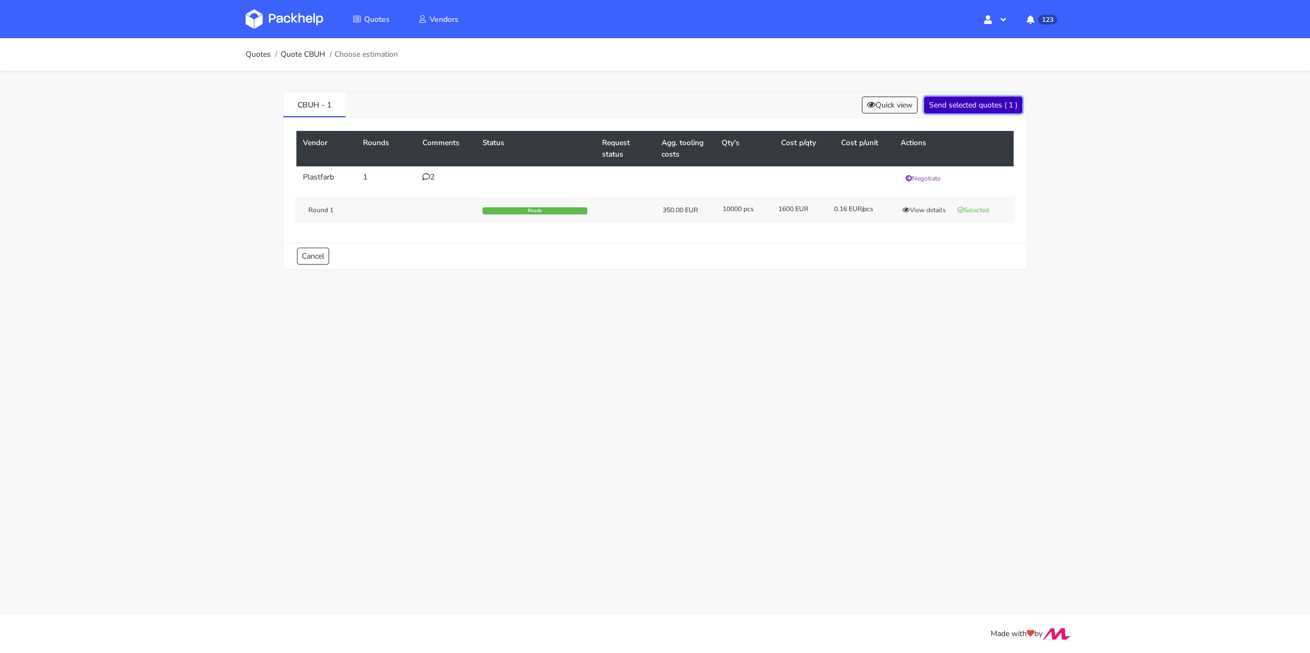
click at [953, 104] on button "Send selected quotes ( 1 )" at bounding box center [973, 105] width 98 height 17
click at [256, 50] on link "Quotes" at bounding box center [258, 54] width 25 height 9
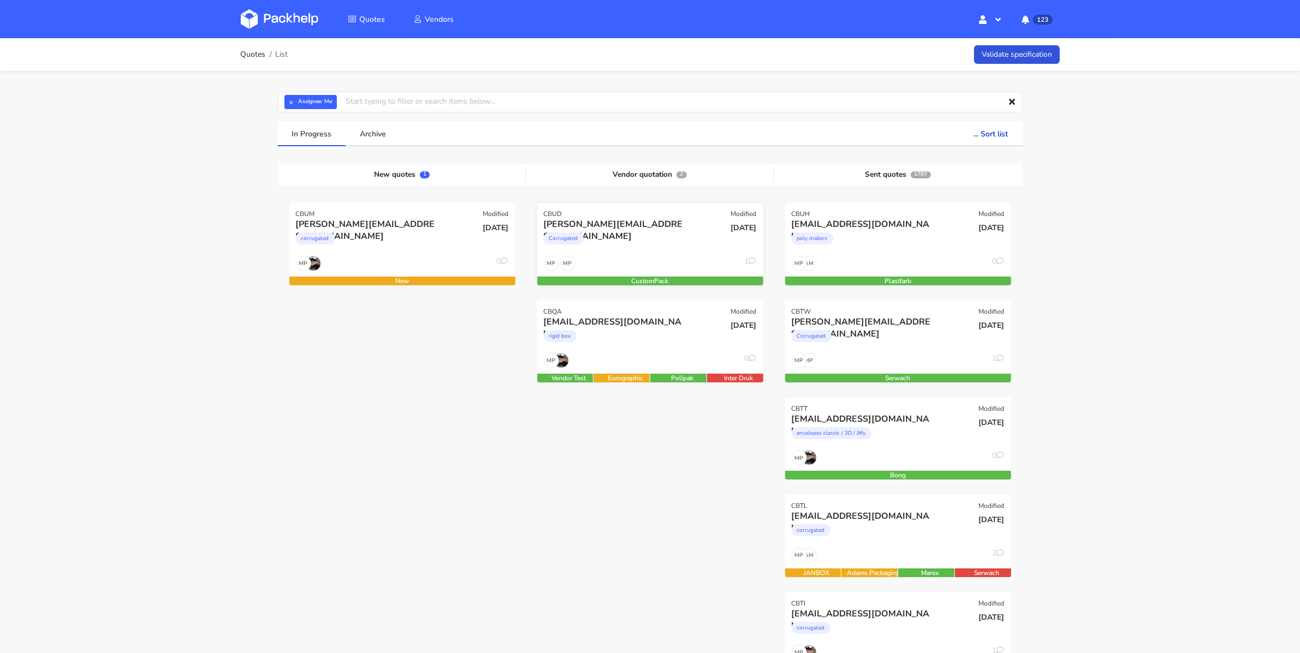
click at [636, 245] on div "Corrugated" at bounding box center [616, 241] width 145 height 22
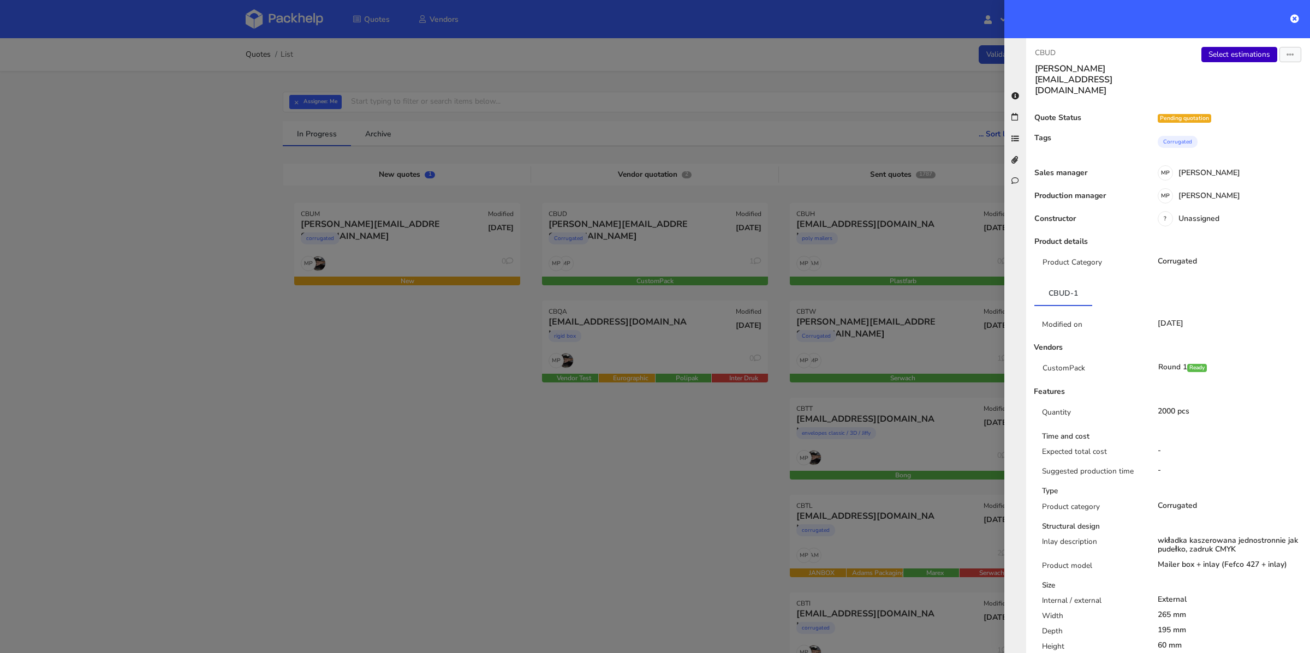
click at [1239, 55] on link "Select estimations" at bounding box center [1240, 54] width 76 height 15
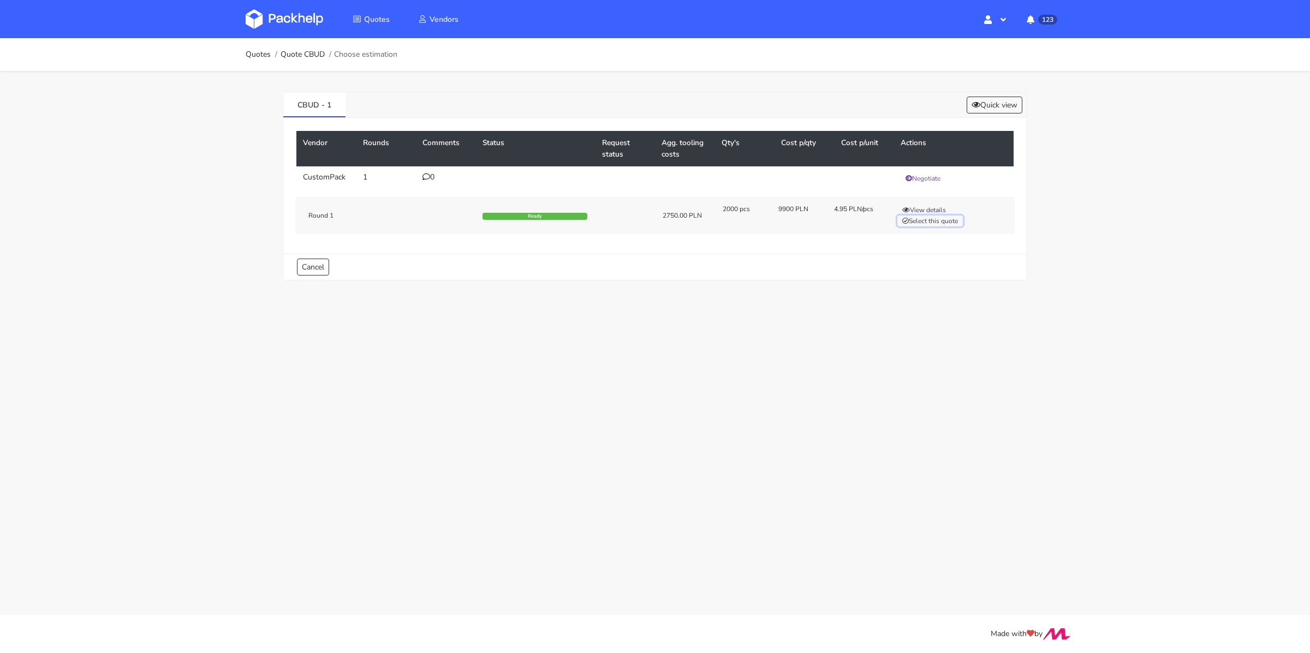
click at [945, 219] on button "Select this quote" at bounding box center [931, 221] width 66 height 11
click at [260, 55] on link "Quotes" at bounding box center [258, 54] width 25 height 9
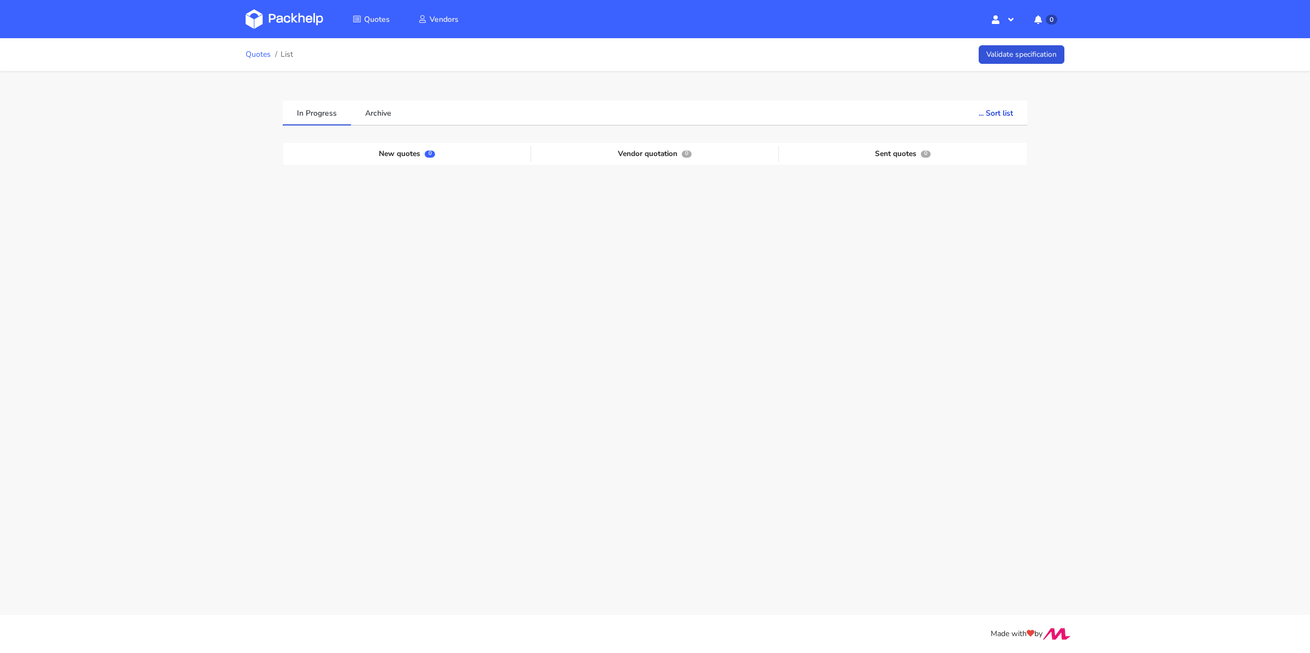
click at [255, 56] on link "Quotes" at bounding box center [258, 54] width 25 height 9
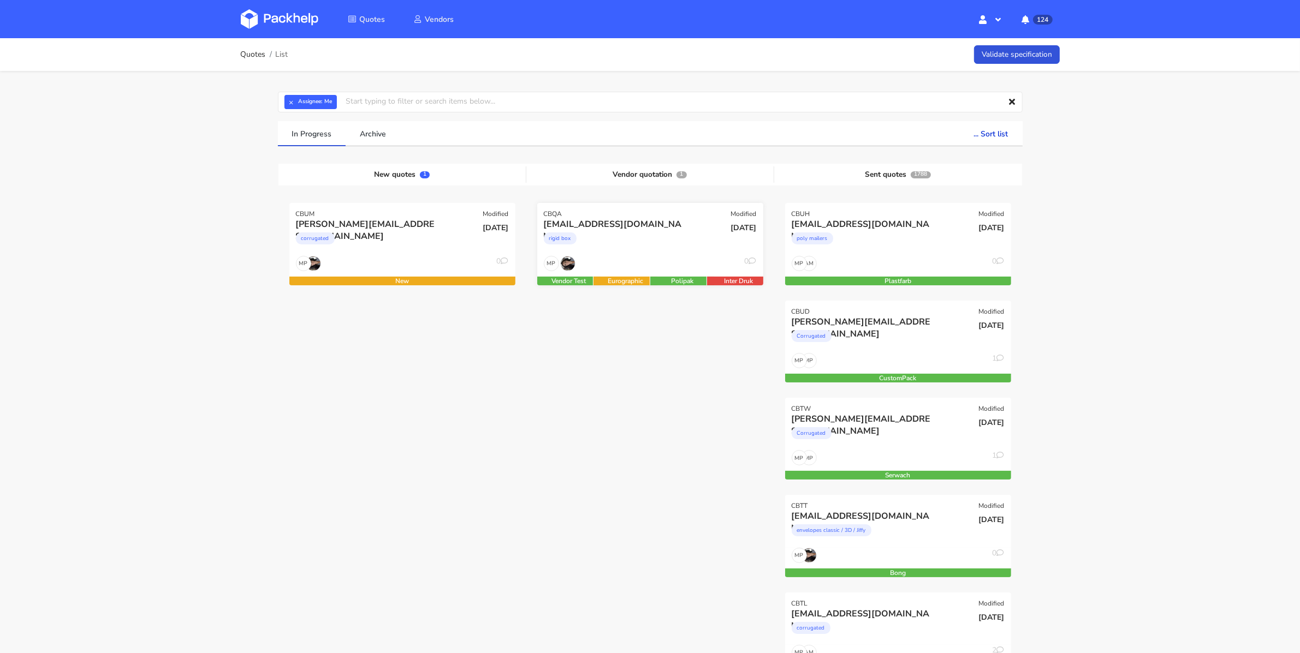
click at [626, 240] on div "rigid box" at bounding box center [616, 241] width 145 height 22
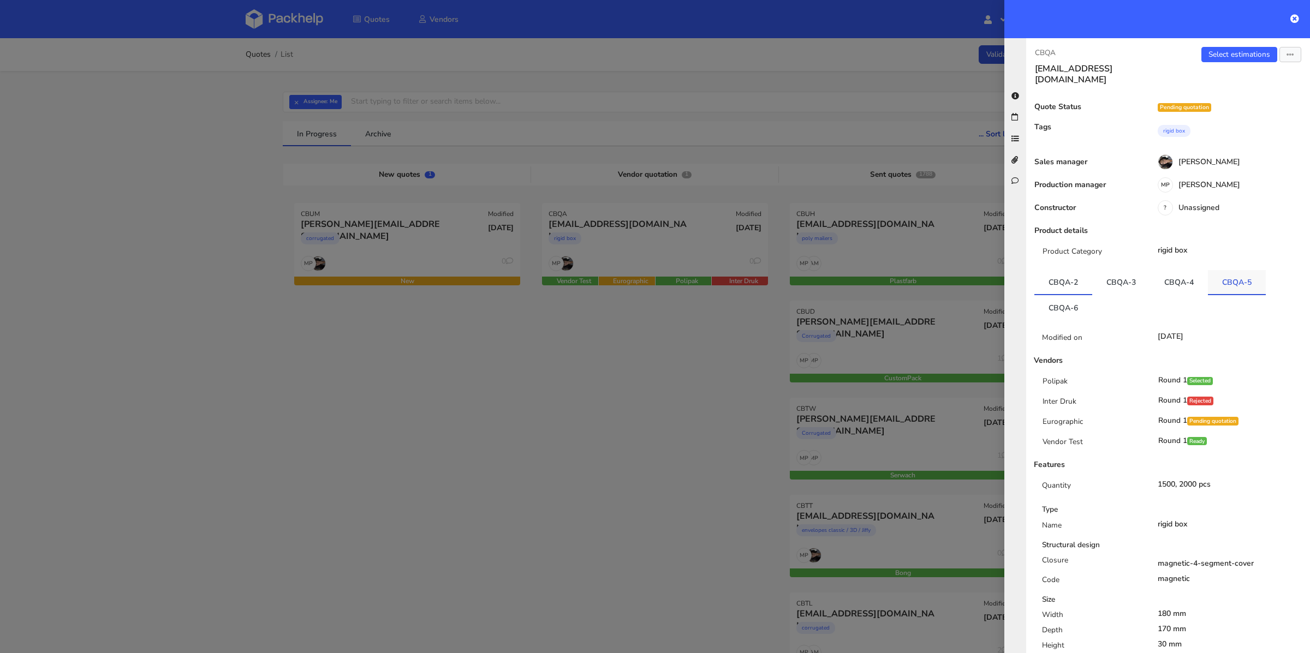
click at [1235, 274] on link "CBQA-5" at bounding box center [1237, 282] width 58 height 24
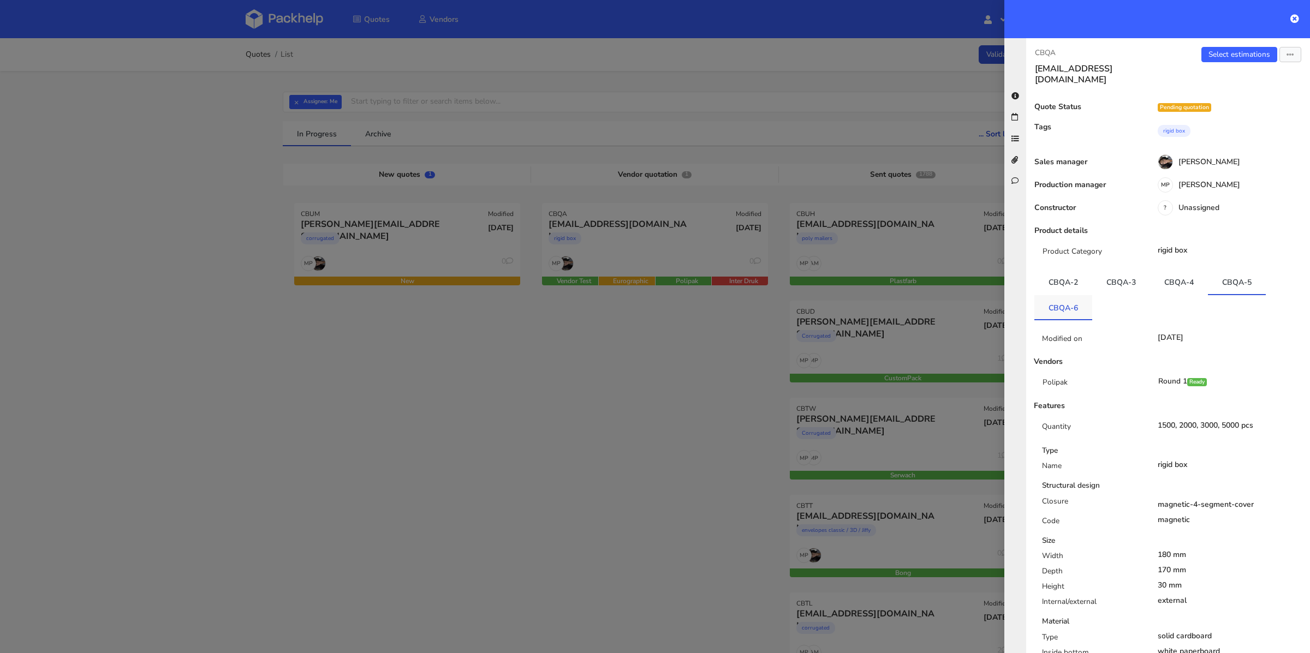
click at [1079, 295] on link "CBQA-6" at bounding box center [1064, 307] width 58 height 24
click at [1226, 57] on link "Select estimations" at bounding box center [1240, 54] width 76 height 15
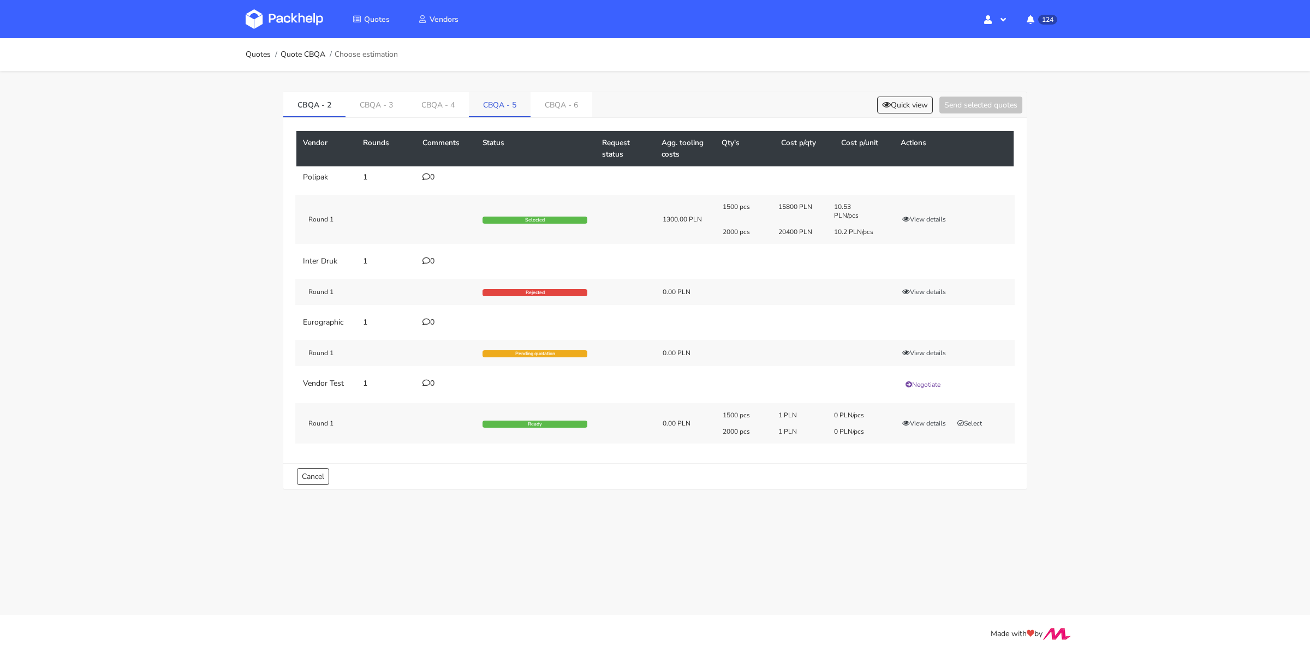
click at [507, 93] on link "CBQA - 5" at bounding box center [500, 104] width 62 height 24
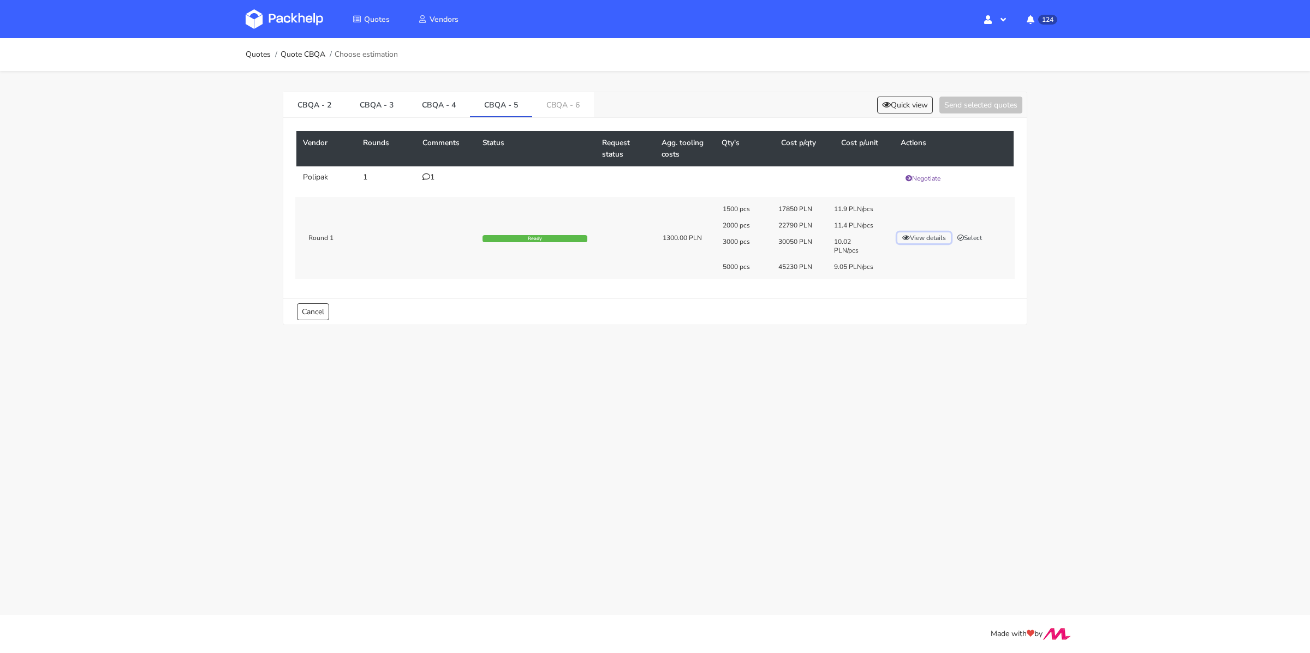
click at [929, 237] on button "View details" at bounding box center [925, 238] width 54 height 11
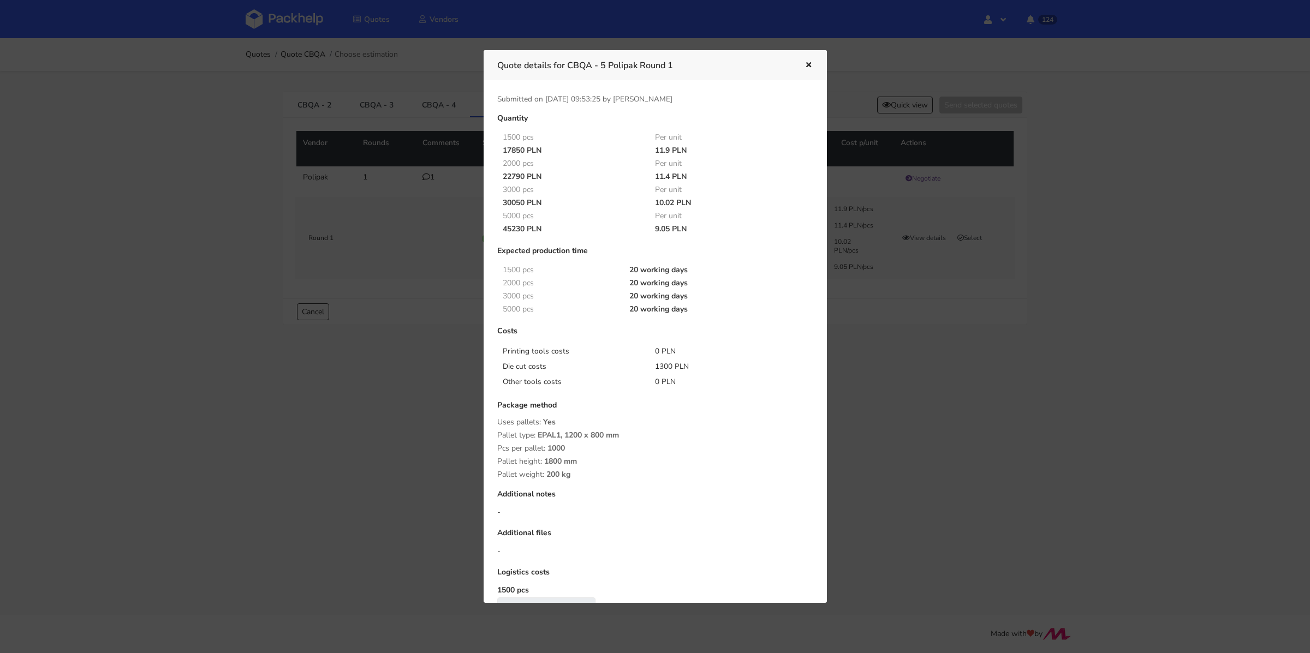
click at [966, 322] on div at bounding box center [655, 326] width 1310 height 653
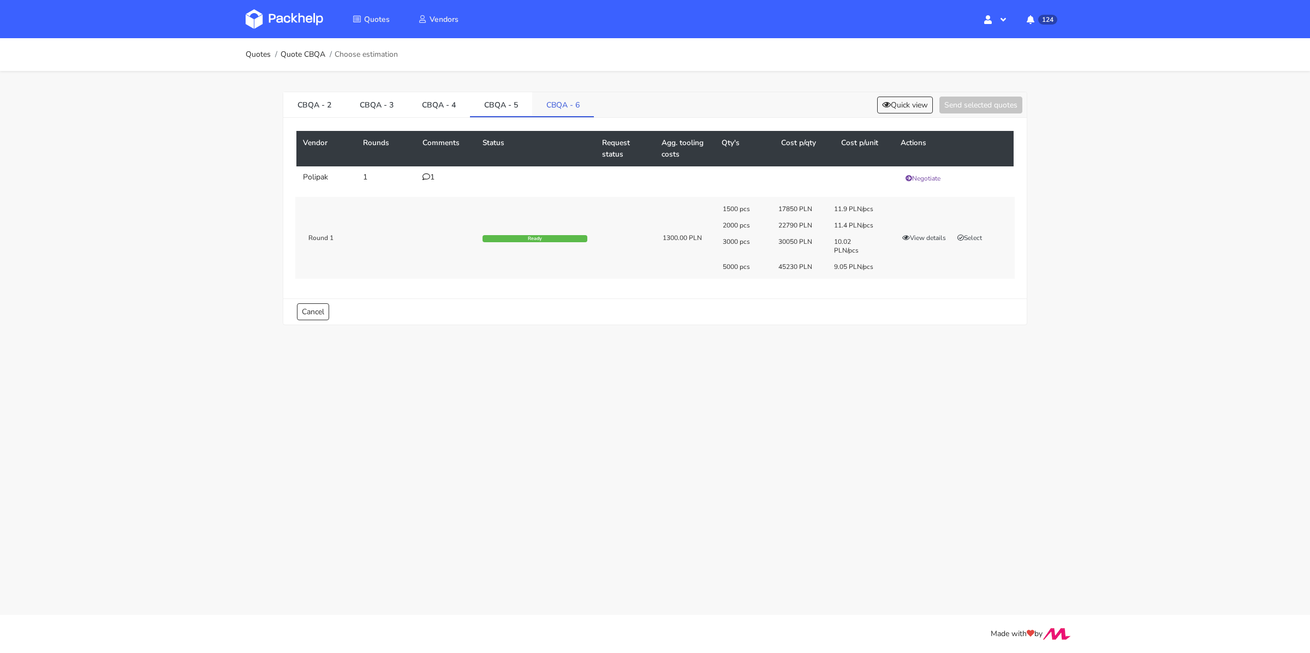
click at [552, 106] on link "CBQA - 6" at bounding box center [563, 104] width 62 height 24
click at [515, 112] on link "CBQA - 5" at bounding box center [501, 104] width 62 height 24
click at [973, 238] on button "Select" at bounding box center [970, 238] width 34 height 11
click at [548, 102] on link "CBQA - 6" at bounding box center [563, 104] width 62 height 24
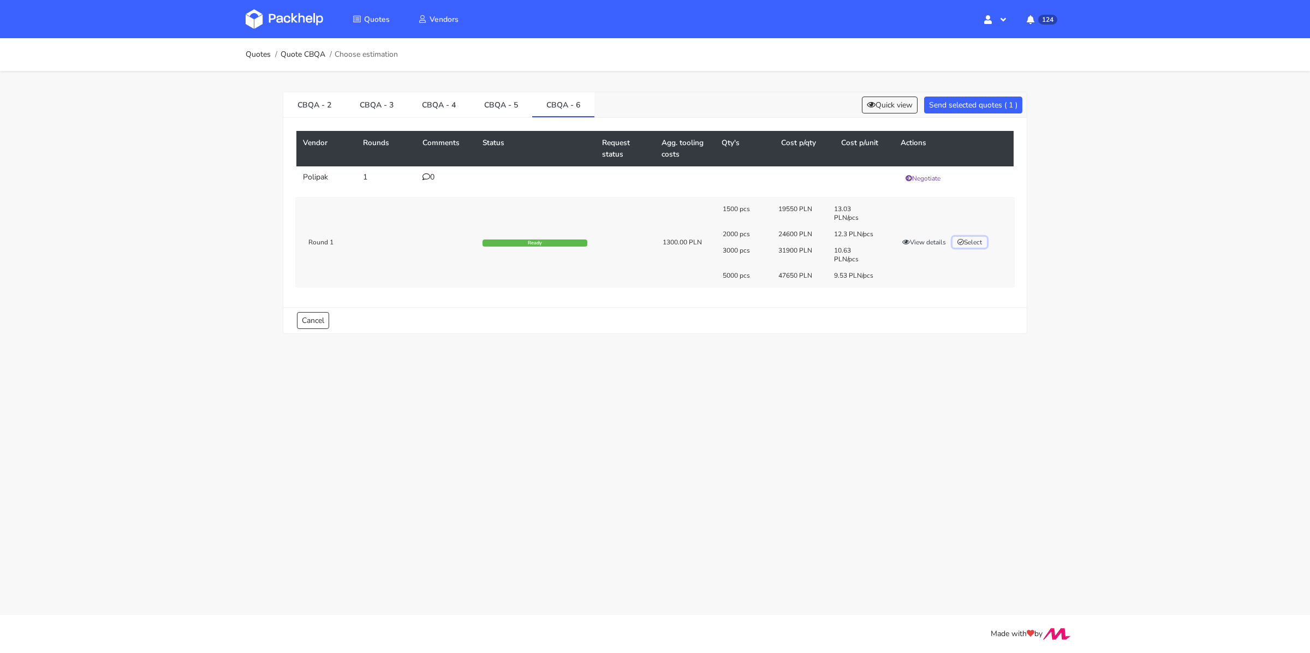
click at [966, 237] on button "Select" at bounding box center [970, 242] width 34 height 11
click at [943, 105] on button "Send selected quotes ( 2 )" at bounding box center [973, 105] width 98 height 17
click at [261, 56] on link "Quotes" at bounding box center [258, 54] width 25 height 9
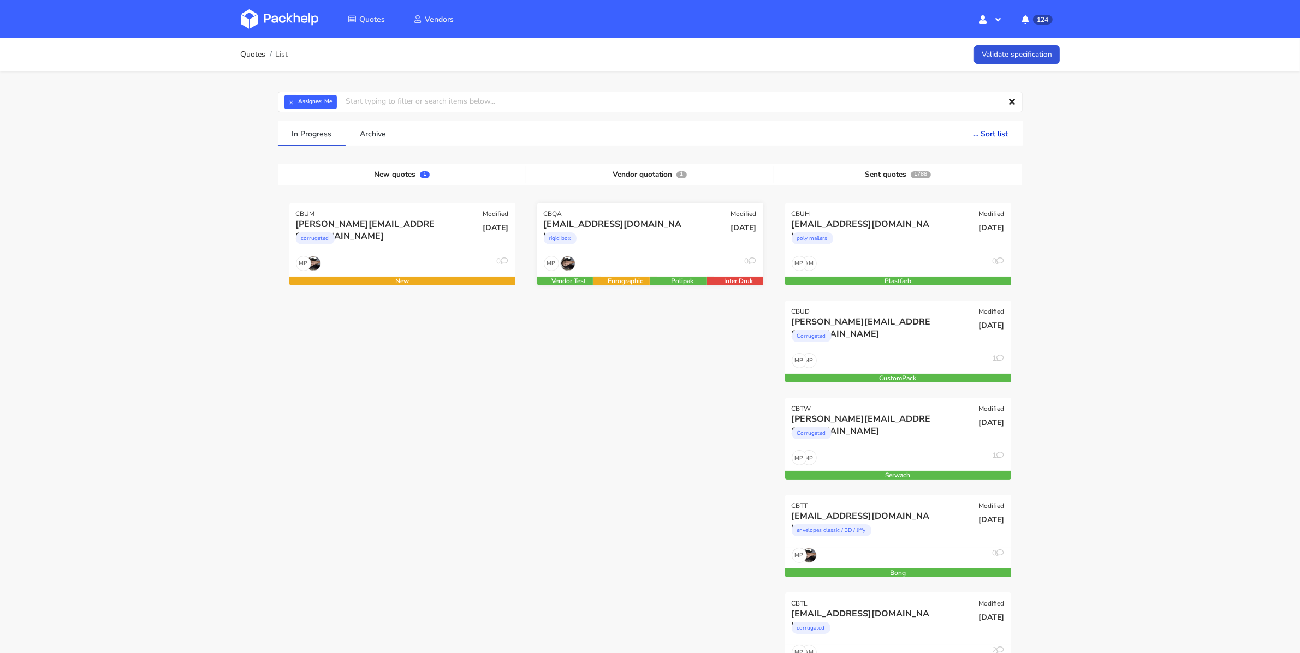
click at [669, 245] on div "rigid box" at bounding box center [616, 241] width 145 height 22
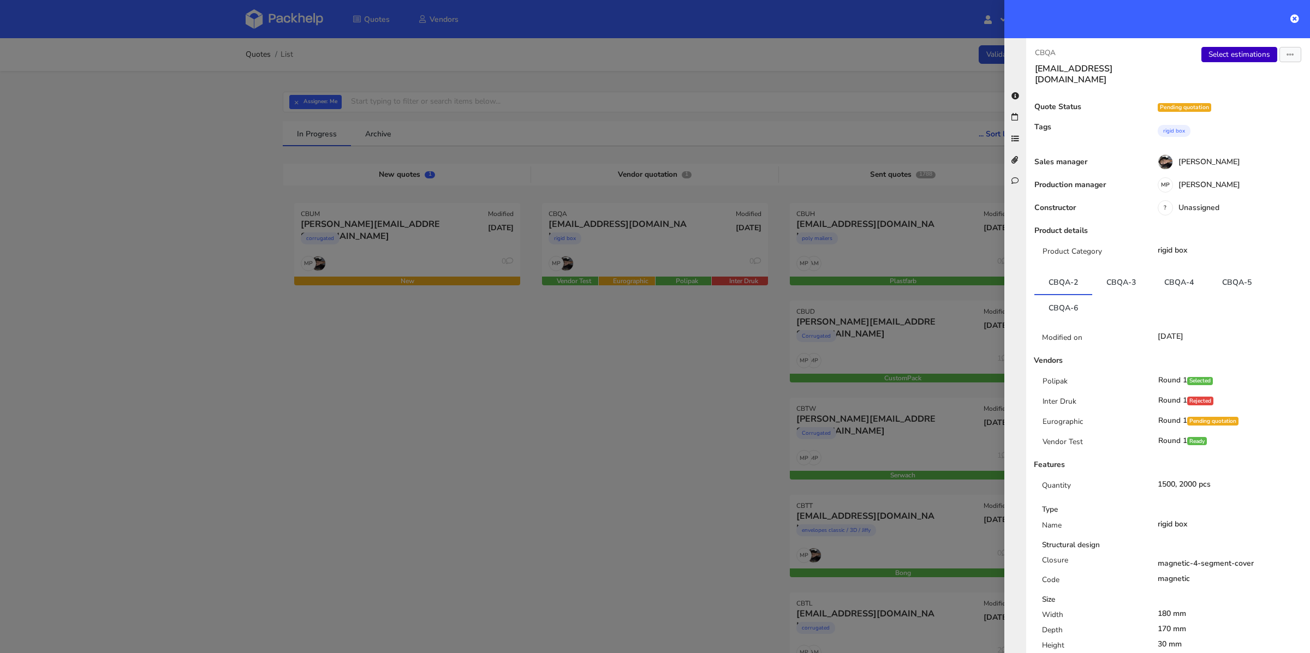
click at [1218, 60] on link "Select estimations" at bounding box center [1240, 54] width 76 height 15
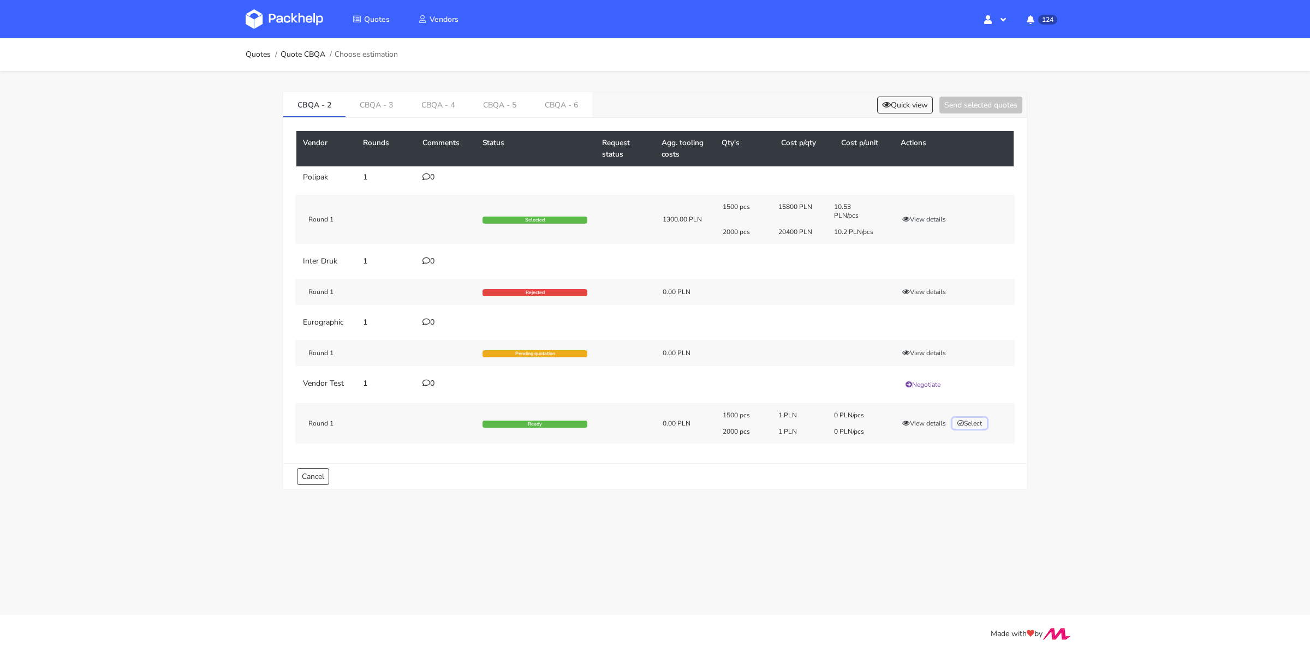
click at [968, 421] on button "Select" at bounding box center [970, 423] width 34 height 11
click at [383, 107] on link "CBQA - 3" at bounding box center [377, 104] width 62 height 24
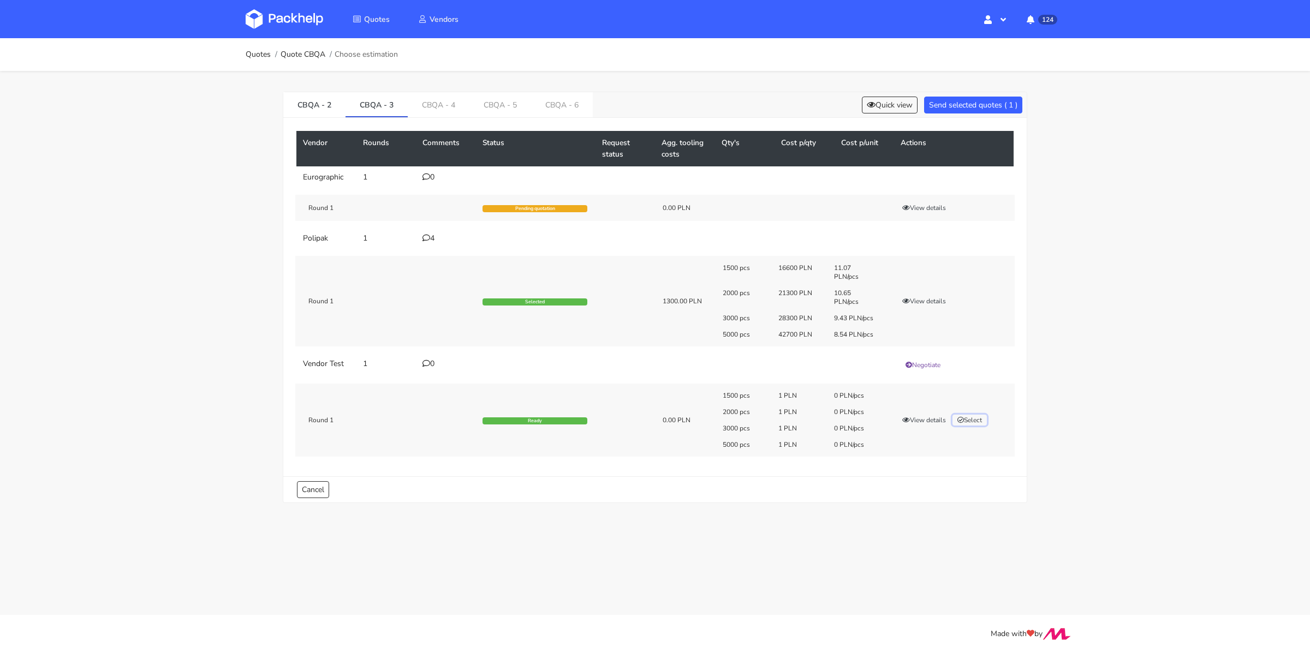
click at [983, 422] on button "Select" at bounding box center [970, 420] width 34 height 11
click at [433, 109] on link "CBQA - 4" at bounding box center [439, 104] width 62 height 24
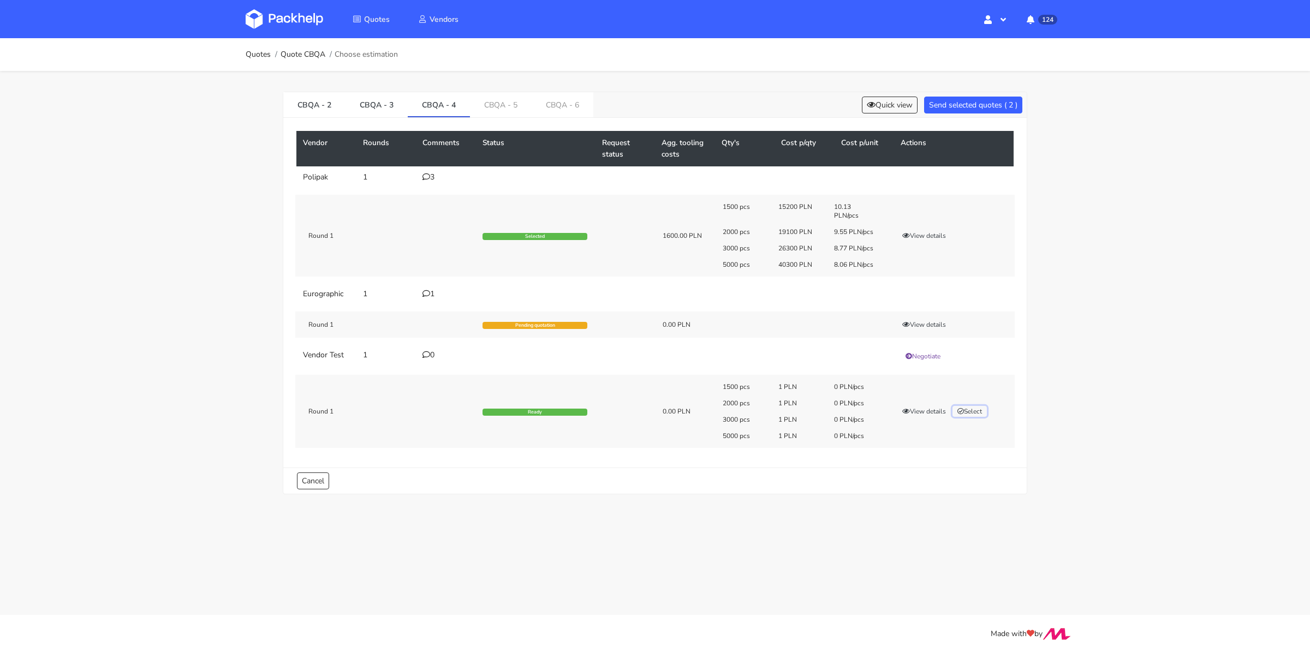
click at [985, 407] on button "Select" at bounding box center [970, 411] width 34 height 11
click at [518, 109] on link "CBQA - 5" at bounding box center [501, 104] width 62 height 24
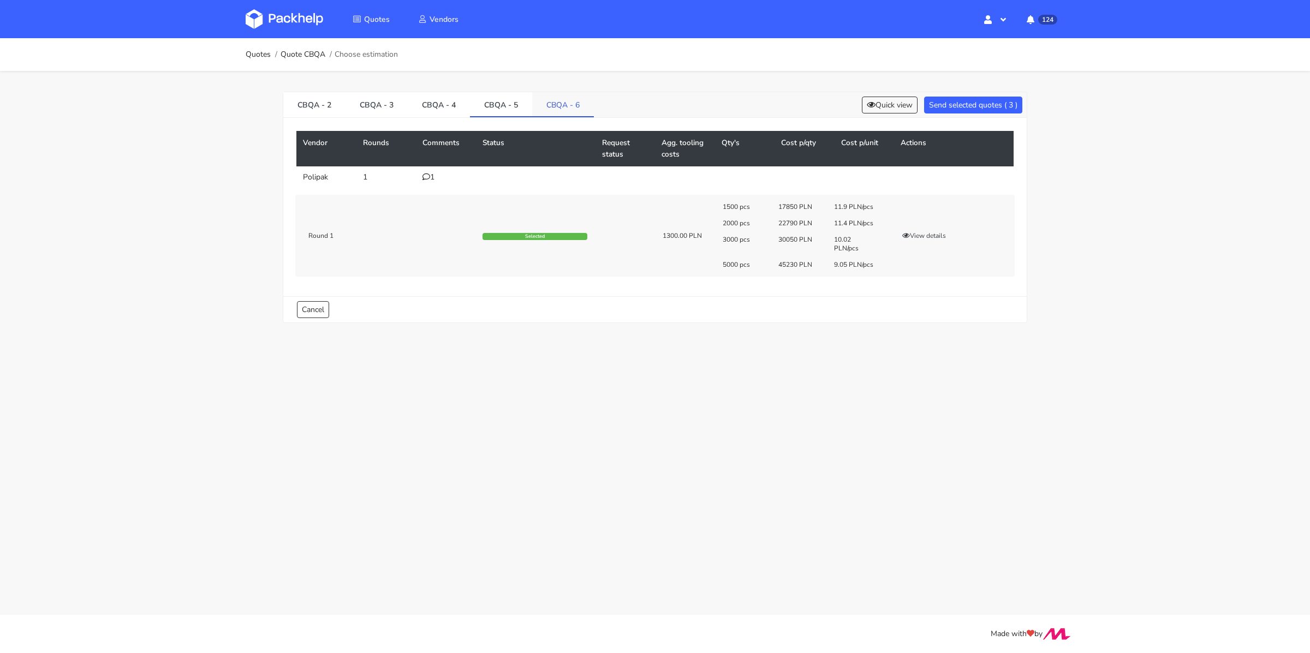
click at [548, 105] on link "CBQA - 6" at bounding box center [563, 104] width 62 height 24
click at [940, 110] on button "Send selected quotes ( 3 )" at bounding box center [973, 105] width 98 height 17
click at [254, 58] on link "Quotes" at bounding box center [258, 54] width 25 height 9
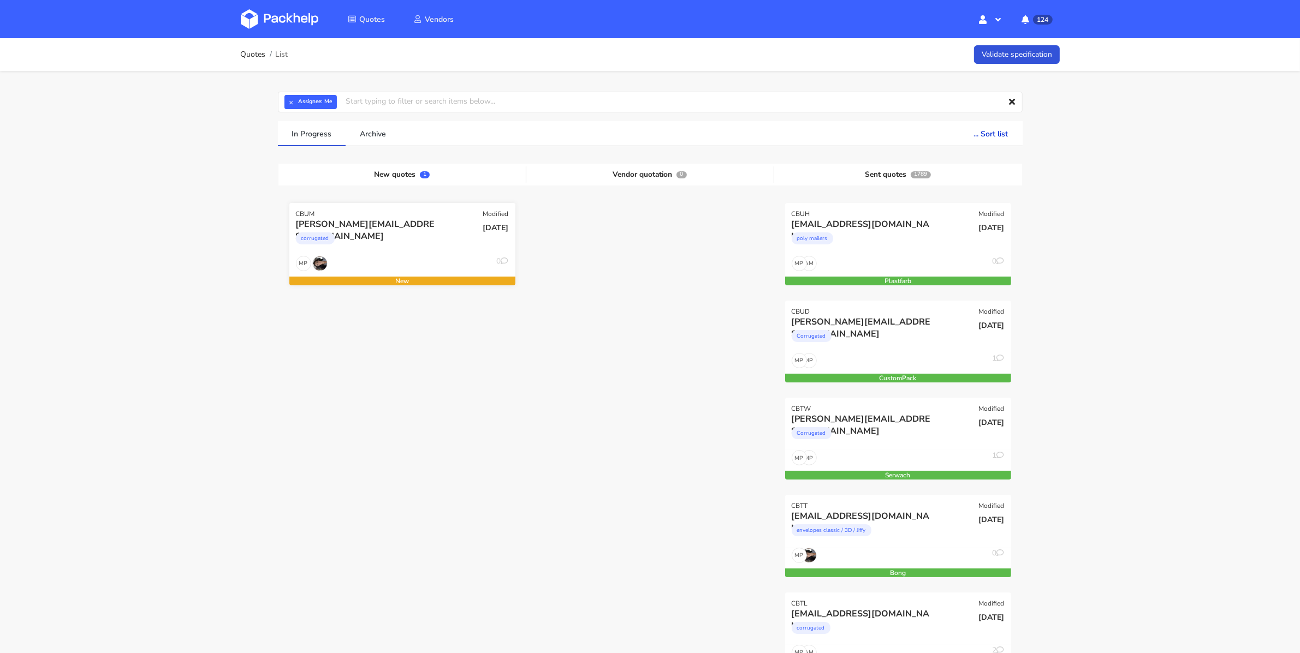
click at [424, 241] on div "corrugated" at bounding box center [368, 241] width 145 height 22
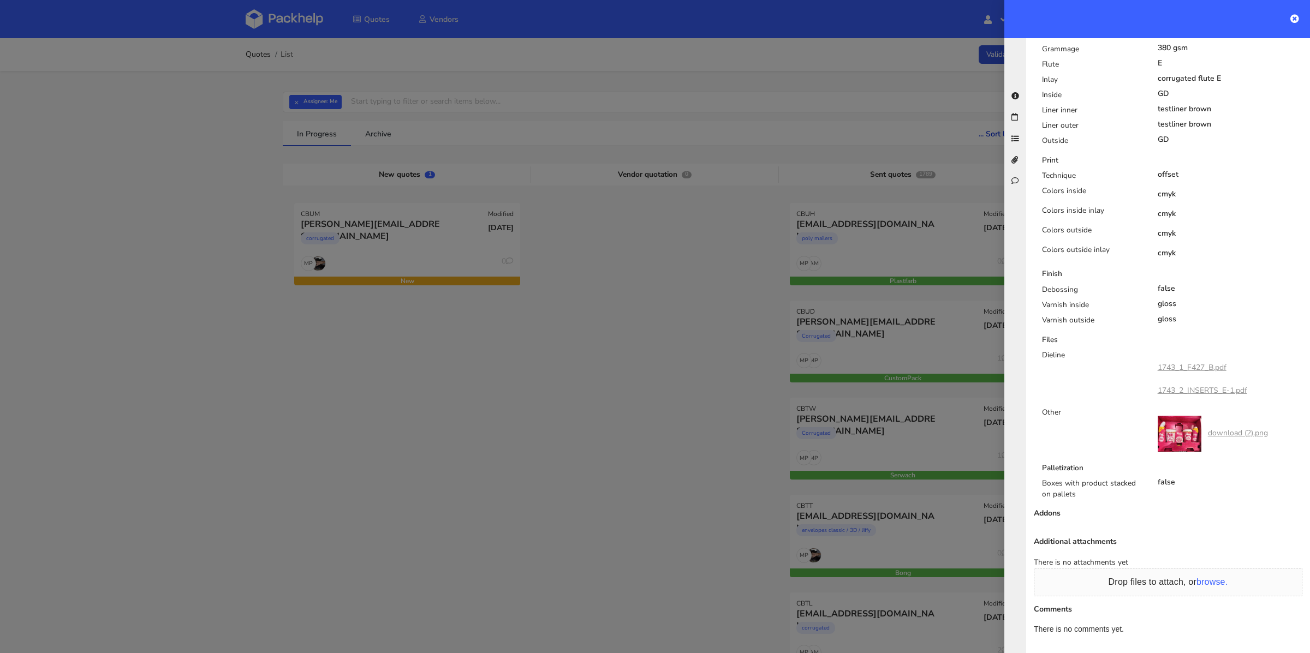
scroll to position [658, 0]
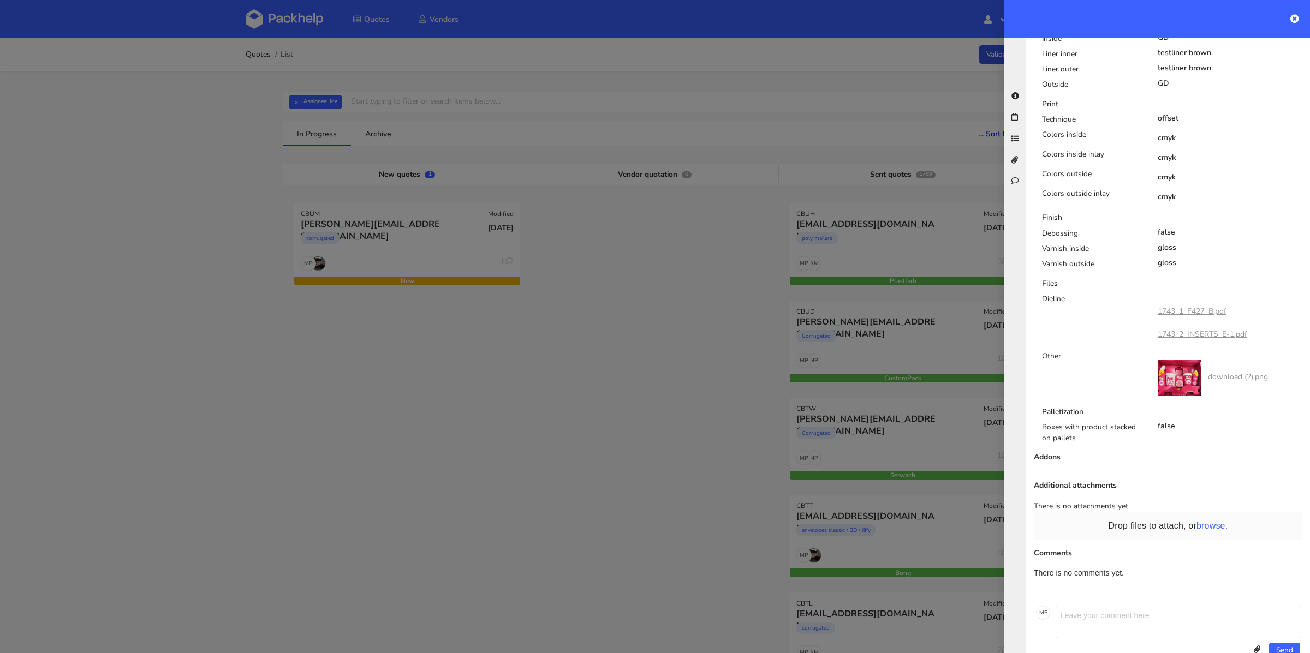
click at [1202, 302] on div "1743_1_F427_B.pdf" at bounding box center [1192, 311] width 69 height 19
click at [1199, 306] on link "1743_1_F427_B.pdf" at bounding box center [1192, 311] width 69 height 10
click at [1201, 329] on link "1743_2_INSERTS_E-1.pdf" at bounding box center [1203, 334] width 90 height 10
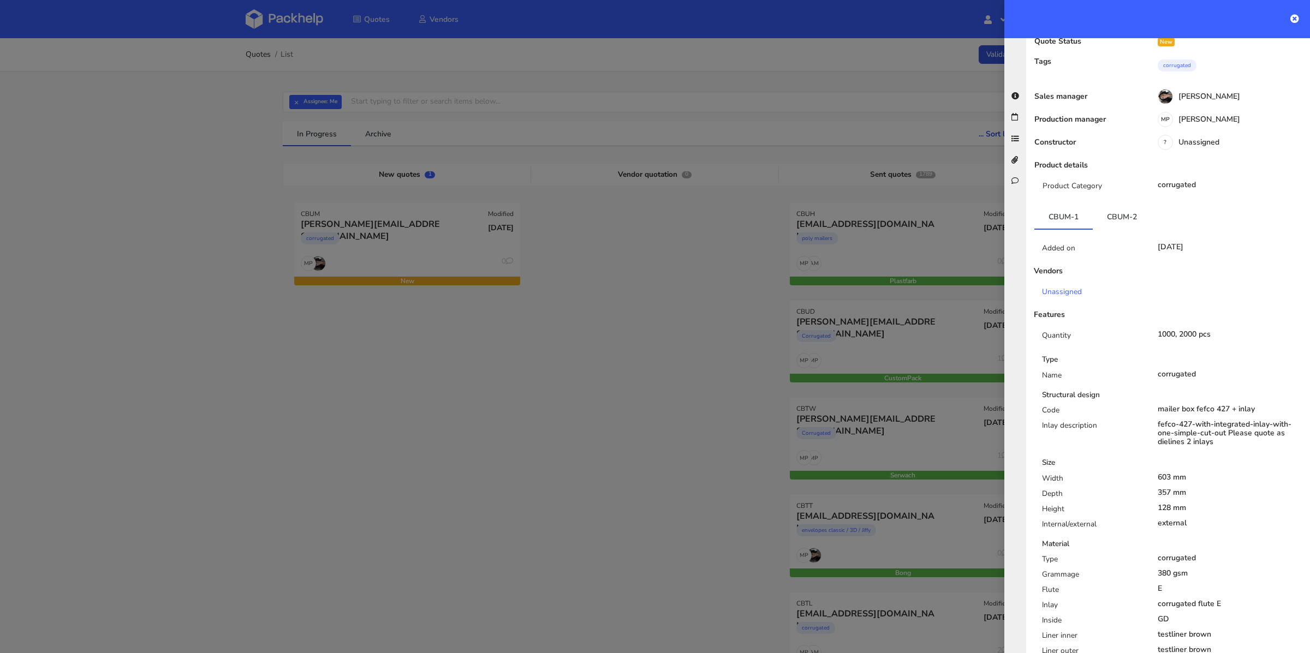
scroll to position [0, 0]
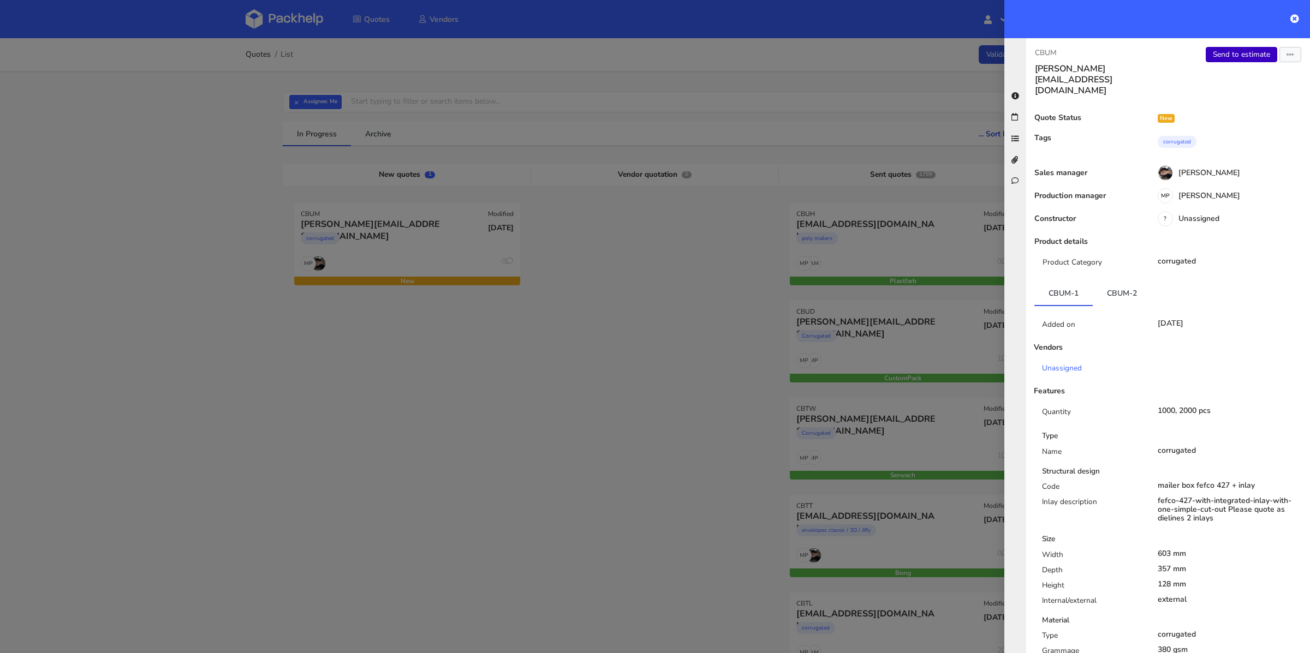
click at [1225, 52] on link "Send to estimate" at bounding box center [1242, 54] width 72 height 15
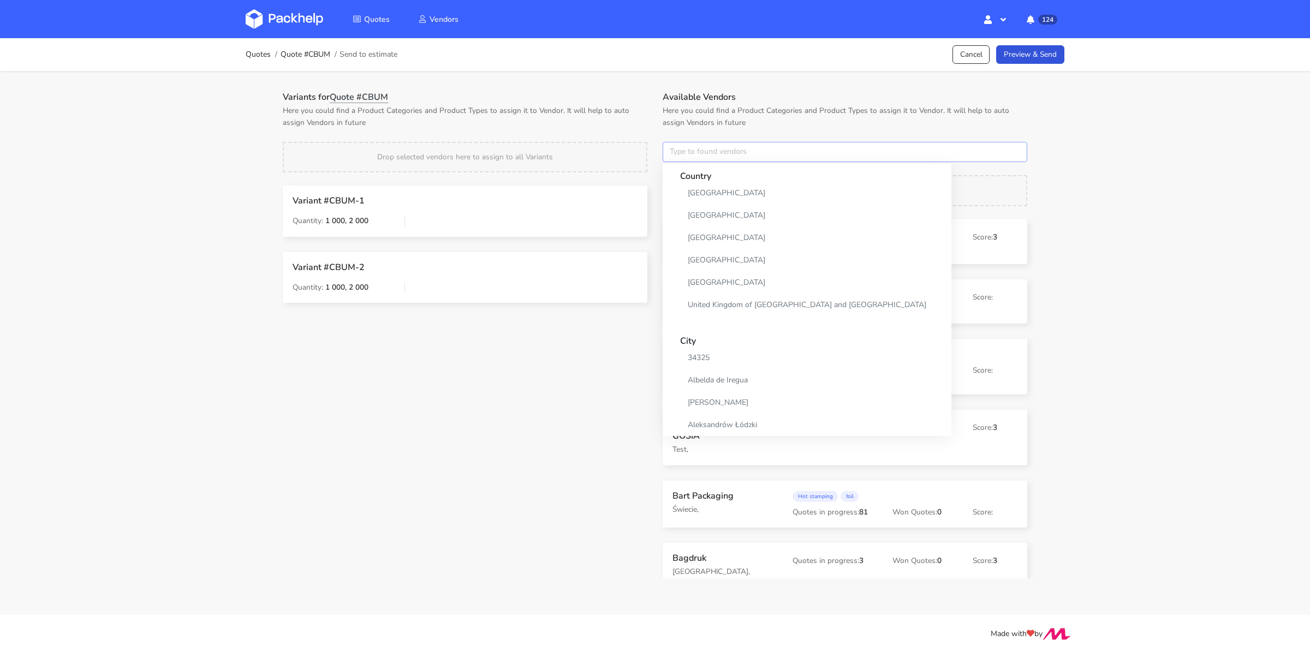
click at [717, 142] on input "text" at bounding box center [845, 152] width 365 height 21
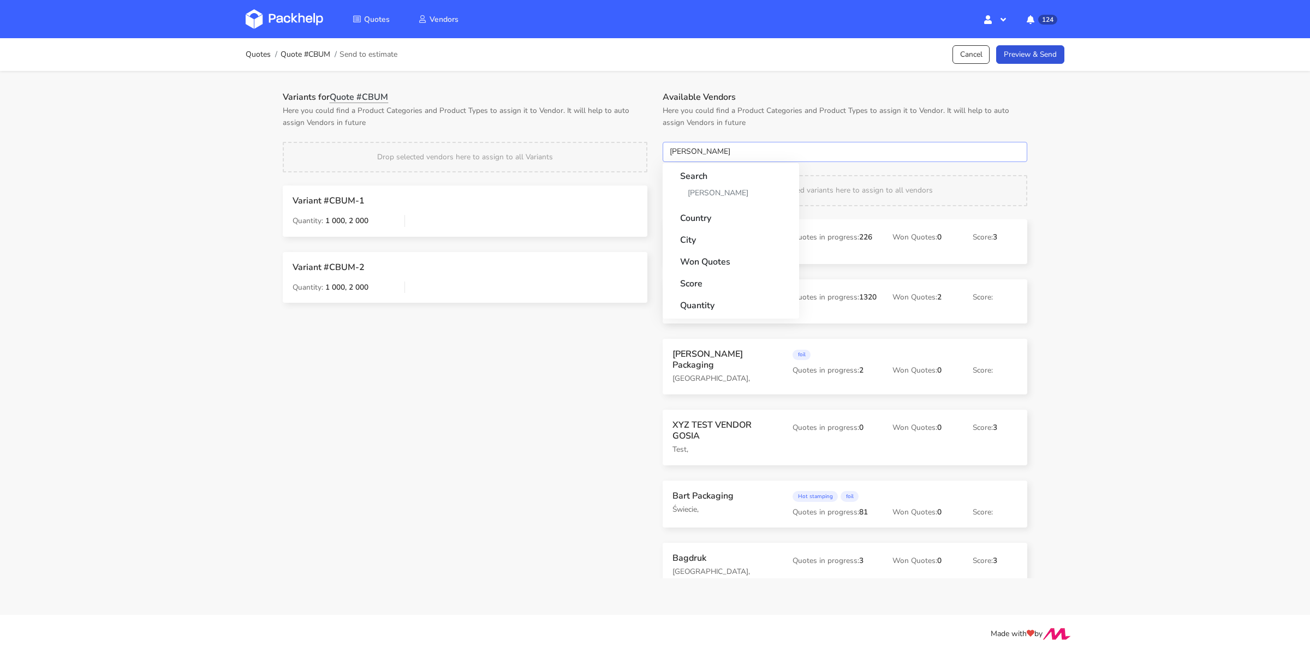
type input "adams"
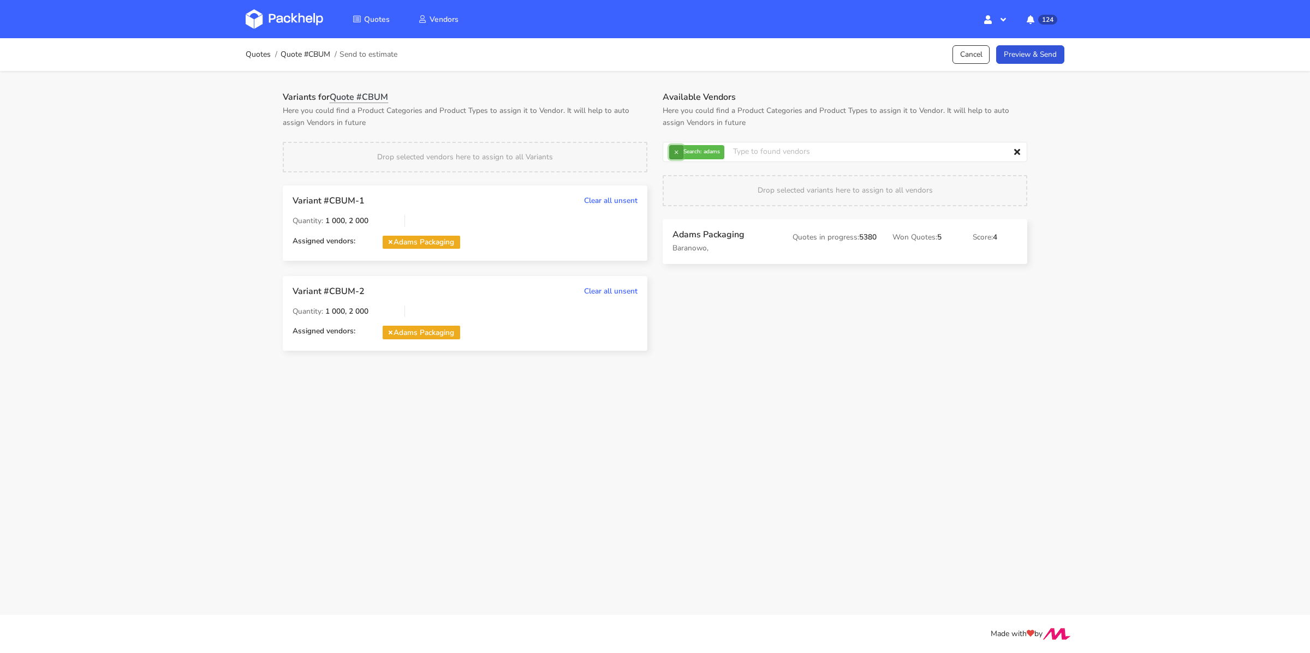
click at [680, 153] on button "×" at bounding box center [676, 152] width 14 height 14
click at [680, 153] on input "text" at bounding box center [845, 152] width 365 height 21
type input "serwach"
click at [676, 151] on button "×" at bounding box center [676, 152] width 14 height 14
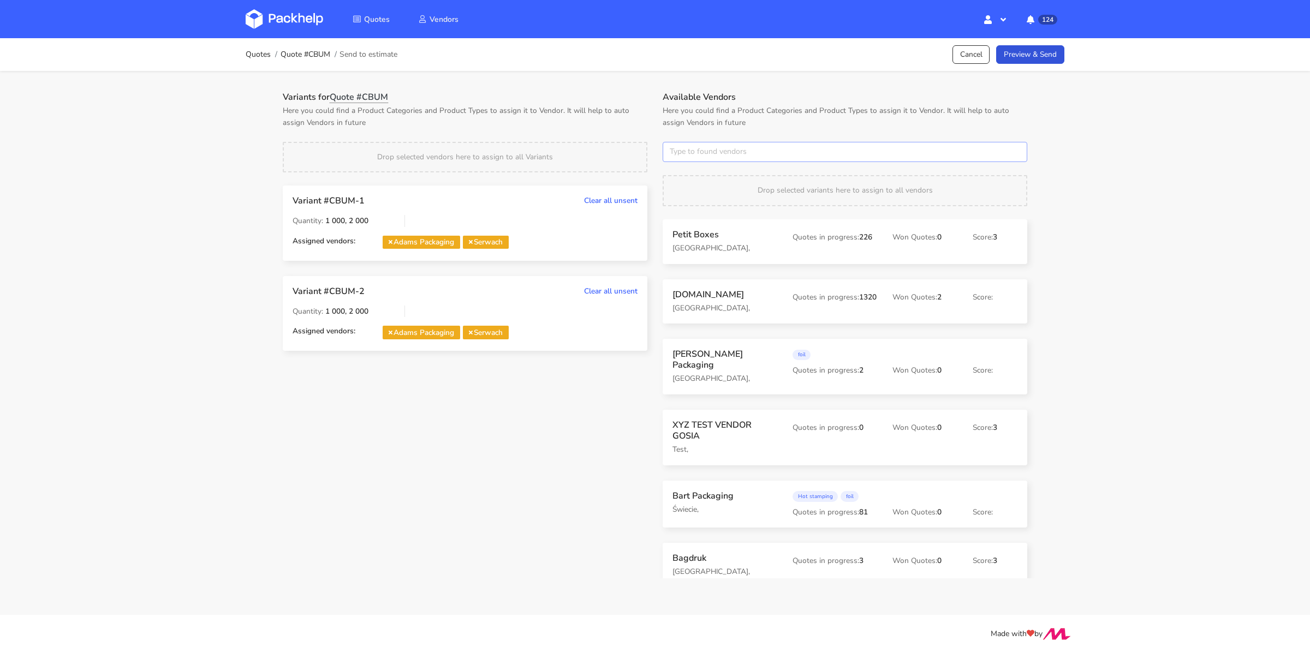
click at [676, 151] on input "text" at bounding box center [845, 152] width 365 height 21
type input "karton-pak"
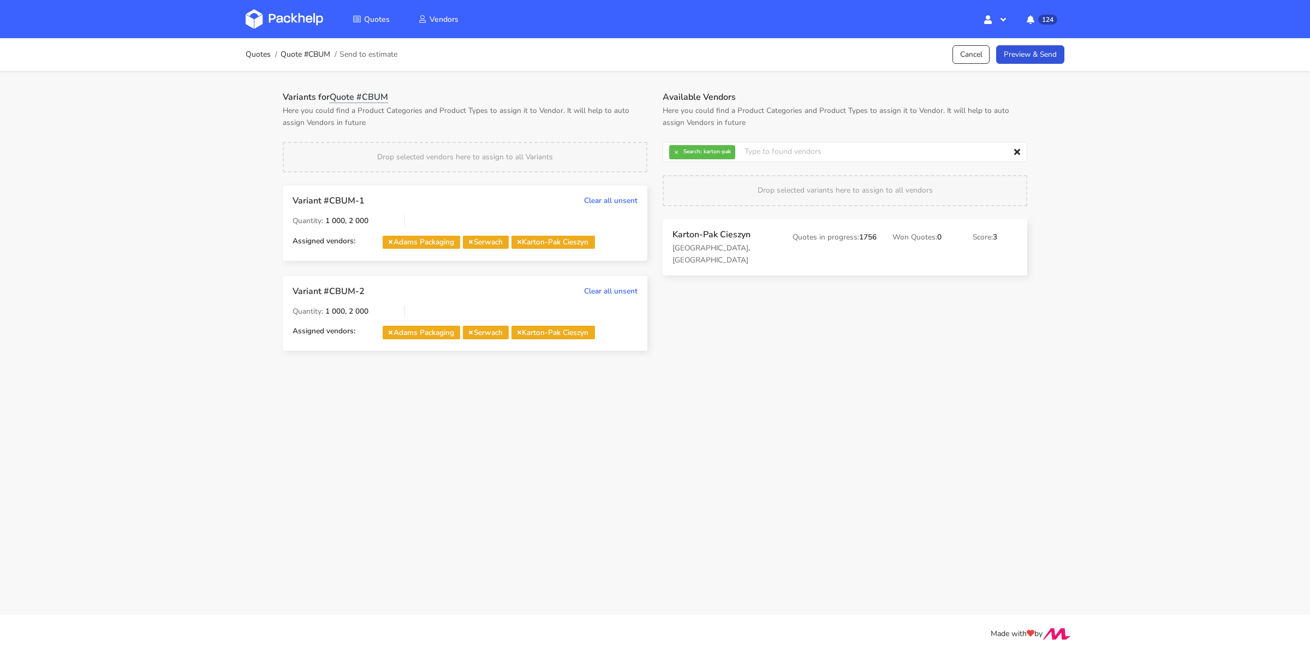
click at [536, 164] on div "Drop selected vendors here to assign to all Variants" at bounding box center [465, 157] width 365 height 31
click at [1021, 50] on link "Preview & Send" at bounding box center [1030, 54] width 68 height 19
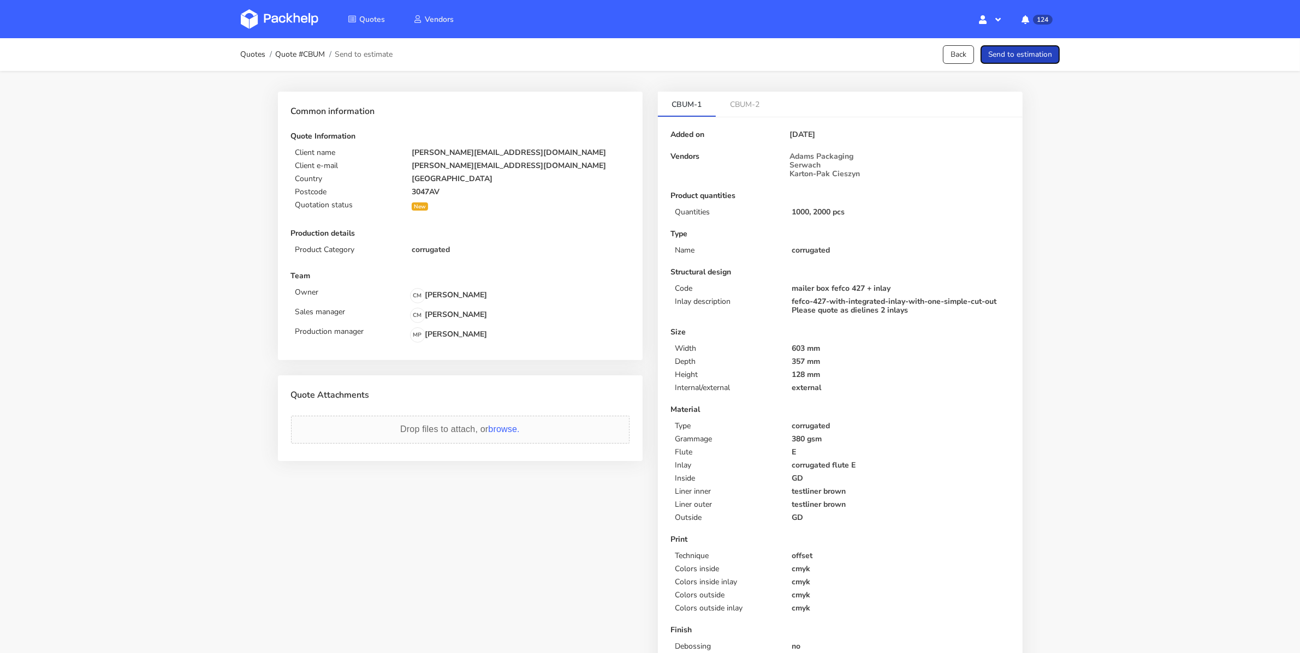
click at [1017, 54] on button "Send to estimation" at bounding box center [1019, 54] width 79 height 19
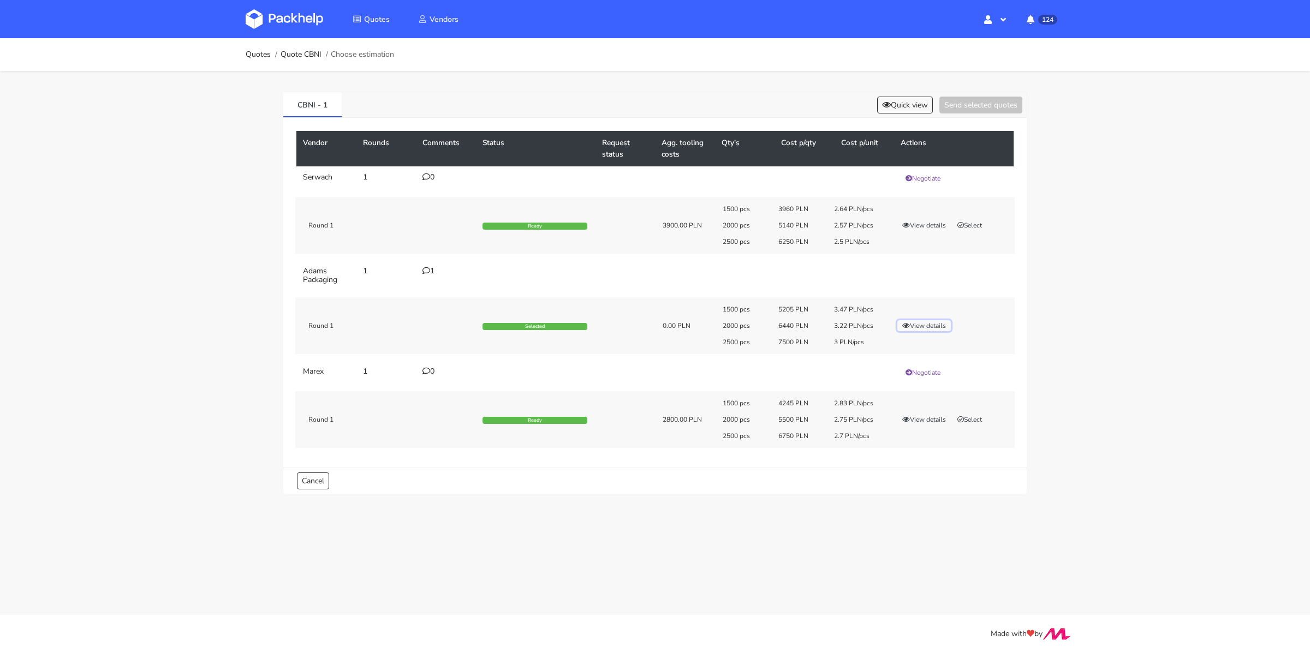
click at [934, 325] on button "View details" at bounding box center [925, 325] width 54 height 11
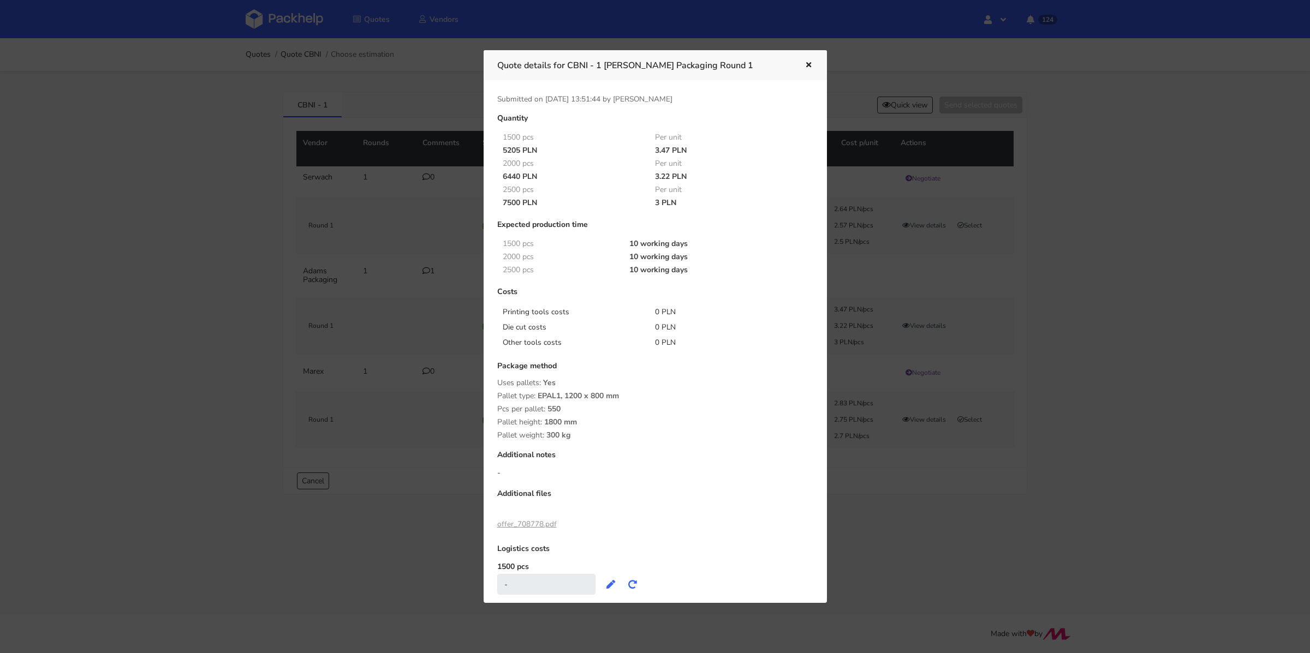
drag, startPoint x: 654, startPoint y: 176, endPoint x: 667, endPoint y: 176, distance: 13.1
click at [667, 176] on div "3.22 PLN" at bounding box center [723, 177] width 153 height 9
drag, startPoint x: 500, startPoint y: 176, endPoint x: 520, endPoint y: 175, distance: 20.3
click at [520, 175] on div "6440 PLN" at bounding box center [571, 177] width 153 height 9
copy div "6440"
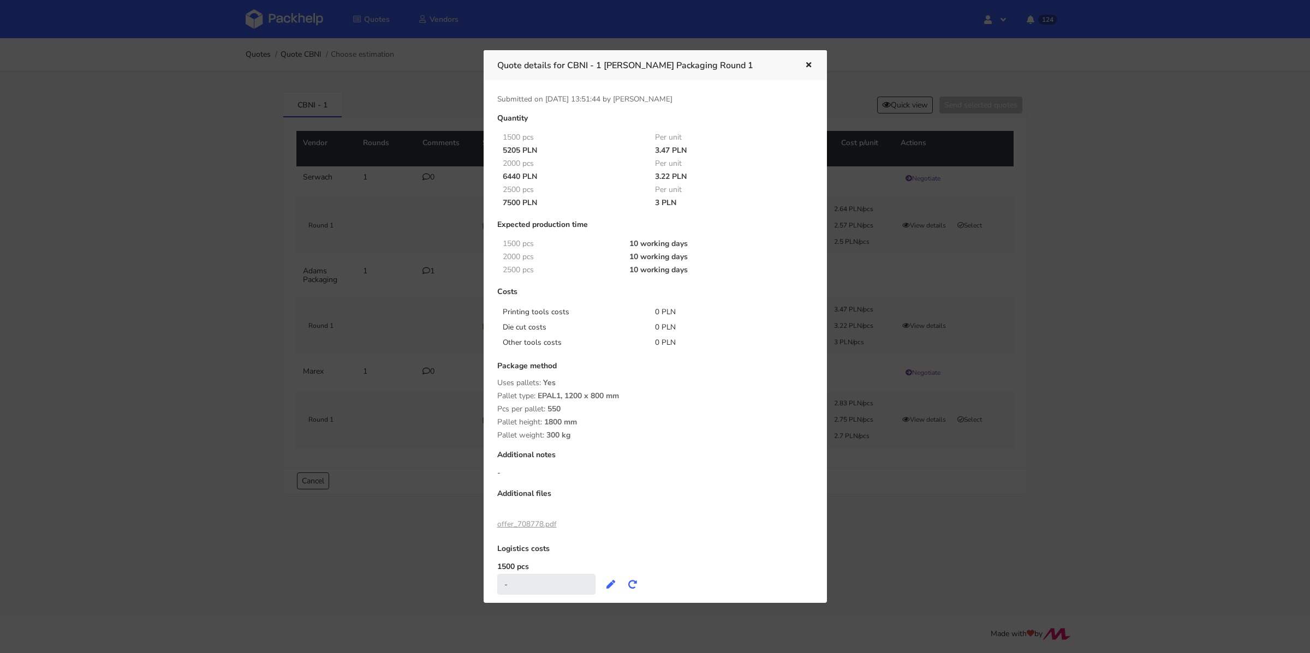
click at [442, 301] on div at bounding box center [655, 326] width 1310 height 653
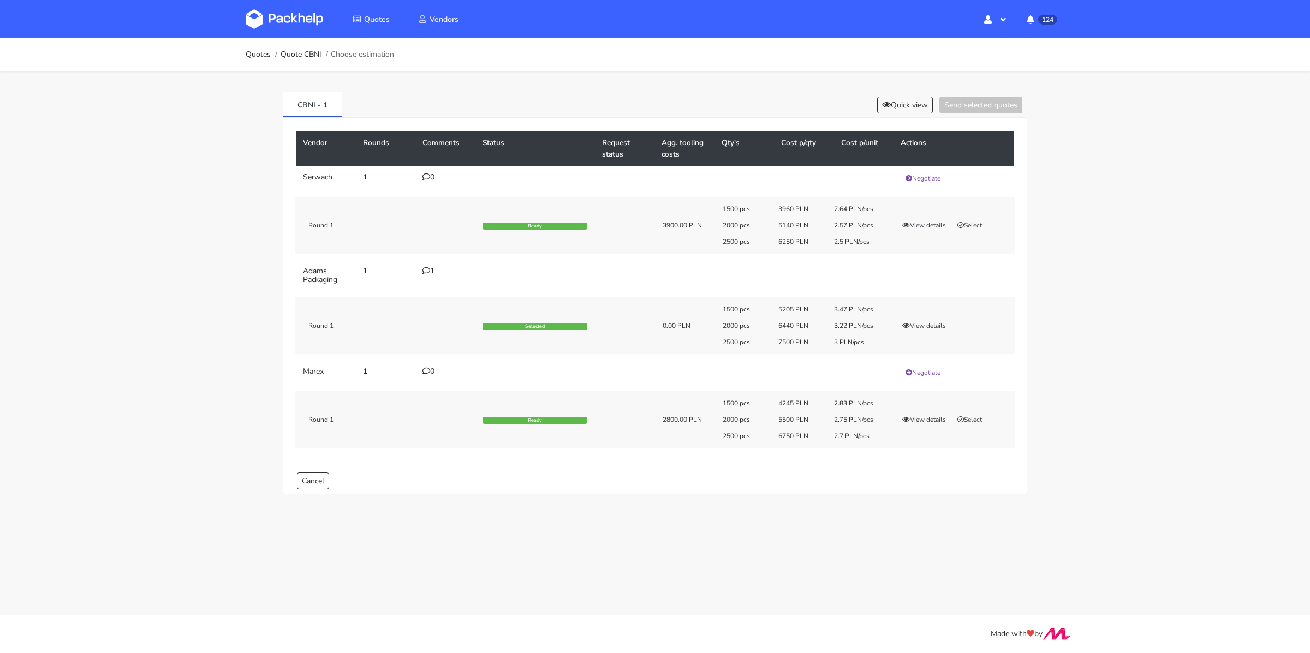
click at [430, 261] on td "1" at bounding box center [446, 275] width 60 height 31
click at [424, 272] on icon at bounding box center [427, 271] width 8 height 8
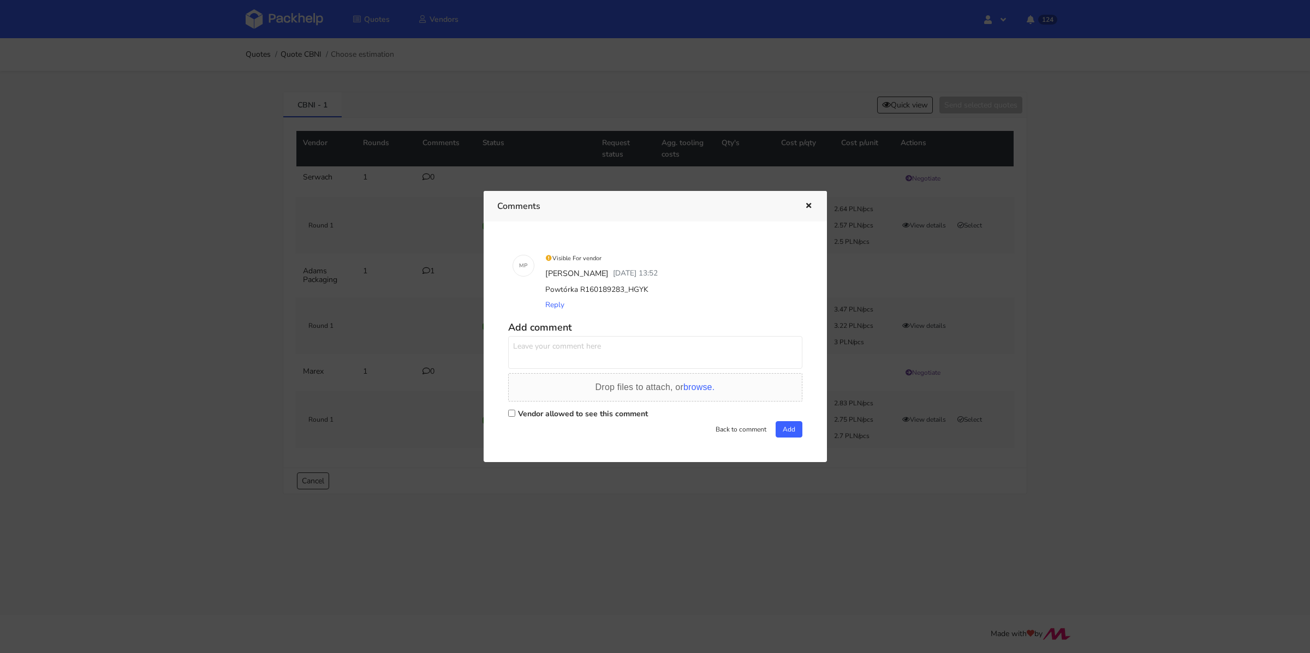
click at [423, 272] on div at bounding box center [655, 326] width 1310 height 653
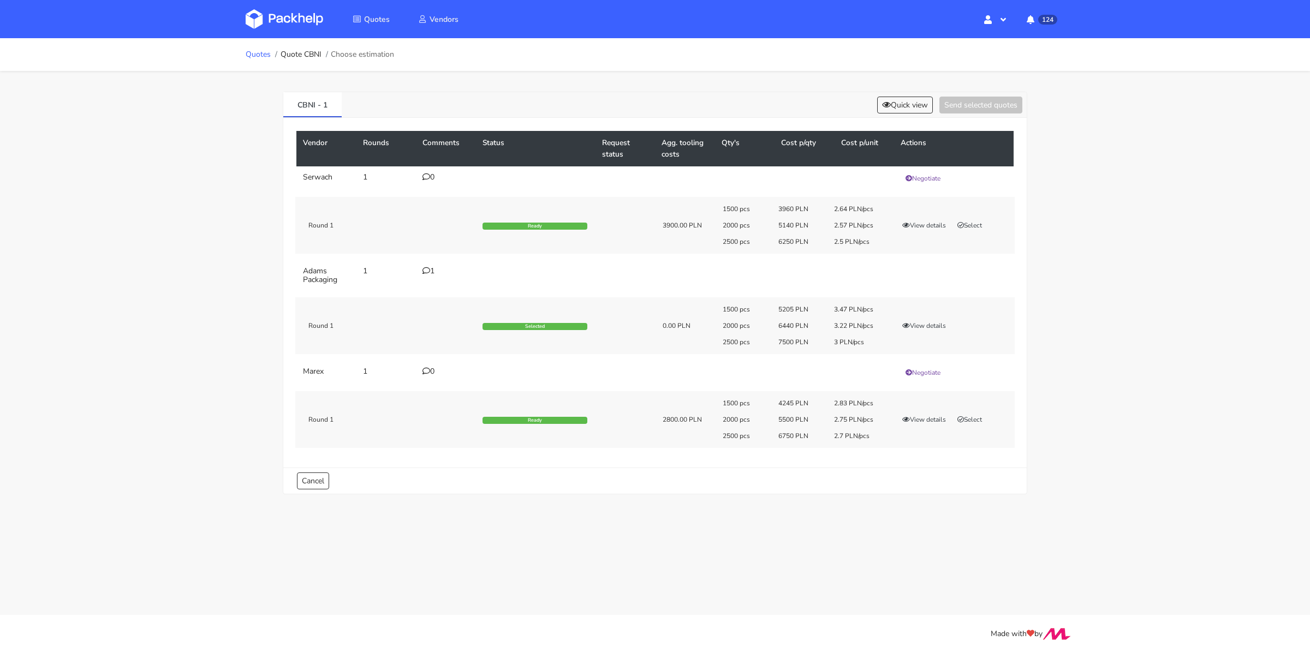
click at [251, 57] on link "Quotes" at bounding box center [258, 54] width 25 height 9
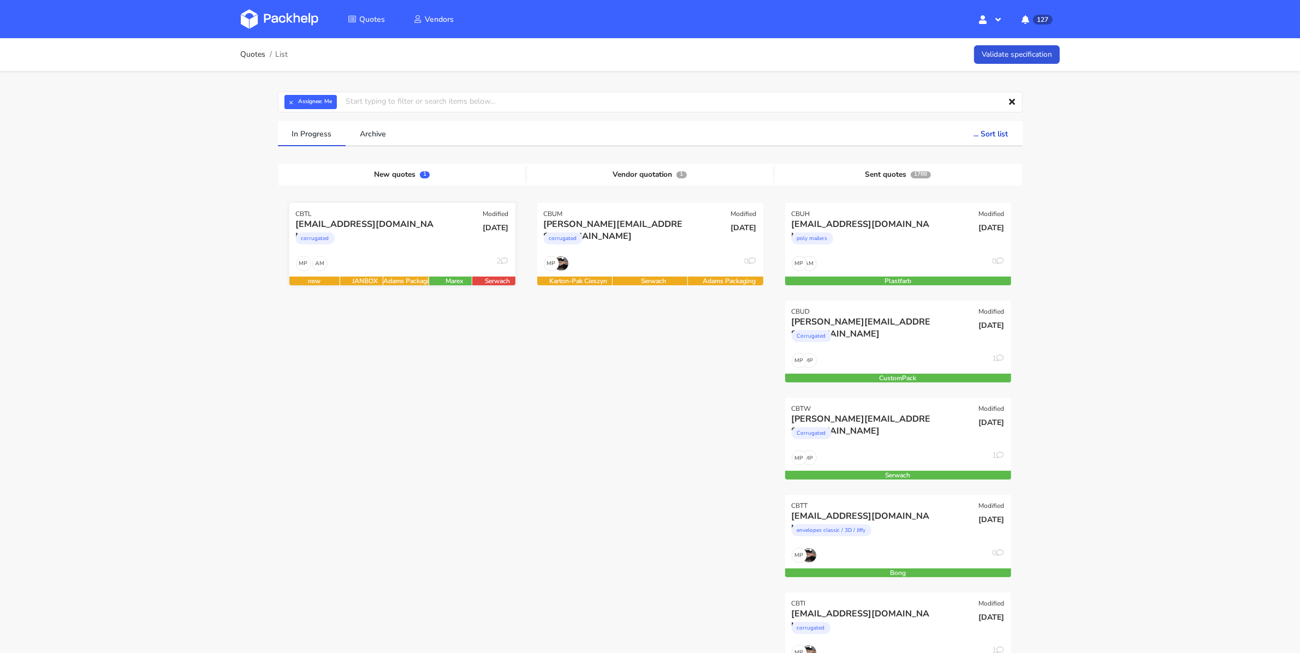
click at [413, 230] on div "corrugated" at bounding box center [368, 241] width 145 height 22
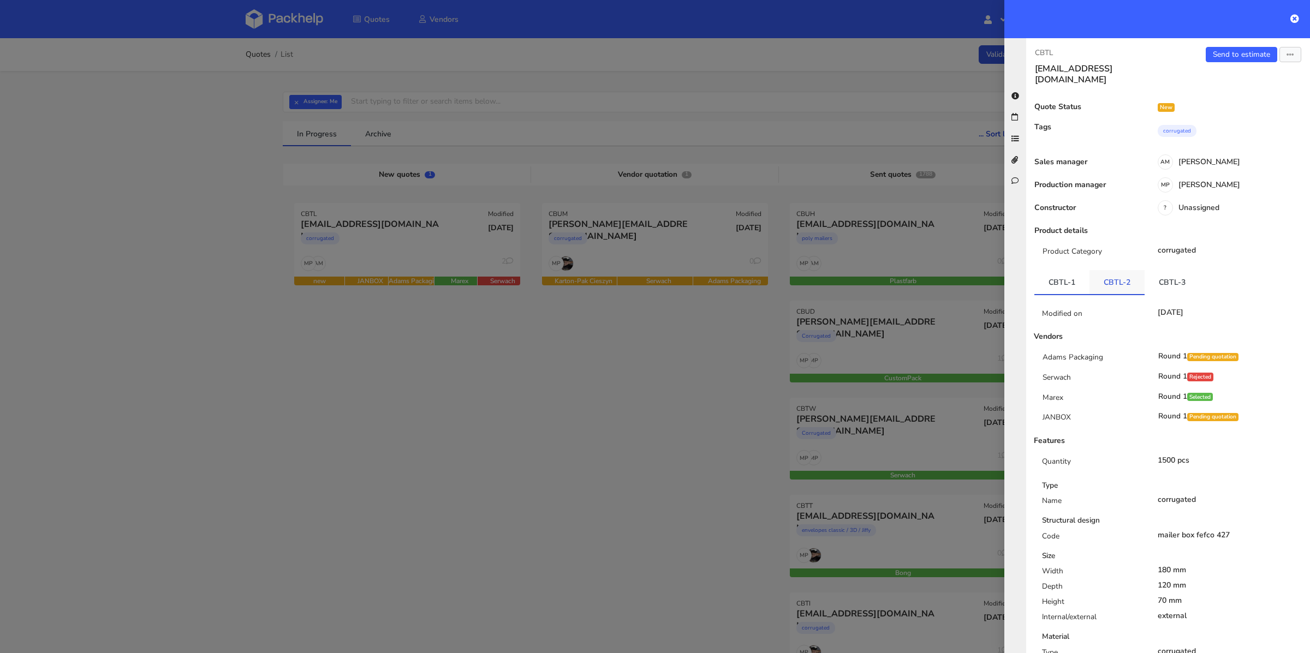
click at [1132, 273] on link "CBTL-2" at bounding box center [1117, 282] width 55 height 24
click at [1155, 274] on link "CBTL-3" at bounding box center [1172, 282] width 55 height 24
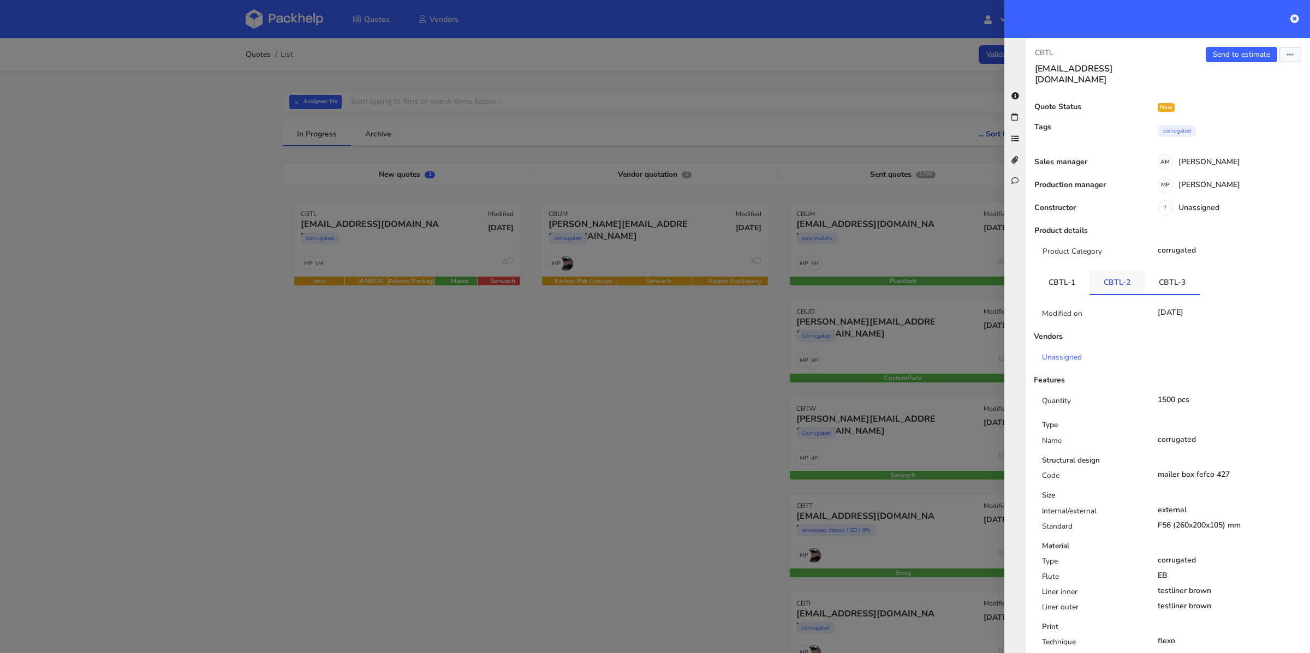
click at [1098, 270] on link "CBTL-2" at bounding box center [1117, 282] width 55 height 24
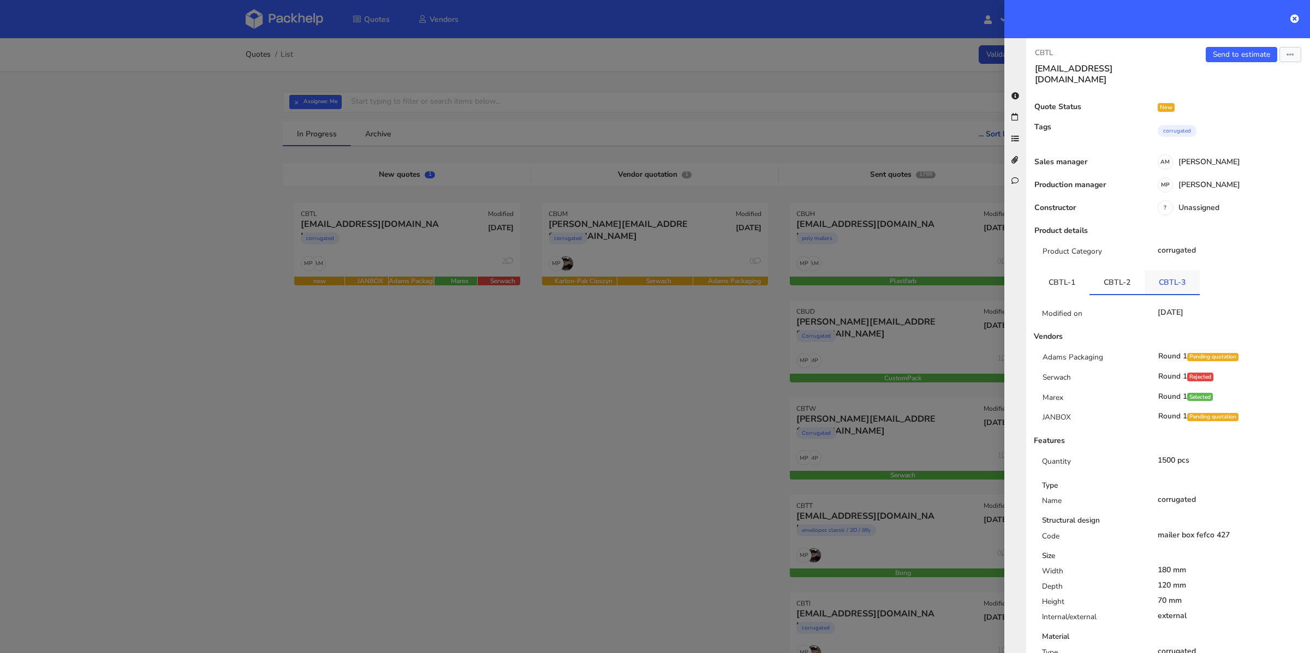
click at [1161, 277] on link "CBTL-3" at bounding box center [1172, 282] width 55 height 24
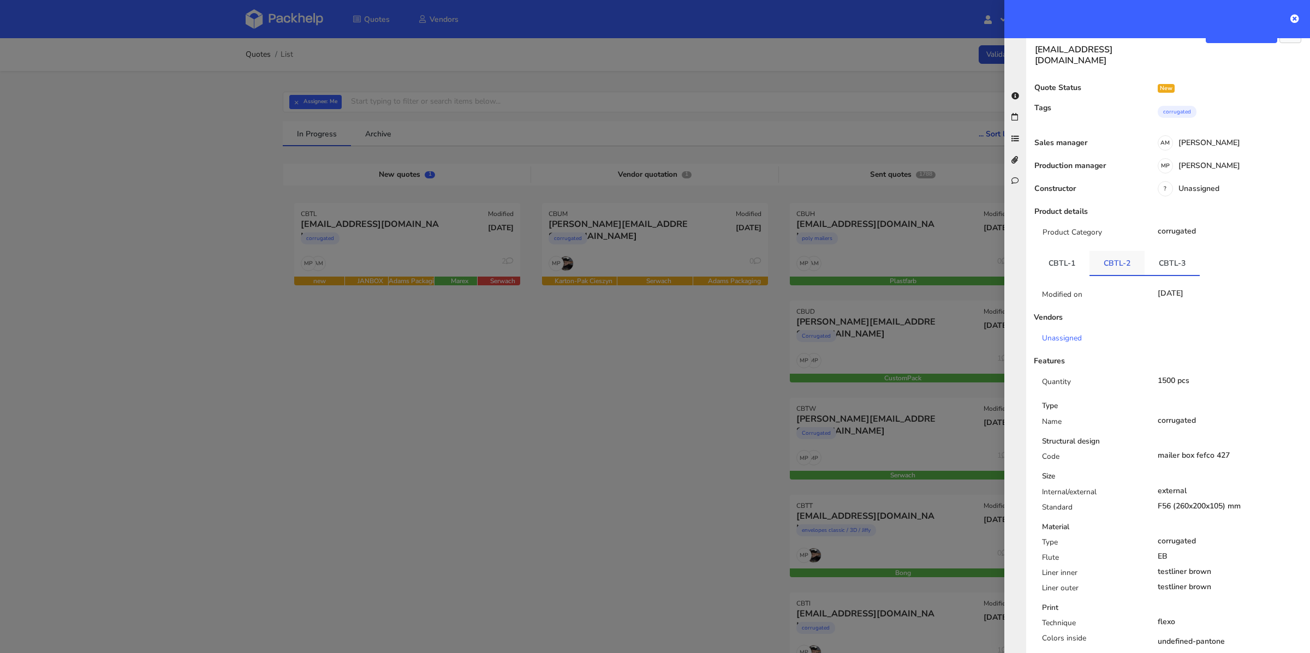
click at [1128, 258] on link "CBTL-2" at bounding box center [1117, 263] width 55 height 24
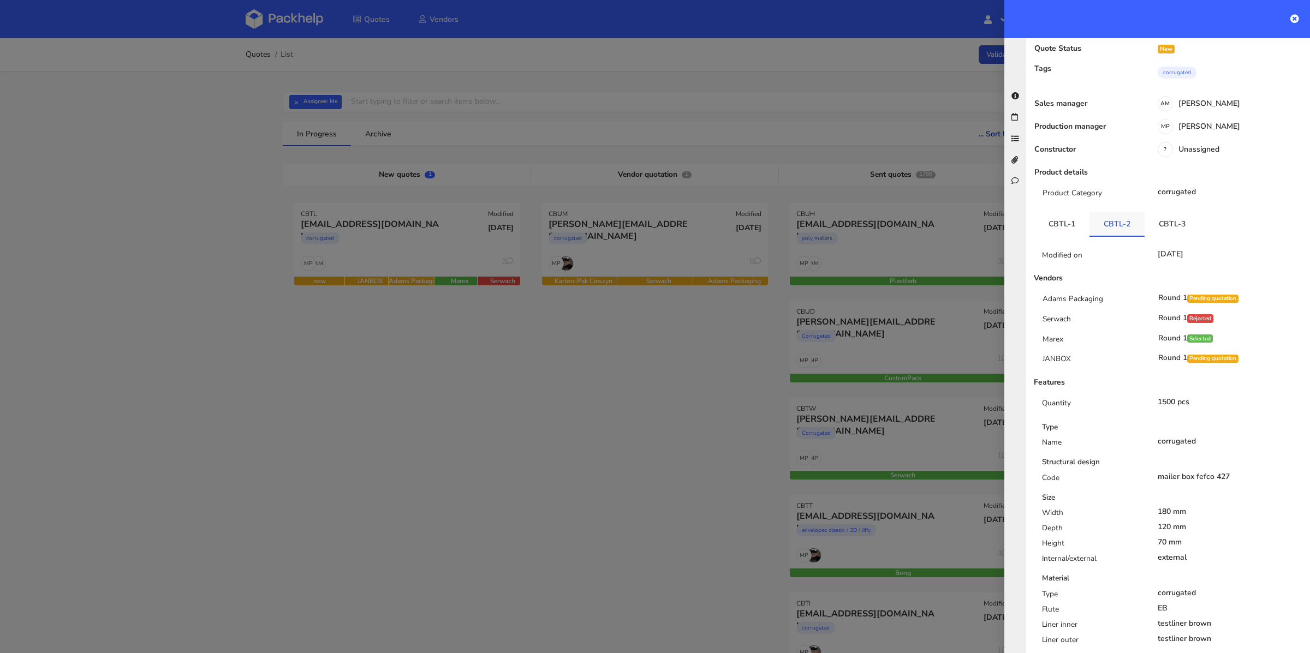
scroll to position [74, 0]
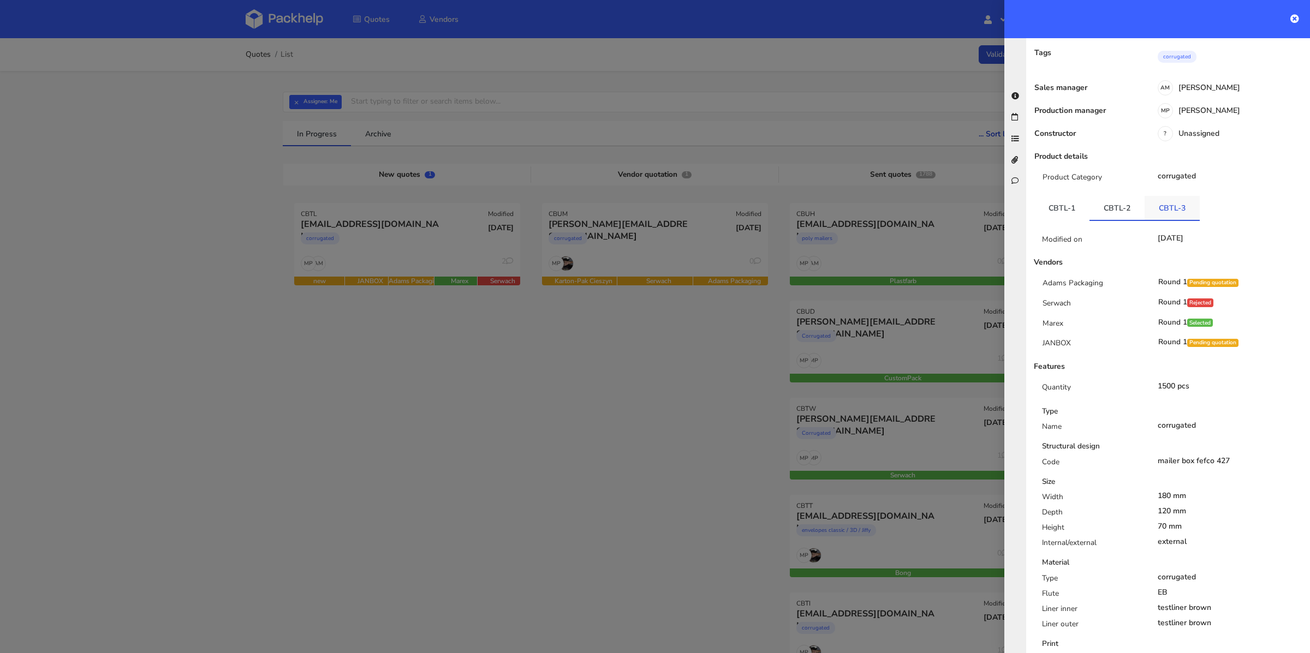
click at [1149, 204] on link "CBTL-3" at bounding box center [1172, 208] width 55 height 24
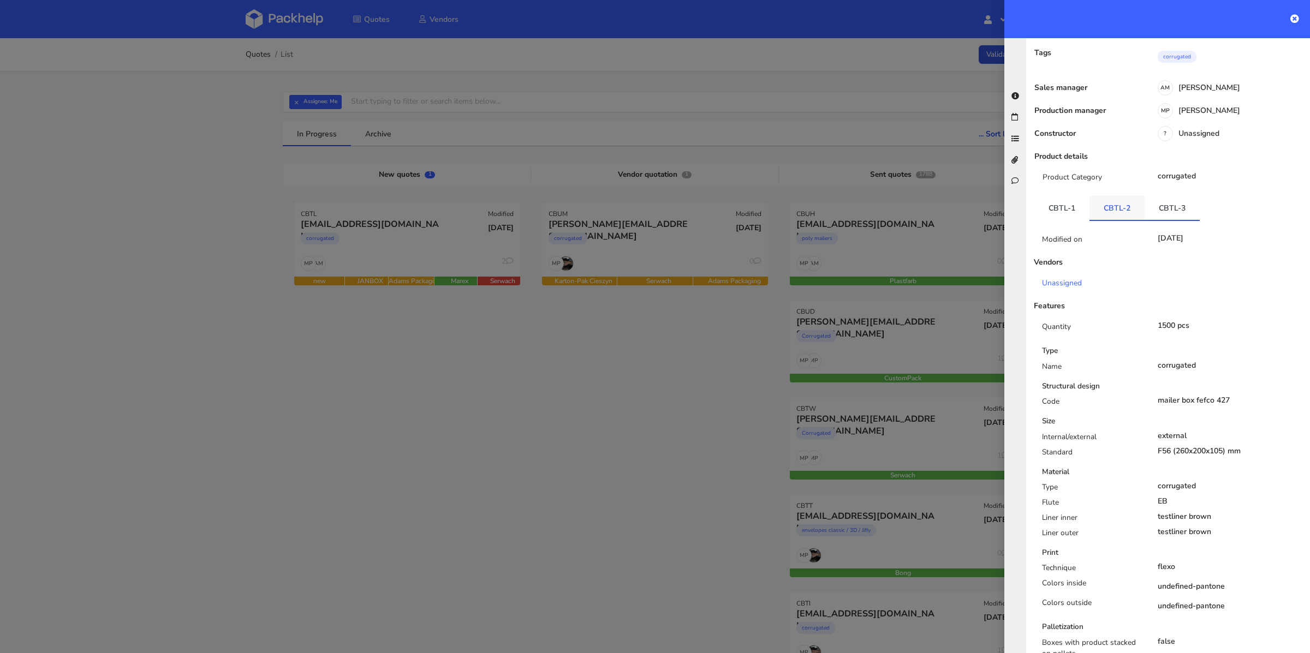
click at [1115, 203] on link "CBTL-2" at bounding box center [1117, 208] width 55 height 24
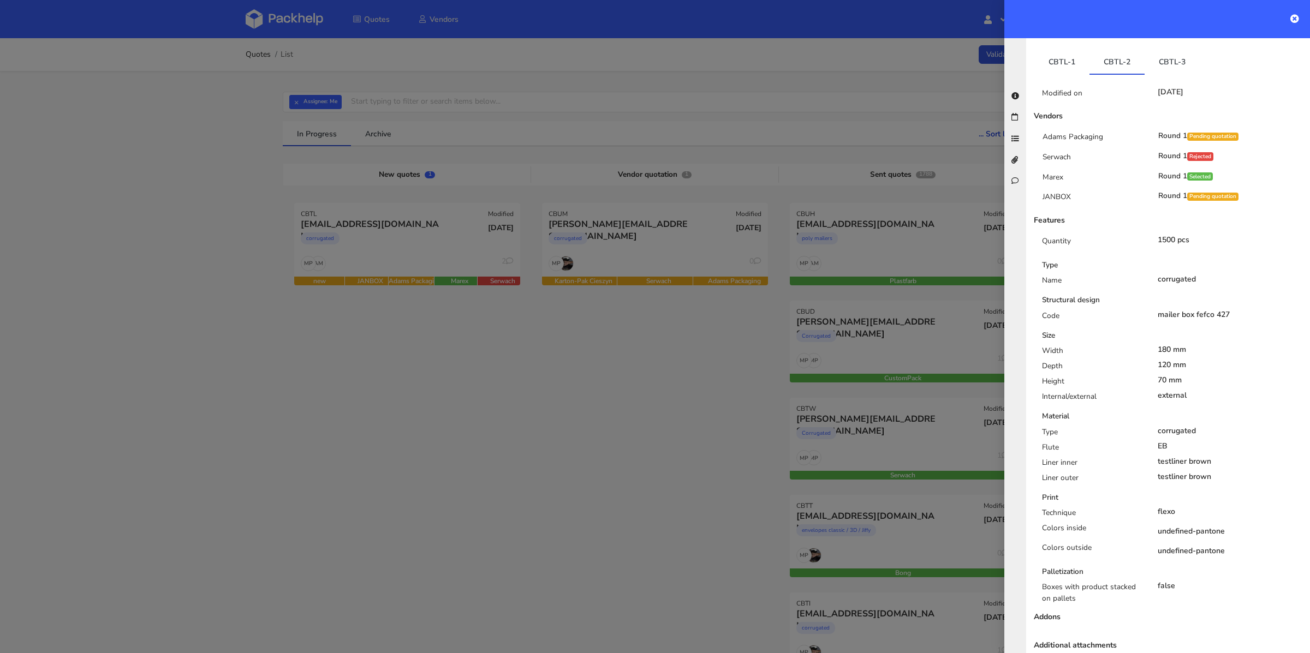
scroll to position [220, 0]
click at [1183, 54] on link "CBTL-3" at bounding box center [1172, 62] width 55 height 24
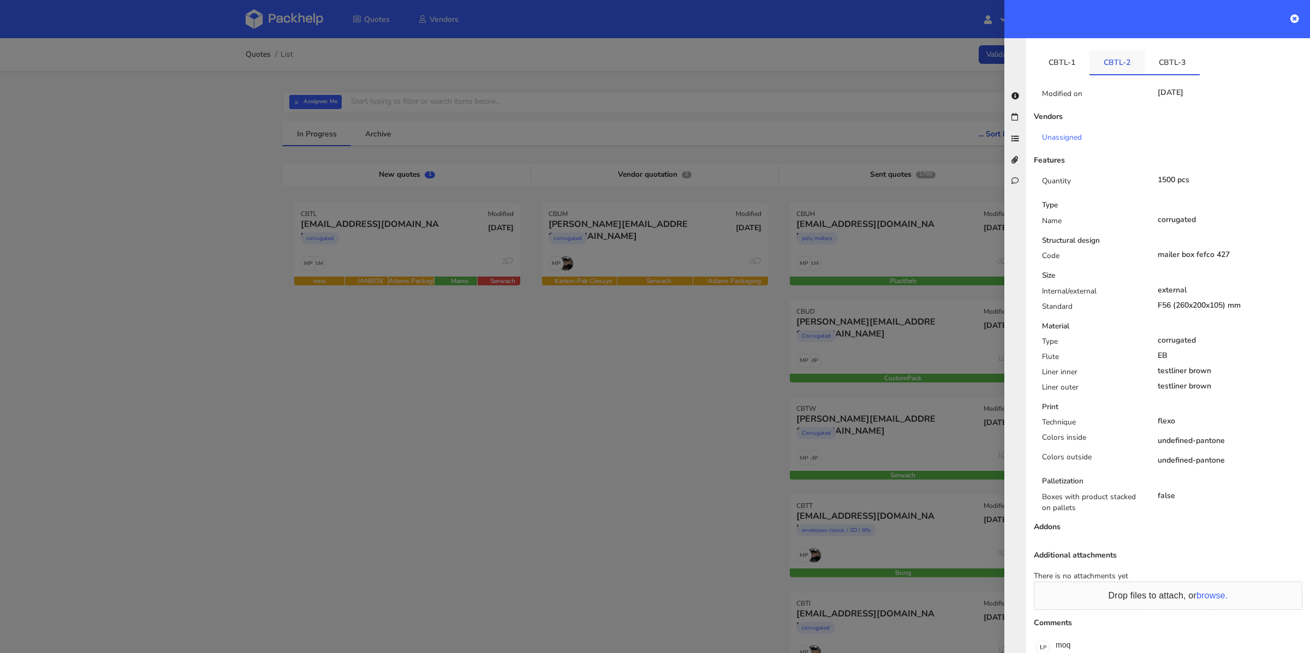
click at [1139, 58] on link "CBTL-2" at bounding box center [1117, 62] width 55 height 24
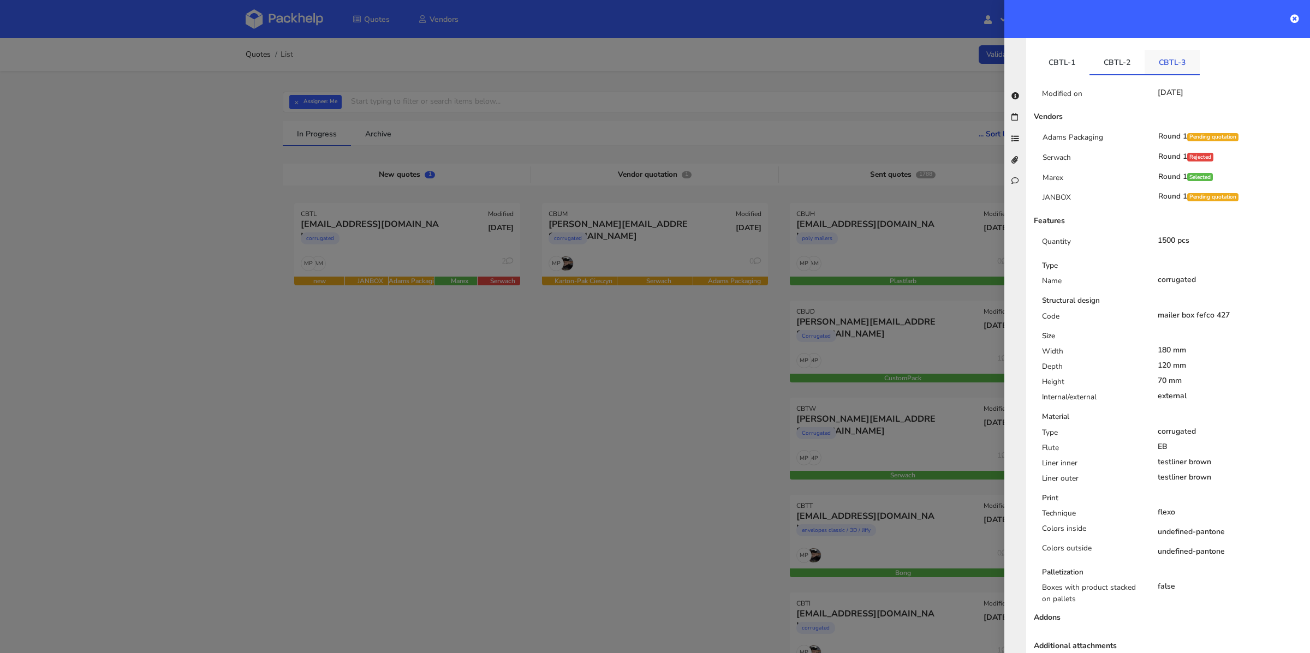
click at [1160, 56] on link "CBTL-3" at bounding box center [1172, 62] width 55 height 24
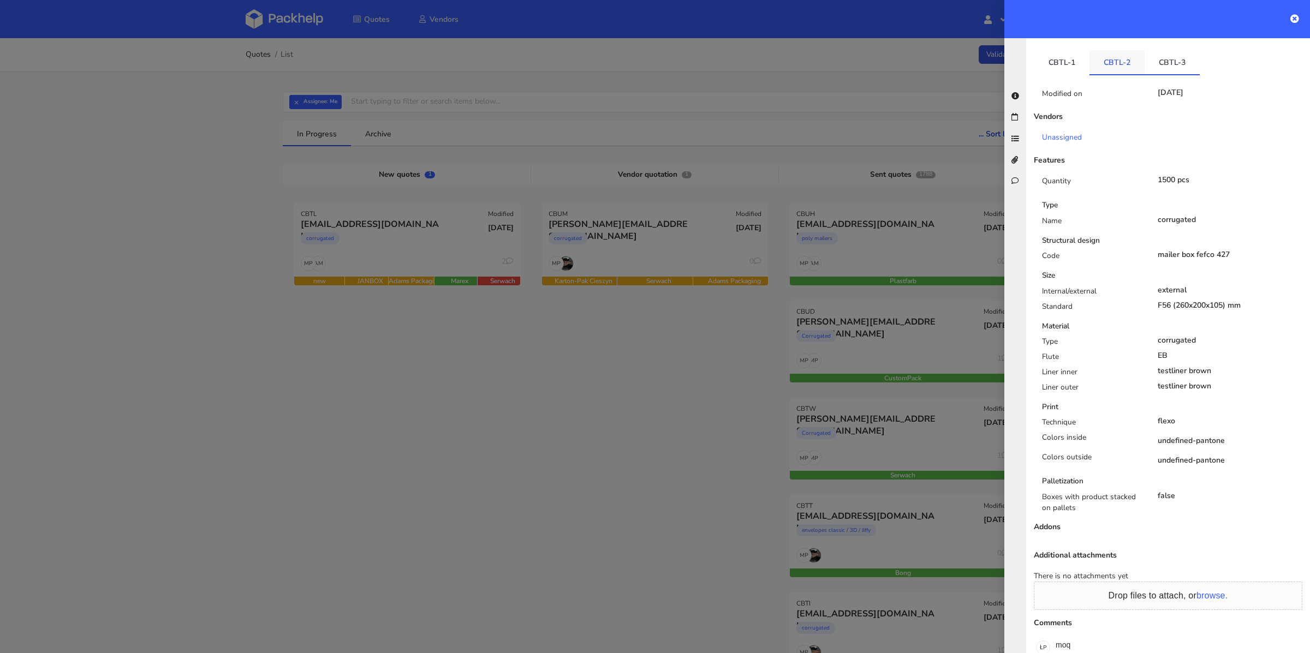
click at [1127, 58] on link "CBTL-2" at bounding box center [1117, 62] width 55 height 24
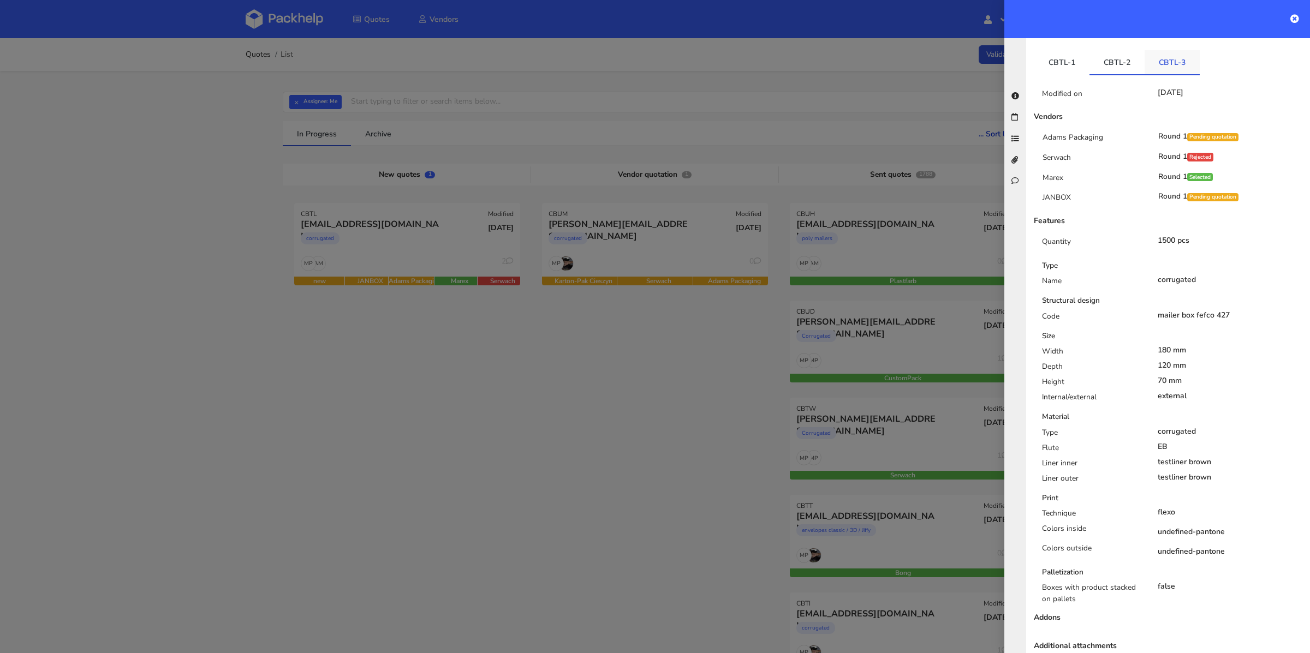
click at [1166, 59] on link "CBTL-3" at bounding box center [1172, 62] width 55 height 24
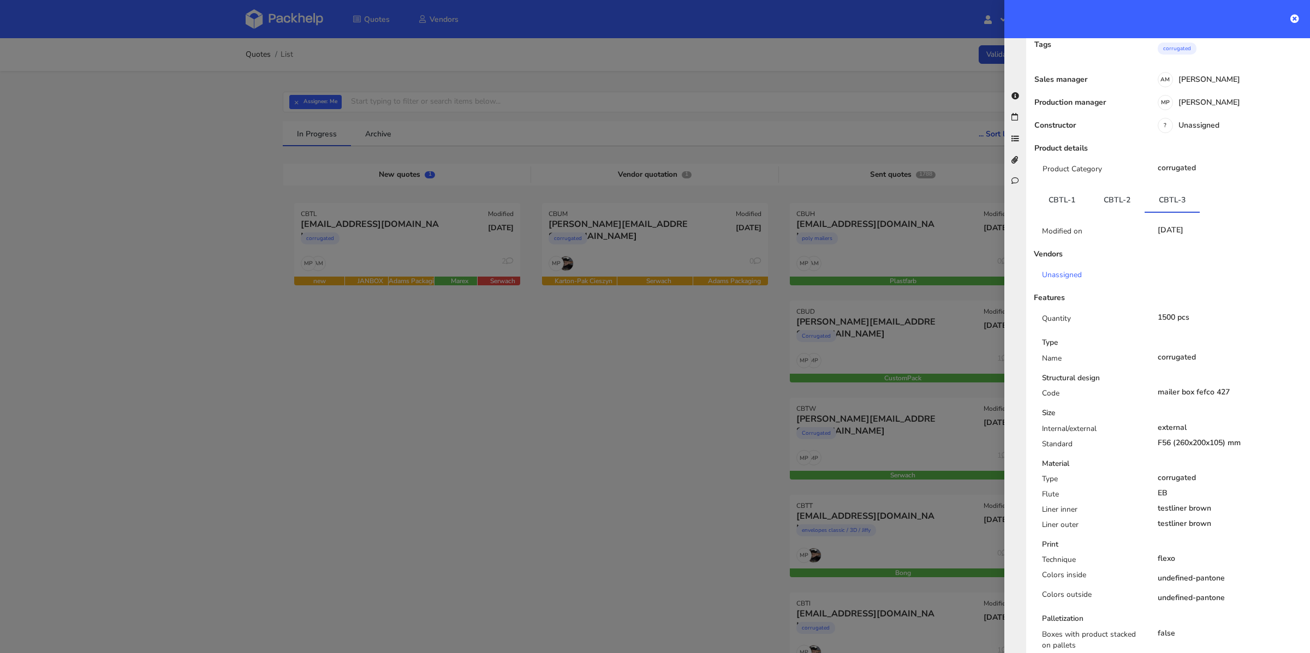
scroll to position [0, 0]
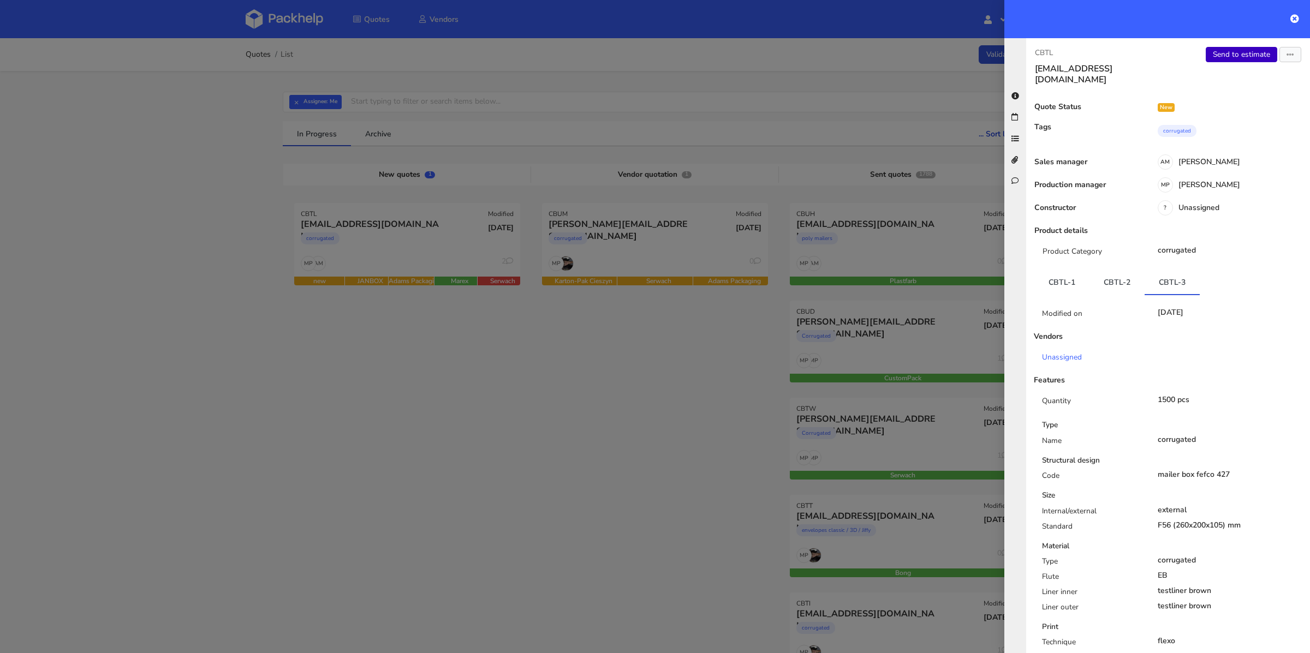
click at [1237, 58] on link "Send to estimate" at bounding box center [1242, 54] width 72 height 15
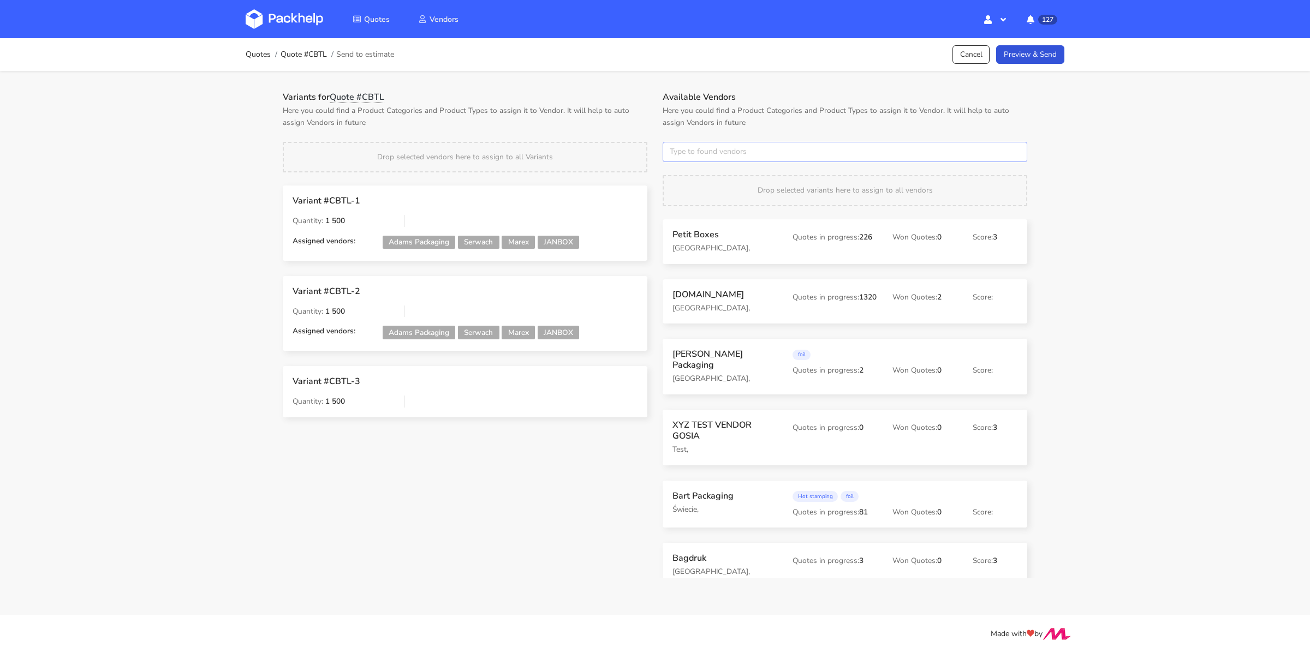
click at [702, 142] on input "text" at bounding box center [845, 152] width 365 height 21
type input "marex"
click at [674, 158] on button "×" at bounding box center [676, 152] width 14 height 14
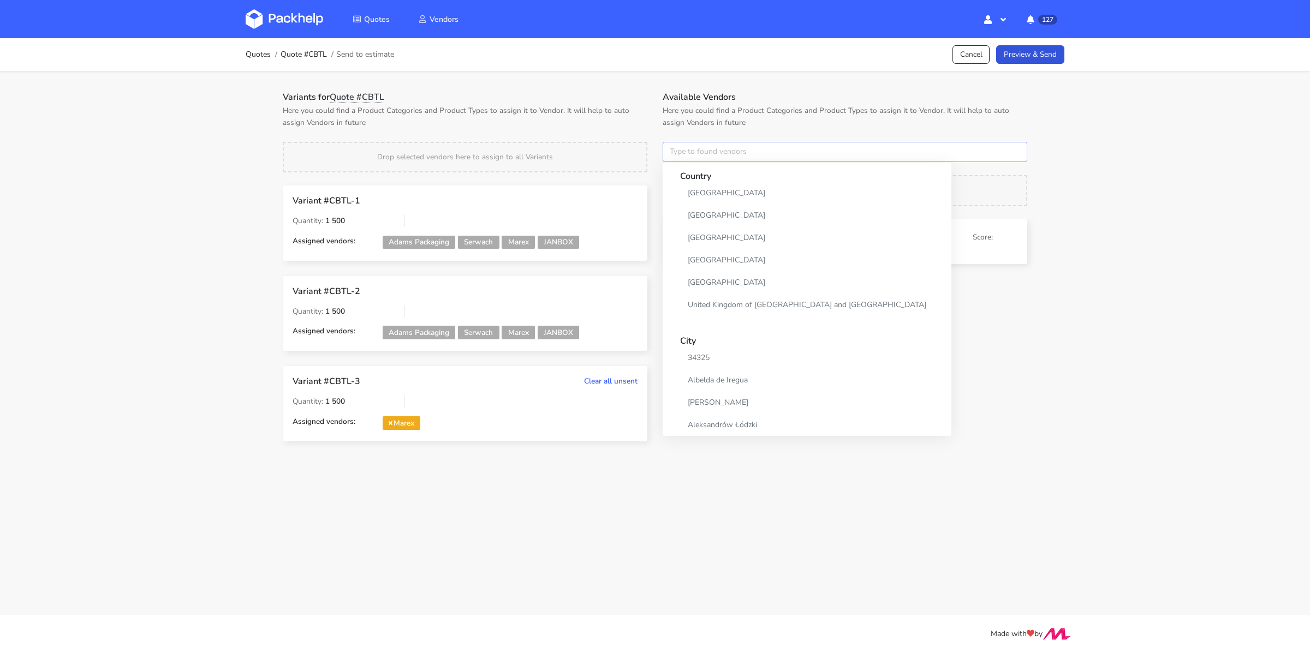
click at [674, 158] on input "text" at bounding box center [845, 152] width 365 height 21
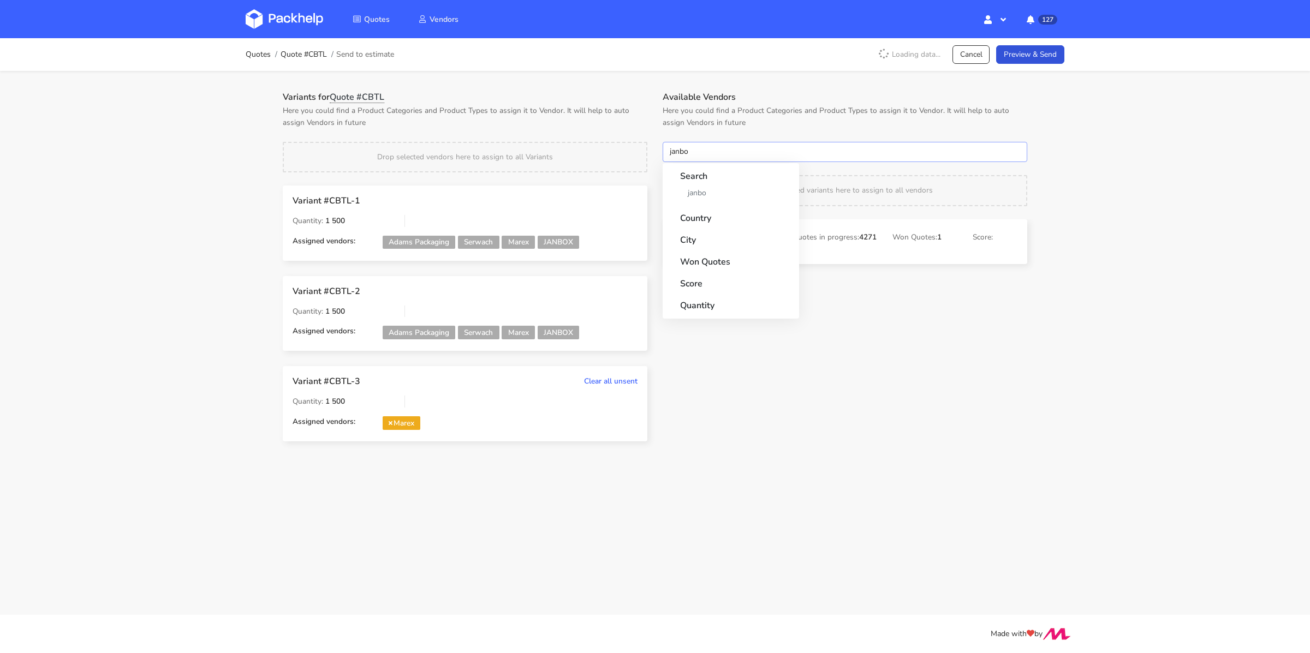
type input "janbox"
click at [678, 156] on button "×" at bounding box center [676, 152] width 14 height 14
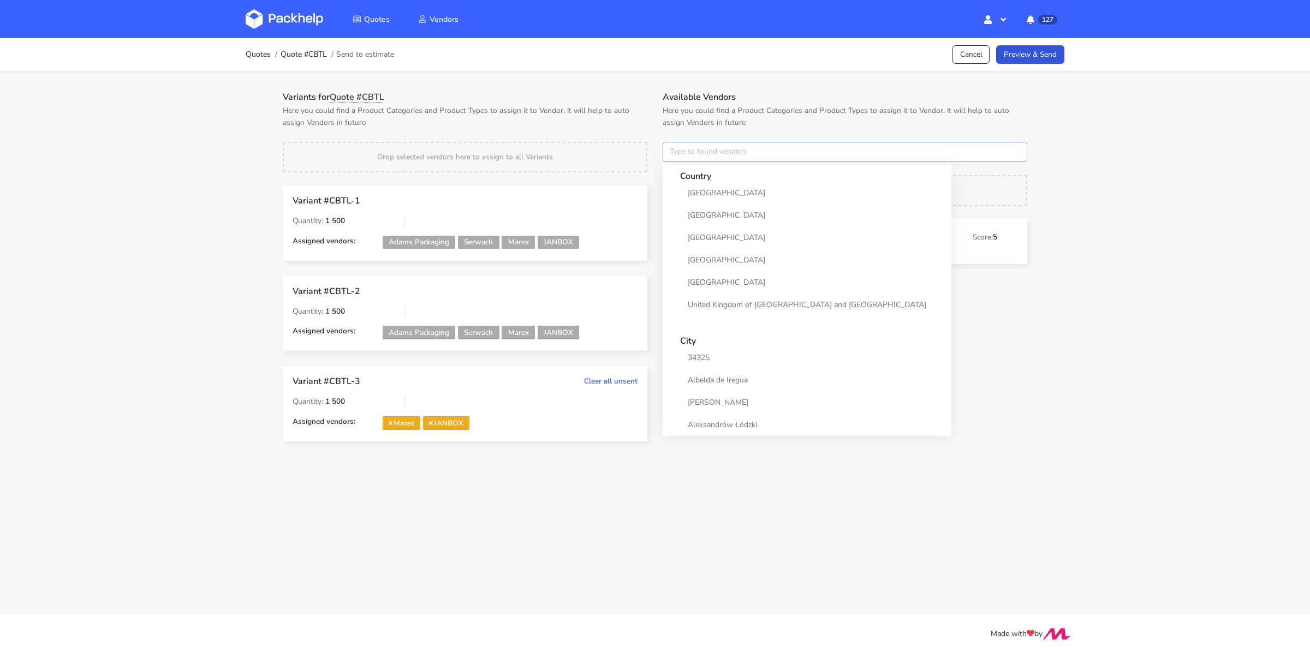
click at [678, 156] on input "text" at bounding box center [845, 152] width 365 height 21
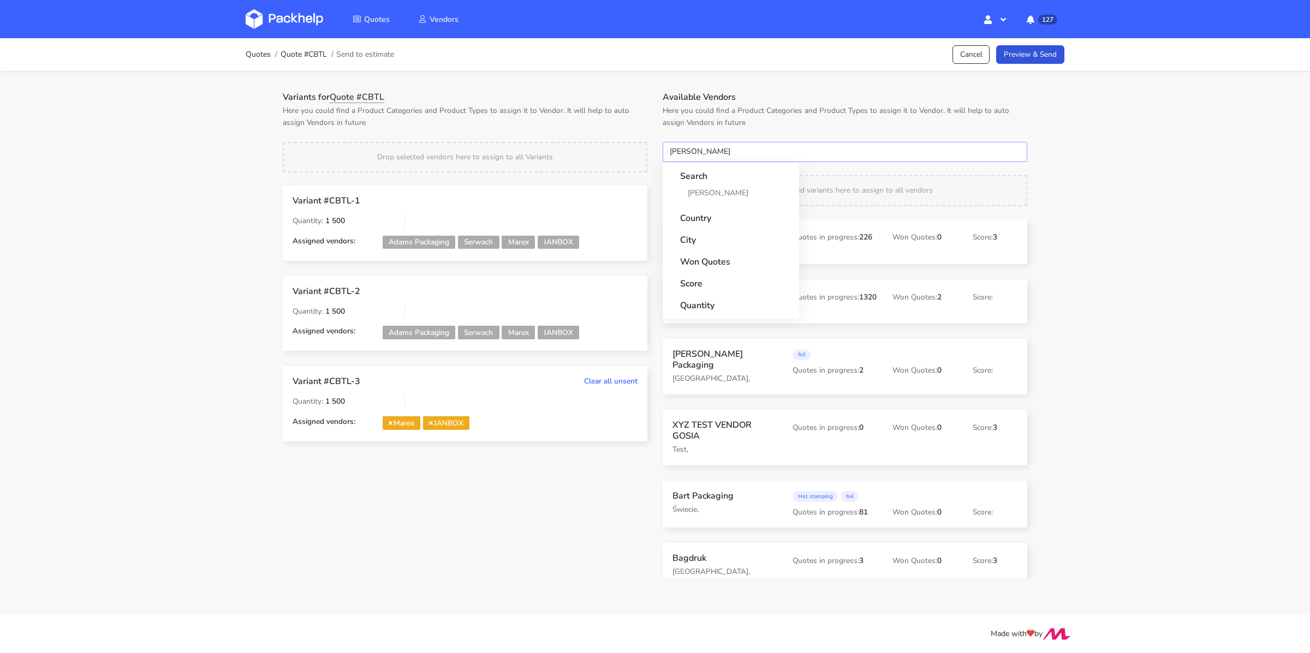
type input "adams"
drag, startPoint x: 679, startPoint y: 251, endPoint x: 715, endPoint y: 251, distance: 36.0
click at [586, 442] on div "Variant #CBTL-1 Quantity: 1 500 Assigned vendors: Adams Packaging Serwach Marex…" at bounding box center [465, 321] width 380 height 271
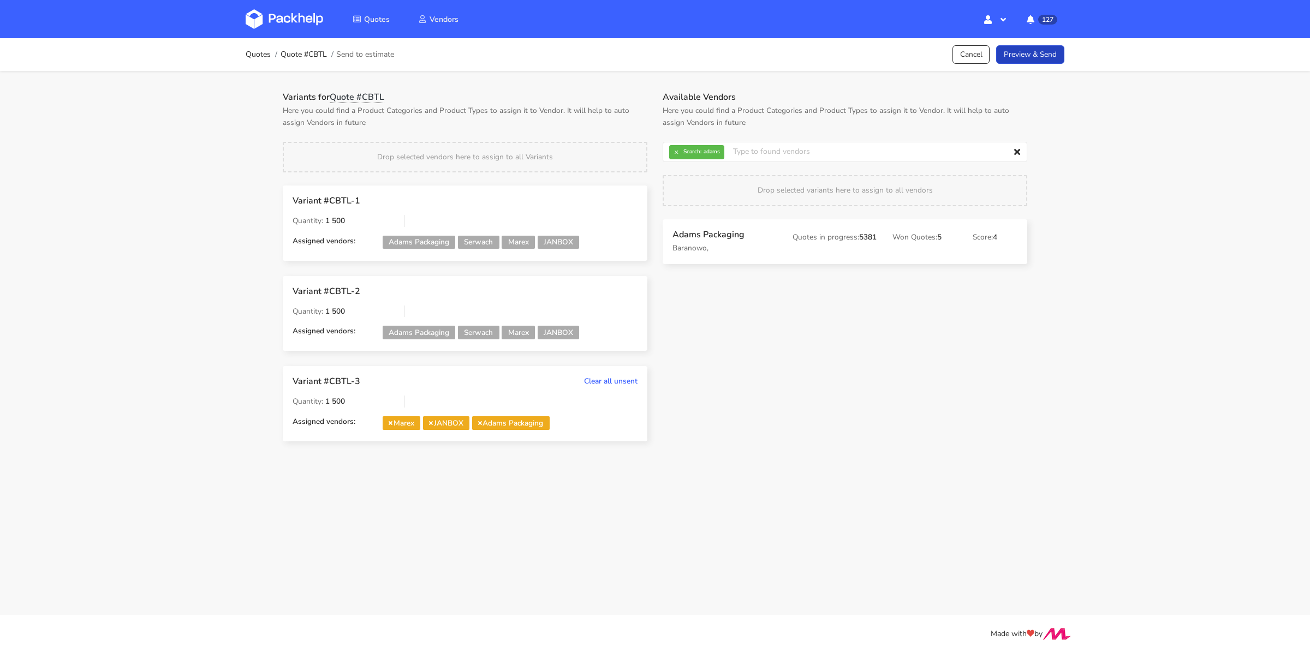
click at [1044, 63] on link "Preview & Send" at bounding box center [1030, 54] width 68 height 19
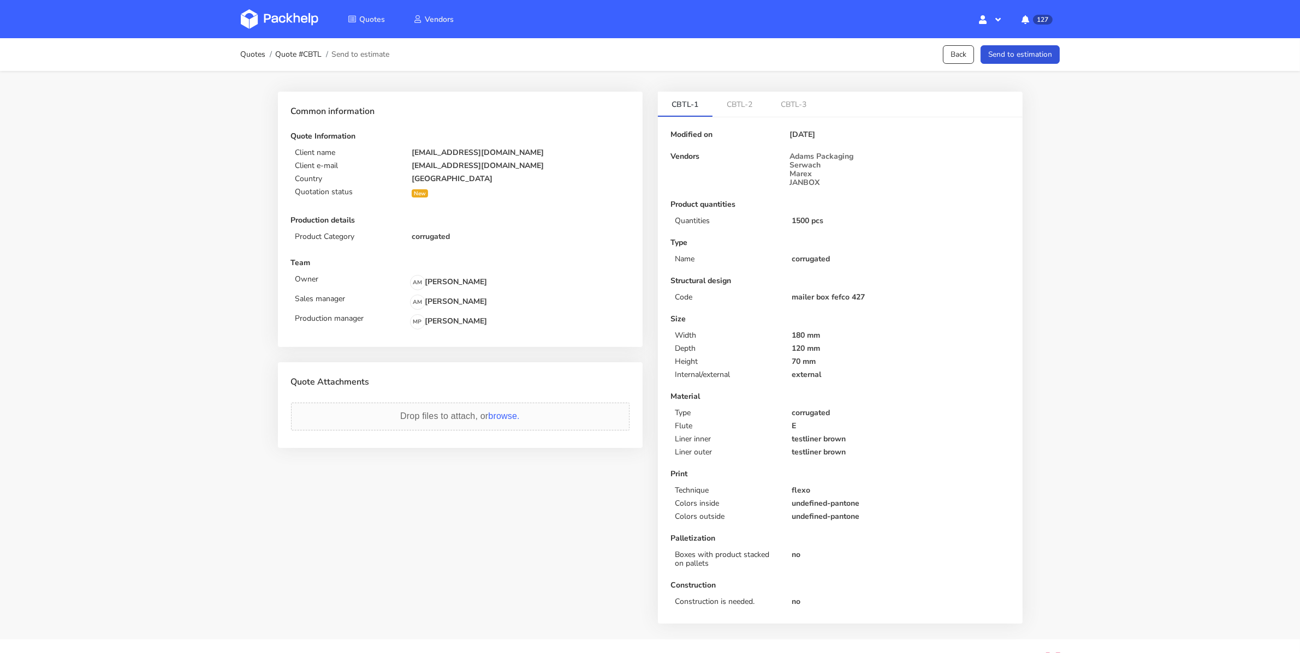
click at [1044, 63] on button "Send to estimation" at bounding box center [1019, 54] width 79 height 19
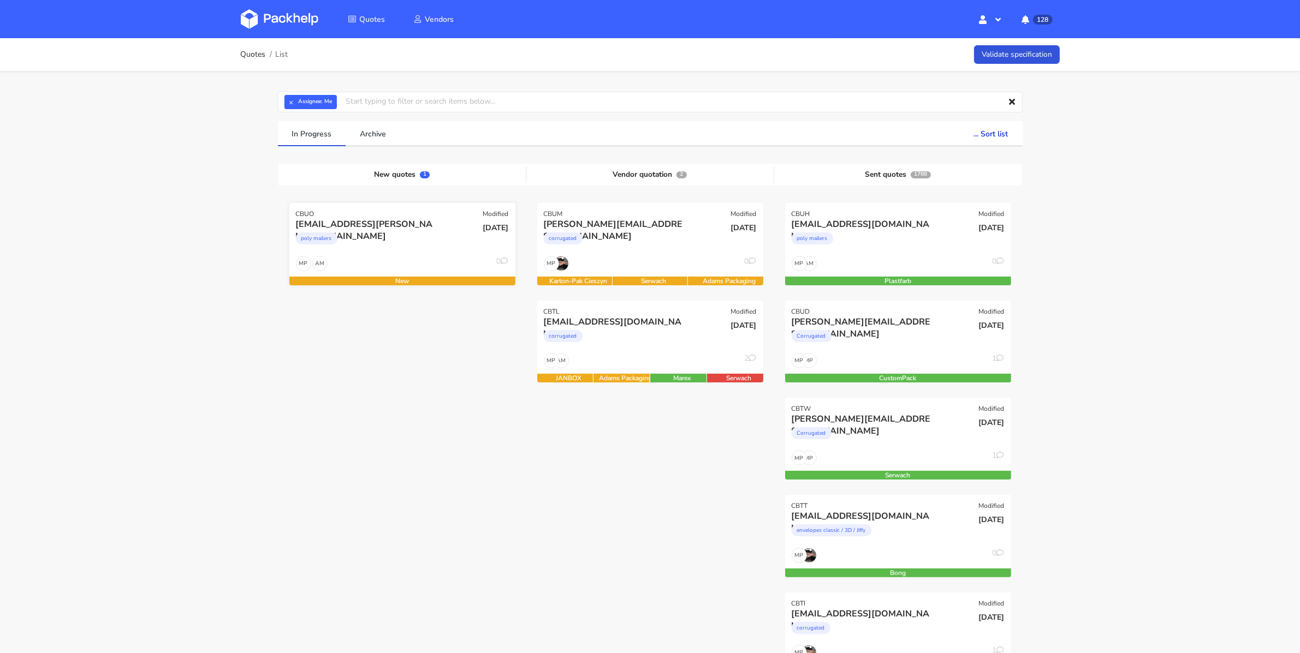
click at [400, 251] on div "poly mailers" at bounding box center [368, 241] width 145 height 22
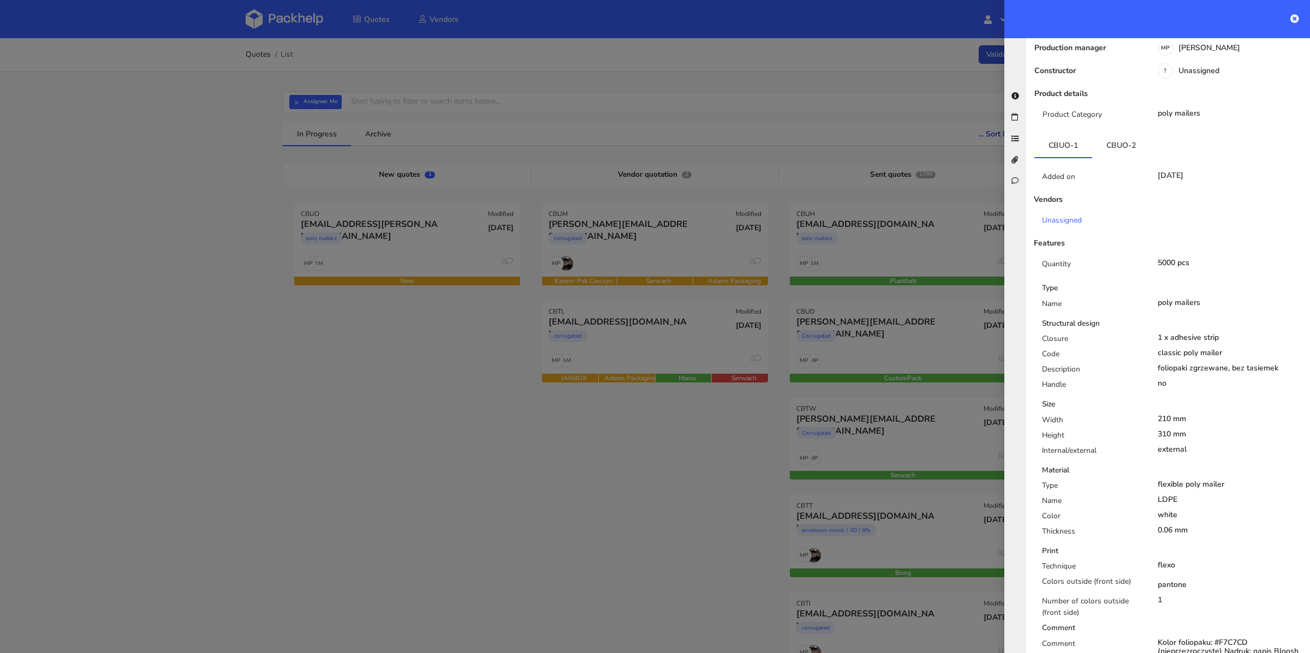
scroll to position [57, 0]
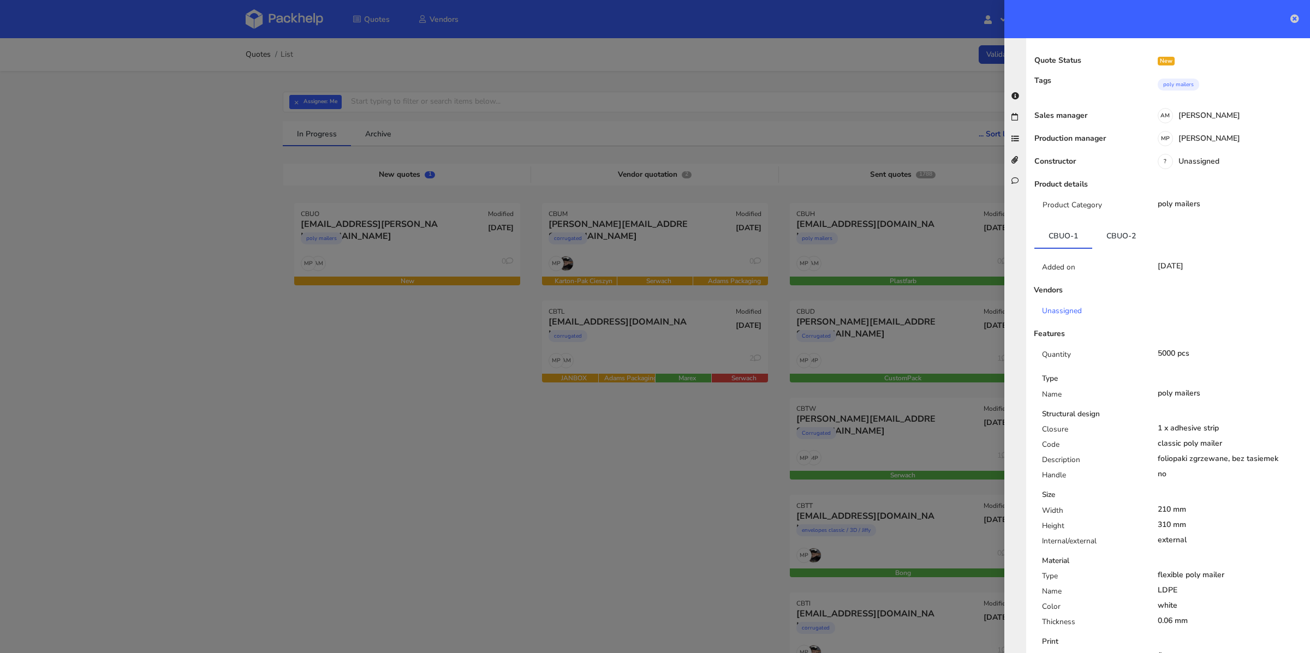
click at [1292, 23] on link at bounding box center [1295, 19] width 9 height 13
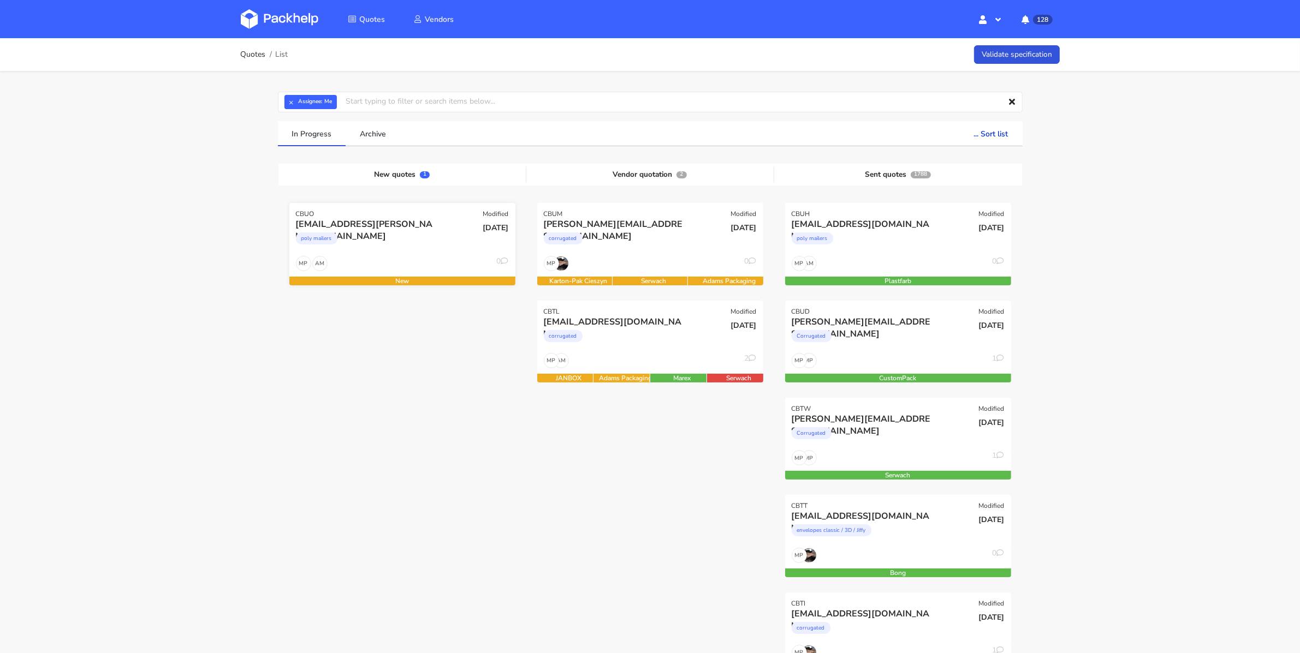
click at [441, 248] on div "[DATE]" at bounding box center [478, 236] width 76 height 37
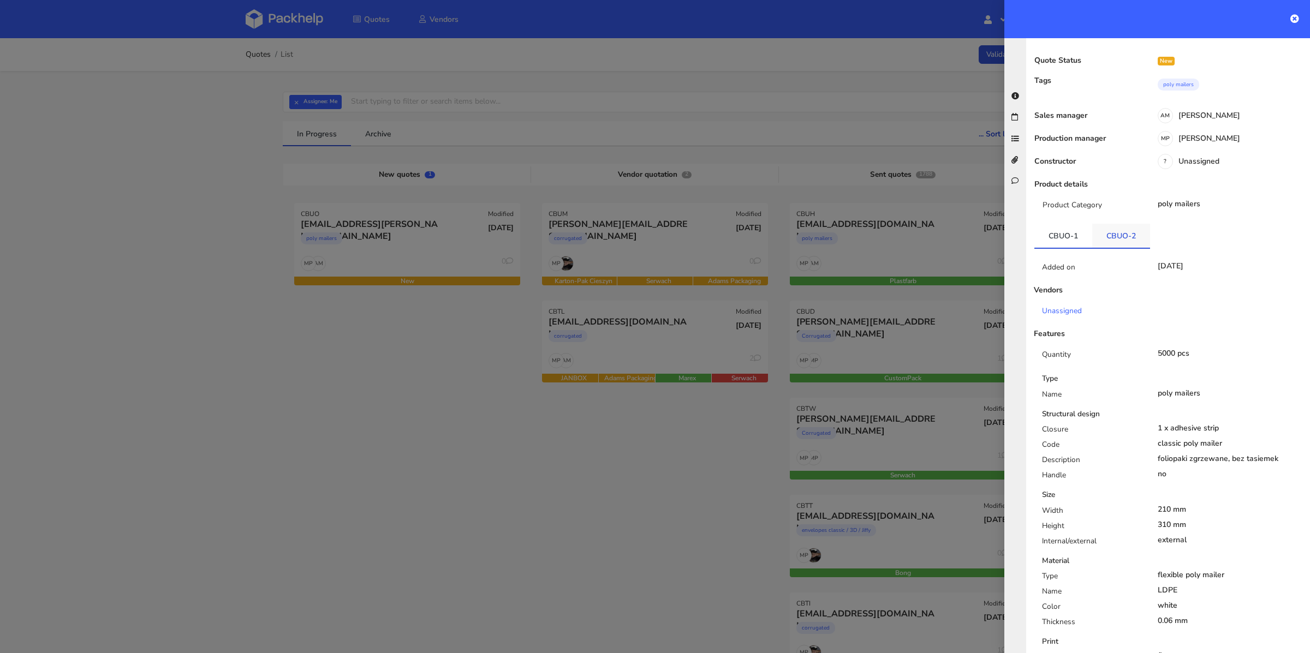
click at [1121, 224] on link "CBUO-2" at bounding box center [1121, 236] width 58 height 24
click at [1077, 224] on link "CBUO-1" at bounding box center [1064, 236] width 58 height 24
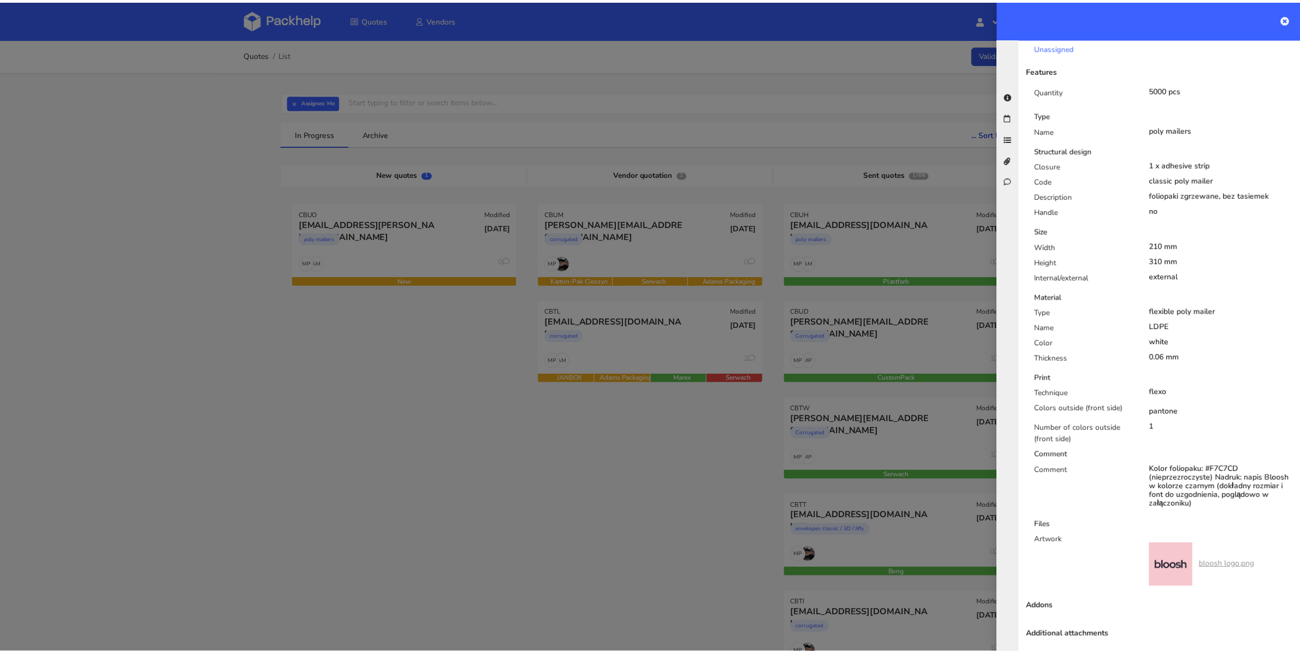
scroll to position [248, 0]
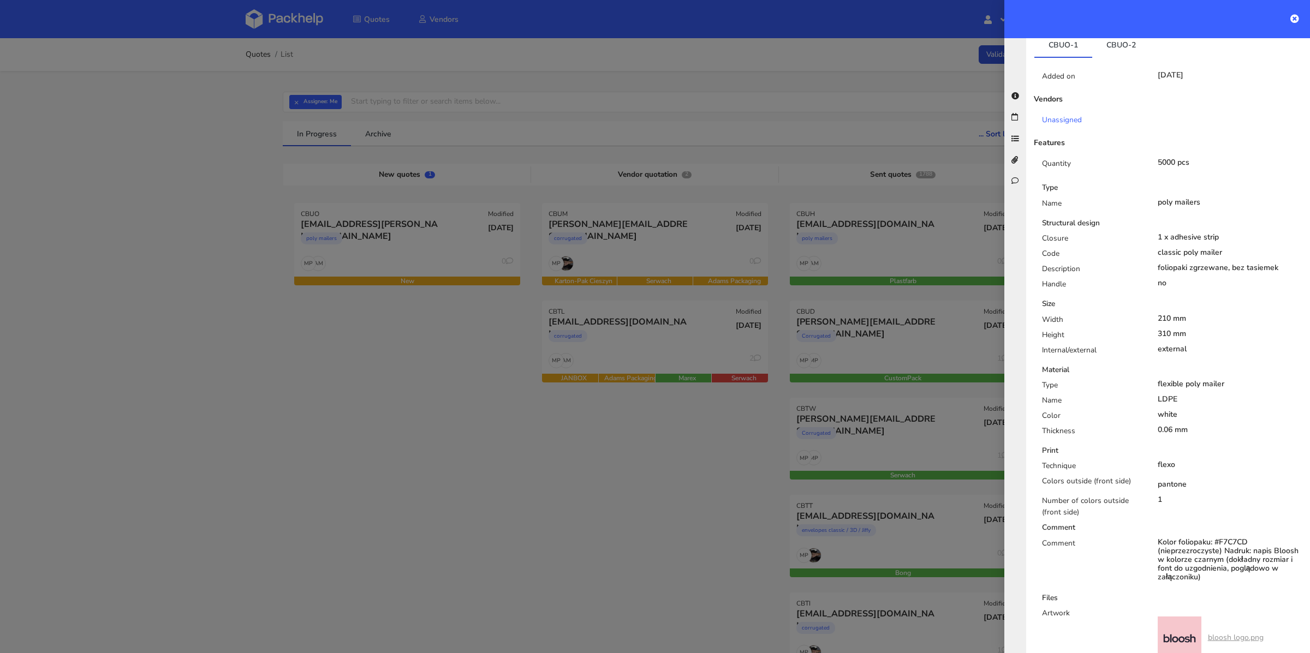
click at [381, 453] on div at bounding box center [655, 326] width 1310 height 653
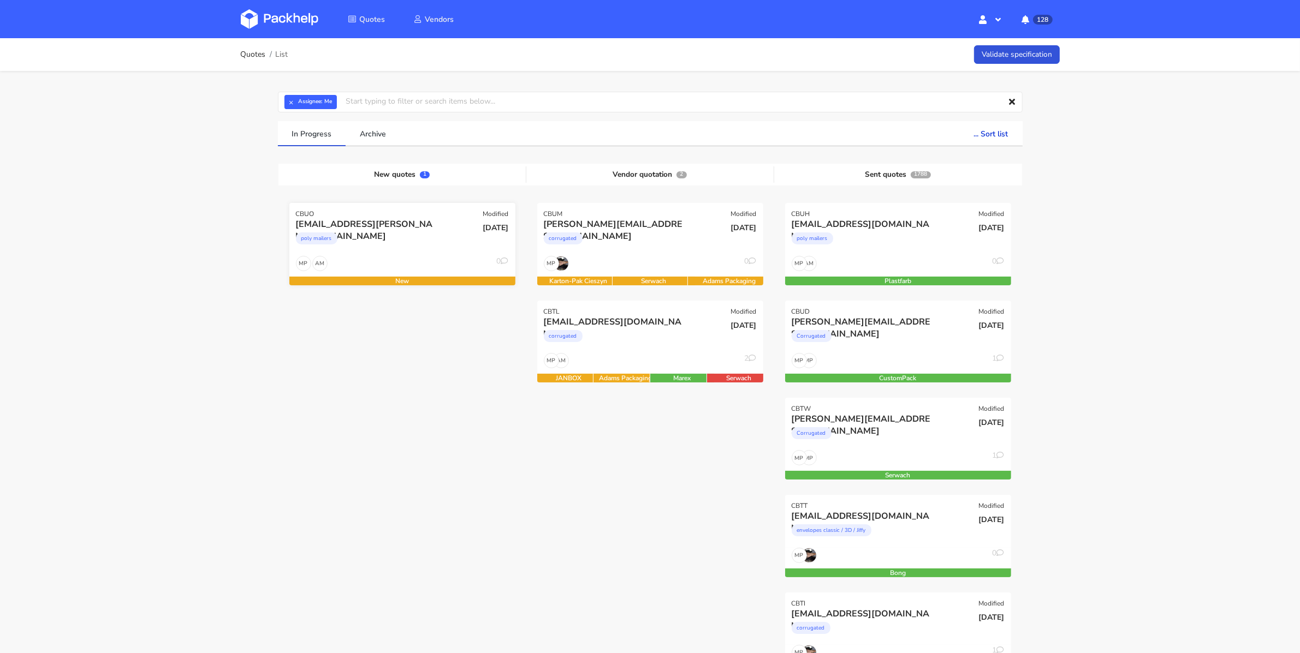
click at [408, 246] on div "poly mailers" at bounding box center [368, 241] width 145 height 22
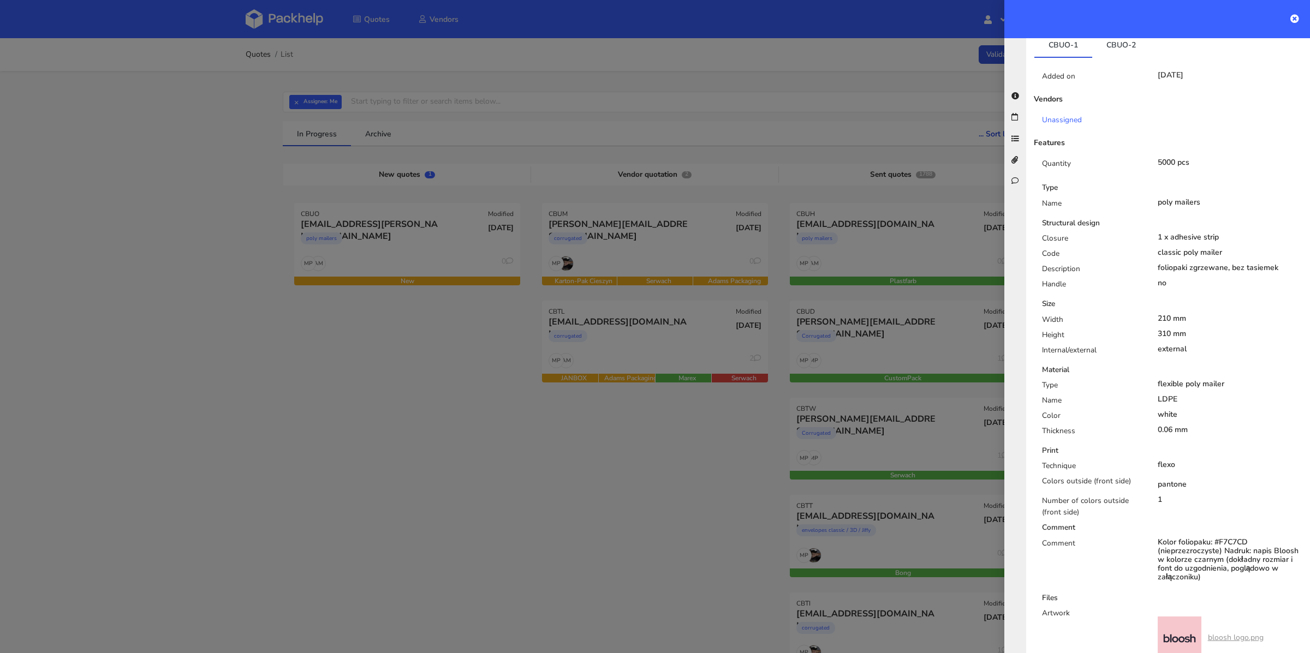
click at [160, 83] on div at bounding box center [655, 326] width 1310 height 653
